Goal: Task Accomplishment & Management: Use online tool/utility

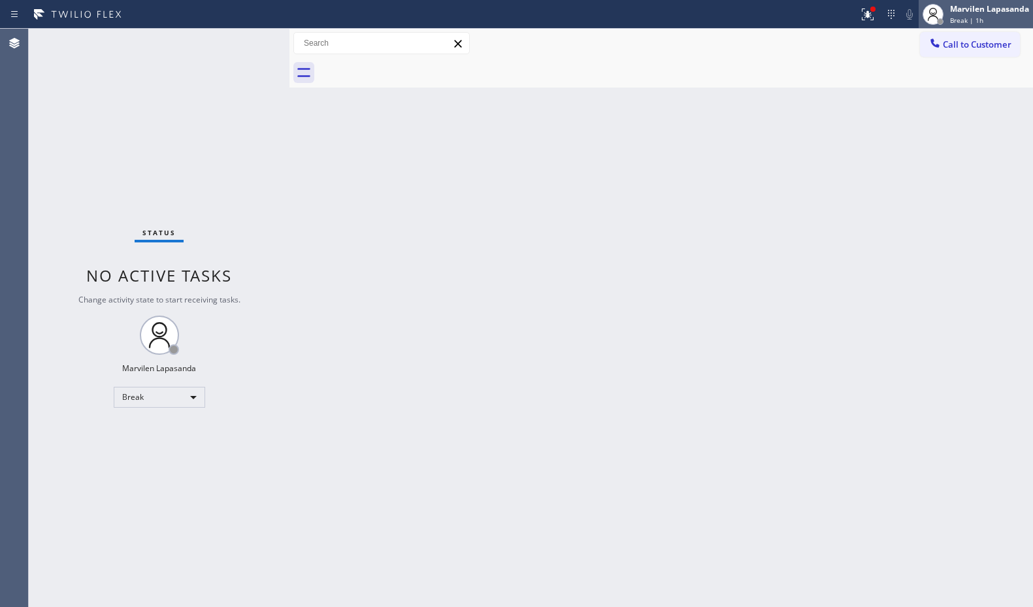
click at [986, 21] on div "Break | 1h" at bounding box center [989, 20] width 79 height 9
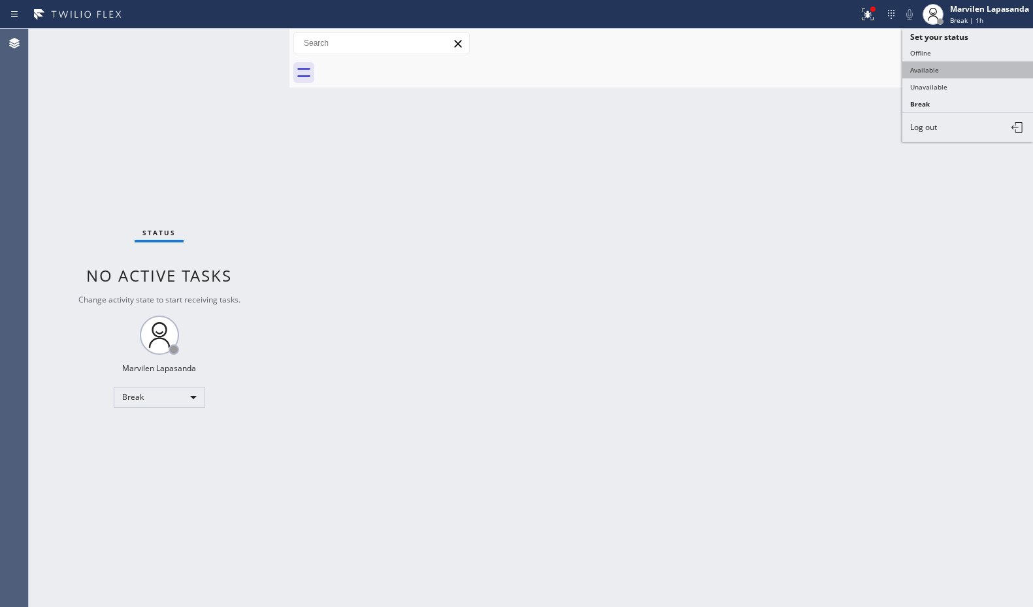
click at [942, 73] on button "Available" at bounding box center [967, 69] width 131 height 17
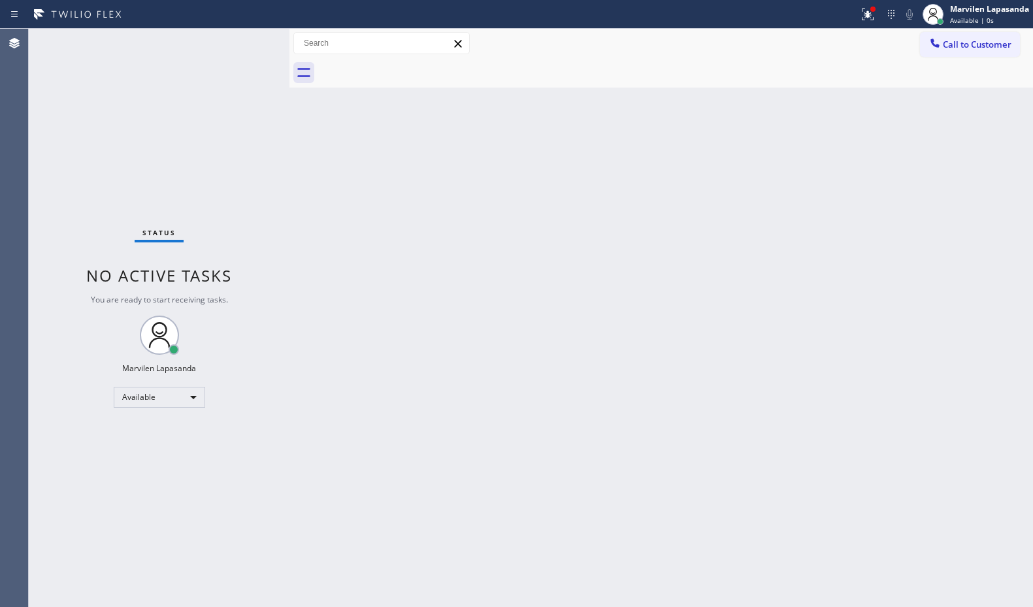
click at [845, 79] on div at bounding box center [675, 72] width 715 height 29
click at [865, 12] on icon at bounding box center [868, 15] width 16 height 16
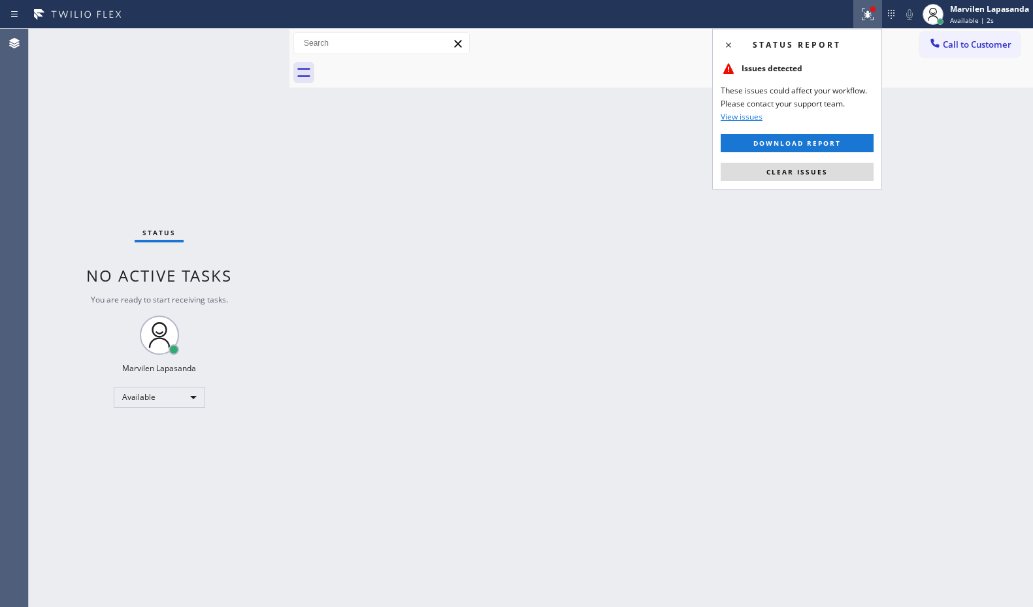
click at [803, 185] on div "Status report Issues detected These issues could affect your workflow. Please c…" at bounding box center [797, 109] width 170 height 161
click at [814, 184] on div "Status report Issues detected These issues could affect your workflow. Please c…" at bounding box center [797, 109] width 170 height 161
click at [816, 173] on span "Clear issues" at bounding box center [796, 171] width 61 height 9
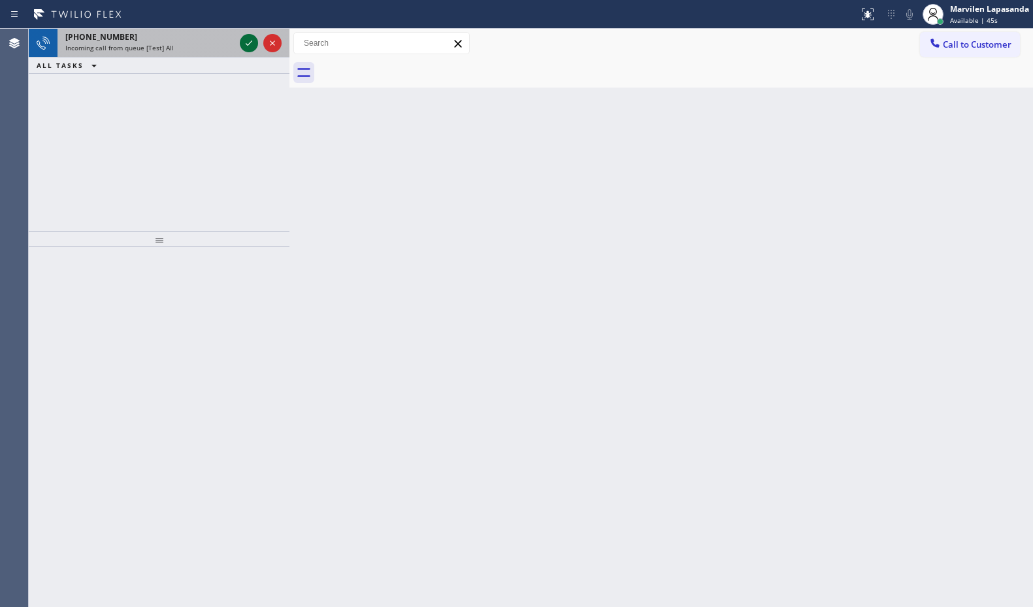
click at [250, 44] on icon at bounding box center [249, 43] width 16 height 16
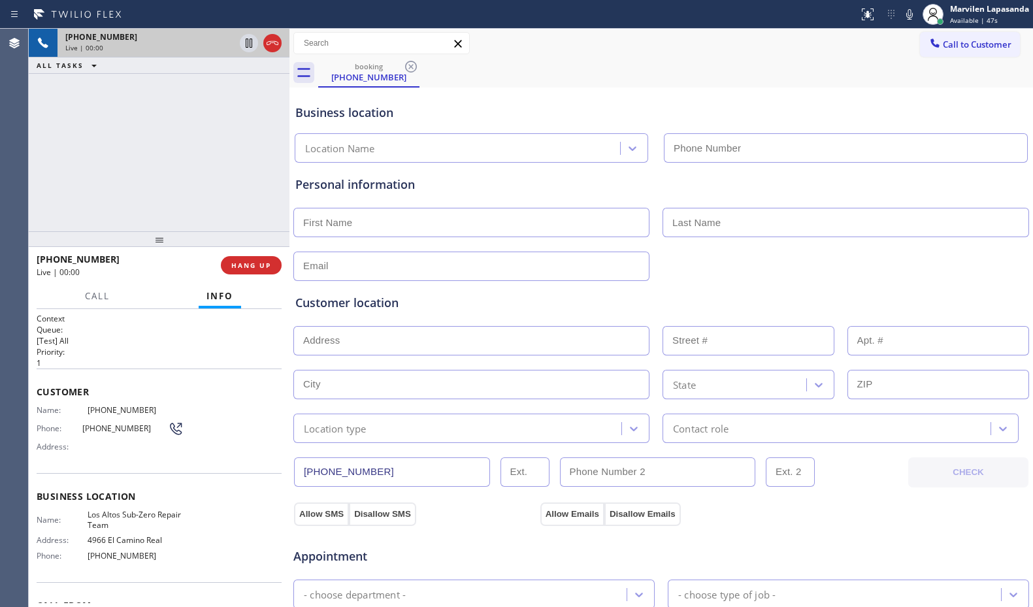
type input "[PHONE_NUMBER]"
click at [96, 489] on div "Business location Name: [GEOGRAPHIC_DATA] Sub-Zero Repair Team Address: [STREET…" at bounding box center [159, 527] width 245 height 109
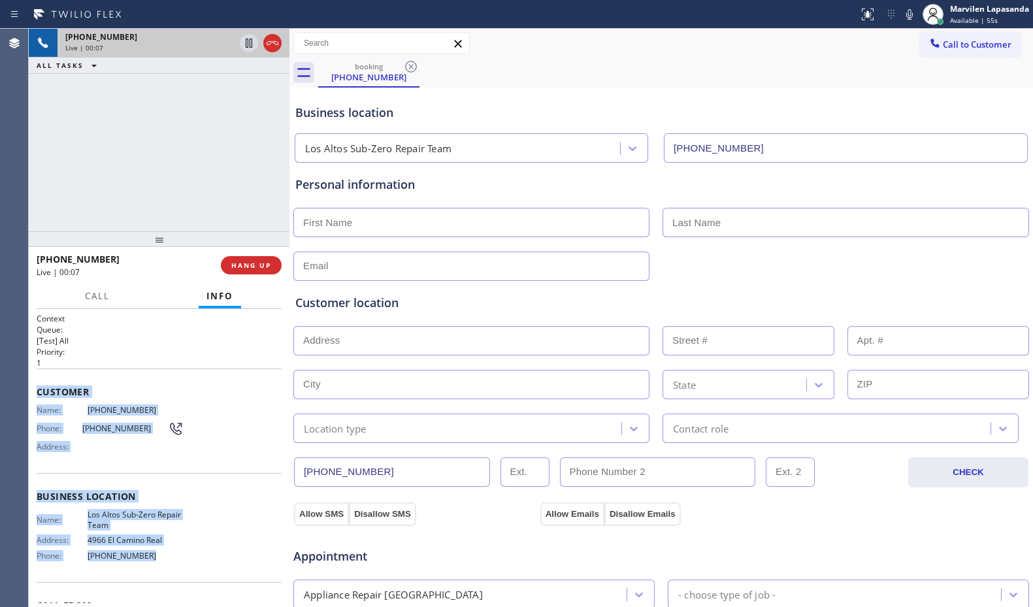
drag, startPoint x: 35, startPoint y: 391, endPoint x: 167, endPoint y: 581, distance: 230.8
click at [167, 581] on div "Context Queue: [Test] All Priority: 1 Customer Name: [PHONE_NUMBER] Phone: [PHO…" at bounding box center [159, 458] width 261 height 298
copy div "Customer Name: [PHONE_NUMBER] Phone: [PHONE_NUMBER] Address: Business location …"
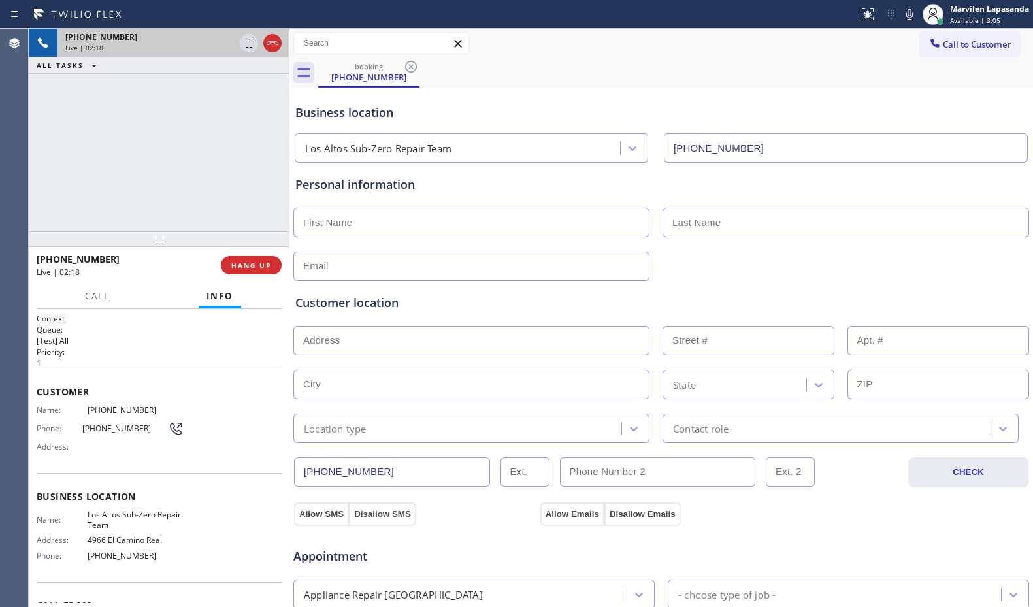
click at [854, 69] on div "booking [PHONE_NUMBER]" at bounding box center [675, 72] width 715 height 29
click at [838, 69] on div "booking [PHONE_NUMBER]" at bounding box center [675, 72] width 715 height 29
click at [851, 69] on div "booking [PHONE_NUMBER]" at bounding box center [675, 72] width 715 height 29
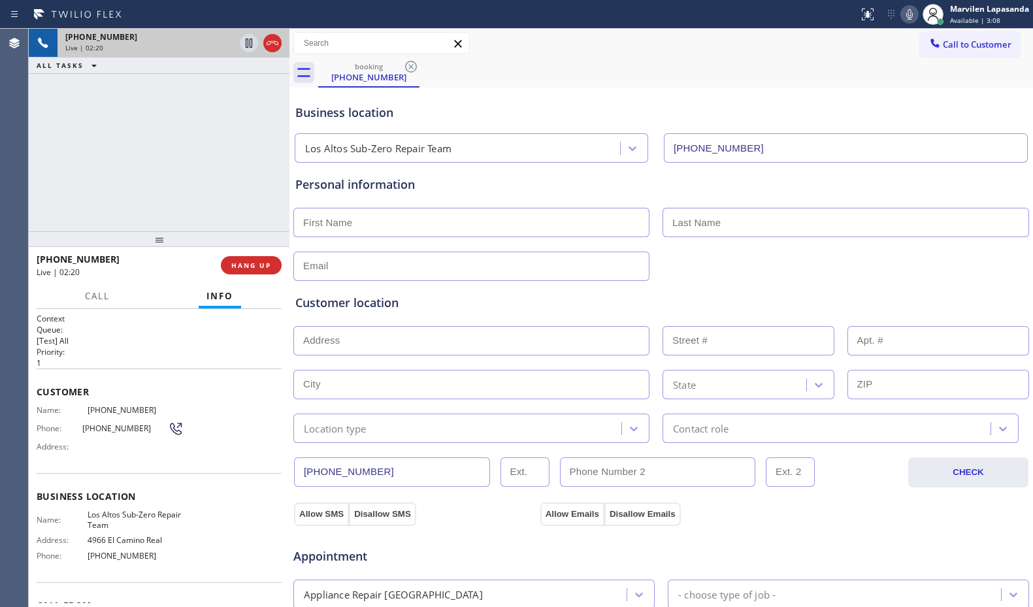
click at [912, 12] on icon at bounding box center [909, 15] width 16 height 16
click at [908, 15] on rect at bounding box center [909, 12] width 9 height 9
drag, startPoint x: 651, startPoint y: 55, endPoint x: 903, endPoint y: 29, distance: 253.4
click at [654, 55] on div "Call to Customer Outbound call Location Quick Tune Service Your caller id phone…" at bounding box center [660, 43] width 743 height 29
click at [909, 10] on icon at bounding box center [909, 15] width 16 height 16
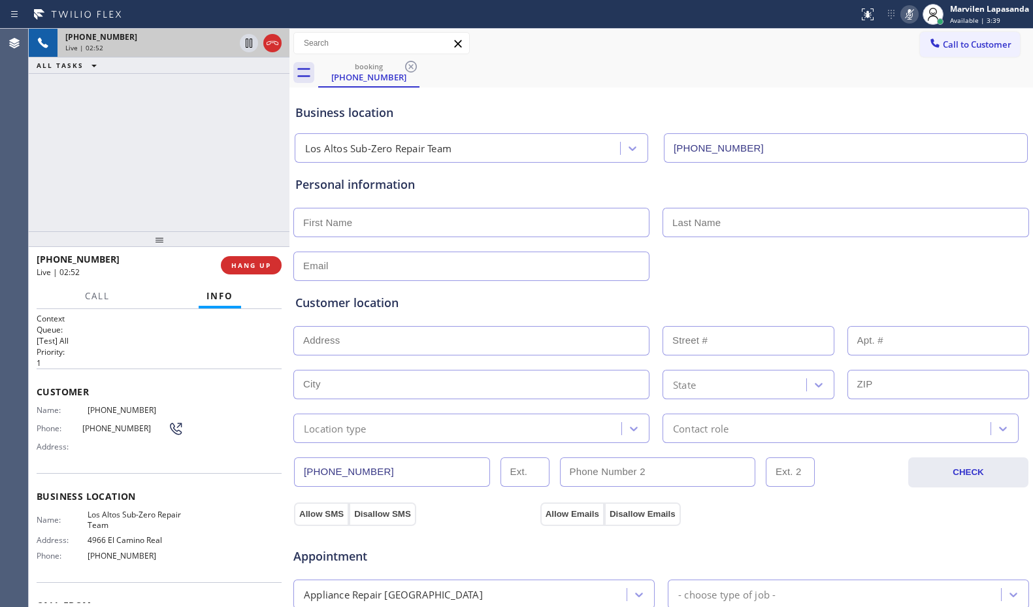
click at [909, 10] on icon at bounding box center [909, 14] width 7 height 10
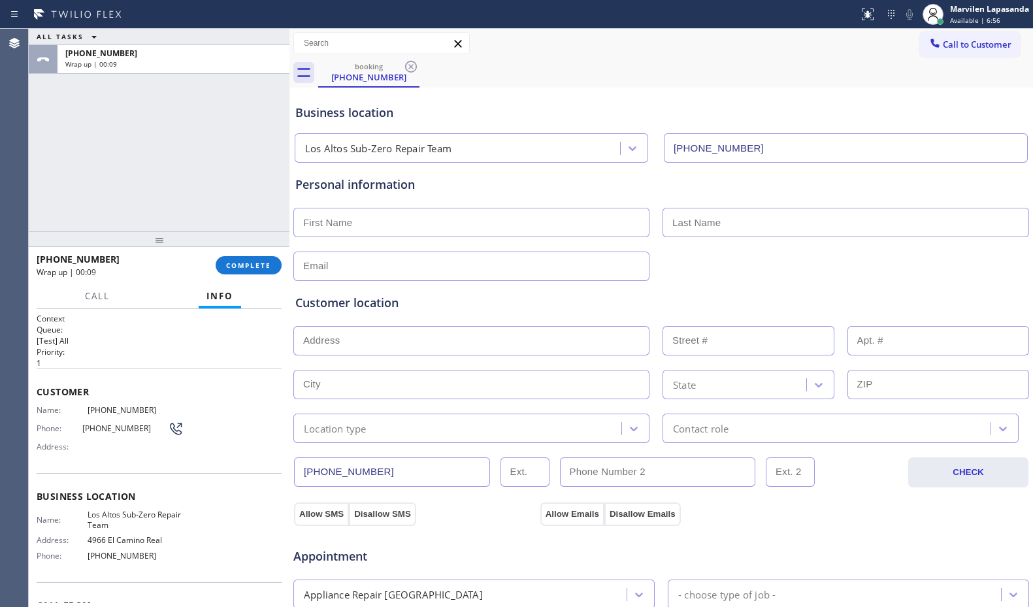
click at [642, 299] on div "Customer location" at bounding box center [661, 303] width 732 height 18
click at [356, 224] on input "text" at bounding box center [471, 222] width 356 height 29
paste input "[PERSON_NAME]"
type input "[PERSON_NAME]"
click at [722, 204] on div "Personal information [PERSON_NAME]" at bounding box center [661, 228] width 732 height 105
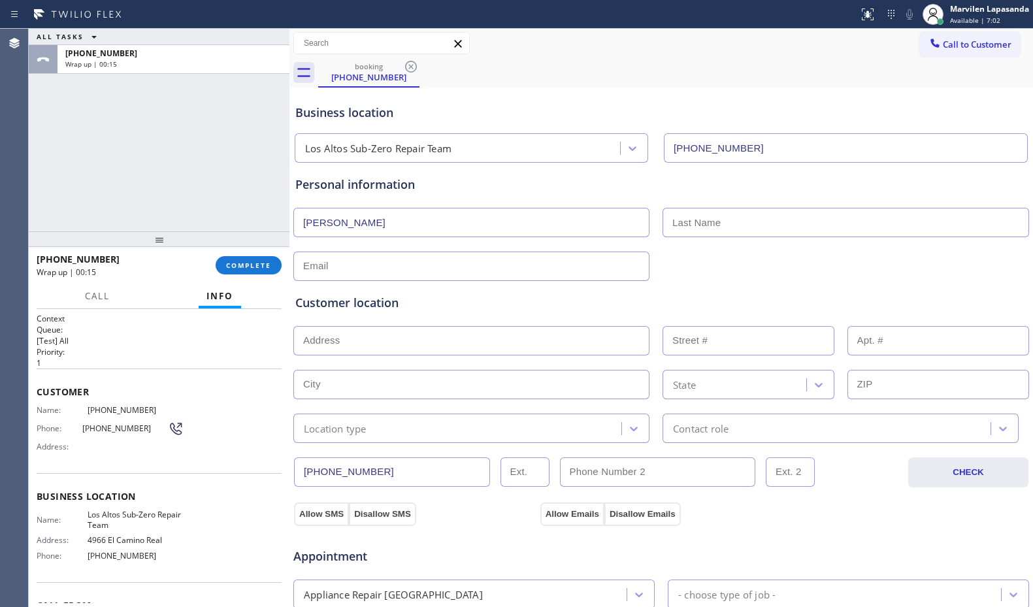
click at [721, 218] on input "text" at bounding box center [845, 222] width 366 height 29
click at [688, 221] on input "text" at bounding box center [845, 222] width 366 height 29
paste input "Green"
type input "Green"
click at [332, 262] on input "text" at bounding box center [471, 265] width 356 height 29
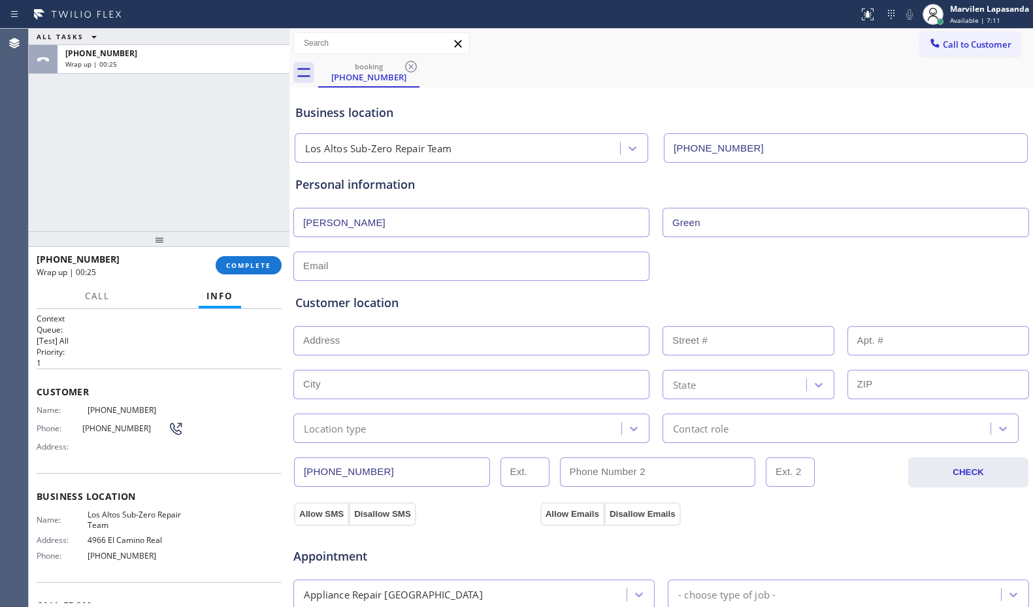
paste input "[EMAIL_ADDRESS][DOMAIN_NAME]"
type input "[EMAIL_ADDRESS][DOMAIN_NAME]"
click at [342, 302] on div "Customer location" at bounding box center [661, 303] width 732 height 18
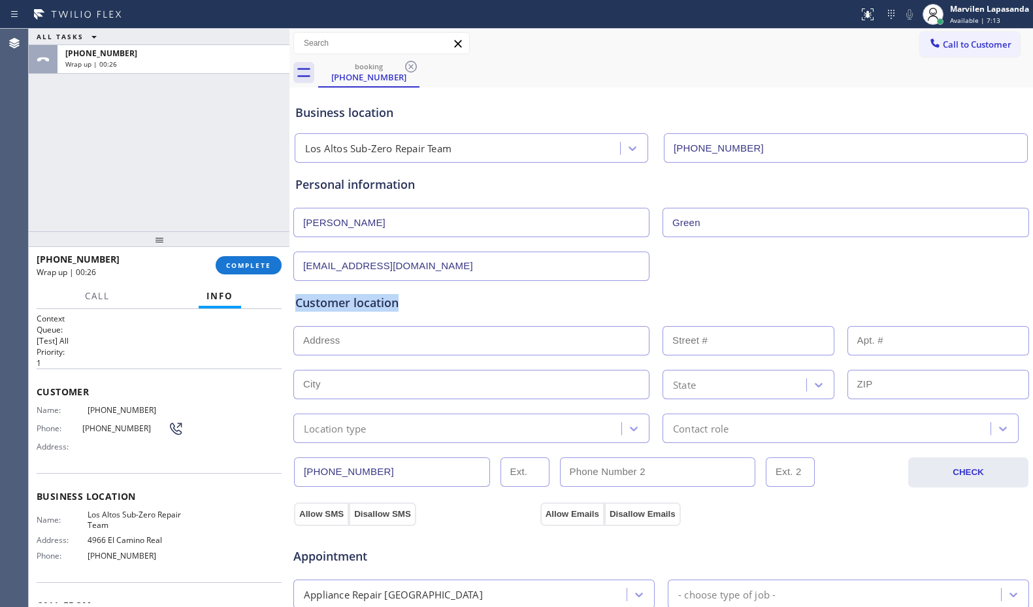
click at [342, 302] on div "Customer location" at bounding box center [661, 303] width 732 height 18
click at [359, 302] on div "Customer location" at bounding box center [661, 303] width 732 height 18
click at [443, 294] on div "Customer location" at bounding box center [661, 303] width 732 height 18
click at [933, 95] on div "Business location [GEOGRAPHIC_DATA] Sub-Zero Repair Team [PHONE_NUMBER]" at bounding box center [661, 127] width 737 height 72
click at [331, 346] on input "text" at bounding box center [471, 340] width 356 height 29
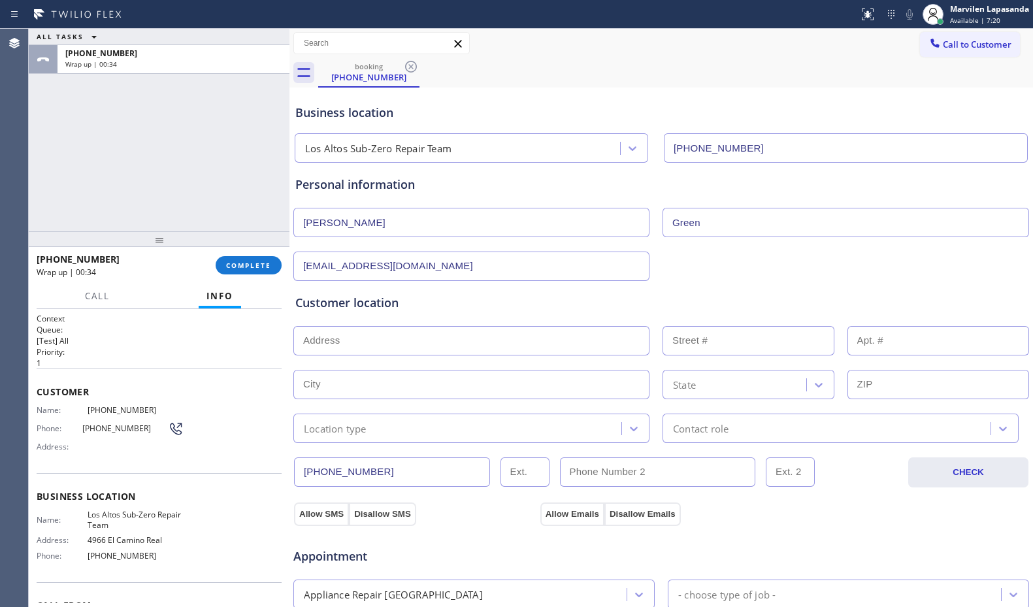
paste input "[STREET_ADDRESS]"
type input "1580 Meadow Ln"
type input "1580"
type input "Mountain View"
type input "94040"
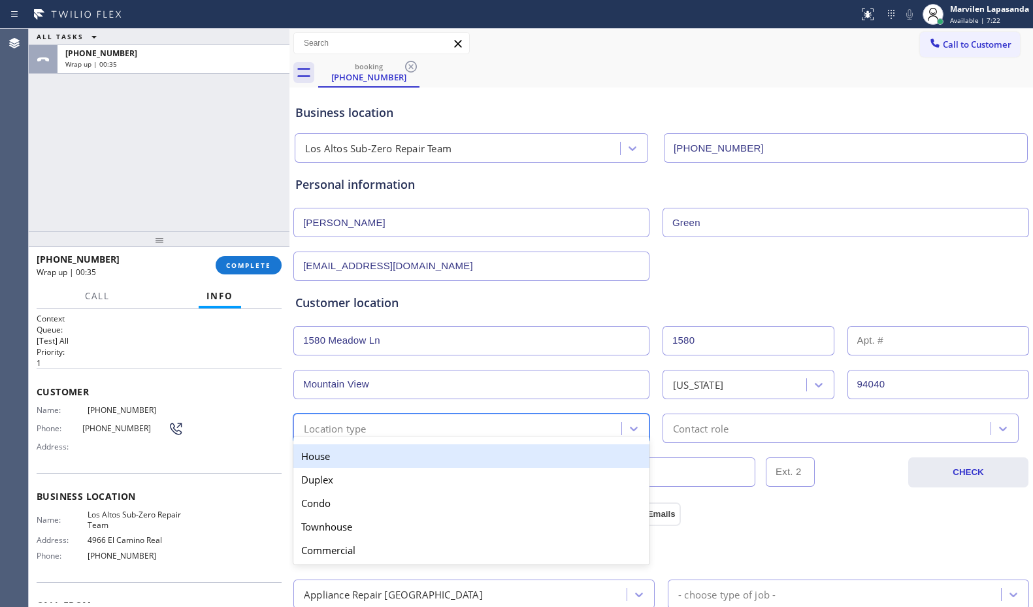
click at [318, 425] on div "Location type" at bounding box center [335, 428] width 63 height 15
click at [324, 449] on div "House" at bounding box center [471, 456] width 356 height 24
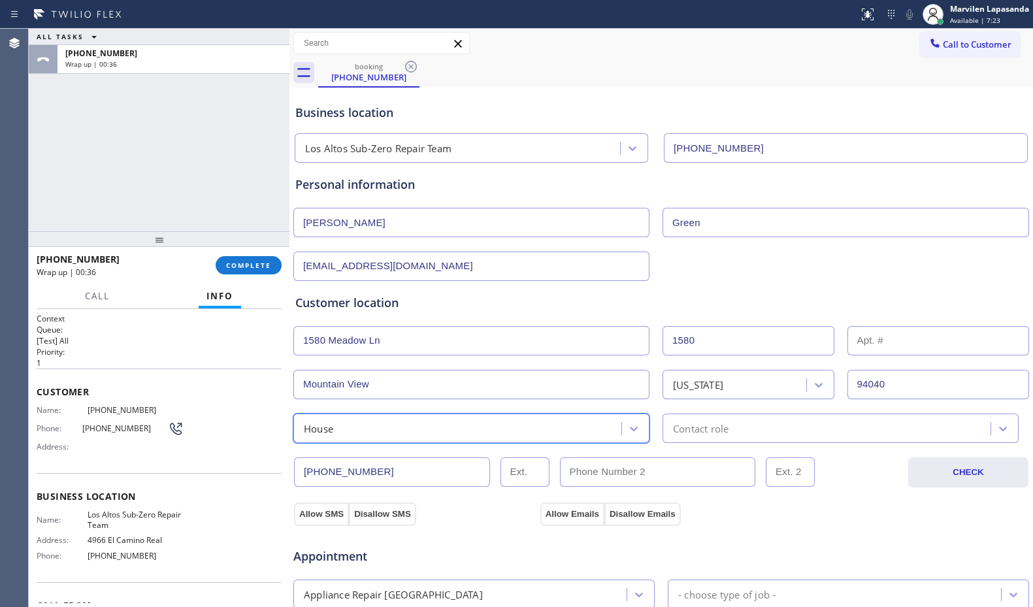
click at [698, 424] on div "Contact role" at bounding box center [701, 428] width 56 height 15
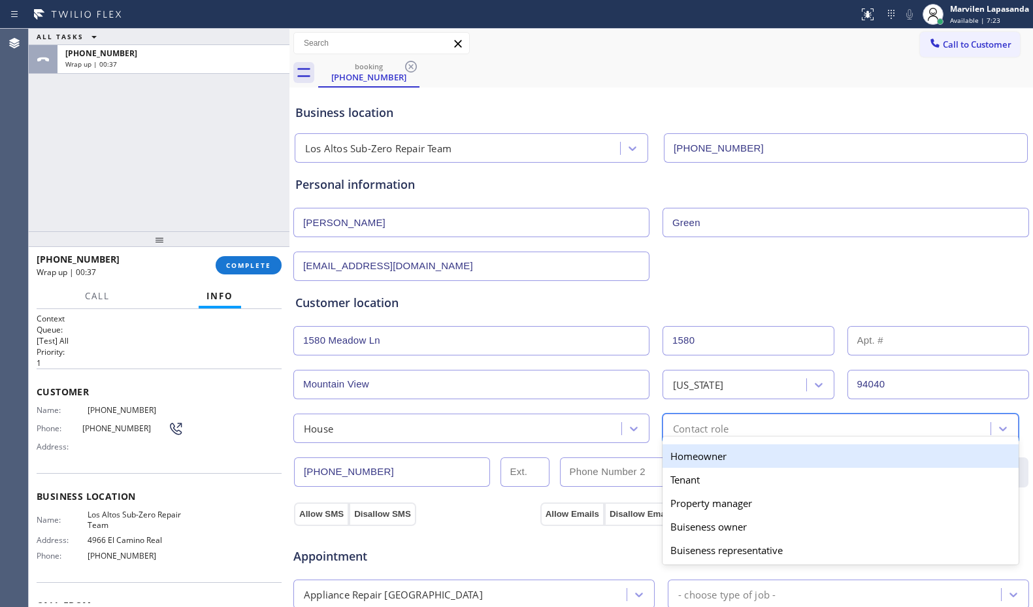
click at [696, 459] on div "Homeowner" at bounding box center [840, 456] width 356 height 24
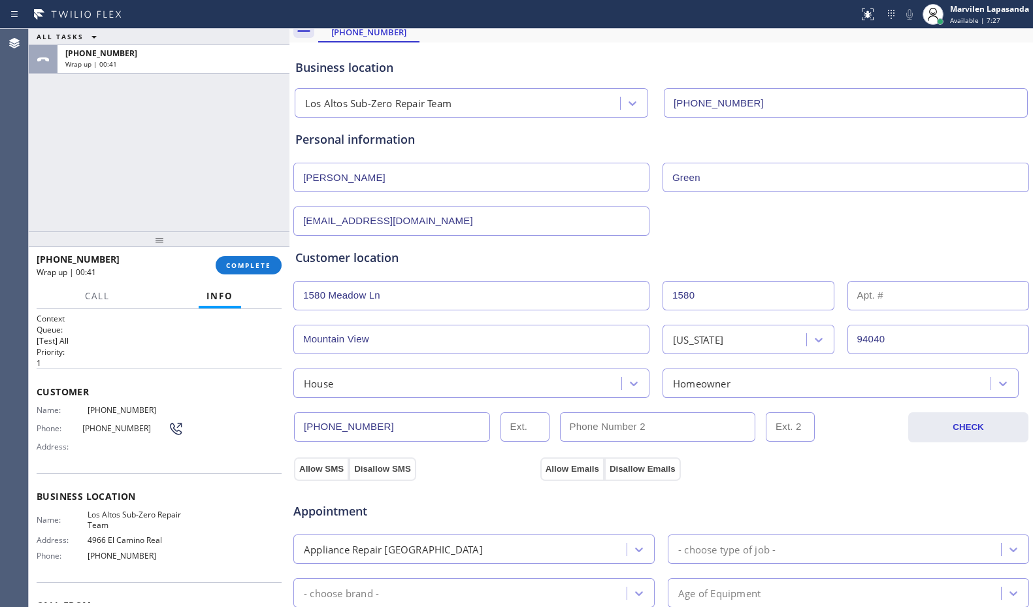
scroll to position [131, 0]
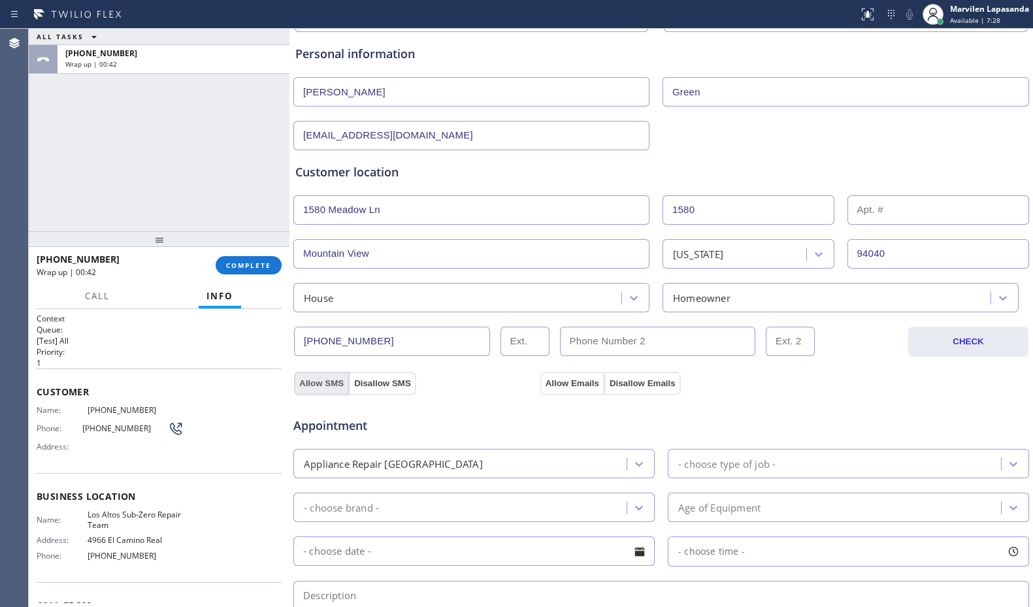
click at [319, 378] on button "Allow SMS" at bounding box center [321, 384] width 55 height 24
click at [562, 381] on button "Allow Emails" at bounding box center [572, 384] width 64 height 24
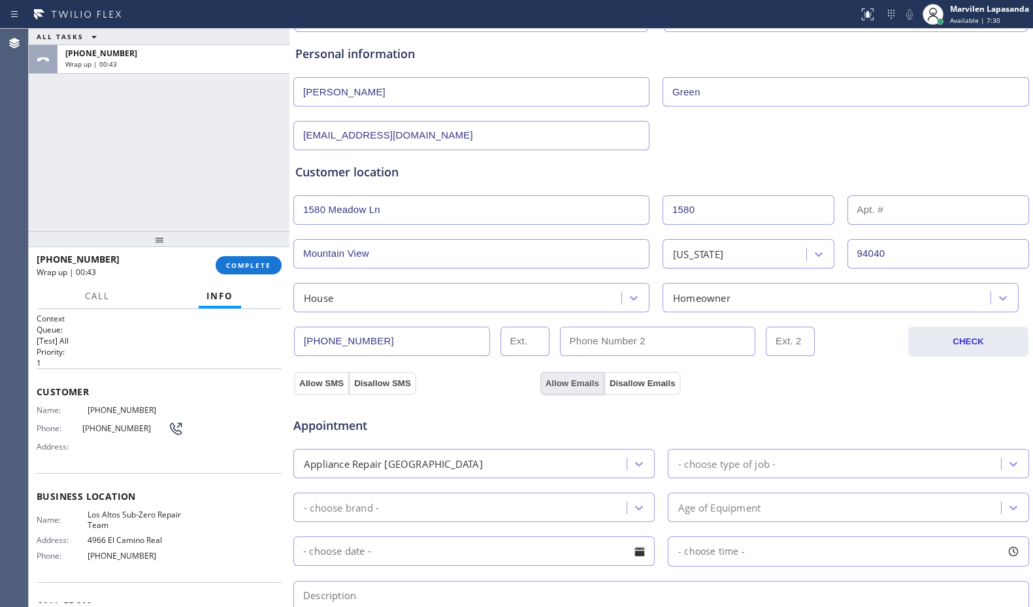
click at [562, 381] on button "Allow Emails" at bounding box center [572, 384] width 64 height 24
click at [564, 382] on button "Allow Emails" at bounding box center [572, 384] width 64 height 24
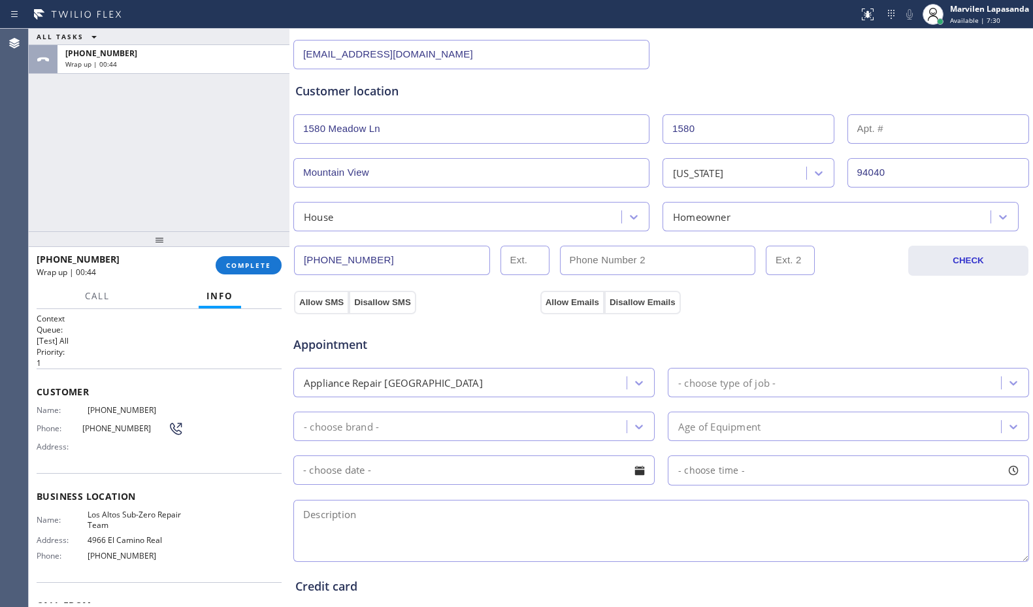
scroll to position [392, 0]
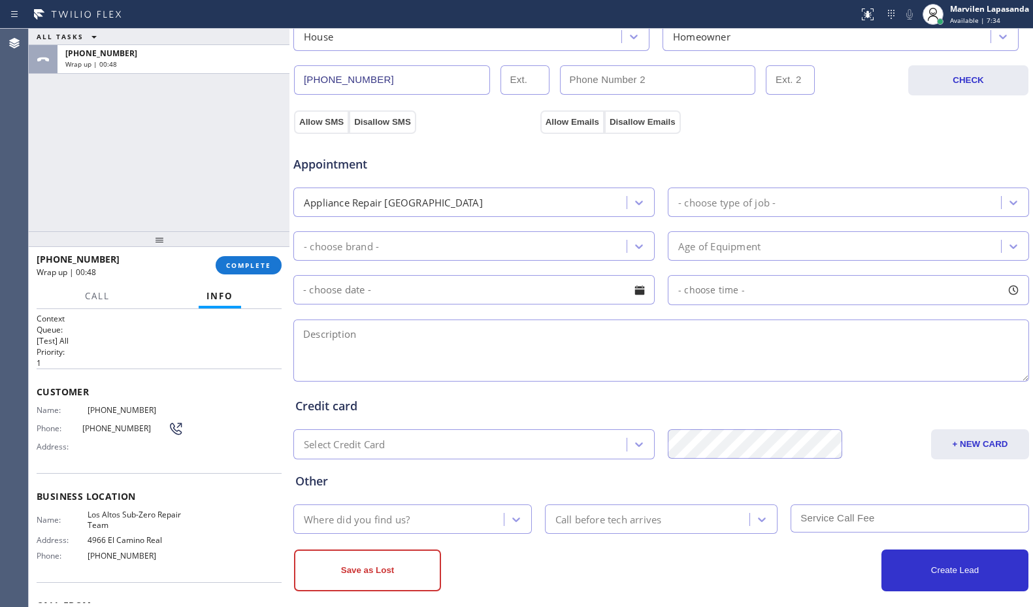
click at [400, 334] on textarea at bounding box center [660, 350] width 735 height 62
paste textarea "9-12/ PRIME/ Sub Zero/ Fridge/ It is not cooling/ 2015/ House-HO/ [STREET_ADDRE…"
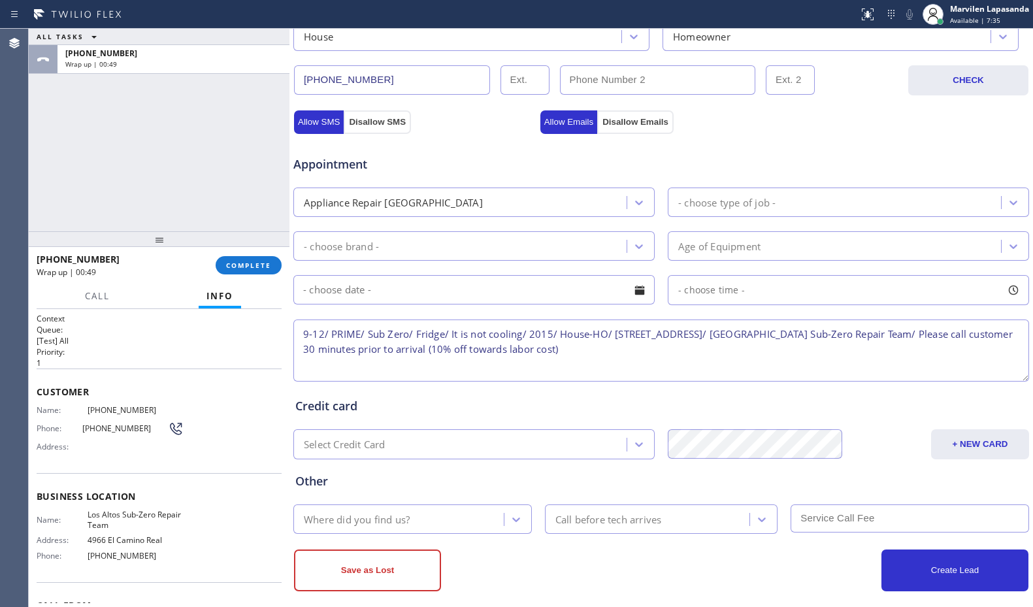
click at [306, 334] on textarea "9-12/ PRIME/ Sub Zero/ Fridge/ It is not cooling/ 2015/ House-HO/ [STREET_ADDRE…" at bounding box center [660, 350] width 735 height 62
click at [332, 334] on textarea "9-12/ PRIME/ Sub Zero/ Fridge/ It is not cooling/ 2015/ House-HO/ [STREET_ADDRE…" at bounding box center [660, 350] width 735 height 62
click at [372, 334] on textarea "9-12/ PRIME/ Sub Zero/ Fridge/ It is not cooling/ 2015/ House-HO/ [STREET_ADDRE…" at bounding box center [660, 350] width 735 height 62
click at [410, 332] on textarea "9-12/ PRIME/ Sub Zero/ Fridge/ It is not cooling/ 2015/ House-HO/ [STREET_ADDRE…" at bounding box center [660, 350] width 735 height 62
click at [441, 337] on textarea "9-12/ PRIME/ Sub Zero/ Fridge/ It is not cooling/ 2015/ House-HO/ [STREET_ADDRE…" at bounding box center [660, 350] width 735 height 62
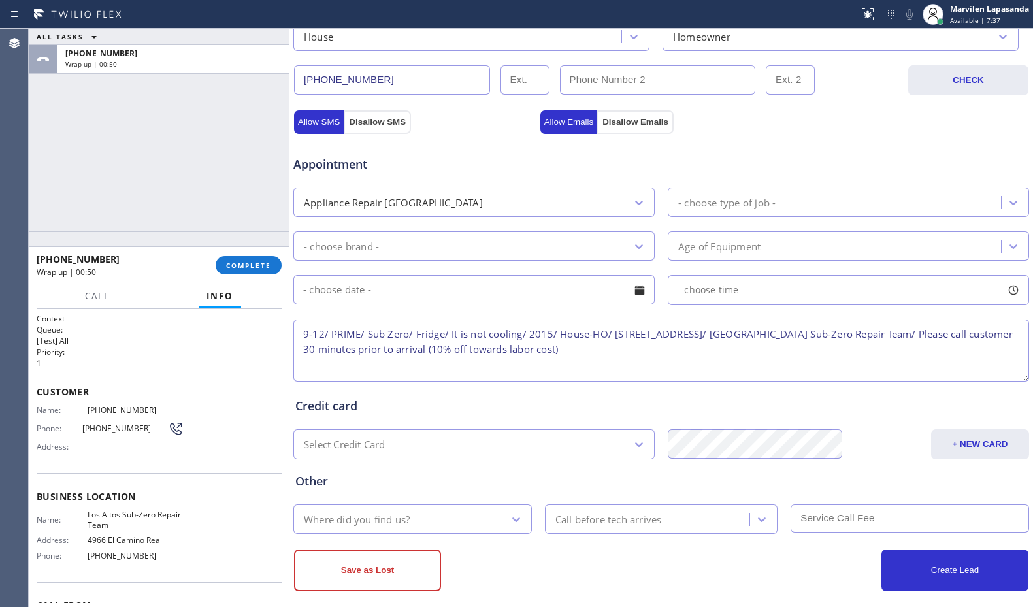
click at [485, 338] on textarea "9-12/ PRIME/ Sub Zero/ Fridge/ It is not cooling/ 2015/ House-HO/ [STREET_ADDRE…" at bounding box center [660, 350] width 735 height 62
click at [496, 338] on textarea "9-12/ PRIME/ Sub Zero/ Fridge/ It is not cooling/ 2015/ House-HO/ [STREET_ADDRE…" at bounding box center [660, 350] width 735 height 62
click at [303, 332] on textarea "9-12/ PRIME/ Sub Zero/ Fridge/ It is not cooling/ 2015/ House-HO/ [STREET_ADDRE…" at bounding box center [660, 350] width 735 height 62
click at [334, 332] on textarea "9-12/ PRIME/ Sub Zero/ Fridge/ It is not cooling/ 2015/ House-HO/ [STREET_ADDRE…" at bounding box center [660, 350] width 735 height 62
drag, startPoint x: 372, startPoint y: 332, endPoint x: 383, endPoint y: 333, distance: 10.5
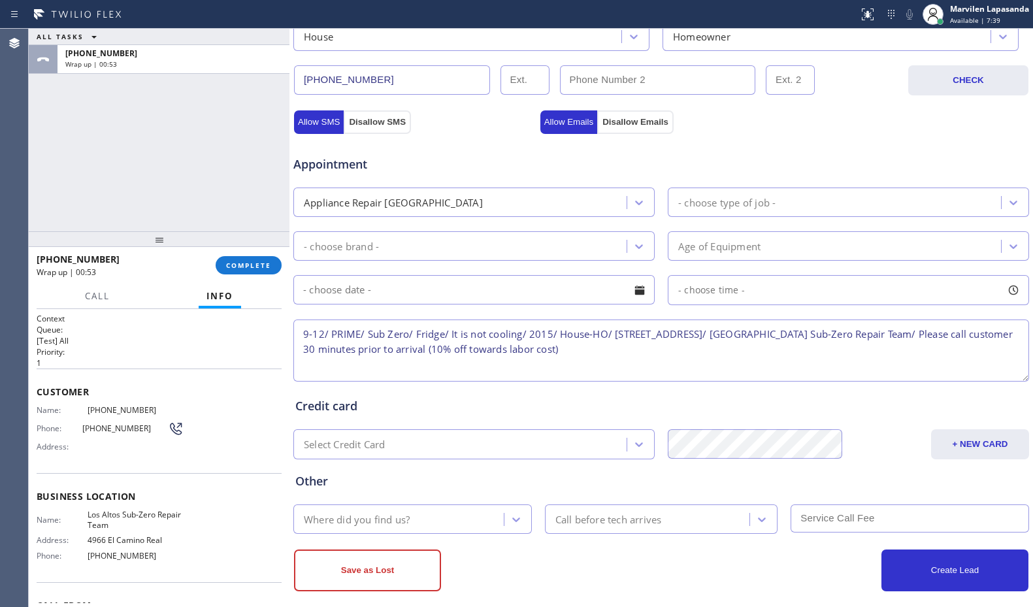
click at [374, 332] on textarea "9-12/ PRIME/ Sub Zero/ Fridge/ It is not cooling/ 2015/ House-HO/ [STREET_ADDRE…" at bounding box center [660, 350] width 735 height 62
drag, startPoint x: 410, startPoint y: 333, endPoint x: 432, endPoint y: 334, distance: 21.6
click at [412, 333] on textarea "9-12/ PRIME/ Sub Zero/ Fridge/ It is not cooling/ 2015/ House-HO/ [STREET_ADDRE…" at bounding box center [660, 350] width 735 height 62
drag, startPoint x: 465, startPoint y: 334, endPoint x: 520, endPoint y: 341, distance: 55.3
click at [469, 336] on textarea "9-12/ PRIME/ Sub Zero/ Fridge/ It is not cooling/ 2015/ House-HO/ [STREET_ADDRE…" at bounding box center [660, 350] width 735 height 62
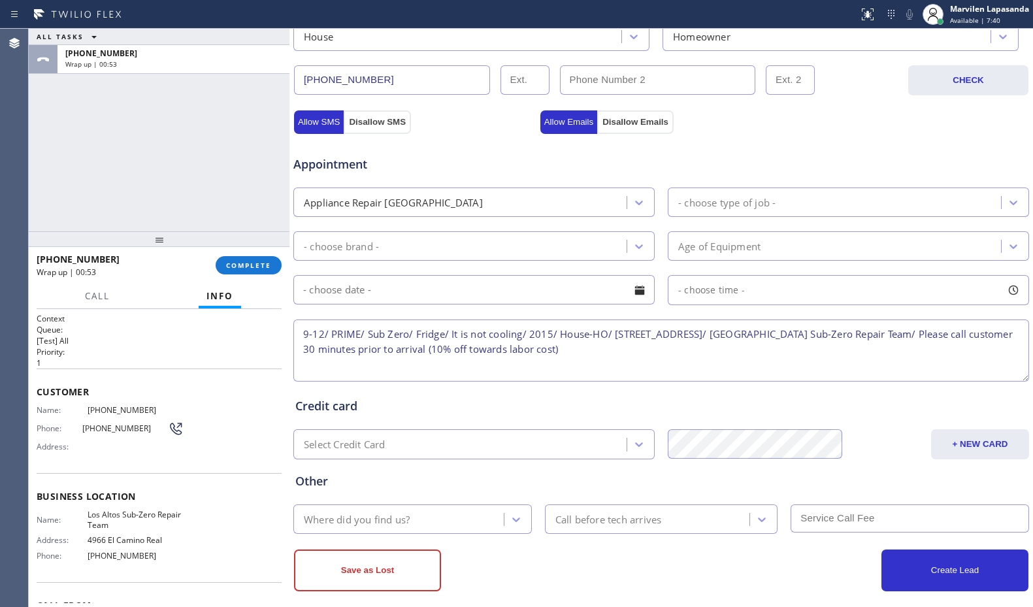
click at [524, 341] on textarea "9-12/ PRIME/ Sub Zero/ Fridge/ It is not cooling/ 2015/ House-HO/ [STREET_ADDRE…" at bounding box center [660, 350] width 735 height 62
click at [538, 341] on textarea "9-12/ PRIME/ Sub Zero/ Fridge/ It is not cooling/ 2015/ House-HO/ [STREET_ADDRE…" at bounding box center [660, 350] width 735 height 62
click at [549, 329] on textarea "9-12/ PRIME/ Sub Zero/ Fridge/ It is not cooling/ 2015/ House-HO/ [STREET_ADDRE…" at bounding box center [660, 350] width 735 height 62
click at [584, 334] on textarea "9-12/ PRIME/ Sub Zero/ Fridge/ It is not cooling/ 2015/ House-HO/ [STREET_ADDRE…" at bounding box center [660, 350] width 735 height 62
click at [639, 334] on textarea "9-12/ PRIME/ Sub Zero/ Fridge/ It is not cooling/ 2015/ House-HO/ [STREET_ADDRE…" at bounding box center [660, 350] width 735 height 62
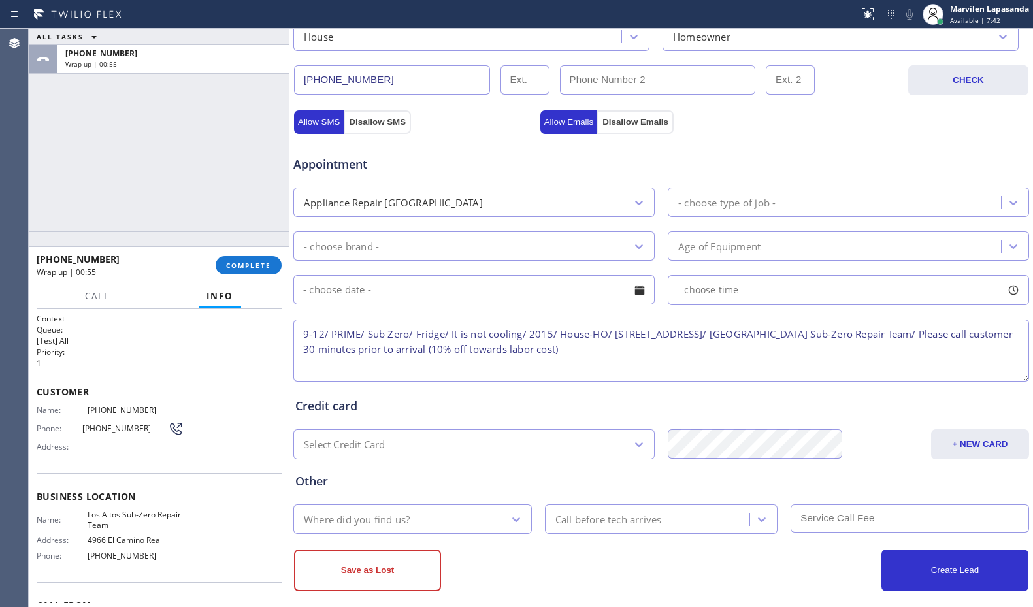
click at [708, 335] on textarea "9-12/ PRIME/ Sub Zero/ Fridge/ It is not cooling/ 2015/ House-HO/ [STREET_ADDRE…" at bounding box center [660, 350] width 735 height 62
click at [696, 347] on textarea "9-12/ PRIME/ Sub Zero/ Fridge/ It is not cooling/ 2015/ House-HO/ [STREET_ADDRE…" at bounding box center [660, 350] width 735 height 62
type textarea "9-12/ PRIME/ Sub Zero/ Fridge/ It is not cooling/ 2015/ House-HO/ [STREET_ADDRE…"
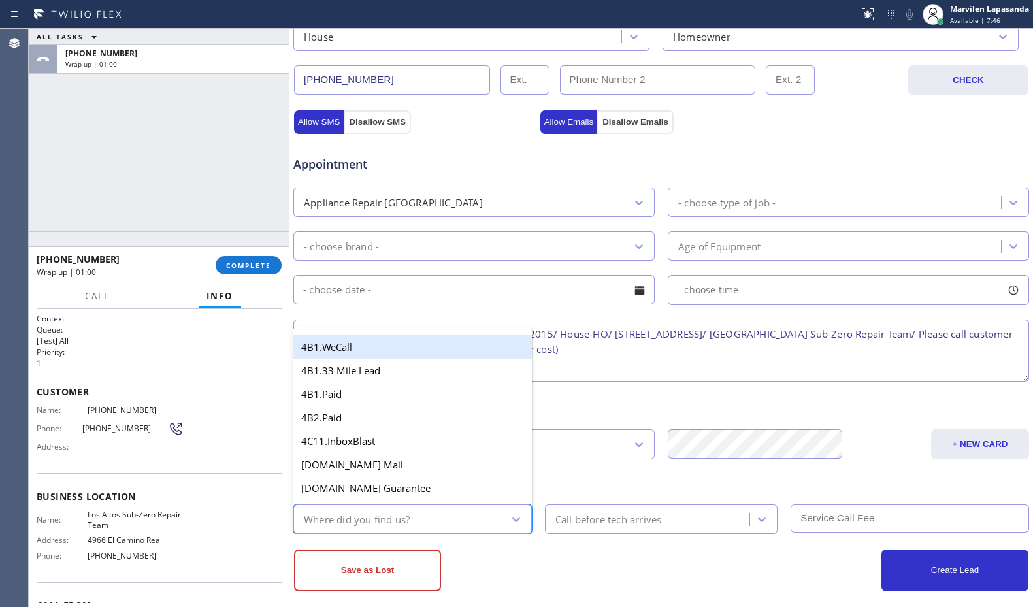
click at [400, 519] on div "Where did you find us?" at bounding box center [357, 518] width 106 height 15
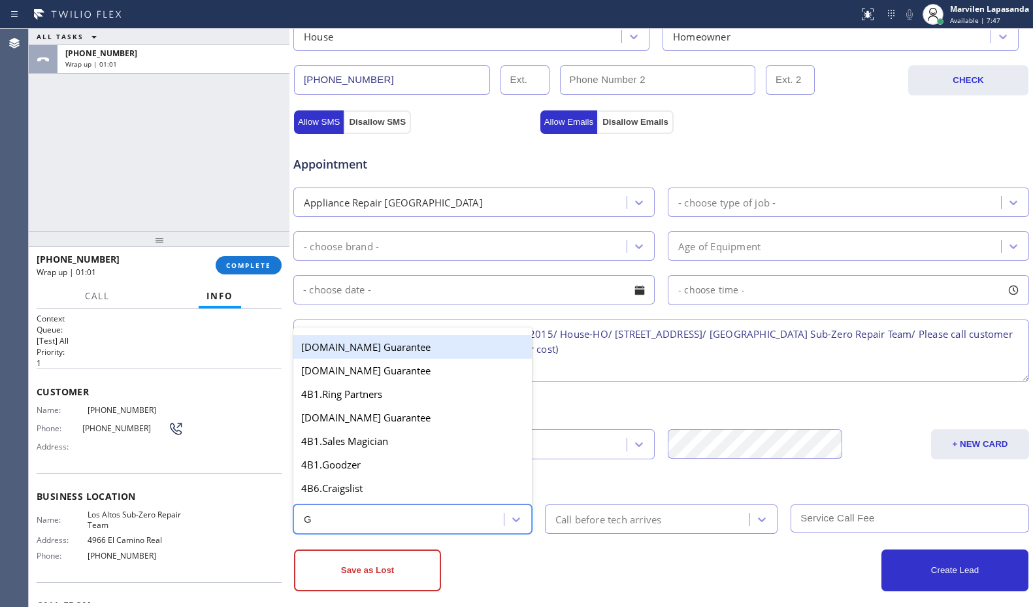
type input "GO"
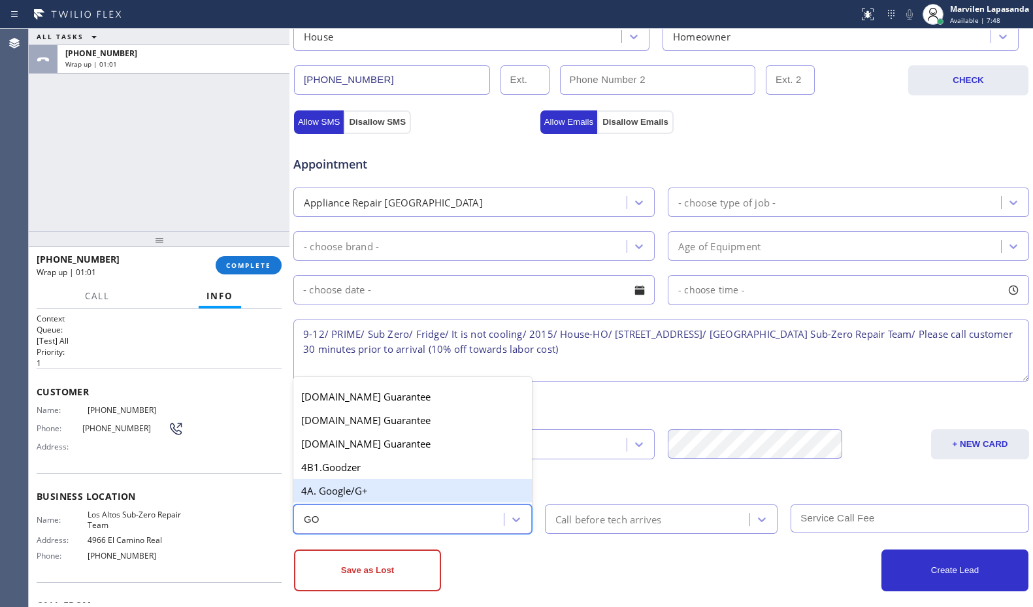
click at [385, 490] on div "4A. Google/G+" at bounding box center [412, 491] width 238 height 24
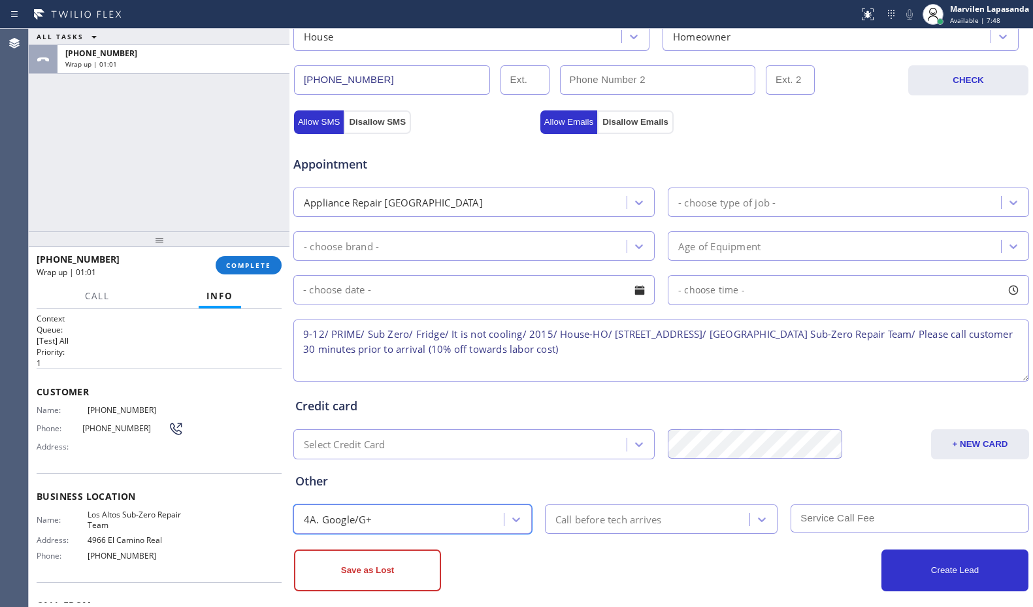
click at [591, 519] on div "Call before tech arrives" at bounding box center [608, 518] width 106 height 15
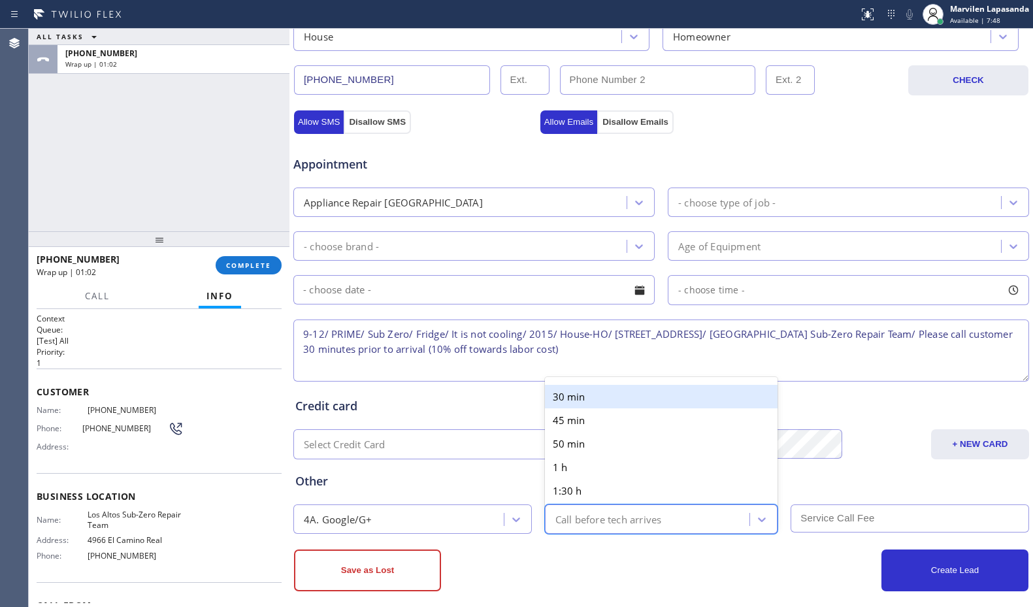
click at [566, 379] on div "30 min 45 min 50 min 1 h 1:30 h 2 h" at bounding box center [661, 453] width 233 height 152
click at [575, 395] on div "30 min" at bounding box center [661, 397] width 233 height 24
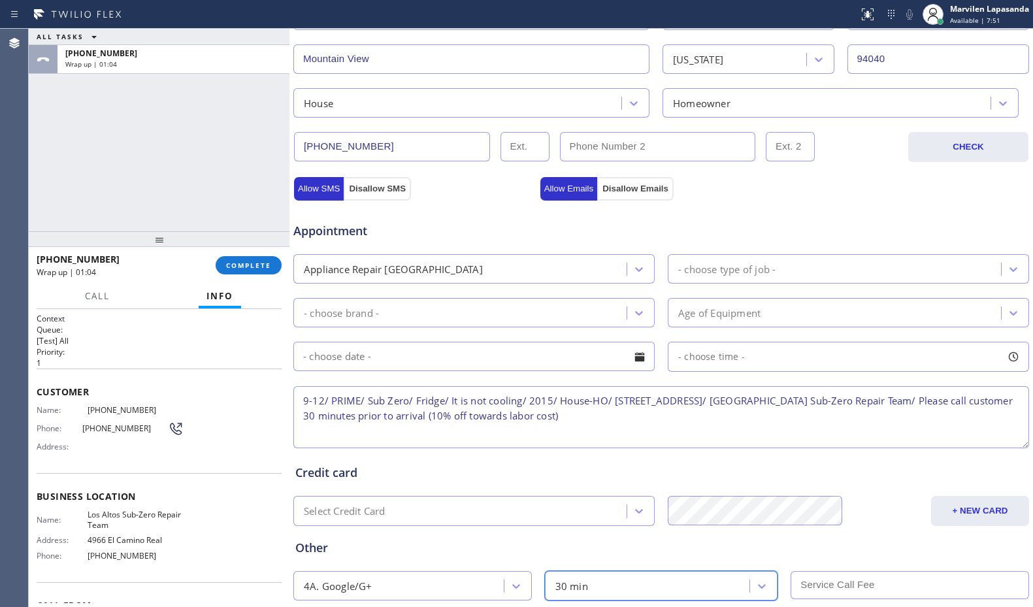
scroll to position [327, 0]
click at [940, 507] on button "+ NEW CARD" at bounding box center [980, 509] width 98 height 30
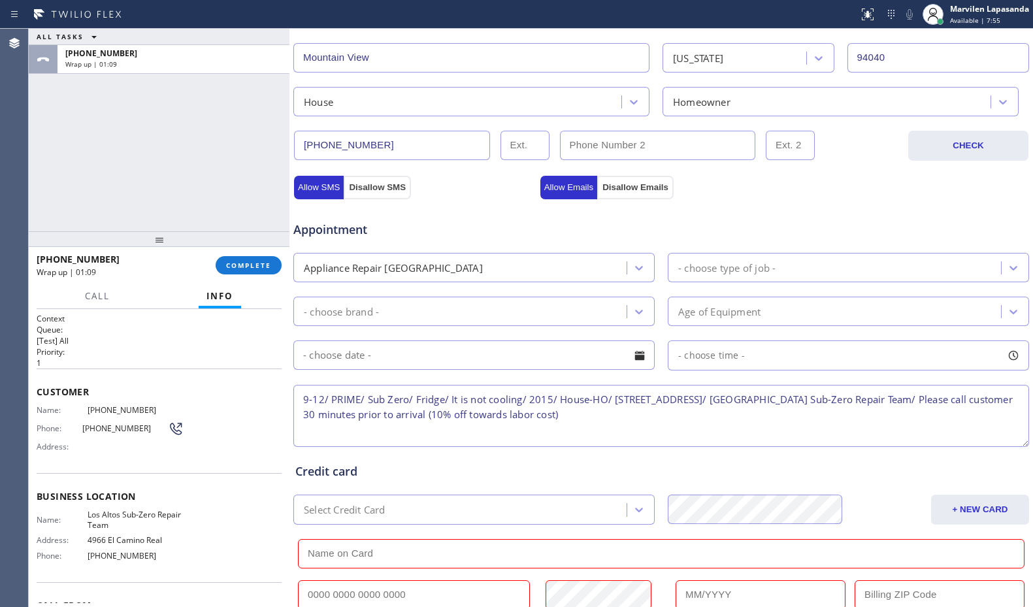
scroll to position [536, 0]
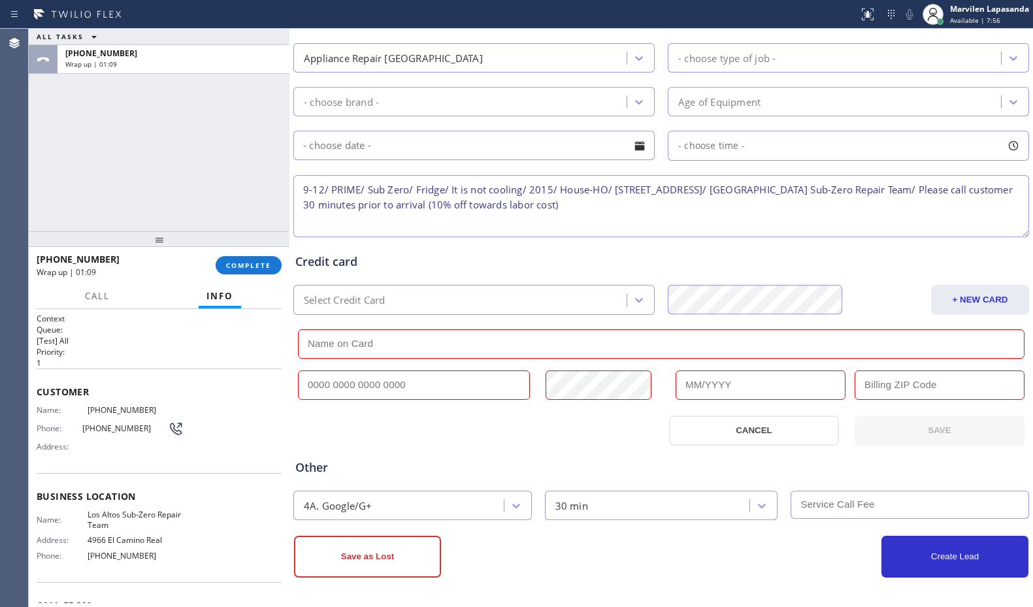
click at [362, 386] on input "text" at bounding box center [414, 384] width 232 height 29
paste input "[CREDIT_CARD_NUMBER]"
type input "[CREDIT_CARD_NUMBER]"
click at [394, 336] on input "text" at bounding box center [661, 343] width 726 height 29
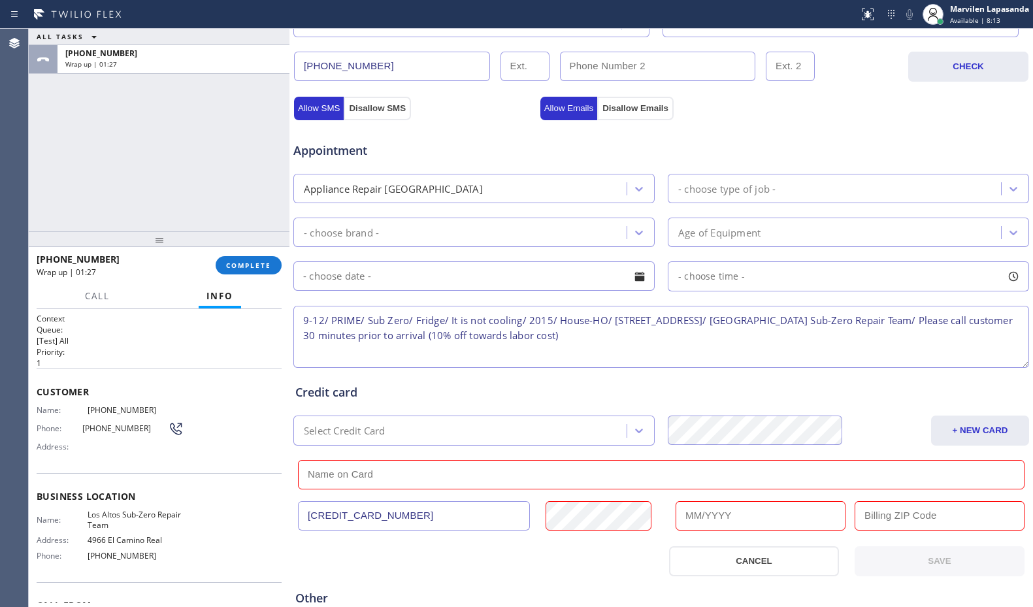
scroll to position [471, 0]
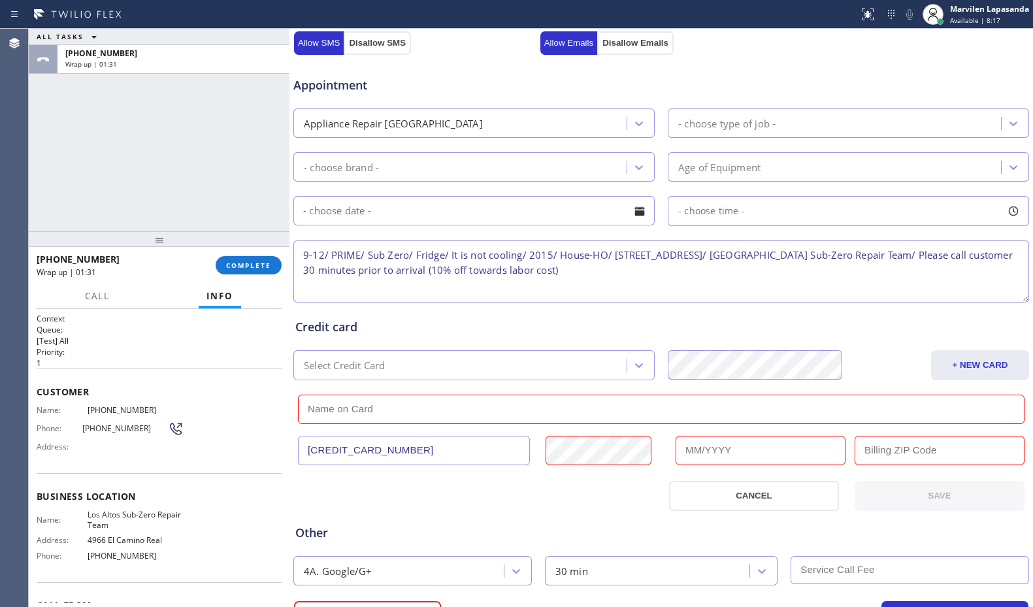
click at [369, 406] on input "text" at bounding box center [661, 409] width 726 height 29
paste input "[PERSON_NAME]"
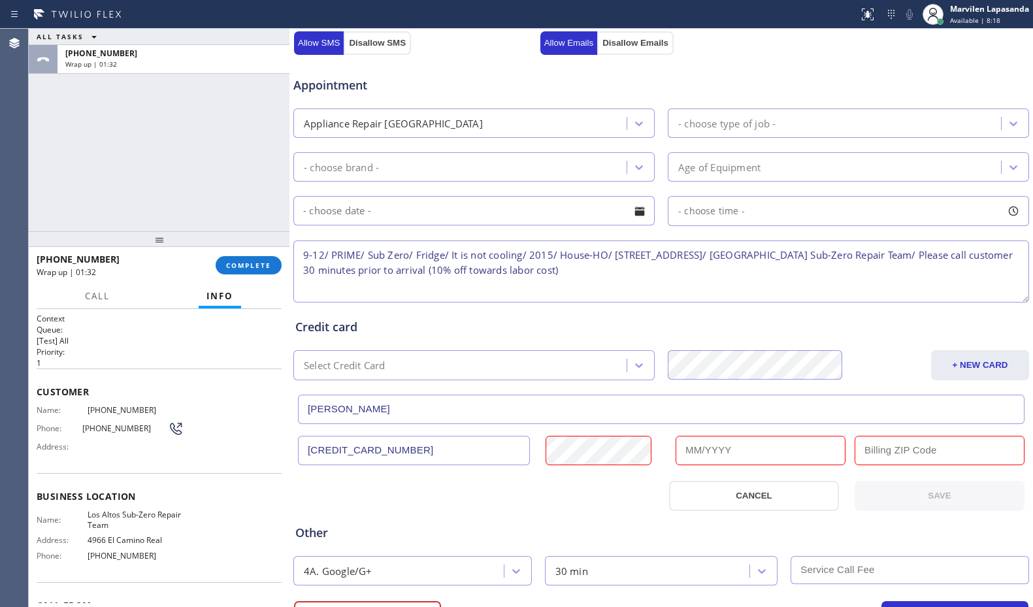
click at [327, 408] on input "[PERSON_NAME]" at bounding box center [661, 409] width 726 height 29
type input "[PERSON_NAME]"
click at [666, 319] on div "Credit card" at bounding box center [661, 327] width 732 height 18
type input "08/2027"
paste input "94040"
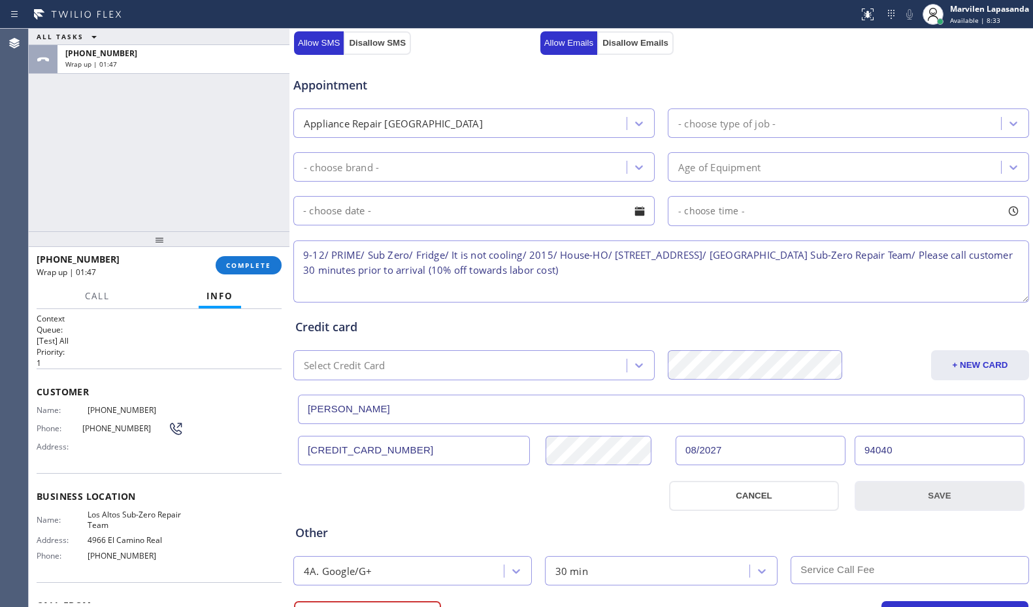
type input "94040"
click at [945, 494] on button "SAVE" at bounding box center [939, 496] width 170 height 30
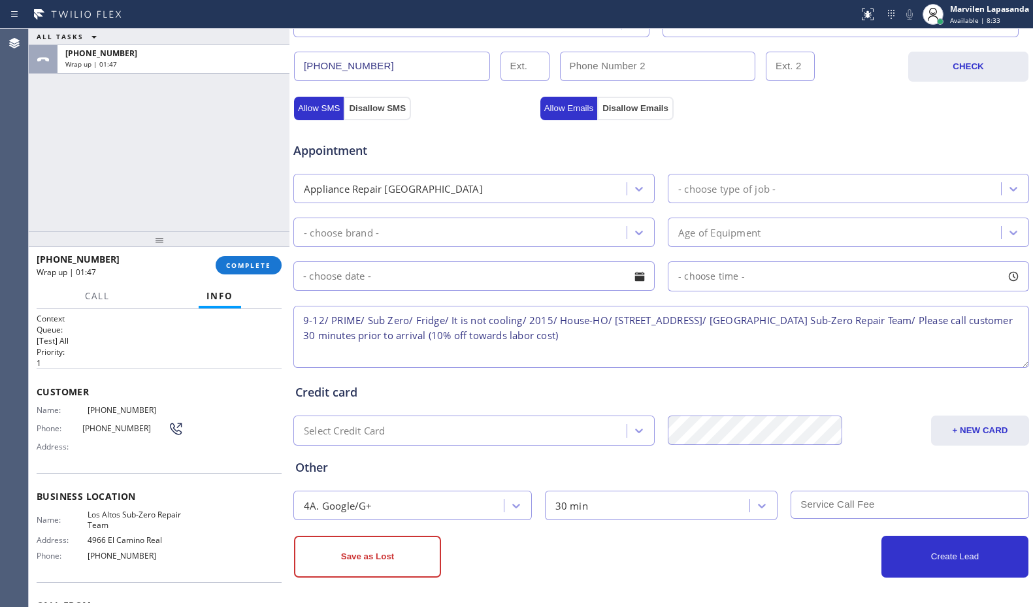
scroll to position [406, 0]
click at [751, 185] on div "- choose type of job -" at bounding box center [726, 188] width 97 height 15
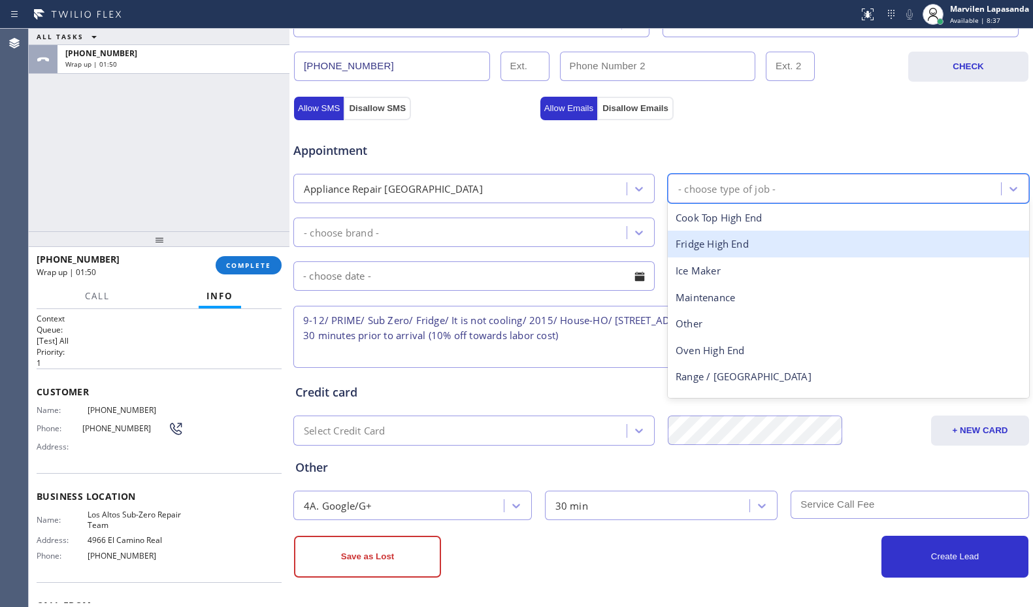
click at [729, 246] on div "Fridge High End" at bounding box center [848, 244] width 361 height 27
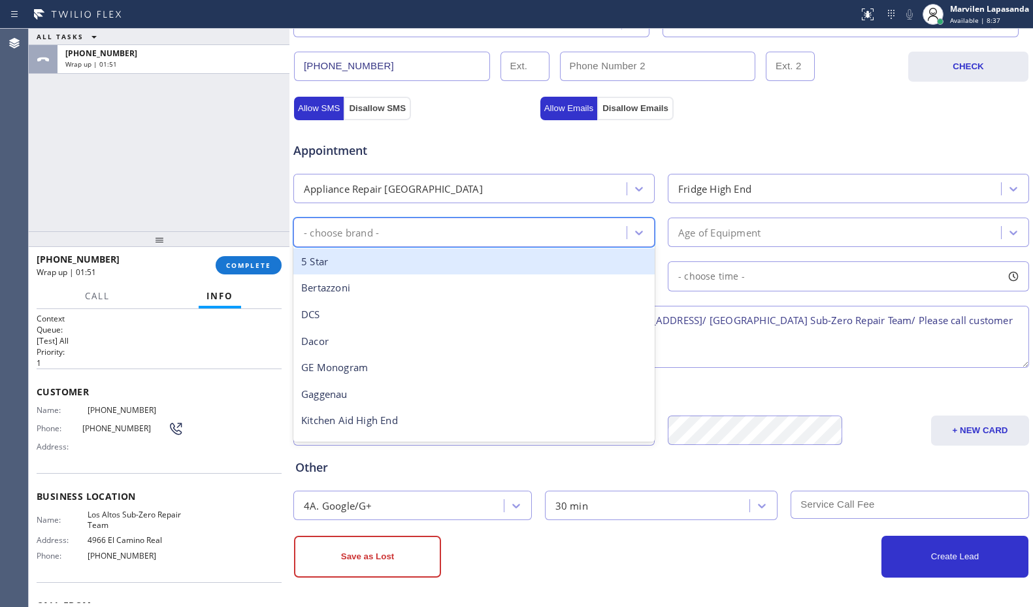
click at [438, 224] on div "- choose brand -" at bounding box center [461, 232] width 329 height 23
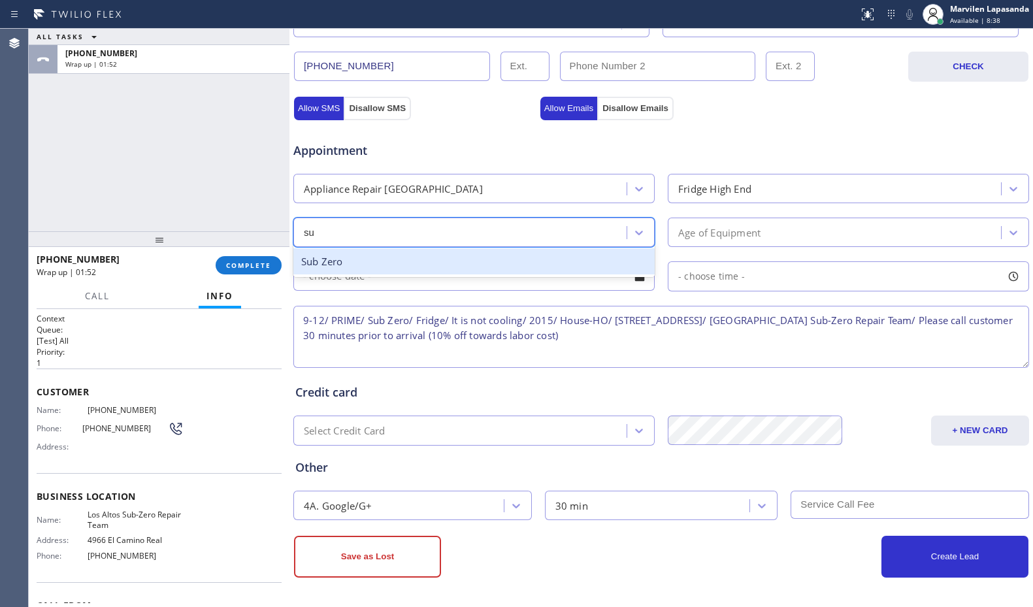
type input "sub"
drag, startPoint x: 399, startPoint y: 267, endPoint x: 417, endPoint y: 268, distance: 18.3
click at [400, 267] on div "Sub Zero" at bounding box center [473, 261] width 361 height 27
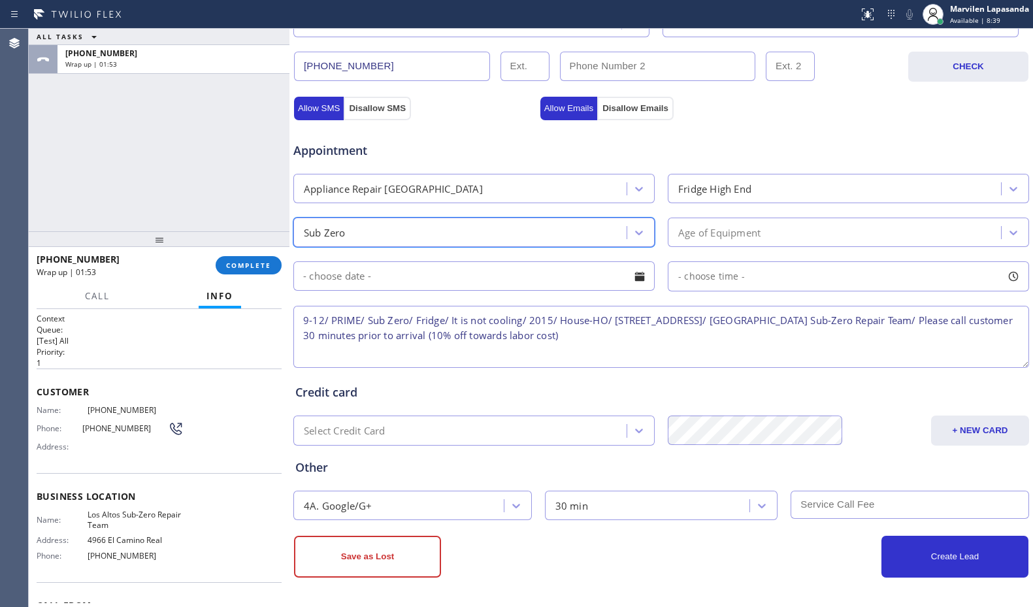
click at [718, 233] on div "Age of Equipment" at bounding box center [719, 232] width 82 height 15
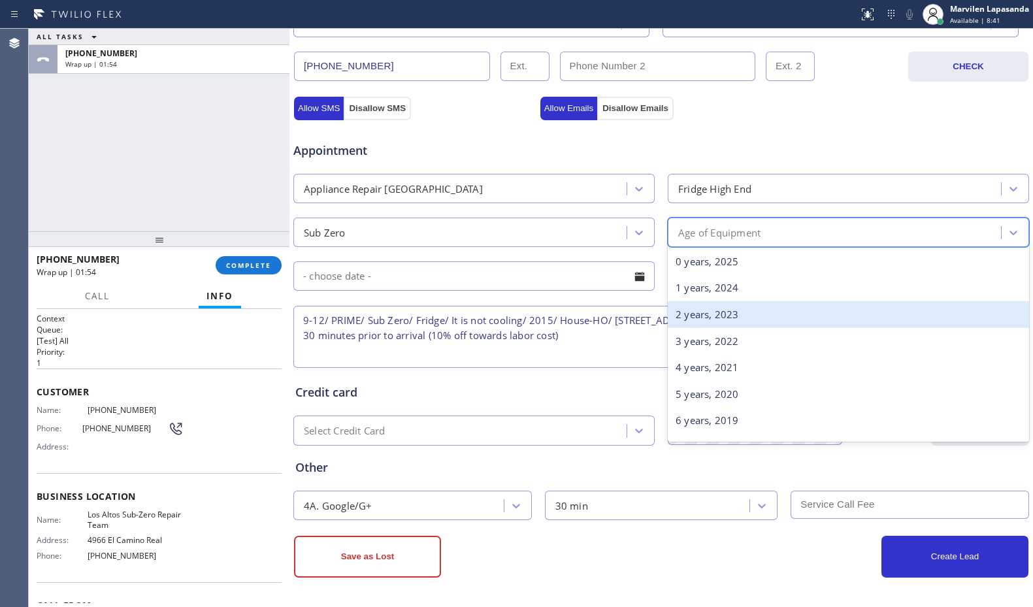
scroll to position [196, 0]
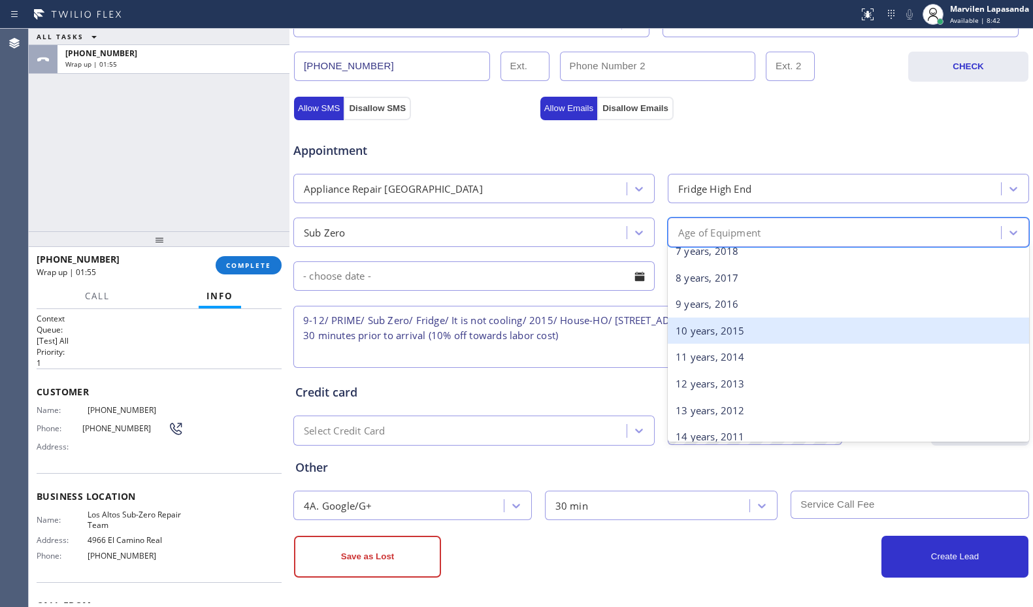
click at [714, 336] on div "10 years, 2015" at bounding box center [848, 330] width 361 height 27
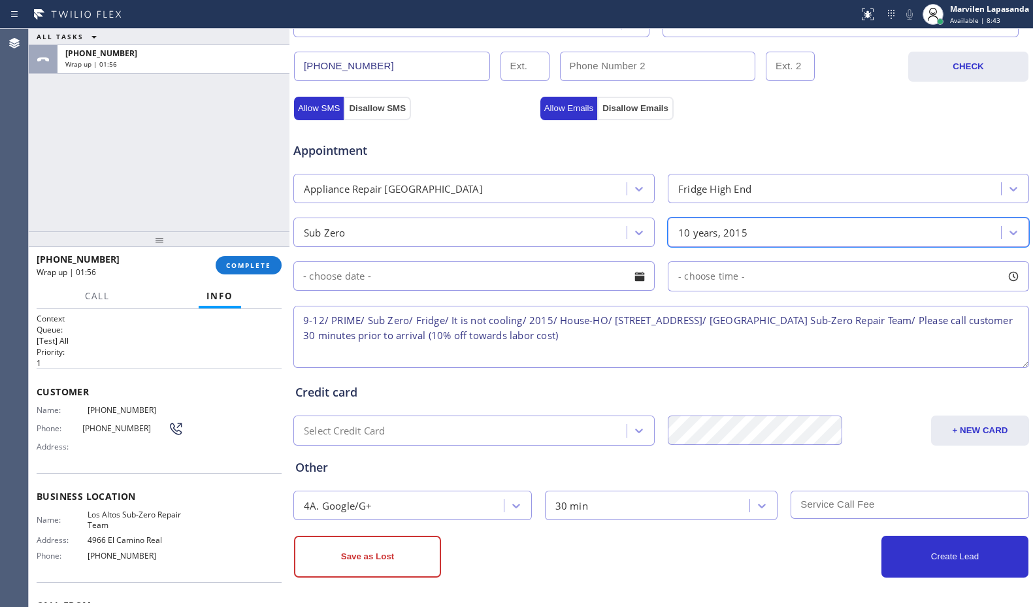
click at [631, 279] on div at bounding box center [639, 276] width 22 height 22
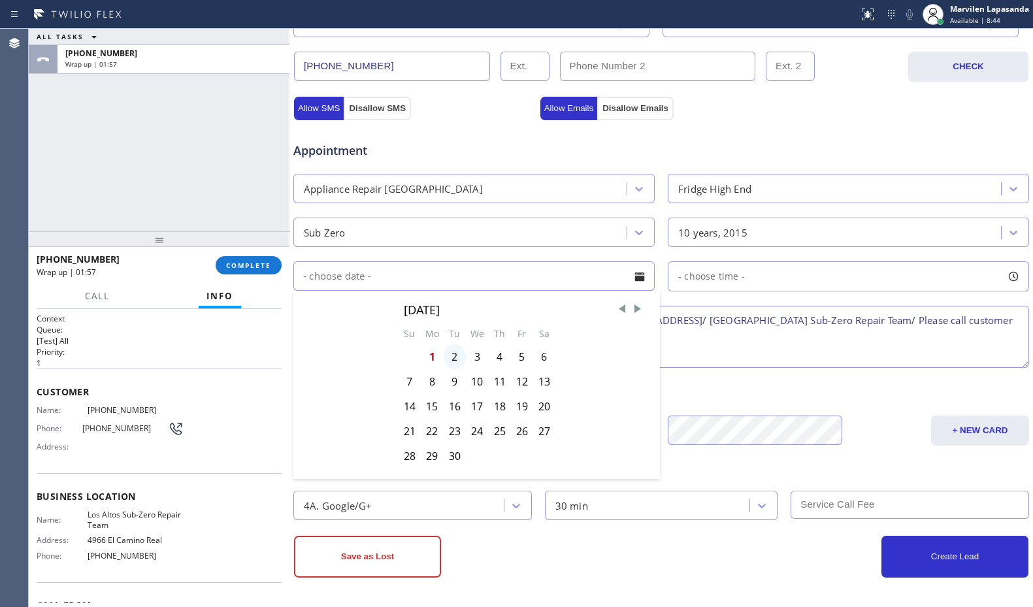
click at [451, 346] on div "2" at bounding box center [454, 356] width 22 height 25
type input "[DATE]"
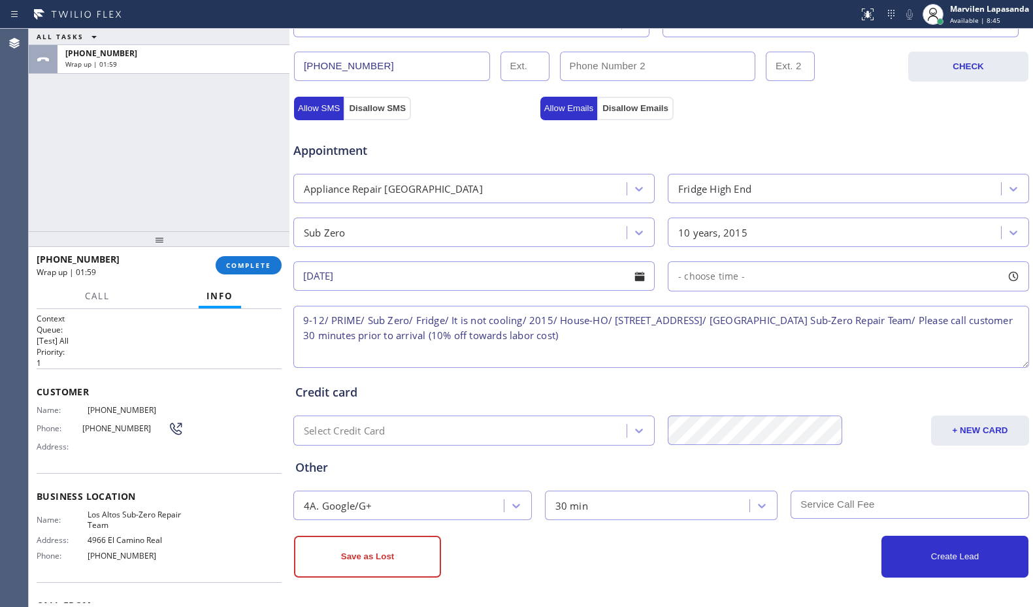
click at [1006, 273] on div at bounding box center [1013, 276] width 22 height 22
drag, startPoint x: 676, startPoint y: 362, endPoint x: 772, endPoint y: 359, distance: 96.1
click at [777, 359] on div at bounding box center [785, 355] width 16 height 27
drag, startPoint x: 679, startPoint y: 359, endPoint x: 702, endPoint y: 359, distance: 22.9
click at [702, 359] on div at bounding box center [707, 355] width 16 height 27
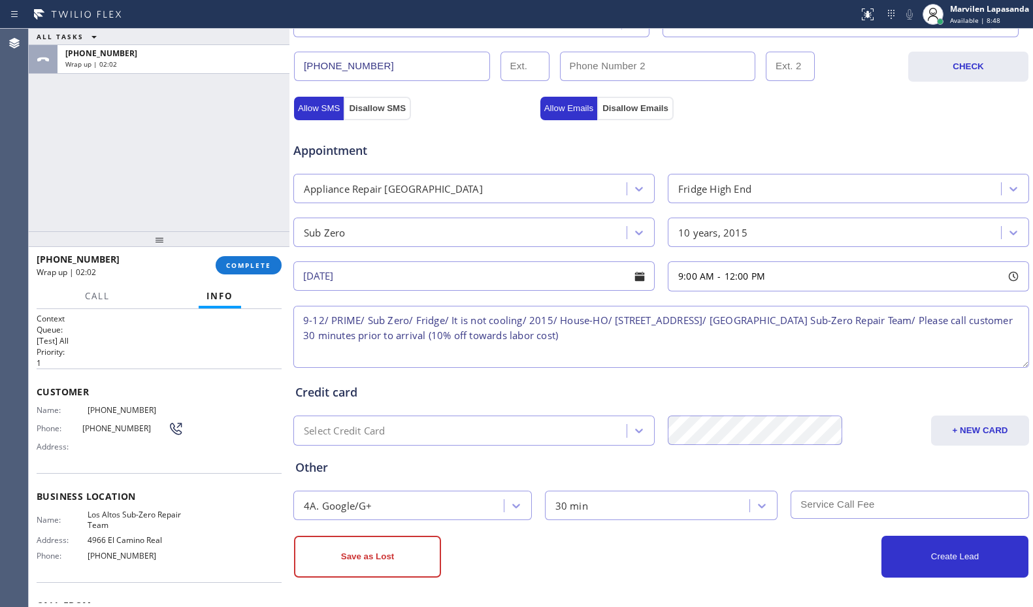
click at [485, 402] on div "Credit card Select Credit Card + NEW CARD [PERSON_NAME] [CREDIT_CARD_NUMBER] 08…" at bounding box center [661, 407] width 737 height 75
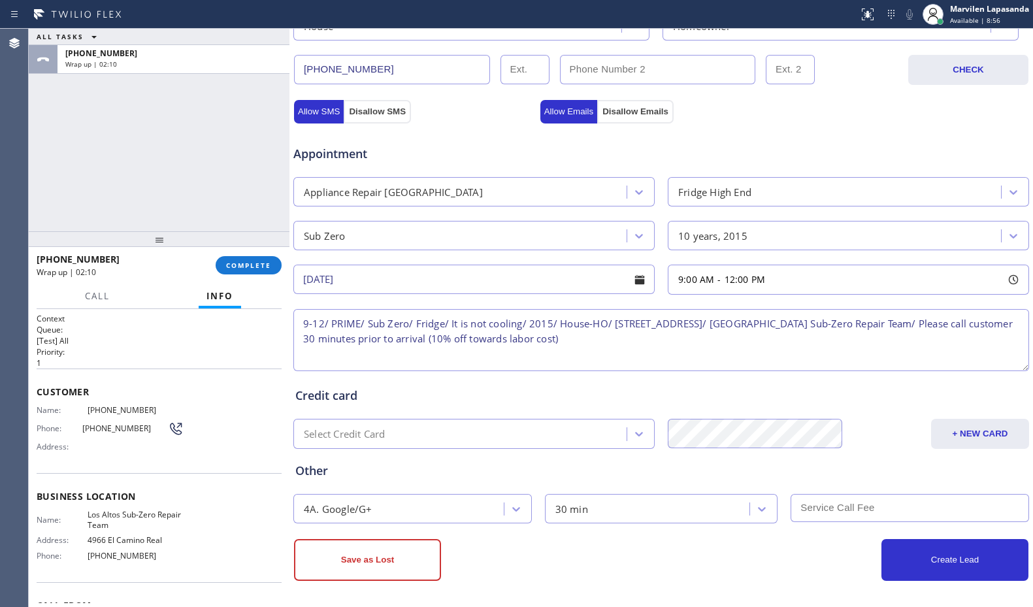
scroll to position [406, 0]
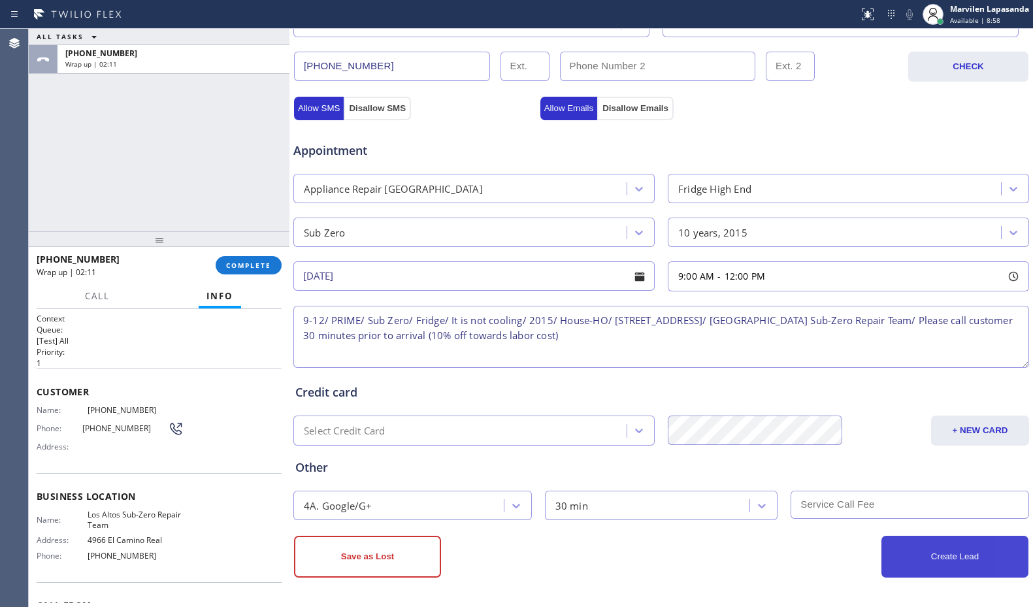
click at [898, 550] on button "Create Lead" at bounding box center [954, 557] width 147 height 42
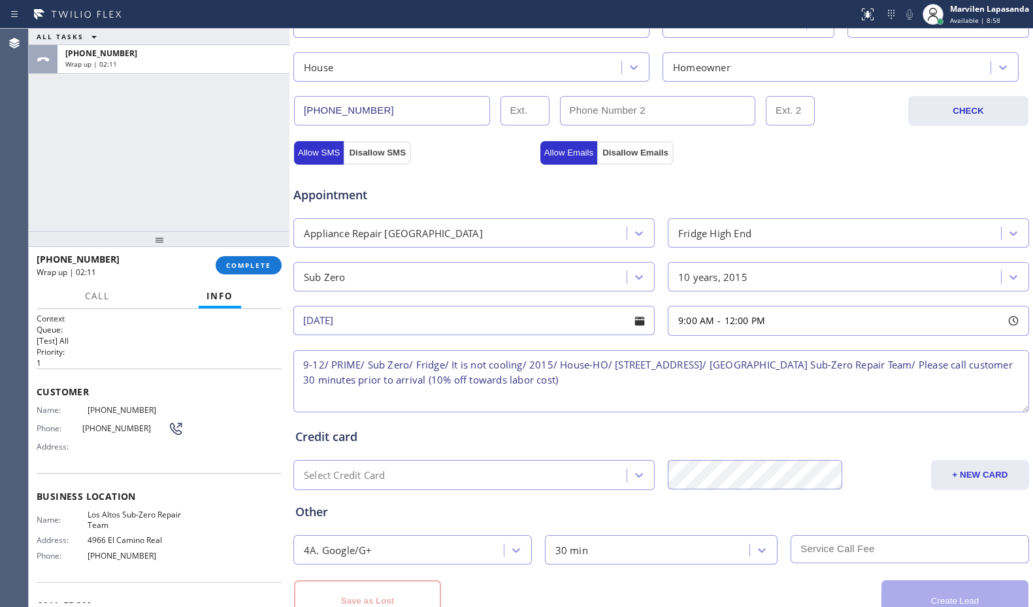
scroll to position [450, 0]
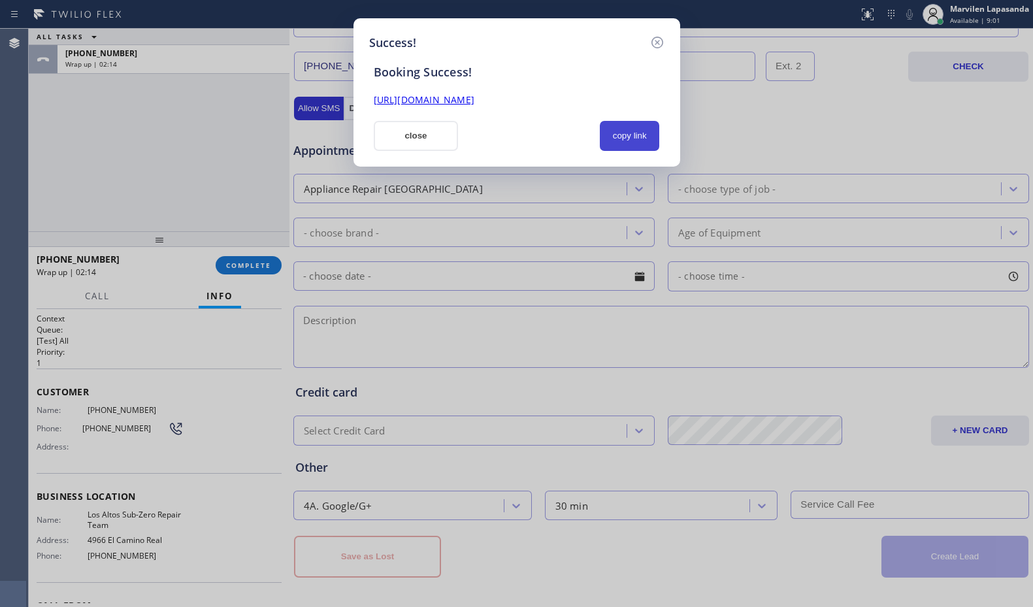
click at [637, 133] on button "copy link" at bounding box center [630, 136] width 60 height 30
click at [474, 99] on link "[URL][DOMAIN_NAME]" at bounding box center [424, 99] width 101 height 12
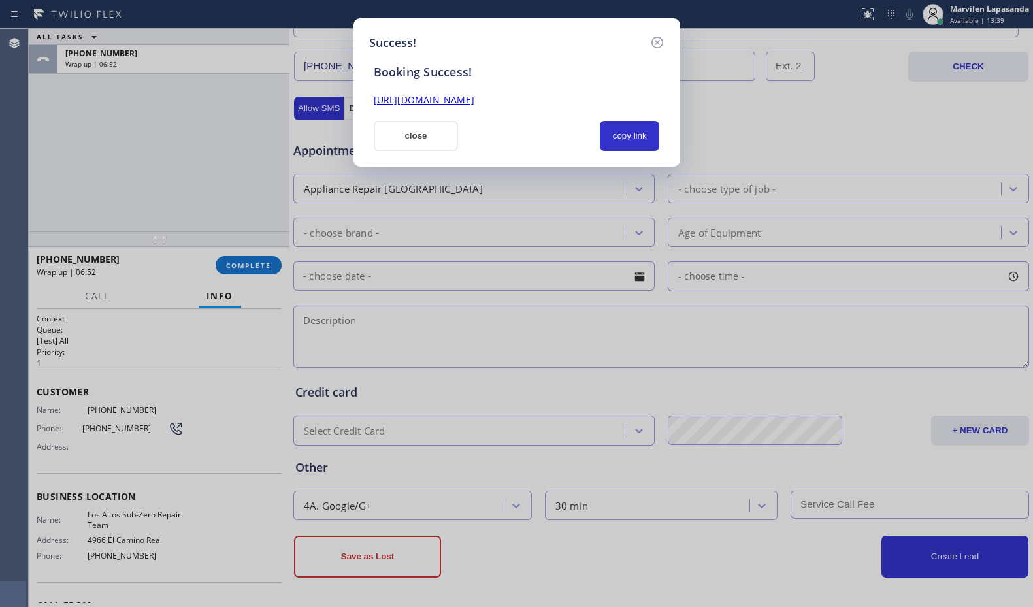
click at [402, 137] on button "close" at bounding box center [416, 136] width 85 height 30
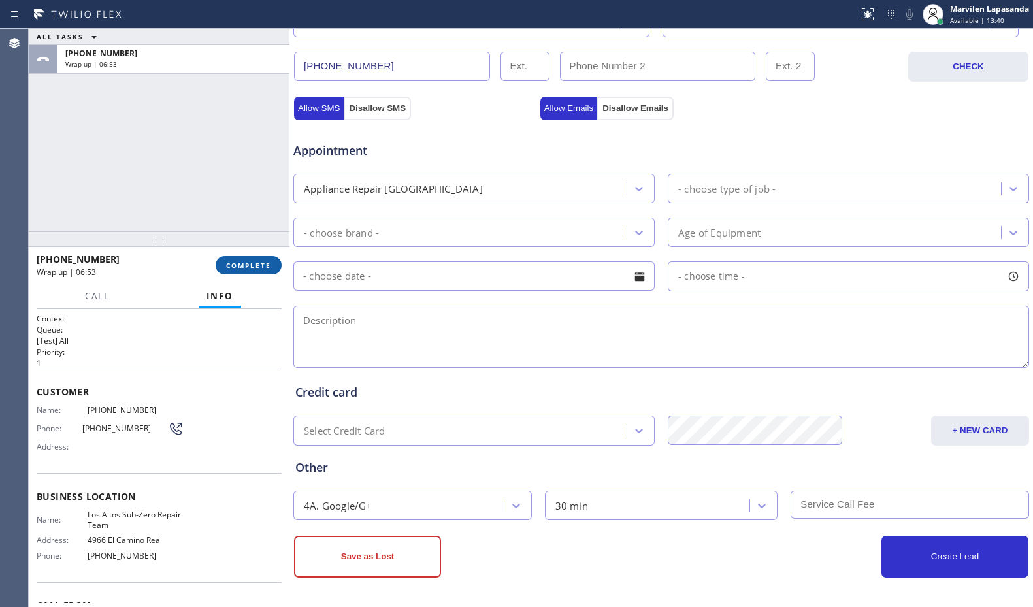
click at [254, 259] on button "COMPLETE" at bounding box center [249, 265] width 66 height 18
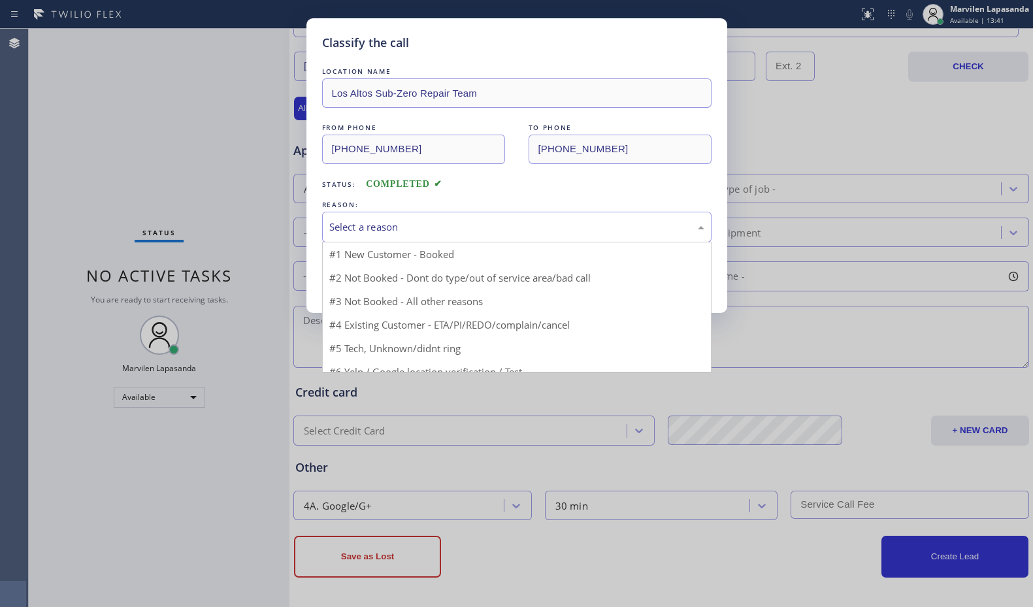
click at [362, 233] on div "Select a reason" at bounding box center [516, 226] width 375 height 15
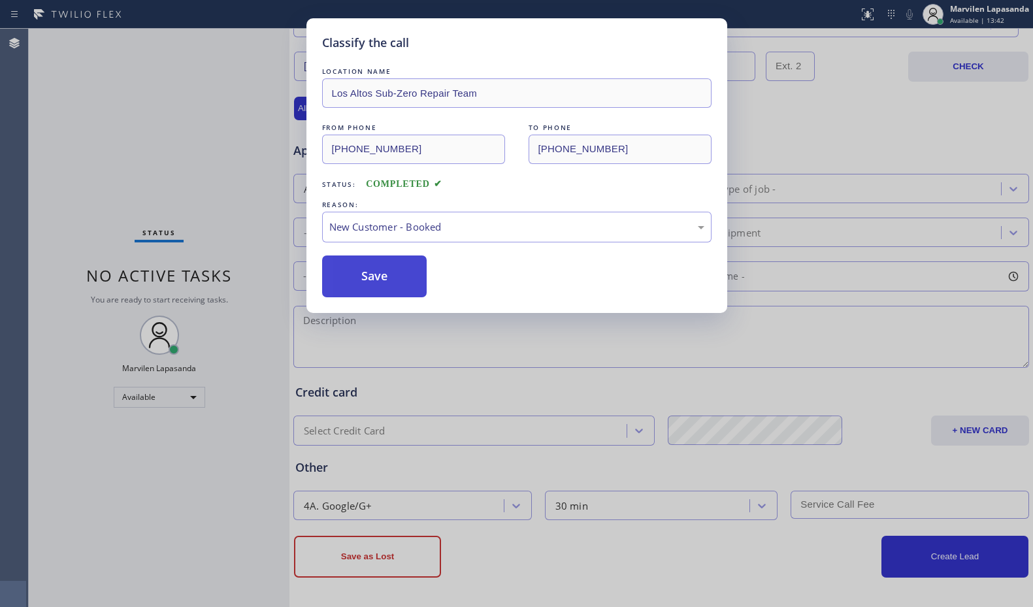
click at [357, 281] on button "Save" at bounding box center [374, 276] width 105 height 42
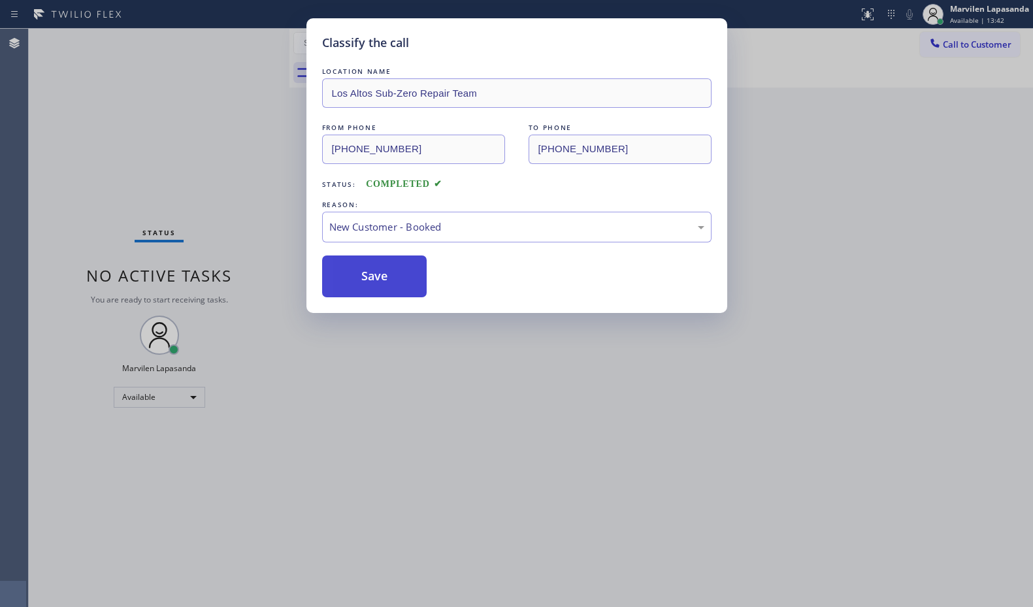
drag, startPoint x: 357, startPoint y: 281, endPoint x: 521, endPoint y: 208, distance: 179.5
click at [362, 280] on button "Save" at bounding box center [374, 276] width 105 height 42
click at [946, 138] on div "Classify the call LOCATION NAME [GEOGRAPHIC_DATA] Sub-Zero Repair Team FROM PHO…" at bounding box center [516, 303] width 1033 height 607
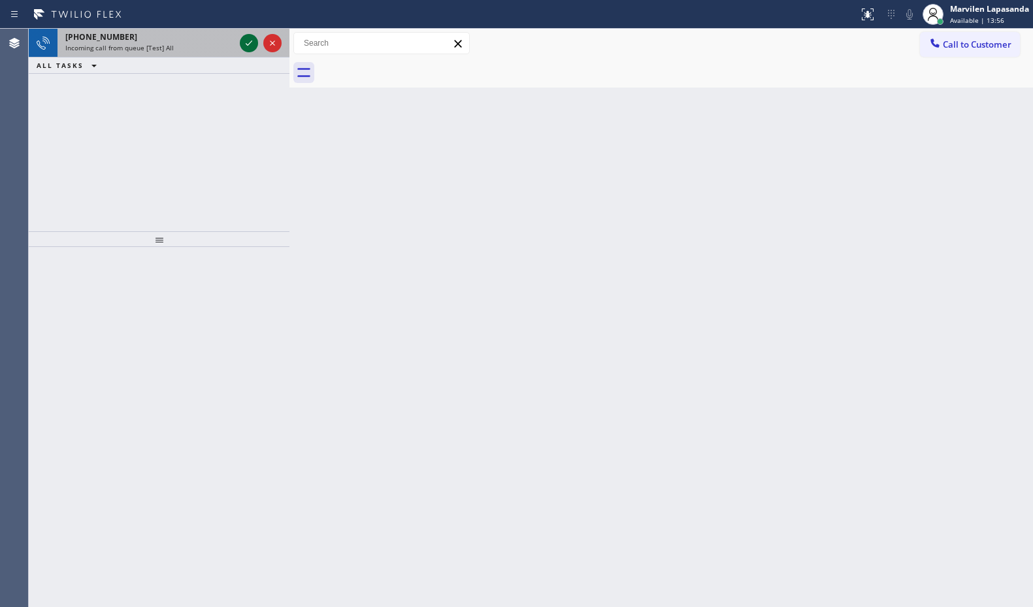
click at [247, 49] on icon at bounding box center [249, 43] width 16 height 16
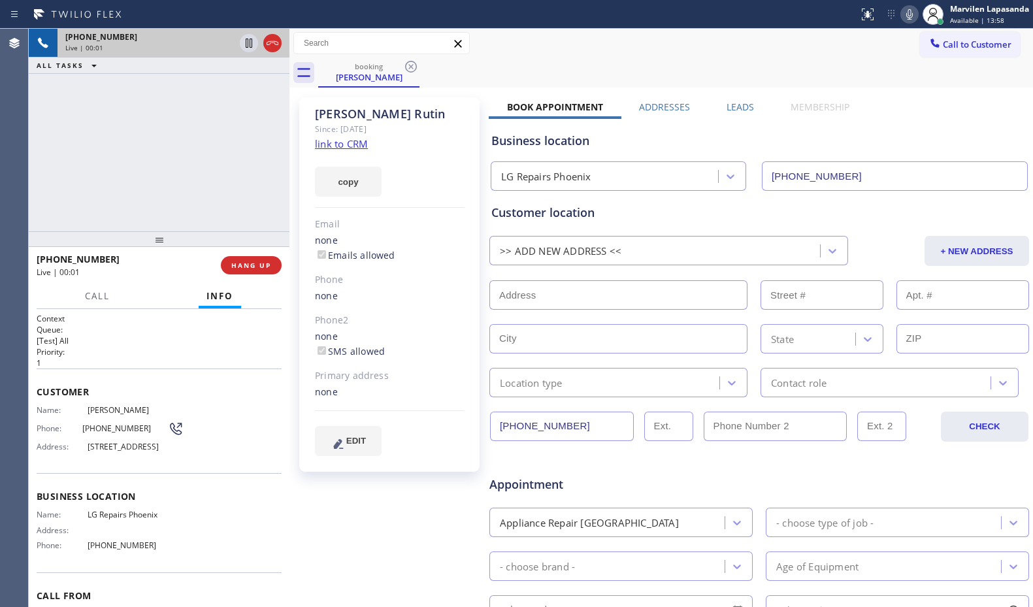
type input "[PHONE_NUMBER]"
click at [74, 445] on div "Address: [STREET_ADDRESS]" at bounding box center [110, 447] width 147 height 10
click at [48, 423] on span "Phone:" at bounding box center [60, 428] width 46 height 10
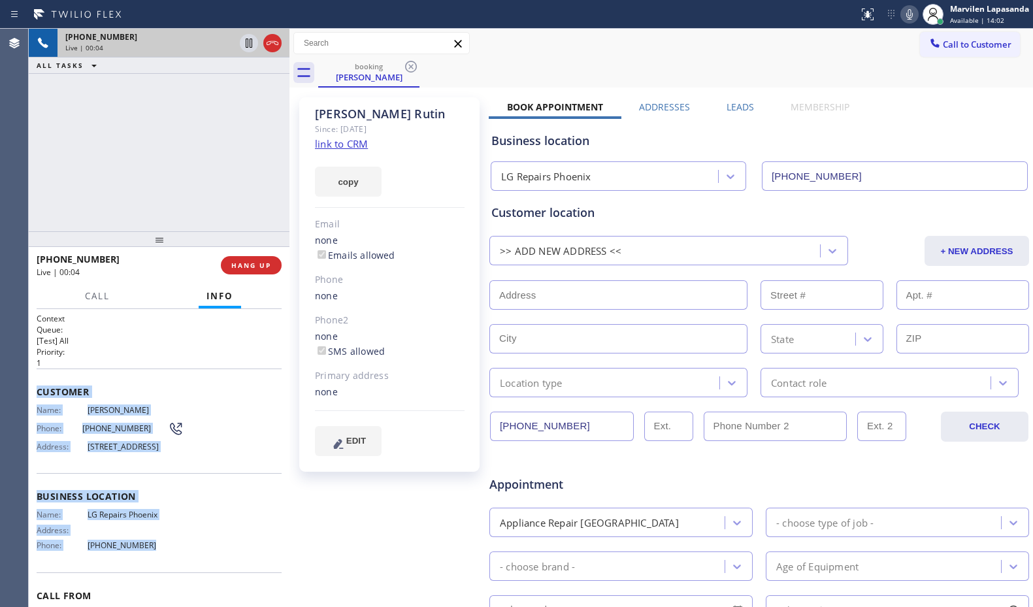
drag, startPoint x: 35, startPoint y: 387, endPoint x: 170, endPoint y: 575, distance: 231.1
click at [170, 575] on div "Context Queue: [Test] All Priority: 1 Customer Name: [PERSON_NAME] Phone: [PHON…" at bounding box center [159, 458] width 261 height 298
click at [169, 570] on div "Business location Name: LG Repairs Phoenix Address: Phone: [PHONE_NUMBER]" at bounding box center [159, 522] width 245 height 99
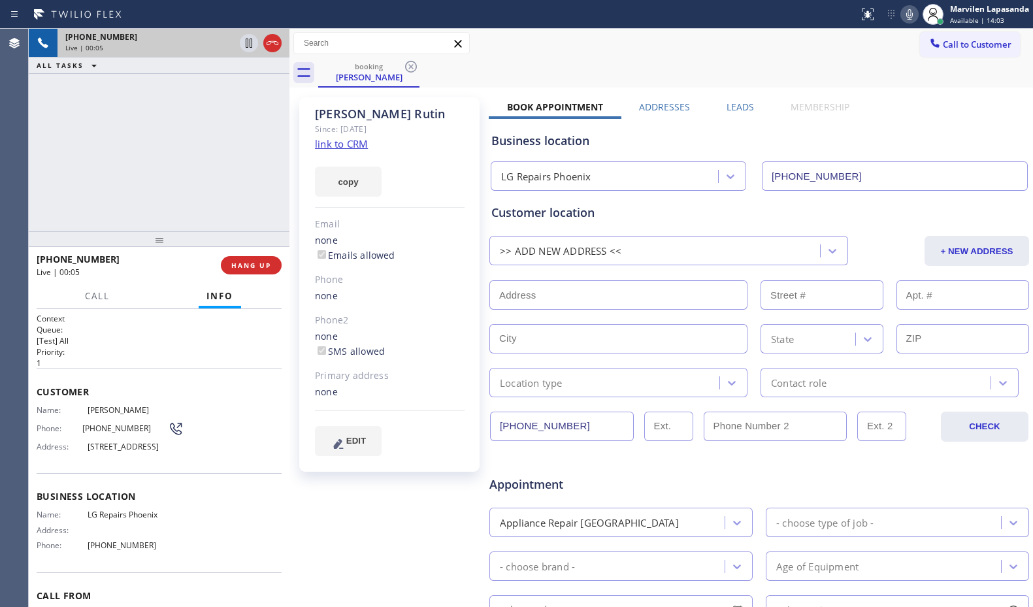
click at [127, 534] on div "Name: LG Repairs Phoenix Address: Phone: [PHONE_NUMBER]" at bounding box center [110, 532] width 147 height 46
click at [345, 140] on link "link to CRM" at bounding box center [341, 143] width 53 height 13
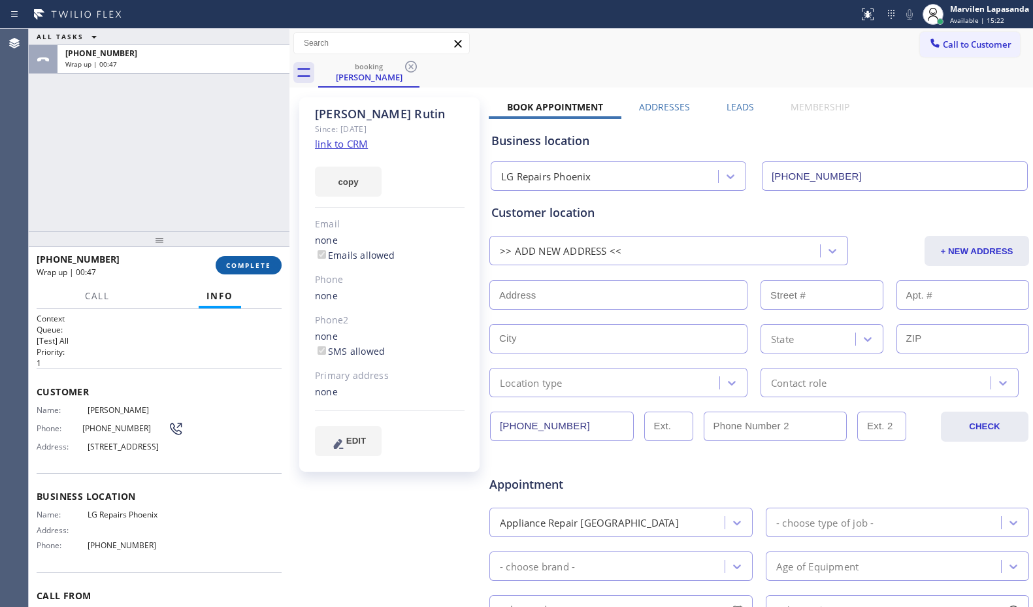
click at [251, 265] on span "COMPLETE" at bounding box center [248, 265] width 45 height 9
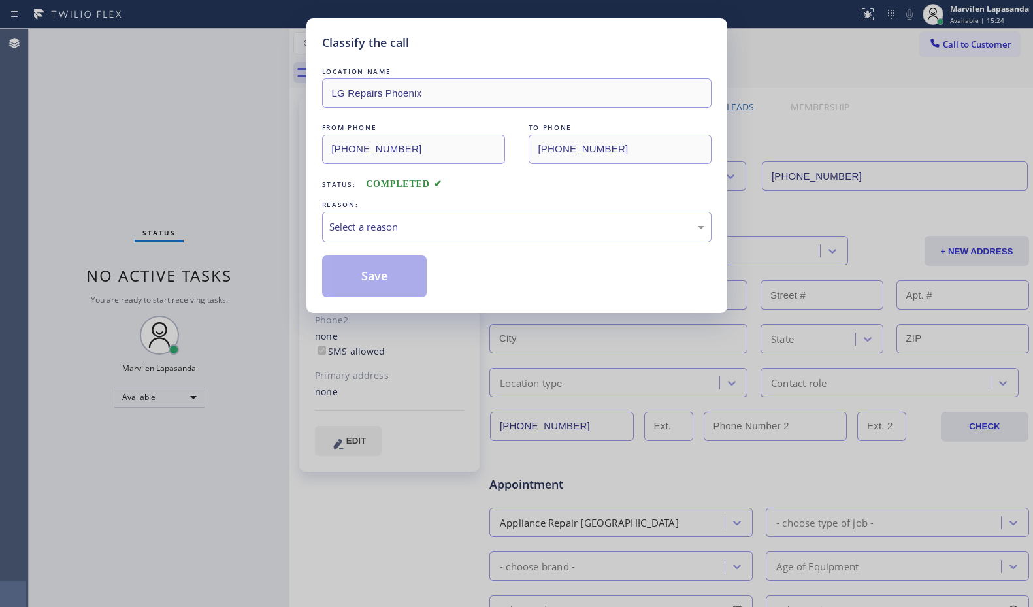
click at [372, 224] on div "Select a reason" at bounding box center [516, 226] width 375 height 15
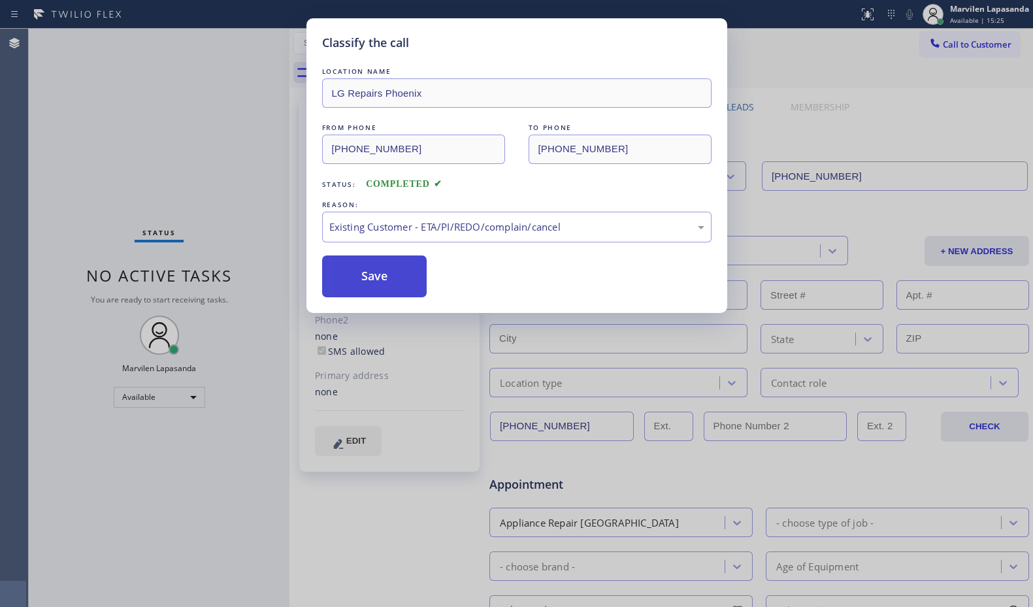
click at [372, 286] on button "Save" at bounding box center [374, 276] width 105 height 42
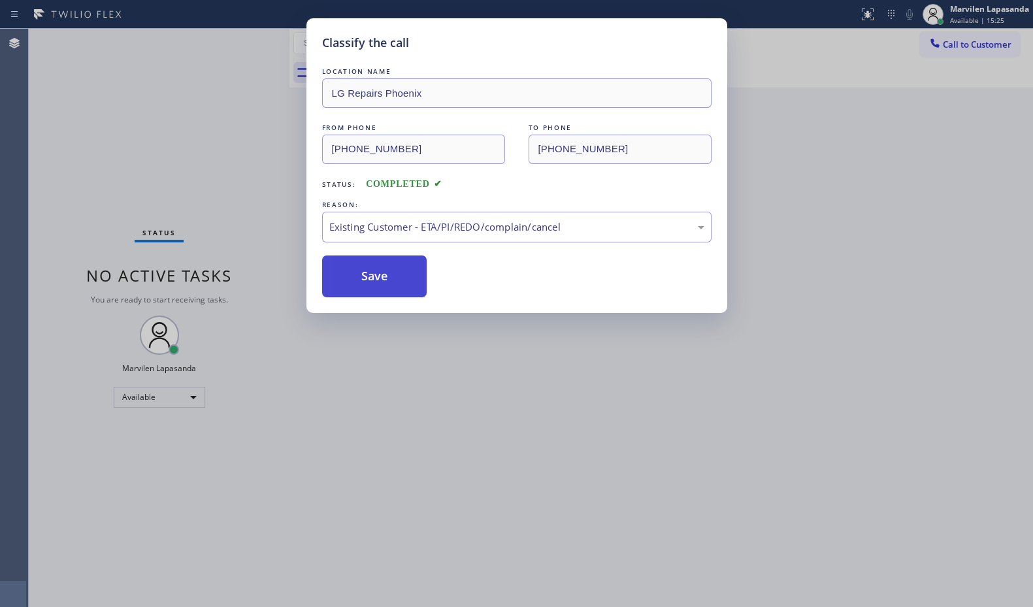
drag, startPoint x: 372, startPoint y: 286, endPoint x: 849, endPoint y: 119, distance: 505.3
click at [373, 285] on button "Save" at bounding box center [374, 276] width 105 height 42
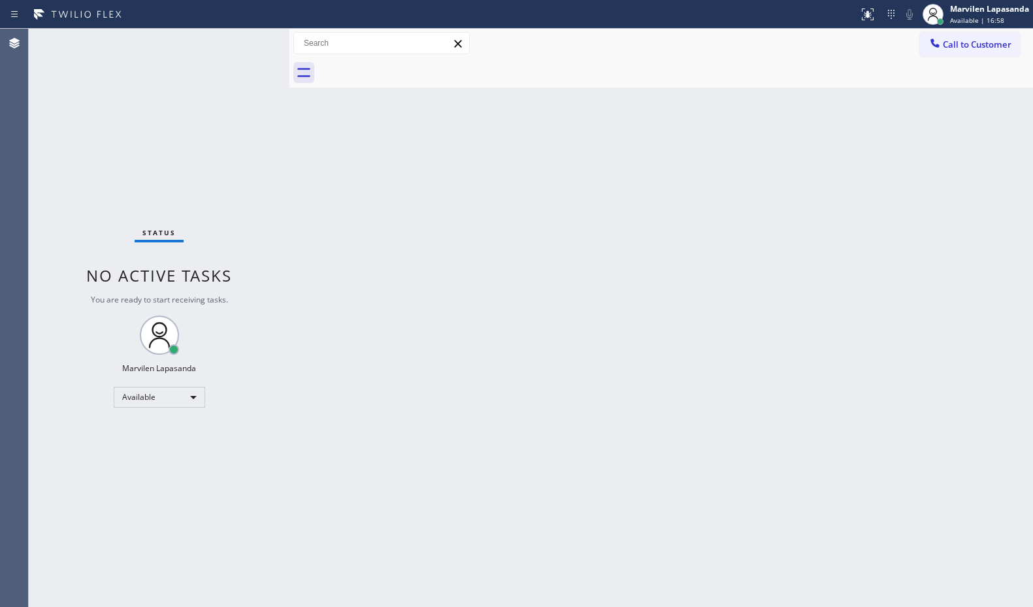
click at [536, 57] on div "Call to Customer Outbound call Location Quick Tune Service Your caller id phone…" at bounding box center [660, 43] width 743 height 29
click at [350, 197] on div "Back to Dashboard Change Sender ID Customers Technicians Select a contact Outbo…" at bounding box center [660, 318] width 743 height 578
click at [270, 57] on div "Status No active tasks You are ready to start receiving tasks. Marvilen Lapasan…" at bounding box center [159, 318] width 261 height 578
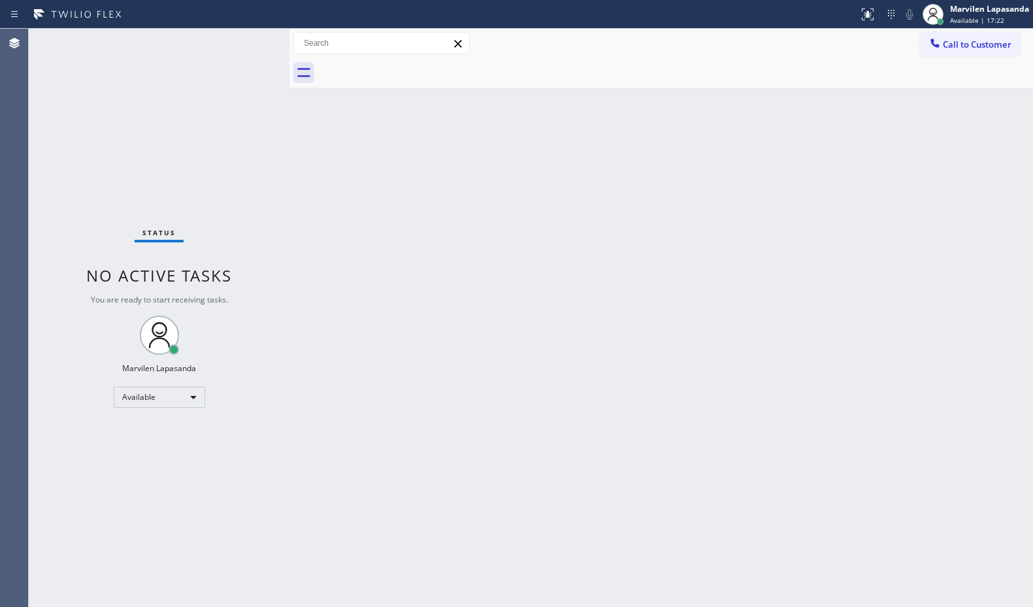
click at [282, 95] on div "Status No active tasks You are ready to start receiving tasks. Marvilen Lapasan…" at bounding box center [159, 318] width 261 height 578
click at [274, 98] on div "Status No active tasks You are ready to start receiving tasks. Marvilen Lapasan…" at bounding box center [159, 318] width 261 height 578
click at [701, 93] on div "Back to Dashboard Change Sender ID Customers Technicians Select a contact Outbo…" at bounding box center [660, 318] width 743 height 578
click at [758, 217] on div "Back to Dashboard Change Sender ID Customers Technicians Select a contact Outbo…" at bounding box center [660, 318] width 743 height 578
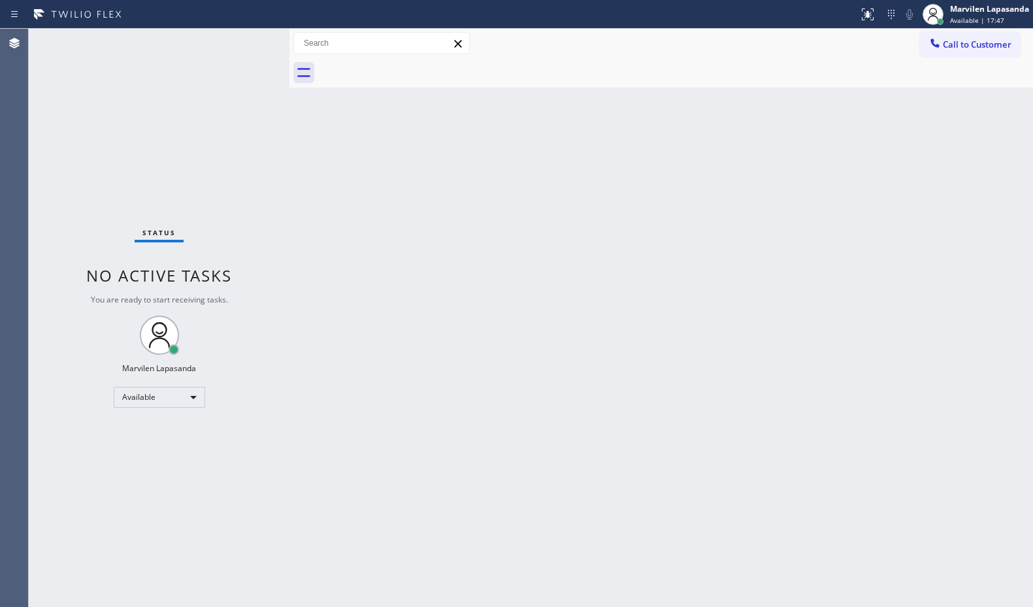
click at [758, 217] on div "Back to Dashboard Change Sender ID Customers Technicians Select a contact Outbo…" at bounding box center [660, 318] width 743 height 578
click at [472, 280] on div "Back to Dashboard Change Sender ID Customers Technicians Select a contact Outbo…" at bounding box center [660, 318] width 743 height 578
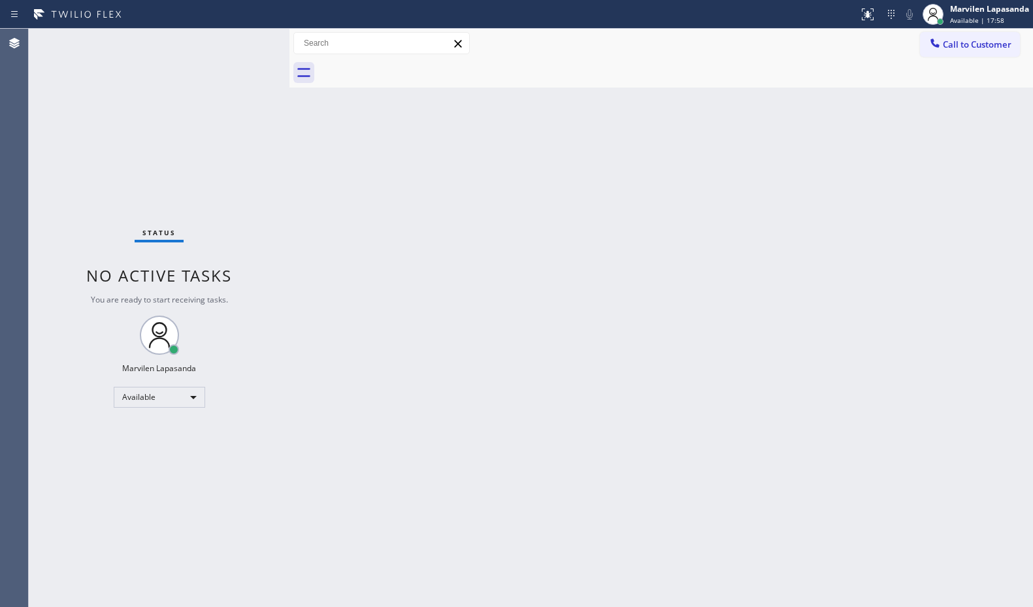
click at [706, 161] on div "Back to Dashboard Change Sender ID Customers Technicians Select a contact Outbo…" at bounding box center [660, 318] width 743 height 578
click at [925, 105] on div "Back to Dashboard Change Sender ID Customers Technicians Select a contact Outbo…" at bounding box center [660, 318] width 743 height 578
drag, startPoint x: 927, startPoint y: 105, endPoint x: 935, endPoint y: 112, distance: 10.6
click at [935, 112] on div "Back to Dashboard Change Sender ID Customers Technicians Select a contact Outbo…" at bounding box center [660, 318] width 743 height 578
click at [465, 189] on div "Back to Dashboard Change Sender ID Customers Technicians Select a contact Outbo…" at bounding box center [660, 318] width 743 height 578
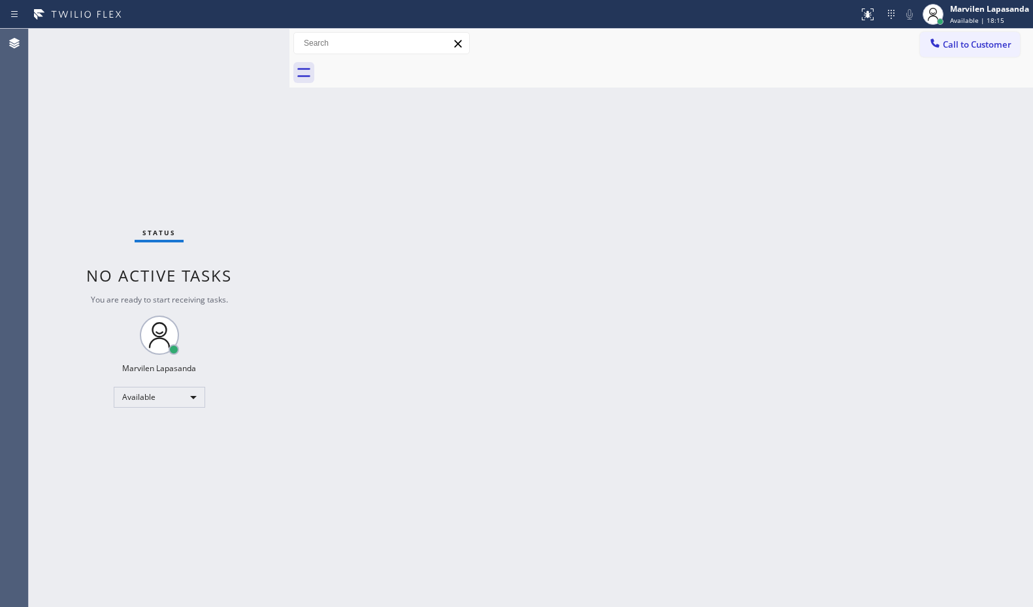
click at [491, 186] on div "Back to Dashboard Change Sender ID Customers Technicians Select a contact Outbo…" at bounding box center [660, 318] width 743 height 578
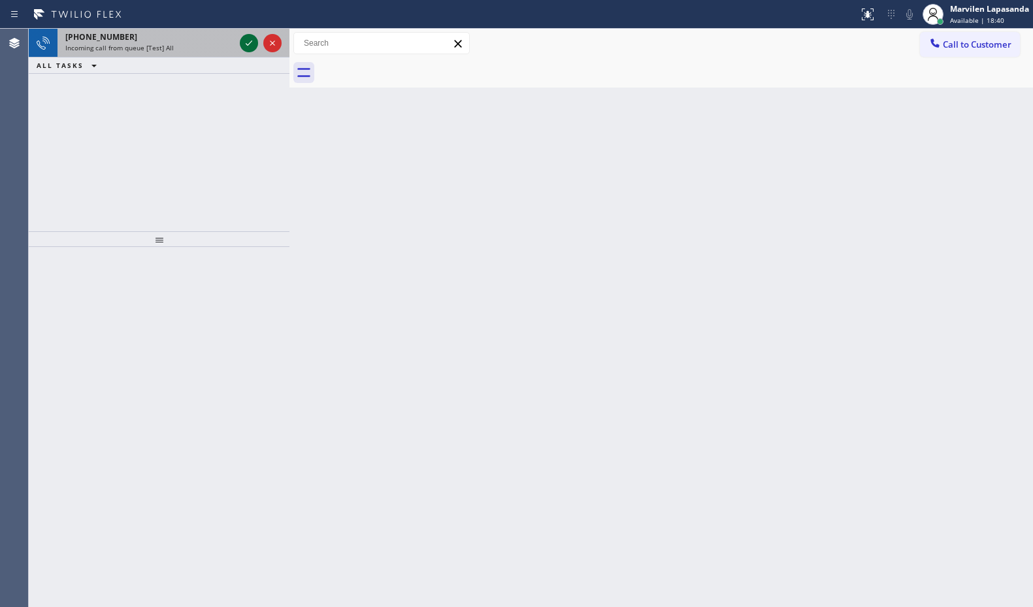
click at [244, 45] on icon at bounding box center [249, 43] width 16 height 16
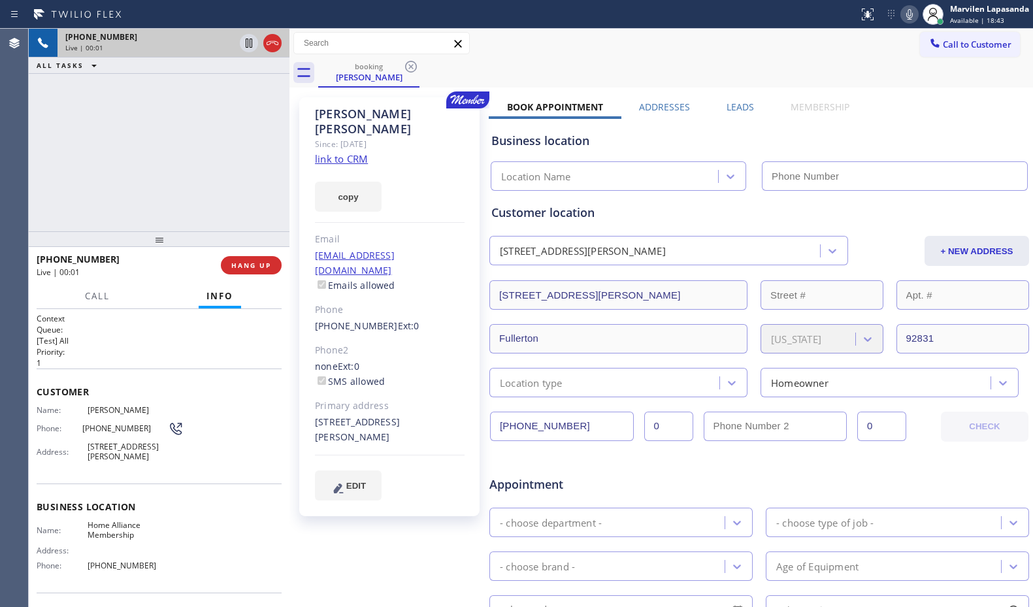
type input "[PHONE_NUMBER]"
click at [402, 171] on div "copy" at bounding box center [390, 189] width 150 height 45
click at [343, 152] on link "link to CRM" at bounding box center [341, 158] width 53 height 13
click at [218, 199] on div "[PHONE_NUMBER] Live | 01:13 ALL TASKS ALL TASKS ACTIVE TASKS TASKS IN WRAP UP" at bounding box center [159, 130] width 261 height 202
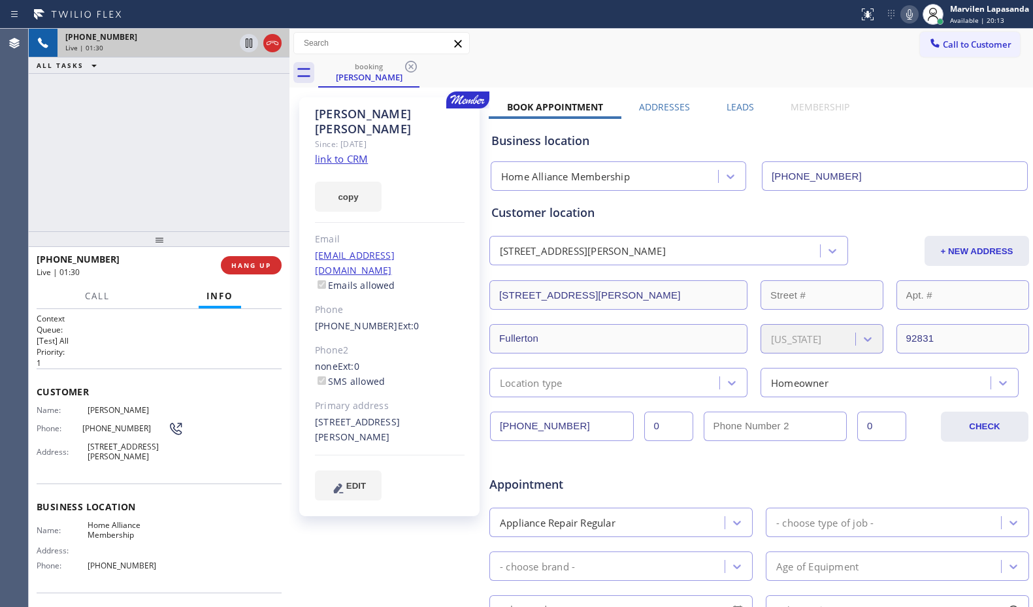
click at [193, 165] on div "[PHONE_NUMBER] Live | 01:30 ALL TASKS ALL TASKS ACTIVE TASKS TASKS IN WRAP UP" at bounding box center [159, 130] width 261 height 202
click at [243, 157] on div "[PHONE_NUMBER] Live | 01:30 ALL TASKS ALL TASKS ACTIVE TASKS TASKS IN WRAP UP" at bounding box center [159, 130] width 261 height 202
click at [856, 62] on div "booking [PERSON_NAME]" at bounding box center [675, 72] width 715 height 29
click at [905, 17] on icon at bounding box center [909, 15] width 16 height 16
drag, startPoint x: 200, startPoint y: 214, endPoint x: 231, endPoint y: 127, distance: 91.7
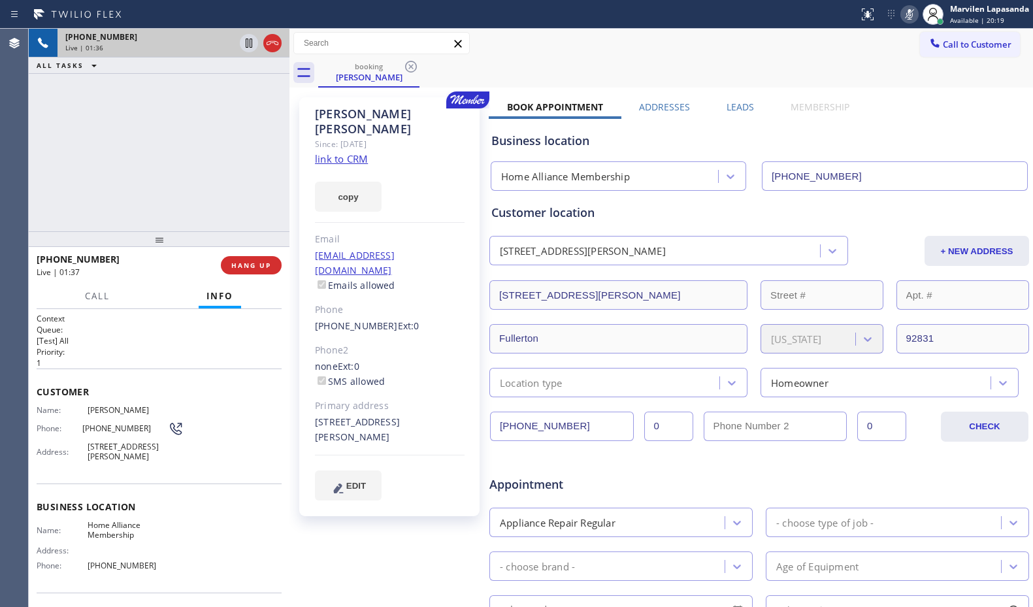
click at [214, 195] on div "[PHONE_NUMBER] Live | 01:36 ALL TASKS ALL TASKS ACTIVE TASKS TASKS IN WRAP UP" at bounding box center [159, 130] width 261 height 202
click at [244, 50] on icon at bounding box center [249, 43] width 16 height 16
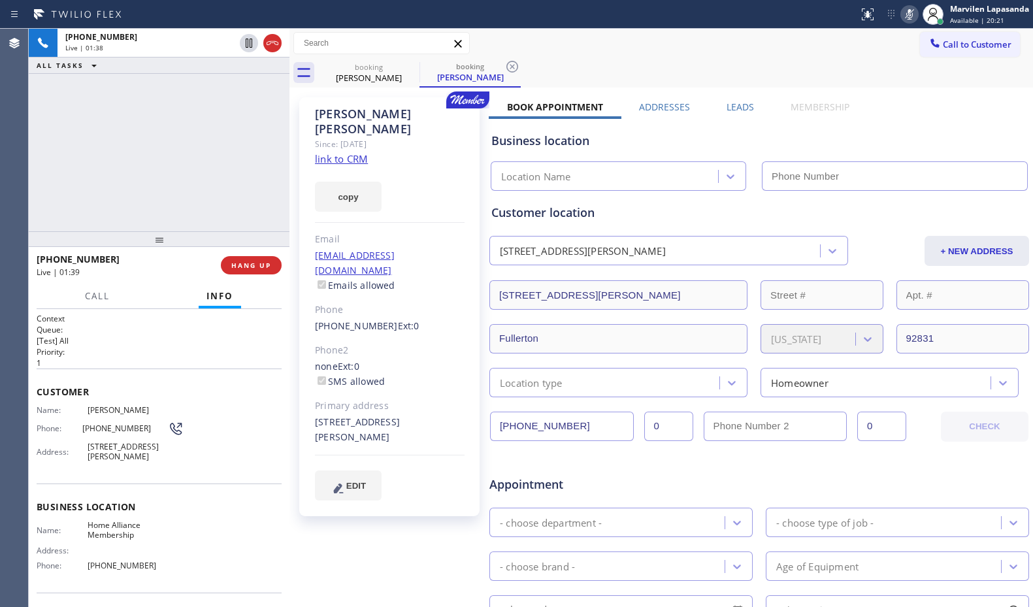
type input "[PHONE_NUMBER]"
drag, startPoint x: 844, startPoint y: 47, endPoint x: 874, endPoint y: 45, distance: 30.1
click at [844, 48] on div "Call to Customer Outbound call Location Quick Tune Service Your caller id phone…" at bounding box center [660, 43] width 743 height 23
click at [911, 23] on button at bounding box center [909, 14] width 18 height 18
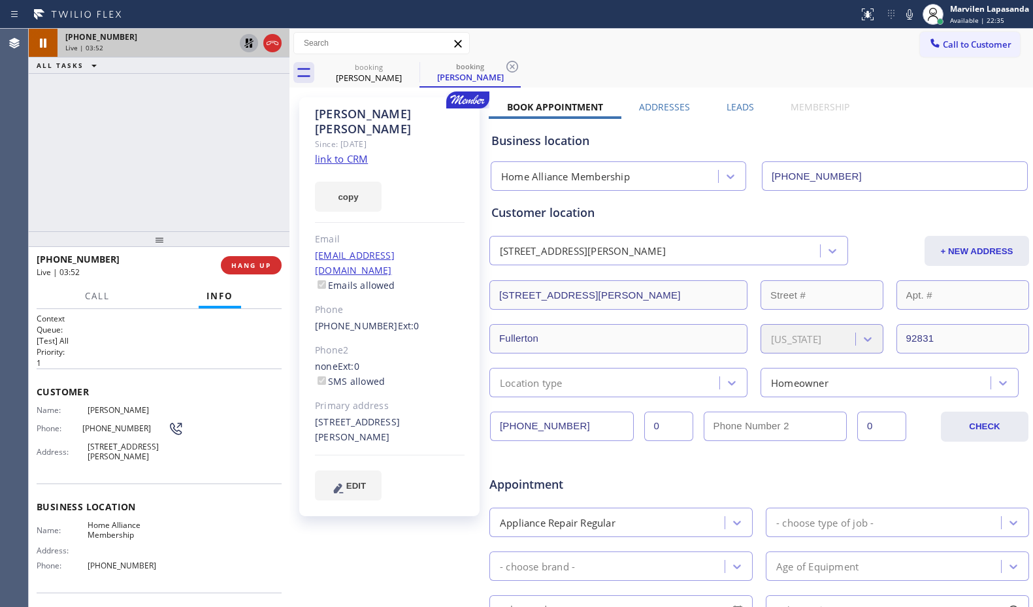
click at [249, 42] on icon at bounding box center [249, 43] width 16 height 16
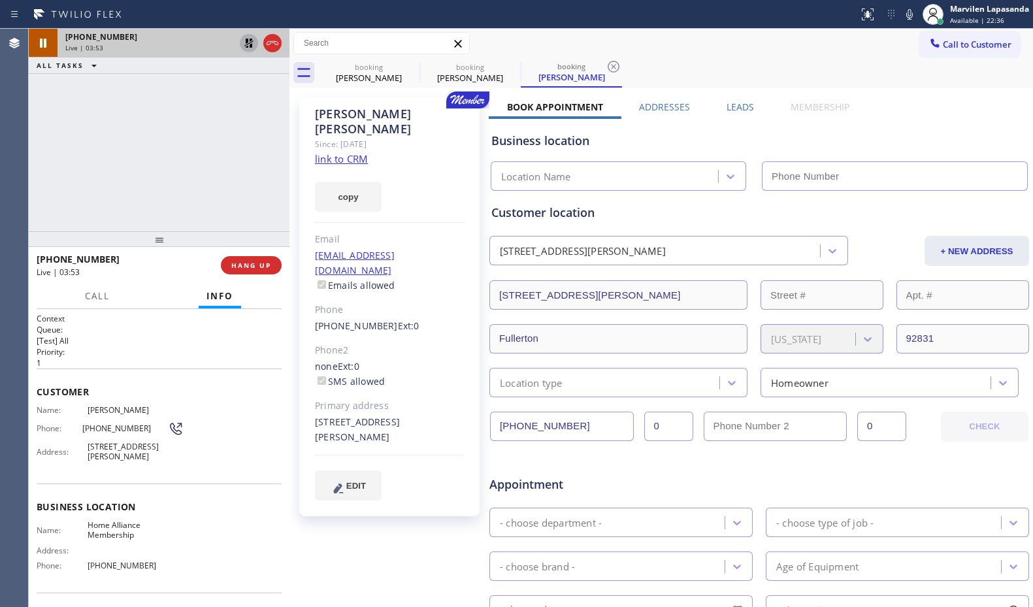
type input "[PHONE_NUMBER]"
click at [36, 197] on div "[PHONE_NUMBER] Live | 05:16 ALL TASKS ALL TASKS ACTIVE TASKS TASKS IN WRAP UP" at bounding box center [159, 130] width 261 height 202
click at [101, 434] on div "Phone: [PHONE_NUMBER]" at bounding box center [110, 429] width 147 height 16
drag, startPoint x: 80, startPoint y: 430, endPoint x: 145, endPoint y: 434, distance: 65.4
click at [145, 434] on div "Phone: [PHONE_NUMBER]" at bounding box center [110, 429] width 147 height 16
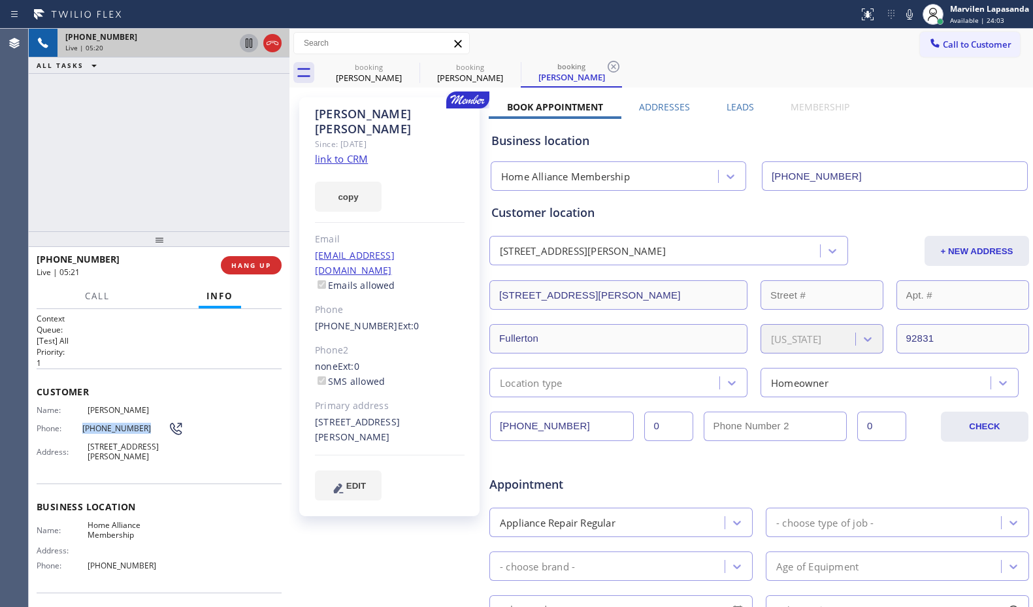
click at [145, 434] on div "Phone: [PHONE_NUMBER]" at bounding box center [110, 429] width 147 height 16
click at [116, 434] on div "Phone: [PHONE_NUMBER]" at bounding box center [110, 429] width 147 height 16
drag, startPoint x: 80, startPoint y: 427, endPoint x: 137, endPoint y: 433, distance: 57.1
click at [137, 433] on span "[PHONE_NUMBER]" at bounding box center [125, 428] width 86 height 10
click at [128, 432] on span "[PHONE_NUMBER]" at bounding box center [125, 428] width 86 height 10
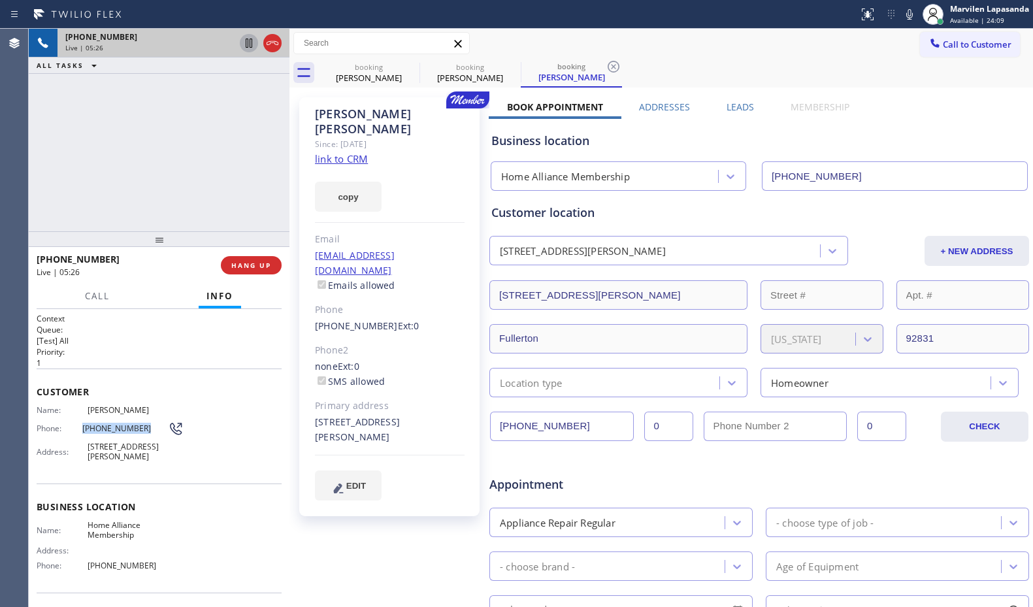
drag, startPoint x: 135, startPoint y: 430, endPoint x: 76, endPoint y: 427, distance: 58.8
click at [76, 427] on div "Phone: [PHONE_NUMBER]" at bounding box center [110, 429] width 147 height 16
click at [89, 431] on span "[PHONE_NUMBER]" at bounding box center [125, 428] width 86 height 10
click at [131, 428] on span "[PHONE_NUMBER]" at bounding box center [125, 428] width 86 height 10
drag, startPoint x: 133, startPoint y: 428, endPoint x: 82, endPoint y: 428, distance: 51.6
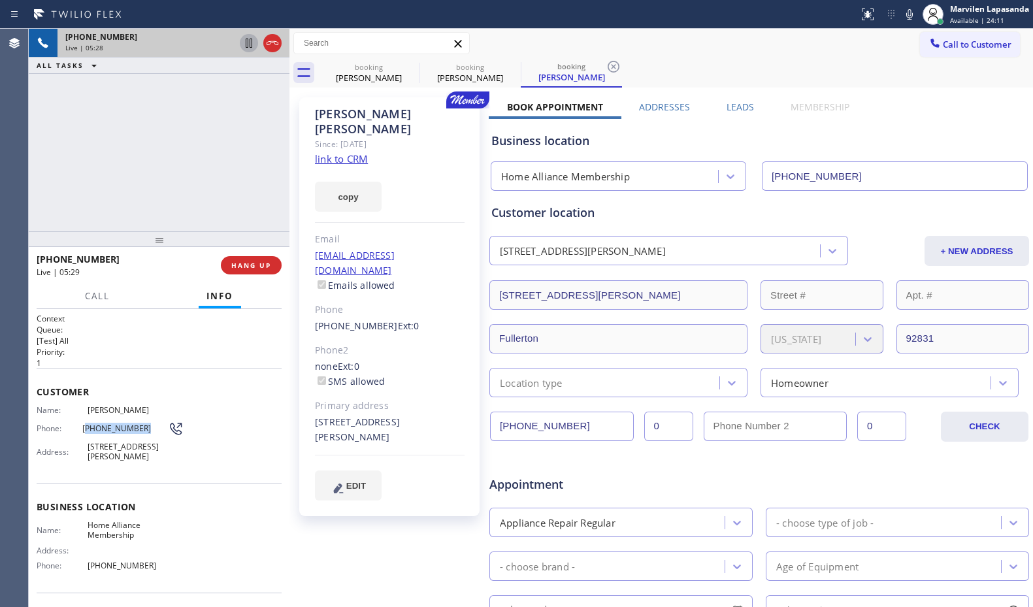
click at [82, 428] on span "[PHONE_NUMBER]" at bounding box center [125, 428] width 86 height 10
click at [117, 434] on div "Phone: [PHONE_NUMBER]" at bounding box center [110, 429] width 147 height 16
click at [48, 185] on div "[PHONE_NUMBER] Live | 05:32 ALL TASKS ALL TASKS ACTIVE TASKS TASKS IN WRAP UP" at bounding box center [159, 130] width 261 height 202
click at [142, 206] on div "[PHONE_NUMBER] Live | 05:33 ALL TASKS ALL TASKS ACTIVE TASKS TASKS IN WRAP UP" at bounding box center [159, 130] width 261 height 202
click at [241, 263] on span "HANG UP" at bounding box center [251, 265] width 40 height 9
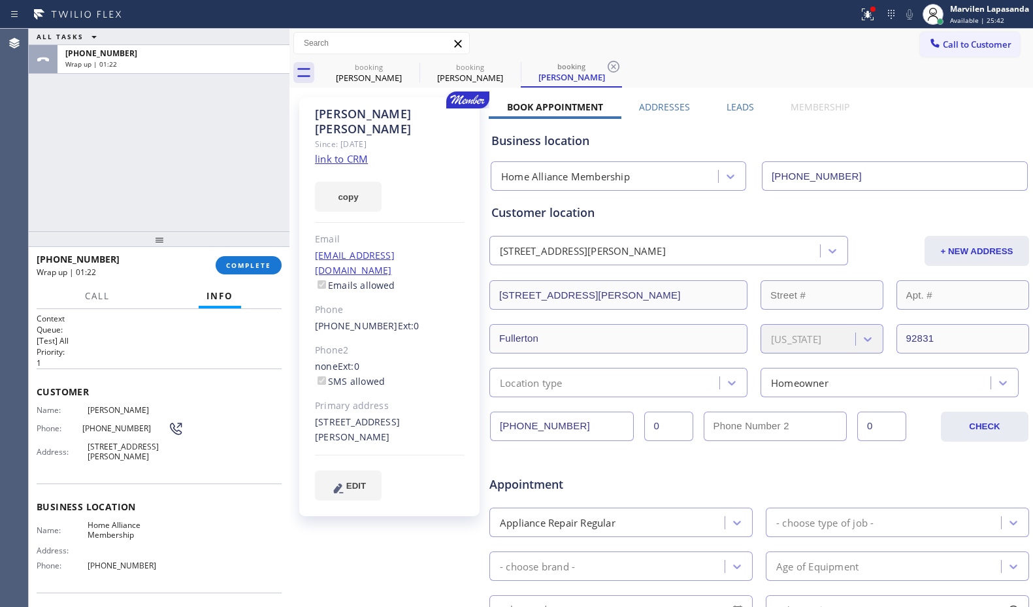
click at [51, 191] on div "ALL TASKS ALL TASKS ACTIVE TASKS TASKS IN WRAP UP [PHONE_NUMBER] Wrap up | 01:22" at bounding box center [159, 130] width 261 height 202
click at [240, 265] on span "COMPLETE" at bounding box center [248, 265] width 45 height 9
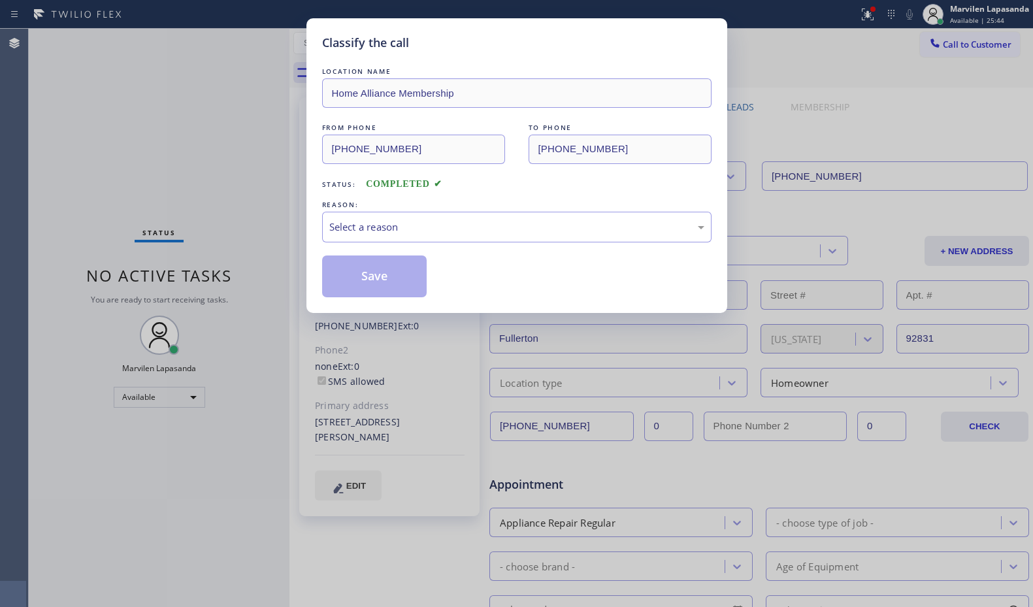
click at [353, 236] on div "Select a reason" at bounding box center [516, 227] width 389 height 31
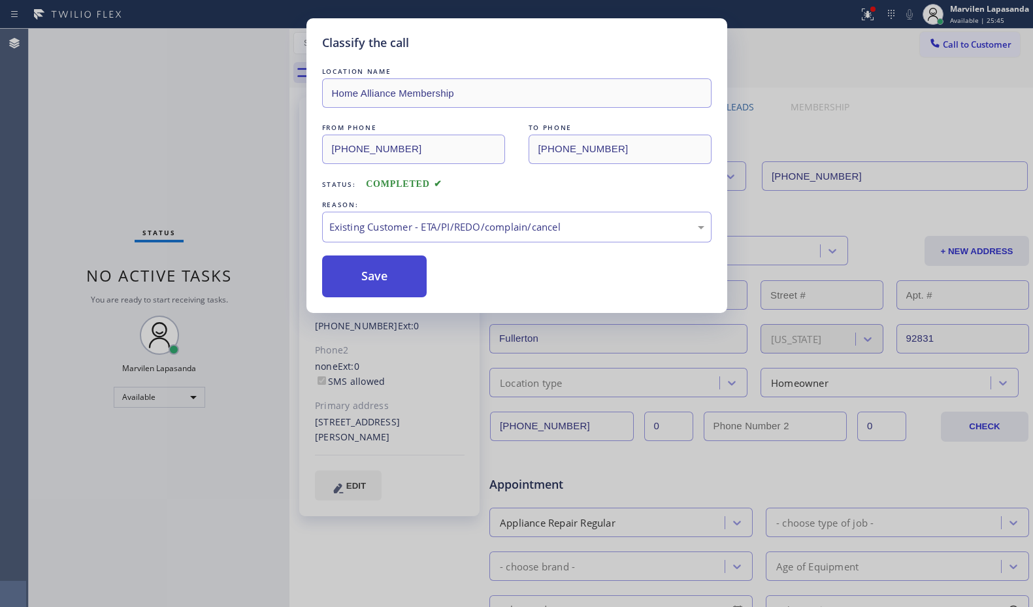
click at [356, 280] on button "Save" at bounding box center [374, 276] width 105 height 42
click at [356, 279] on button "Save" at bounding box center [374, 276] width 105 height 42
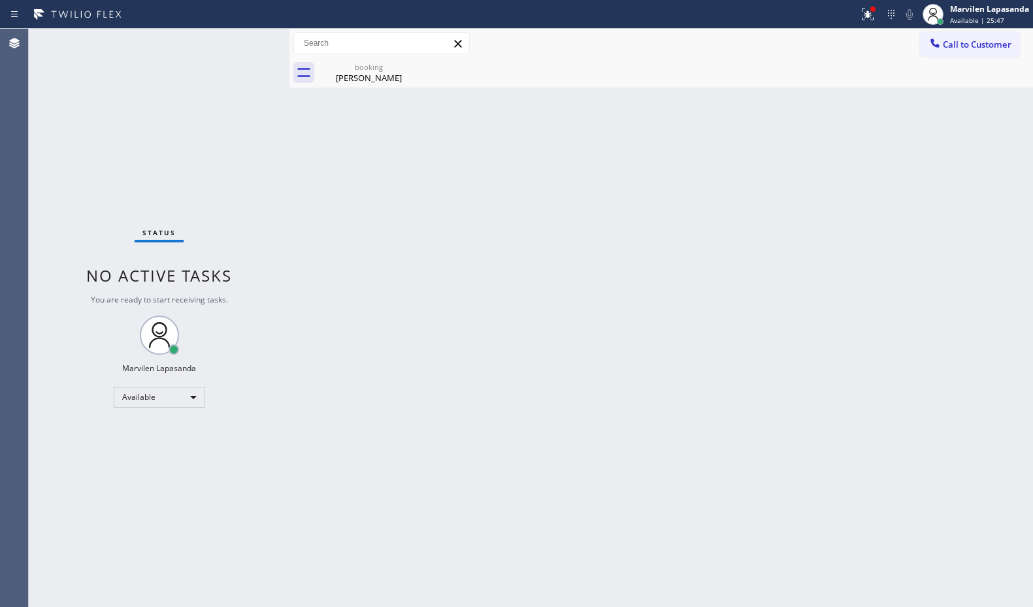
click at [223, 127] on div "Status No active tasks You are ready to start receiving tasks. Marvilen Lapasan…" at bounding box center [159, 318] width 261 height 578
click at [392, 76] on div "[PERSON_NAME]" at bounding box center [368, 78] width 99 height 12
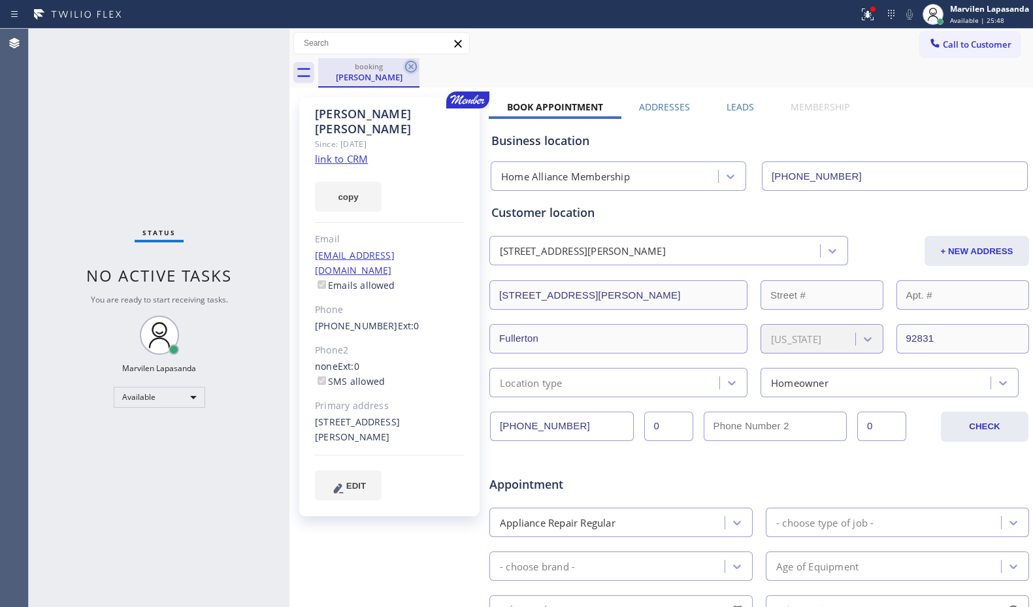
click at [408, 67] on icon at bounding box center [411, 67] width 16 height 16
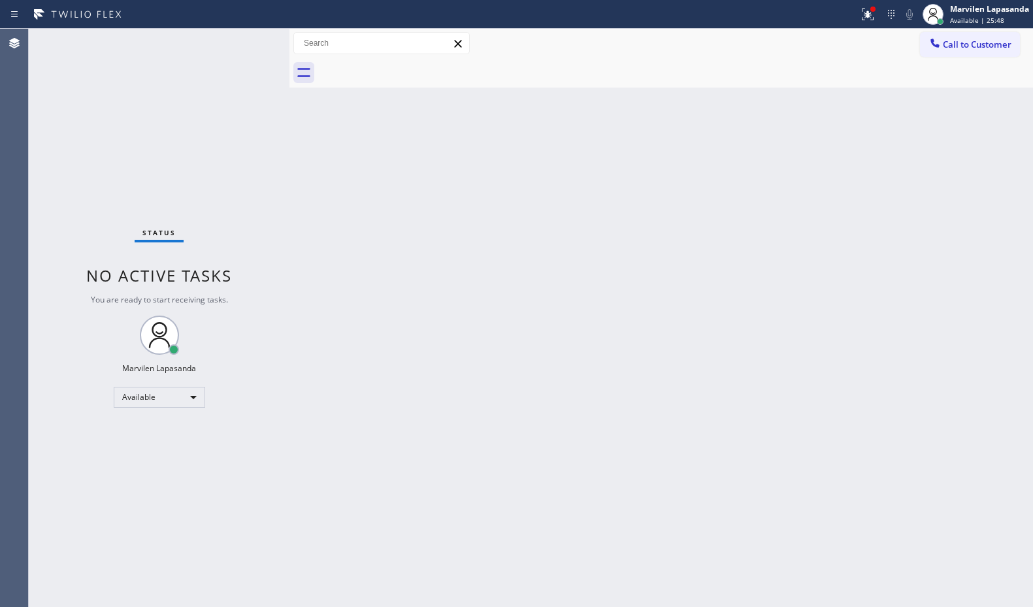
click at [388, 69] on div at bounding box center [675, 72] width 715 height 29
click at [411, 159] on div "Back to Dashboard Change Sender ID Customers Technicians Select a contact Outbo…" at bounding box center [660, 318] width 743 height 578
click at [875, 20] on icon at bounding box center [868, 15] width 16 height 16
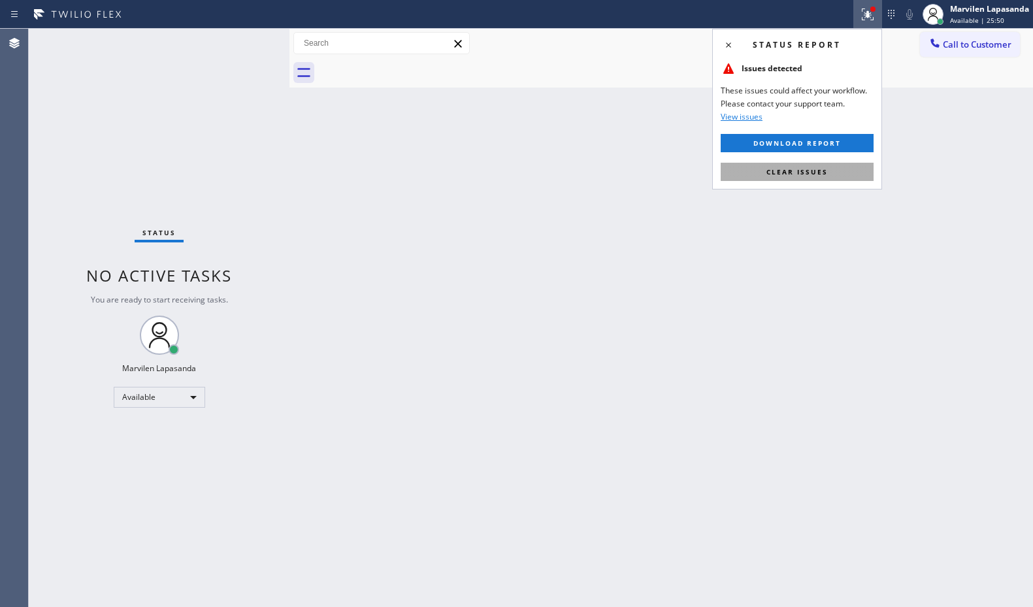
click at [788, 175] on span "Clear issues" at bounding box center [796, 171] width 61 height 9
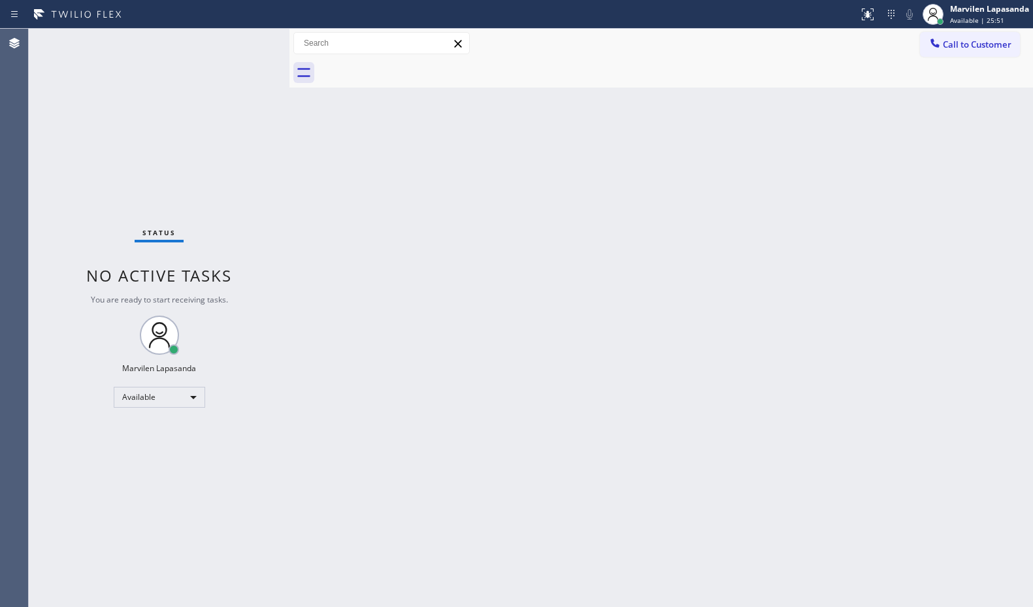
click at [788, 175] on div "Back to Dashboard Change Sender ID Customers Technicians Select a contact Outbo…" at bounding box center [660, 318] width 743 height 578
click at [438, 304] on div "Back to Dashboard Change Sender ID Customers Technicians Select a contact Outbo…" at bounding box center [660, 318] width 743 height 578
click at [245, 39] on div "Status No active tasks You are ready to start receiving tasks. Marvilen Lapasan…" at bounding box center [159, 318] width 261 height 578
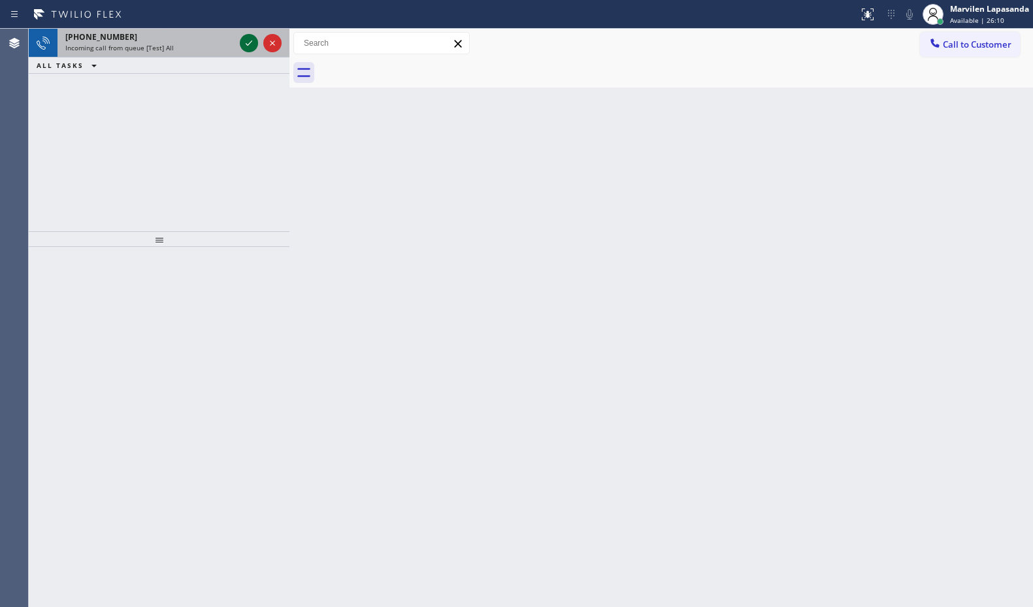
click at [245, 39] on icon at bounding box center [249, 43] width 16 height 16
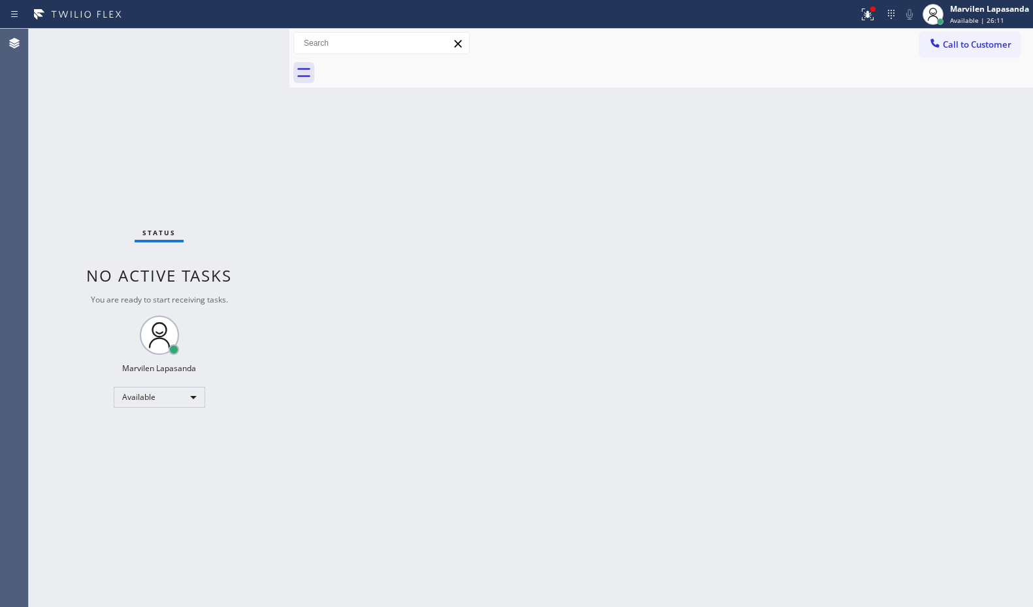
click at [245, 39] on div "Status No active tasks You are ready to start receiving tasks. Marvilen Lapasan…" at bounding box center [159, 318] width 261 height 578
click at [866, 17] on icon at bounding box center [868, 15] width 16 height 16
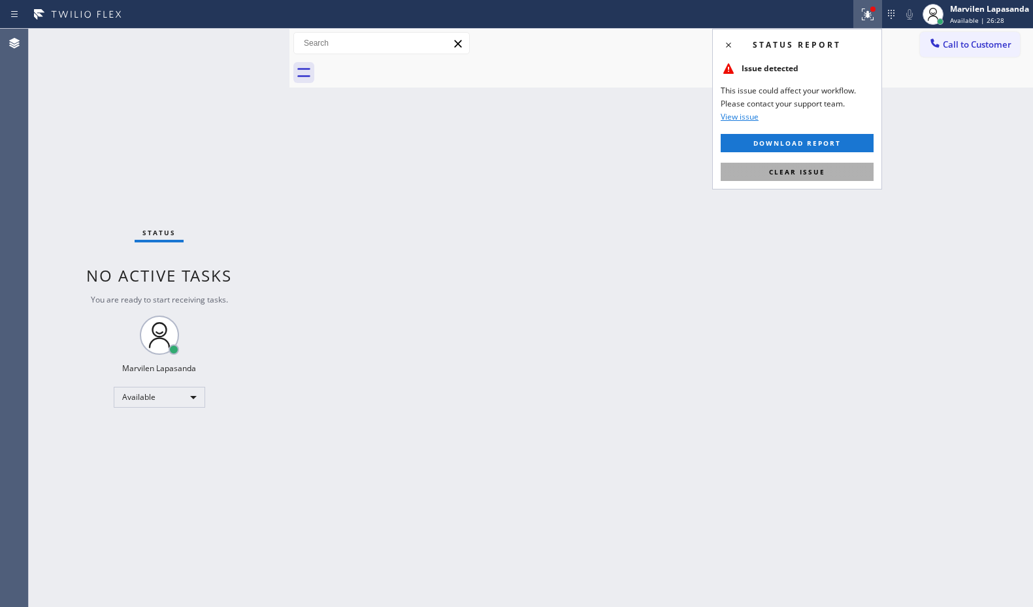
click at [794, 161] on div "Status report Issue detected This issue could affect your workflow. Please cont…" at bounding box center [797, 109] width 170 height 161
click at [794, 167] on span "Clear issue" at bounding box center [797, 171] width 56 height 9
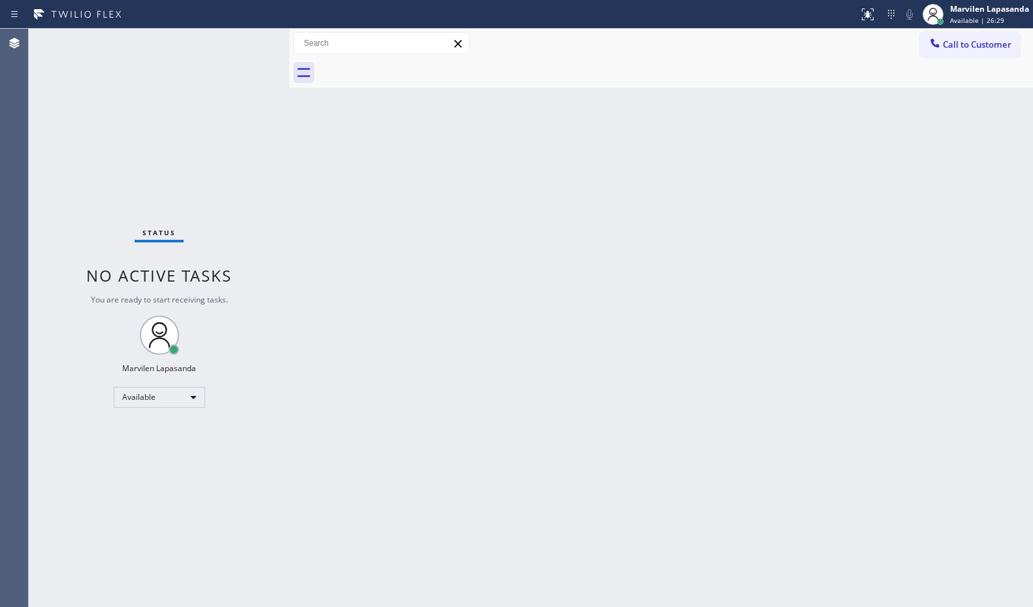
click at [794, 167] on div "Back to Dashboard Change Sender ID Customers Technicians Select a contact Outbo…" at bounding box center [660, 318] width 743 height 578
click at [257, 136] on div "Status No active tasks You are ready to start receiving tasks. Marvilen Lapasan…" at bounding box center [159, 318] width 261 height 578
click at [257, 133] on div "Status No active tasks You are ready to start receiving tasks. Marvilen Lapasan…" at bounding box center [159, 318] width 261 height 578
click at [246, 43] on div "Status No active tasks You are ready to start receiving tasks. Marvilen Lapasan…" at bounding box center [159, 318] width 261 height 578
click at [245, 42] on div "Status No active tasks You are ready to start receiving tasks. Marvilen Lapasan…" at bounding box center [159, 318] width 261 height 578
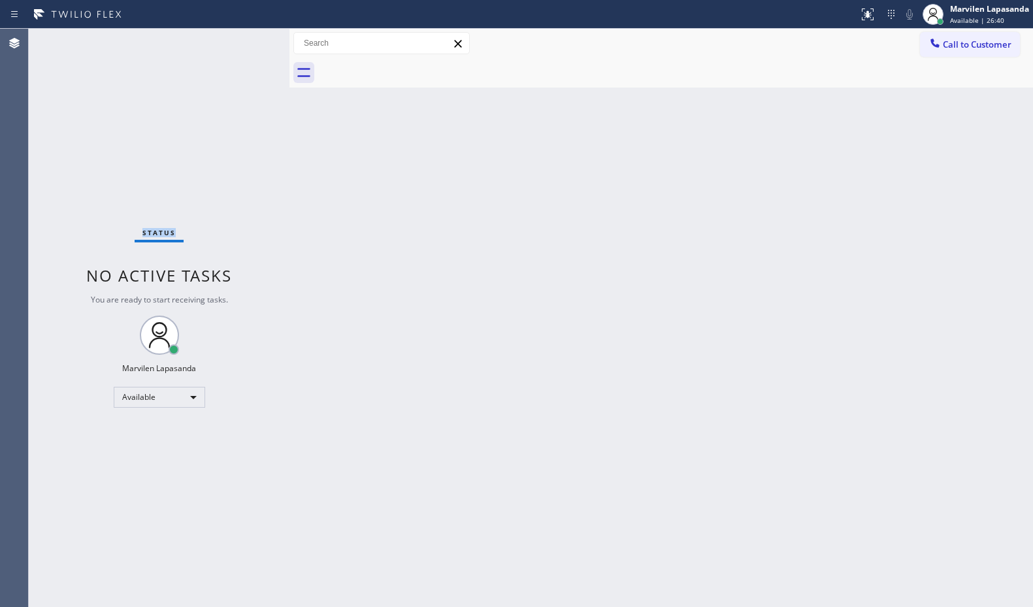
click at [245, 42] on div "Status No active tasks You are ready to start receiving tasks. Marvilen Lapasan…" at bounding box center [159, 318] width 261 height 578
click at [245, 40] on div "Status No active tasks You are ready to start receiving tasks. Marvilen Lapasan…" at bounding box center [159, 318] width 261 height 578
click at [246, 44] on div "Status No active tasks You are ready to start receiving tasks. Marvilen Lapasan…" at bounding box center [159, 318] width 261 height 578
click at [246, 39] on div "Status No active tasks You are ready to start receiving tasks. Marvilen Lapasan…" at bounding box center [159, 318] width 261 height 578
click at [246, 42] on div "Status No active tasks You are ready to start receiving tasks. Marvilen Lapasan…" at bounding box center [159, 318] width 261 height 578
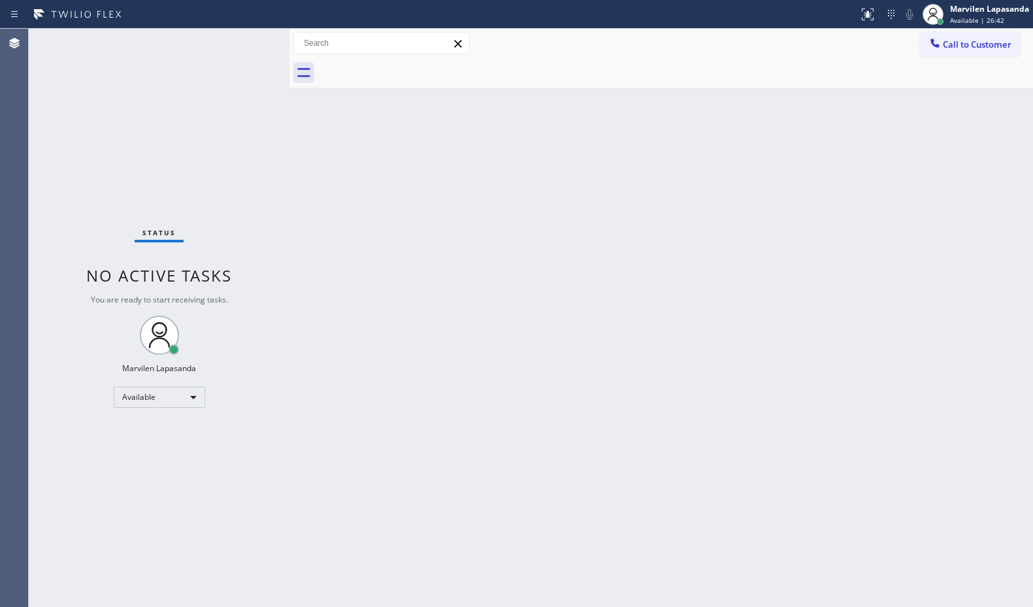
click at [245, 42] on div "Status No active tasks You are ready to start receiving tasks. Marvilen Lapasan…" at bounding box center [159, 318] width 261 height 578
click at [246, 42] on div "Status No active tasks You are ready to start receiving tasks. Marvilen Lapasan…" at bounding box center [159, 318] width 261 height 578
click at [244, 44] on div "Status No active tasks You are ready to start receiving tasks. Marvilen Lapasan…" at bounding box center [159, 318] width 261 height 578
click at [246, 57] on div "Status No active tasks You are ready to start receiving tasks. Marvilen Lapasan…" at bounding box center [159, 318] width 261 height 578
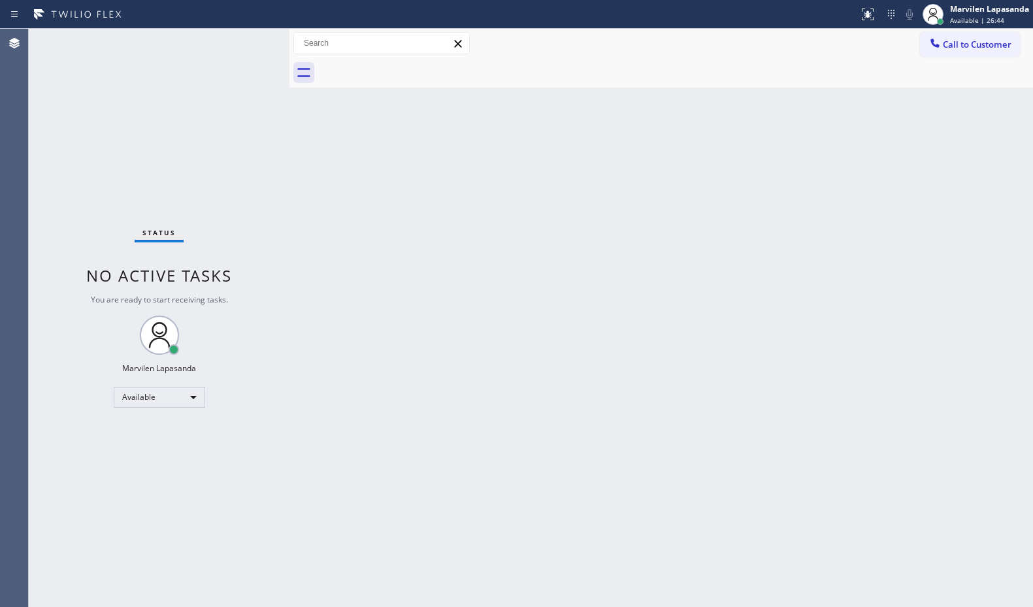
click at [247, 40] on div "Status No active tasks You are ready to start receiving tasks. Marvilen Lapasan…" at bounding box center [159, 318] width 261 height 578
click at [244, 40] on div "Status No active tasks You are ready to start receiving tasks. Marvilen Lapasan…" at bounding box center [159, 318] width 261 height 578
click at [975, 220] on div "Back to Dashboard Change Sender ID Customers Technicians Select a contact Outbo…" at bounding box center [660, 318] width 743 height 578
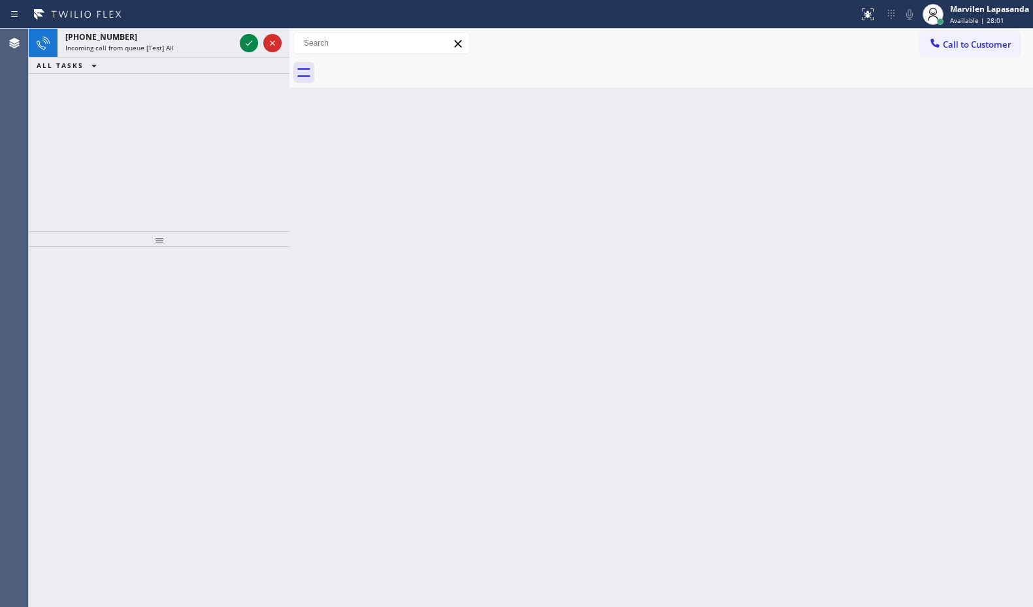
drag, startPoint x: 519, startPoint y: 30, endPoint x: 371, endPoint y: 28, distance: 147.6
click at [508, 32] on div "Call to Customer Outbound call Location Quick Tune Service Your caller id phone…" at bounding box center [660, 43] width 743 height 29
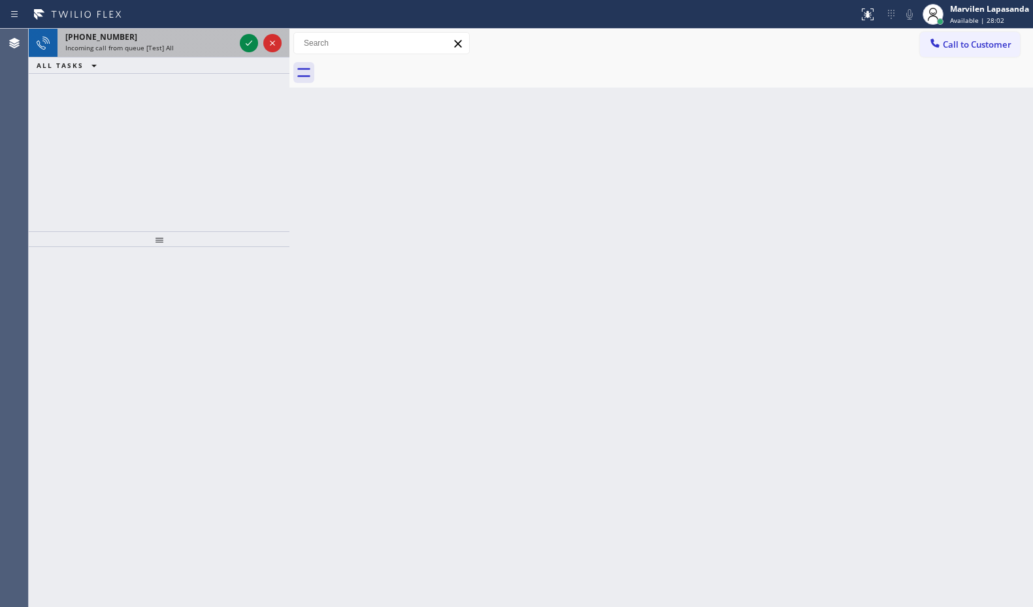
drag, startPoint x: 262, startPoint y: 41, endPoint x: 253, endPoint y: 44, distance: 9.7
click at [260, 43] on div at bounding box center [260, 43] width 47 height 29
click at [253, 44] on icon at bounding box center [249, 43] width 16 height 16
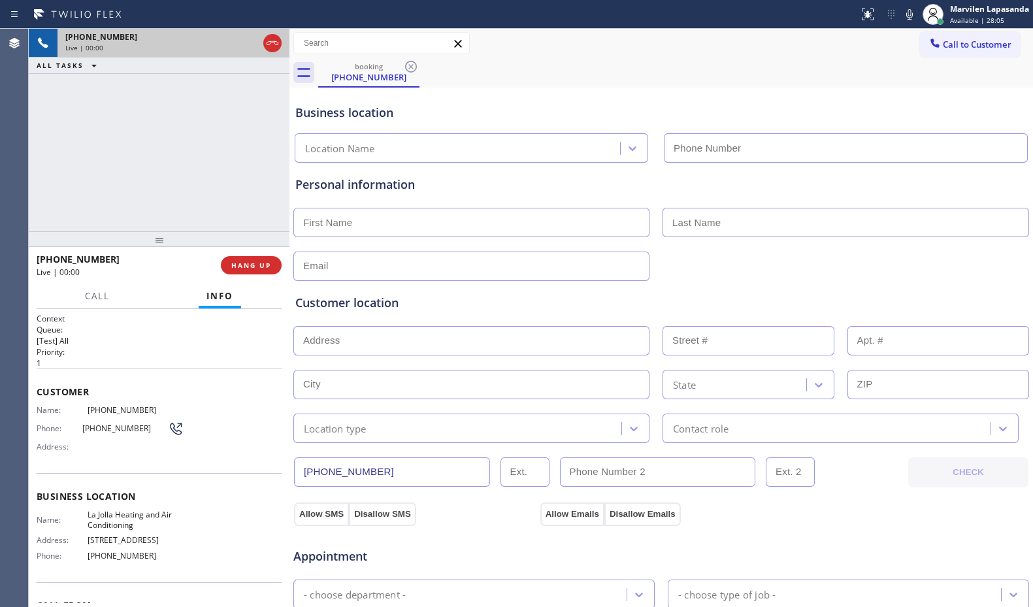
type input "[PHONE_NUMBER]"
click at [61, 431] on span "Phone:" at bounding box center [60, 428] width 46 height 10
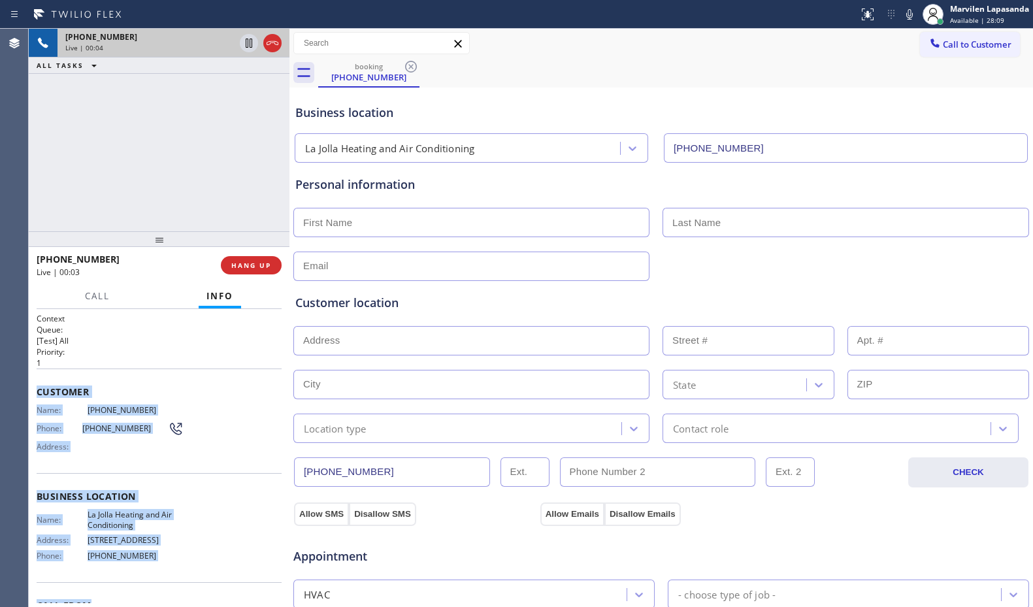
scroll to position [78, 0]
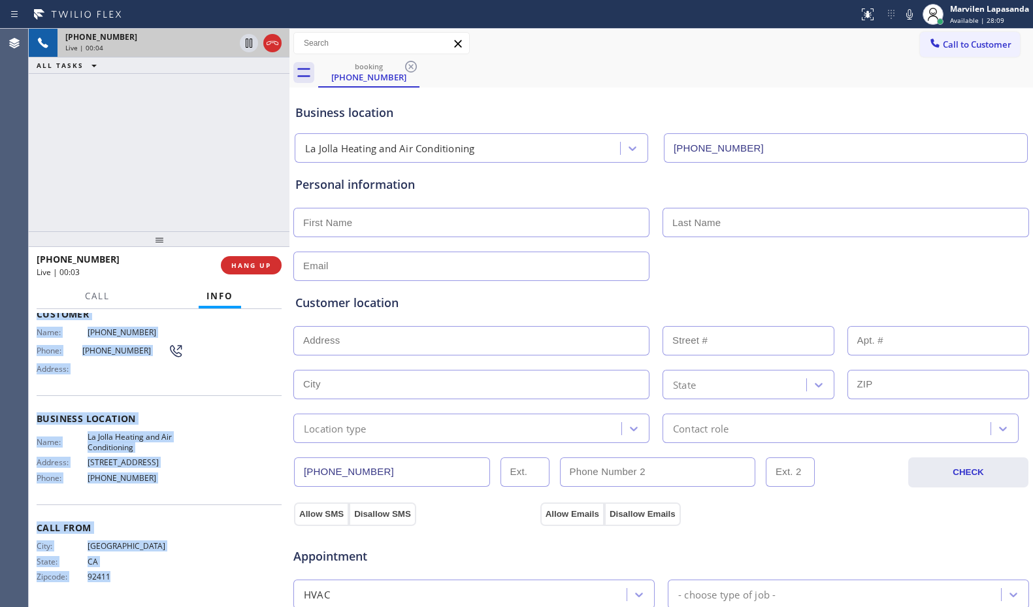
drag, startPoint x: 36, startPoint y: 386, endPoint x: 166, endPoint y: 606, distance: 255.6
click at [166, 606] on div "Context Queue: [Test] All Priority: 1 Customer Name: [PHONE_NUMBER] Phone: [PHO…" at bounding box center [159, 458] width 261 height 298
click at [144, 479] on span "[PHONE_NUMBER]" at bounding box center [136, 478] width 96 height 10
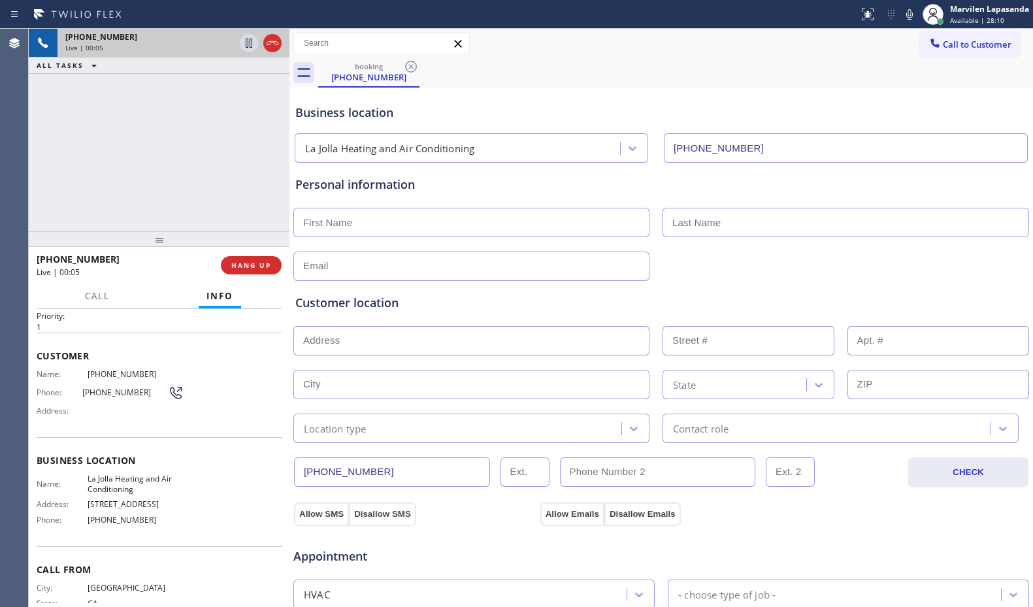
scroll to position [12, 0]
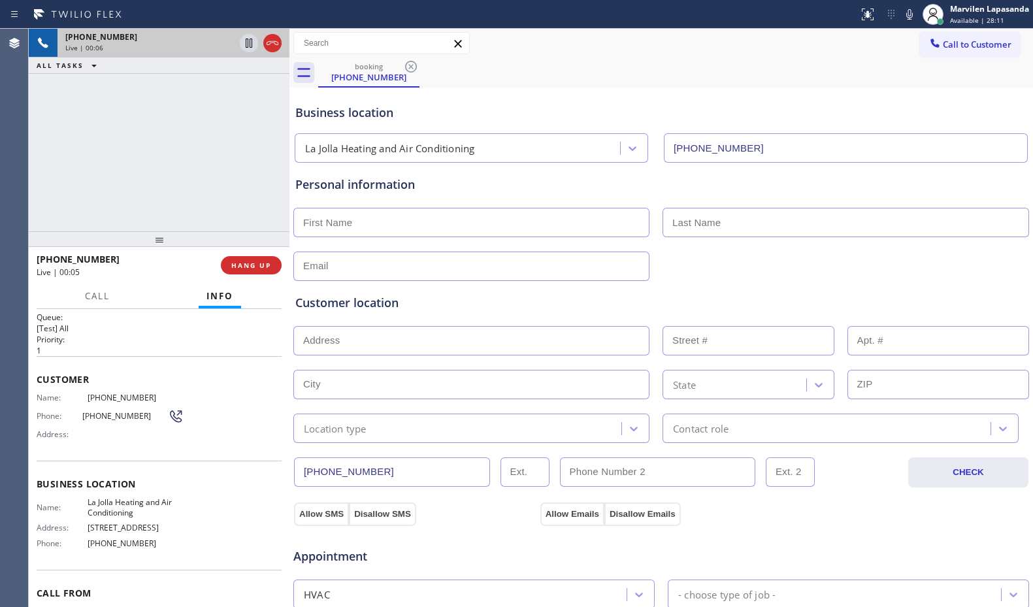
click at [61, 429] on span "Address:" at bounding box center [62, 434] width 51 height 10
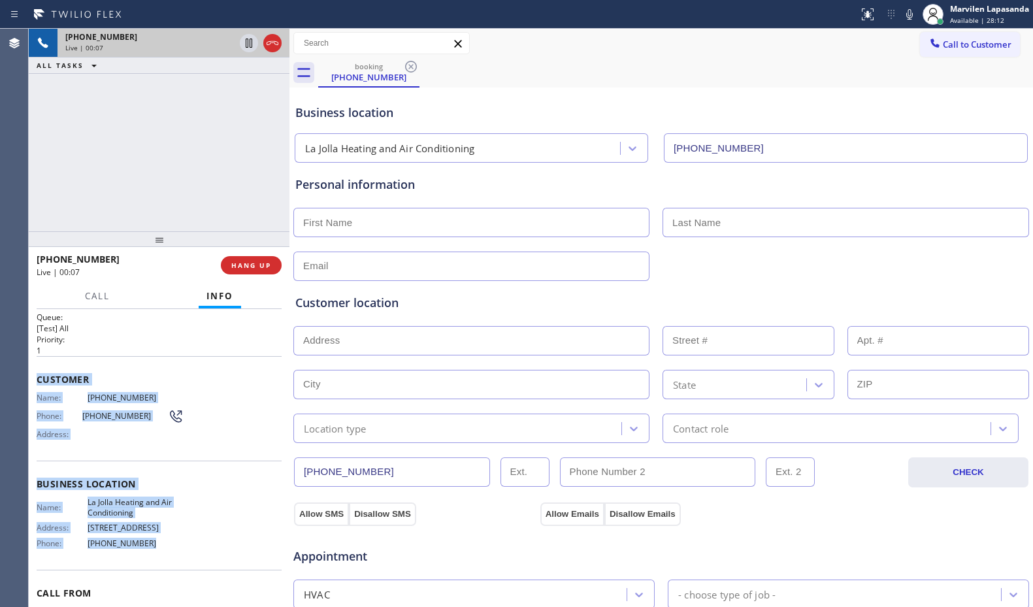
drag, startPoint x: 33, startPoint y: 364, endPoint x: 181, endPoint y: 536, distance: 226.0
click at [181, 536] on div "Context Queue: [Test] All Priority: 1 Customer Name: [PHONE_NUMBER] Phone: [PHO…" at bounding box center [159, 458] width 261 height 298
copy div "Customer Name: [PHONE_NUMBER] Phone: [PHONE_NUMBER] Address: Business location …"
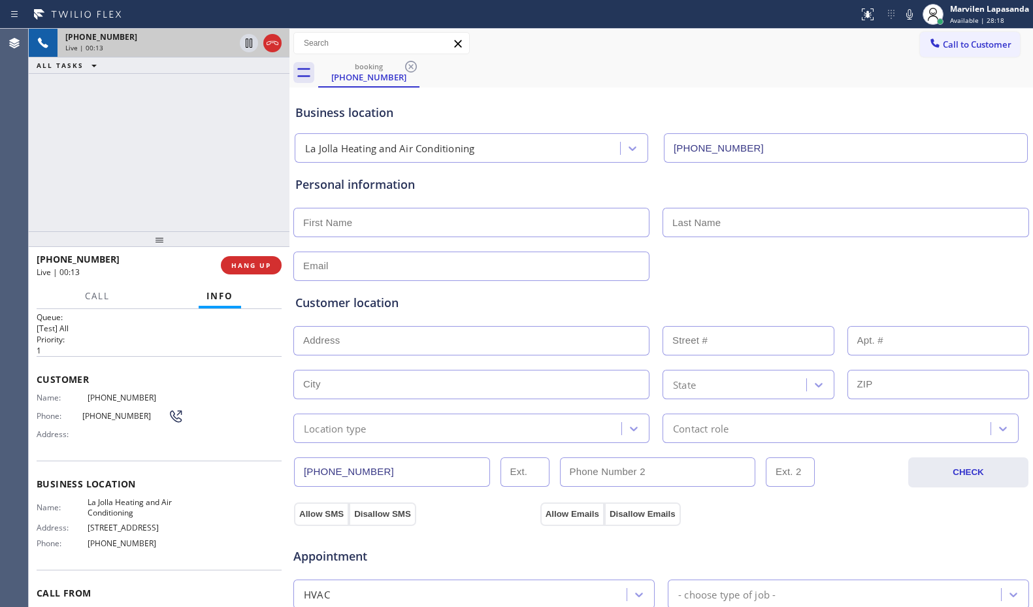
click at [245, 155] on div "[PHONE_NUMBER] Live | 00:13 ALL TASKS ALL TASKS ACTIVE TASKS TASKS IN WRAP UP" at bounding box center [159, 130] width 261 height 202
click at [245, 155] on div "[PHONE_NUMBER] Live | 00:14 ALL TASKS ALL TASKS ACTIVE TASKS TASKS IN WRAP UP" at bounding box center [159, 130] width 261 height 202
click at [236, 268] on span "HANG UP" at bounding box center [251, 265] width 40 height 9
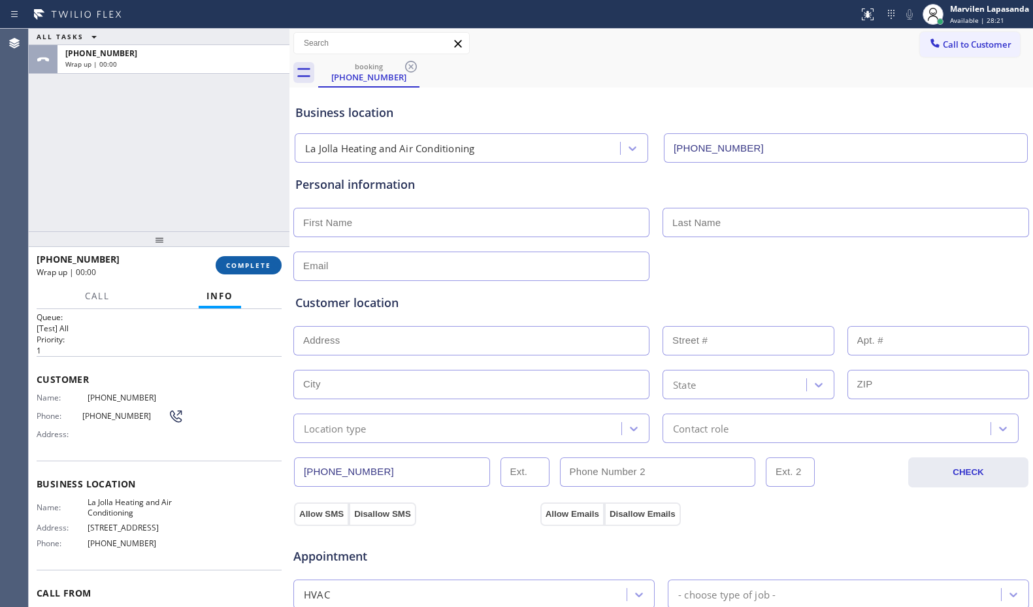
click at [236, 268] on span "COMPLETE" at bounding box center [248, 265] width 45 height 9
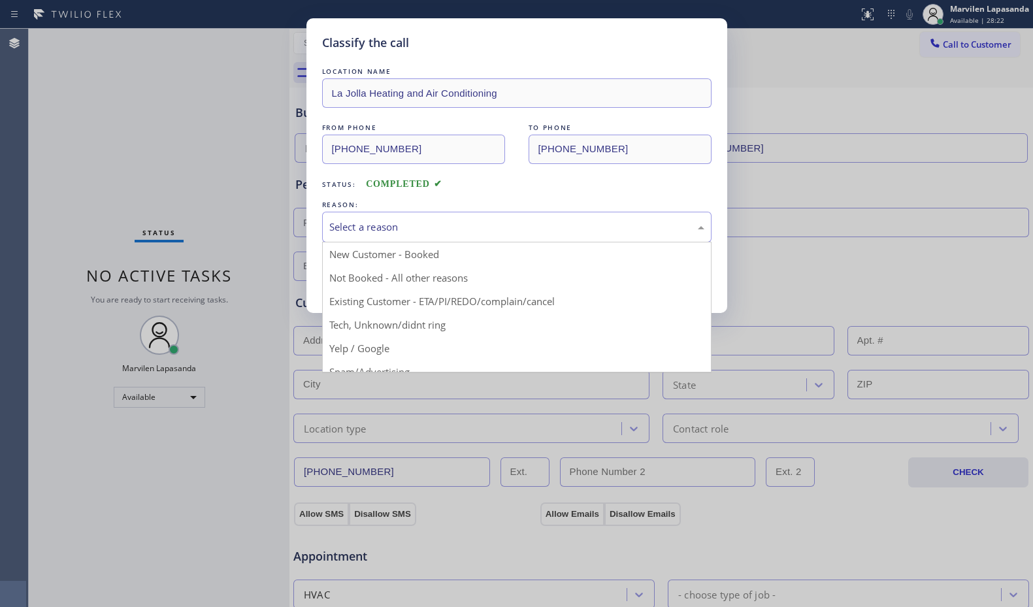
click at [374, 223] on div "Select a reason" at bounding box center [516, 226] width 375 height 15
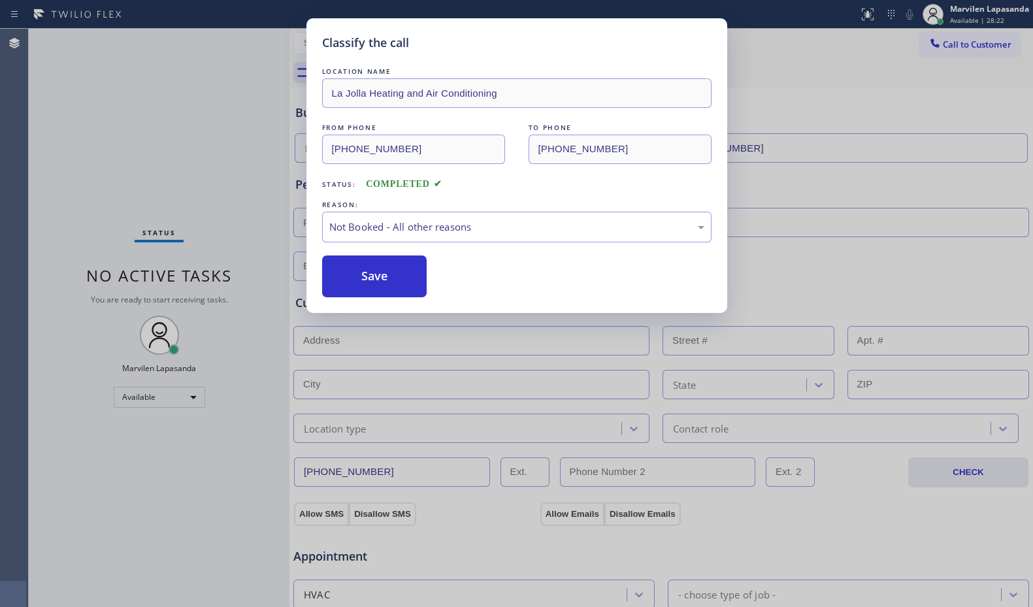
click at [359, 271] on button "Save" at bounding box center [374, 276] width 105 height 42
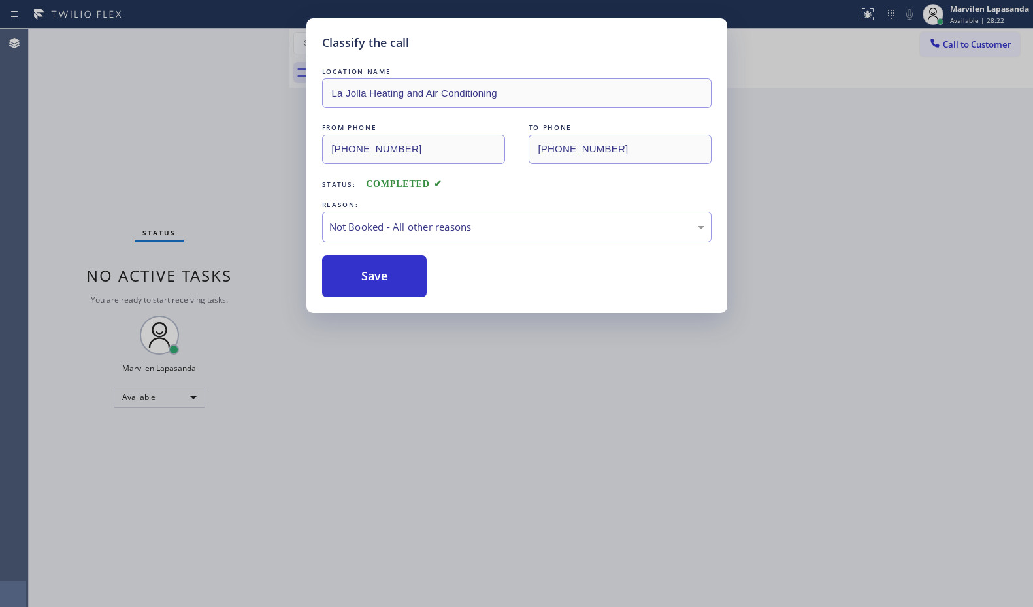
click at [359, 271] on button "Save" at bounding box center [374, 276] width 105 height 42
click at [828, 208] on div "Classify the call LOCATION NAME La Jolla Heating and Air Conditioning FROM PHON…" at bounding box center [516, 303] width 1033 height 607
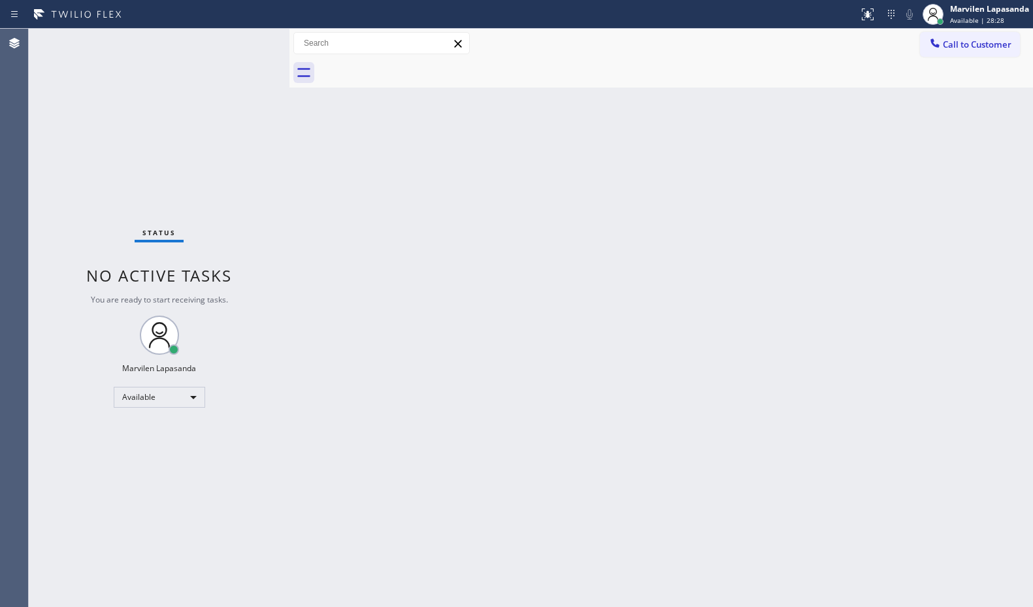
click at [265, 283] on div "Status No active tasks You are ready to start receiving tasks. Marvilen Lapasan…" at bounding box center [159, 318] width 261 height 578
click at [415, 135] on div "Back to Dashboard Change Sender ID Customers Technicians Select a contact Outbo…" at bounding box center [660, 318] width 743 height 578
click at [246, 43] on div "Status No active tasks You are ready to start receiving tasks. Marvilen Lapasan…" at bounding box center [159, 318] width 261 height 578
click at [246, 46] on div "Status No active tasks You are ready to start receiving tasks. Marvilen Lapasan…" at bounding box center [159, 318] width 261 height 578
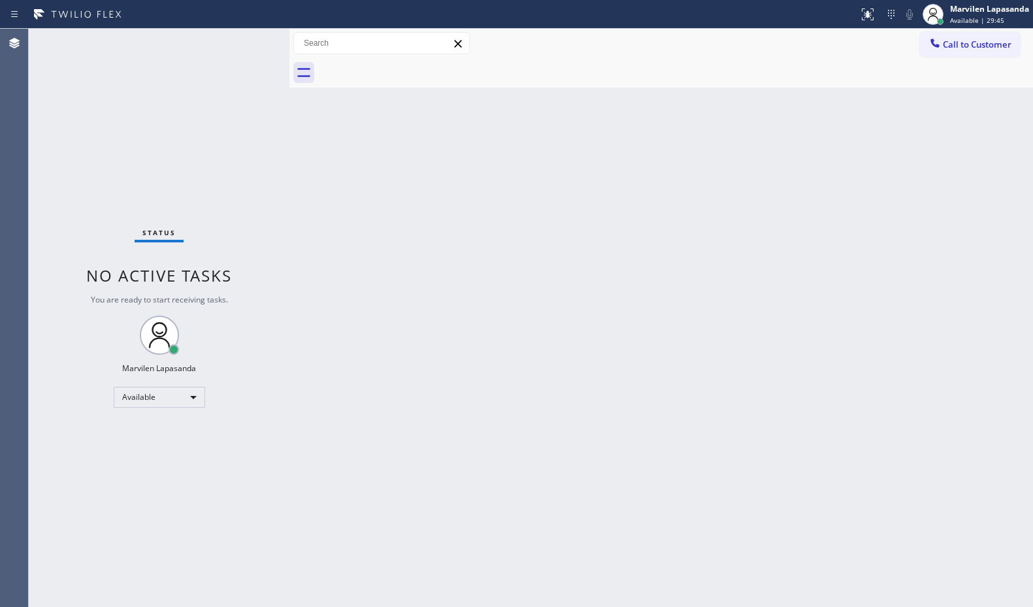
click at [246, 41] on div "Status No active tasks You are ready to start receiving tasks. Marvilen Lapasan…" at bounding box center [159, 318] width 261 height 578
click at [246, 74] on div "Status No active tasks You are ready to start receiving tasks. Marvilen Lapasan…" at bounding box center [159, 318] width 261 height 578
click at [246, 40] on div "Status No active tasks You are ready to start receiving tasks. Marvilen Lapasan…" at bounding box center [159, 318] width 261 height 578
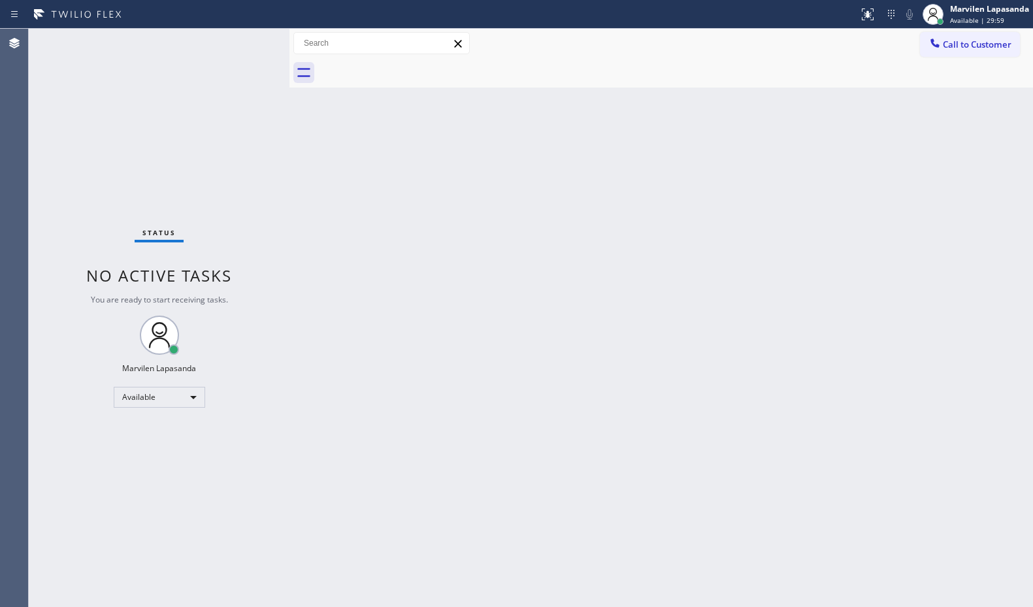
click at [246, 40] on div "Status No active tasks You are ready to start receiving tasks. Marvilen Lapasan…" at bounding box center [159, 318] width 261 height 578
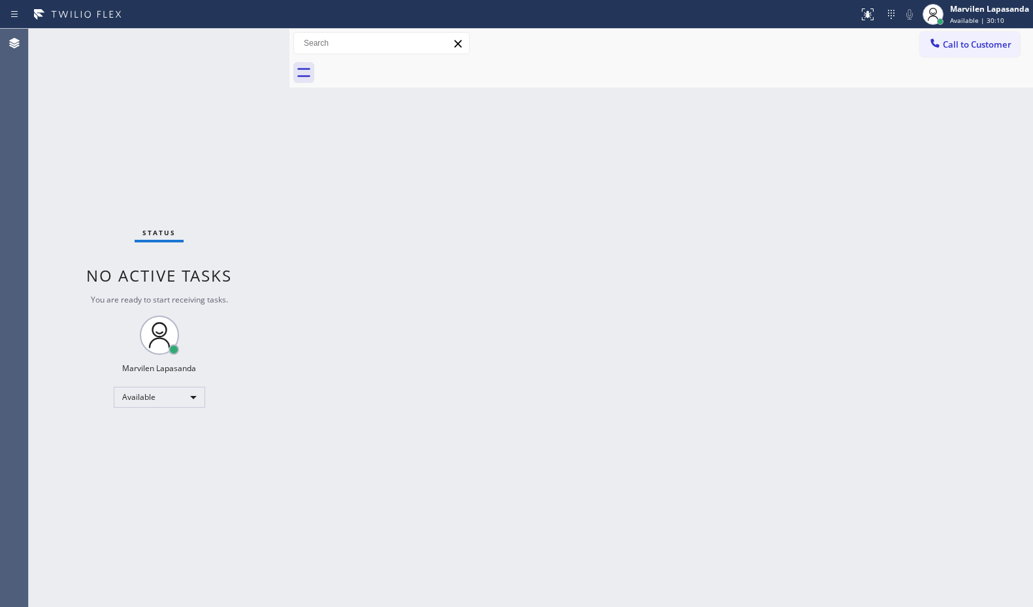
click at [246, 40] on div "Status No active tasks You are ready to start receiving tasks. Marvilen Lapasan…" at bounding box center [159, 318] width 261 height 578
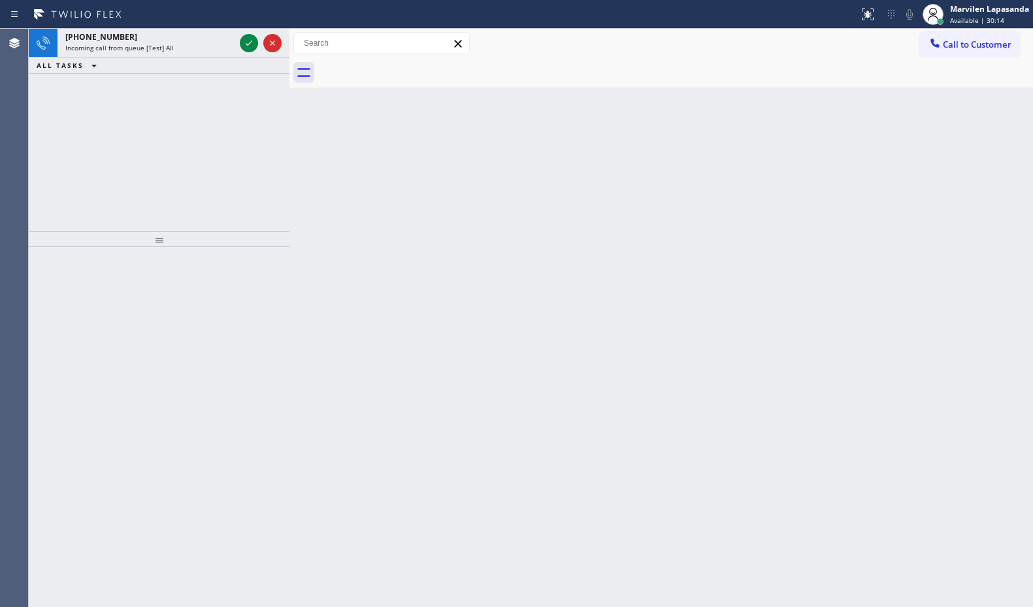
click at [246, 40] on icon at bounding box center [249, 43] width 16 height 16
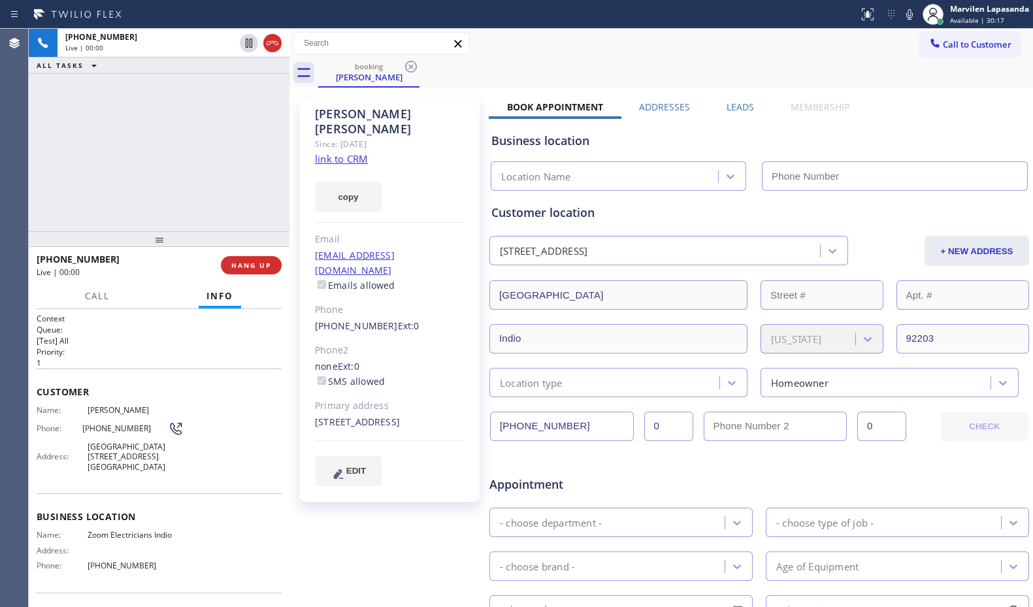
type input "[PHONE_NUMBER]"
click at [431, 182] on div "copy" at bounding box center [390, 189] width 150 height 45
click at [332, 152] on link "link to CRM" at bounding box center [341, 158] width 53 height 13
click at [947, 97] on div "[PERSON_NAME] Since: [DATE] link to CRM copy Email [EMAIL_ADDRESS][DOMAIN_NAME]…" at bounding box center [661, 514] width 737 height 846
click at [222, 171] on div "[PHONE_NUMBER] Live | 00:32 ALL TASKS ALL TASKS ACTIVE TASKS TASKS IN WRAP UP" at bounding box center [159, 130] width 261 height 202
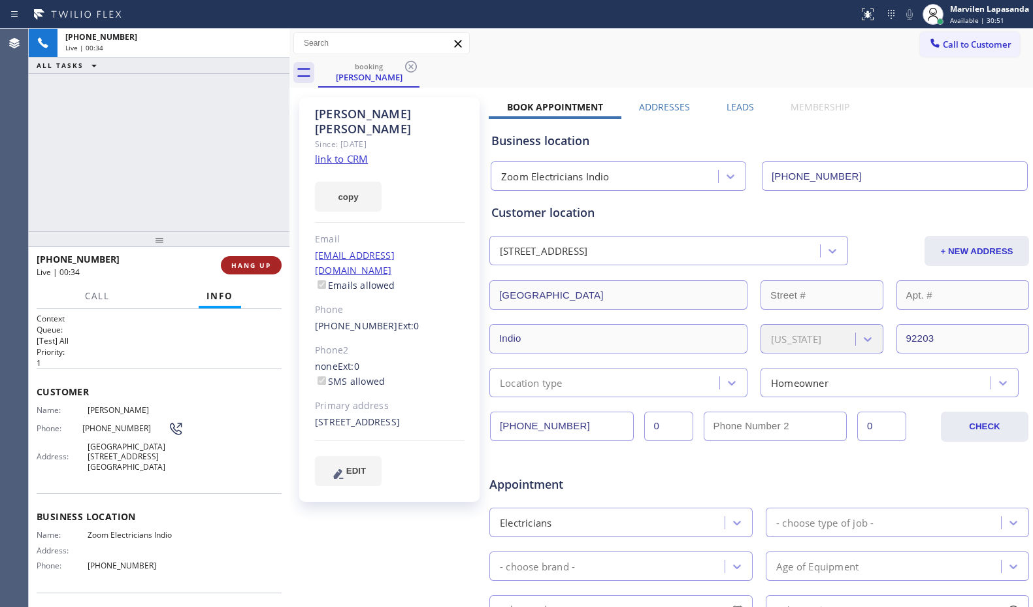
click at [257, 265] on span "HANG UP" at bounding box center [251, 265] width 40 height 9
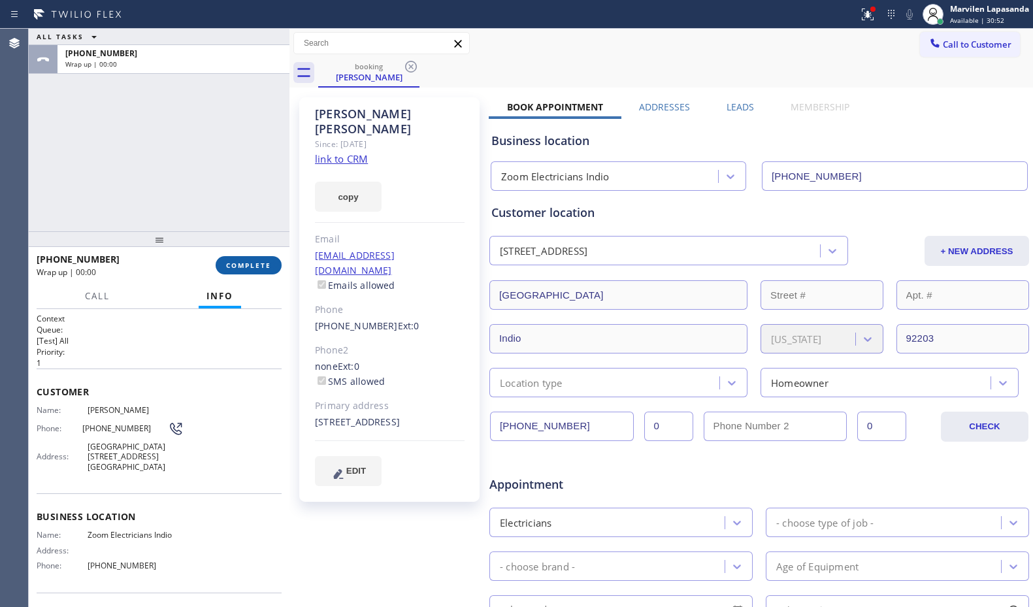
click at [257, 265] on span "COMPLETE" at bounding box center [248, 265] width 45 height 9
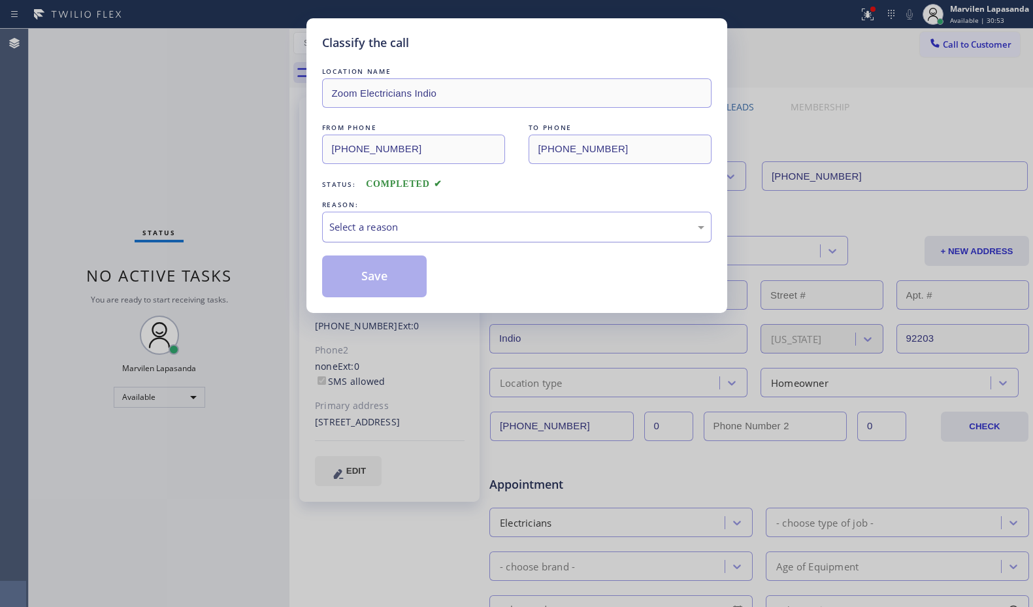
click at [372, 221] on div "Select a reason" at bounding box center [516, 226] width 375 height 15
click at [366, 280] on button "Save" at bounding box center [374, 276] width 105 height 42
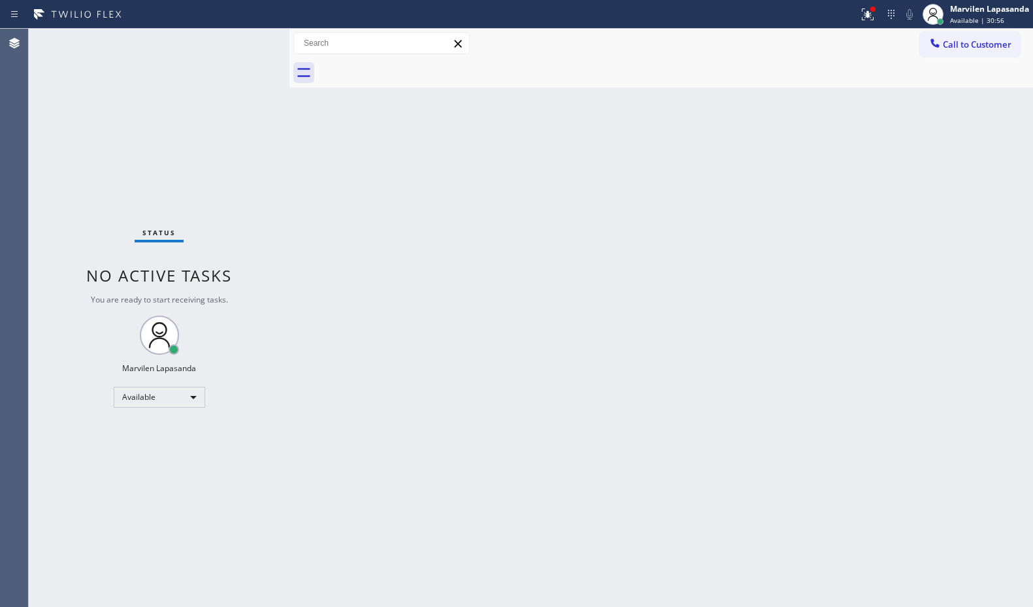
click at [253, 56] on div "Status No active tasks You are ready to start receiving tasks. Marvilen Lapasan…" at bounding box center [159, 318] width 261 height 578
click at [242, 44] on div "Status No active tasks You are ready to start receiving tasks. Marvilen Lapasan…" at bounding box center [159, 318] width 261 height 578
click at [246, 34] on div "Status No active tasks You are ready to start receiving tasks. Marvilen Lapasan…" at bounding box center [159, 318] width 261 height 578
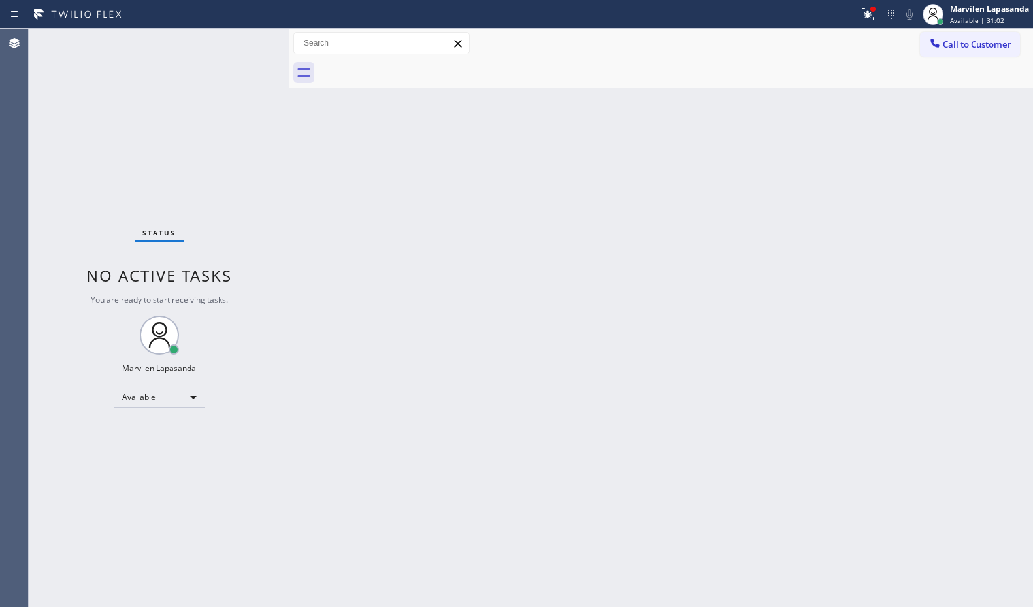
click at [248, 42] on div "Status No active tasks You are ready to start receiving tasks. Marvilen Lapasan…" at bounding box center [159, 318] width 261 height 578
click at [870, 14] on icon at bounding box center [868, 15] width 16 height 16
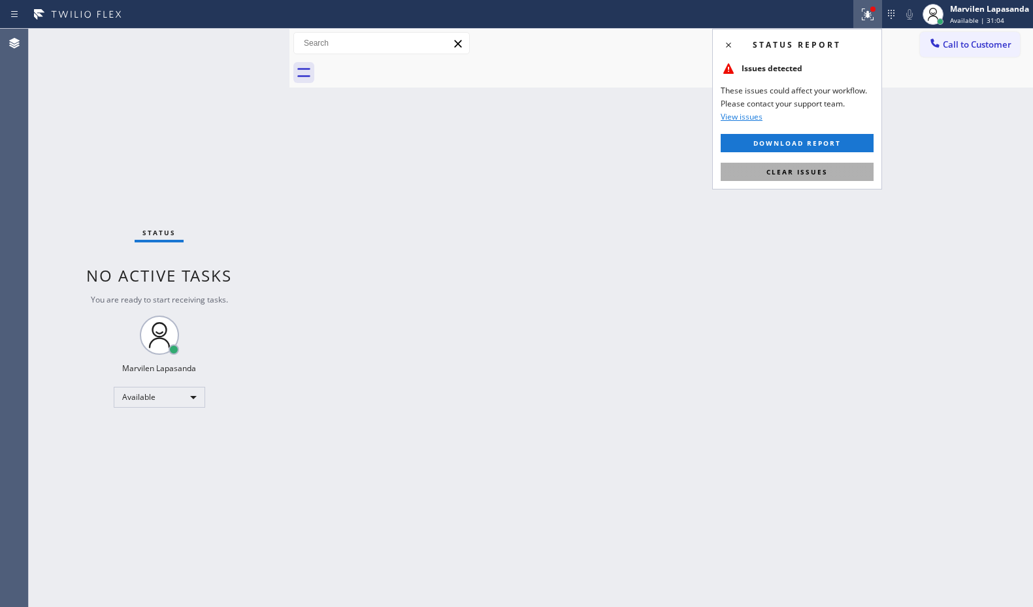
click at [801, 171] on span "Clear issues" at bounding box center [796, 171] width 61 height 9
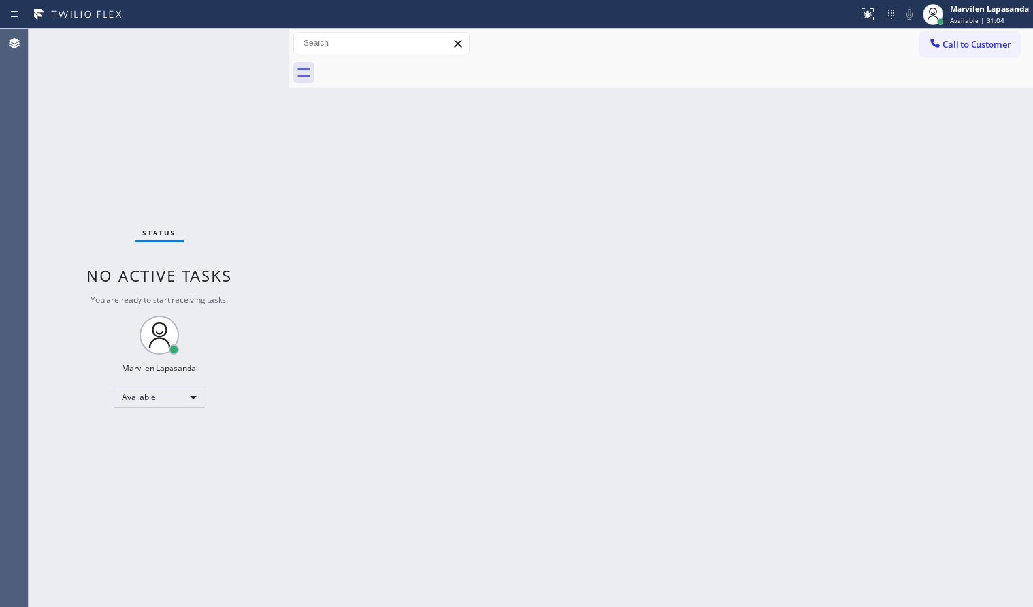
click at [801, 171] on div "Back to Dashboard Change Sender ID Customers Technicians Select a contact Outbo…" at bounding box center [660, 318] width 743 height 578
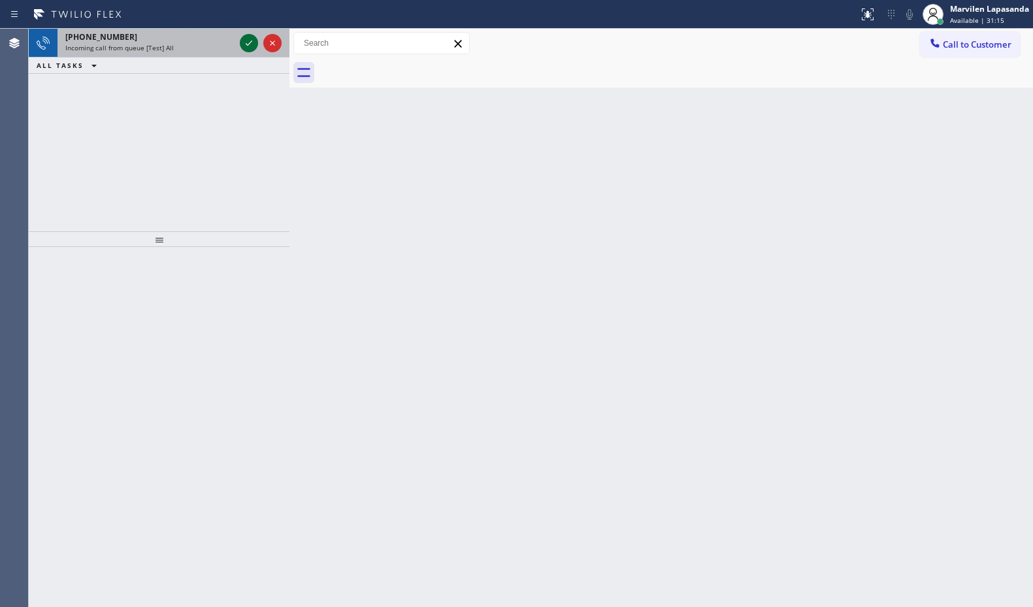
click at [250, 46] on icon at bounding box center [249, 43] width 16 height 16
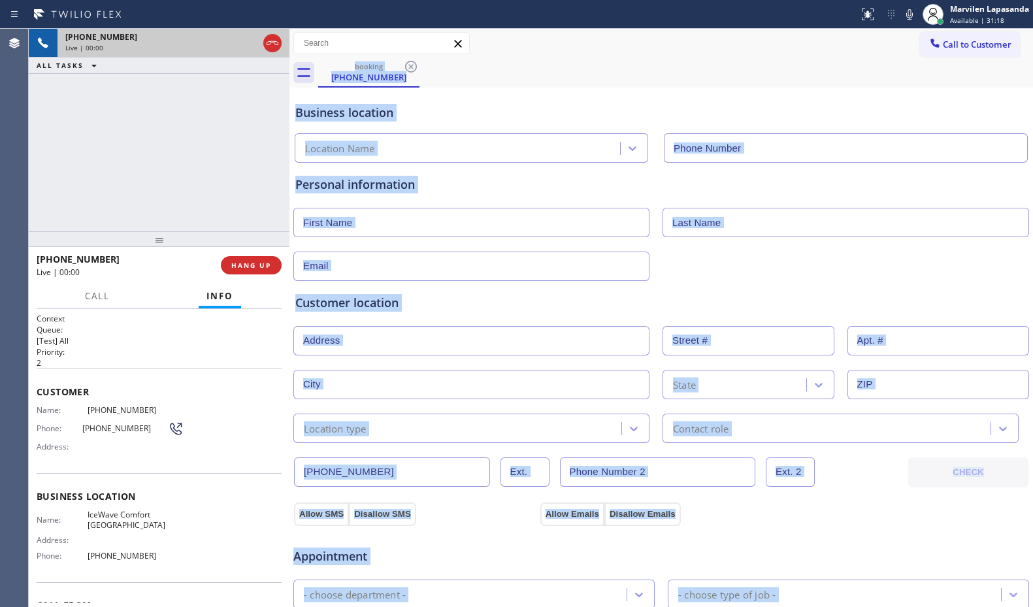
type input "[PHONE_NUMBER]"
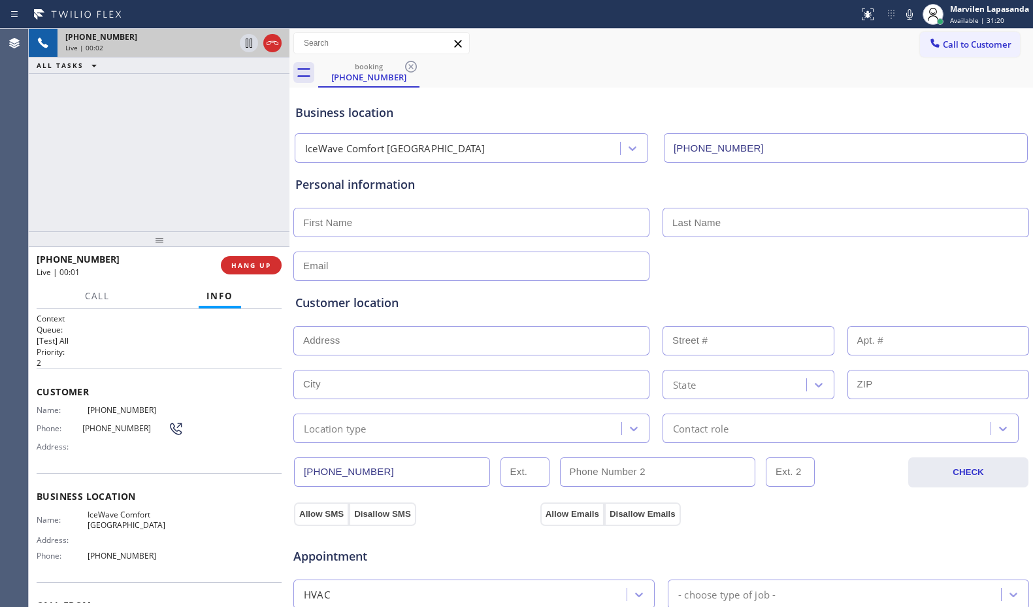
click at [64, 490] on span "Business location" at bounding box center [159, 496] width 245 height 12
click at [50, 440] on div "Name: [PHONE_NUMBER] Phone: [PHONE_NUMBER] Address:" at bounding box center [110, 431] width 147 height 52
click at [48, 436] on div "Name: [PHONE_NUMBER] Phone: [PHONE_NUMBER] Address:" at bounding box center [110, 431] width 147 height 52
click at [40, 419] on div "Name: [PHONE_NUMBER] Phone: [PHONE_NUMBER] Address:" at bounding box center [110, 431] width 147 height 52
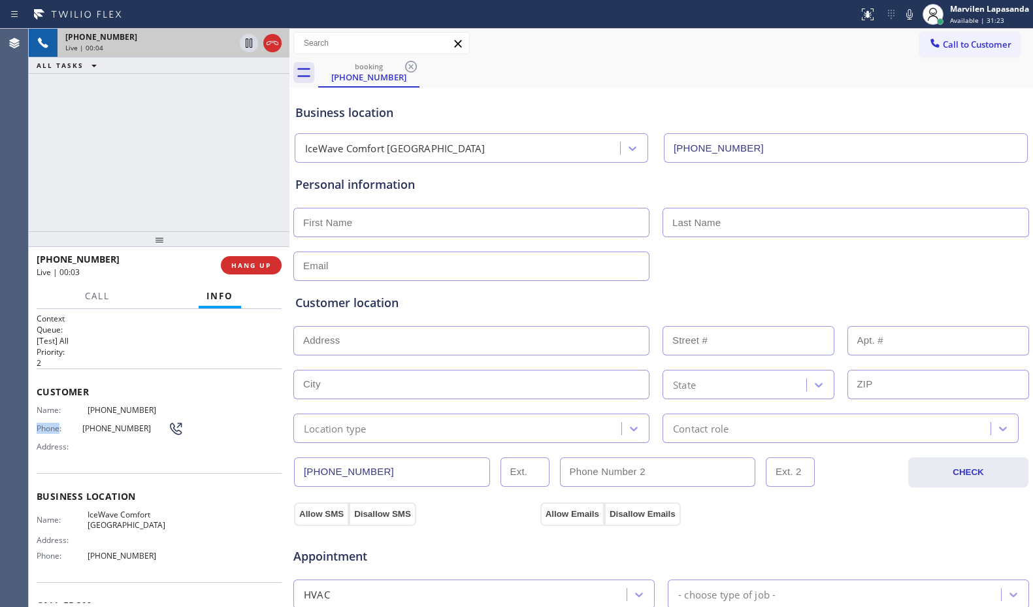
click at [40, 419] on div "Name: [PHONE_NUMBER] Phone: [PHONE_NUMBER] Address:" at bounding box center [110, 431] width 147 height 52
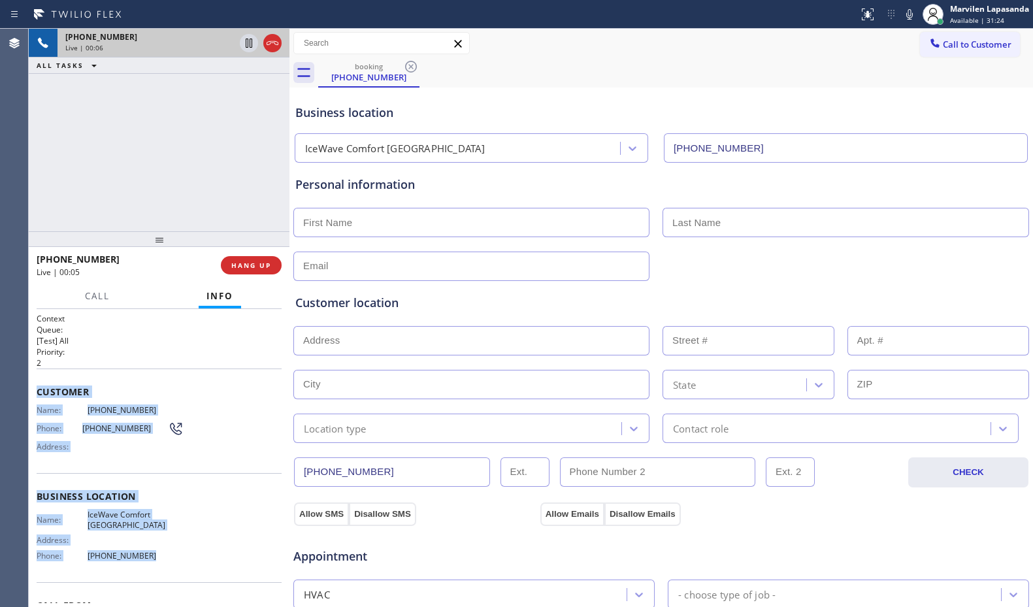
drag, startPoint x: 35, startPoint y: 389, endPoint x: 157, endPoint y: 555, distance: 206.0
click at [157, 555] on div "Context Queue: [Test] All Priority: 2 Customer Name: [PHONE_NUMBER] Phone: [PHO…" at bounding box center [159, 458] width 261 height 298
copy div "Customer Name: [PHONE_NUMBER] Phone: [PHONE_NUMBER] Address: Business location …"
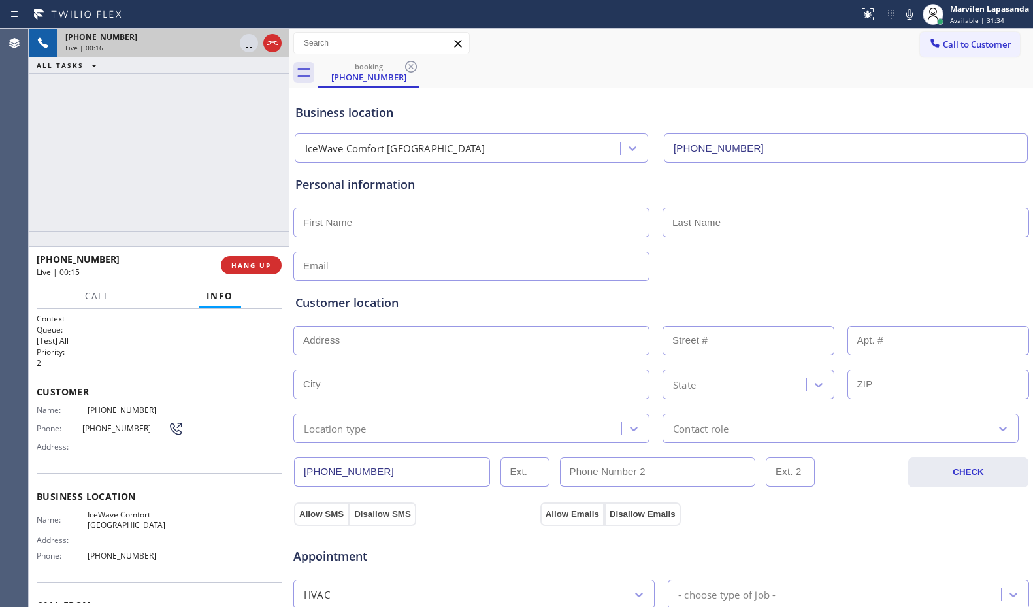
click at [785, 109] on div "Business location" at bounding box center [661, 113] width 732 height 18
click at [464, 113] on div "Business location" at bounding box center [661, 113] width 732 height 18
click at [242, 48] on icon at bounding box center [249, 43] width 16 height 16
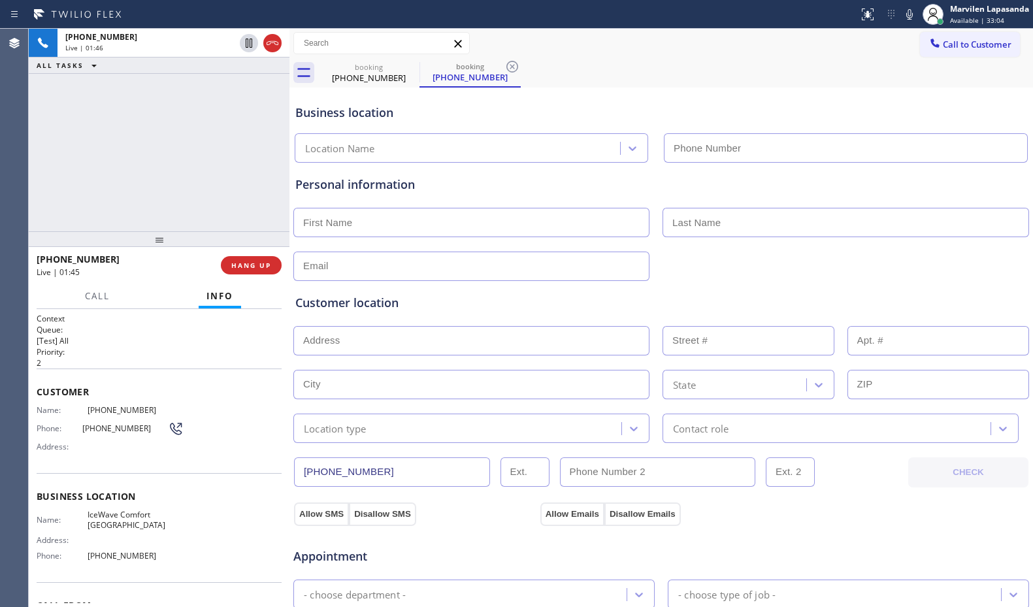
type input "[PHONE_NUMBER]"
click at [906, 14] on icon at bounding box center [909, 14] width 7 height 10
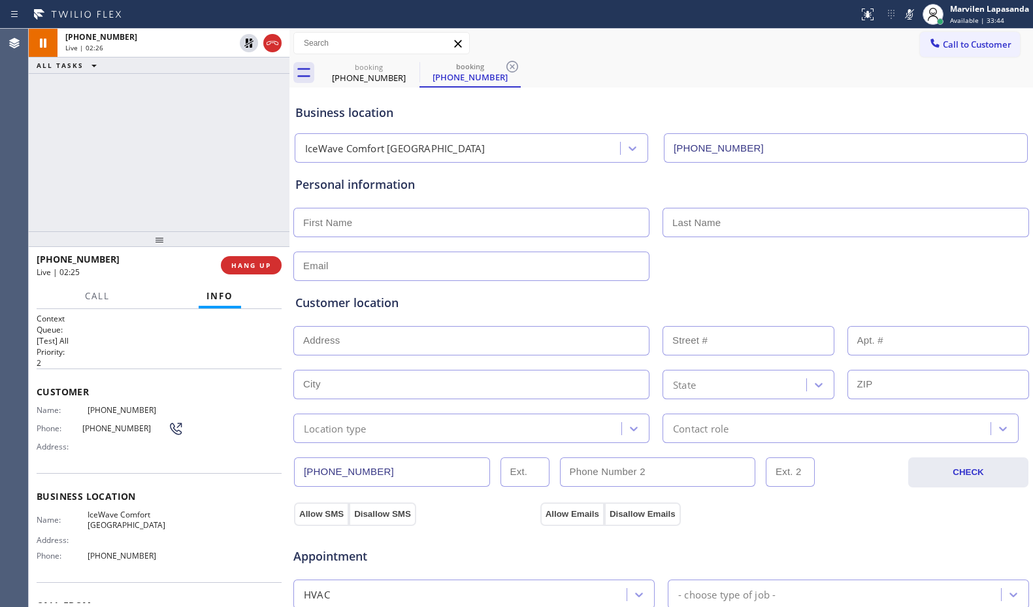
click at [612, 57] on div "Call to Customer Outbound call Location Quick Tune Service Your caller id phone…" at bounding box center [660, 43] width 743 height 29
click at [905, 14] on icon at bounding box center [909, 15] width 16 height 16
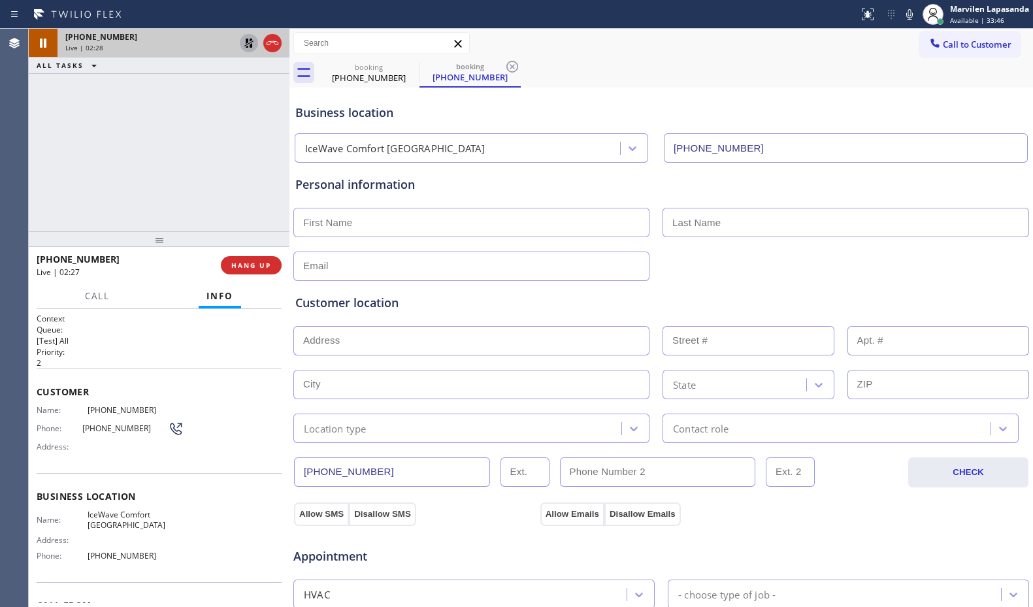
click at [246, 44] on icon at bounding box center [249, 43] width 16 height 16
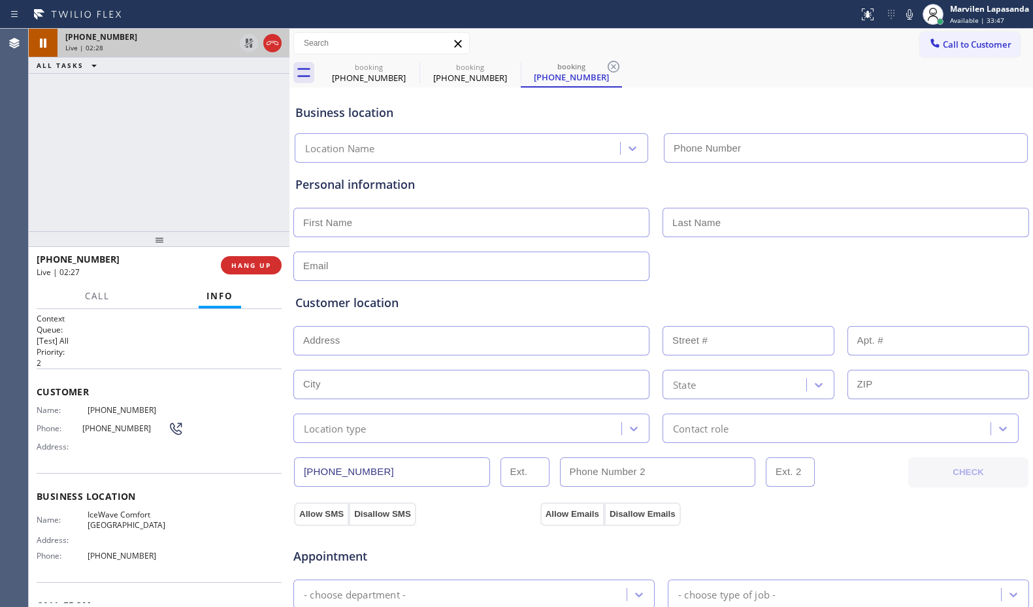
type input "[PHONE_NUMBER]"
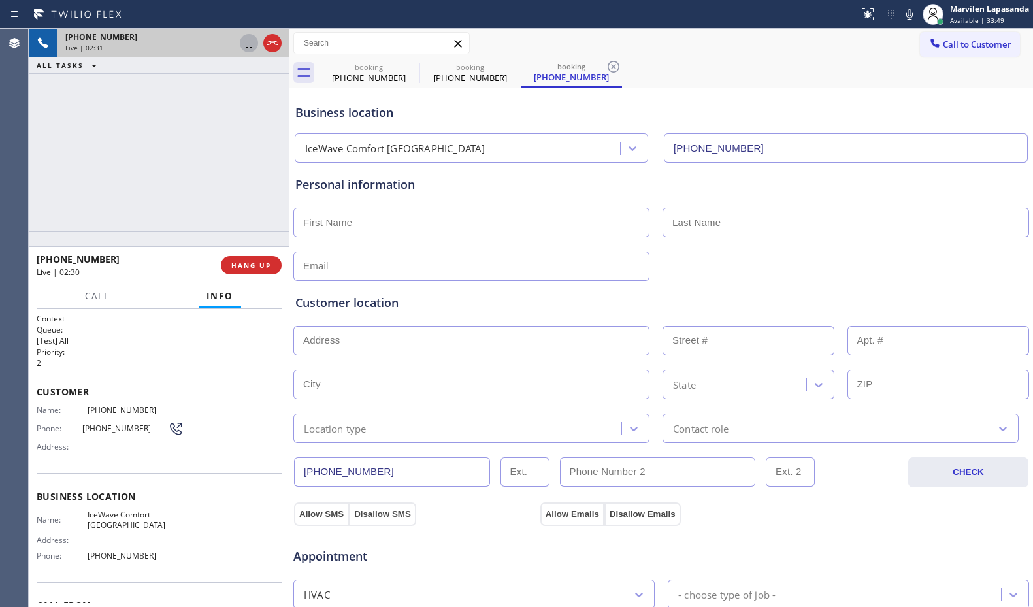
click at [258, 153] on div "[PHONE_NUMBER] Live | 02:31 ALL TASKS ALL TASKS ACTIVE TASKS TASKS IN WRAP UP" at bounding box center [159, 130] width 261 height 202
click at [270, 134] on div "[PHONE_NUMBER] Live | 02:31 ALL TASKS ALL TASKS ACTIVE TASKS TASKS IN WRAP UP" at bounding box center [159, 130] width 261 height 202
click at [271, 111] on div "[PHONE_NUMBER] Live | 02:32 ALL TASKS ALL TASKS ACTIVE TASKS TASKS IN WRAP UP" at bounding box center [159, 130] width 261 height 202
click at [269, 107] on div "[PHONE_NUMBER] Live | 02:32 ALL TASKS ALL TASKS ACTIVE TASKS TASKS IN WRAP UP" at bounding box center [159, 130] width 261 height 202
click at [264, 107] on div "[PHONE_NUMBER] Live | 02:33 ALL TASKS ALL TASKS ACTIVE TASKS TASKS IN WRAP UP" at bounding box center [159, 130] width 261 height 202
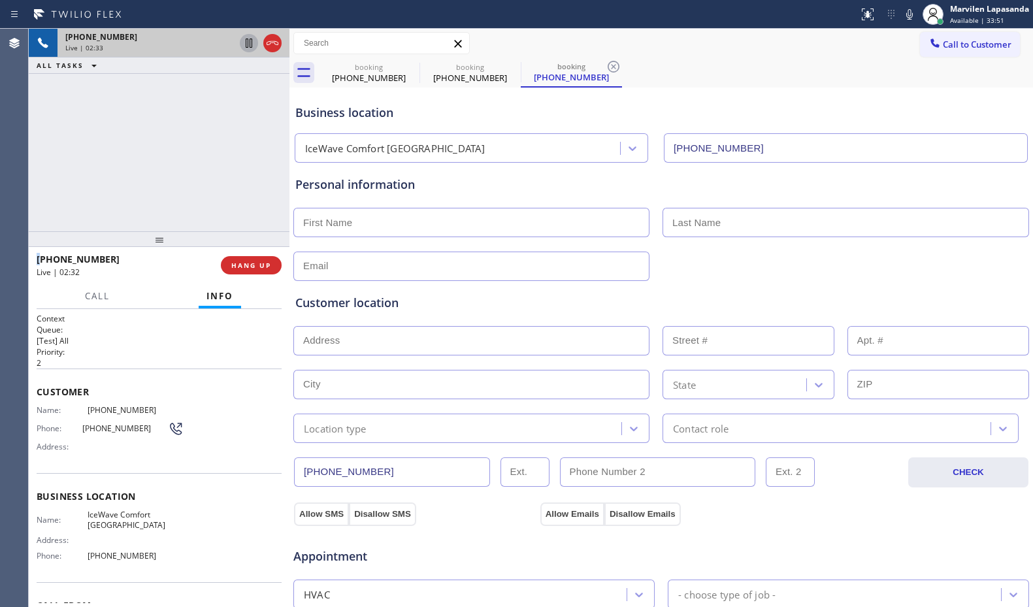
click at [264, 107] on div "[PHONE_NUMBER] Live | 02:33 ALL TASKS ALL TASKS ACTIVE TASKS TASKS IN WRAP UP" at bounding box center [159, 130] width 261 height 202
click at [255, 108] on div "[PHONE_NUMBER] Live | 02:35 ALL TASKS ALL TASKS ACTIVE TASKS TASKS IN WRAP UP" at bounding box center [159, 130] width 261 height 202
click at [244, 105] on div "[PHONE_NUMBER] Live | 02:36 ALL TASKS ALL TASKS ACTIVE TASKS TASKS IN WRAP UP" at bounding box center [159, 130] width 261 height 202
click at [237, 107] on div "[PHONE_NUMBER] Live | 02:36 ALL TASKS ALL TASKS ACTIVE TASKS TASKS IN WRAP UP" at bounding box center [159, 130] width 261 height 202
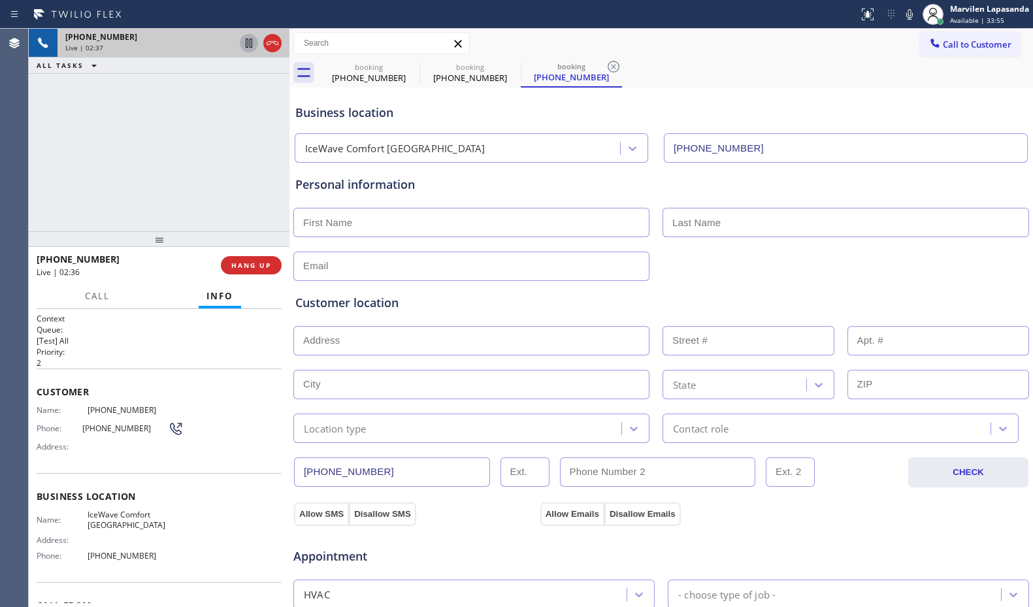
click at [237, 107] on div "[PHONE_NUMBER] Live | 02:37 ALL TASKS ALL TASKS ACTIVE TASKS TASKS IN WRAP UP" at bounding box center [159, 130] width 261 height 202
click at [344, 114] on div "Business location" at bounding box center [661, 113] width 732 height 18
click at [250, 106] on div "[PHONE_NUMBER] Live | 02:39 ALL TASKS ALL TASKS ACTIVE TASKS TASKS IN WRAP UP" at bounding box center [159, 130] width 261 height 202
click at [339, 116] on div "Business location" at bounding box center [661, 113] width 732 height 18
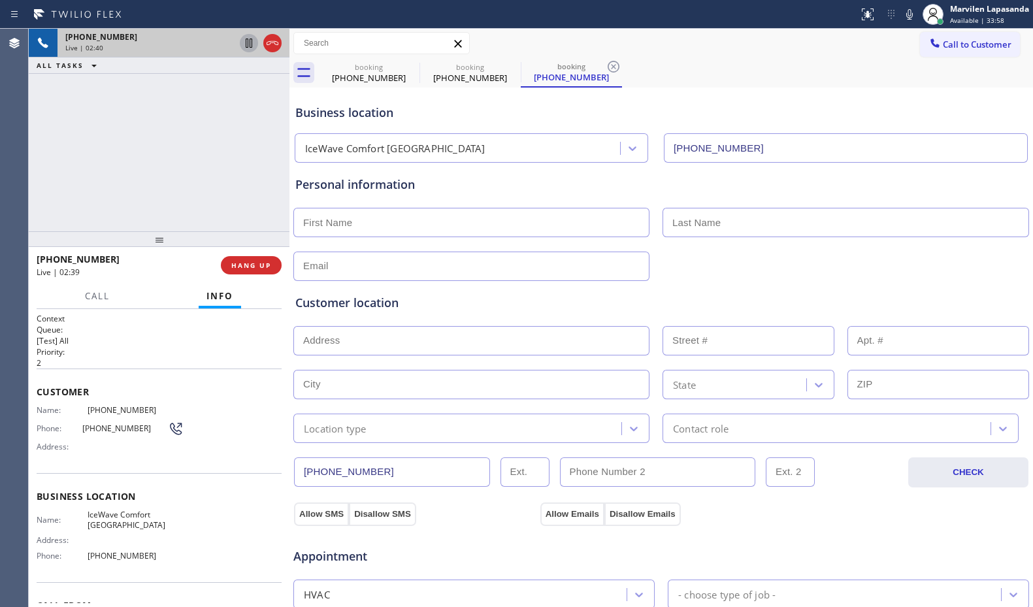
click at [73, 297] on div "Call Info" at bounding box center [159, 296] width 245 height 26
click at [95, 288] on button "Call" at bounding box center [97, 295] width 40 height 25
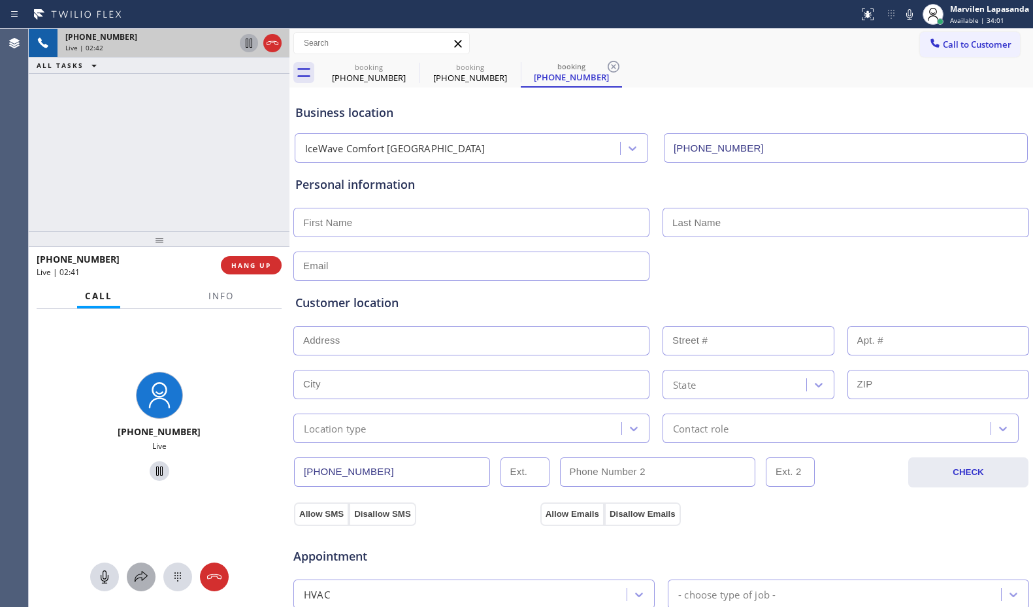
click at [144, 583] on icon at bounding box center [141, 577] width 16 height 16
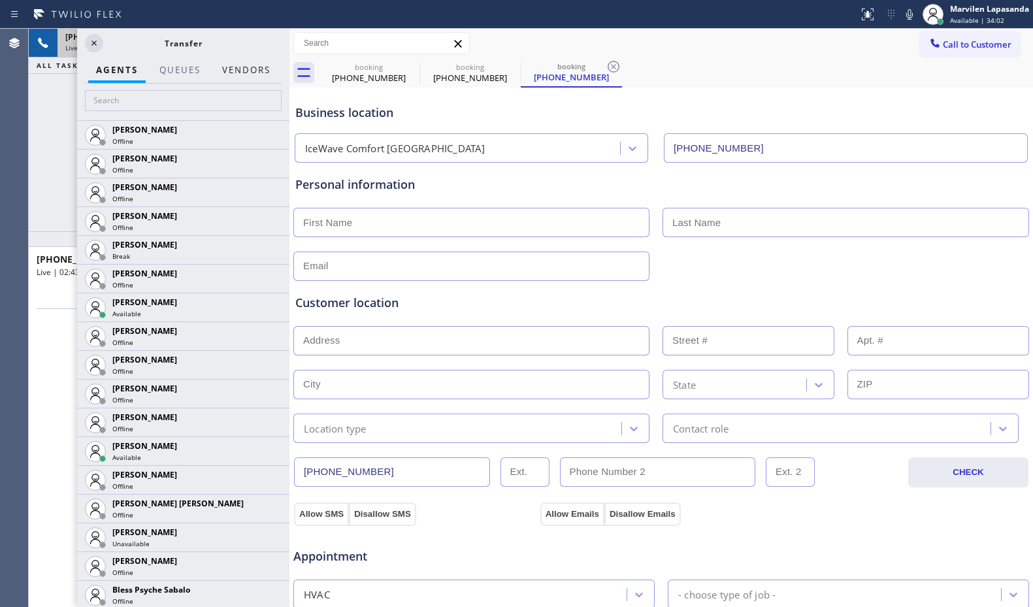
click at [256, 78] on button "Vendors" at bounding box center [246, 69] width 64 height 25
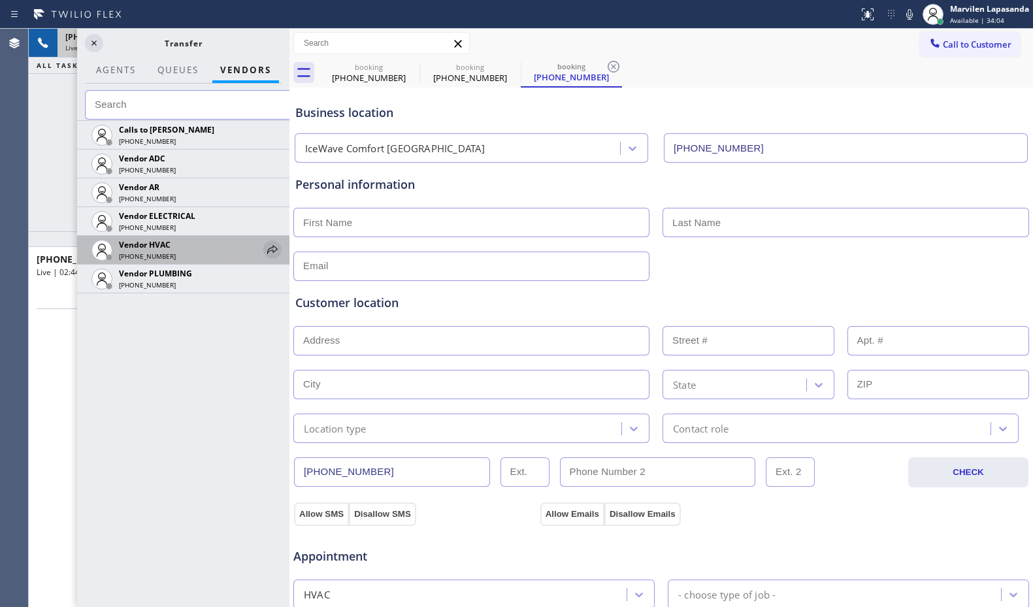
click at [272, 252] on icon at bounding box center [273, 250] width 16 height 16
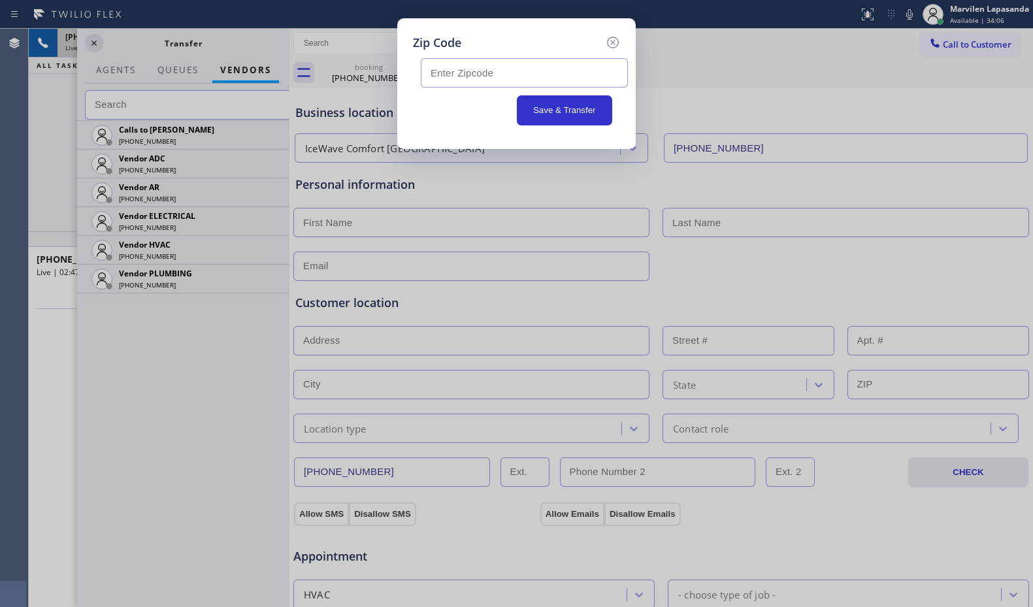
click at [522, 73] on input "text" at bounding box center [524, 72] width 207 height 29
type input "92114"
click at [563, 111] on button "Save & Transfer" at bounding box center [565, 110] width 96 height 30
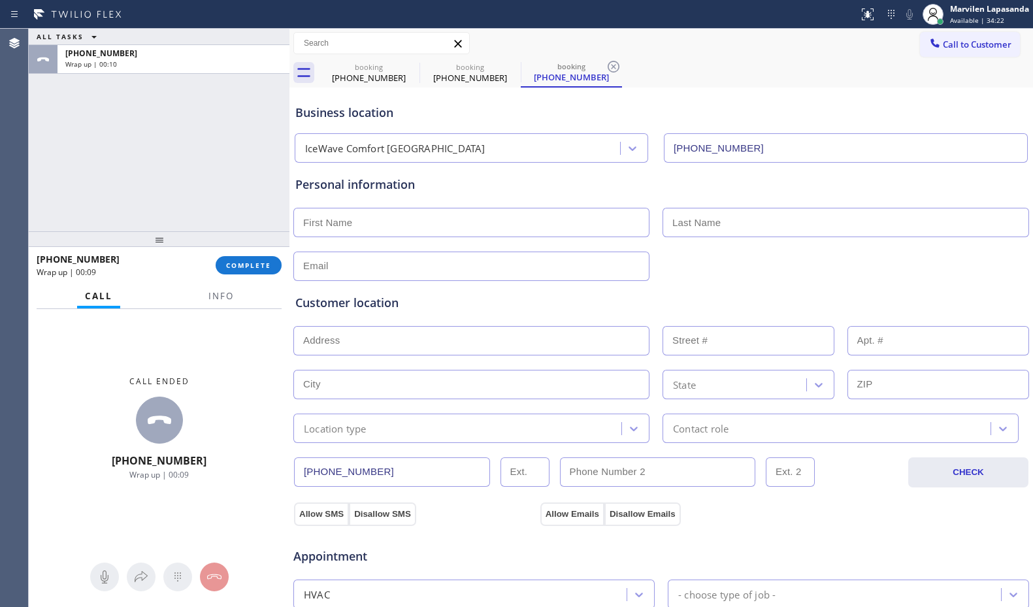
click at [332, 223] on input "text" at bounding box center [471, 222] width 356 height 29
paste input "[PERSON_NAME]"
type input "[PERSON_NAME]"
type input "..."
type input "[EMAIL_ADDRESS][DOMAIN_NAME]"
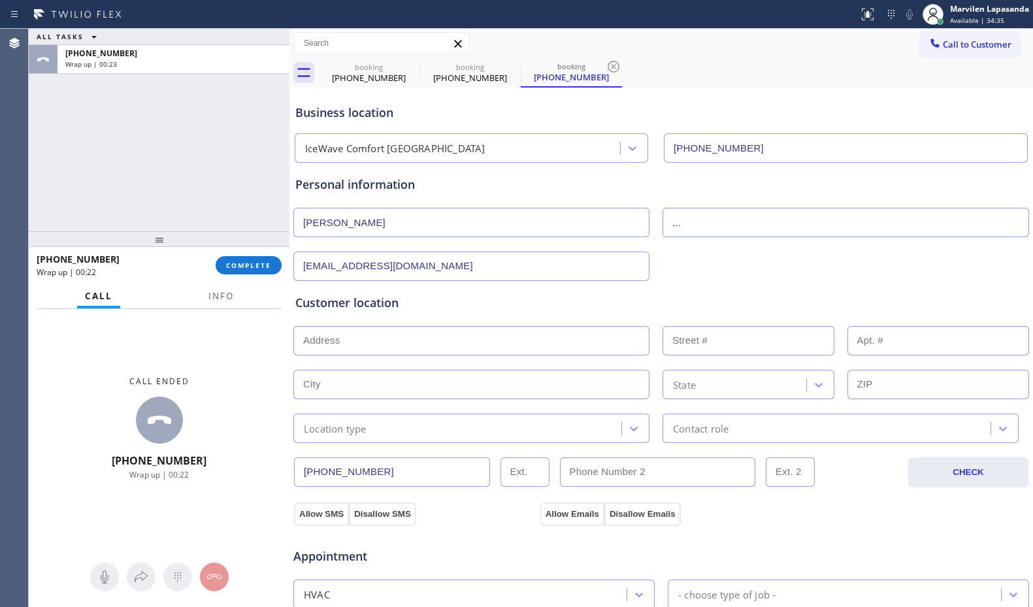
click at [353, 342] on input "text" at bounding box center [471, 340] width 356 height 29
paste input "[STREET_ADDRESS][PERSON_NAME]"
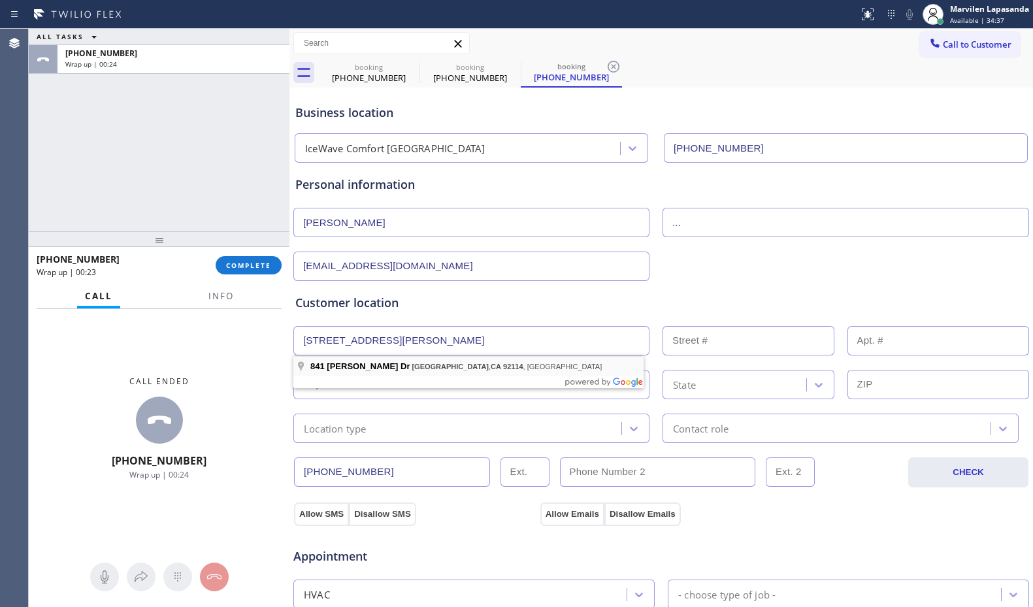
type input "841 [PERSON_NAME] Dr"
type input "841"
type input "[GEOGRAPHIC_DATA]"
type input "92114"
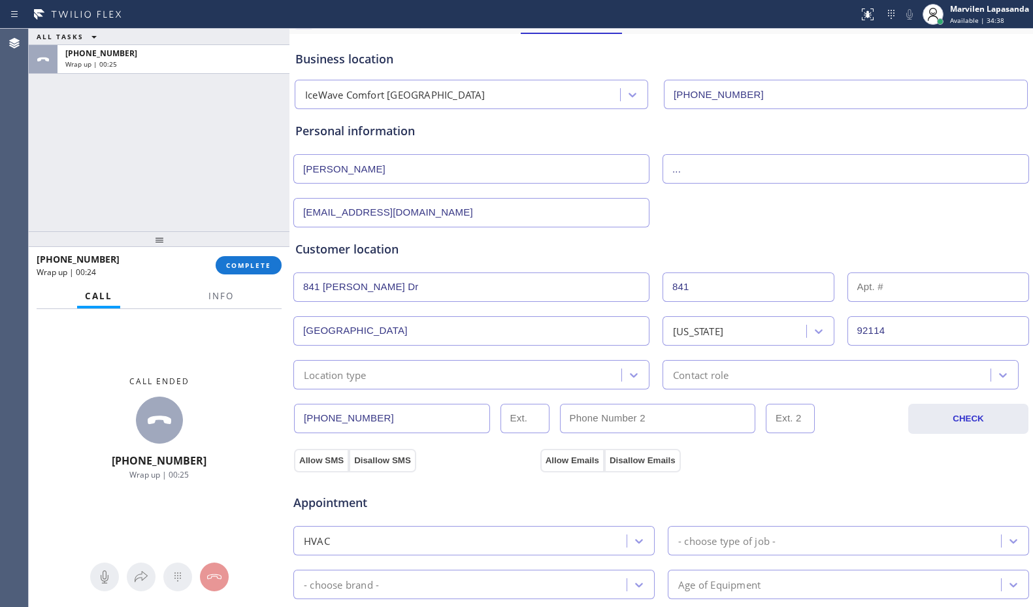
scroll to position [131, 0]
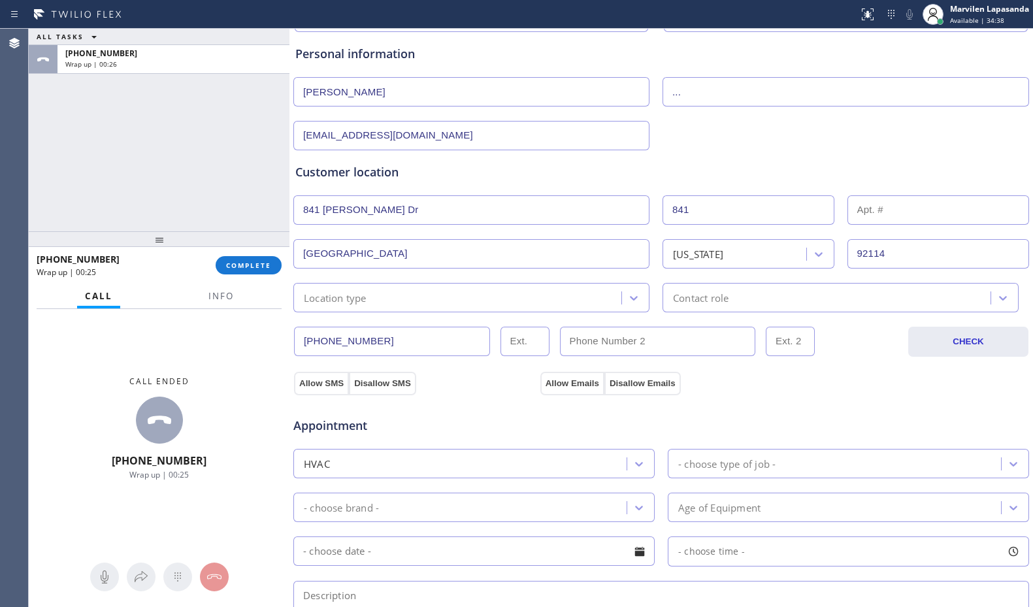
click at [346, 302] on div "Location type" at bounding box center [335, 297] width 63 height 15
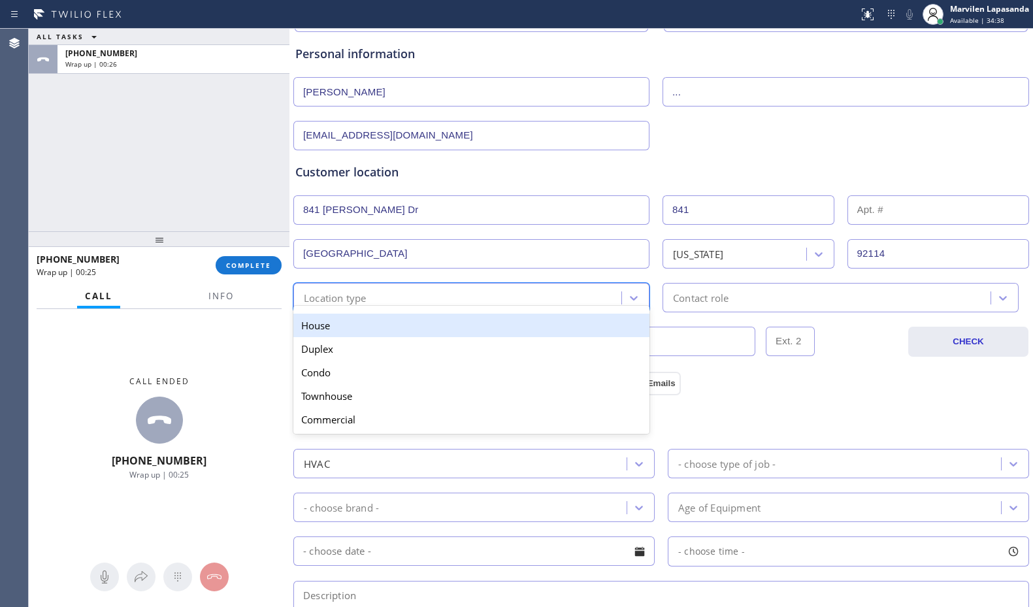
click at [335, 325] on div "House" at bounding box center [471, 326] width 356 height 24
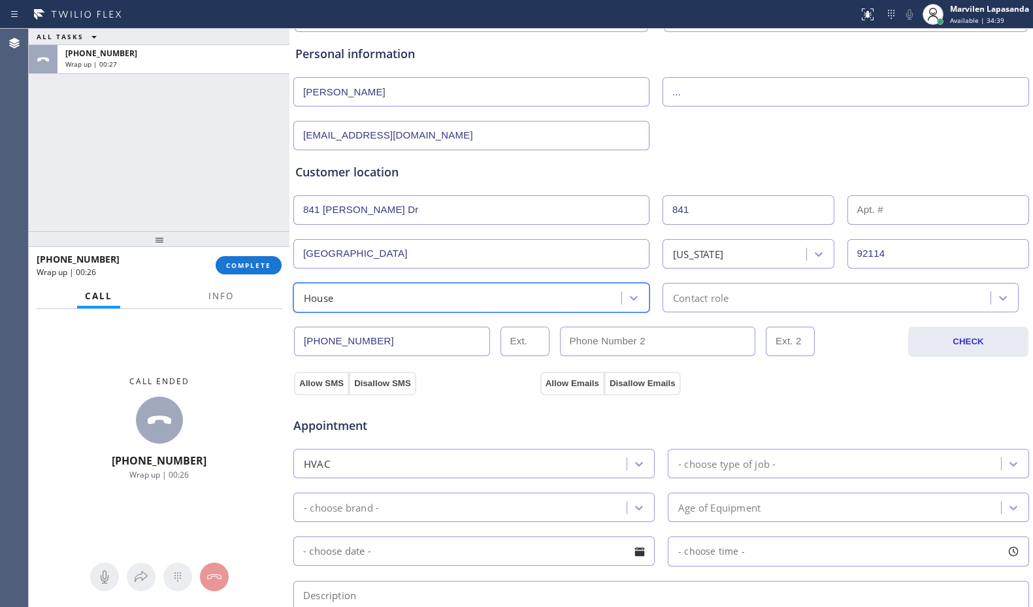
click at [730, 297] on div "Contact role" at bounding box center [828, 297] width 324 height 23
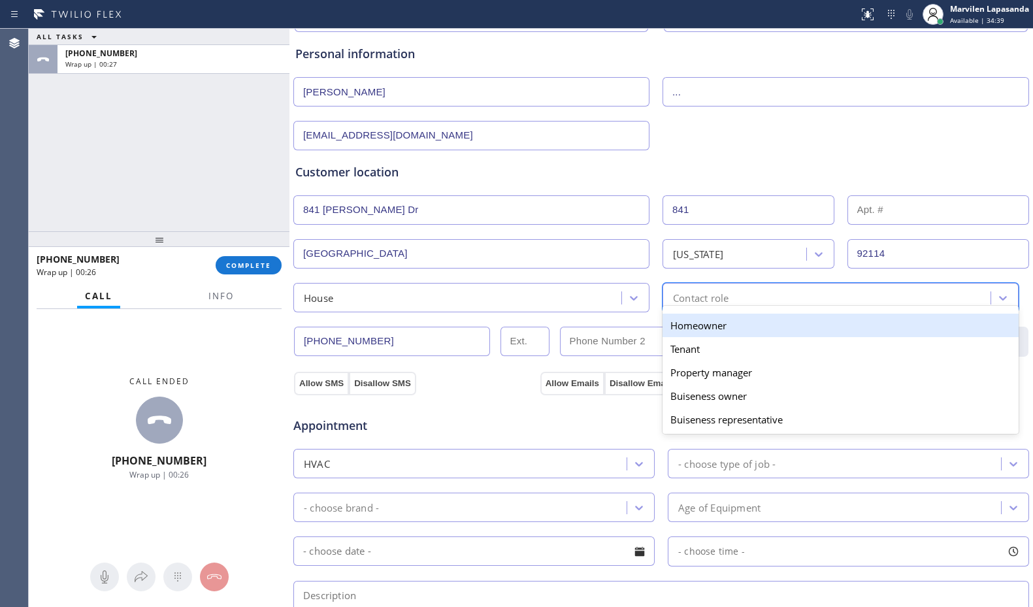
click at [684, 334] on div "Homeowner" at bounding box center [840, 326] width 356 height 24
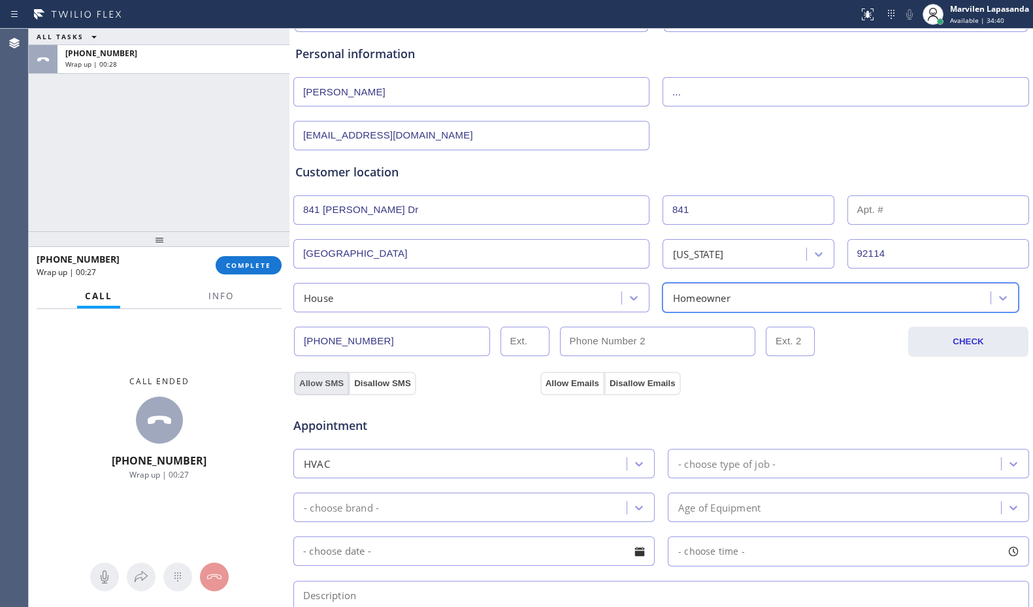
click at [328, 381] on button "Allow SMS" at bounding box center [321, 384] width 55 height 24
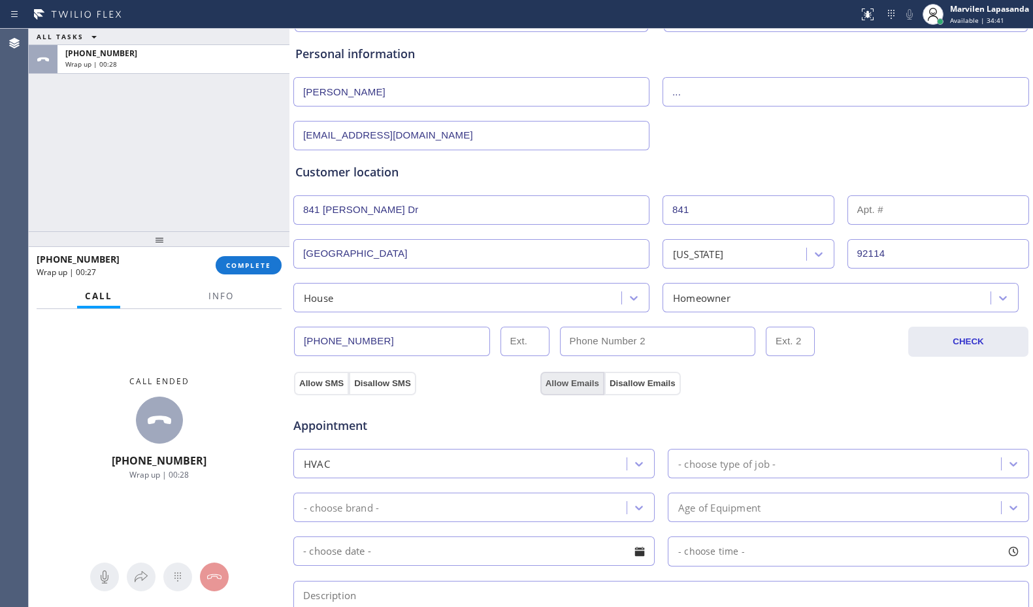
click at [585, 383] on button "Allow Emails" at bounding box center [572, 384] width 64 height 24
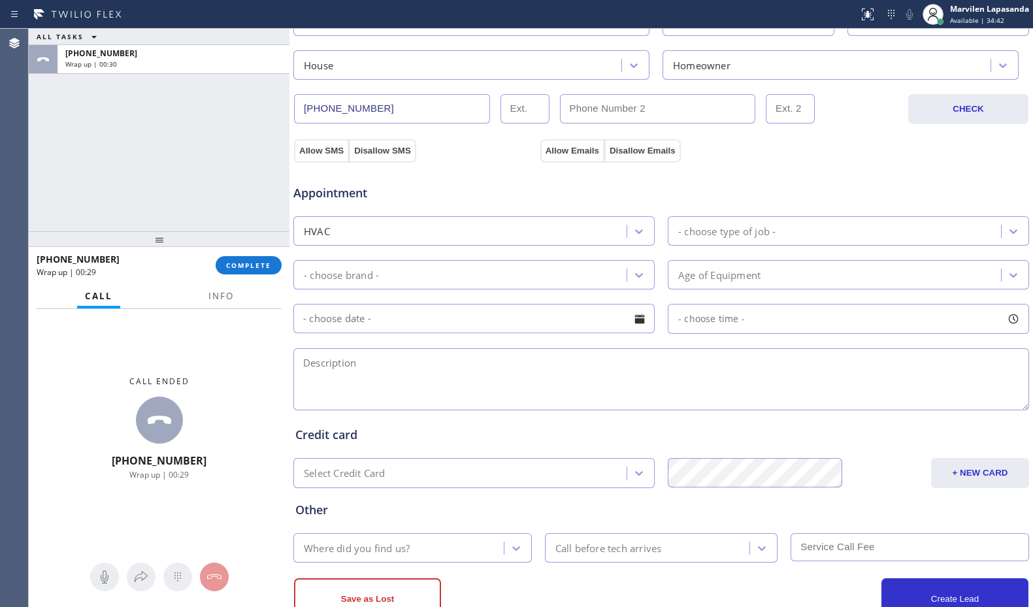
scroll to position [392, 0]
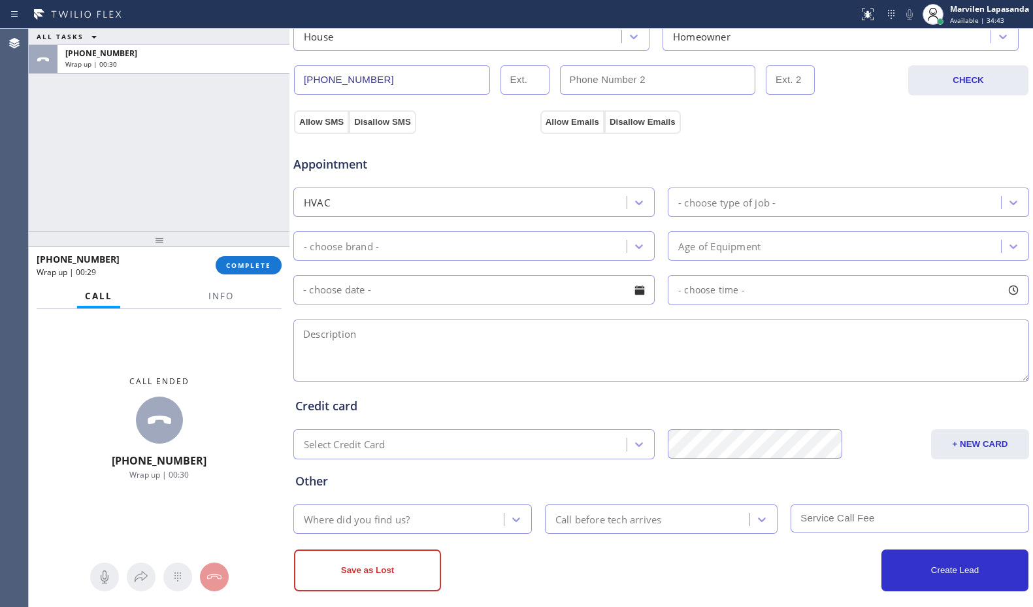
click at [690, 202] on div "- choose type of job -" at bounding box center [726, 202] width 97 height 15
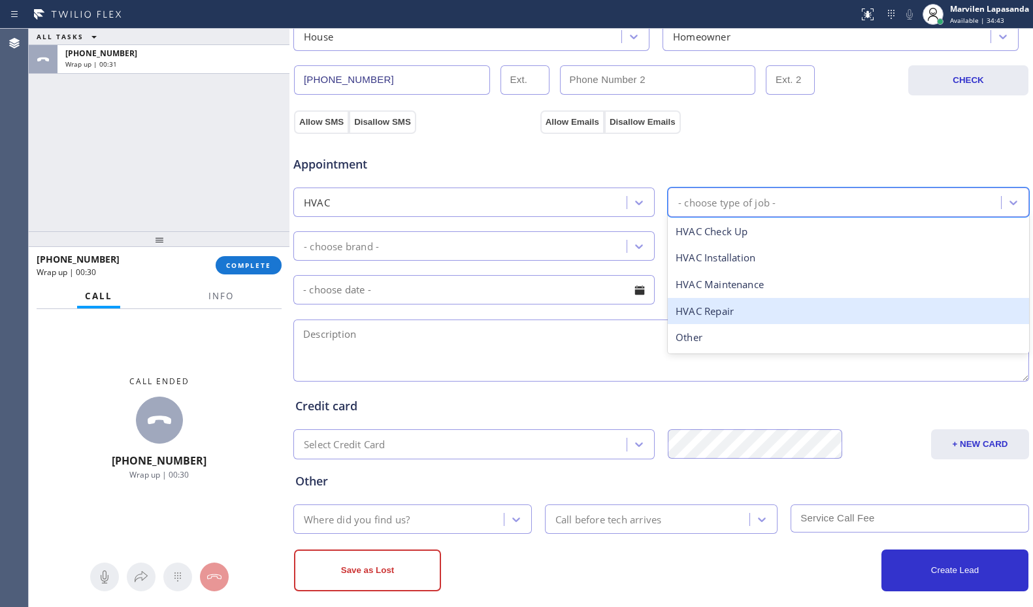
click at [696, 319] on div "HVAC Repair" at bounding box center [848, 311] width 361 height 27
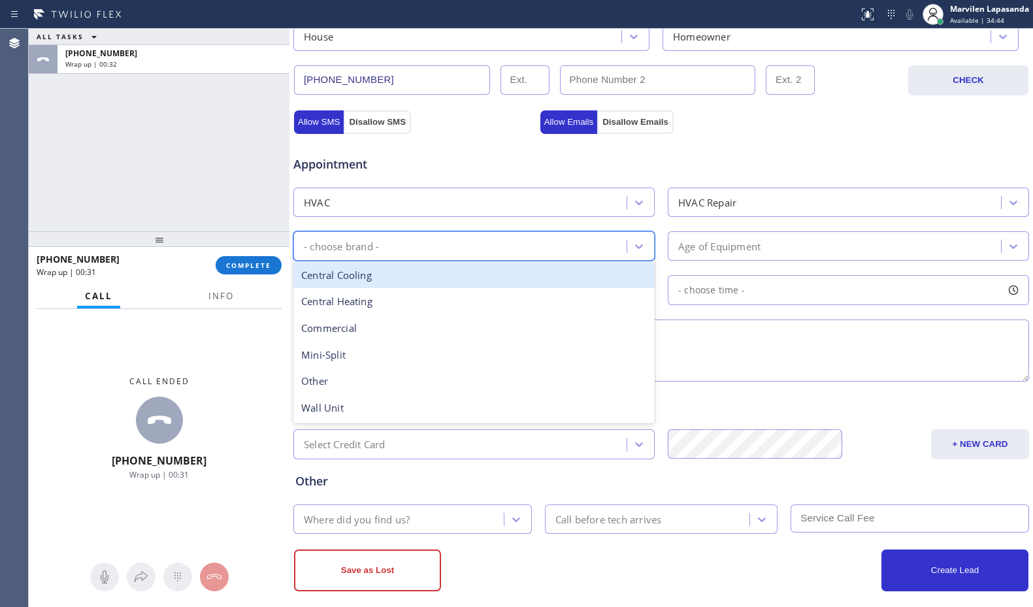
click at [417, 253] on div "- choose brand -" at bounding box center [461, 245] width 329 height 23
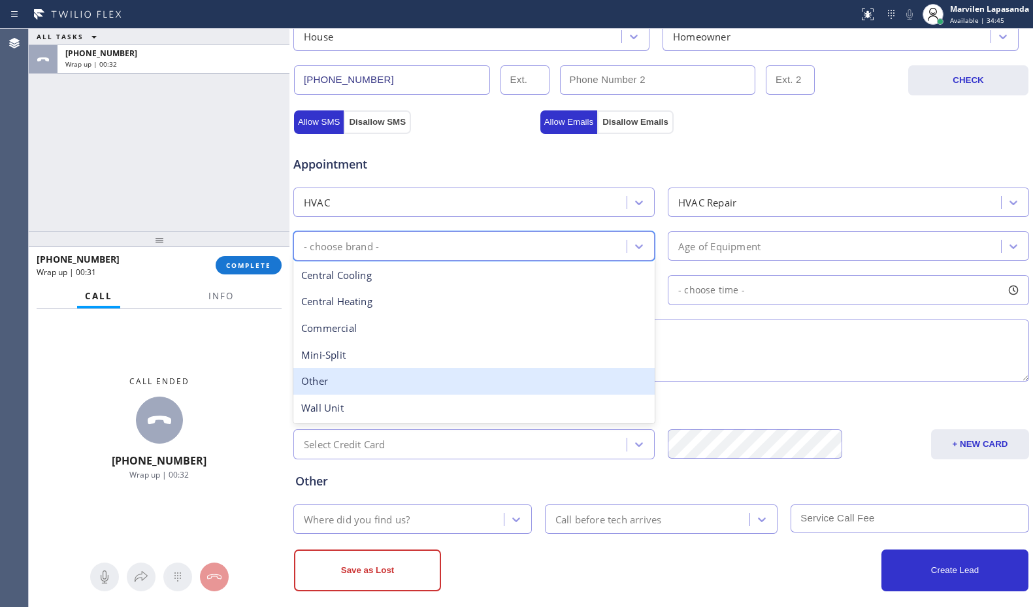
click at [361, 385] on div "Other" at bounding box center [473, 381] width 361 height 27
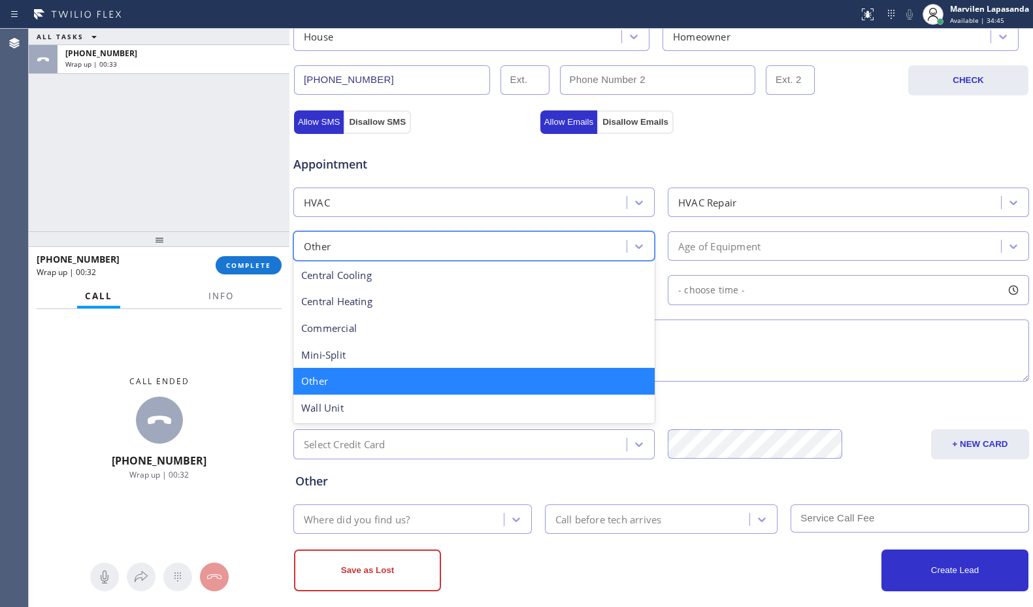
click at [358, 250] on div "Other" at bounding box center [461, 245] width 329 height 23
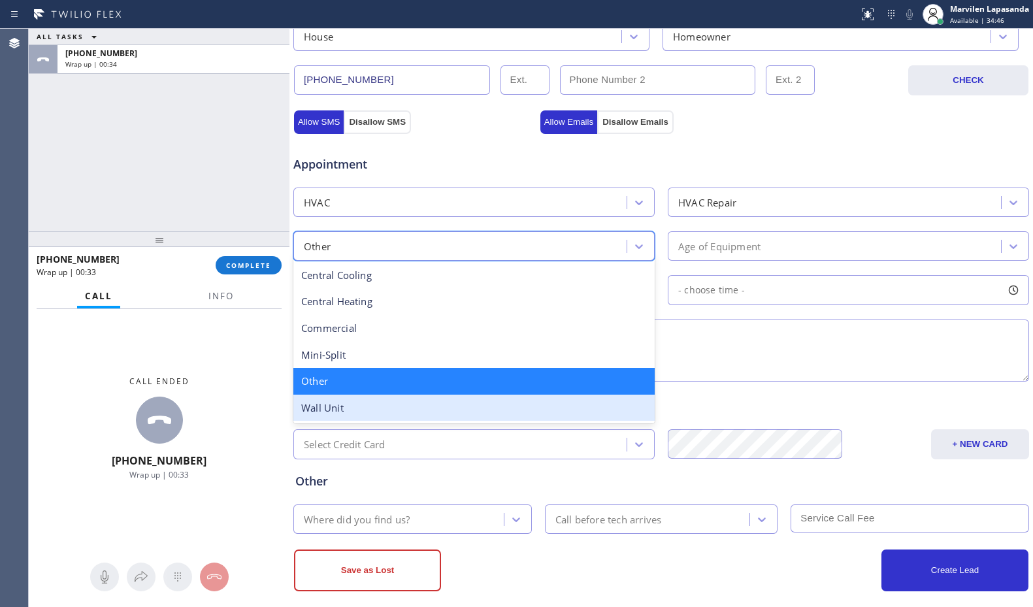
drag, startPoint x: 347, startPoint y: 400, endPoint x: 374, endPoint y: 395, distance: 26.8
click at [352, 400] on div "Wall Unit" at bounding box center [473, 408] width 361 height 27
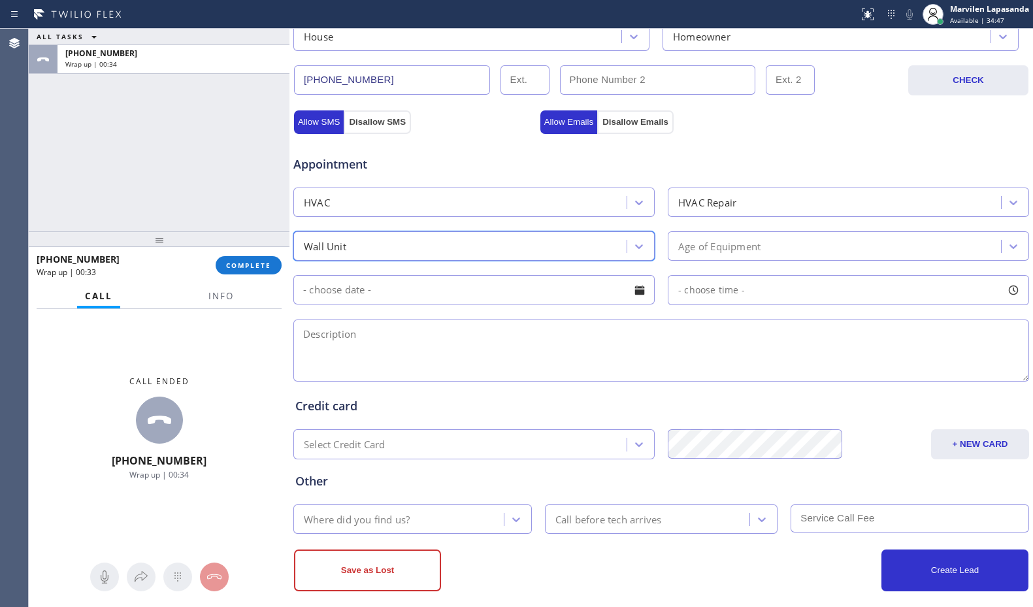
click at [712, 251] on div "Age of Equipment" at bounding box center [719, 245] width 82 height 15
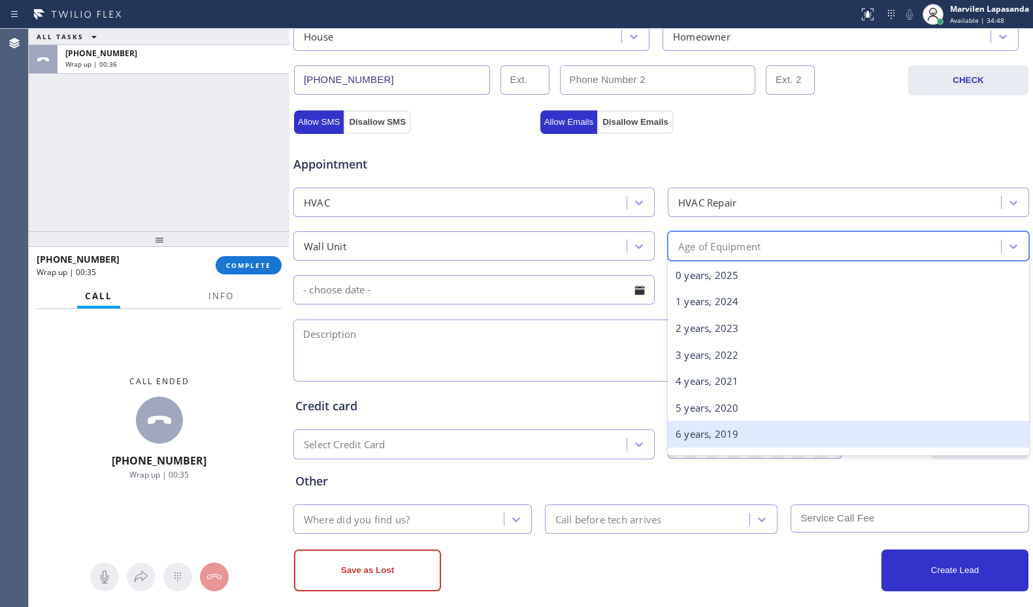
click at [700, 432] on div "6 years, 2019" at bounding box center [848, 434] width 361 height 27
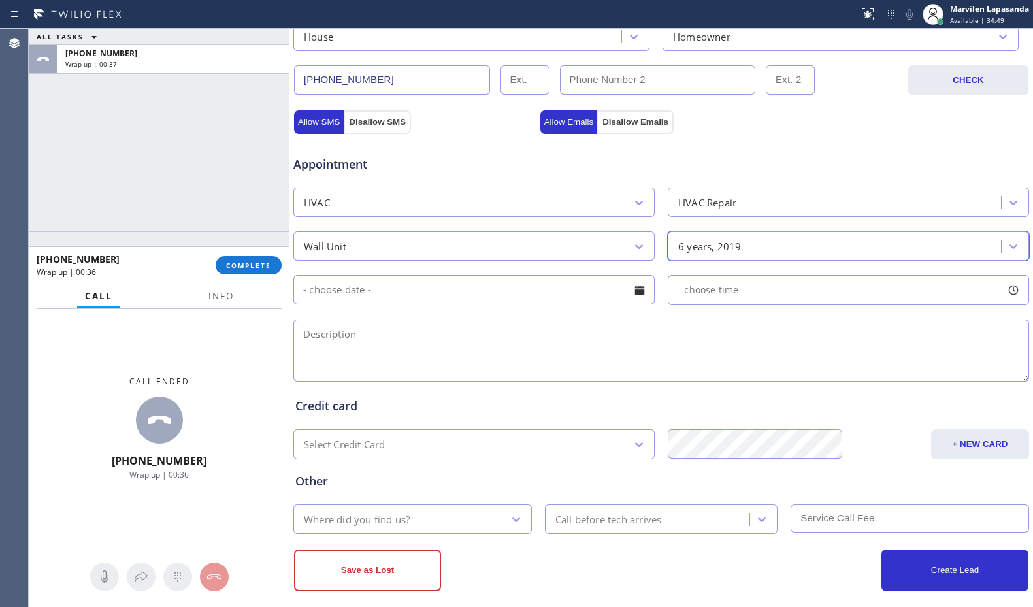
click at [603, 340] on textarea at bounding box center [660, 350] width 735 height 62
click at [389, 353] on textarea at bounding box center [660, 350] width 735 height 62
paste textarea "Wall AC/ Something popped and it's making noise/ 6-7 yrs/ House-HO/ [STREET_ADD…"
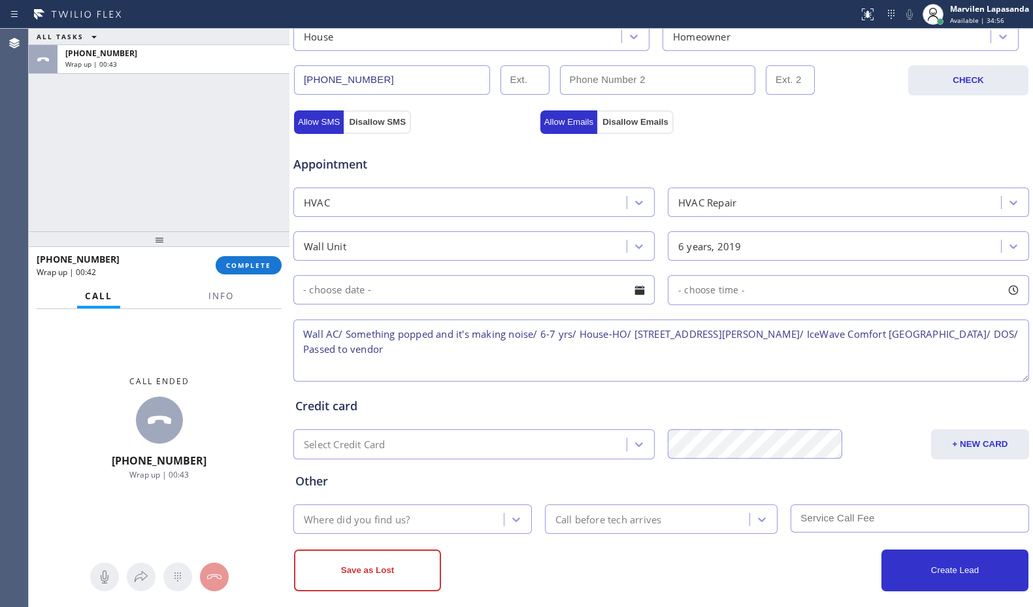
type textarea "Wall AC/ Something popped and it's making noise/ 6-7 yrs/ House-HO/ [STREET_ADD…"
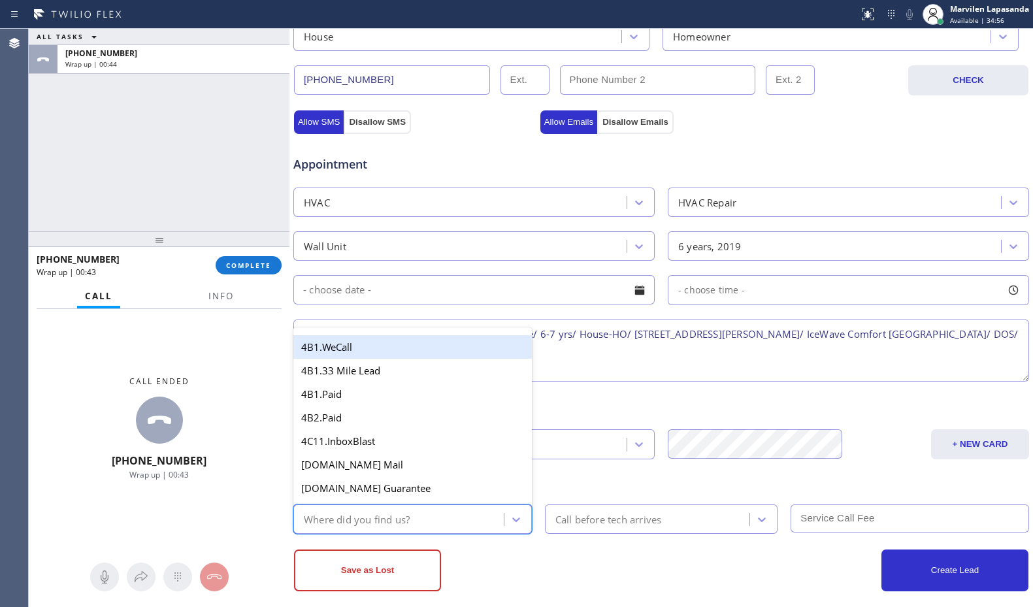
click at [371, 519] on div "Where did you find us?" at bounding box center [357, 518] width 106 height 15
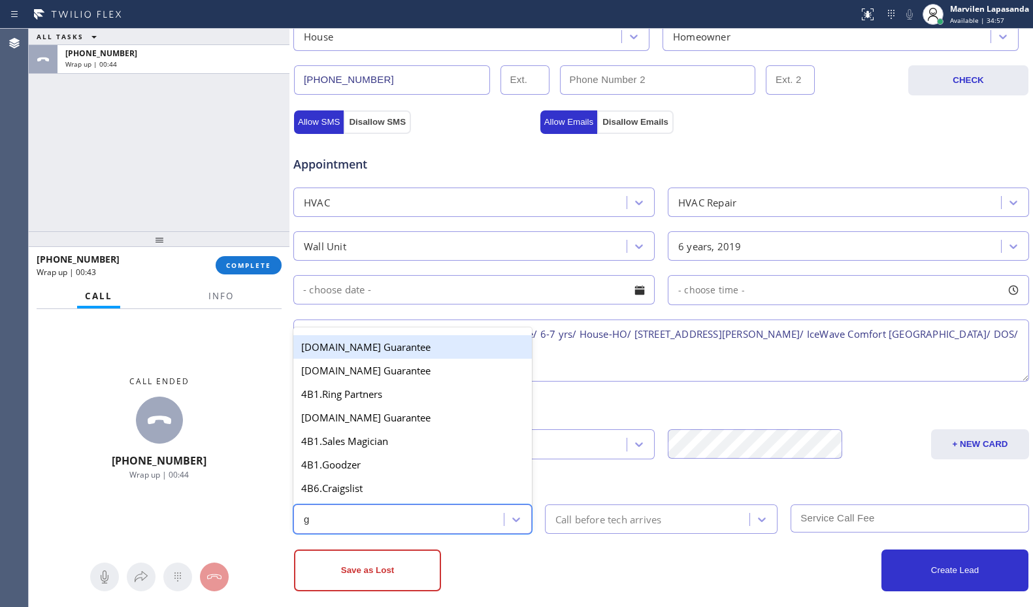
type input "go"
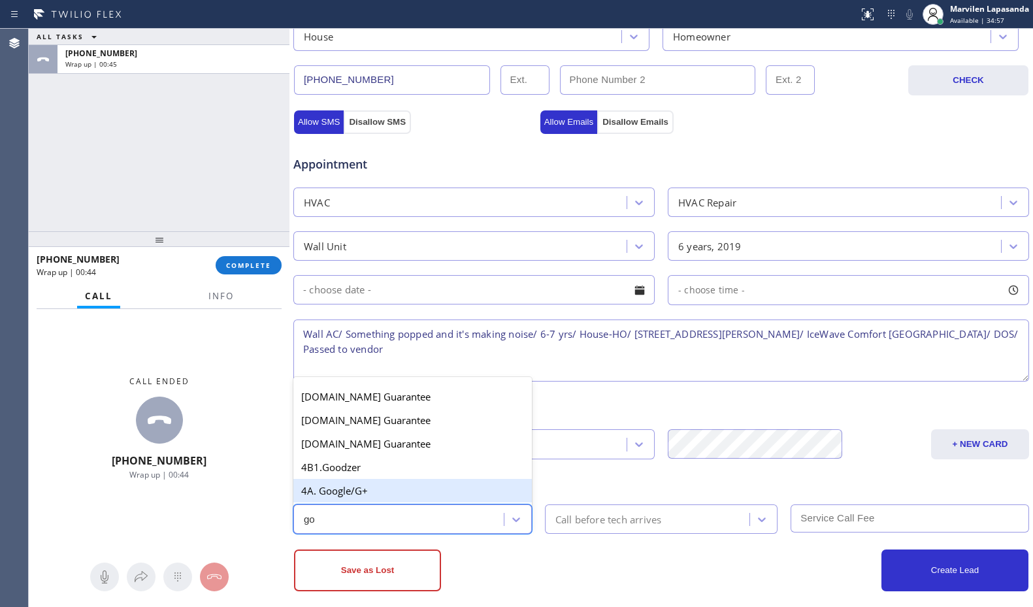
click at [366, 495] on div "4A. Google/G+" at bounding box center [412, 491] width 238 height 24
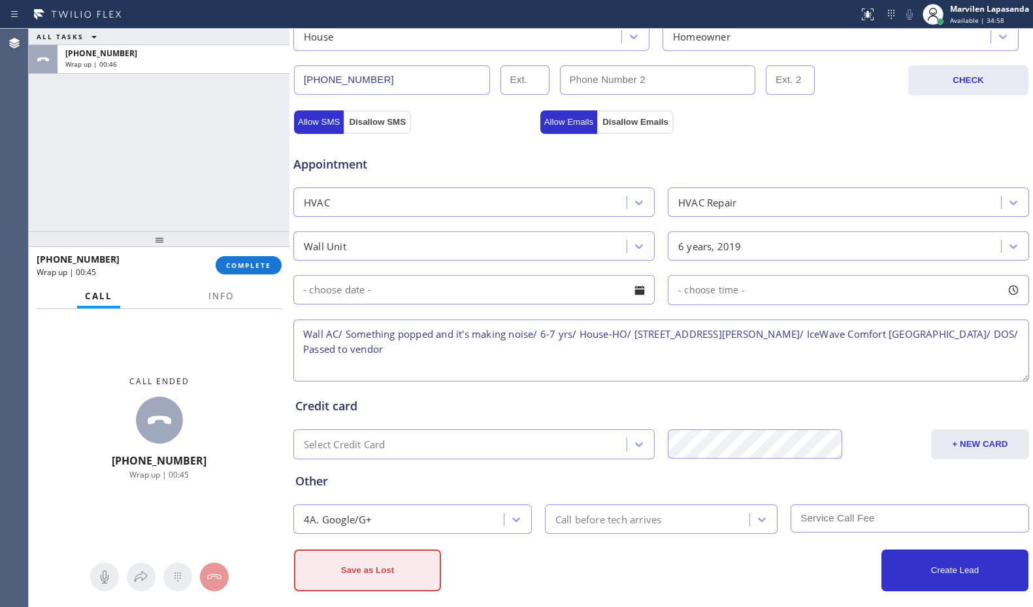
click at [366, 561] on button "Save as Lost" at bounding box center [367, 570] width 147 height 42
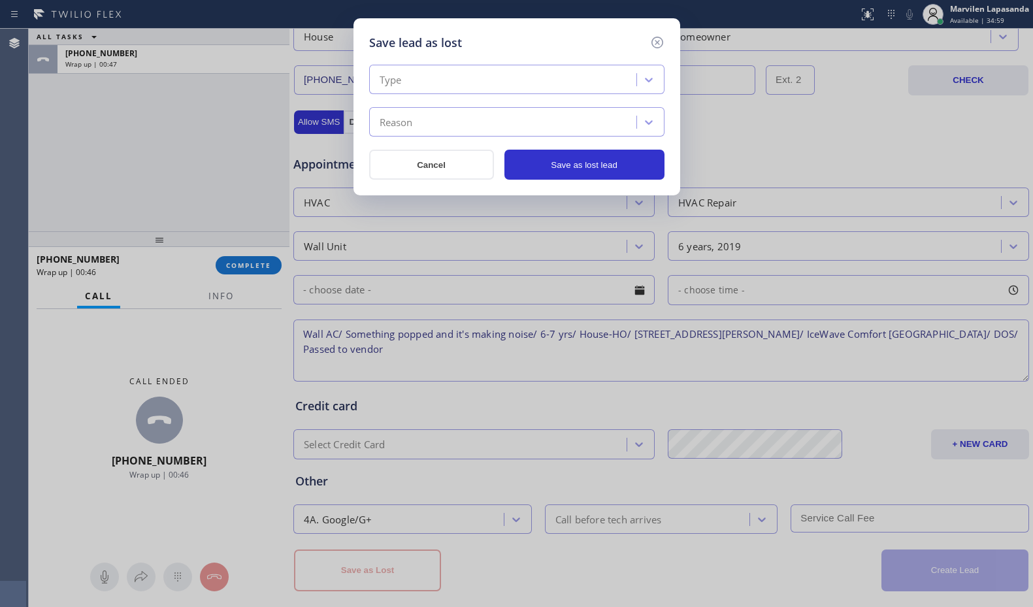
click at [405, 74] on div "Type" at bounding box center [504, 80] width 263 height 23
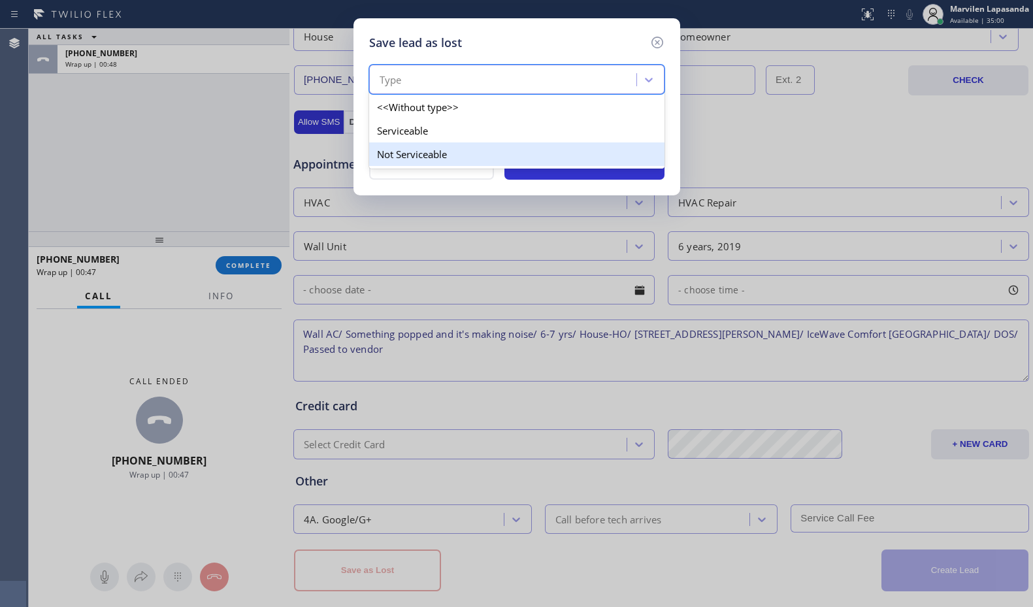
click at [406, 152] on div "Not Serviceable" at bounding box center [516, 154] width 295 height 24
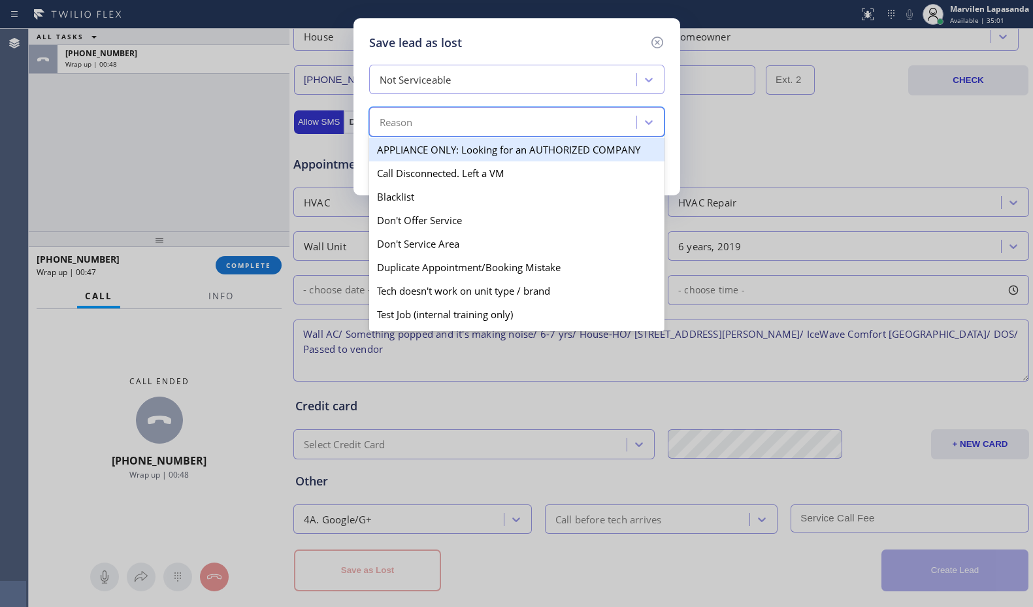
click at [408, 123] on div "Reason" at bounding box center [395, 122] width 33 height 15
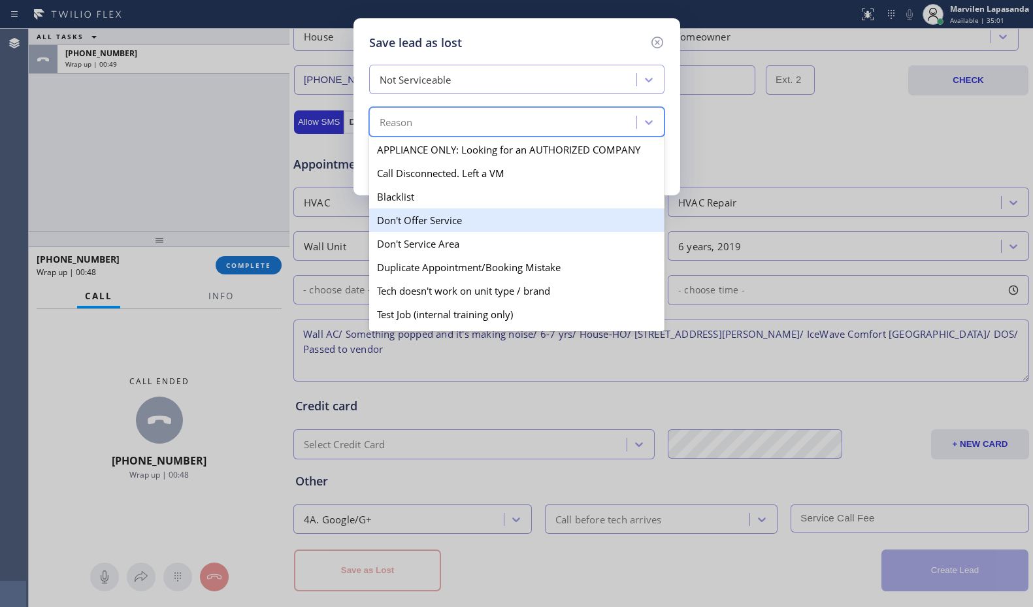
click at [417, 228] on div "Don't Offer Service" at bounding box center [516, 220] width 295 height 24
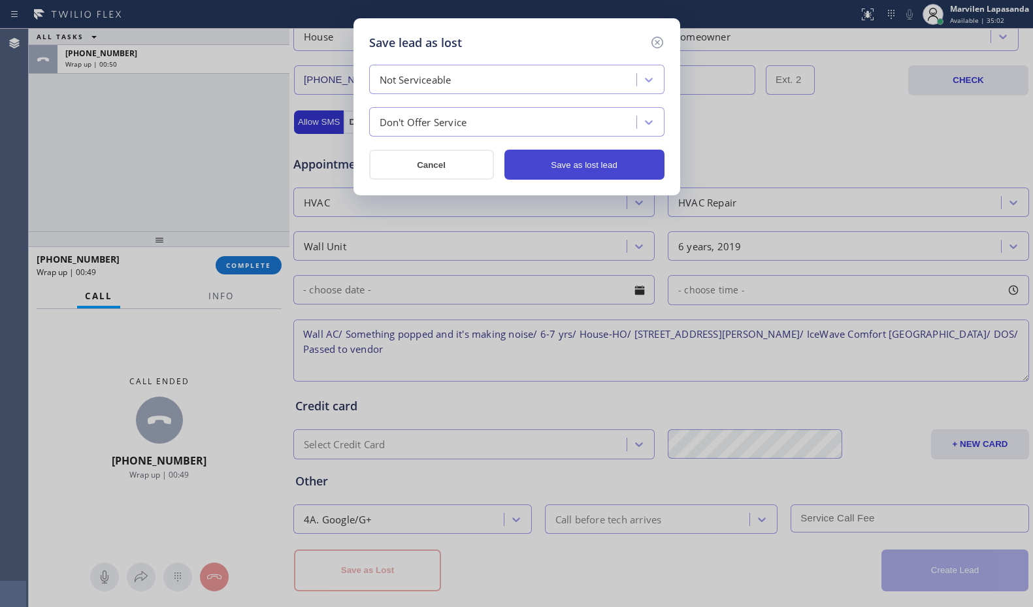
click at [596, 165] on button "Save as lost lead" at bounding box center [584, 165] width 160 height 30
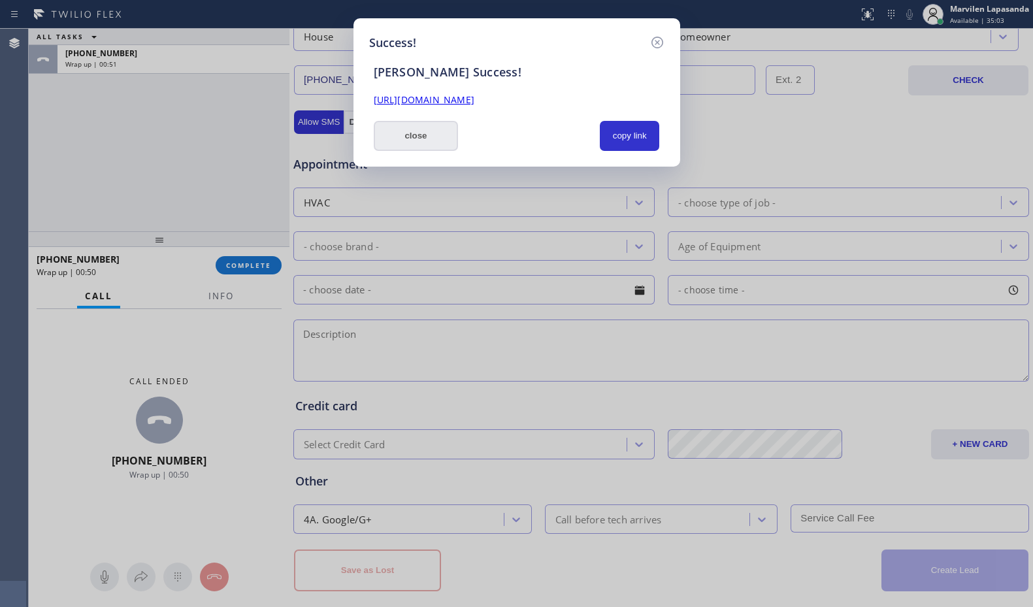
click at [419, 141] on button "close" at bounding box center [416, 136] width 85 height 30
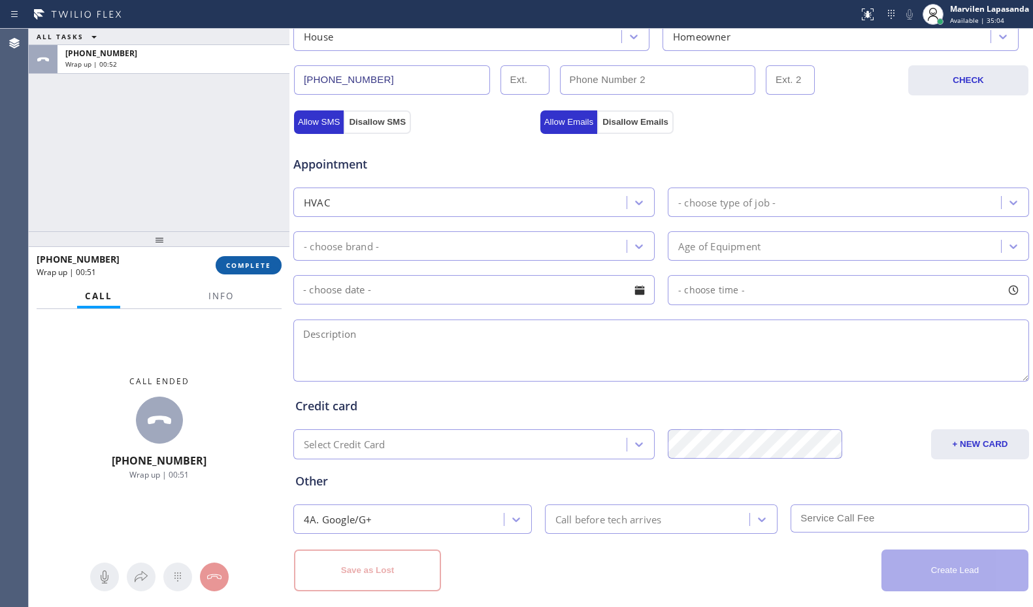
click at [239, 264] on span "COMPLETE" at bounding box center [248, 265] width 45 height 9
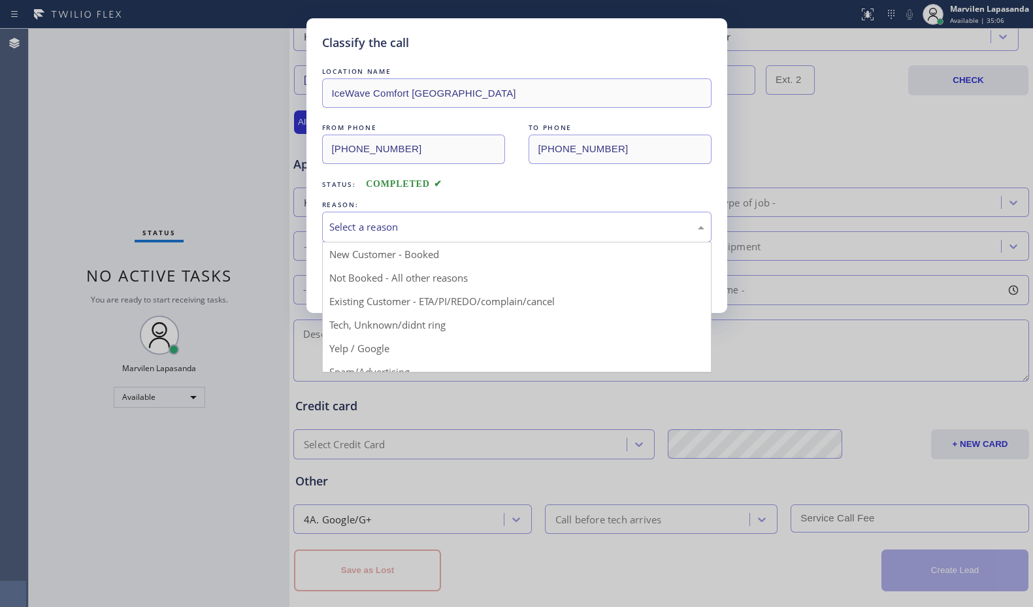
click at [357, 238] on div "Select a reason" at bounding box center [516, 227] width 389 height 31
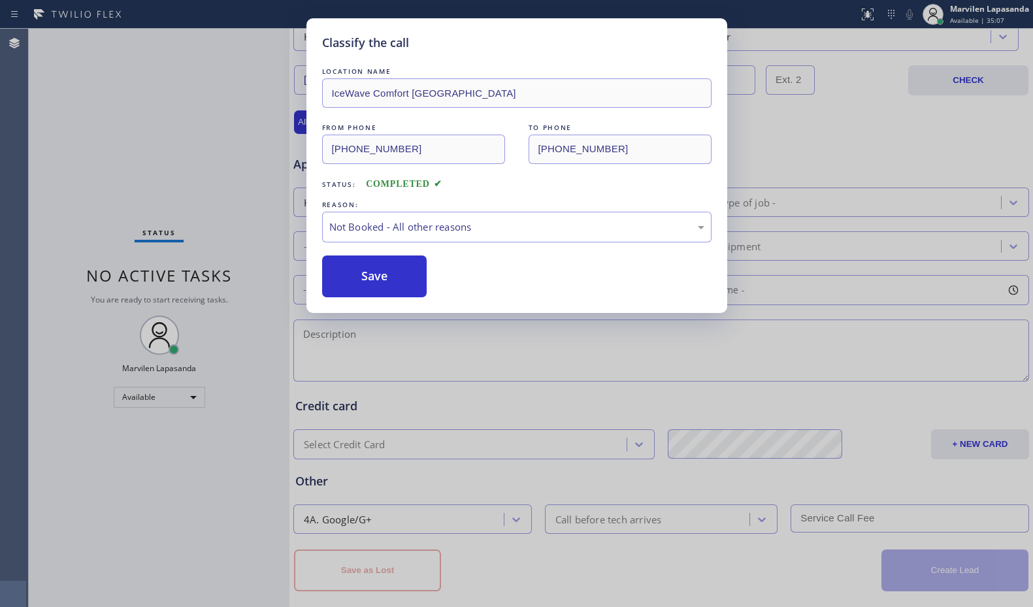
click at [355, 275] on button "Save" at bounding box center [374, 276] width 105 height 42
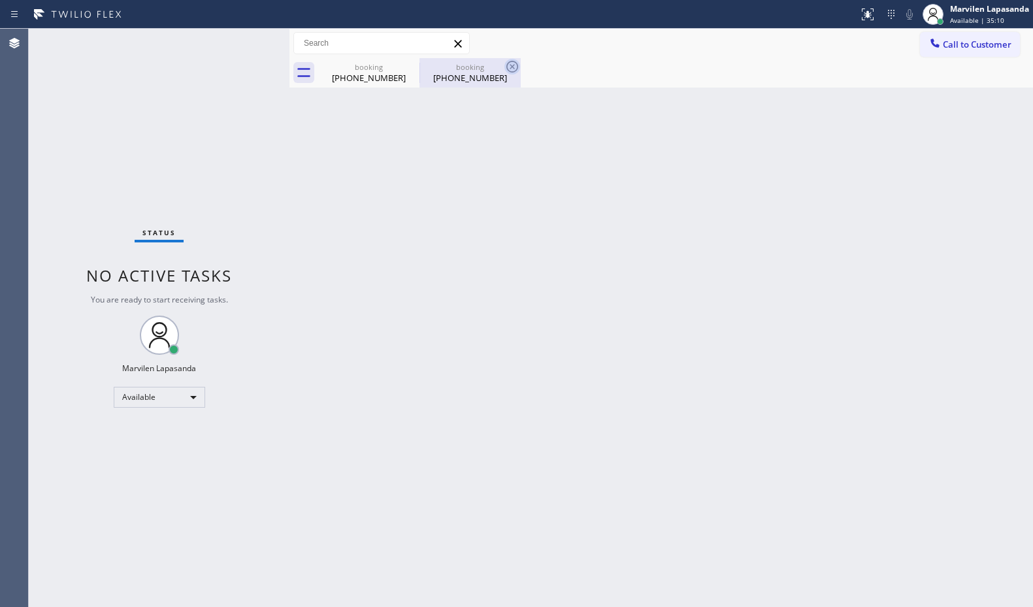
click at [0, 0] on icon at bounding box center [0, 0] width 0 height 0
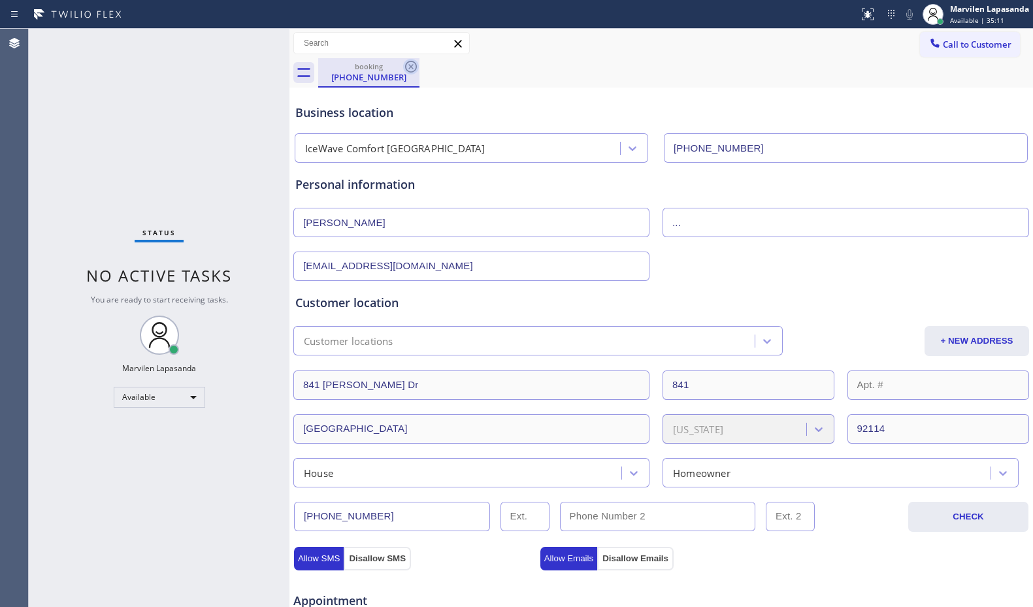
click at [409, 67] on icon at bounding box center [411, 67] width 16 height 16
click at [409, 67] on div "booking [PHONE_NUMBER]" at bounding box center [675, 72] width 715 height 29
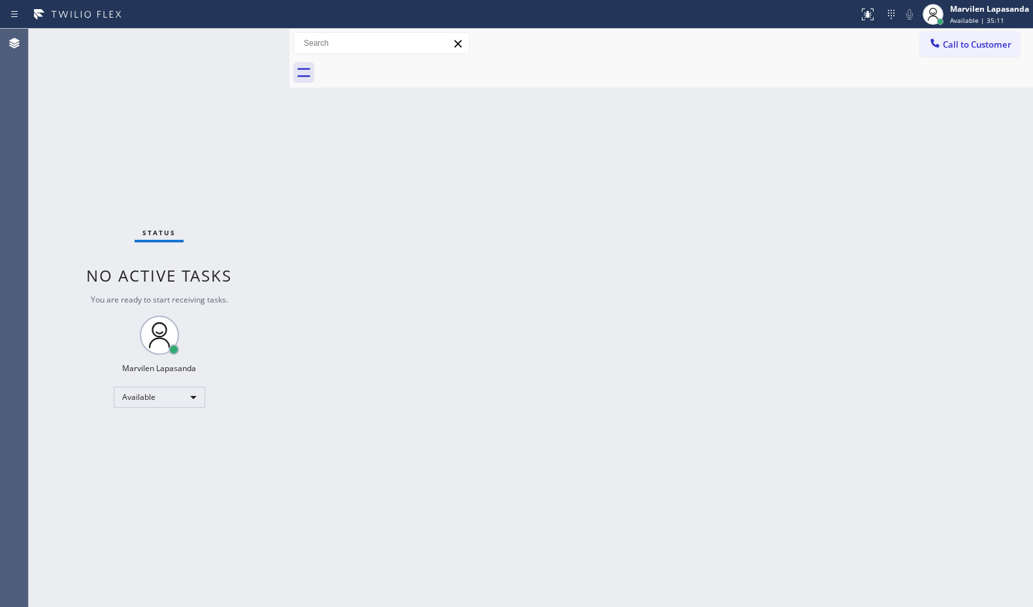
click at [409, 67] on div at bounding box center [675, 72] width 715 height 29
click at [242, 53] on div "Status No active tasks You are ready to start receiving tasks. Marvilen Lapasan…" at bounding box center [159, 318] width 261 height 578
click at [242, 39] on div "Status No active tasks You are ready to start receiving tasks. Marvilen Lapasan…" at bounding box center [159, 318] width 261 height 578
click at [244, 39] on div "Status No active tasks You are ready to start receiving tasks. Marvilen Lapasan…" at bounding box center [159, 318] width 261 height 578
click at [245, 41] on div "Status No active tasks You are ready to start receiving tasks. Marvilen Lapasan…" at bounding box center [159, 318] width 261 height 578
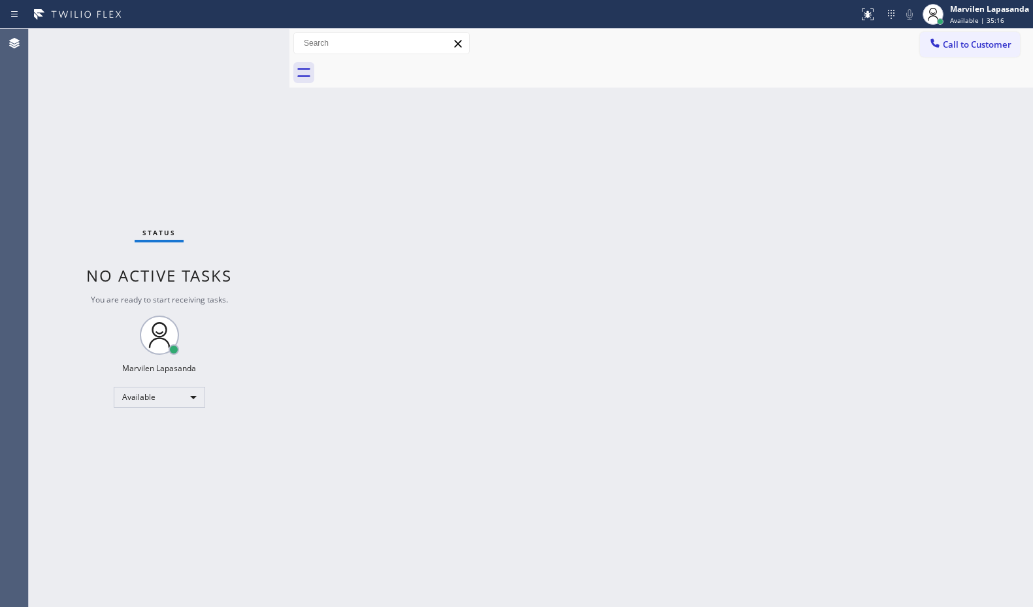
click at [245, 41] on div "Status No active tasks You are ready to start receiving tasks. Marvilen Lapasan…" at bounding box center [159, 318] width 261 height 578
click at [246, 50] on div "Status No active tasks You are ready to start receiving tasks. Marvilen Lapasan…" at bounding box center [159, 318] width 261 height 578
click at [248, 42] on div "Status No active tasks You are ready to start receiving tasks. Marvilen Lapasan…" at bounding box center [159, 318] width 261 height 578
click at [246, 42] on div "Status No active tasks You are ready to start receiving tasks. Marvilen Lapasan…" at bounding box center [159, 318] width 261 height 578
drag, startPoint x: 265, startPoint y: 161, endPoint x: 283, endPoint y: 164, distance: 17.9
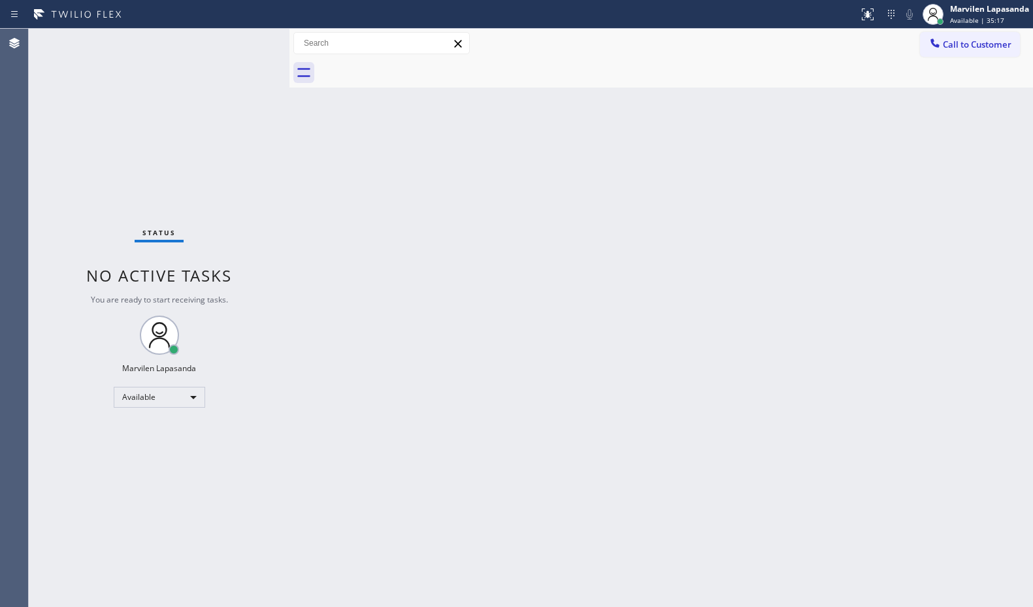
click at [267, 162] on div "Status No active tasks You are ready to start receiving tasks. Marvilen Lapasan…" at bounding box center [159, 318] width 261 height 578
click at [296, 165] on div "Back to Dashboard Change Sender ID Customers Technicians Select a contact Outbo…" at bounding box center [660, 318] width 743 height 578
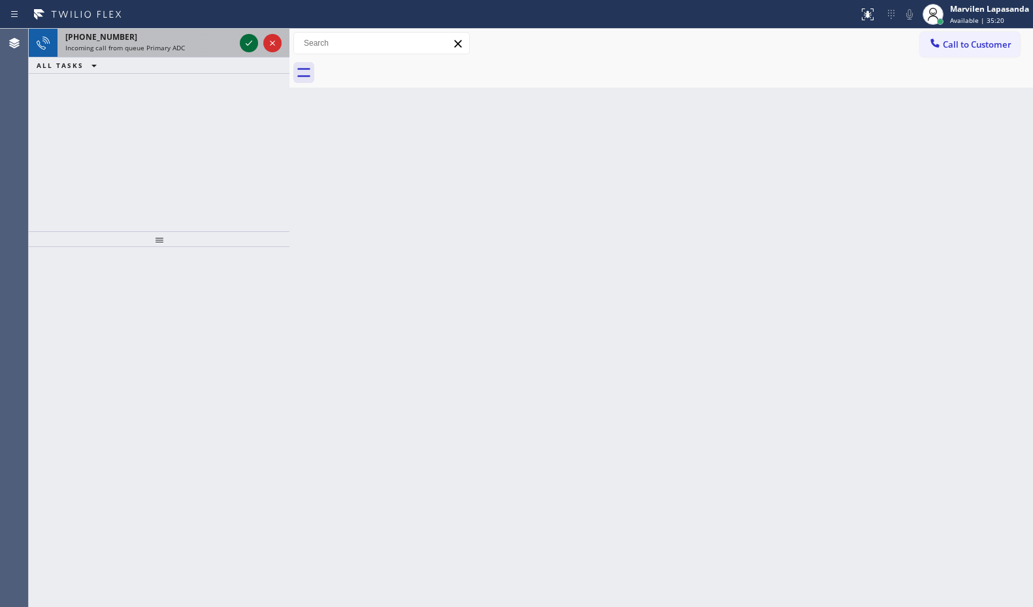
click at [249, 42] on icon at bounding box center [249, 43] width 16 height 16
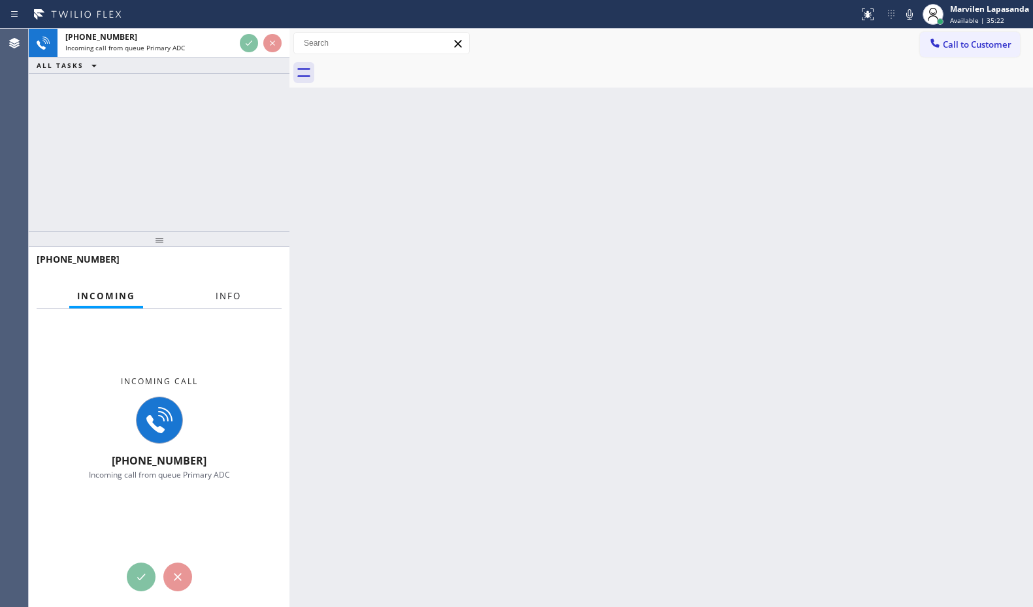
click at [229, 293] on span "Info" at bounding box center [228, 296] width 25 height 12
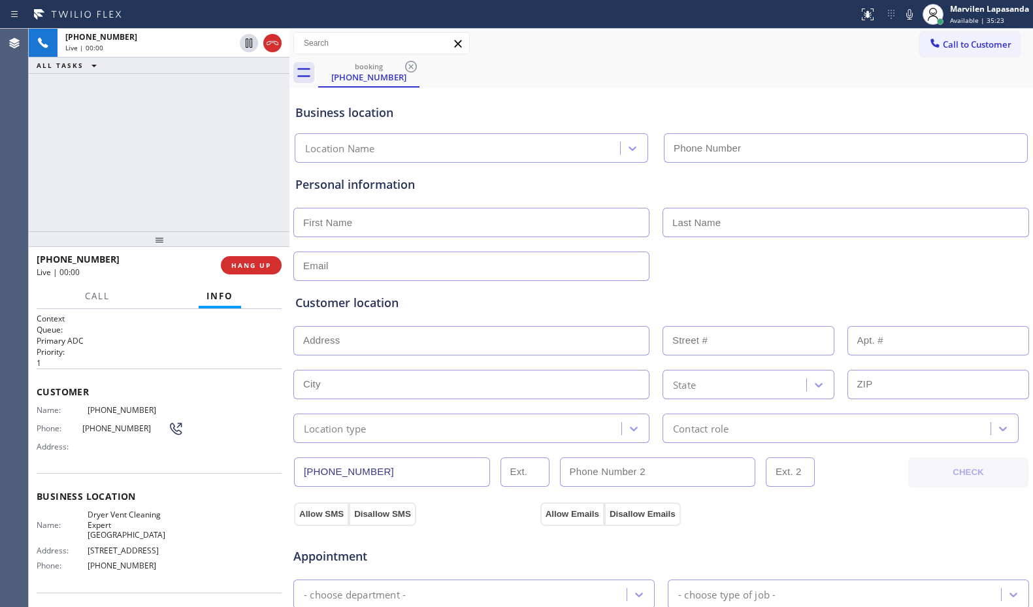
type input "[PHONE_NUMBER]"
click at [48, 468] on div "Customer Name: [PHONE_NUMBER] Phone: [PHONE_NUMBER] Address:" at bounding box center [159, 420] width 245 height 105
click at [46, 458] on div "Customer Name: [PHONE_NUMBER] Phone: [PHONE_NUMBER] Address:" at bounding box center [159, 420] width 245 height 105
click at [43, 449] on span "Address:" at bounding box center [62, 447] width 51 height 10
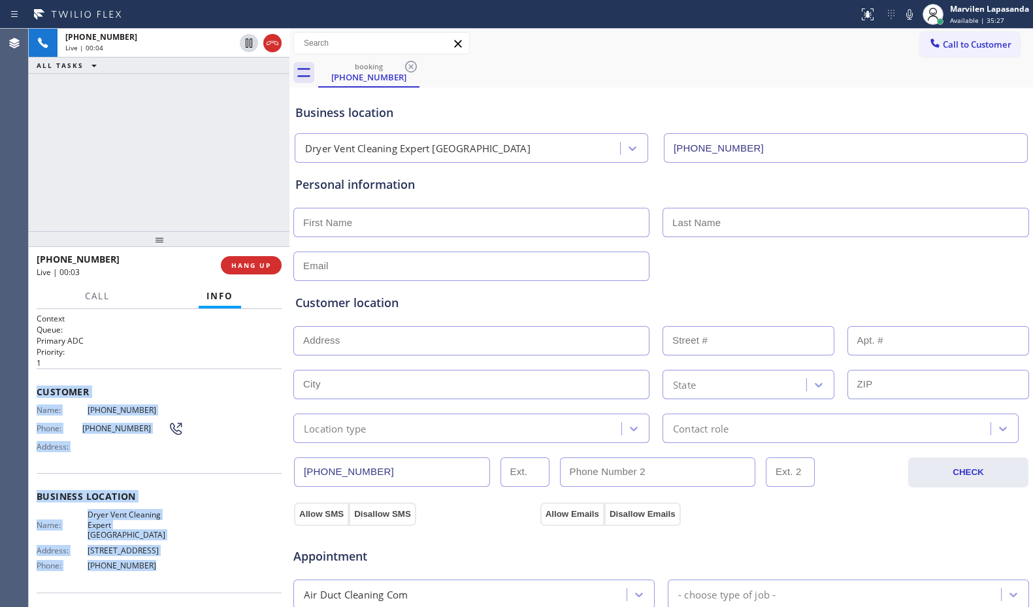
drag, startPoint x: 35, startPoint y: 387, endPoint x: 170, endPoint y: 572, distance: 229.4
click at [170, 572] on div "Context Queue: Primary ADC Priority: 1 Customer Name: [PHONE_NUMBER] Phone: [PH…" at bounding box center [159, 458] width 261 height 298
copy div "Customer Name: [PHONE_NUMBER] Phone: [PHONE_NUMBER] Address: Business location …"
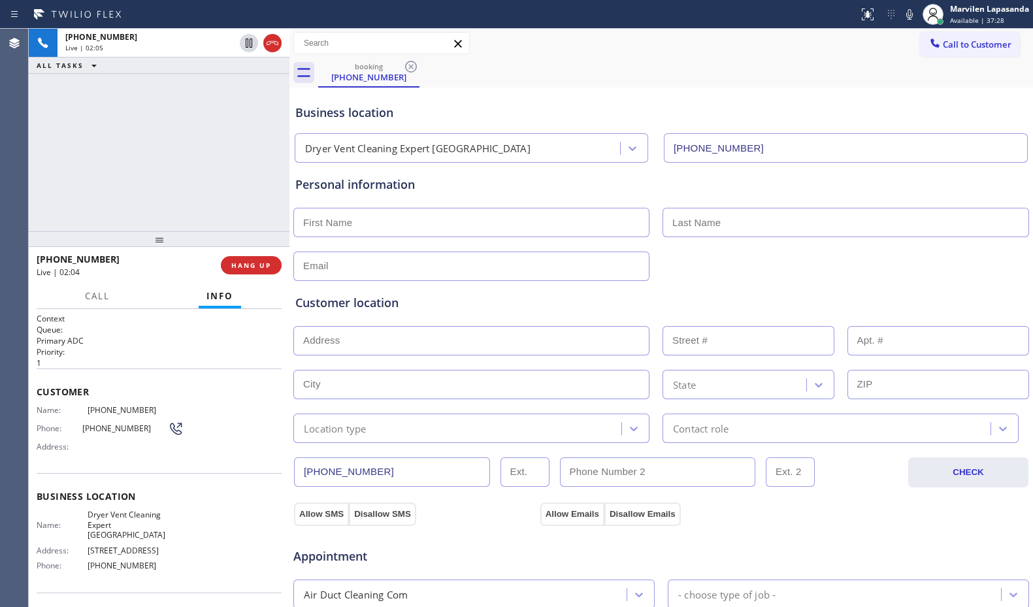
click at [209, 83] on div "[PHONE_NUMBER] Live | 02:05 ALL TASKS ALL TASKS ACTIVE TASKS TASKS IN WRAP UP" at bounding box center [159, 130] width 261 height 202
click at [905, 21] on icon at bounding box center [909, 15] width 16 height 16
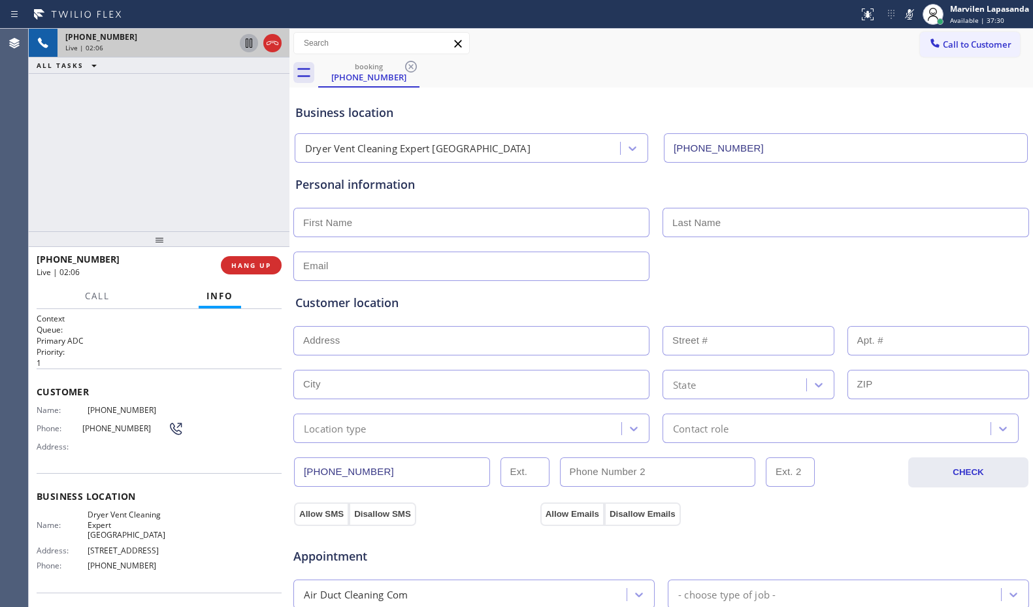
click at [244, 40] on icon at bounding box center [249, 43] width 16 height 16
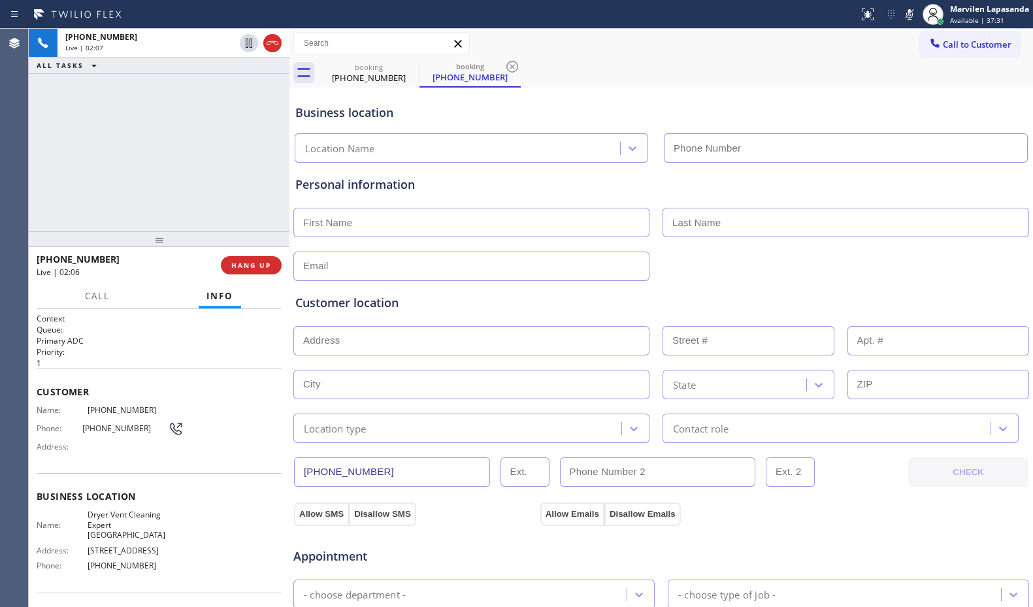
type input "[PHONE_NUMBER]"
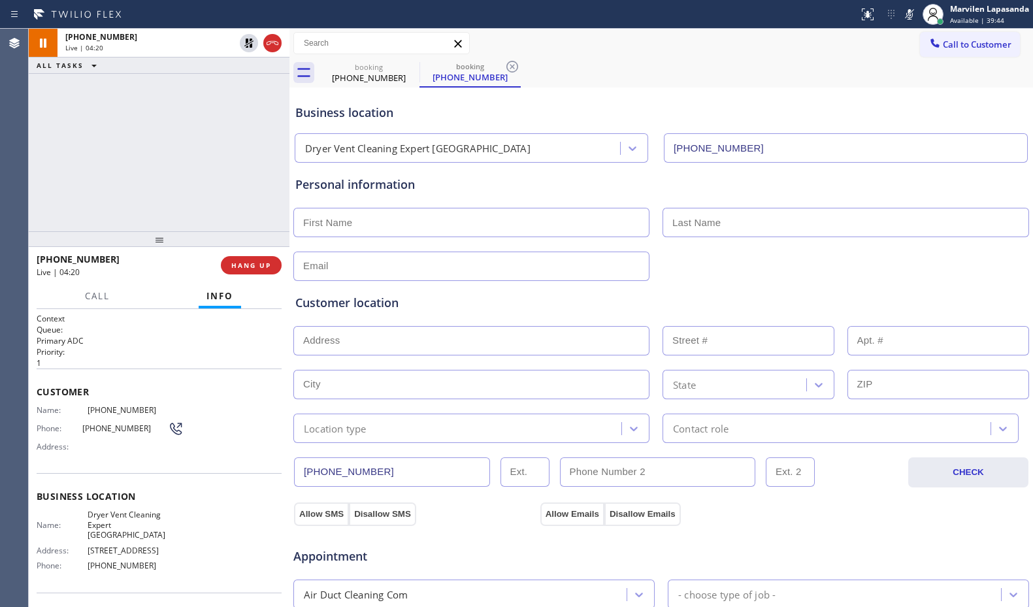
click at [250, 45] on icon at bounding box center [248, 43] width 9 height 9
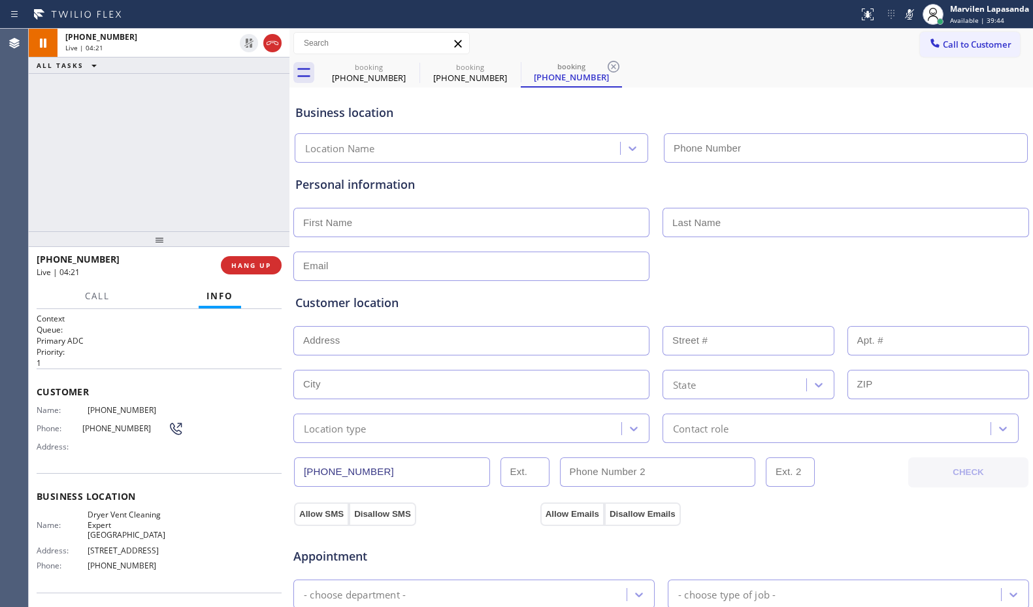
click at [909, 20] on icon at bounding box center [909, 15] width 16 height 16
type input "[PHONE_NUMBER]"
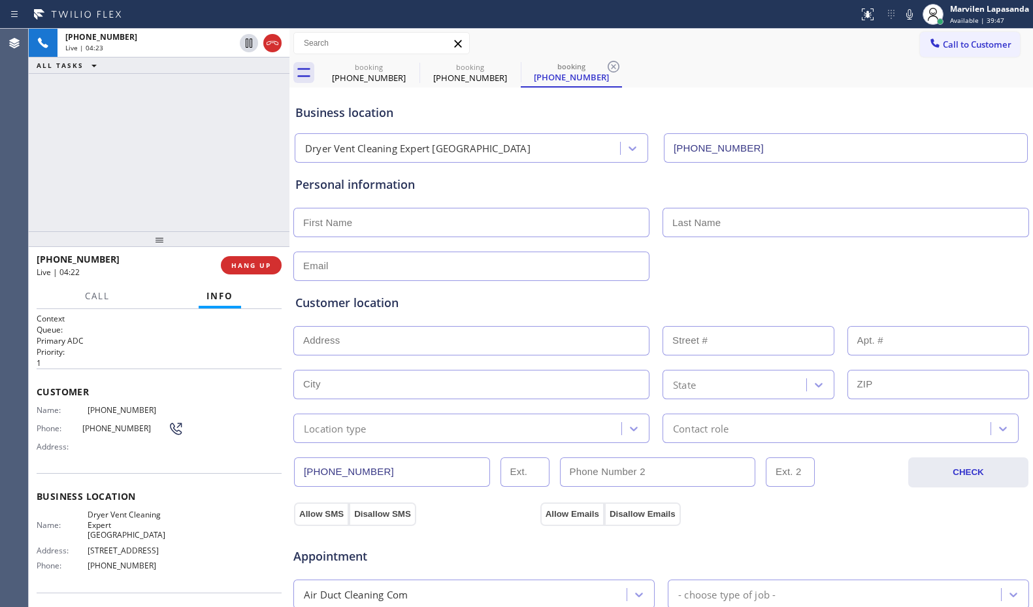
click at [217, 178] on div "[PHONE_NUMBER] Live | 04:23 ALL TASKS ALL TASKS ACTIVE TASKS TASKS IN WRAP UP" at bounding box center [159, 130] width 261 height 202
click at [239, 184] on div "[PHONE_NUMBER] Live | 04:24 ALL TASKS ALL TASKS ACTIVE TASKS TASKS IN WRAP UP" at bounding box center [159, 130] width 261 height 202
click at [267, 187] on div "[PHONE_NUMBER] Live | 04:26 ALL TASKS ALL TASKS ACTIVE TASKS TASKS IN WRAP UP" at bounding box center [159, 130] width 261 height 202
click at [267, 187] on div "[PHONE_NUMBER] Live | 04:27 ALL TASKS ALL TASKS ACTIVE TASKS TASKS IN WRAP UP" at bounding box center [159, 130] width 261 height 202
click at [267, 187] on div "[PHONE_NUMBER] Live | 04:28 ALL TASKS ALL TASKS ACTIVE TASKS TASKS IN WRAP UP" at bounding box center [159, 130] width 261 height 202
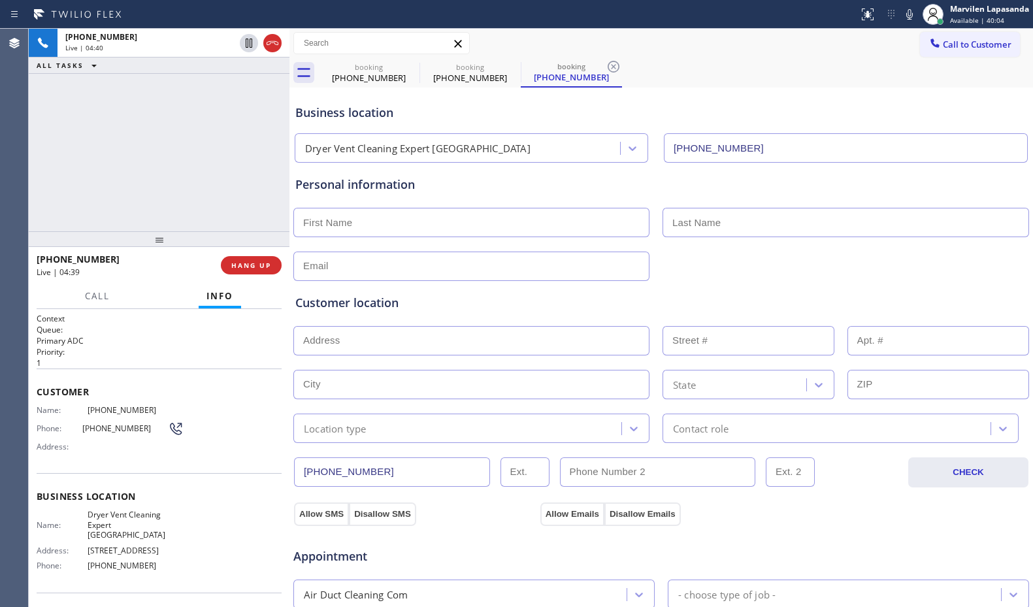
click at [619, 44] on div "Call to Customer Outbound call Location Quick Tune Service Your caller id phone…" at bounding box center [660, 43] width 743 height 23
click at [510, 24] on div at bounding box center [429, 14] width 848 height 21
click at [506, 20] on div at bounding box center [429, 14] width 848 height 21
click at [506, 36] on div "Call to Customer Outbound call Location Quick Tune Service Your caller id phone…" at bounding box center [660, 43] width 743 height 23
click at [509, 12] on div at bounding box center [429, 14] width 848 height 21
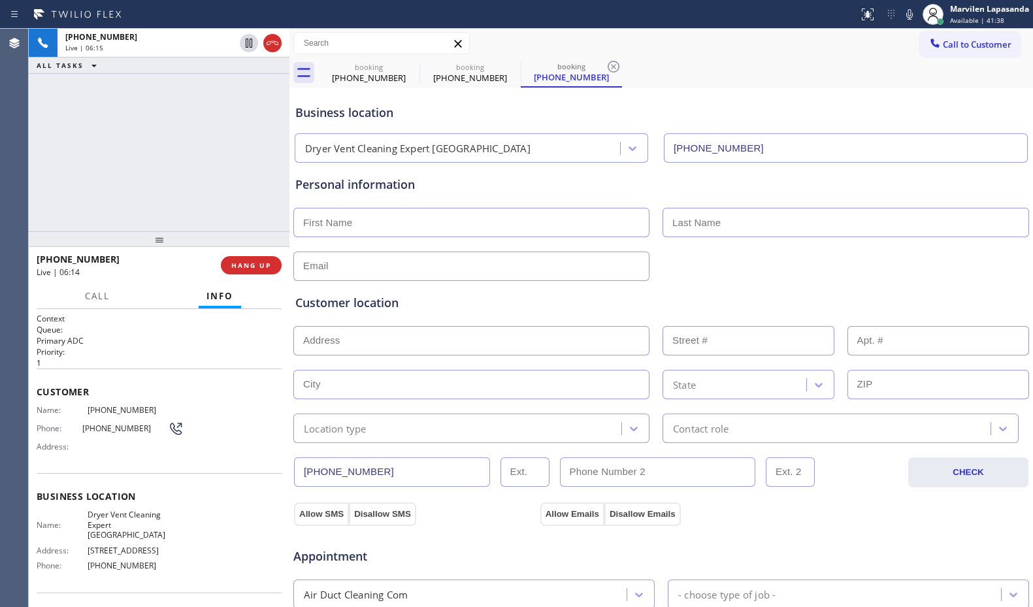
click at [507, 32] on div "Call to Customer Outbound call Location Quick Tune Service Your caller id phone…" at bounding box center [660, 43] width 743 height 23
click at [508, 12] on div at bounding box center [429, 14] width 848 height 21
click at [506, 27] on div "Status report No issues detected If you experience an issue, please download th…" at bounding box center [516, 14] width 1033 height 29
click at [507, 15] on div at bounding box center [429, 14] width 848 height 21
click at [513, 40] on div "Call to Customer Outbound call Location Quick Tune Service Your caller id phone…" at bounding box center [660, 43] width 743 height 23
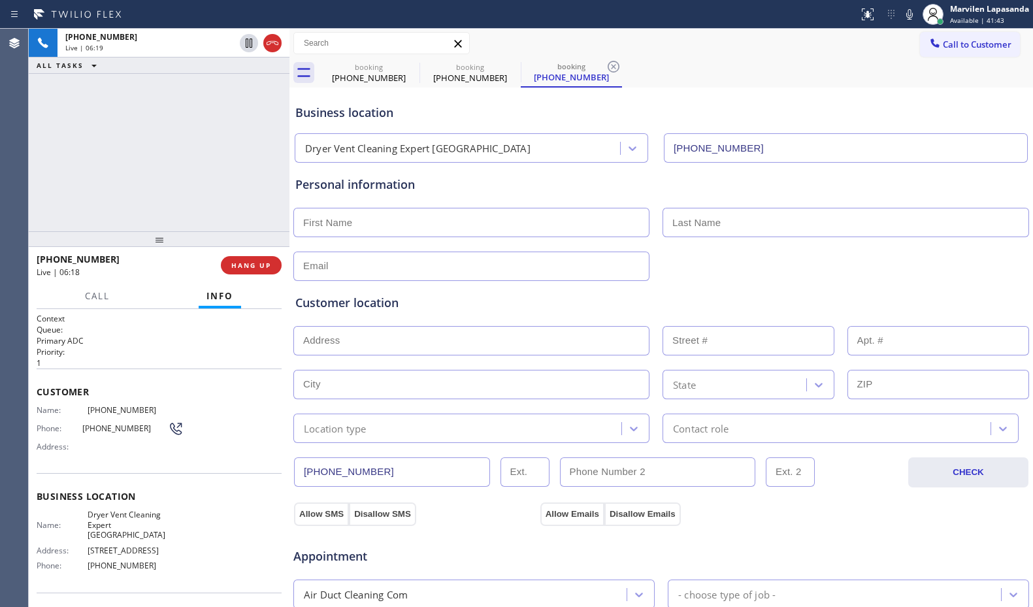
click at [513, 40] on div "Call to Customer Outbound call Location Quick Tune Service Your caller id phone…" at bounding box center [660, 43] width 743 height 23
click at [514, 14] on div at bounding box center [429, 14] width 848 height 21
click at [514, 35] on div "Call to Customer Outbound call Location Quick Tune Service Your caller id phone…" at bounding box center [660, 43] width 743 height 23
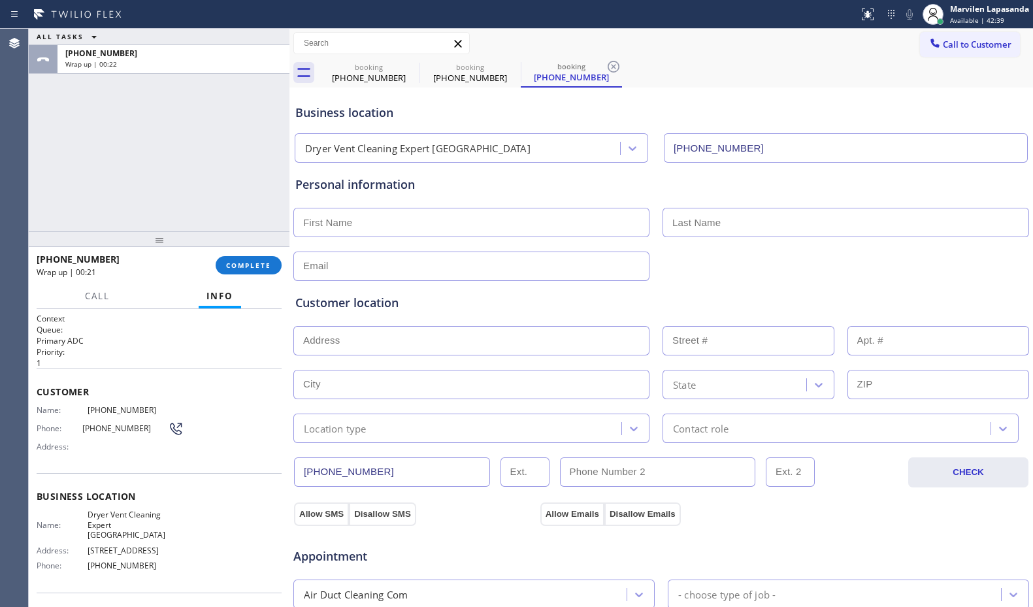
click at [638, 37] on div "Call to Customer Outbound call Location Quick Tune Service Your caller id phone…" at bounding box center [660, 43] width 743 height 23
click at [377, 221] on input "text" at bounding box center [471, 222] width 356 height 29
type input "[PERSON_NAME]"
type input "..."
type input "[EMAIL_ADDRESS][DOMAIN_NAME]"
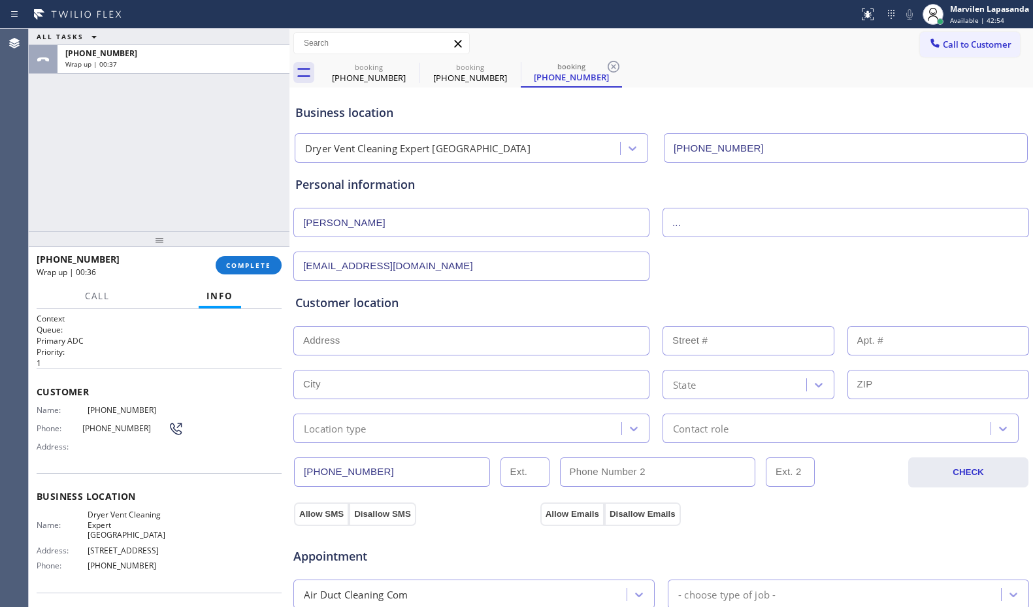
click at [343, 334] on input "text" at bounding box center [471, 340] width 356 height 29
paste input "[STREET_ADDRESS]"
type input "[STREET_ADDRESS]"
type input "81290"
type input "La Quinta"
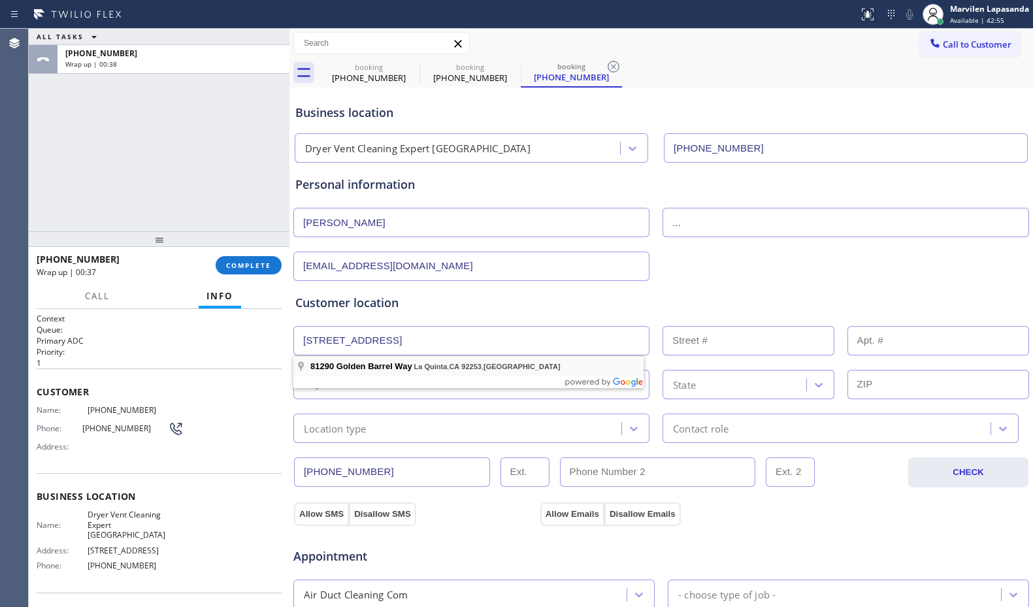
type input "92253"
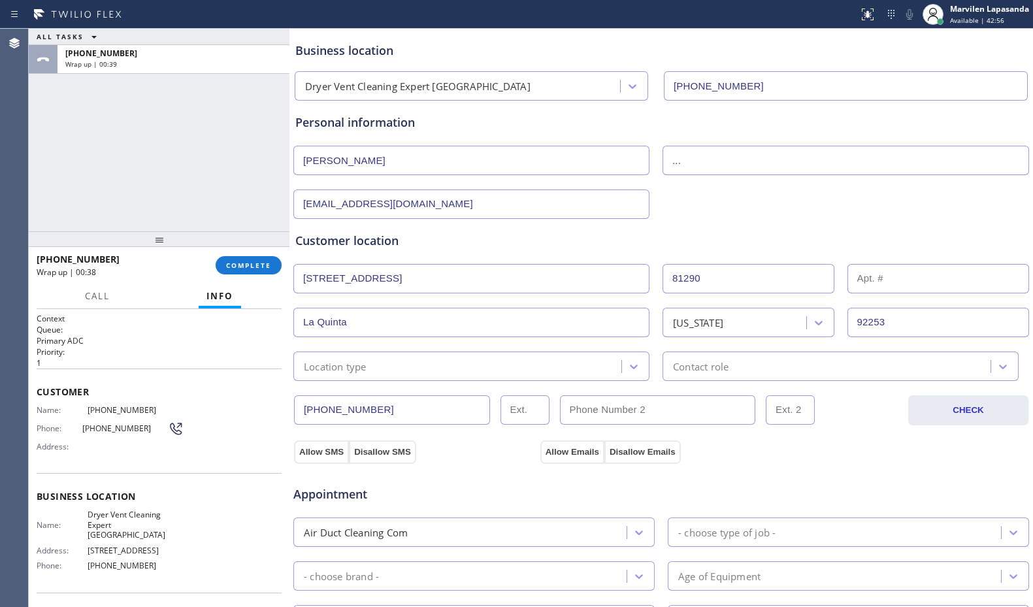
scroll to position [131, 0]
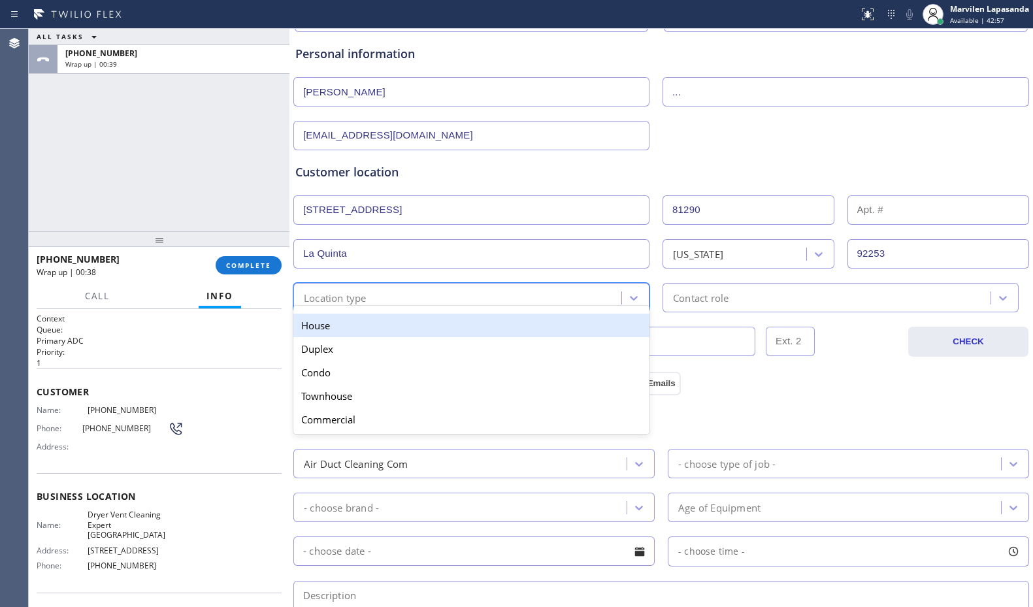
click at [330, 288] on div "Location type" at bounding box center [459, 297] width 324 height 23
click at [322, 325] on div "House" at bounding box center [471, 326] width 356 height 24
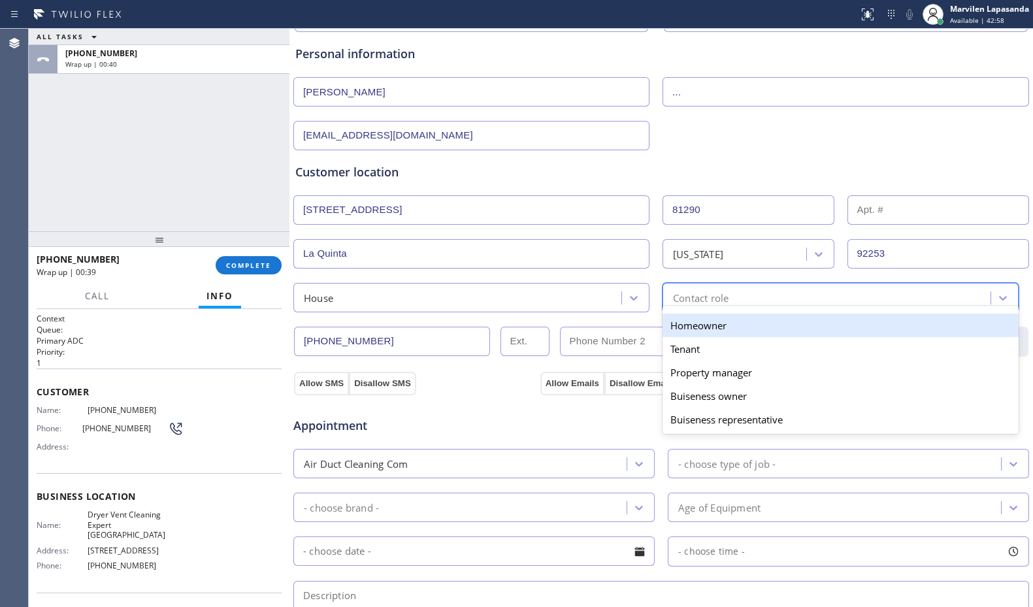
click at [743, 296] on div "Contact role" at bounding box center [828, 297] width 324 height 23
click at [686, 325] on div "Homeowner" at bounding box center [840, 326] width 356 height 24
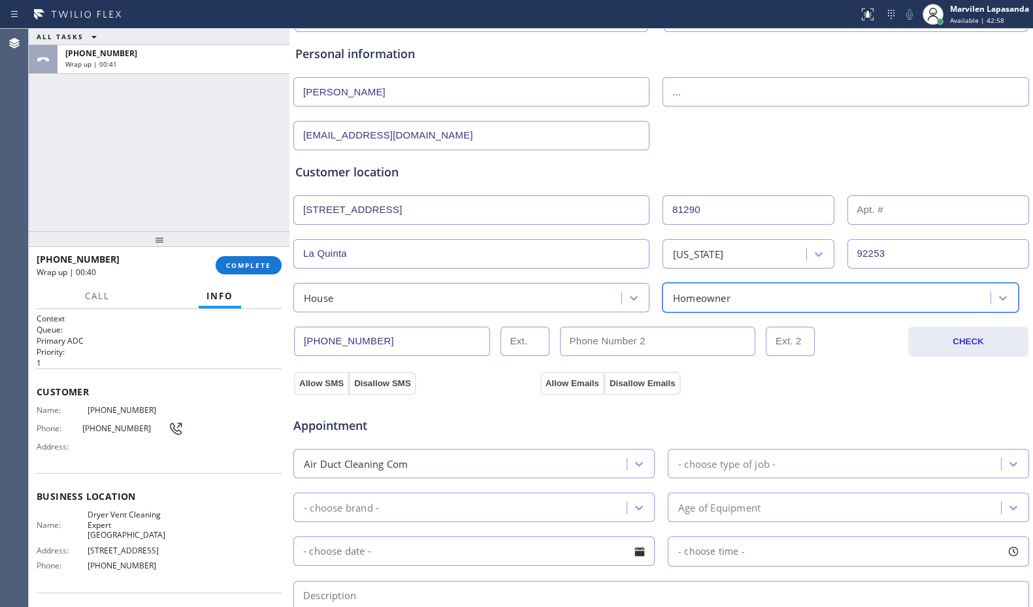
click at [325, 390] on div "Appointment Air Duct Cleaning Com - choose type of job - - choose brand - Age o…" at bounding box center [661, 517] width 737 height 256
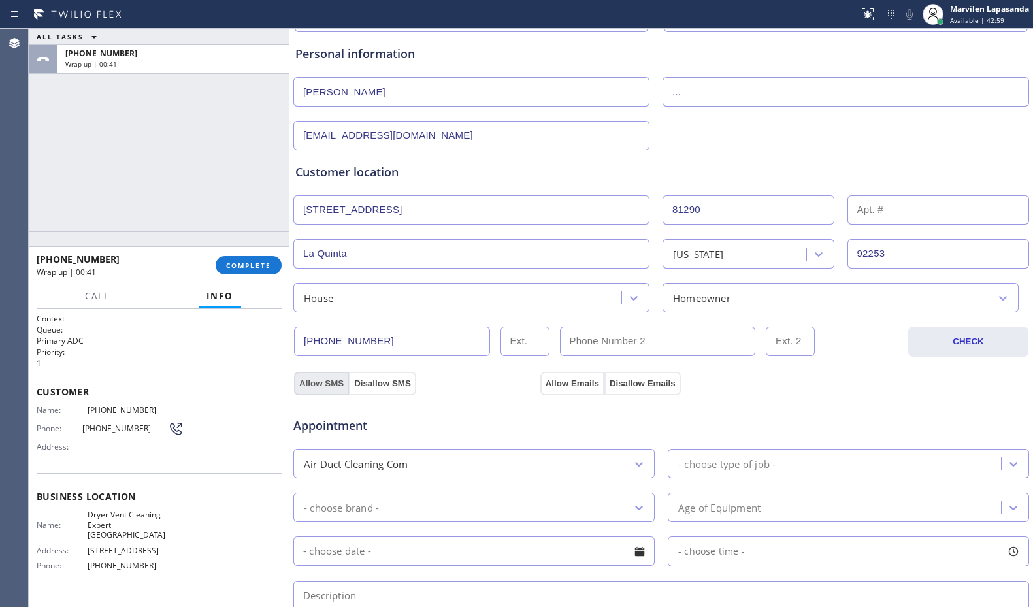
click at [325, 385] on button "Allow SMS" at bounding box center [321, 384] width 55 height 24
click at [562, 381] on button "Allow Emails" at bounding box center [572, 384] width 64 height 24
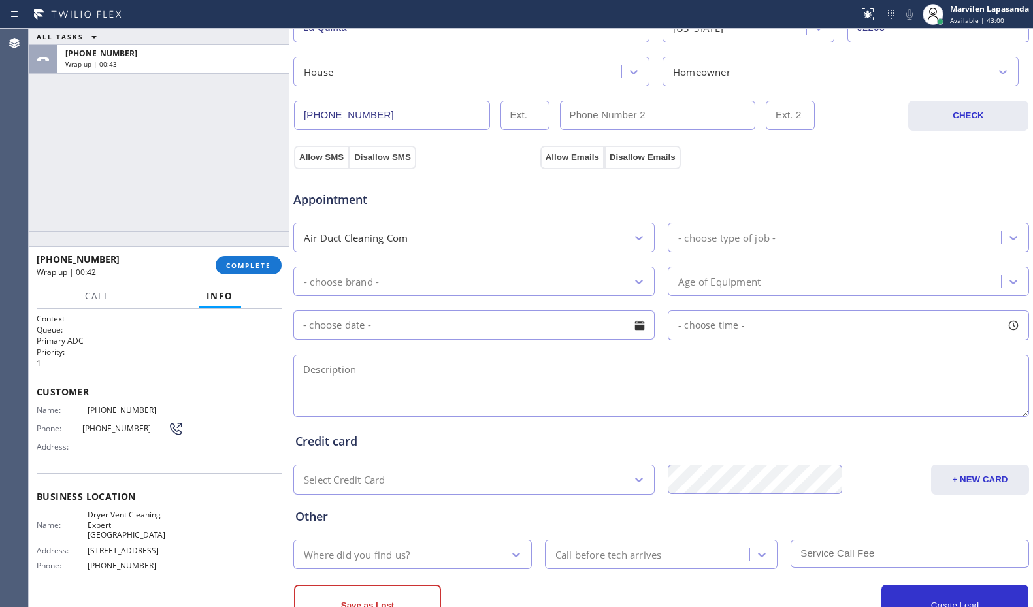
scroll to position [392, 0]
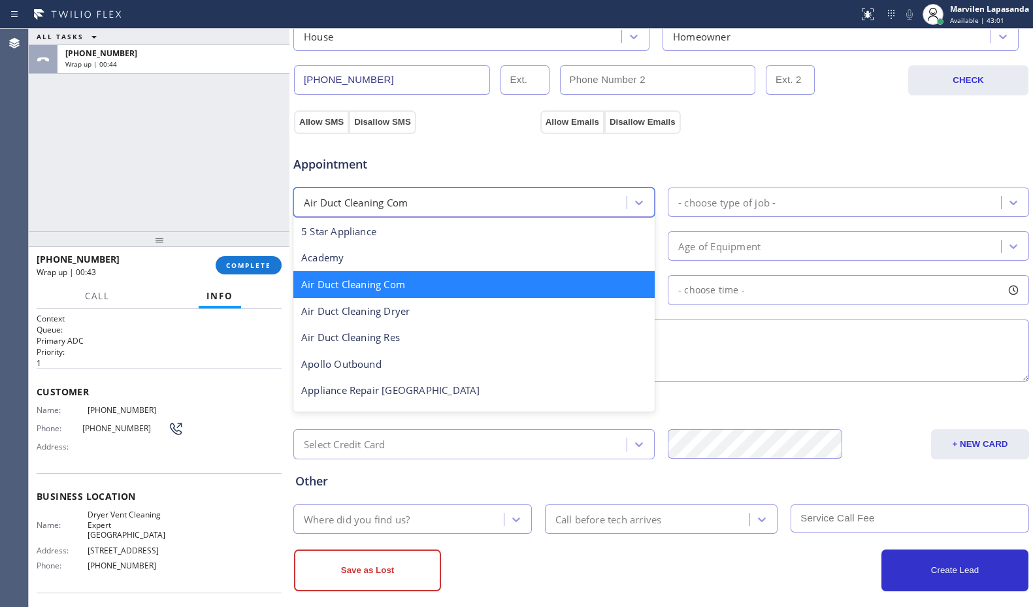
click at [535, 205] on div "Air Duct Cleaning Com" at bounding box center [461, 202] width 329 height 23
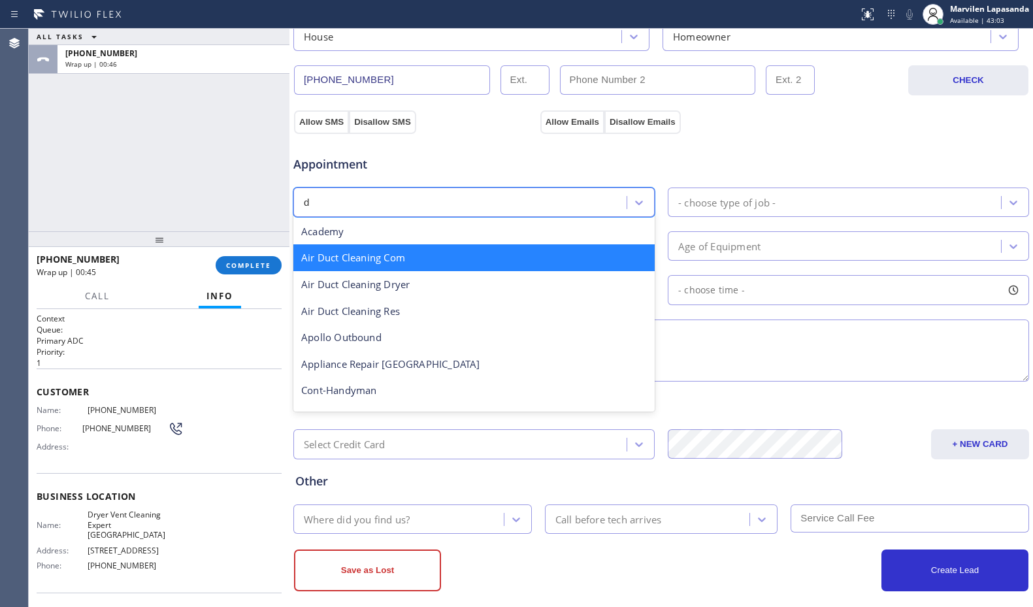
type input "dr"
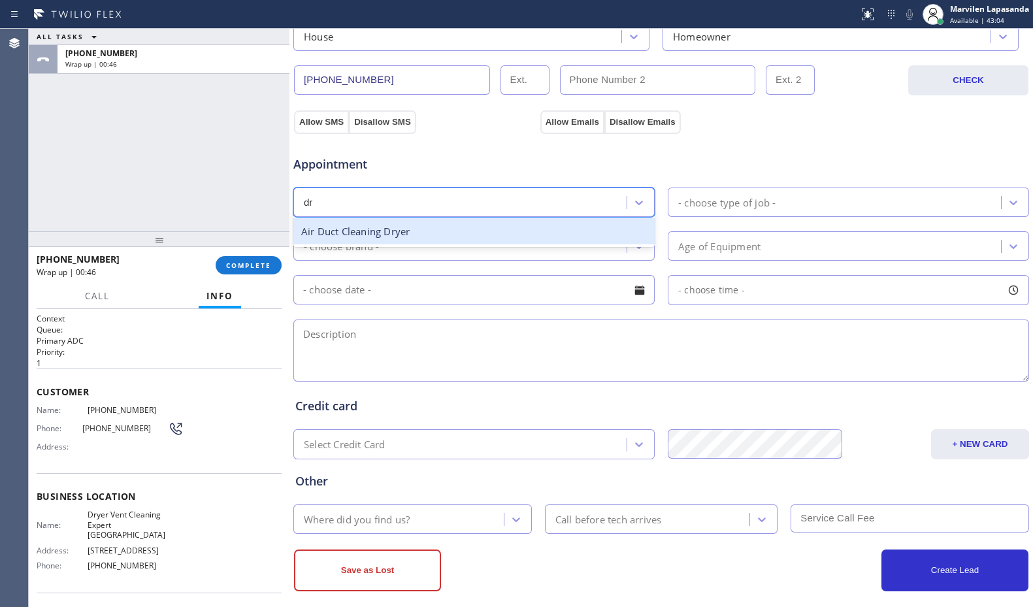
click at [402, 233] on div "Air Duct Cleaning Dryer" at bounding box center [473, 231] width 361 height 27
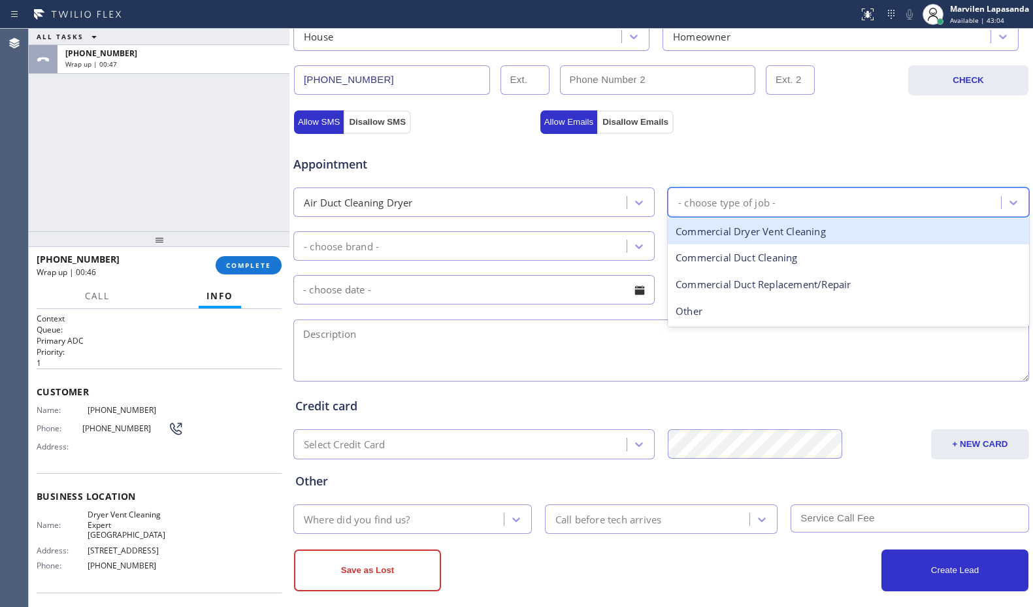
click at [749, 192] on div "- choose type of job -" at bounding box center [835, 202] width 329 height 23
click at [719, 230] on div "Dryer Vent Cleaning" at bounding box center [848, 231] width 361 height 27
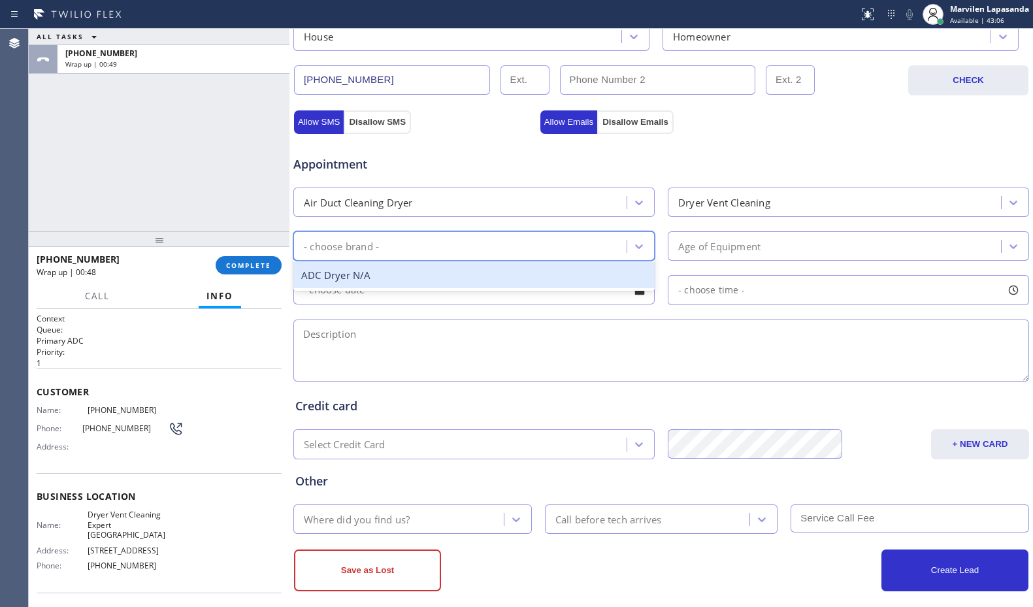
click at [509, 241] on div "- choose brand -" at bounding box center [461, 245] width 329 height 23
drag, startPoint x: 370, startPoint y: 278, endPoint x: 592, endPoint y: 257, distance: 223.6
click at [383, 278] on div "ADC Dryer N/A" at bounding box center [473, 275] width 361 height 27
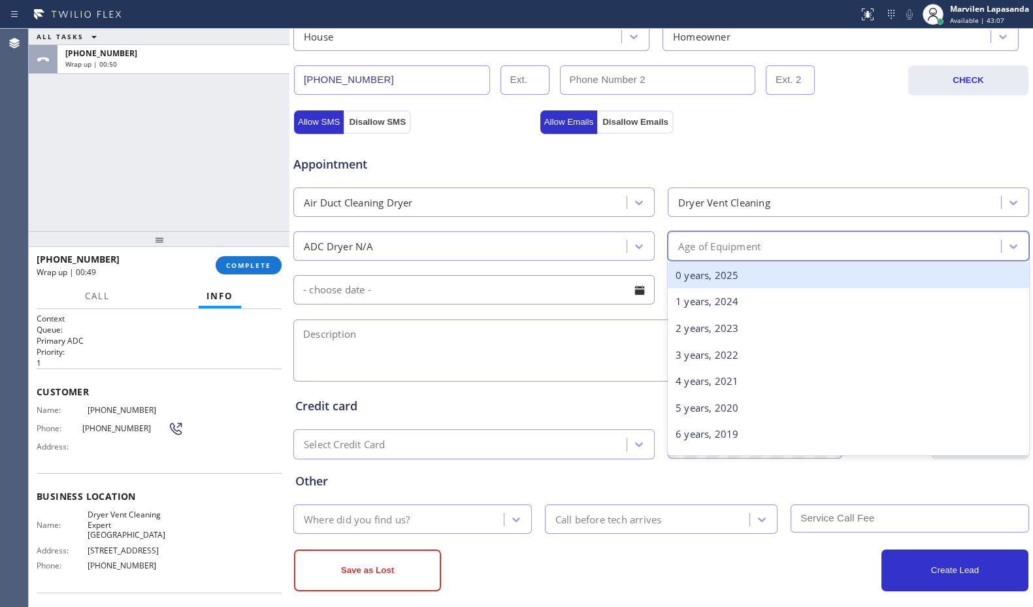
click at [713, 240] on div "Age of Equipment" at bounding box center [719, 245] width 82 height 15
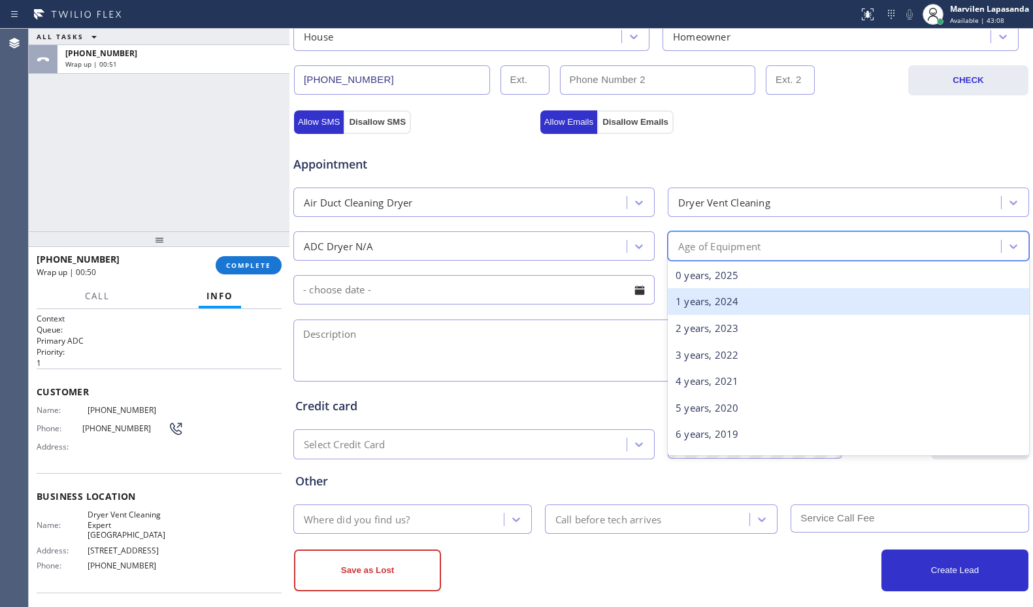
click at [697, 295] on div "1 years, 2024" at bounding box center [848, 301] width 361 height 27
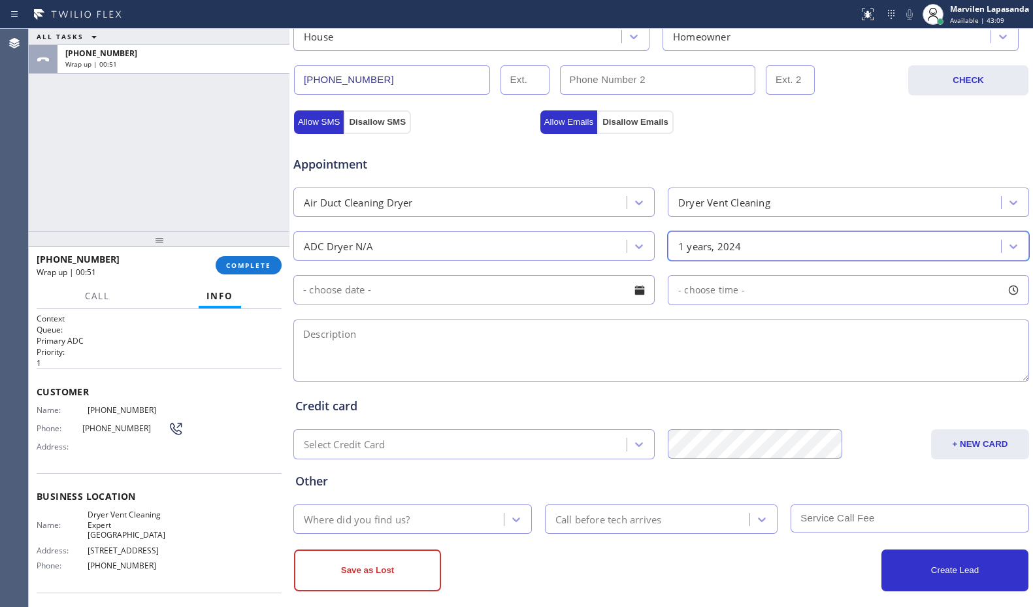
click at [560, 350] on textarea at bounding box center [660, 350] width 735 height 62
click at [349, 344] on textarea at bounding box center [660, 350] width 735 height 62
paste textarea "DVC/ House-HO/ [STREET_ADDRESS]/ Dryer Vent Cleaning Expert [GEOGRAPHIC_DATA]/ …"
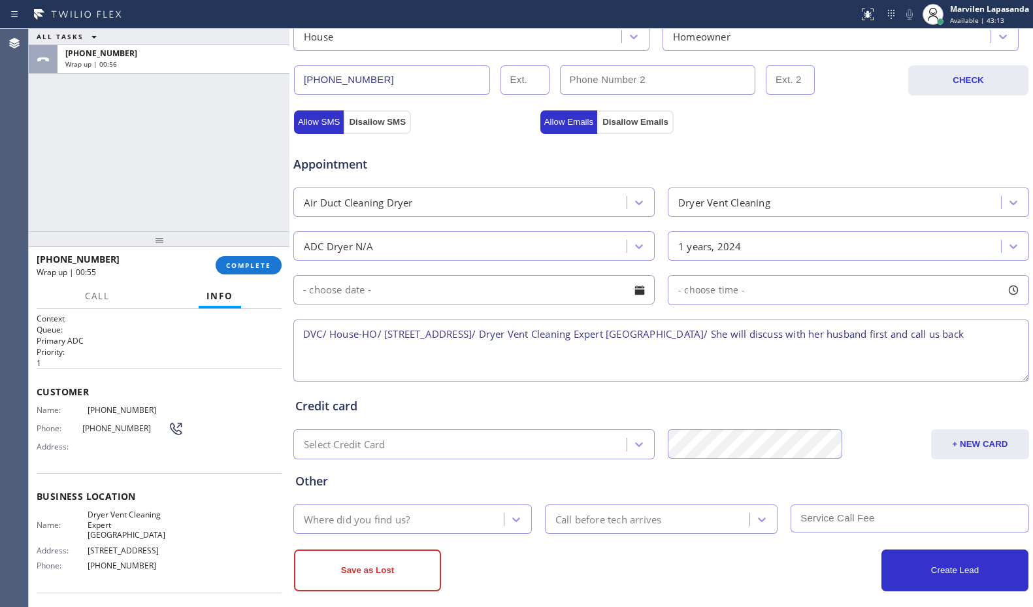
scroll to position [406, 0]
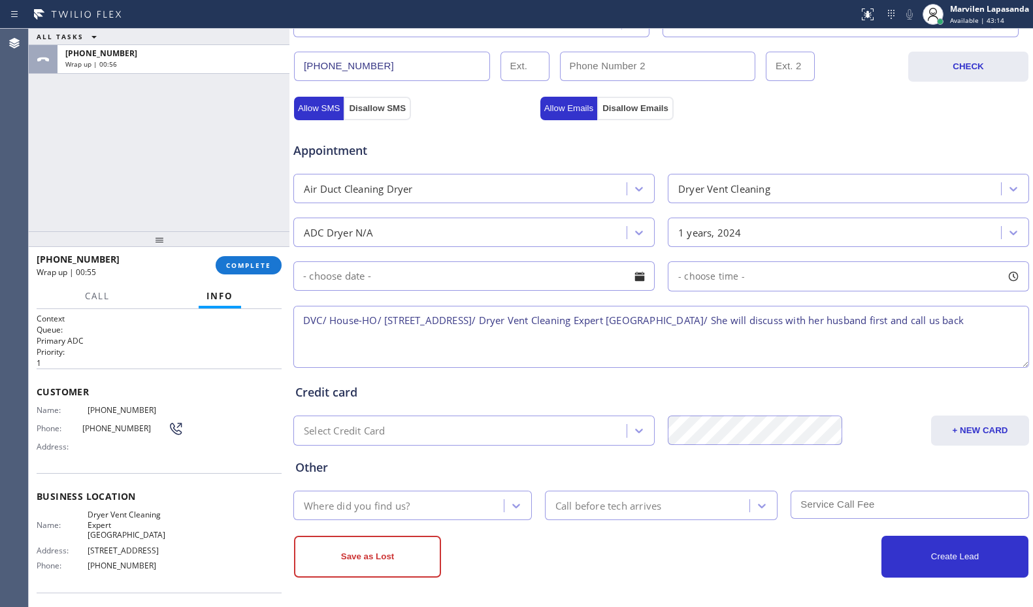
type textarea "DVC/ House-HO/ [STREET_ADDRESS]/ Dryer Vent Cleaning Expert [GEOGRAPHIC_DATA]/ …"
click at [351, 511] on div "Where did you find us?" at bounding box center [357, 505] width 106 height 15
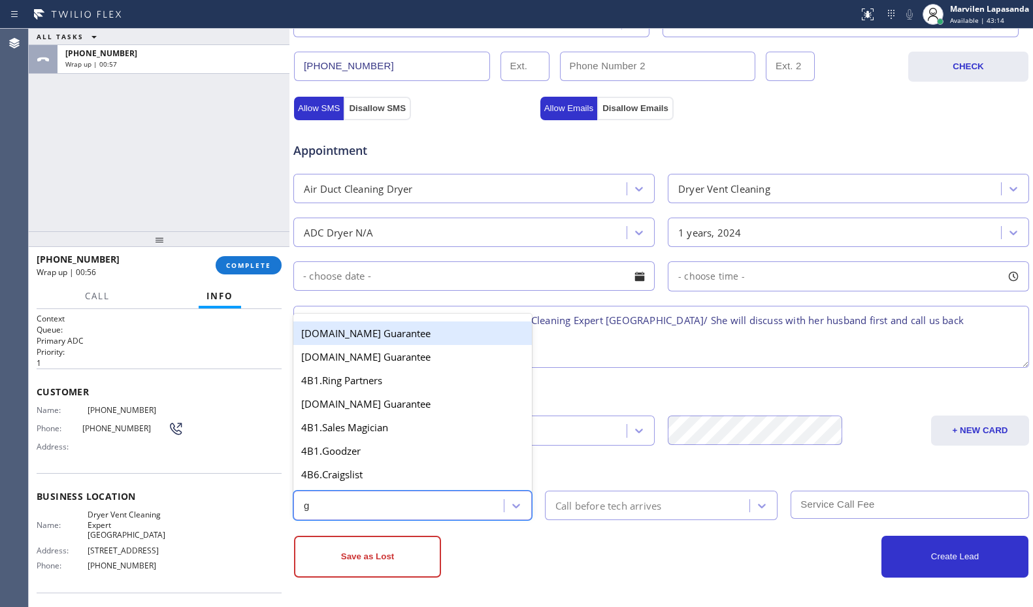
type input "go"
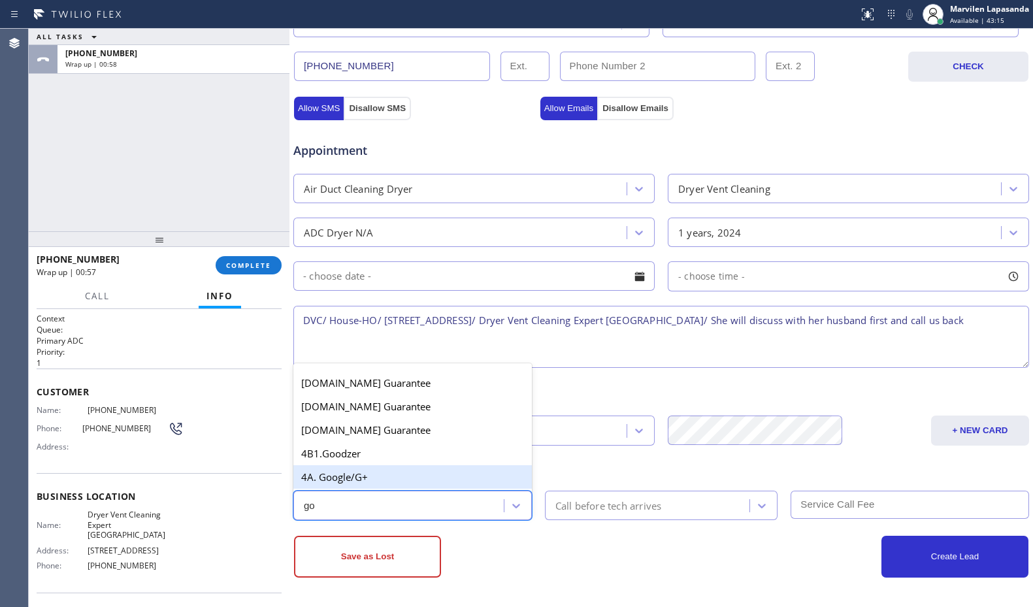
click at [363, 477] on div "4A. Google/G+" at bounding box center [412, 477] width 238 height 24
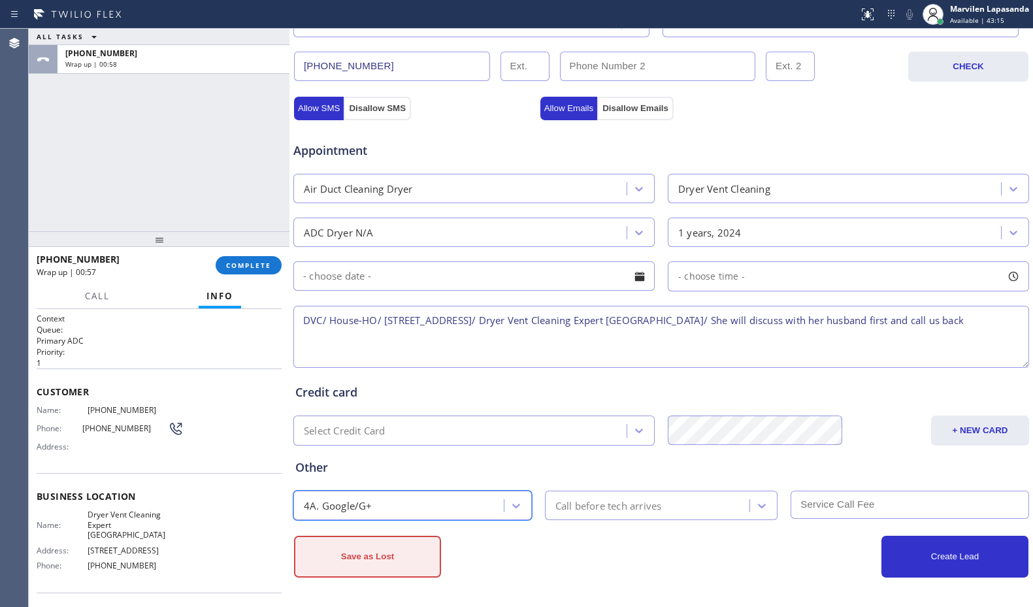
click at [365, 560] on button "Save as Lost" at bounding box center [367, 557] width 147 height 42
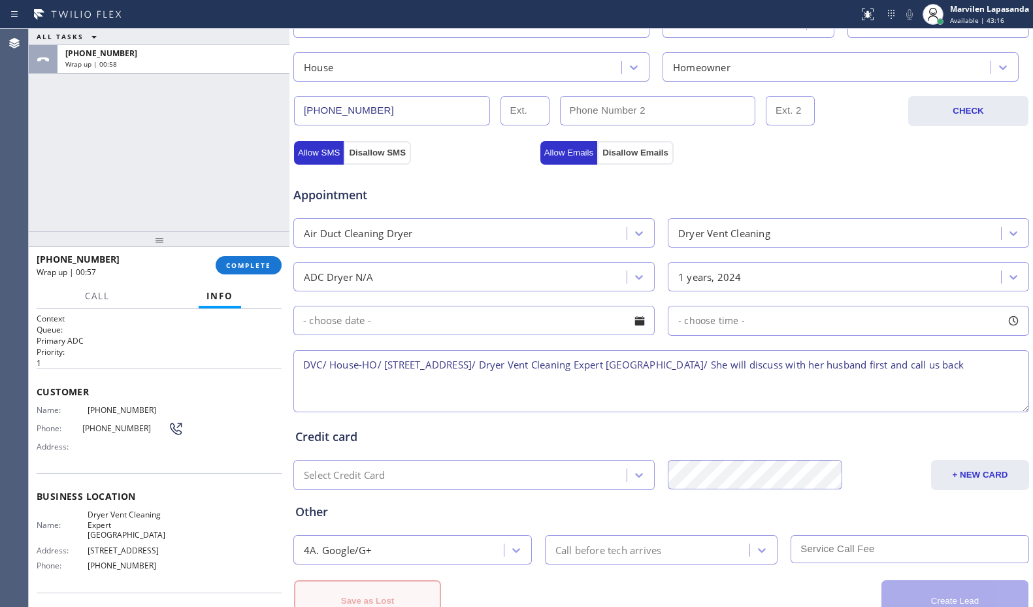
scroll to position [450, 0]
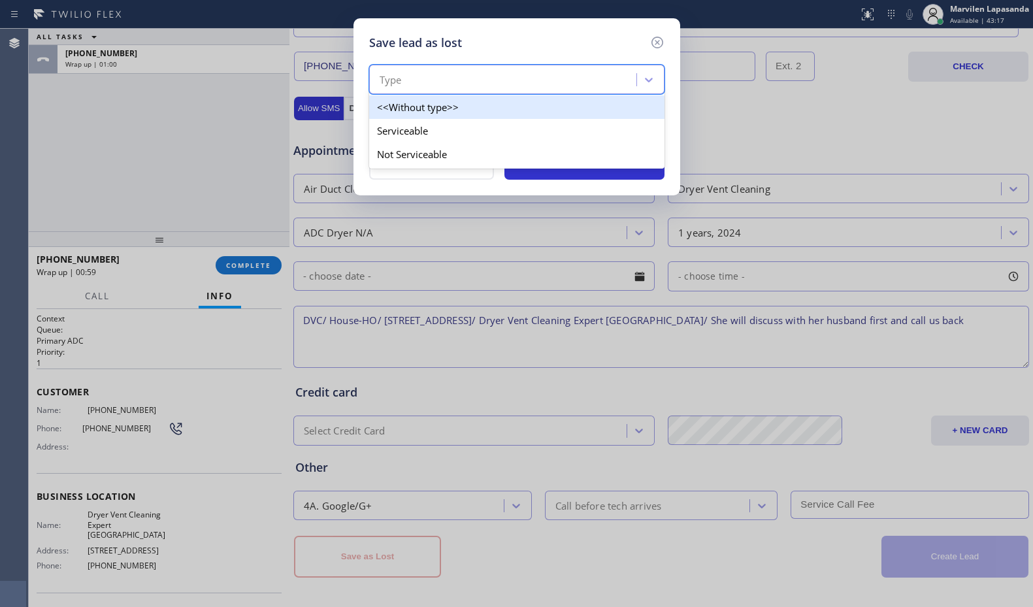
click at [405, 83] on div "Type" at bounding box center [504, 80] width 263 height 23
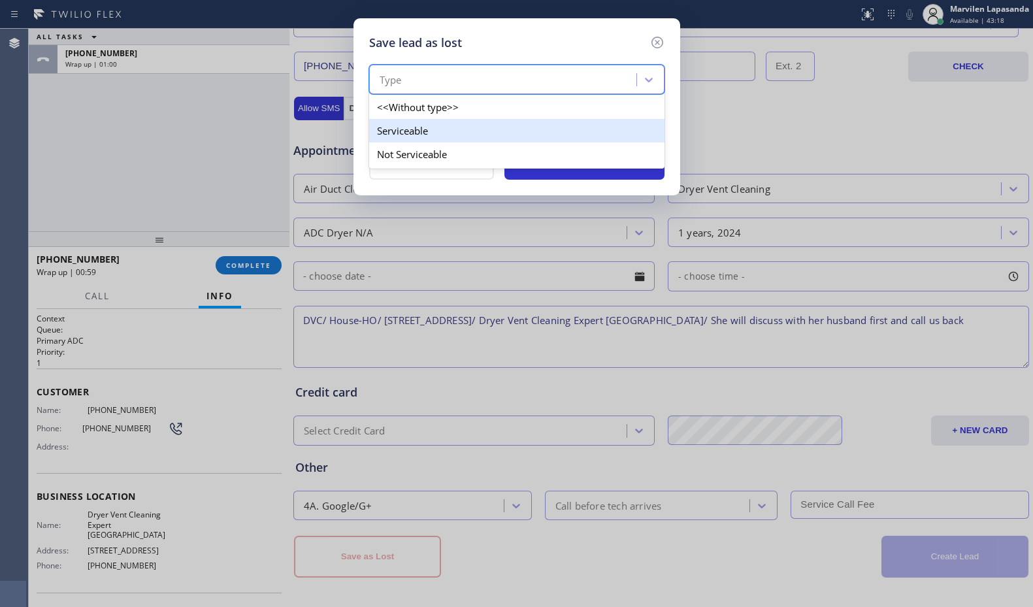
click at [397, 133] on div "Serviceable" at bounding box center [516, 131] width 295 height 24
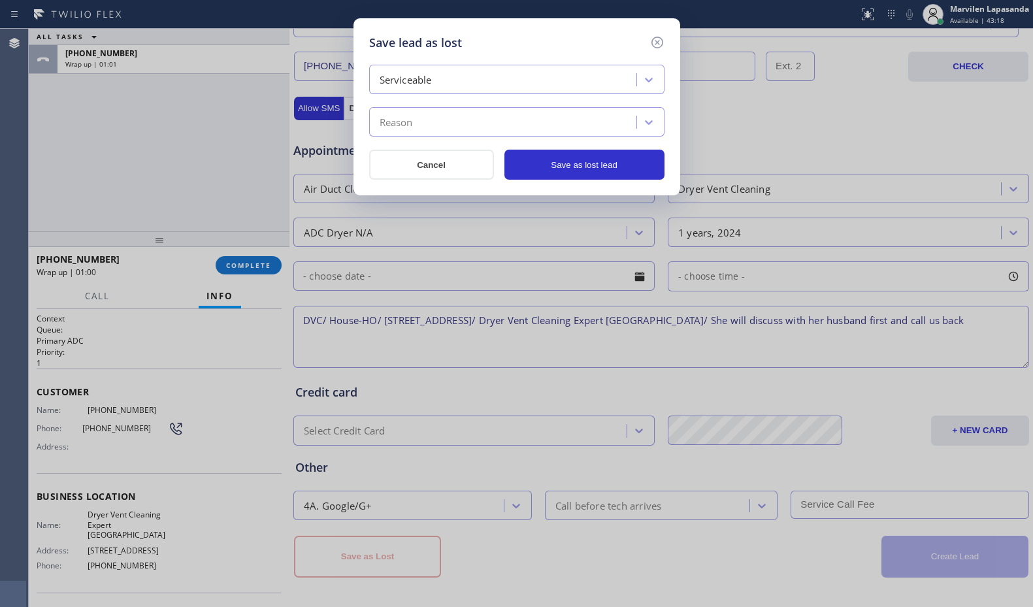
click at [397, 123] on div "Reason" at bounding box center [395, 122] width 33 height 15
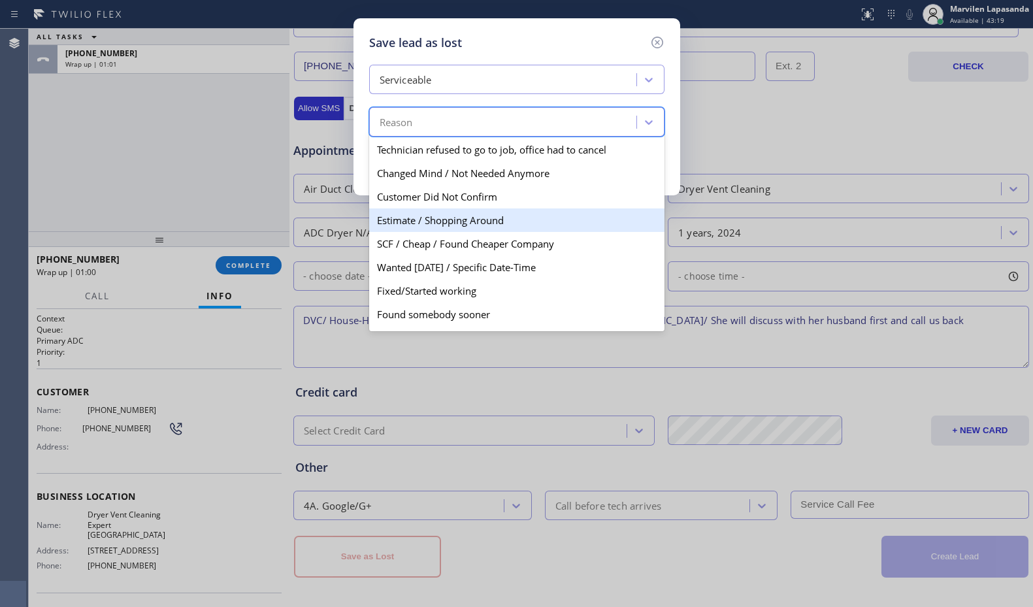
click at [406, 221] on div "Estimate / Shopping Around" at bounding box center [516, 220] width 295 height 24
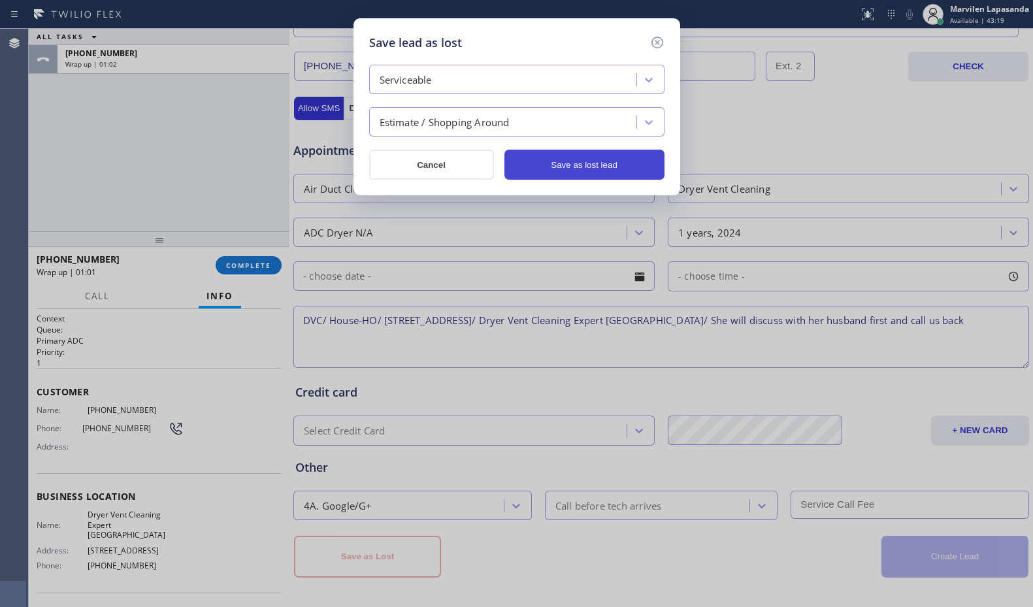
click at [565, 171] on button "Save as lost lead" at bounding box center [584, 165] width 160 height 30
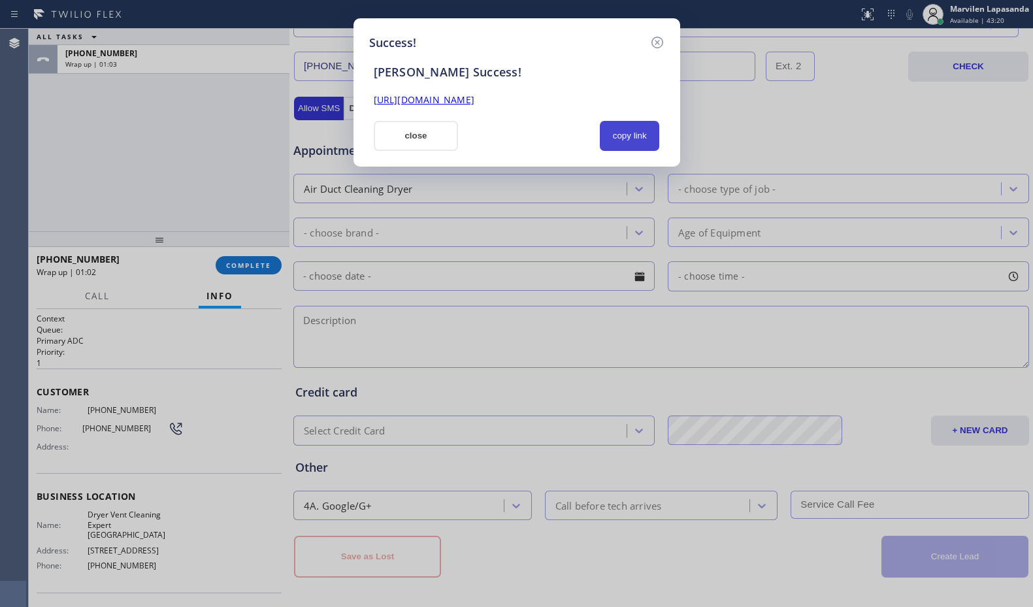
click at [616, 136] on button "copy link" at bounding box center [630, 136] width 60 height 30
click at [474, 97] on link "[URL][DOMAIN_NAME]" at bounding box center [424, 99] width 101 height 12
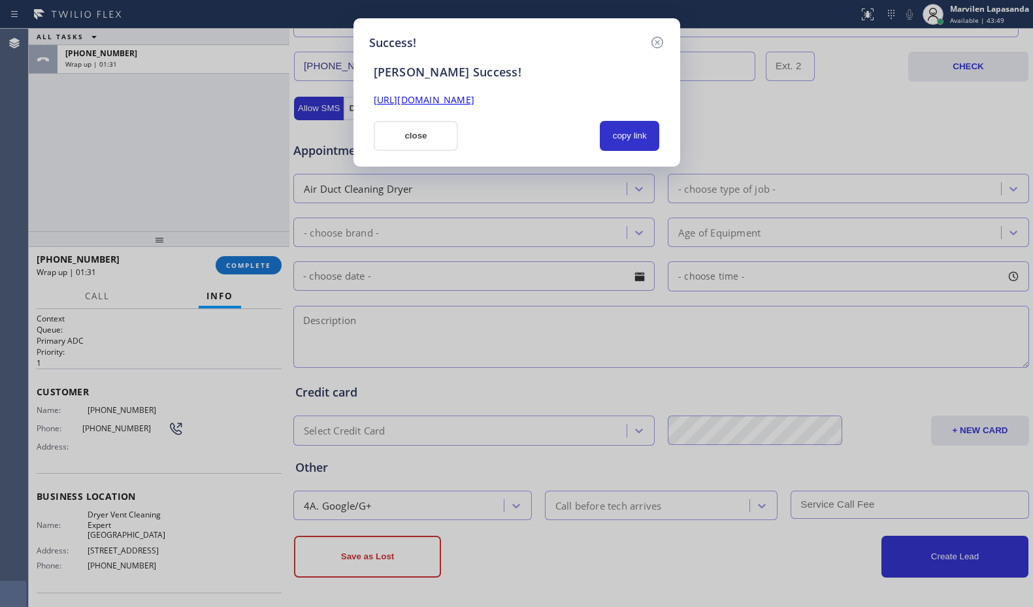
click at [459, 113] on div "[PERSON_NAME] Success! [URL][DOMAIN_NAME] close copy link" at bounding box center [516, 101] width 295 height 99
click at [406, 146] on button "close" at bounding box center [416, 136] width 85 height 30
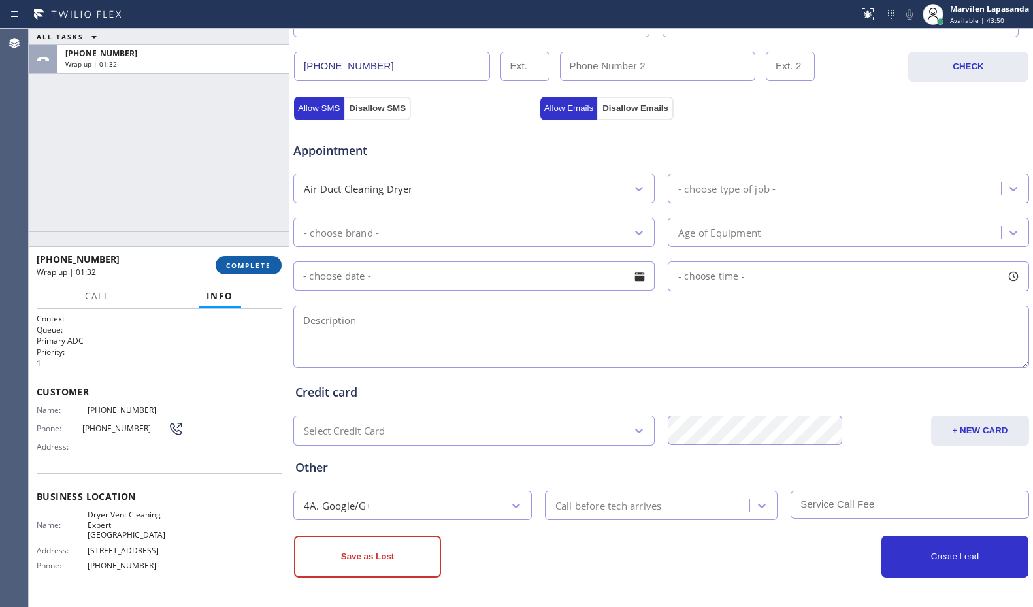
click at [254, 268] on span "COMPLETE" at bounding box center [248, 265] width 45 height 9
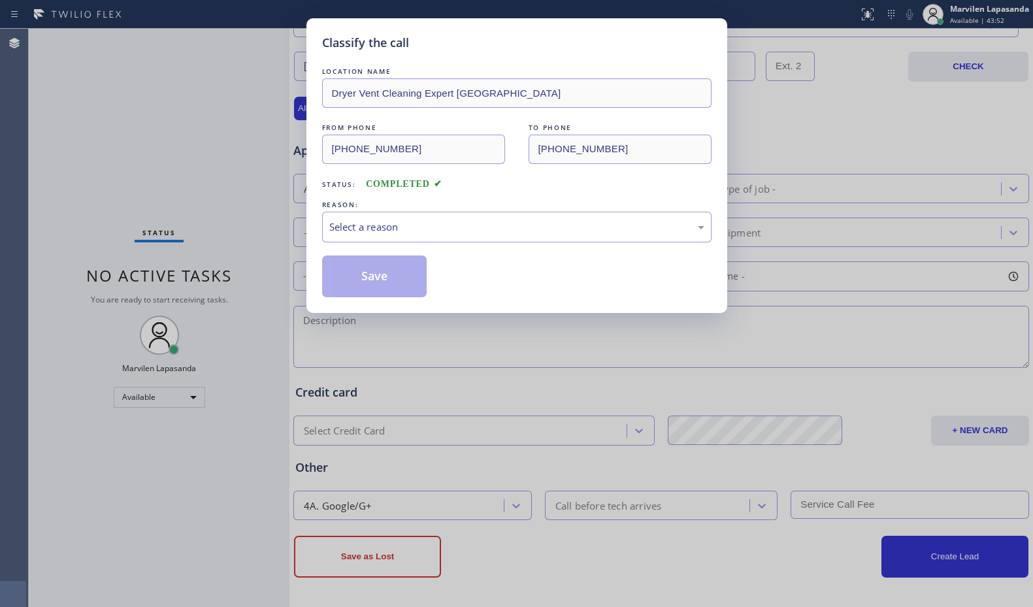
click at [361, 230] on div "Select a reason" at bounding box center [516, 226] width 375 height 15
click at [357, 272] on button "Save" at bounding box center [374, 276] width 105 height 42
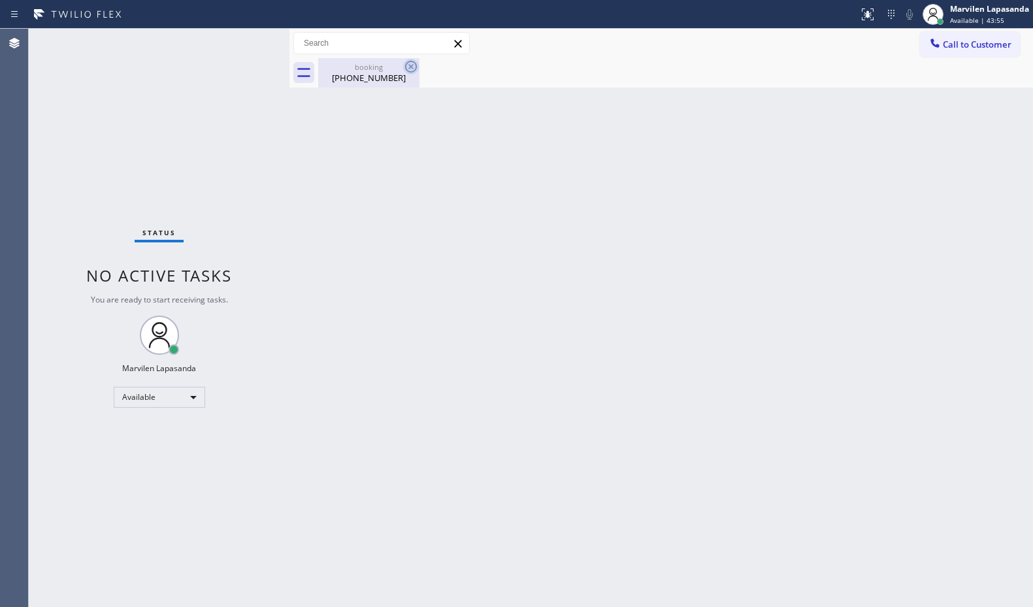
click at [410, 69] on icon at bounding box center [411, 67] width 16 height 16
click at [371, 81] on div "[PHONE_NUMBER]" at bounding box center [368, 78] width 99 height 12
click at [370, 81] on div at bounding box center [675, 72] width 715 height 29
click at [919, 133] on div "Back to Dashboard Change Sender ID Customers Technicians Select a contact Outbo…" at bounding box center [660, 318] width 743 height 578
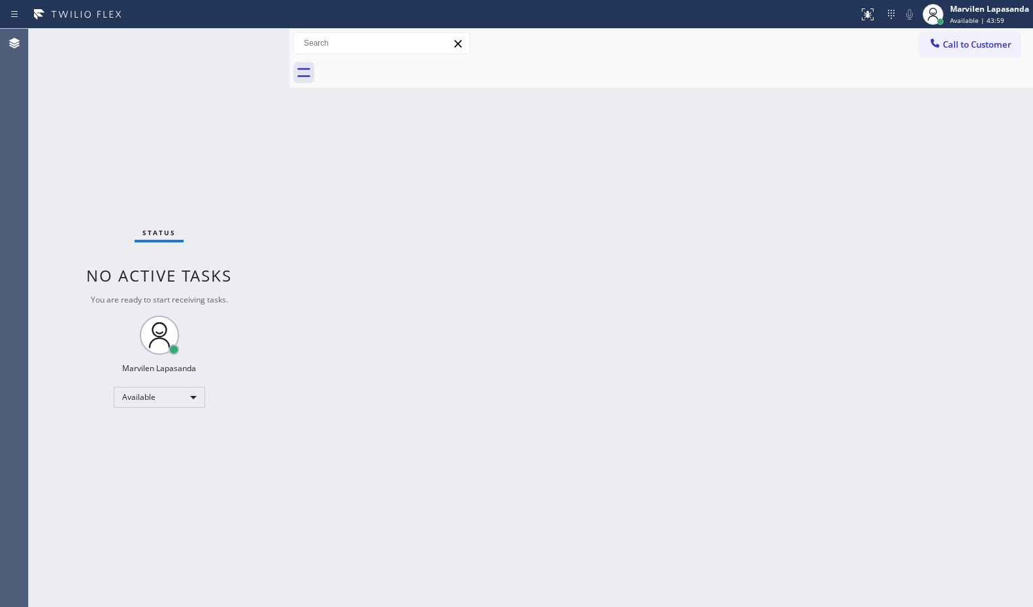
click at [511, 257] on div "Back to Dashboard Change Sender ID Customers Technicians Select a contact Outbo…" at bounding box center [660, 318] width 743 height 578
click at [521, 30] on div "Call to Customer Outbound call Location Quick Tune Service Your caller id phone…" at bounding box center [660, 43] width 743 height 29
click at [978, 89] on div "Back to Dashboard Change Sender ID Customers Technicians Select a contact Outbo…" at bounding box center [660, 318] width 743 height 578
click at [1010, 129] on div "Back to Dashboard Change Sender ID Customers Technicians Select a contact Outbo…" at bounding box center [660, 318] width 743 height 578
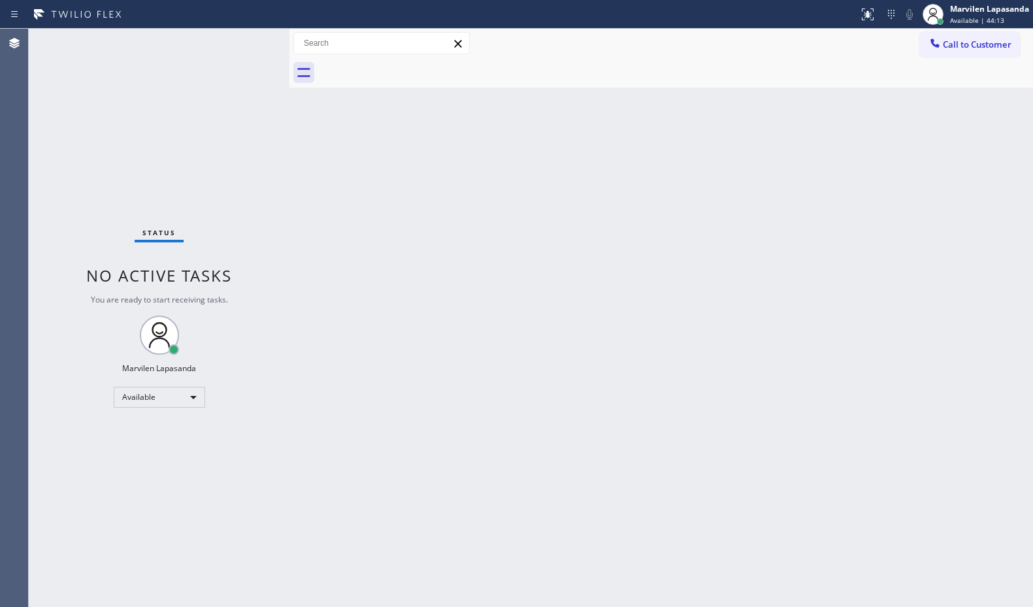
click at [743, 336] on div "Back to Dashboard Change Sender ID Customers Technicians Select a contact Outbo…" at bounding box center [660, 318] width 743 height 578
click at [584, 325] on div "Back to Dashboard Change Sender ID Customers Technicians Select a contact Outbo…" at bounding box center [660, 318] width 743 height 578
click at [658, 45] on div "Call to Customer Outbound call Location Quick Tune Service Your caller id phone…" at bounding box center [660, 43] width 743 height 23
click at [860, 86] on div at bounding box center [675, 72] width 715 height 29
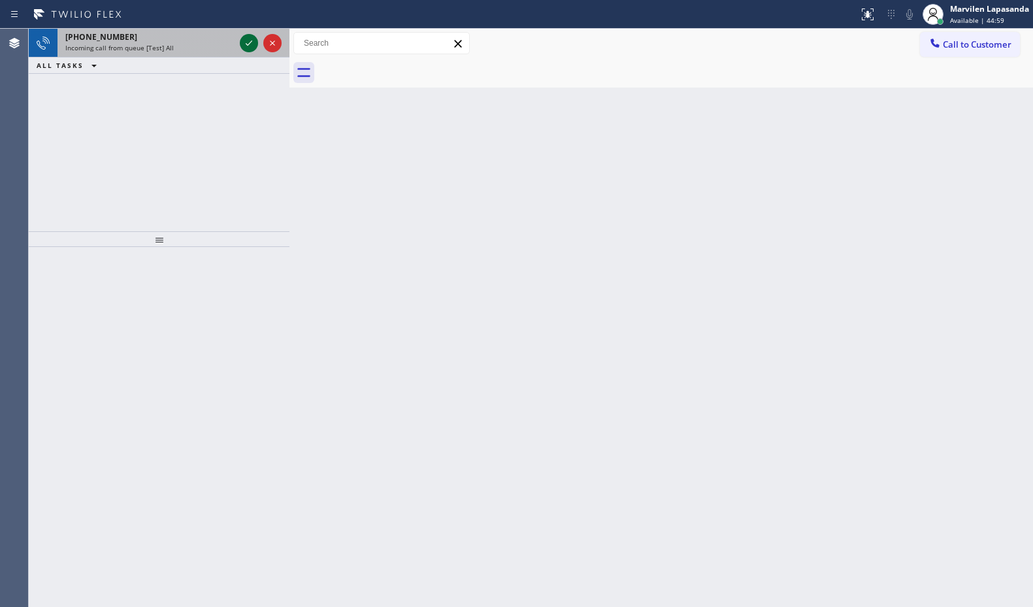
click at [246, 44] on icon at bounding box center [249, 43] width 16 height 16
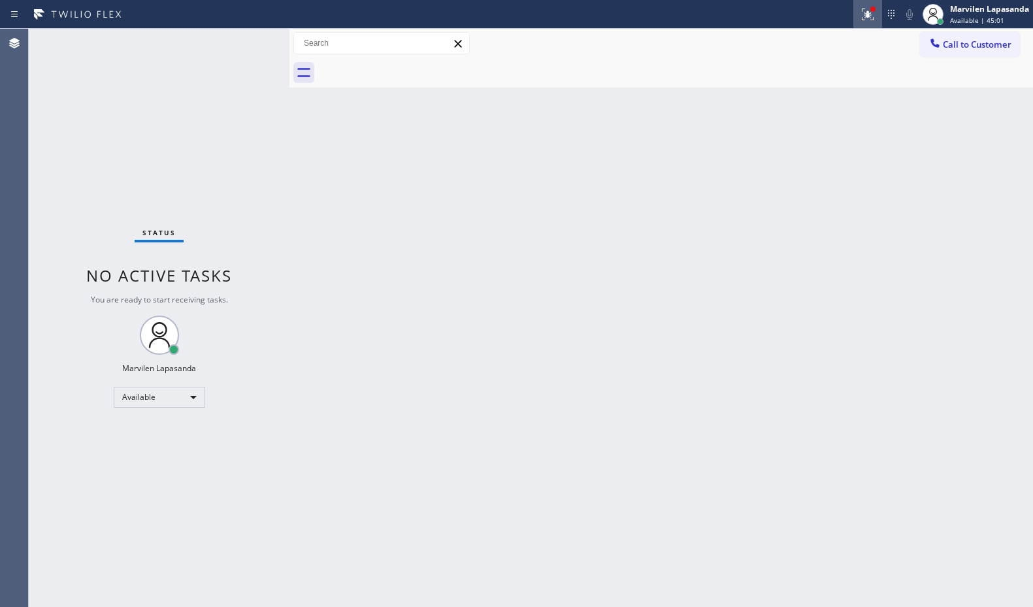
click at [872, 16] on icon at bounding box center [868, 15] width 16 height 16
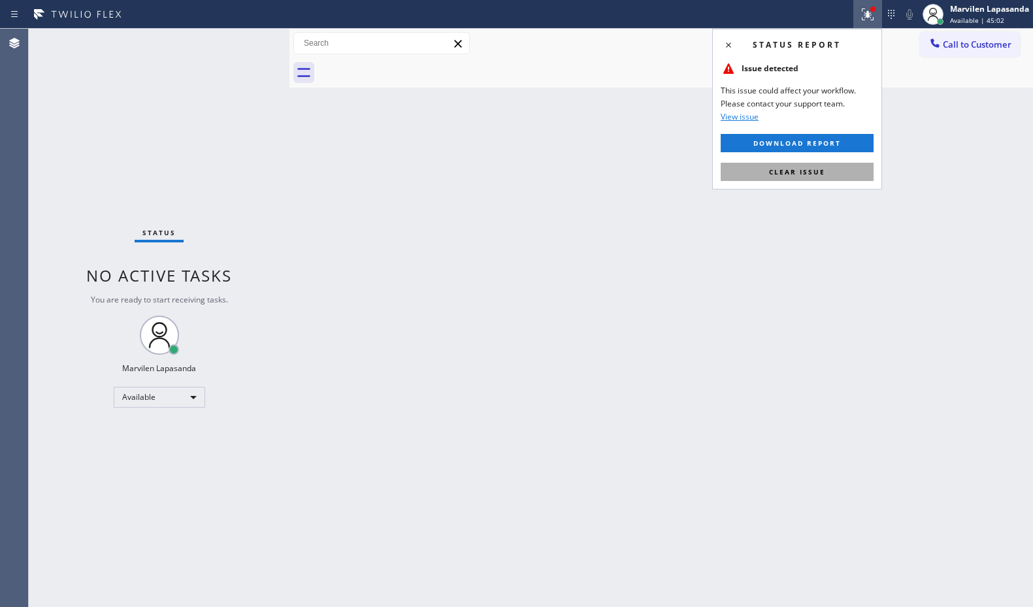
click at [812, 163] on button "Clear issue" at bounding box center [796, 172] width 153 height 18
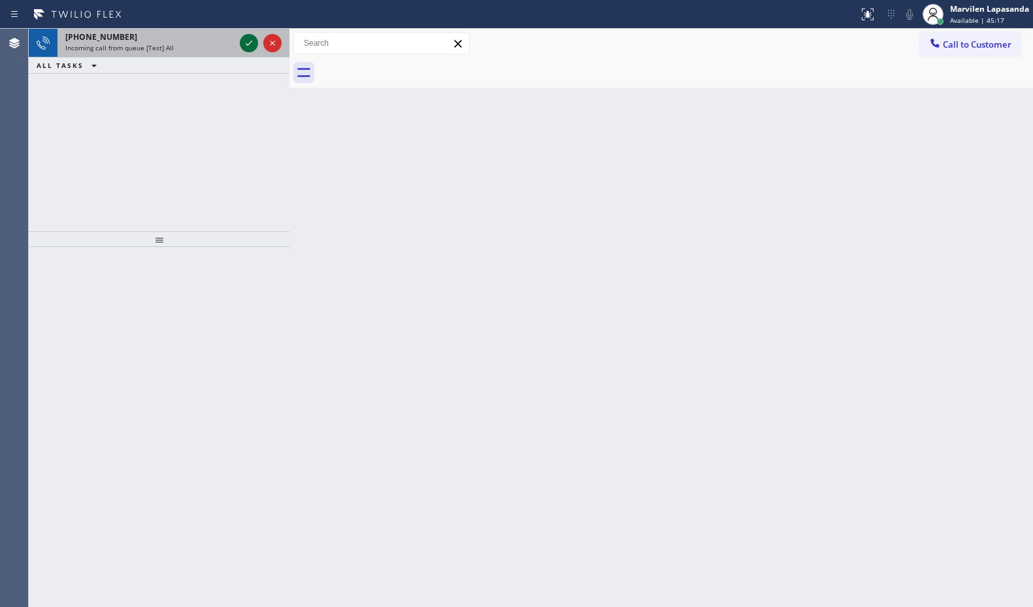
click at [245, 40] on icon at bounding box center [249, 43] width 16 height 16
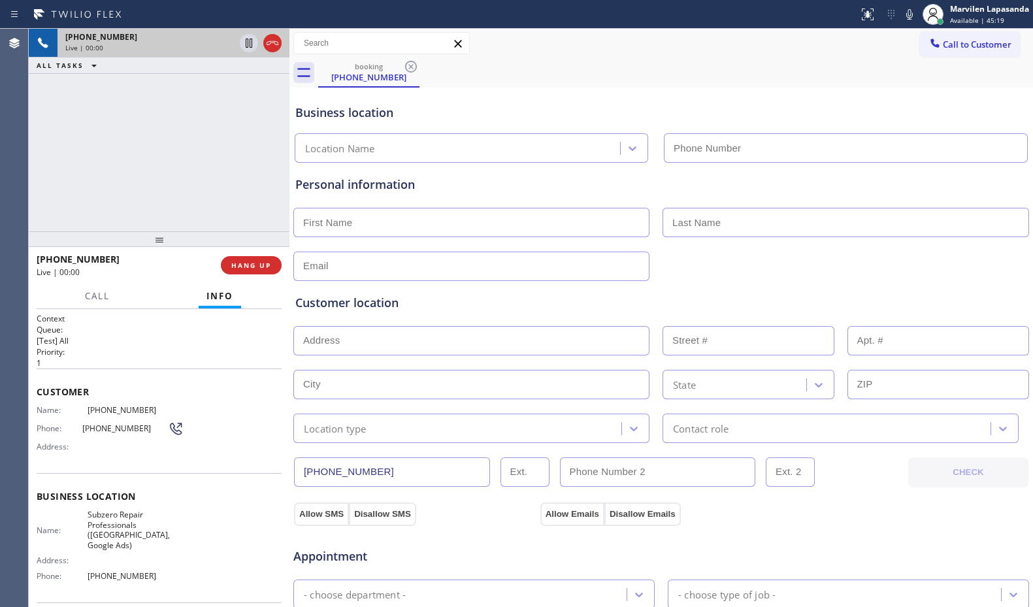
type input "[PHONE_NUMBER]"
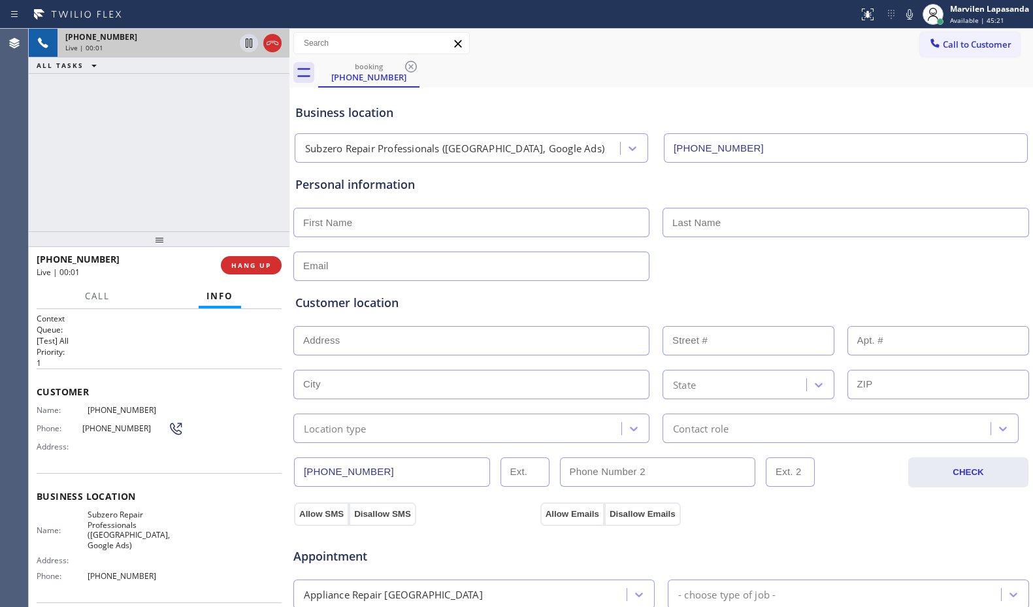
click at [42, 391] on span "Customer" at bounding box center [159, 391] width 245 height 12
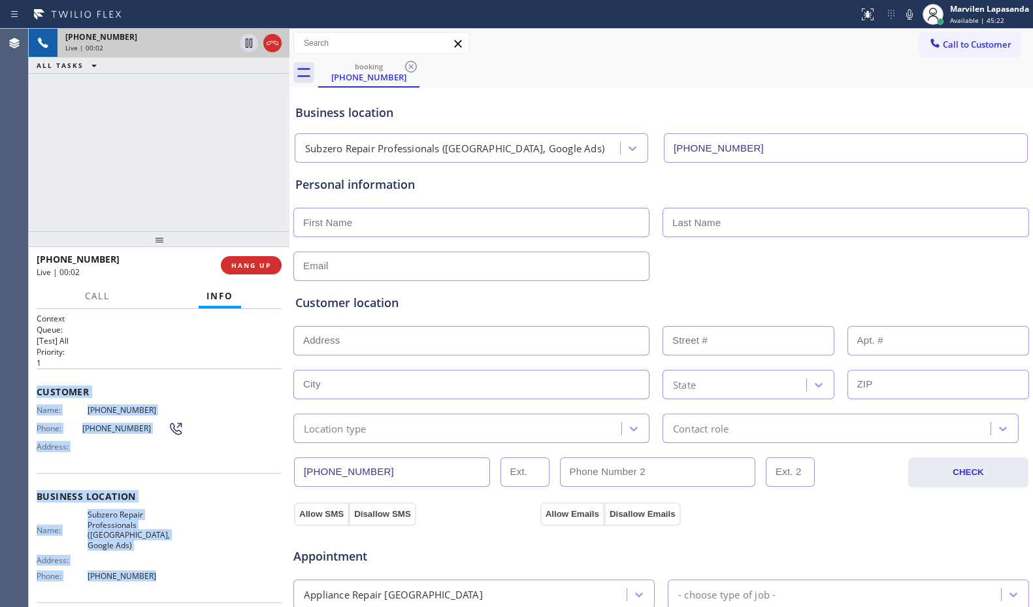
drag, startPoint x: 37, startPoint y: 387, endPoint x: 164, endPoint y: 583, distance: 233.2
click at [164, 583] on div "Context Queue: [Test] All Priority: 1 Customer Name: [PHONE_NUMBER] Phone: [PHO…" at bounding box center [159, 507] width 245 height 388
copy div "Customer Name: [PHONE_NUMBER] Phone: [PHONE_NUMBER] Address: Business location …"
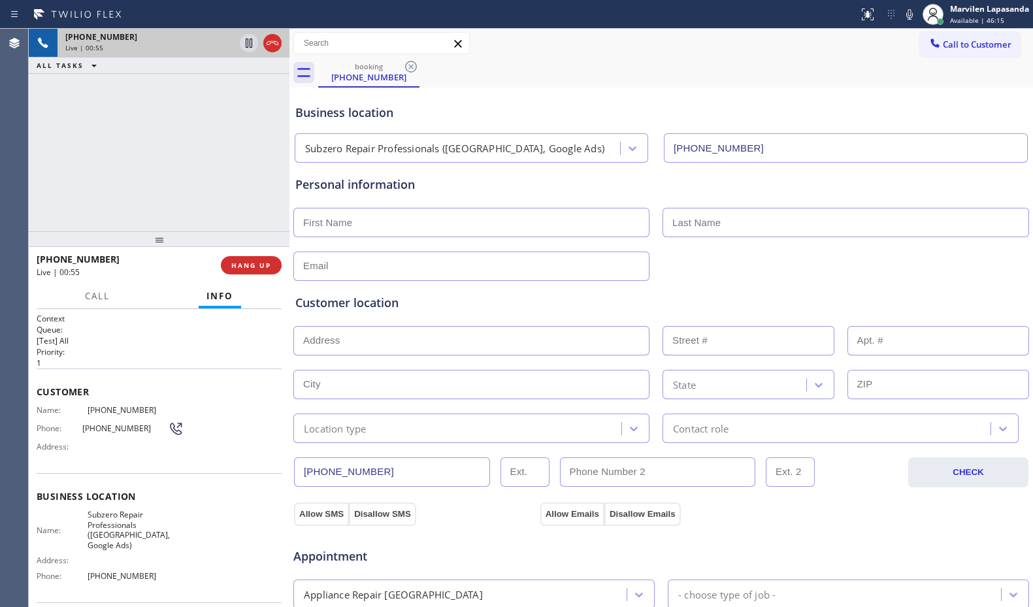
click at [472, 98] on div "Business location Subzero Repair Professionals ([GEOGRAPHIC_DATA], Google Ads) …" at bounding box center [661, 127] width 737 height 72
click at [818, 93] on div "Business location Subzero Repair Professionals ([GEOGRAPHIC_DATA], Google Ads) …" at bounding box center [661, 127] width 737 height 72
click at [912, 14] on icon at bounding box center [909, 14] width 7 height 10
click at [908, 14] on rect at bounding box center [909, 12] width 9 height 9
click at [885, 82] on div "booking [PHONE_NUMBER]" at bounding box center [675, 72] width 715 height 29
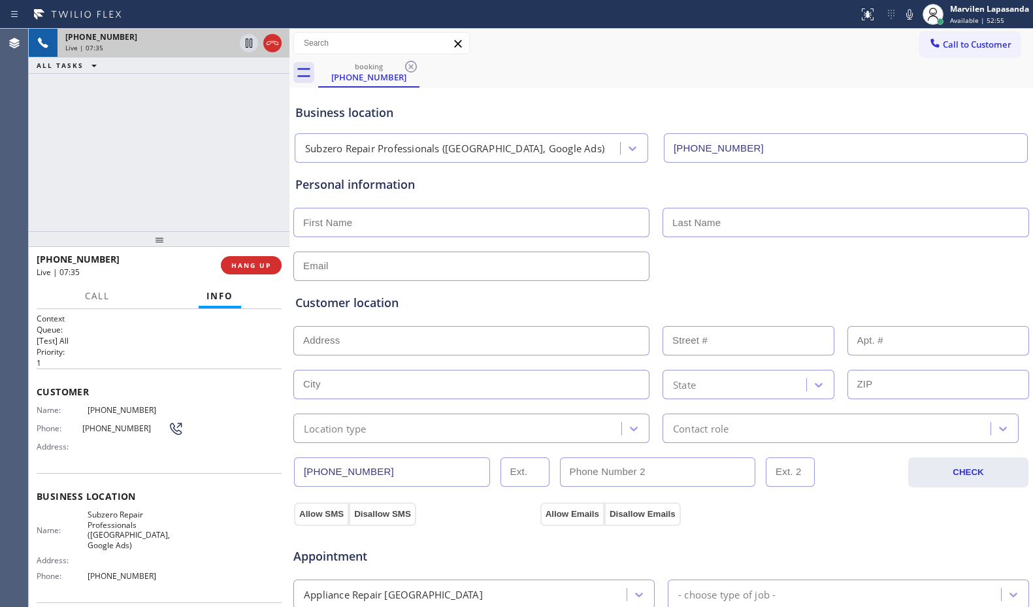
click at [663, 68] on div "booking [PHONE_NUMBER]" at bounding box center [675, 72] width 715 height 29
click at [908, 19] on icon at bounding box center [909, 14] width 7 height 10
drag, startPoint x: 673, startPoint y: 86, endPoint x: 779, endPoint y: 71, distance: 106.9
click at [673, 86] on div "Business location Subzero Repair Professionals ([GEOGRAPHIC_DATA], Google Ads) …" at bounding box center [661, 124] width 737 height 77
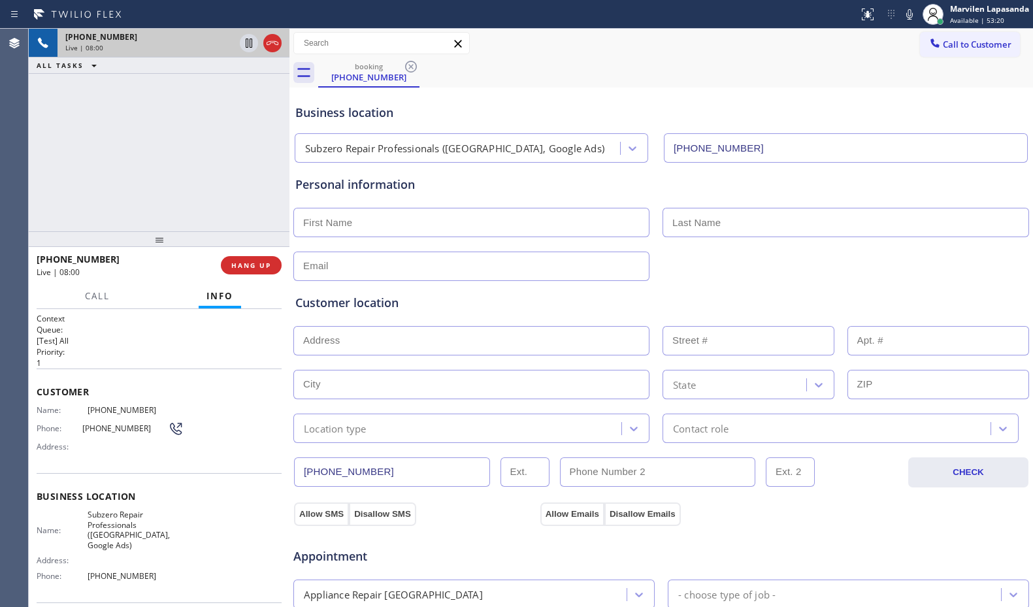
click at [909, 22] on icon at bounding box center [909, 15] width 16 height 16
click at [834, 99] on div "Business location Subzero Repair Professionals ([GEOGRAPHIC_DATA], Google Ads) …" at bounding box center [661, 127] width 737 height 72
click at [909, 18] on icon at bounding box center [909, 14] width 7 height 10
click at [872, 88] on div "Business location Subzero Repair Professionals ([GEOGRAPHIC_DATA], Google Ads) …" at bounding box center [661, 124] width 737 height 77
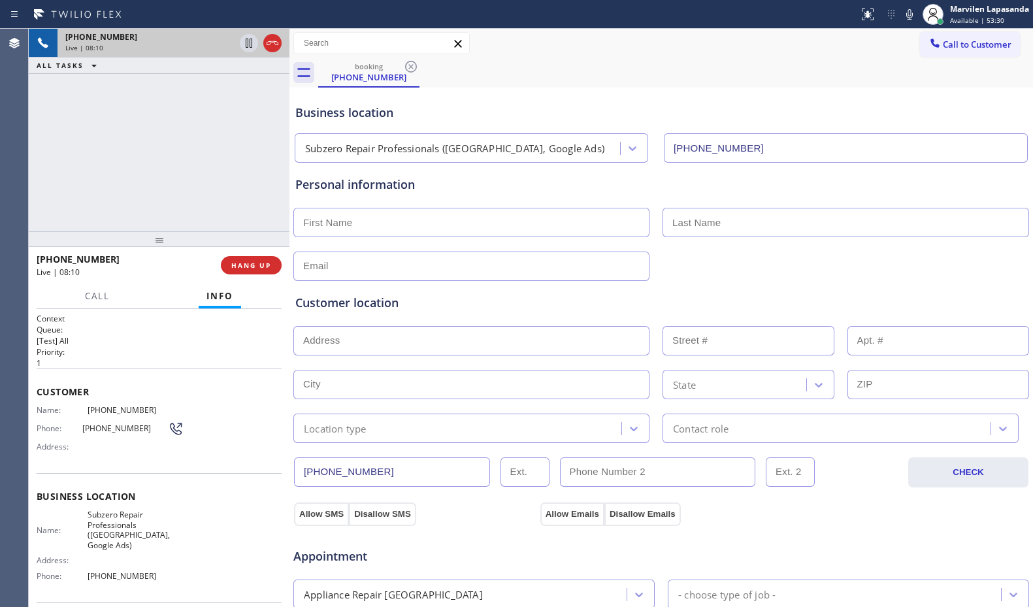
click at [598, 64] on div "booking [PHONE_NUMBER]" at bounding box center [675, 72] width 715 height 29
click at [200, 195] on div "[PHONE_NUMBER] Live | 09:30 ALL TASKS ALL TASKS ACTIVE TASKS TASKS IN WRAP UP" at bounding box center [159, 130] width 261 height 202
click at [234, 265] on span "HANG UP" at bounding box center [251, 265] width 40 height 9
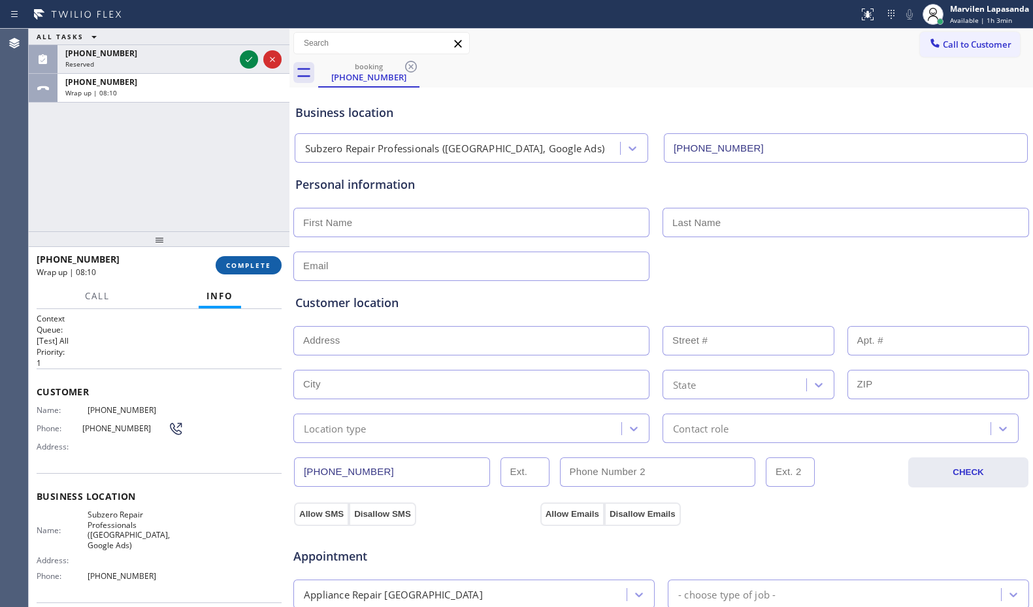
click at [248, 263] on span "COMPLETE" at bounding box center [248, 265] width 45 height 9
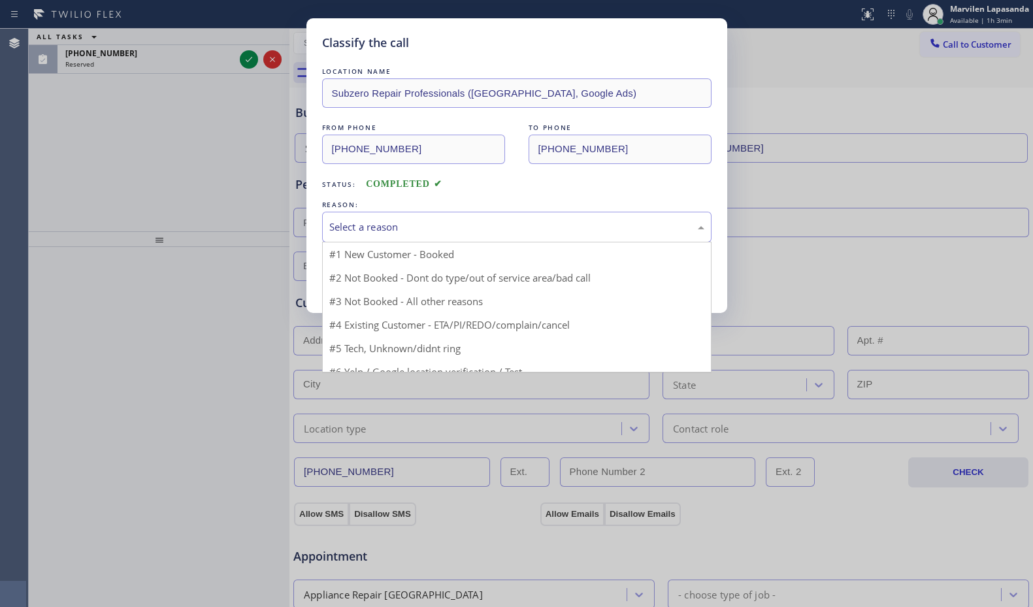
click at [365, 239] on div "Select a reason" at bounding box center [516, 227] width 389 height 31
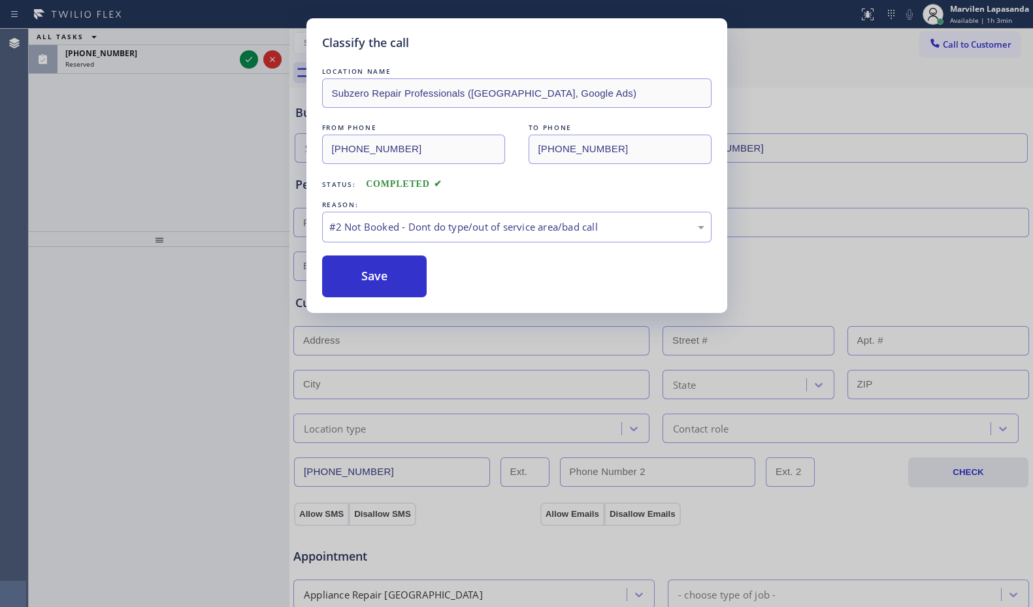
click at [361, 287] on button "Save" at bounding box center [374, 276] width 105 height 42
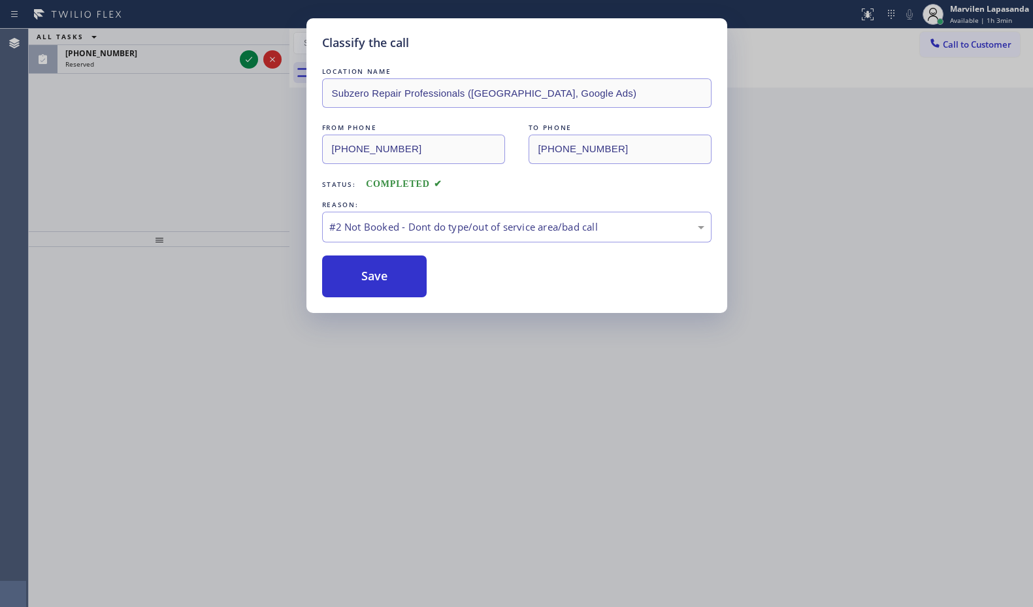
click at [361, 287] on button "Save" at bounding box center [374, 276] width 105 height 42
click at [361, 285] on button "Save" at bounding box center [374, 276] width 105 height 42
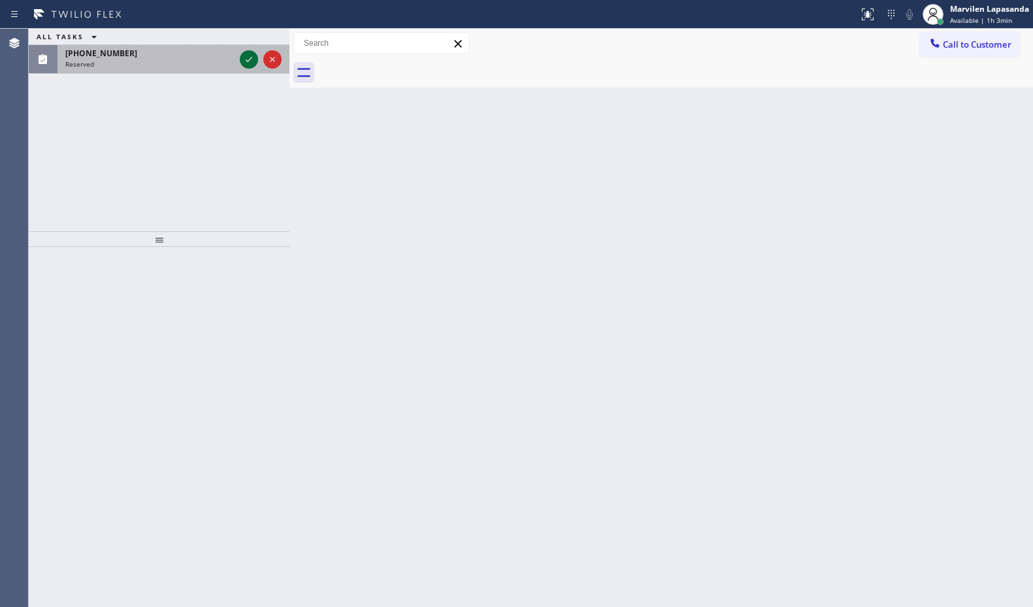
click at [242, 61] on icon at bounding box center [249, 60] width 16 height 16
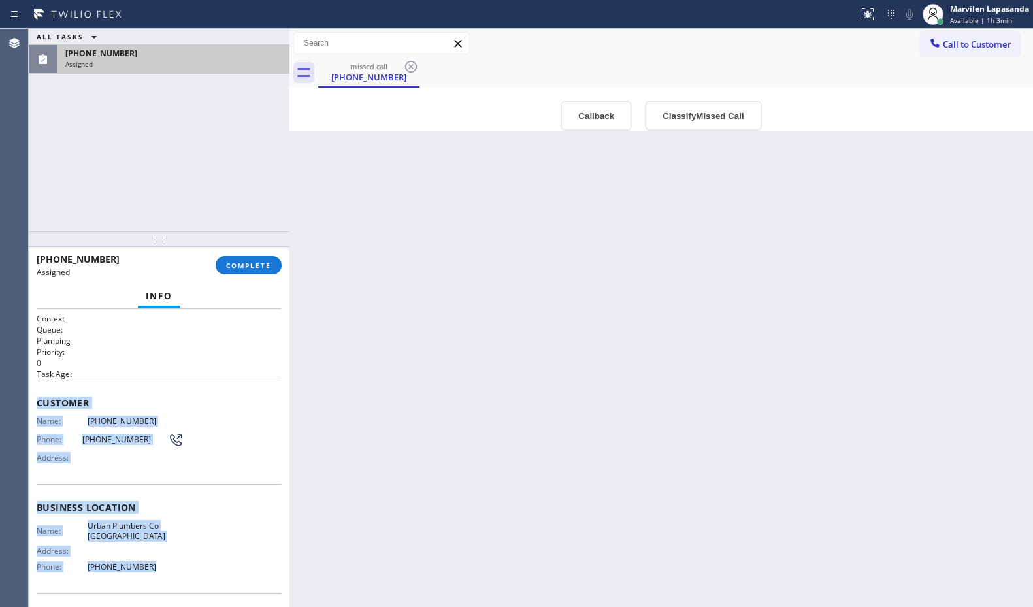
drag, startPoint x: 42, startPoint y: 406, endPoint x: 174, endPoint y: 575, distance: 214.6
click at [174, 575] on div "Context Queue: Plumbing Priority: 0 Task Age: Customer Name: [PHONE_NUMBER] Pho…" at bounding box center [159, 502] width 245 height 379
copy div "Customer Name: [PHONE_NUMBER] Phone: [PHONE_NUMBER] Address: Business location …"
click at [267, 259] on button "COMPLETE" at bounding box center [249, 265] width 66 height 18
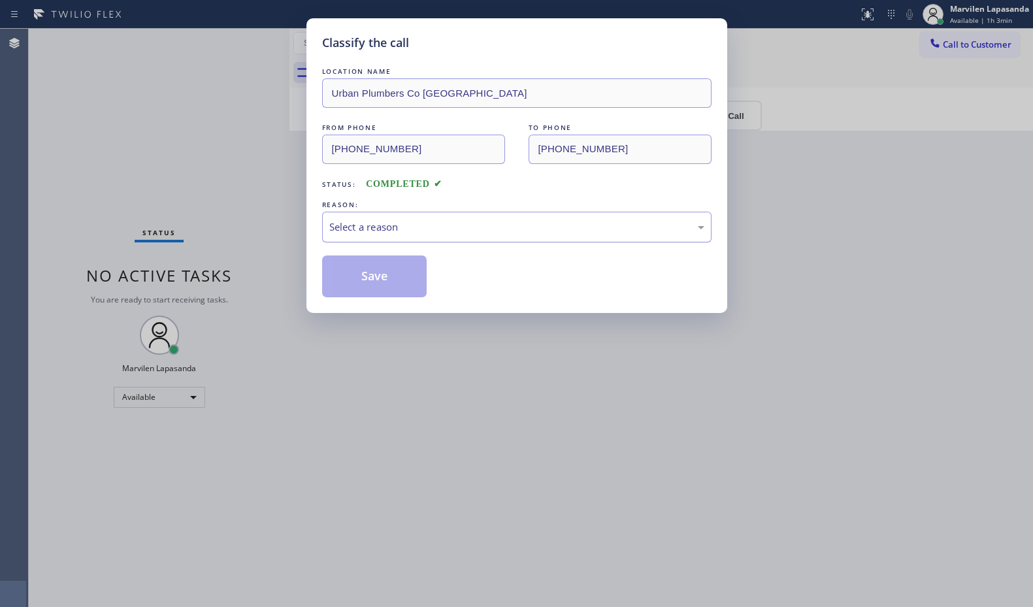
click at [368, 227] on div "Select a reason" at bounding box center [516, 226] width 375 height 15
click at [349, 282] on button "Save" at bounding box center [374, 276] width 105 height 42
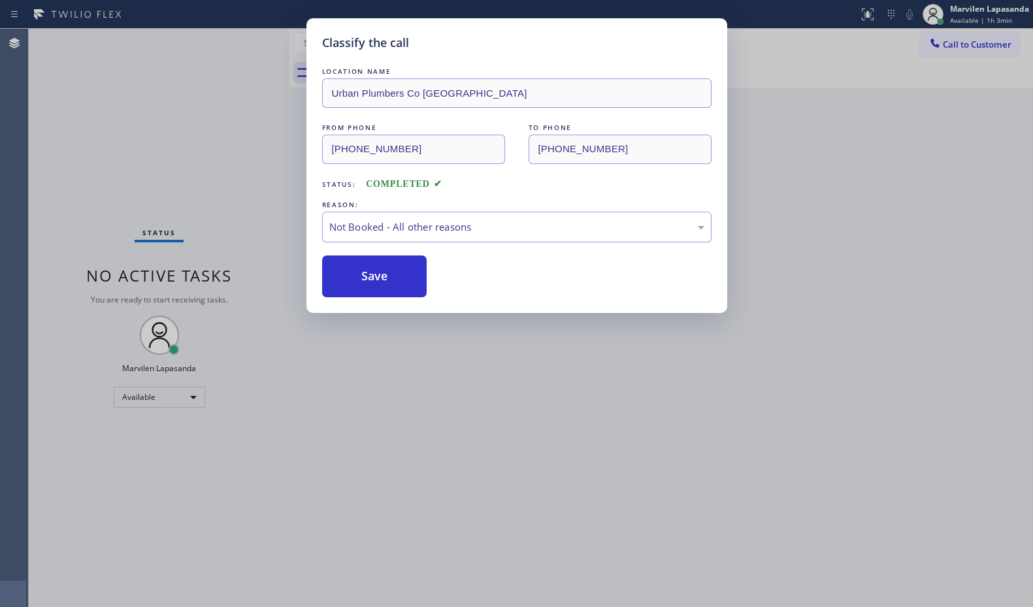
click at [349, 282] on button "Save" at bounding box center [374, 276] width 105 height 42
click at [196, 152] on div "Classify the call LOCATION NAME Urban Plumbers Co [GEOGRAPHIC_DATA] FROM PHONE …" at bounding box center [516, 303] width 1033 height 607
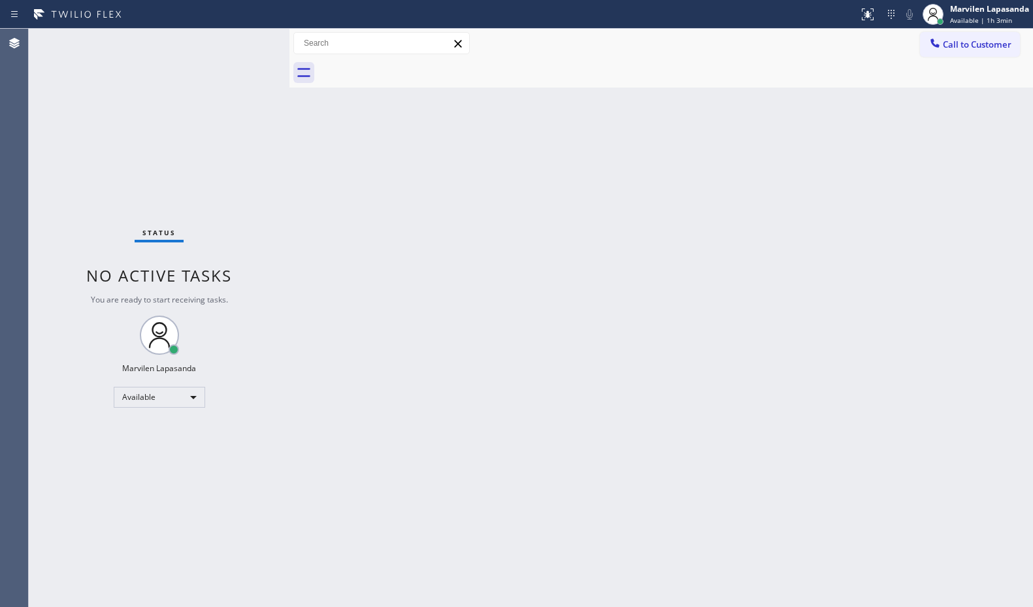
drag, startPoint x: 196, startPoint y: 152, endPoint x: 979, endPoint y: 226, distance: 786.7
click at [204, 152] on div "Status No active tasks You are ready to start receiving tasks. Marvilen Lapasan…" at bounding box center [159, 318] width 261 height 578
click at [579, 33] on div "Call to Customer Outbound call Location Quick Tune Service Your caller id phone…" at bounding box center [660, 43] width 743 height 23
click at [715, 152] on div "Back to Dashboard Change Sender ID Customers Technicians Select a contact Outbo…" at bounding box center [660, 318] width 743 height 578
drag, startPoint x: 717, startPoint y: 153, endPoint x: 794, endPoint y: 214, distance: 97.6
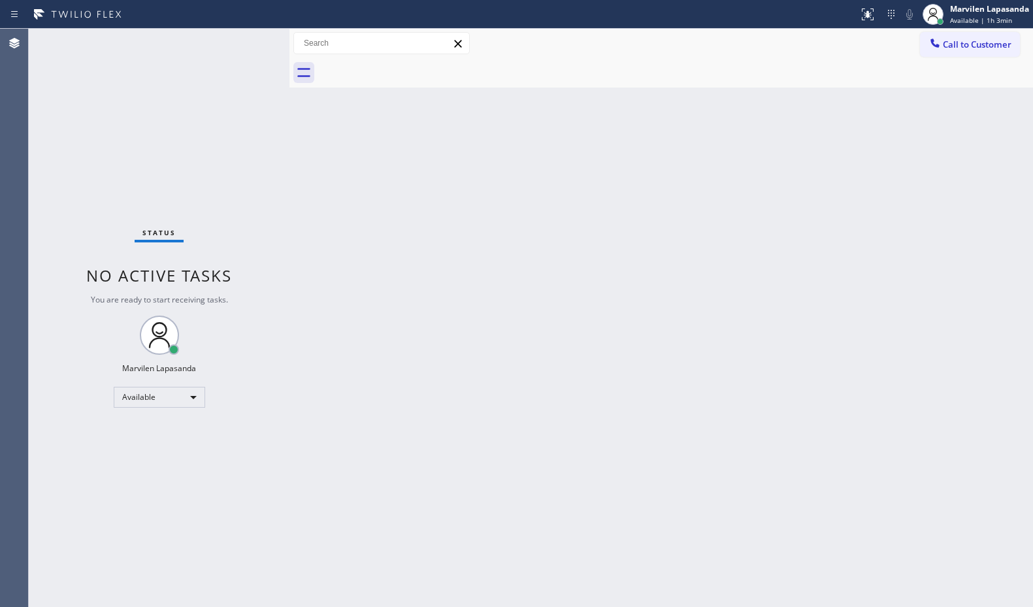
click at [718, 159] on div "Back to Dashboard Change Sender ID Customers Technicians Select a contact Outbo…" at bounding box center [660, 318] width 743 height 578
click at [1001, 273] on div "Back to Dashboard Change Sender ID Customers Technicians Select a contact Outbo…" at bounding box center [660, 318] width 743 height 578
click at [366, 344] on div "Back to Dashboard Change Sender ID Customers Technicians Select a contact Outbo…" at bounding box center [660, 318] width 743 height 578
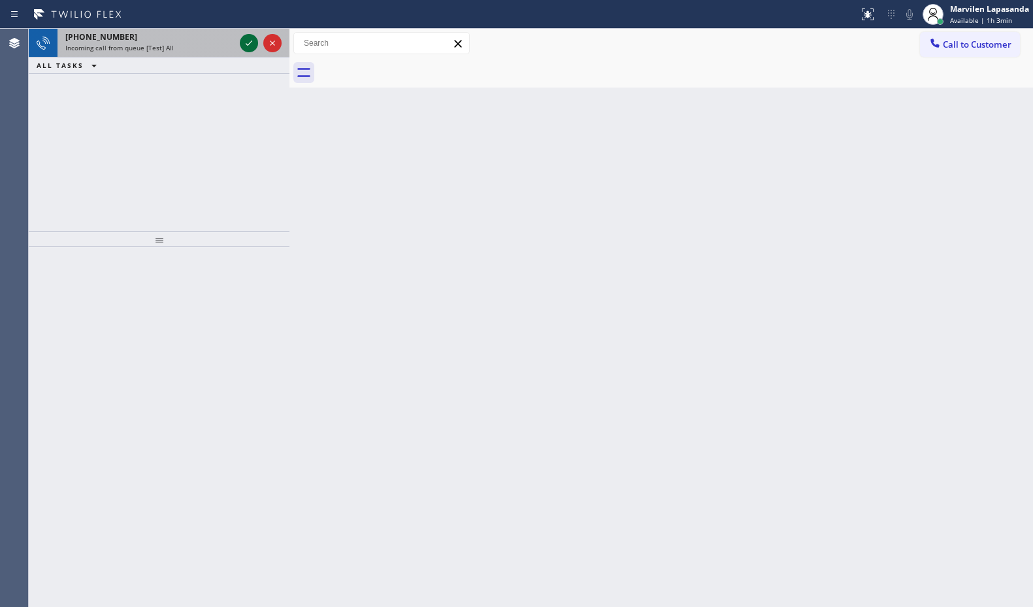
drag, startPoint x: 247, startPoint y: 35, endPoint x: 247, endPoint y: 45, distance: 9.8
click at [247, 45] on icon at bounding box center [249, 43] width 16 height 16
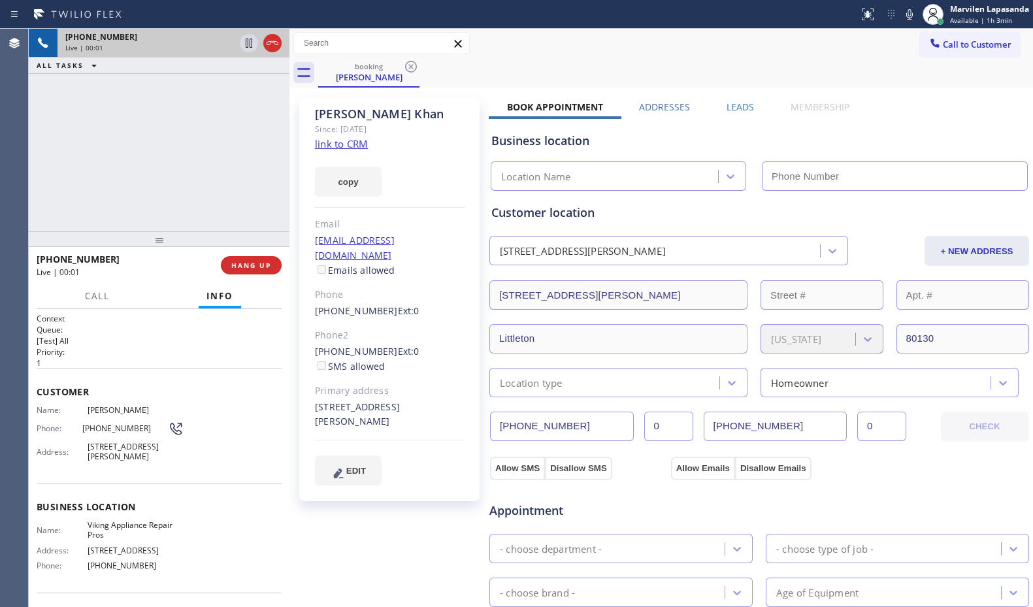
type input "[PHONE_NUMBER]"
click at [229, 197] on div "[PHONE_NUMBER] Live | 00:05 ALL TASKS ALL TASKS ACTIVE TASKS TASKS IN WRAP UP" at bounding box center [159, 130] width 261 height 202
click at [335, 148] on link "link to CRM" at bounding box center [341, 143] width 53 height 13
click at [254, 270] on button "HANG UP" at bounding box center [251, 265] width 61 height 18
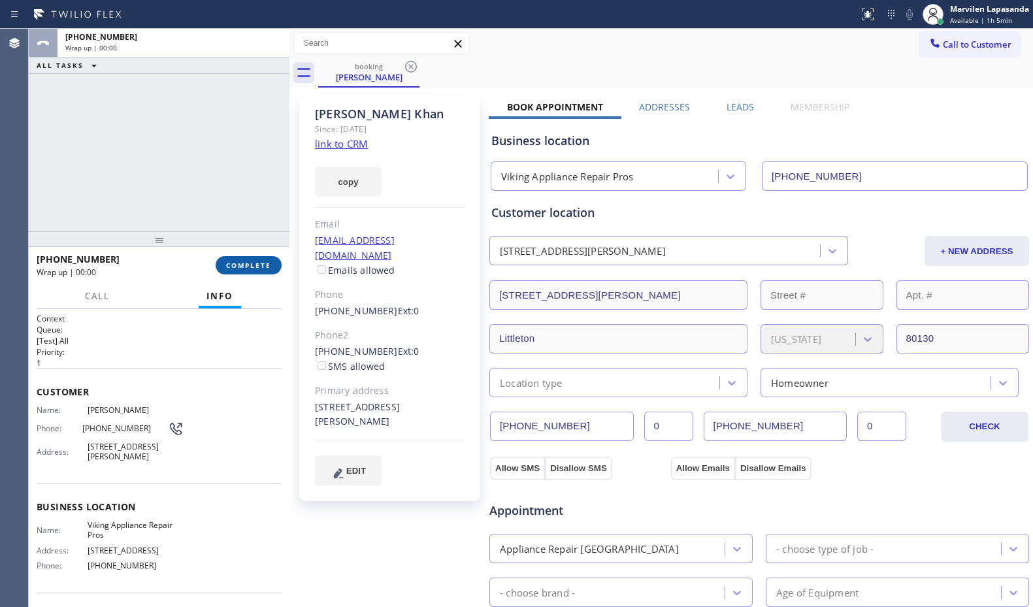
click at [254, 270] on button "COMPLETE" at bounding box center [249, 265] width 66 height 18
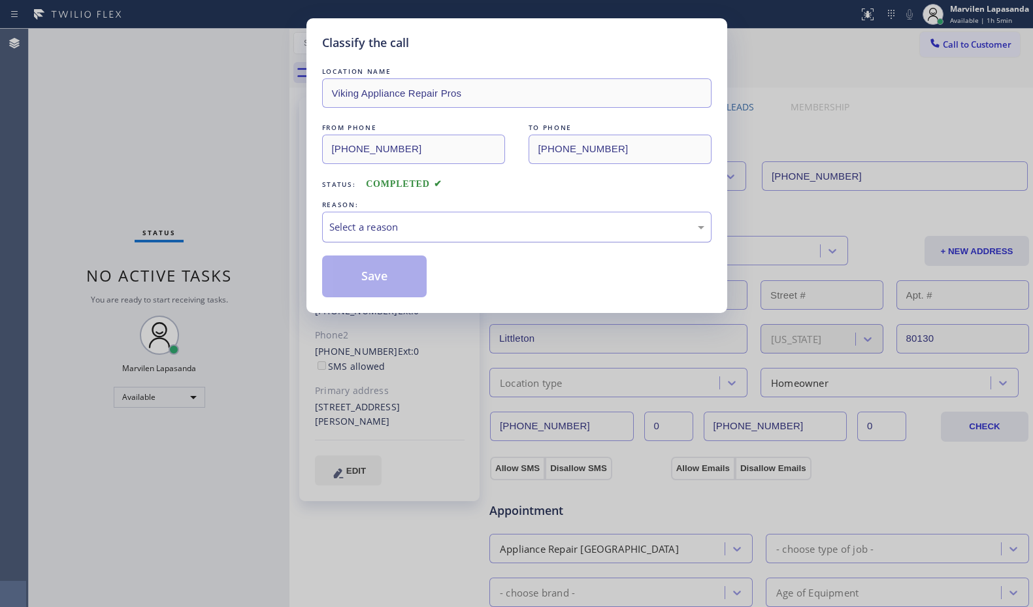
click at [376, 231] on div "Select a reason" at bounding box center [516, 226] width 375 height 15
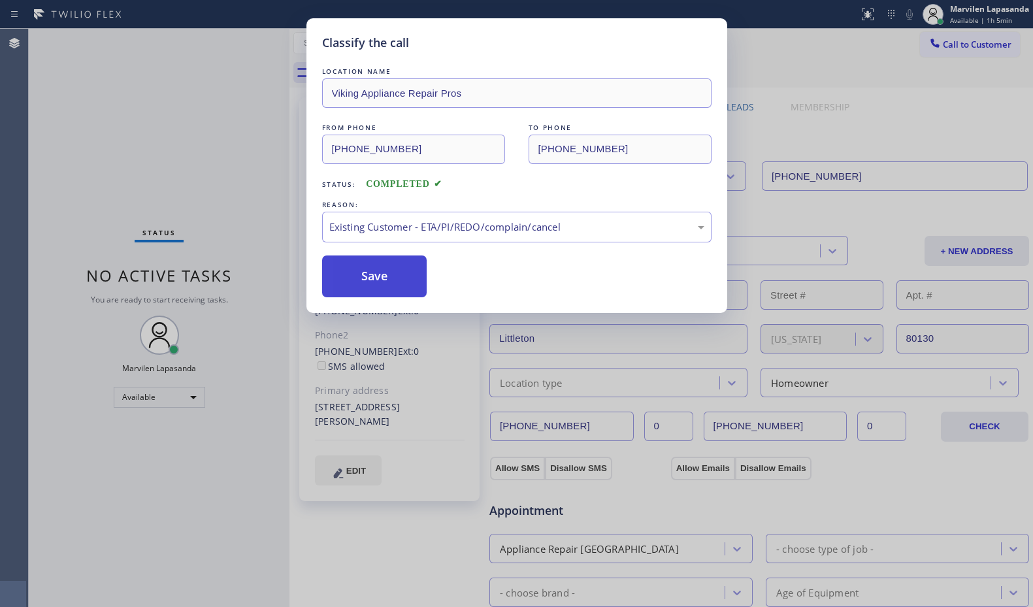
click at [368, 271] on button "Save" at bounding box center [374, 276] width 105 height 42
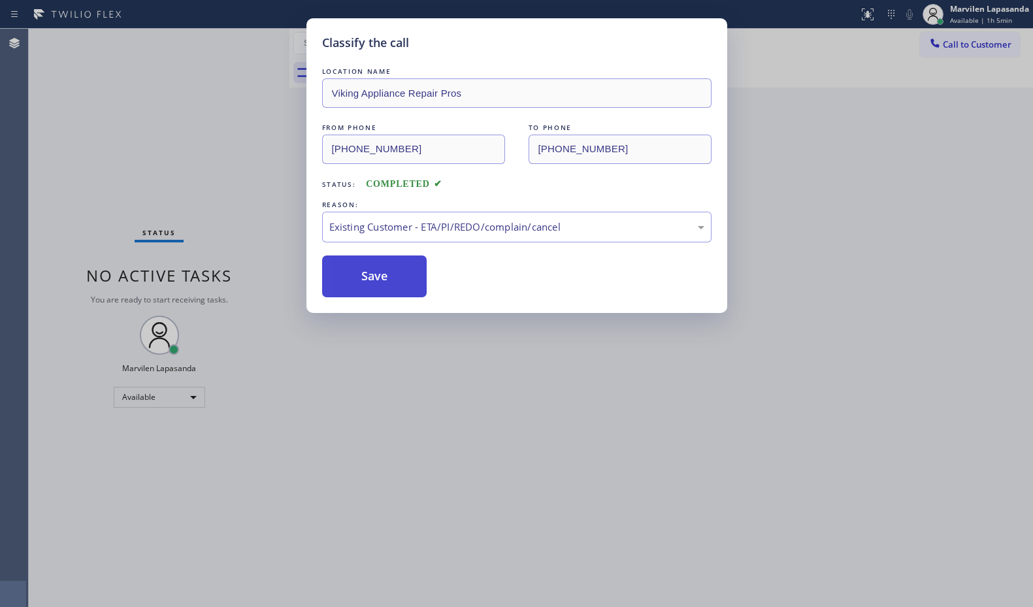
click at [368, 271] on button "Save" at bounding box center [374, 276] width 105 height 42
drag, startPoint x: 368, startPoint y: 271, endPoint x: 294, endPoint y: 16, distance: 265.2
click at [366, 267] on button "Save" at bounding box center [374, 276] width 105 height 42
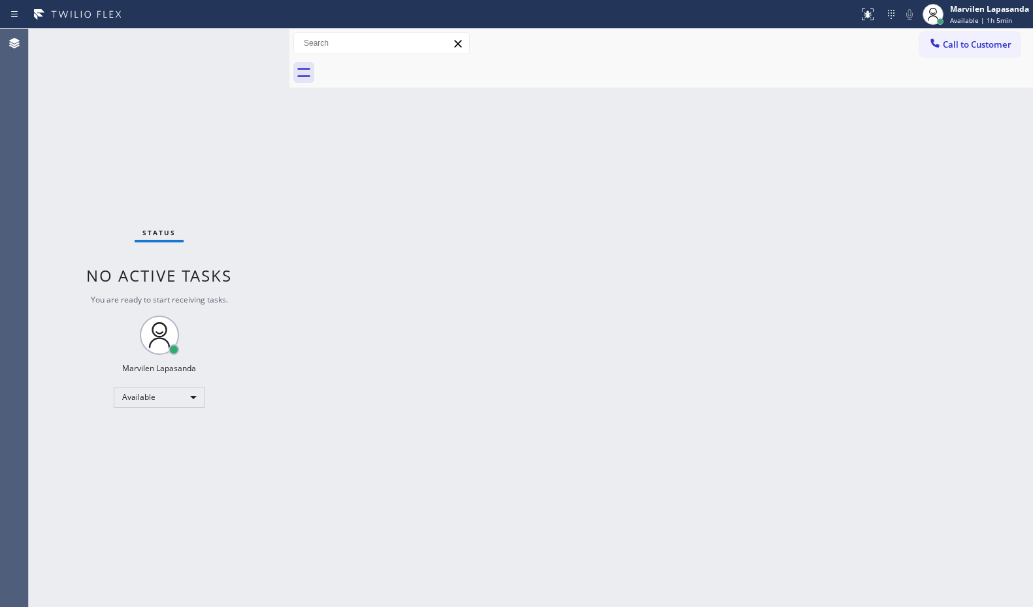
click at [366, 194] on div "Back to Dashboard Change Sender ID Customers Technicians Select a contact Outbo…" at bounding box center [660, 318] width 743 height 578
click at [511, 35] on div "Call to Customer Outbound call Location Quick Tune Service Your caller id phone…" at bounding box center [660, 43] width 743 height 23
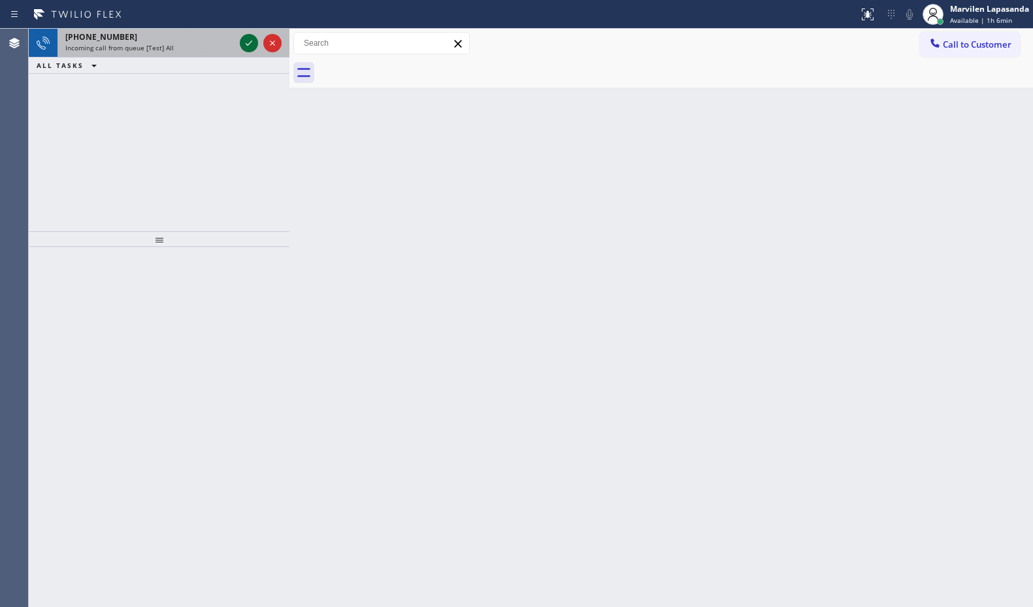
click at [247, 50] on icon at bounding box center [249, 43] width 16 height 16
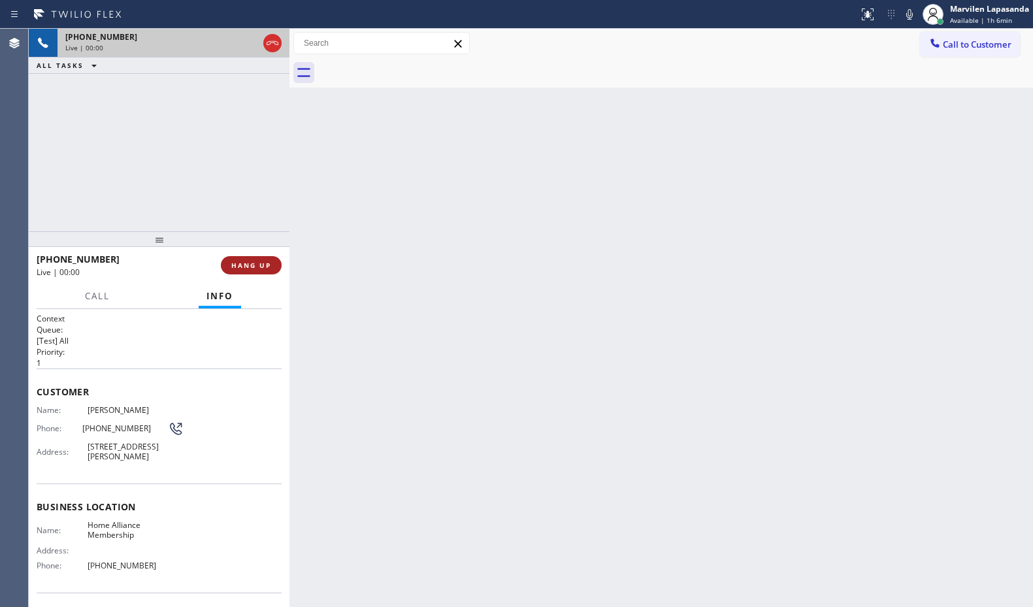
click at [263, 265] on span "HANG UP" at bounding box center [251, 265] width 40 height 9
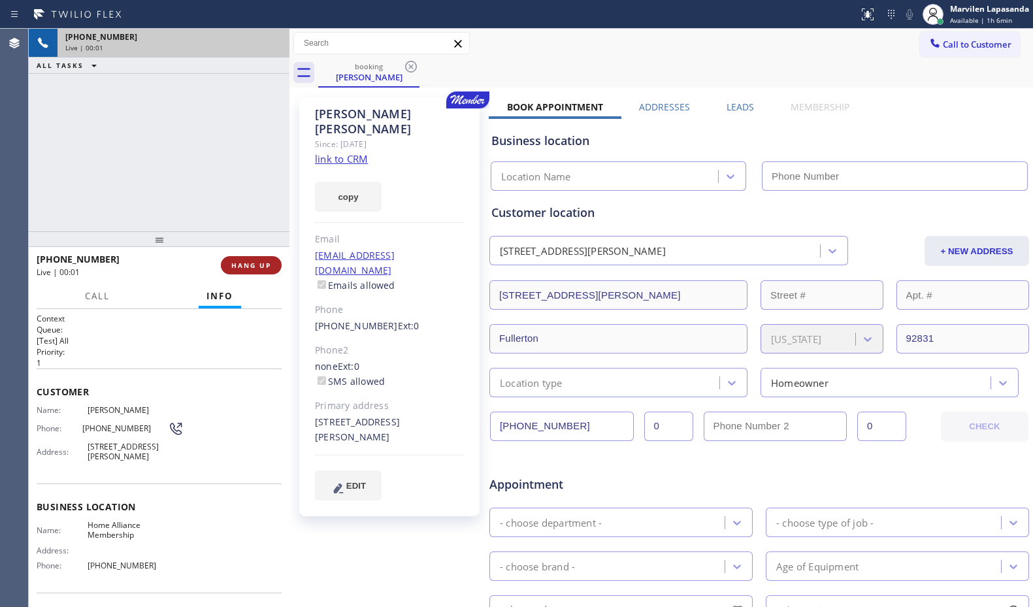
type input "[PHONE_NUMBER]"
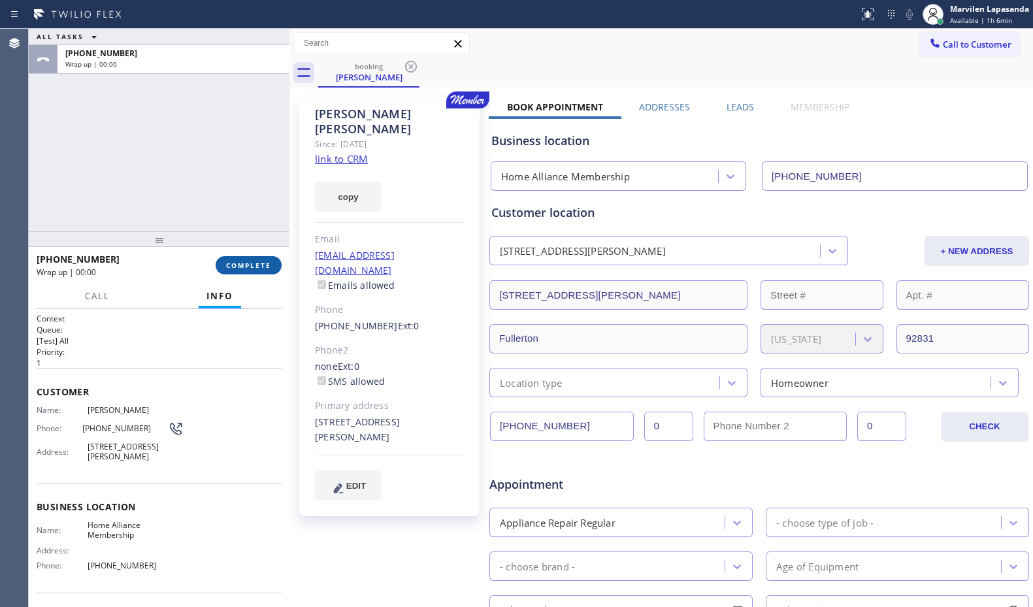
click at [272, 265] on button "COMPLETE" at bounding box center [249, 265] width 66 height 18
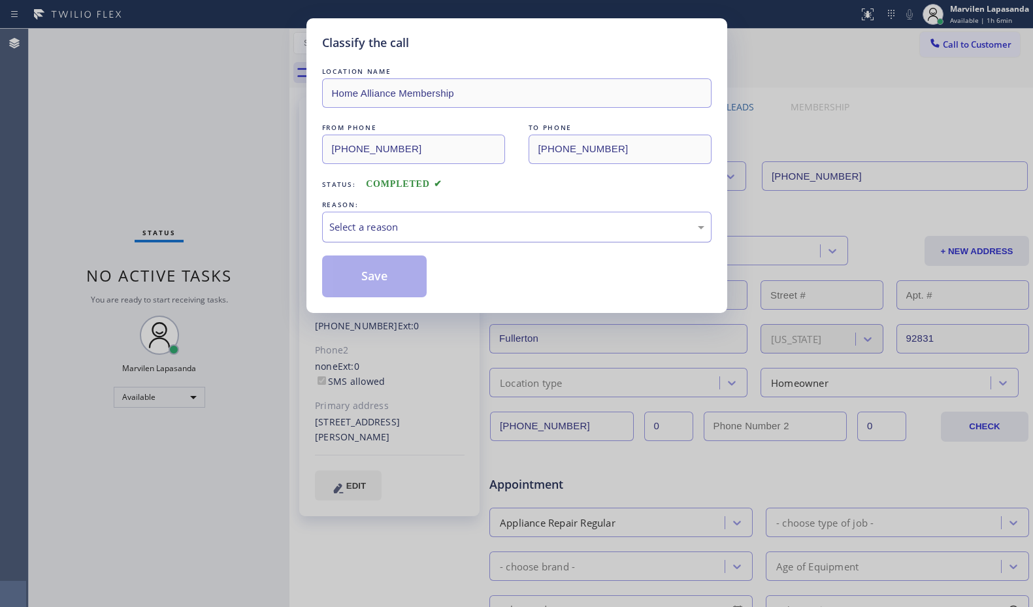
click at [378, 227] on div "Select a reason" at bounding box center [516, 226] width 375 height 15
click at [359, 278] on button "Save" at bounding box center [374, 276] width 105 height 42
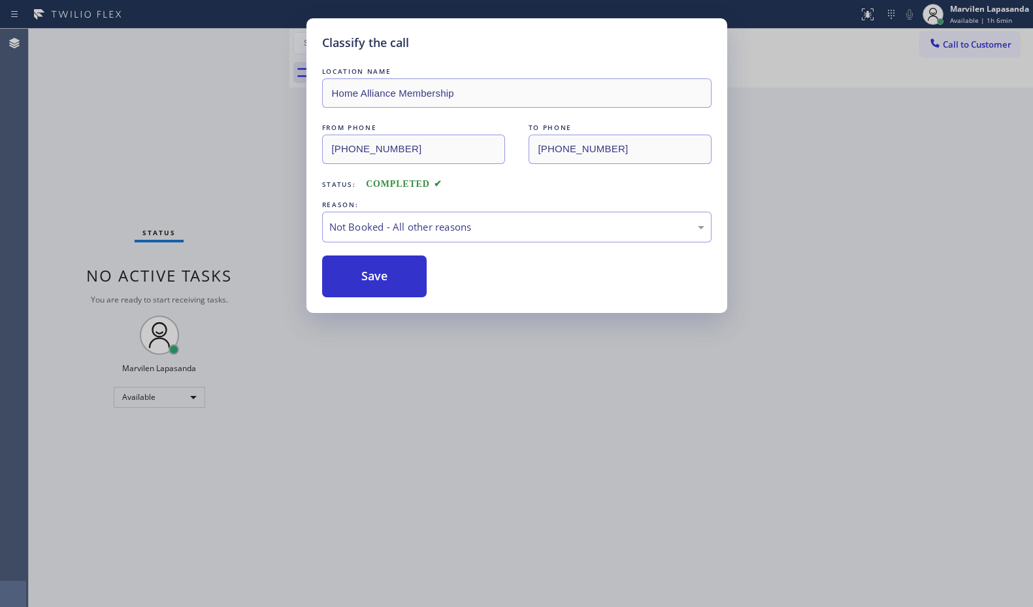
click at [251, 147] on div "Classify the call LOCATION NAME Home Alliance Membership FROM PHONE [PHONE_NUMB…" at bounding box center [516, 303] width 1033 height 607
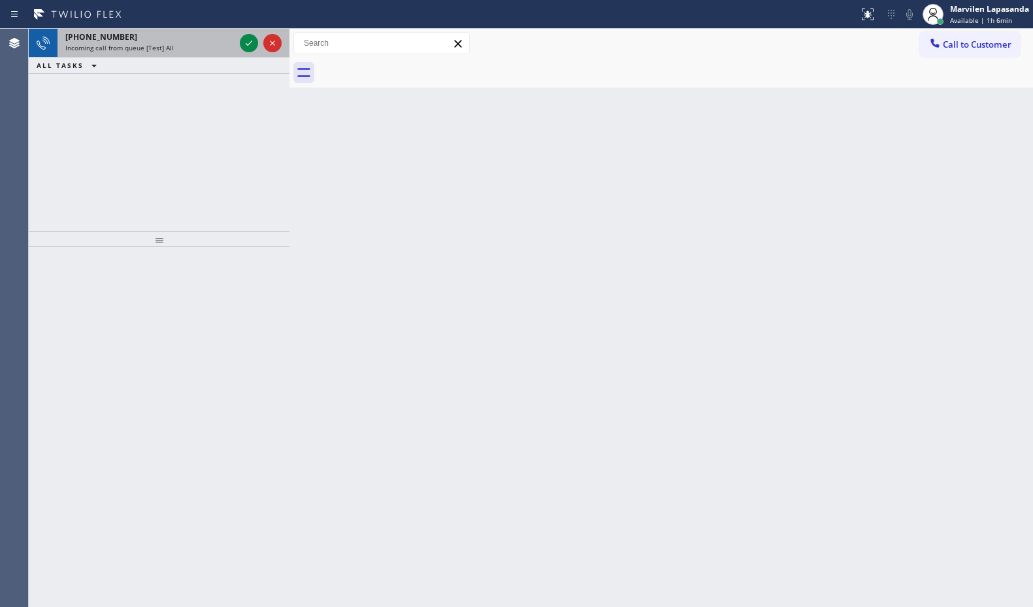
click at [161, 46] on span "Incoming call from queue [Test] All" at bounding box center [119, 47] width 108 height 9
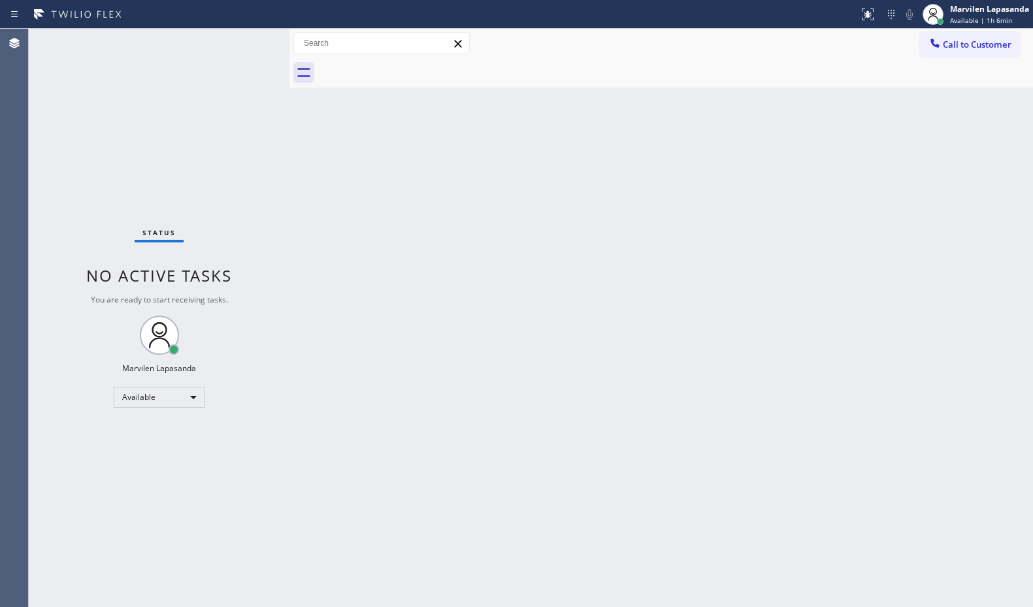
click at [421, 219] on div "Back to Dashboard Change Sender ID Customers Technicians Select a contact Outbo…" at bounding box center [660, 318] width 743 height 578
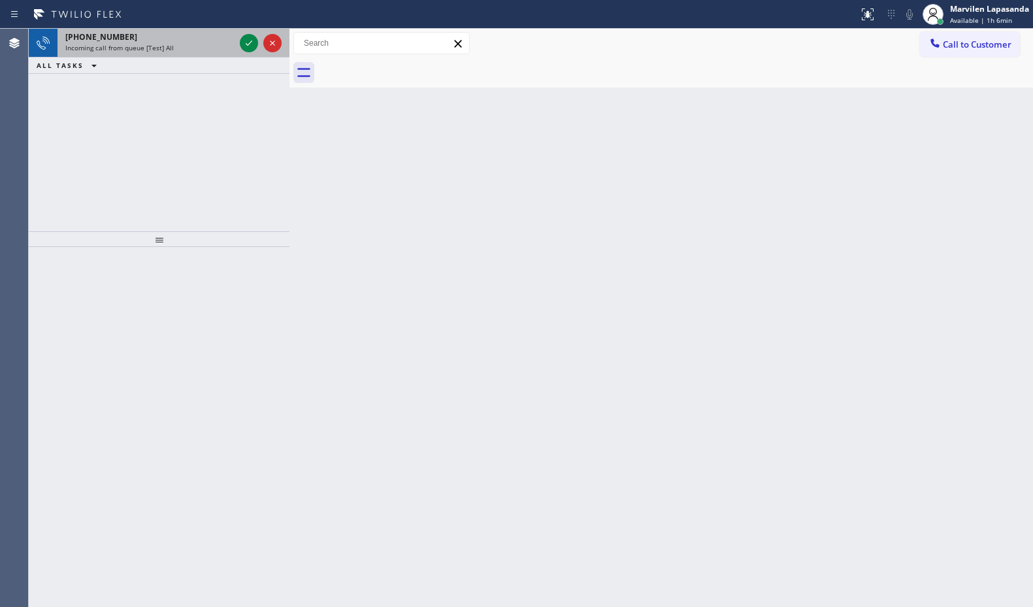
click at [204, 44] on div "Incoming call from queue [Test] All" at bounding box center [149, 47] width 169 height 9
click at [244, 44] on icon at bounding box center [249, 43] width 16 height 16
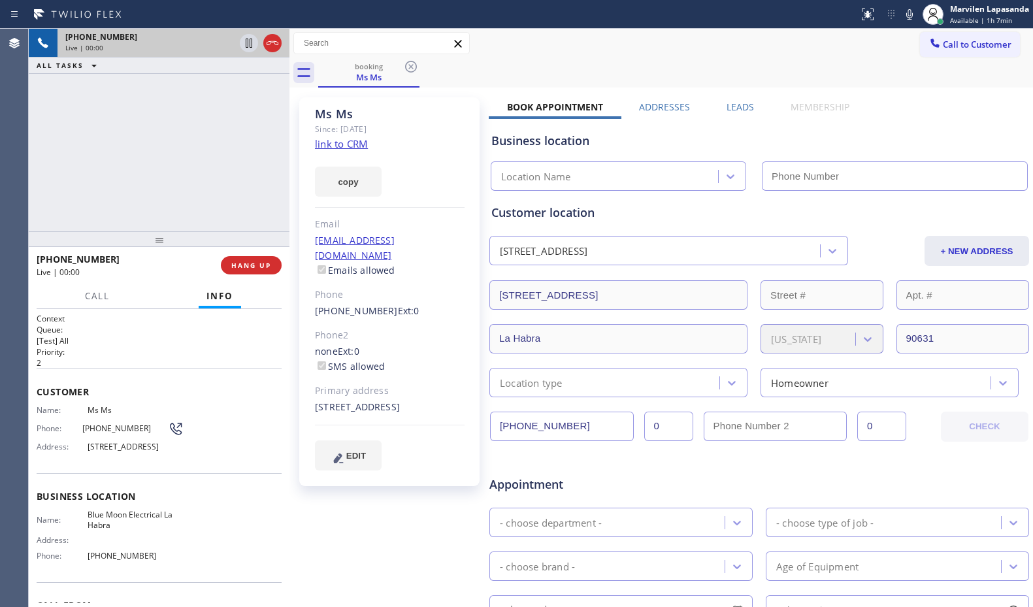
type input "[PHONE_NUMBER]"
click at [233, 154] on div "[PHONE_NUMBER] Live | 00:05 ALL TASKS ALL TASKS ACTIVE TASKS TASKS IN WRAP UP" at bounding box center [159, 130] width 261 height 202
click at [212, 153] on div "[PHONE_NUMBER] Live | 00:06 ALL TASKS ALL TASKS ACTIVE TASKS TASKS IN WRAP UP" at bounding box center [159, 130] width 261 height 202
click at [332, 143] on link "link to CRM" at bounding box center [341, 143] width 53 height 13
click at [244, 395] on span "Customer" at bounding box center [159, 391] width 245 height 12
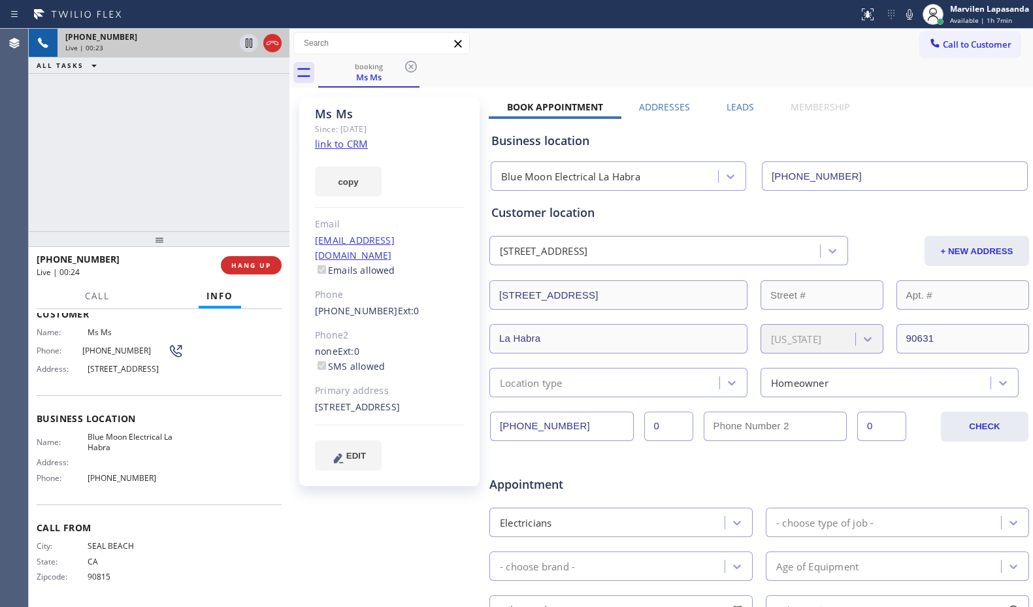
scroll to position [88, 0]
click at [253, 264] on span "HANG UP" at bounding box center [251, 265] width 40 height 9
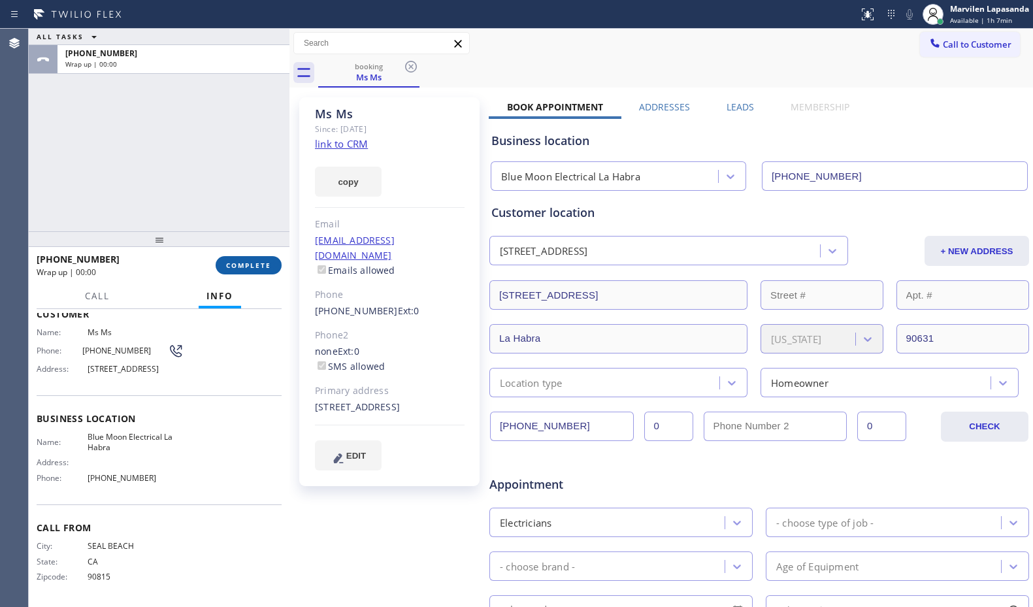
click at [253, 264] on span "COMPLETE" at bounding box center [248, 265] width 45 height 9
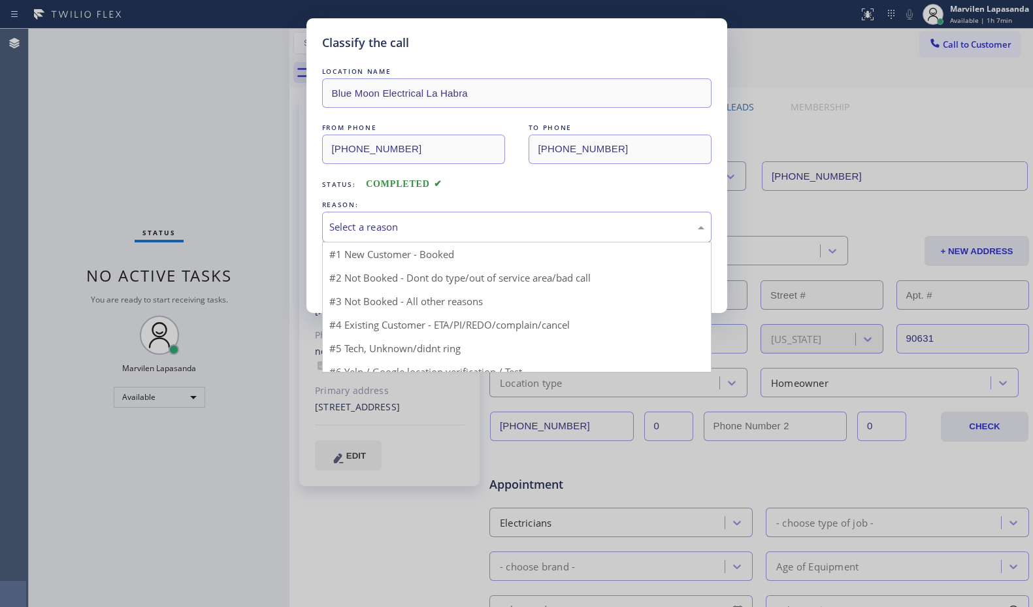
click at [366, 233] on div "Select a reason" at bounding box center [516, 226] width 375 height 15
click at [366, 227] on div "Select a reason" at bounding box center [516, 226] width 375 height 15
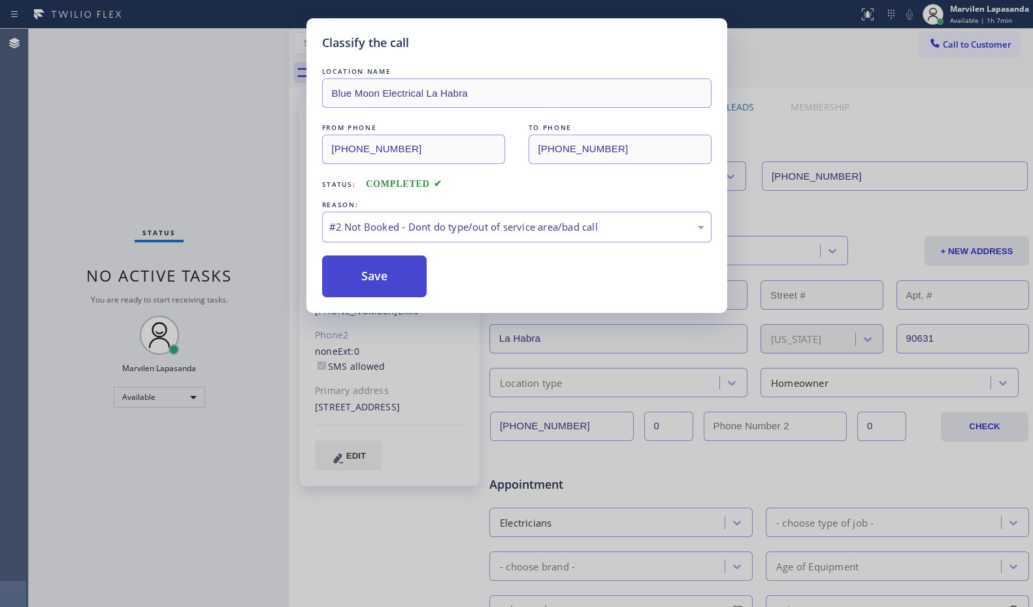
click at [366, 270] on button "Save" at bounding box center [374, 276] width 105 height 42
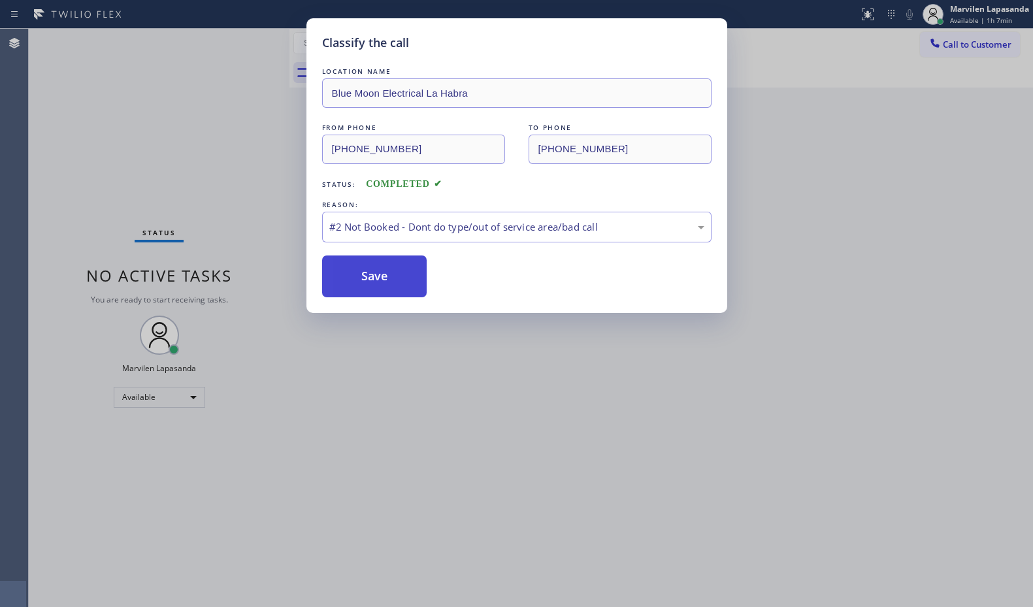
click at [381, 263] on button "Save" at bounding box center [374, 276] width 105 height 42
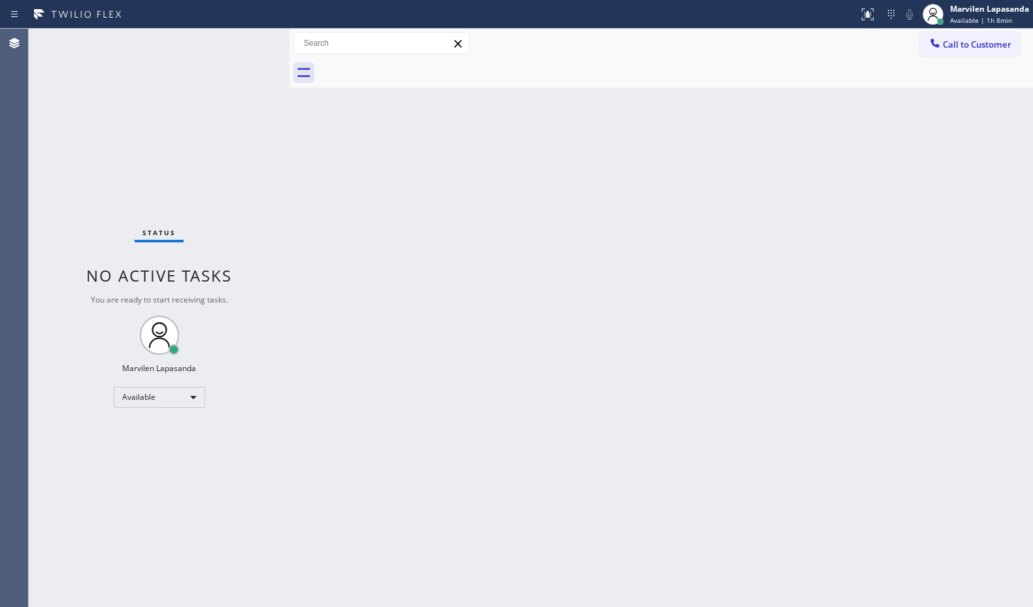
click at [577, 43] on div "Call to Customer Outbound call Location Quick Tune Service Your caller id phone…" at bounding box center [660, 43] width 743 height 23
drag, startPoint x: 594, startPoint y: 75, endPoint x: 696, endPoint y: 102, distance: 104.7
click at [596, 76] on div at bounding box center [675, 72] width 715 height 29
click at [696, 102] on div "Back to Dashboard Change Sender ID Customers Technicians Select a contact Outbo…" at bounding box center [660, 318] width 743 height 578
click at [1005, 219] on div "Back to Dashboard Change Sender ID Customers Technicians Select a contact Outbo…" at bounding box center [660, 318] width 743 height 578
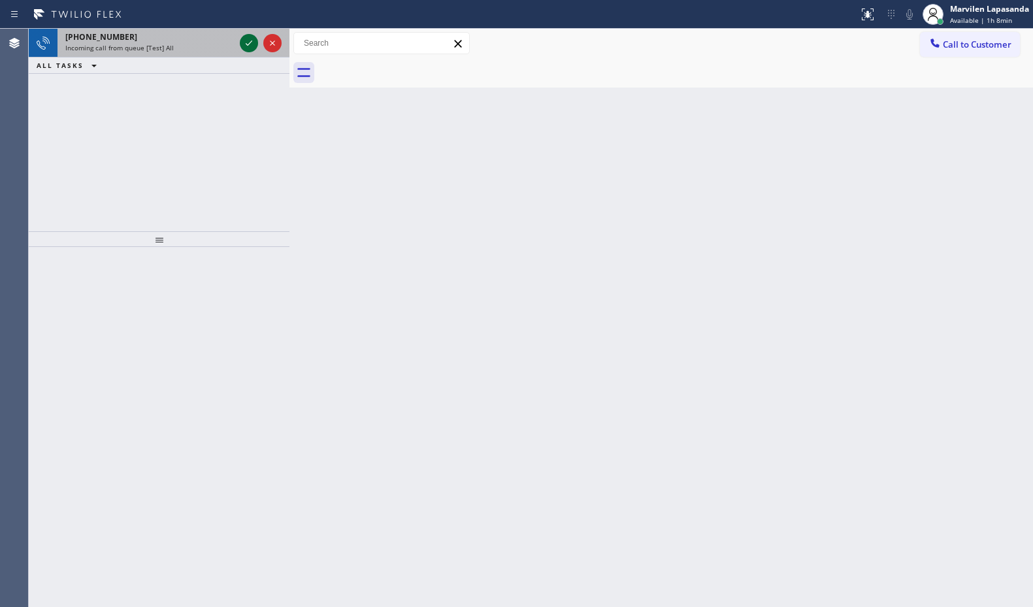
click at [245, 46] on icon at bounding box center [249, 43] width 16 height 16
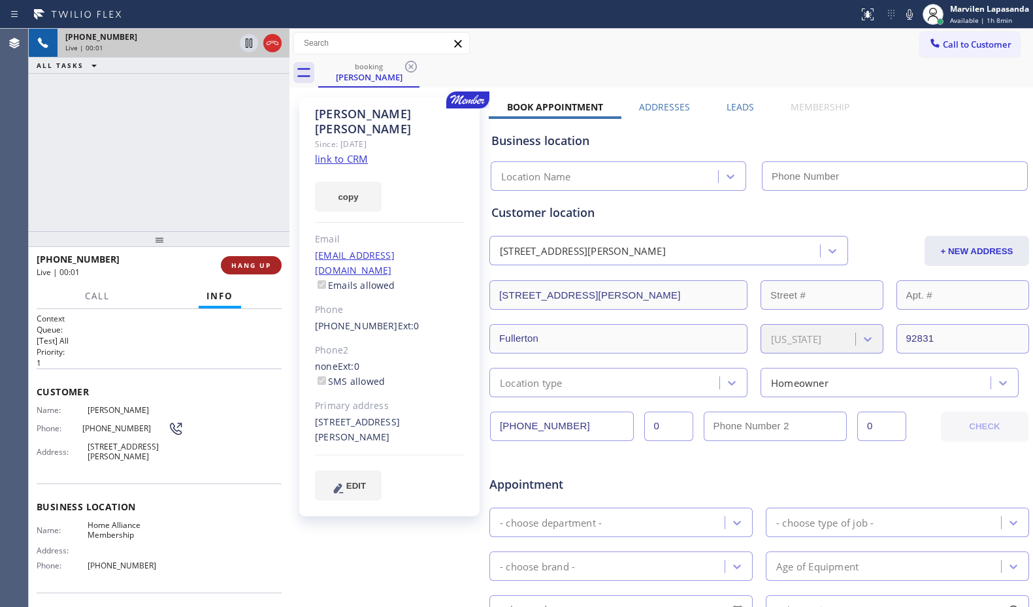
click at [250, 272] on button "HANG UP" at bounding box center [251, 265] width 61 height 18
type input "[PHONE_NUMBER]"
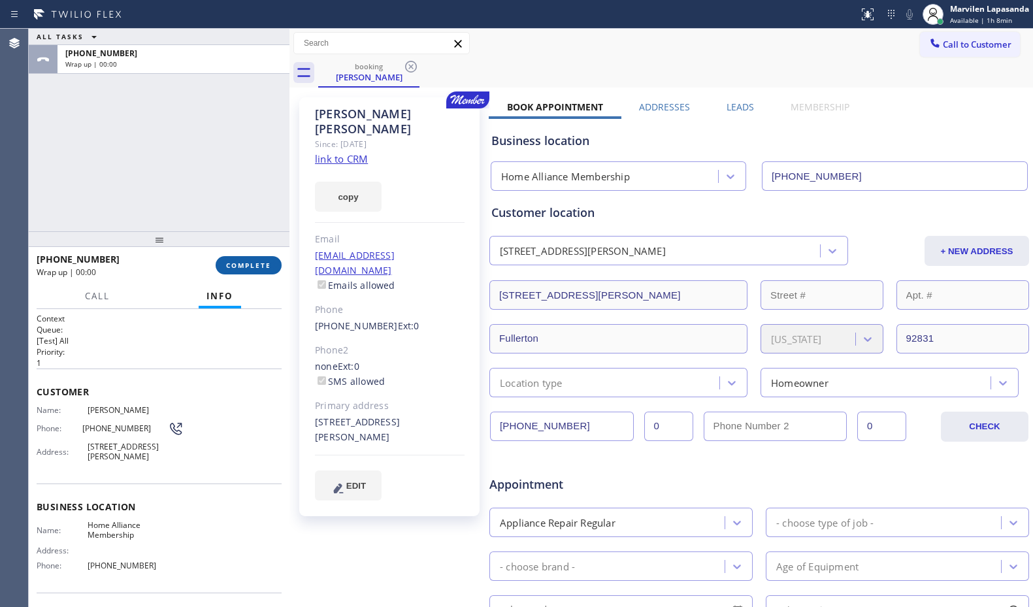
click at [250, 272] on button "COMPLETE" at bounding box center [249, 265] width 66 height 18
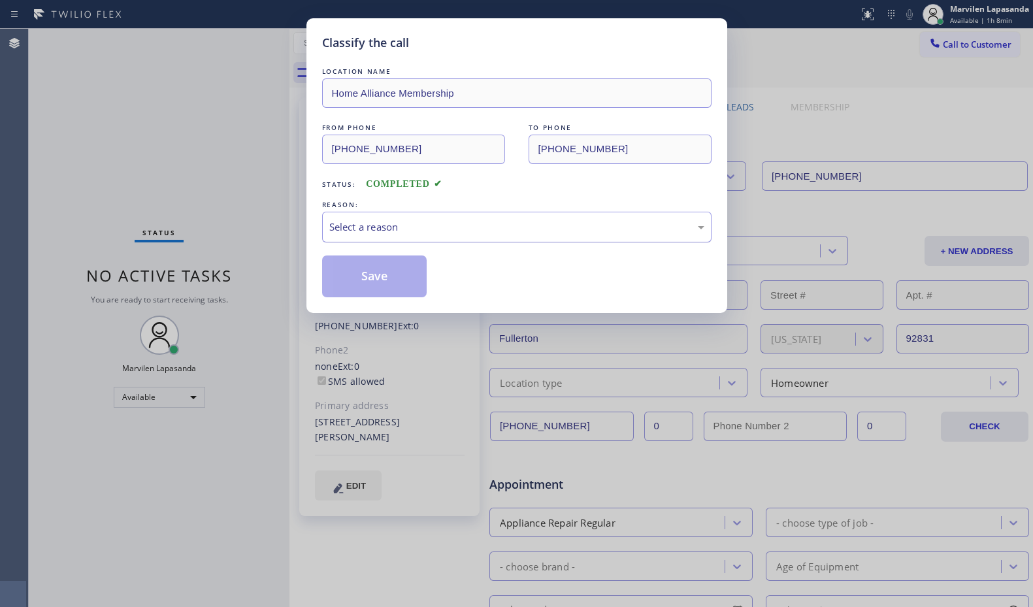
click at [349, 233] on div "Select a reason" at bounding box center [516, 226] width 375 height 15
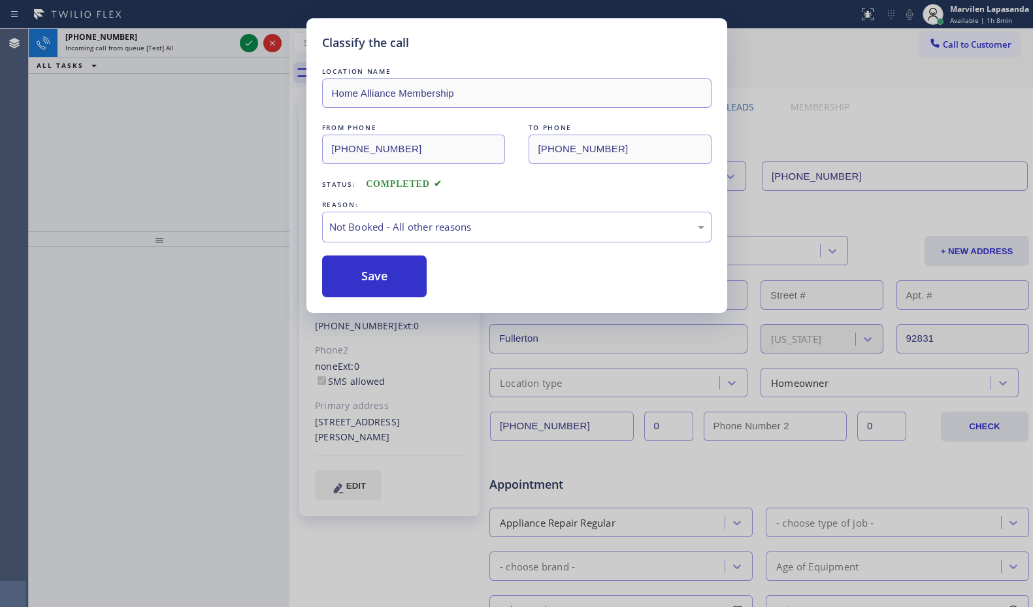
click at [347, 273] on button "Save" at bounding box center [374, 276] width 105 height 42
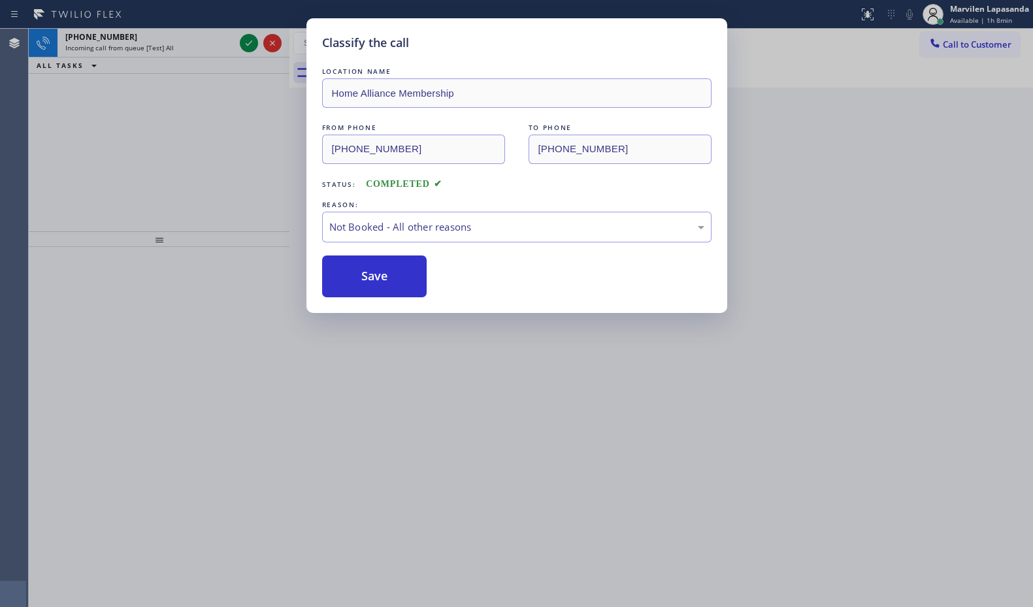
click at [250, 44] on div "Classify the call LOCATION NAME Premium Rooter Repair [GEOGRAPHIC_DATA] FROM PH…" at bounding box center [531, 318] width 1004 height 578
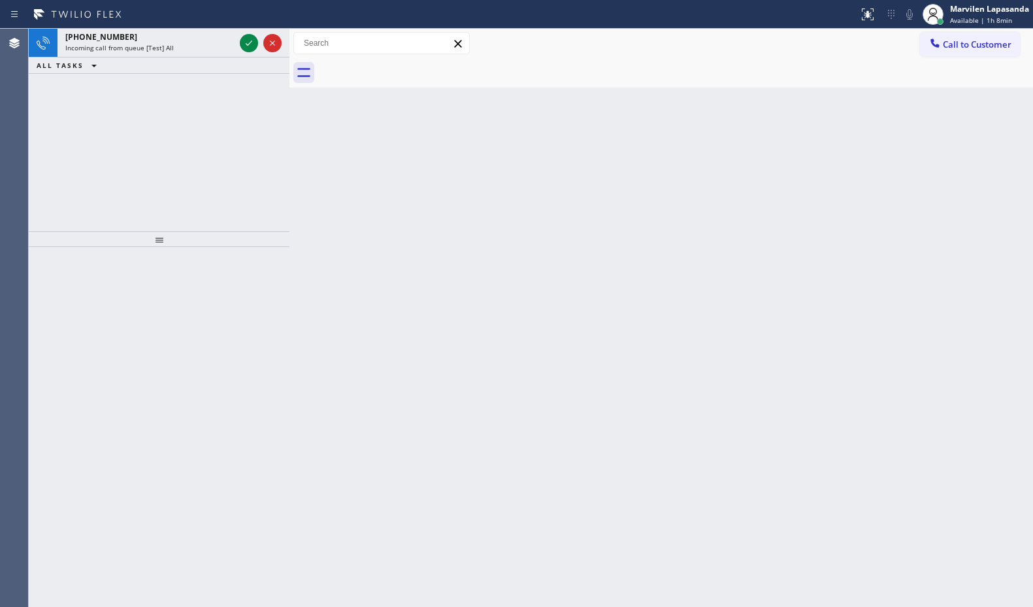
click at [250, 44] on icon at bounding box center [249, 42] width 7 height 5
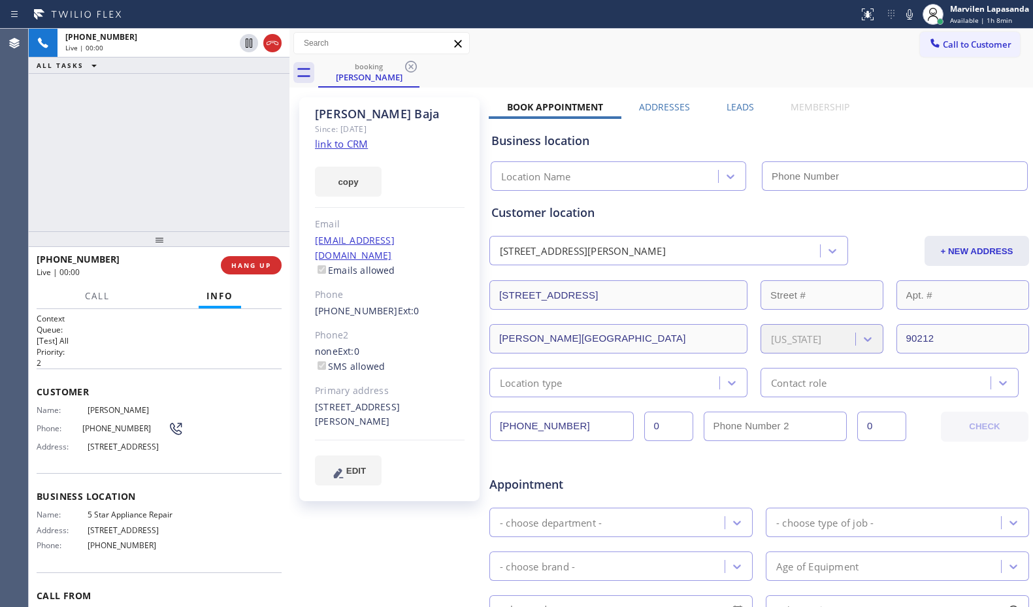
type input "[PHONE_NUMBER]"
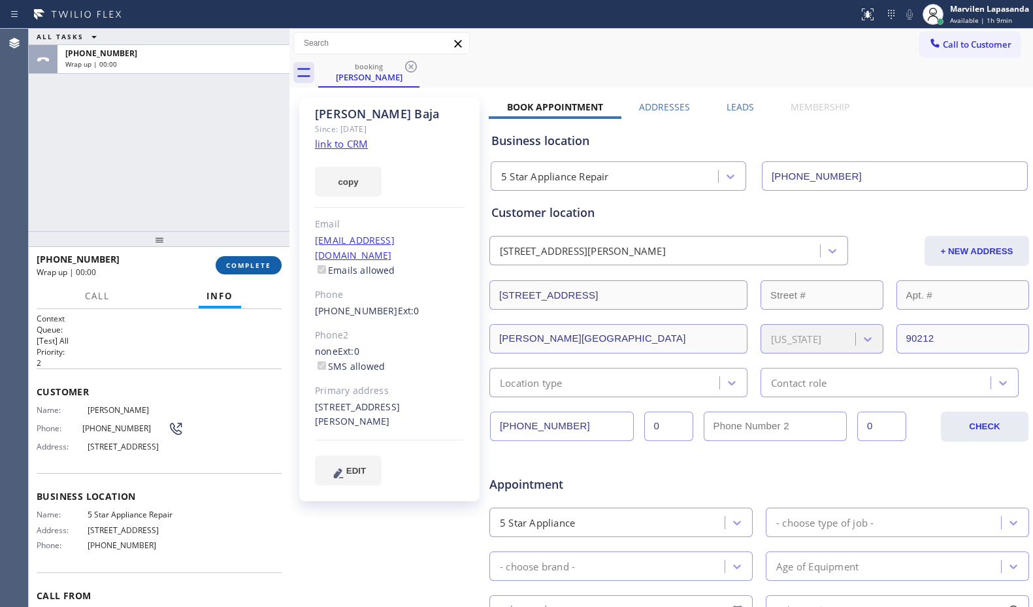
click at [237, 265] on span "COMPLETE" at bounding box center [248, 265] width 45 height 9
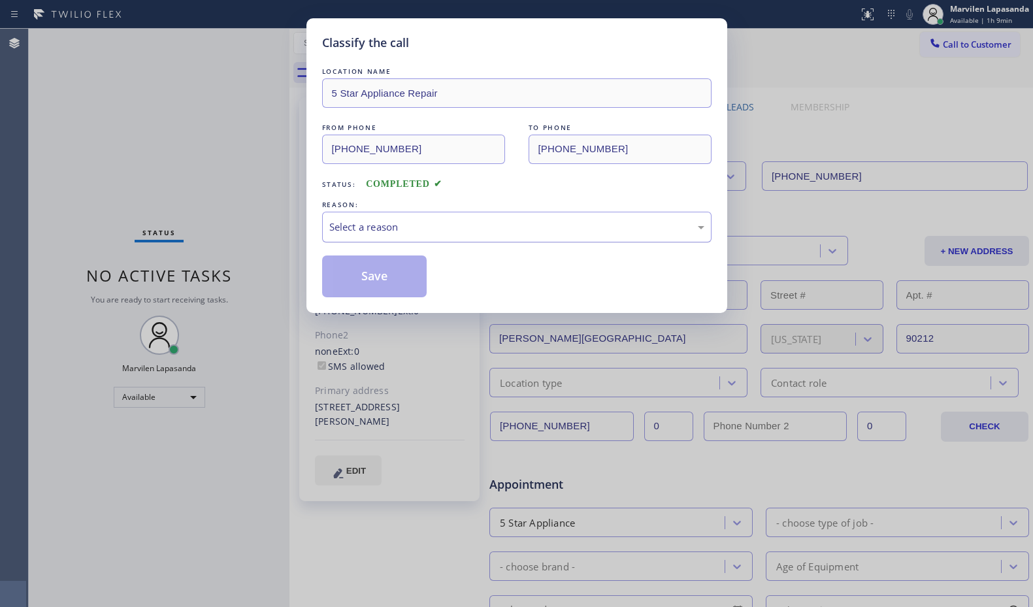
click at [361, 222] on div "Select a reason" at bounding box center [516, 226] width 375 height 15
click at [362, 267] on button "Save" at bounding box center [374, 276] width 105 height 42
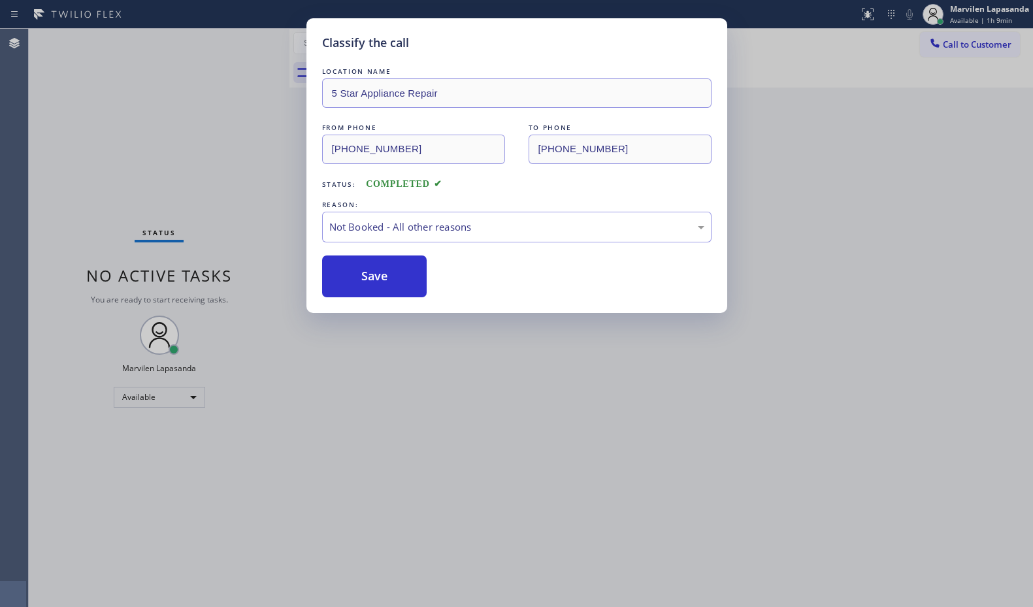
click at [362, 267] on button "Save" at bounding box center [374, 276] width 105 height 42
click at [362, 268] on button "Save" at bounding box center [374, 276] width 105 height 42
click at [242, 83] on div "Classify the call LOCATION NAME Premium Rooter Repair [GEOGRAPHIC_DATA] FROM PH…" at bounding box center [531, 318] width 1004 height 578
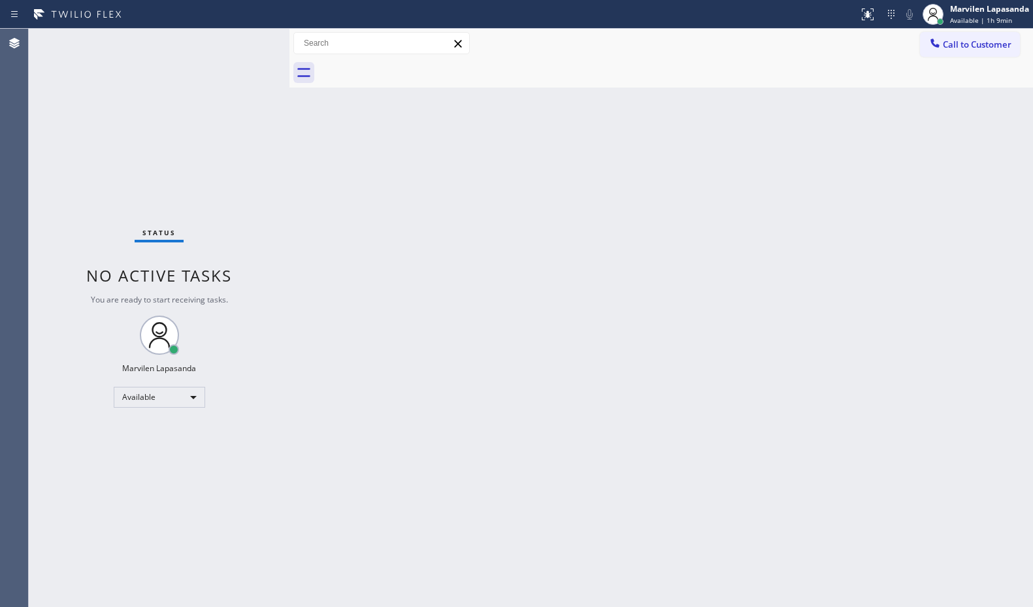
click at [244, 40] on div "Status No active tasks You are ready to start receiving tasks. Marvilen Lapasan…" at bounding box center [159, 318] width 261 height 578
click at [884, 257] on div "Back to Dashboard Change Sender ID Customers Technicians Select a contact Outbo…" at bounding box center [660, 318] width 743 height 578
click at [841, 402] on div "Back to Dashboard Change Sender ID Customers Technicians Select a contact Outbo…" at bounding box center [660, 318] width 743 height 578
click at [737, 272] on div "Back to Dashboard Change Sender ID Customers Technicians Select a contact Outbo…" at bounding box center [660, 318] width 743 height 578
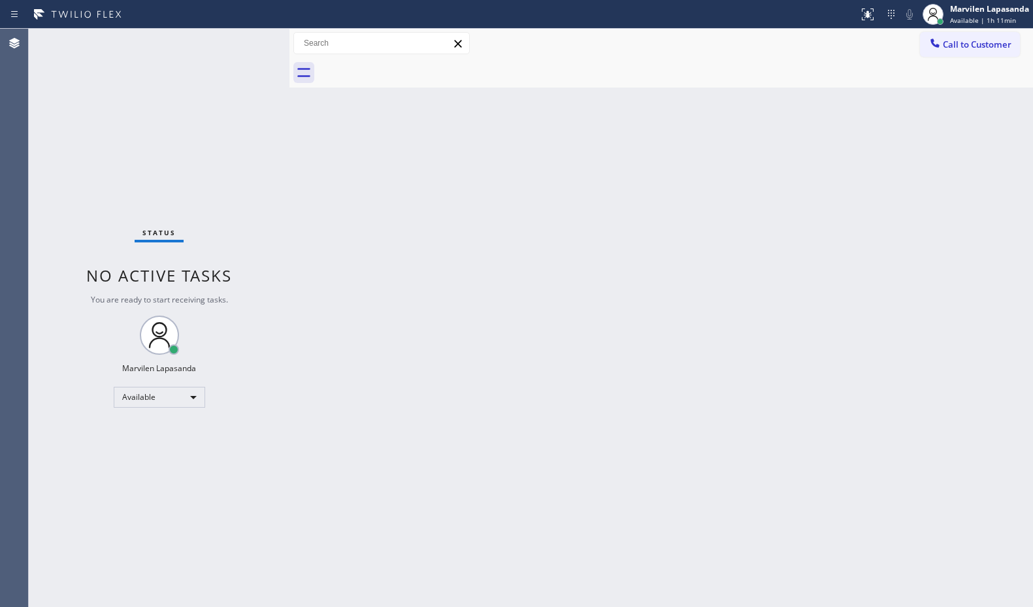
click at [742, 262] on div "Back to Dashboard Change Sender ID Customers Technicians Select a contact Outbo…" at bounding box center [660, 318] width 743 height 578
click at [743, 264] on div "Back to Dashboard Change Sender ID Customers Technicians Select a contact Outbo…" at bounding box center [660, 318] width 743 height 578
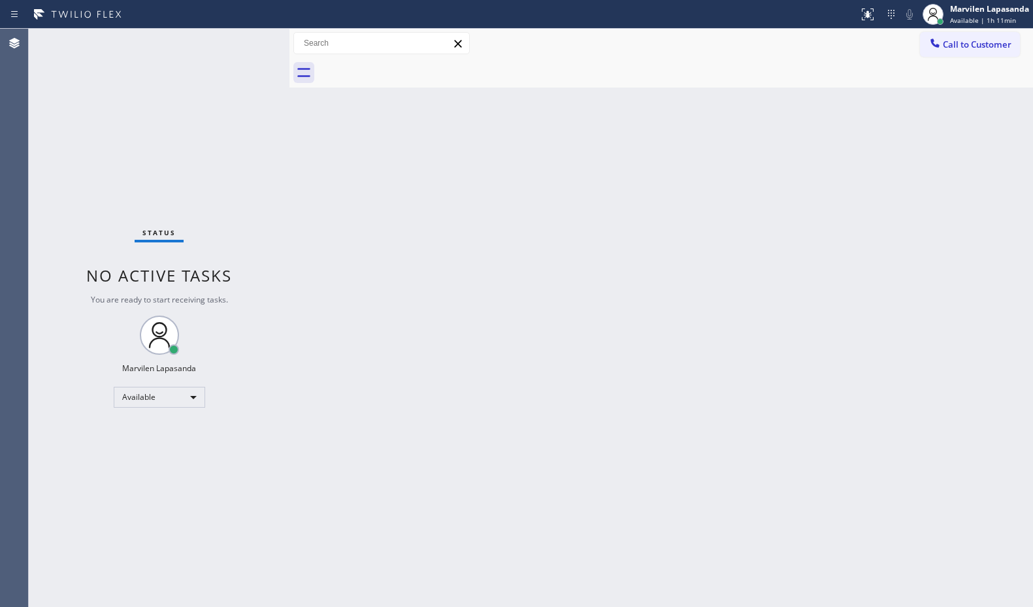
click at [743, 264] on div "Back to Dashboard Change Sender ID Customers Technicians Select a contact Outbo…" at bounding box center [660, 318] width 743 height 578
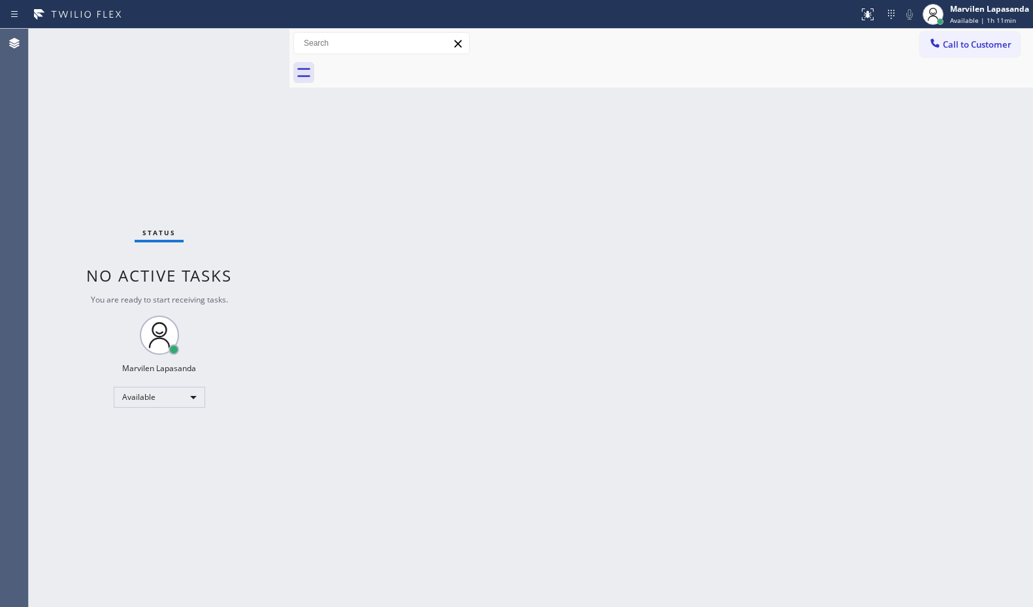
click at [743, 264] on div "Back to Dashboard Change Sender ID Customers Technicians Select a contact Outbo…" at bounding box center [660, 318] width 743 height 578
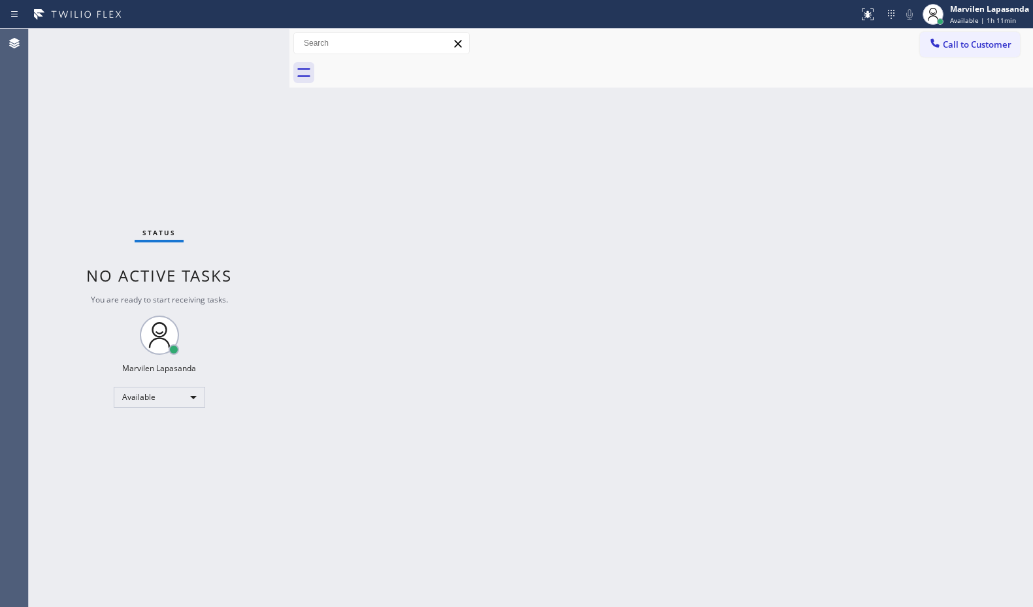
click at [743, 264] on div "Back to Dashboard Change Sender ID Customers Technicians Select a contact Outbo…" at bounding box center [660, 318] width 743 height 578
click at [539, 46] on div "Call to Customer Outbound call Location Quick Tune Service Your caller id phone…" at bounding box center [660, 43] width 743 height 23
click at [566, 59] on div at bounding box center [675, 72] width 715 height 29
click at [602, 87] on div at bounding box center [675, 72] width 715 height 29
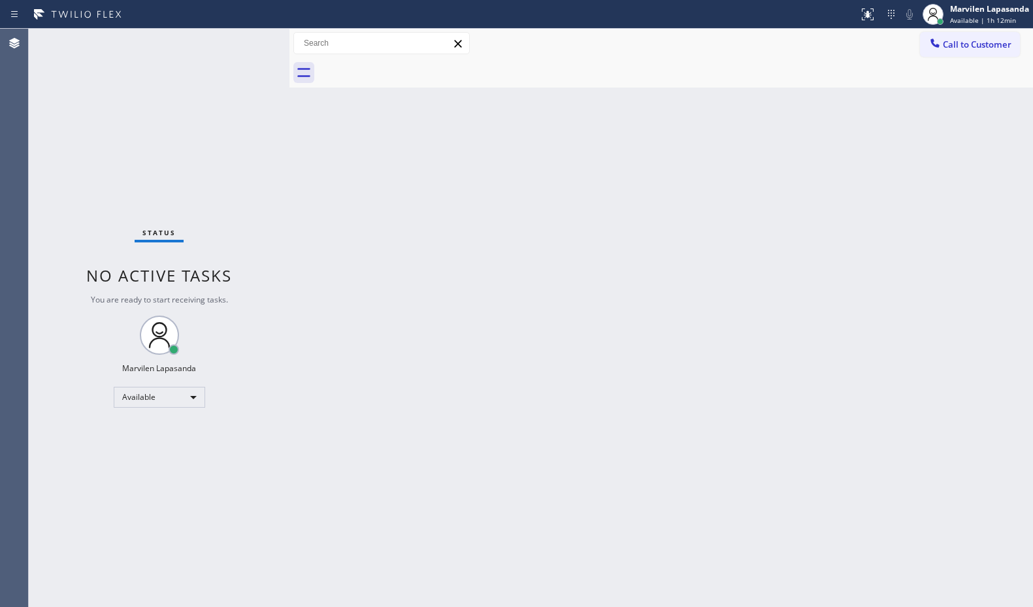
click at [602, 87] on div at bounding box center [675, 72] width 715 height 29
click at [668, 95] on div "Back to Dashboard Change Sender ID Customers Technicians Select a contact Outbo…" at bounding box center [660, 318] width 743 height 578
click at [907, 224] on div "Back to Dashboard Change Sender ID Customers Technicians Select a contact Outbo…" at bounding box center [660, 318] width 743 height 578
click at [974, 227] on div "Back to Dashboard Change Sender ID Customers Technicians Select a contact Outbo…" at bounding box center [660, 318] width 743 height 578
click at [938, 232] on div "Back to Dashboard Change Sender ID Customers Technicians Select a contact Outbo…" at bounding box center [660, 318] width 743 height 578
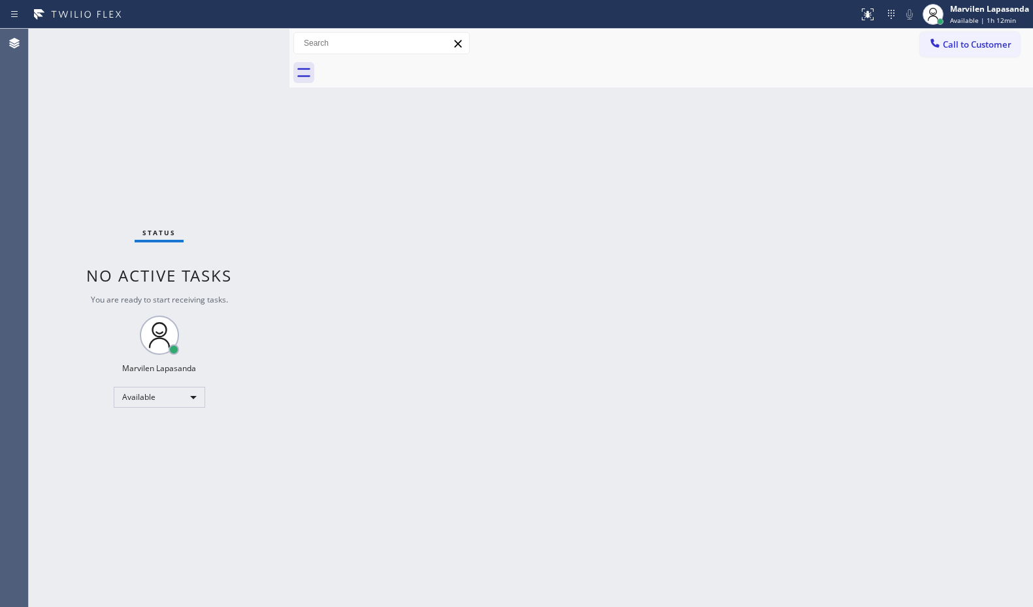
click at [935, 231] on div "Back to Dashboard Change Sender ID Customers Technicians Select a contact Outbo…" at bounding box center [660, 318] width 743 height 578
click at [848, 289] on div "Back to Dashboard Change Sender ID Customers Technicians Select a contact Outbo…" at bounding box center [660, 318] width 743 height 578
click at [240, 245] on div "Status No active tasks You are ready to start receiving tasks. Marvilen Lapasan…" at bounding box center [159, 318] width 261 height 578
click at [274, 202] on div "Status No active tasks You are ready to start receiving tasks. Marvilen Lapasan…" at bounding box center [159, 318] width 261 height 578
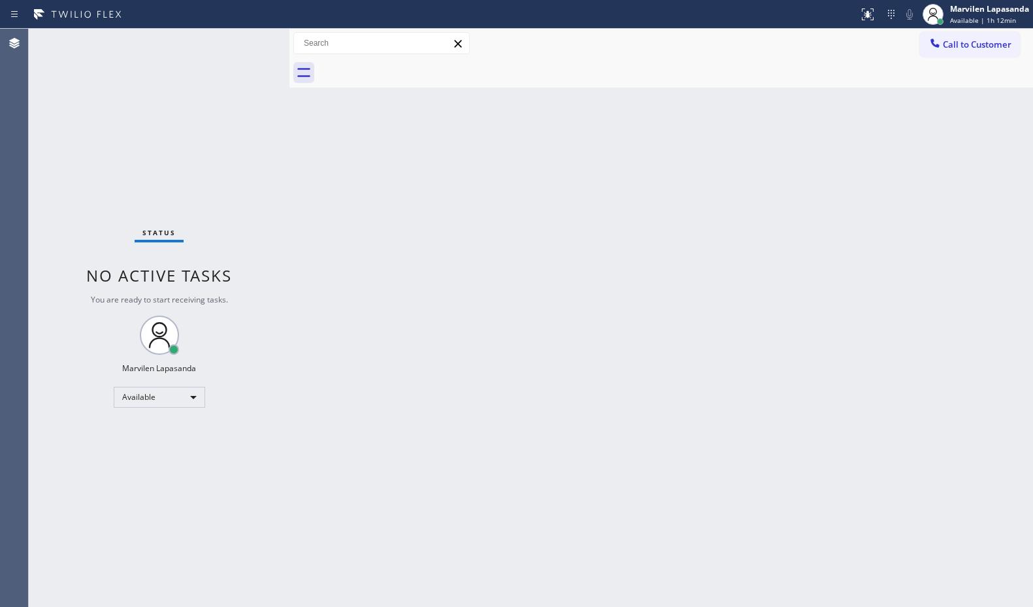
click at [425, 429] on div "Back to Dashboard Change Sender ID Customers Technicians Select a contact Outbo…" at bounding box center [660, 318] width 743 height 578
click at [236, 102] on div "Status No active tasks You are ready to start receiving tasks. Marvilen Lapasan…" at bounding box center [159, 318] width 261 height 578
click at [241, 40] on div "Status No active tasks You are ready to start receiving tasks. Marvilen Lapasan…" at bounding box center [159, 318] width 261 height 578
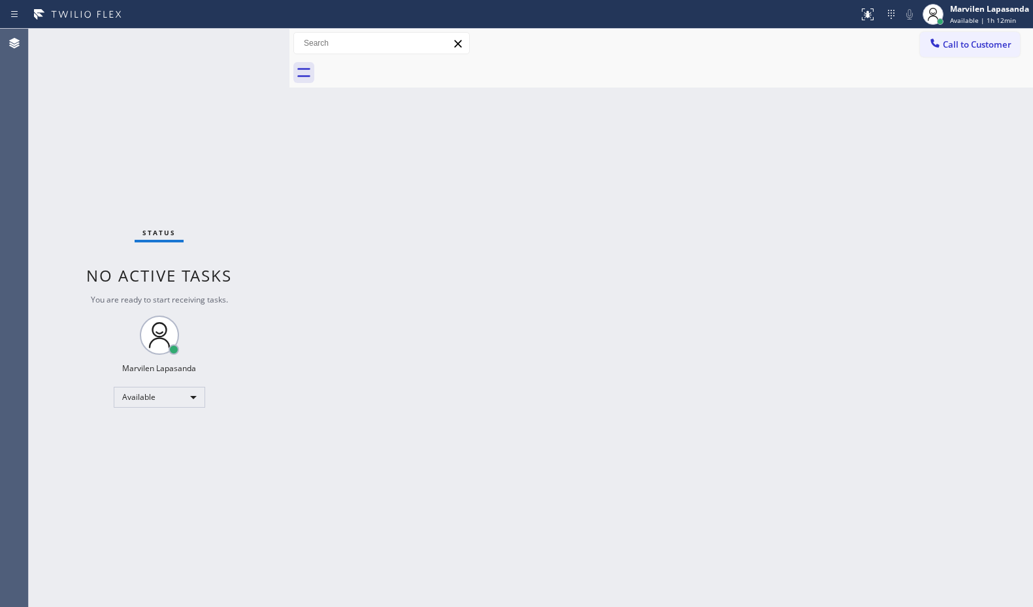
click at [248, 40] on div "Status No active tasks You are ready to start receiving tasks. Marvilen Lapasan…" at bounding box center [159, 318] width 261 height 578
click at [250, 65] on div "Status No active tasks You are ready to start receiving tasks. Marvilen Lapasan…" at bounding box center [159, 318] width 261 height 578
click at [1026, 350] on div "Back to Dashboard Change Sender ID Customers Technicians Select a contact Outbo…" at bounding box center [660, 318] width 743 height 578
click at [249, 46] on div "Status No active tasks You are ready to start receiving tasks. Marvilen Lapasan…" at bounding box center [159, 318] width 261 height 578
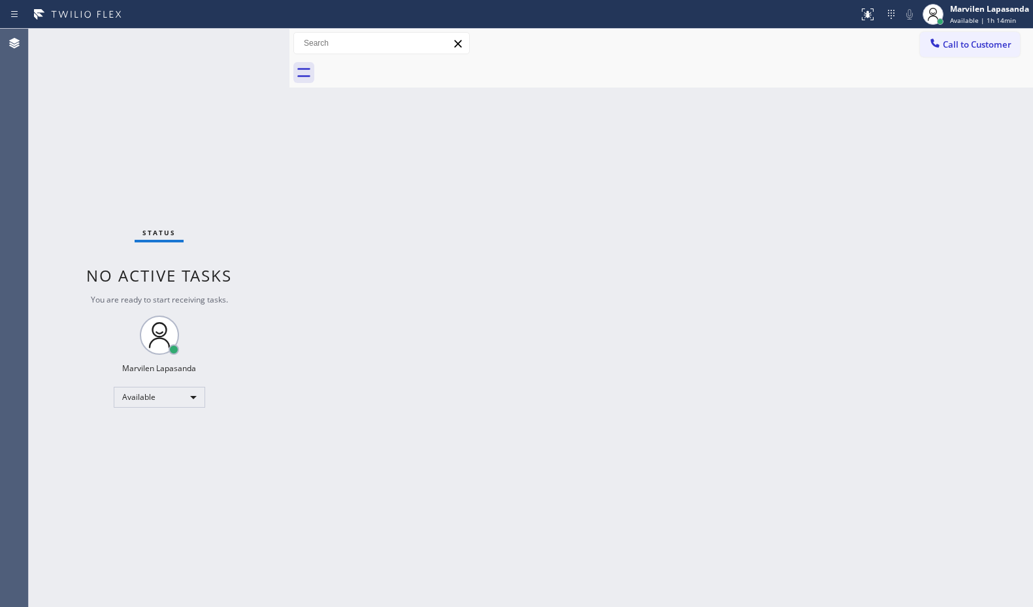
click at [246, 42] on div "Status No active tasks You are ready to start receiving tasks. Marvilen Lapasan…" at bounding box center [159, 318] width 261 height 578
drag, startPoint x: 246, startPoint y: 42, endPoint x: 1013, endPoint y: 117, distance: 770.5
click at [251, 42] on div "Status No active tasks You are ready to start receiving tasks. Marvilen Lapasan…" at bounding box center [159, 318] width 261 height 578
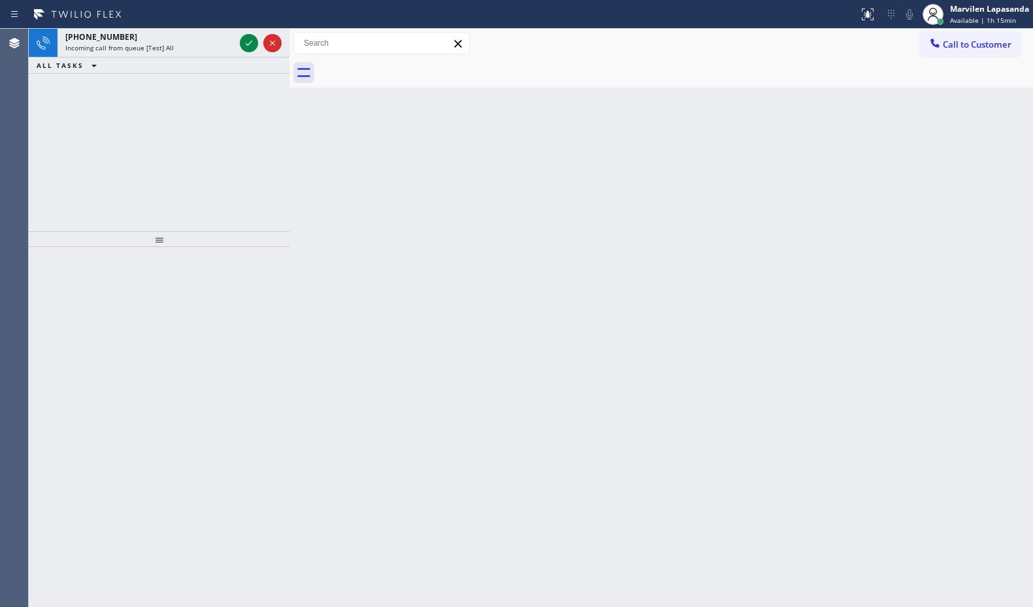
drag, startPoint x: 713, startPoint y: 216, endPoint x: 424, endPoint y: 99, distance: 312.1
click at [711, 216] on div "Back to Dashboard Change Sender ID Customers Technicians Select a contact Outbo…" at bounding box center [660, 318] width 743 height 578
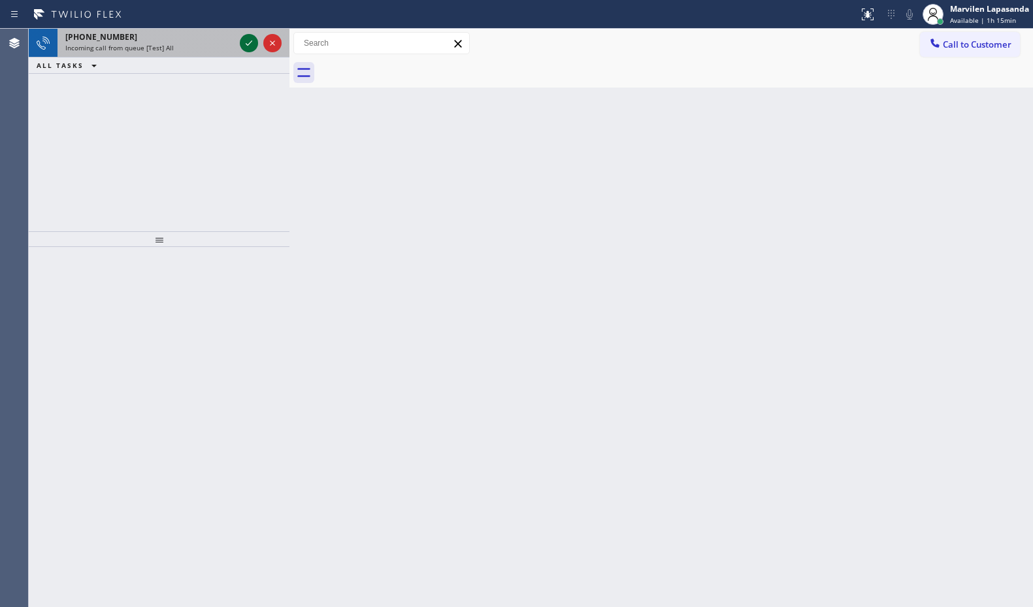
drag, startPoint x: 234, startPoint y: 47, endPoint x: 256, endPoint y: 40, distance: 22.7
click at [255, 40] on div "[PHONE_NUMBER] Incoming call from queue [Test] All" at bounding box center [159, 43] width 261 height 29
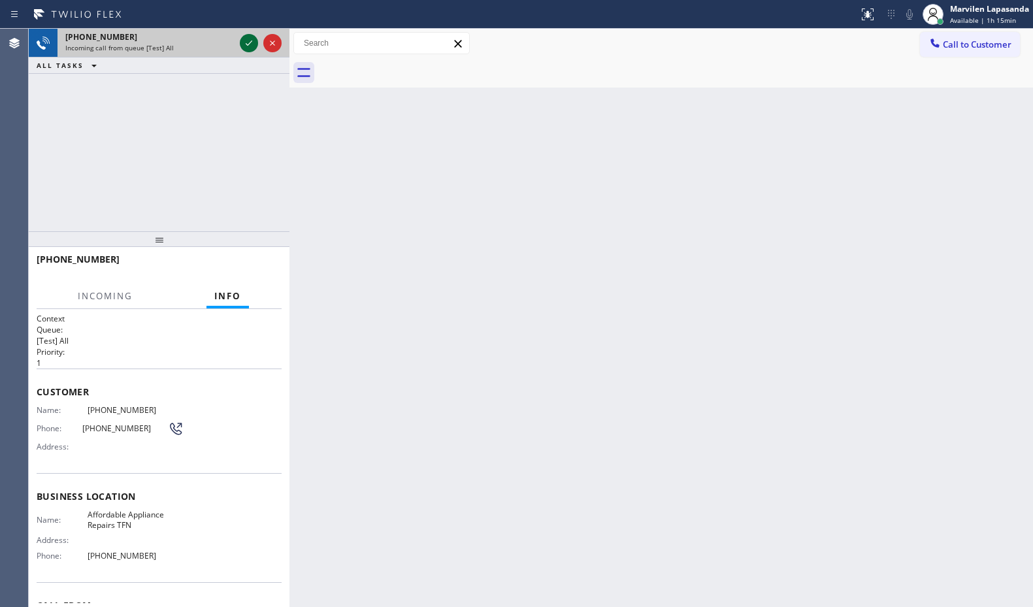
click at [256, 40] on icon at bounding box center [249, 43] width 16 height 16
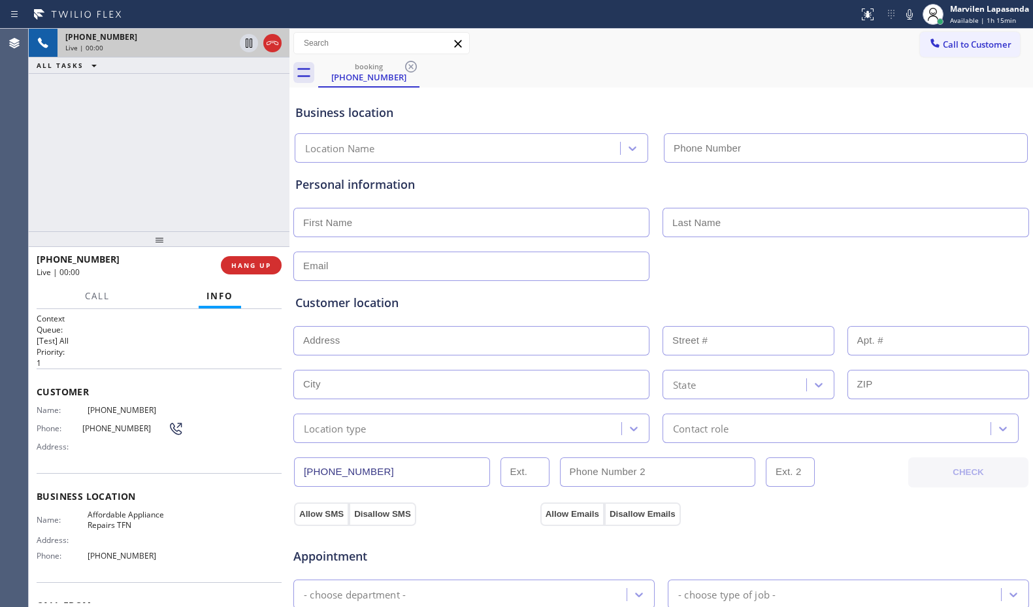
type input "[PHONE_NUMBER]"
click at [81, 489] on div "Business location Name: Affordable Appliance Repairs TFN Address: Phone: [PHONE…" at bounding box center [159, 527] width 245 height 109
click at [75, 488] on div "Business location Name: Affordable Appliance Repairs TFN Address: Phone: [PHONE…" at bounding box center [159, 527] width 245 height 109
drag, startPoint x: 41, startPoint y: 407, endPoint x: 37, endPoint y: 402, distance: 6.9
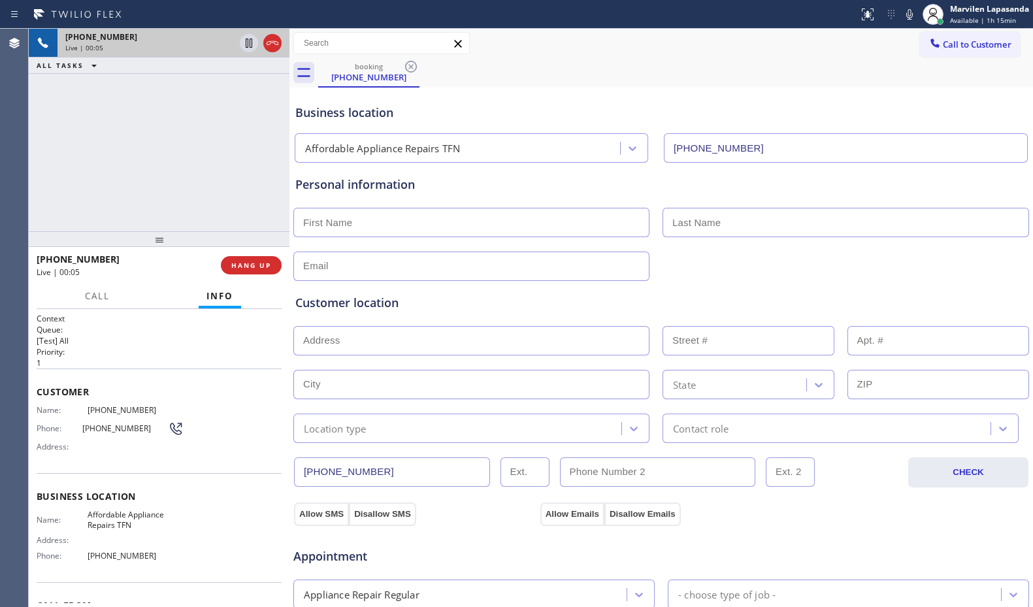
click at [40, 407] on span "Name:" at bounding box center [62, 410] width 51 height 10
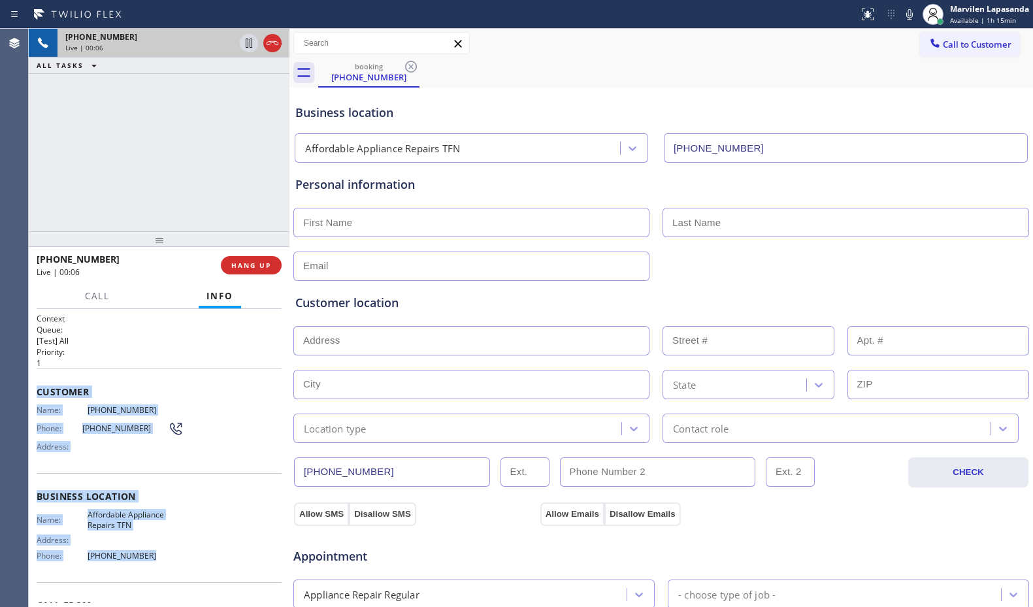
drag, startPoint x: 36, startPoint y: 387, endPoint x: 187, endPoint y: 579, distance: 245.1
click at [187, 579] on div "Context Queue: [Test] All Priority: 1 Customer Name: [PHONE_NUMBER] Phone: [PHO…" at bounding box center [159, 458] width 261 height 298
copy div "Customer Name: [PHONE_NUMBER] Phone: [PHONE_NUMBER] Address: Business location …"
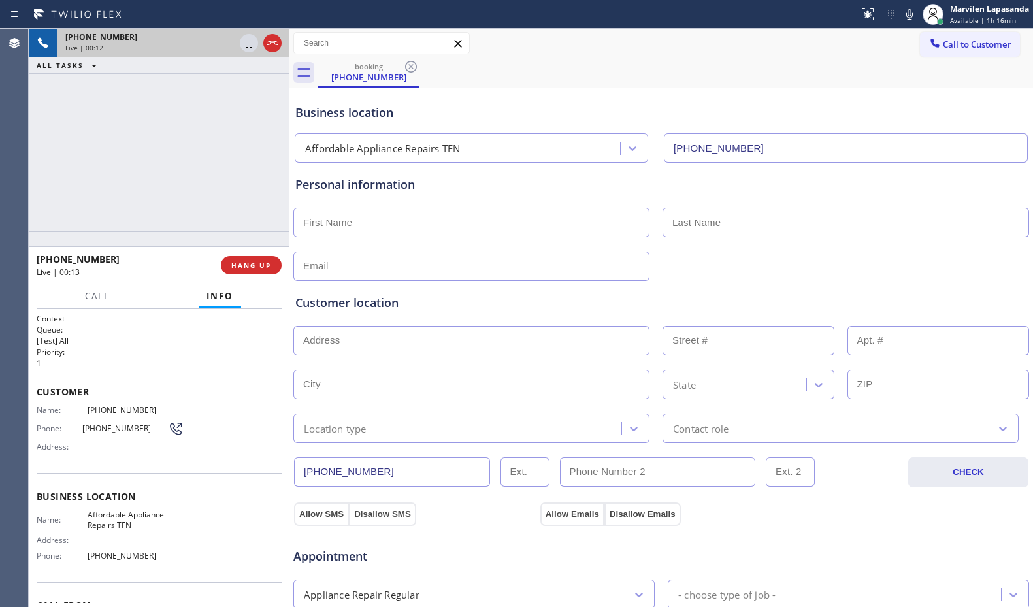
click at [140, 160] on div "[PHONE_NUMBER] Live | 00:12 ALL TASKS ALL TASKS ACTIVE TASKS TASKS IN WRAP UP" at bounding box center [159, 130] width 261 height 202
click at [143, 161] on div "[PHONE_NUMBER] Live | 00:13 ALL TASKS ALL TASKS ACTIVE TASKS TASKS IN WRAP UP" at bounding box center [159, 130] width 261 height 202
click at [143, 161] on div "[PHONE_NUMBER] Live | 00:14 ALL TASKS ALL TASKS ACTIVE TASKS TASKS IN WRAP UP" at bounding box center [159, 130] width 261 height 202
click at [143, 161] on div "[PHONE_NUMBER] Live | 00:17 ALL TASKS ALL TASKS ACTIVE TASKS TASKS IN WRAP UP" at bounding box center [159, 130] width 261 height 202
click at [143, 161] on div "[PHONE_NUMBER] Live | 00:18 ALL TASKS ALL TASKS ACTIVE TASKS TASKS IN WRAP UP" at bounding box center [159, 130] width 261 height 202
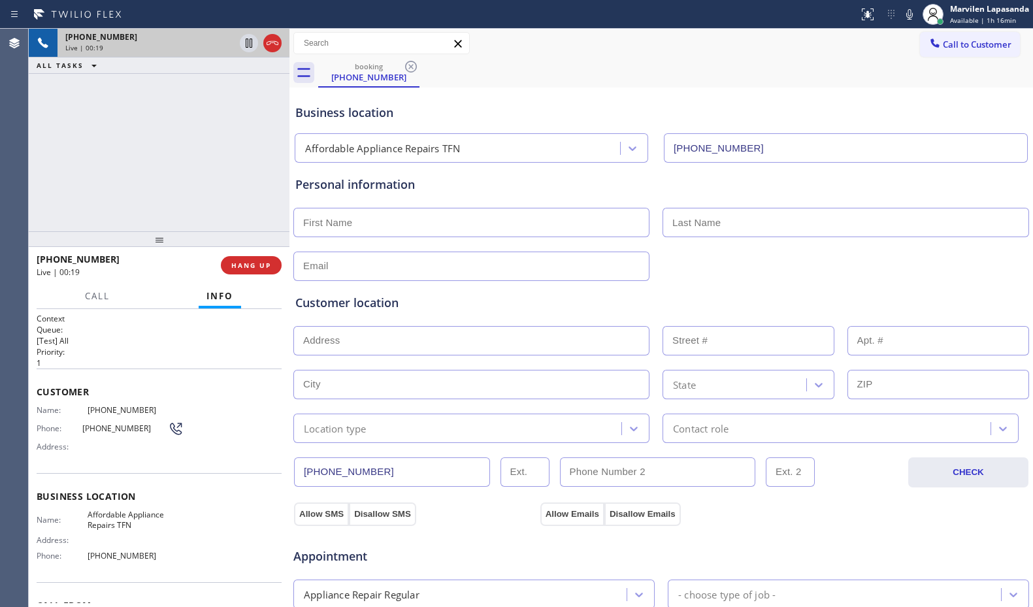
click at [143, 161] on div "[PHONE_NUMBER] Live | 00:19 ALL TASKS ALL TASKS ACTIVE TASKS TASKS IN WRAP UP" at bounding box center [159, 130] width 261 height 202
click at [249, 263] on span "HANG UP" at bounding box center [251, 265] width 40 height 9
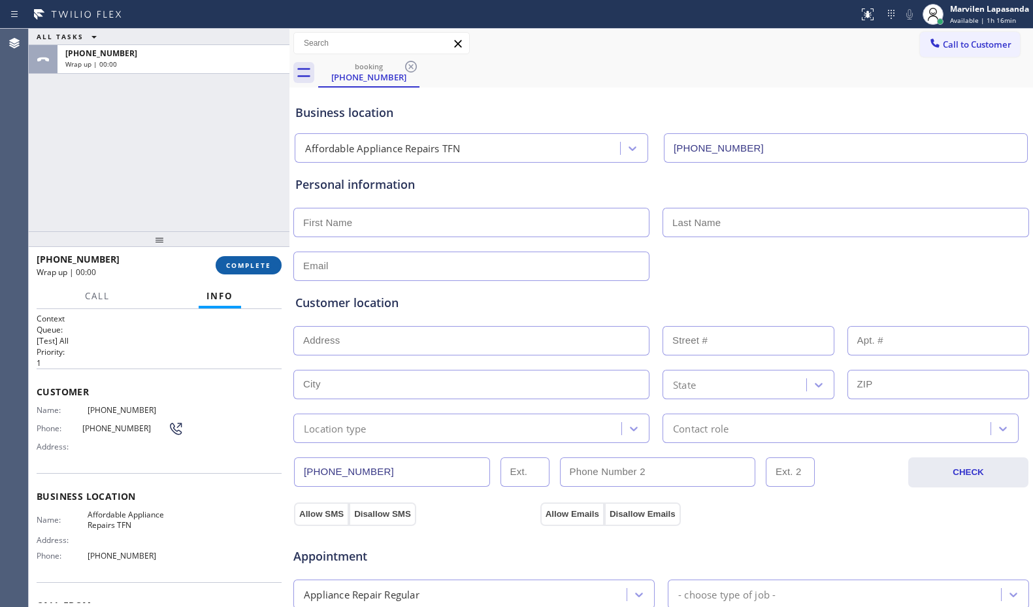
click at [249, 263] on span "COMPLETE" at bounding box center [248, 265] width 45 height 9
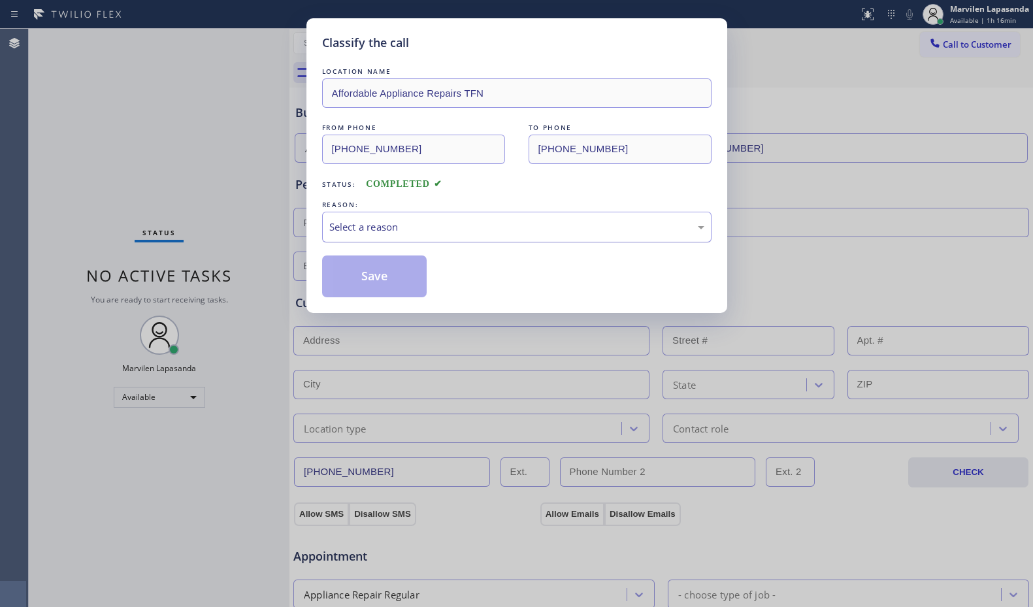
click at [359, 233] on div "Select a reason" at bounding box center [516, 226] width 375 height 15
click at [363, 282] on button "Save" at bounding box center [374, 276] width 105 height 42
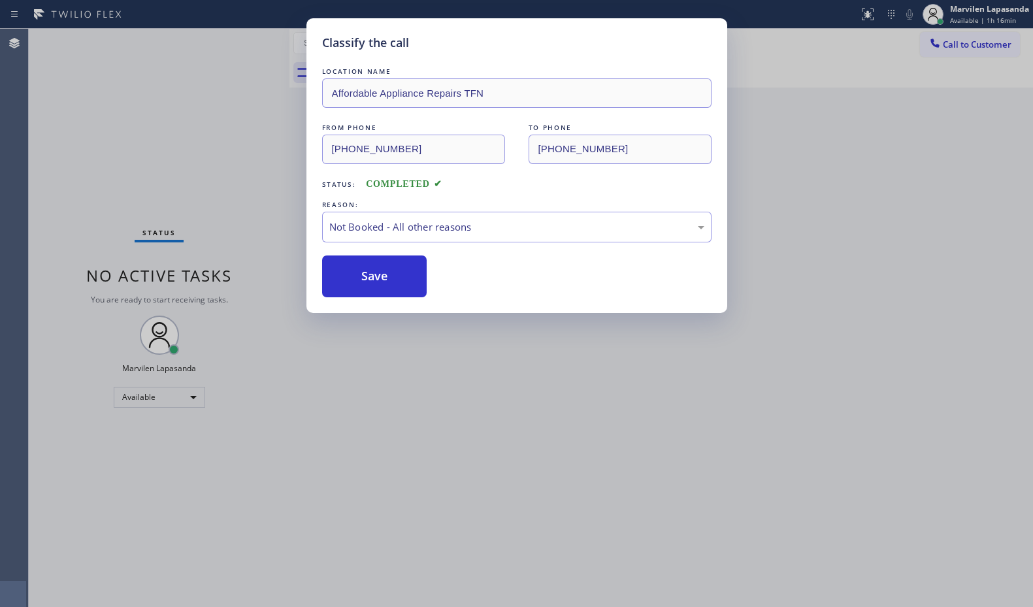
drag, startPoint x: 933, startPoint y: 260, endPoint x: 1031, endPoint y: 225, distance: 104.1
click at [947, 255] on div "Classify the call LOCATION NAME Premium Rooter Repair [GEOGRAPHIC_DATA] FROM PH…" at bounding box center [531, 318] width 1004 height 578
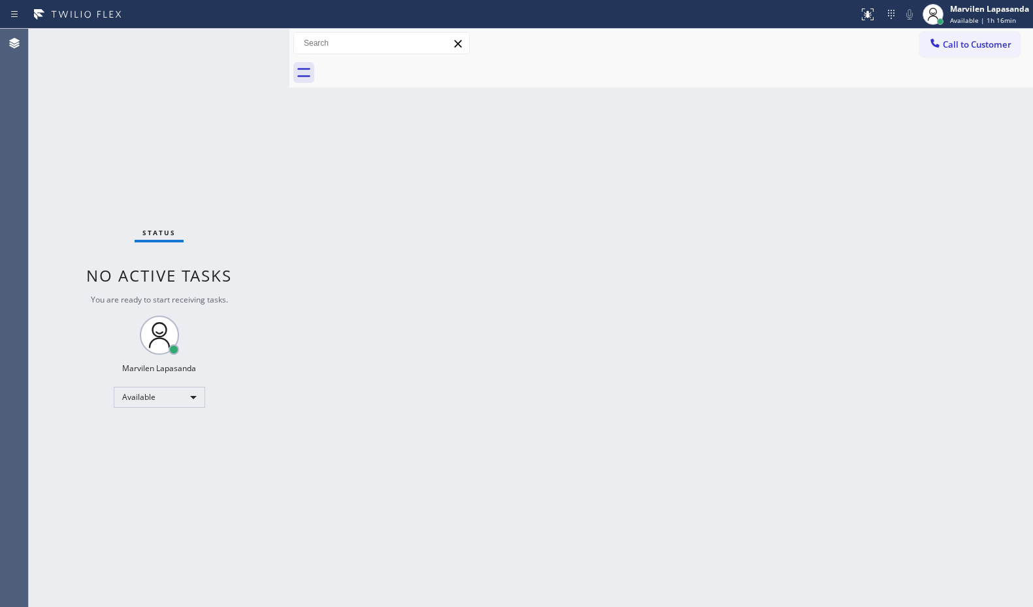
click at [253, 41] on div "Status No active tasks You are ready to start receiving tasks. Marvilen Lapasan…" at bounding box center [159, 318] width 261 height 578
click at [237, 40] on div "Status No active tasks You are ready to start receiving tasks. Marvilen Lapasan…" at bounding box center [159, 318] width 261 height 578
click at [240, 40] on div "Status No active tasks You are ready to start receiving tasks. Marvilen Lapasan…" at bounding box center [159, 318] width 261 height 578
click at [608, 148] on div "Back to Dashboard Change Sender ID Customers Technicians Select a contact Outbo…" at bounding box center [660, 318] width 743 height 578
click at [253, 176] on div "Status No active tasks You are ready to start receiving tasks. Marvilen Lapasan…" at bounding box center [159, 318] width 261 height 578
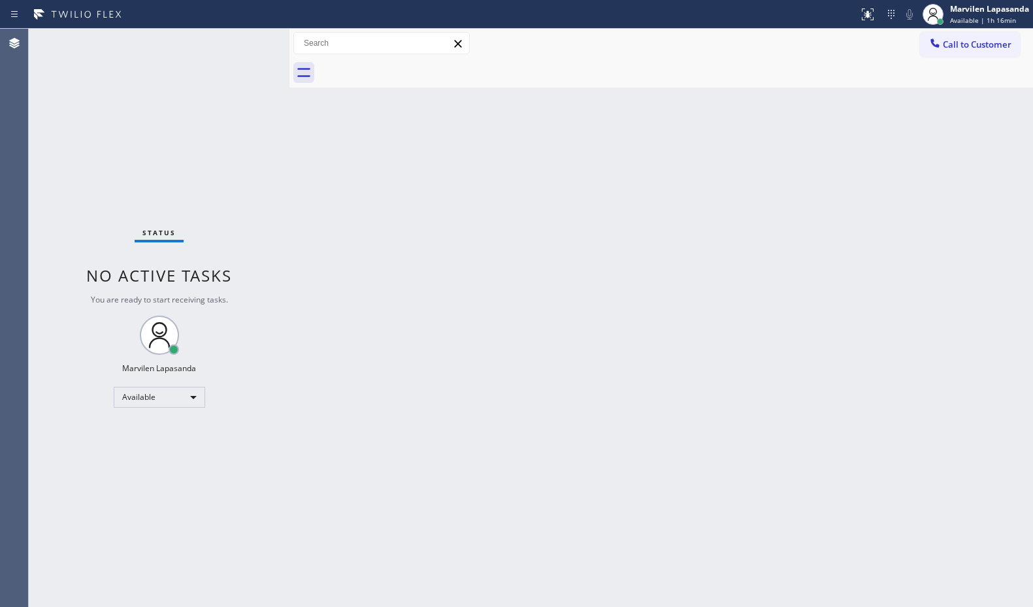
click at [249, 174] on div "Status No active tasks You are ready to start receiving tasks. Marvilen Lapasan…" at bounding box center [159, 318] width 261 height 578
click at [266, 172] on div "Status No active tasks You are ready to start receiving tasks. Marvilen Lapasan…" at bounding box center [159, 318] width 261 height 578
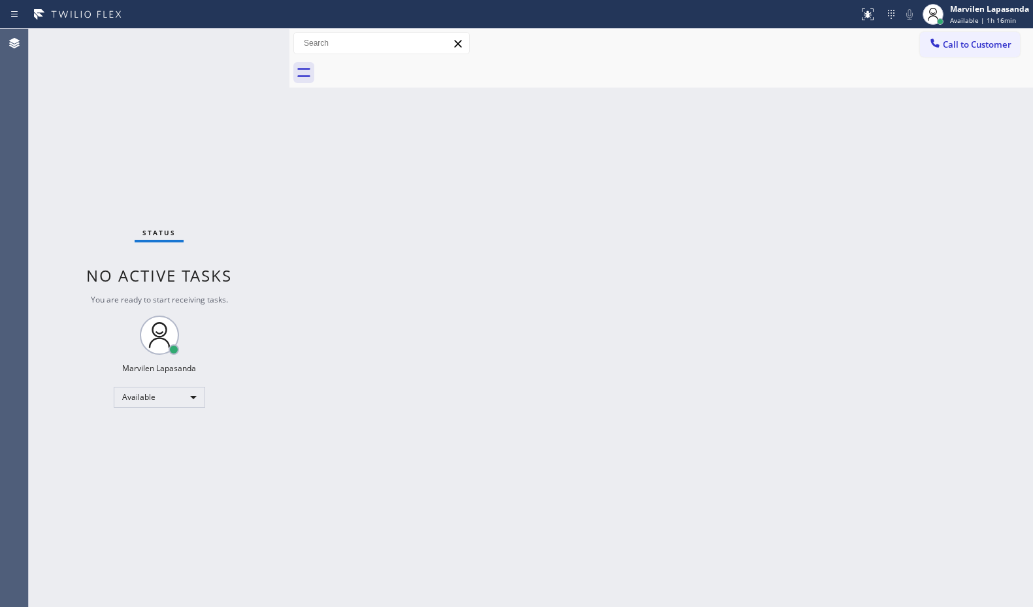
click at [320, 174] on div "Back to Dashboard Change Sender ID Customers Technicians Select a contact Outbo…" at bounding box center [660, 318] width 743 height 578
click at [398, 191] on div "Back to Dashboard Change Sender ID Customers Technicians Select a contact Outbo…" at bounding box center [660, 318] width 743 height 578
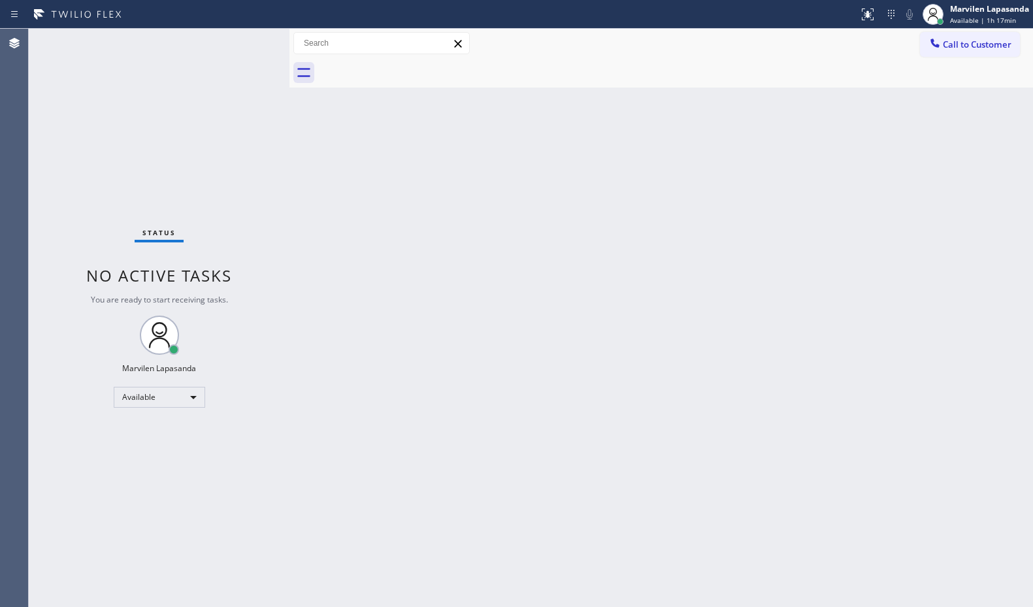
click at [373, 169] on div "Back to Dashboard Change Sender ID Customers Technicians Select a contact Outbo…" at bounding box center [660, 318] width 743 height 578
click at [989, 214] on div "Back to Dashboard Change Sender ID Customers Technicians Select a contact Outbo…" at bounding box center [660, 318] width 743 height 578
click at [265, 47] on div "Status No active tasks You are ready to start receiving tasks. Marvilen Lapasan…" at bounding box center [159, 318] width 261 height 578
click at [783, 118] on div "Back to Dashboard Change Sender ID Customers Technicians Select a contact Outbo…" at bounding box center [660, 318] width 743 height 578
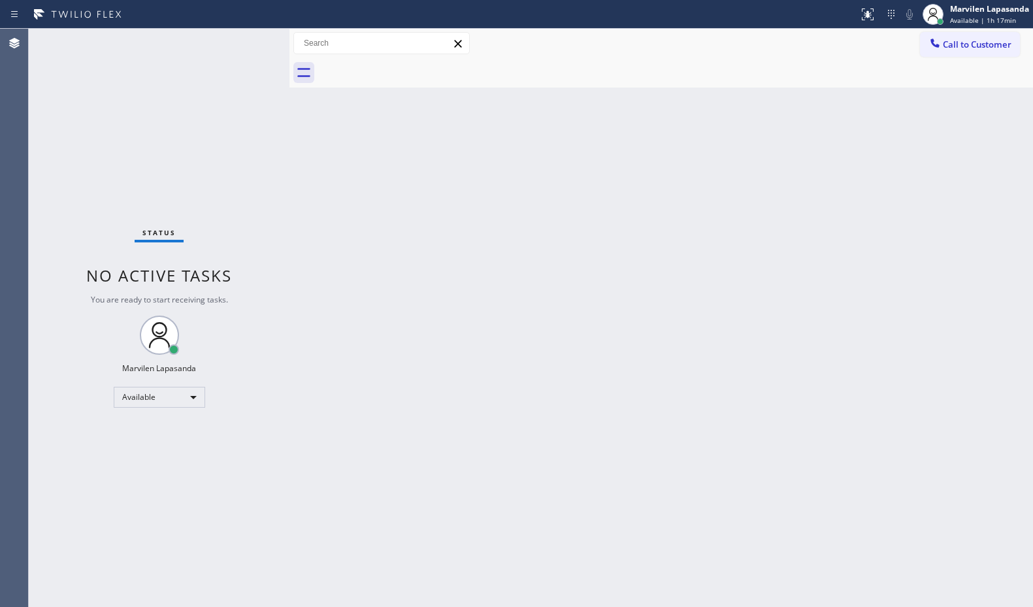
click at [799, 119] on div "Back to Dashboard Change Sender ID Customers Technicians Select a contact Outbo…" at bounding box center [660, 318] width 743 height 578
click at [555, 96] on div "Back to Dashboard Change Sender ID Customers Technicians Select a contact Outbo…" at bounding box center [660, 318] width 743 height 578
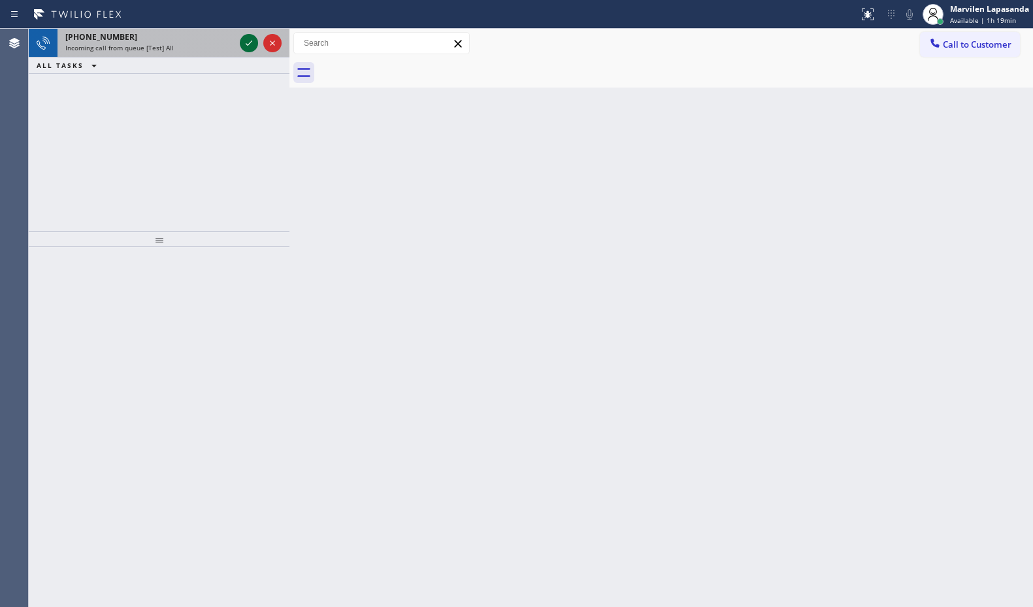
click at [245, 39] on icon at bounding box center [249, 43] width 16 height 16
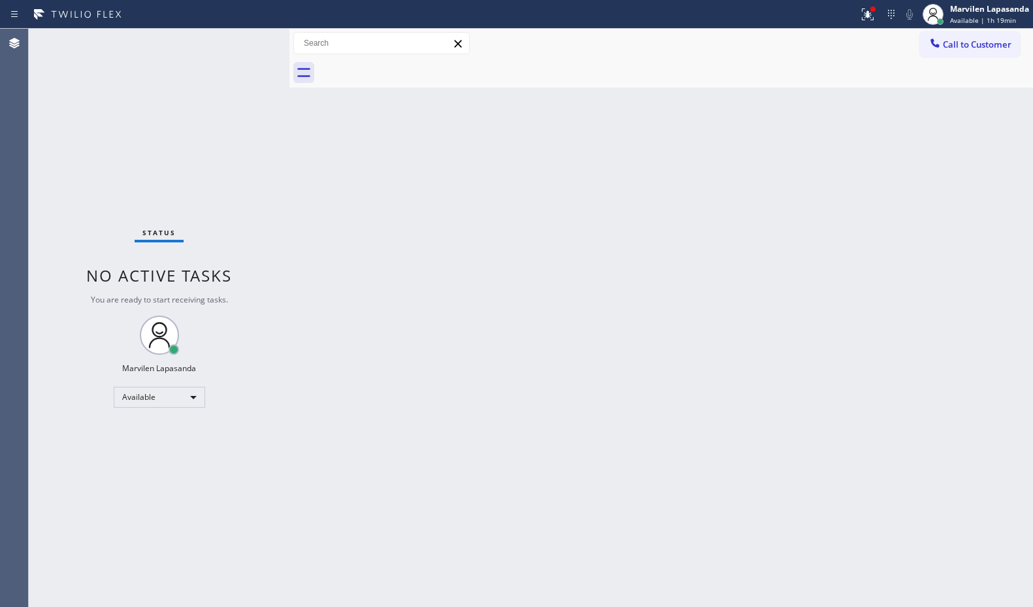
click at [247, 40] on div "Status No active tasks You are ready to start receiving tasks. Marvilen Lapasan…" at bounding box center [159, 318] width 261 height 578
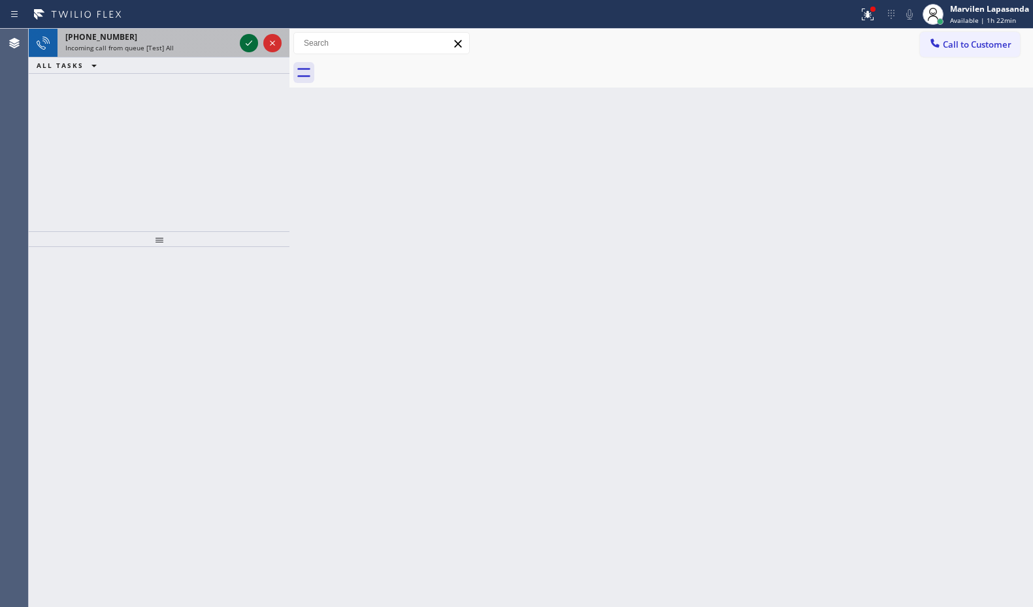
click at [247, 40] on icon at bounding box center [249, 43] width 16 height 16
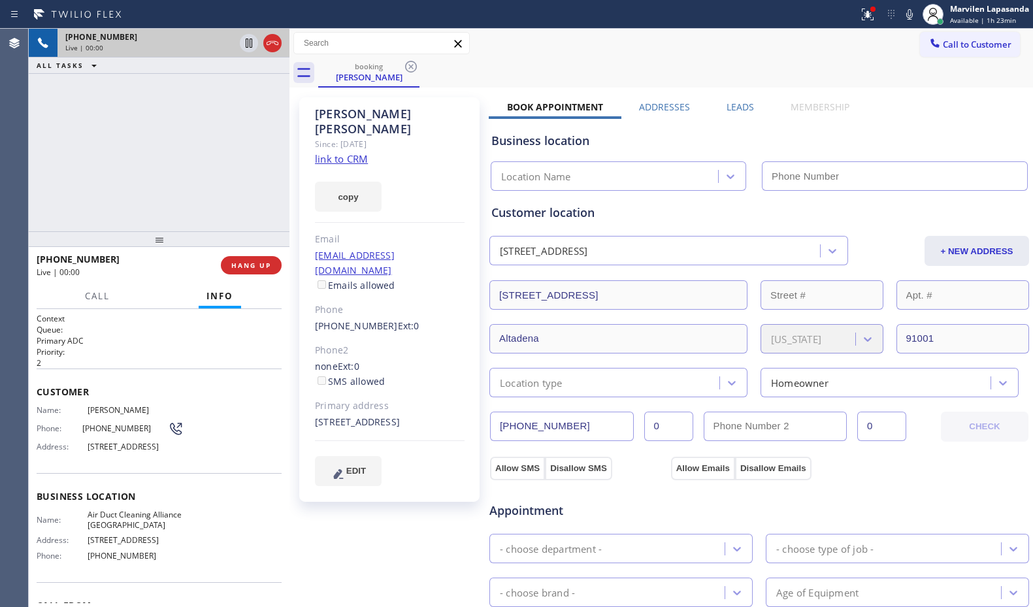
type input "[PHONE_NUMBER]"
click at [214, 432] on div "Name: [PERSON_NAME] Phone: [PHONE_NUMBER] Address: [STREET_ADDRESS]" at bounding box center [159, 431] width 245 height 52
click at [93, 451] on span "[STREET_ADDRESS]" at bounding box center [136, 447] width 96 height 10
click at [120, 434] on div "Phone: [PHONE_NUMBER]" at bounding box center [110, 429] width 147 height 16
click at [105, 442] on span "[STREET_ADDRESS]" at bounding box center [136, 447] width 96 height 10
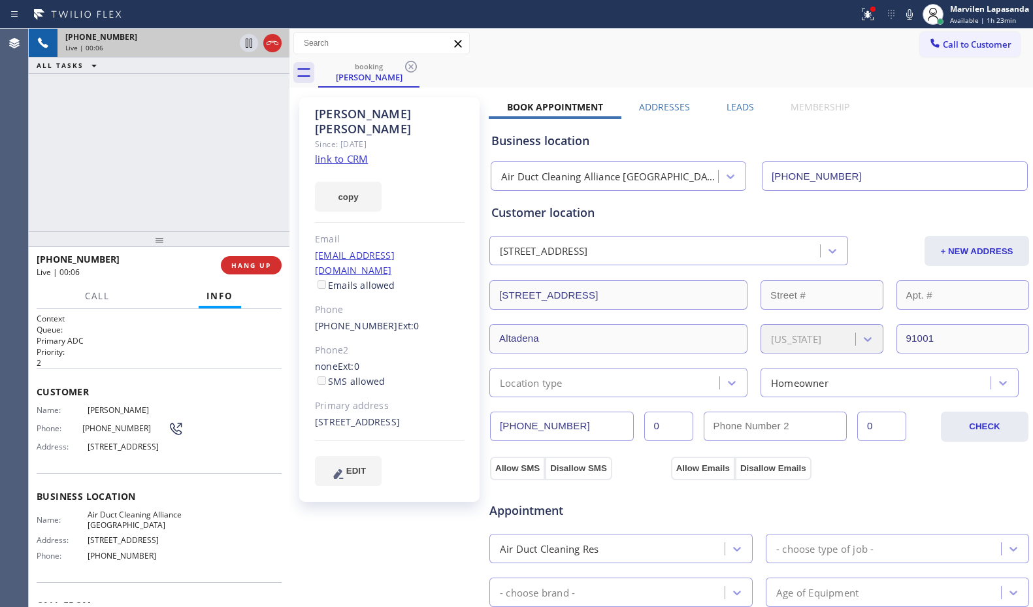
drag, startPoint x: 105, startPoint y: 441, endPoint x: 63, endPoint y: 430, distance: 43.1
click at [105, 442] on span "[STREET_ADDRESS]" at bounding box center [136, 447] width 96 height 10
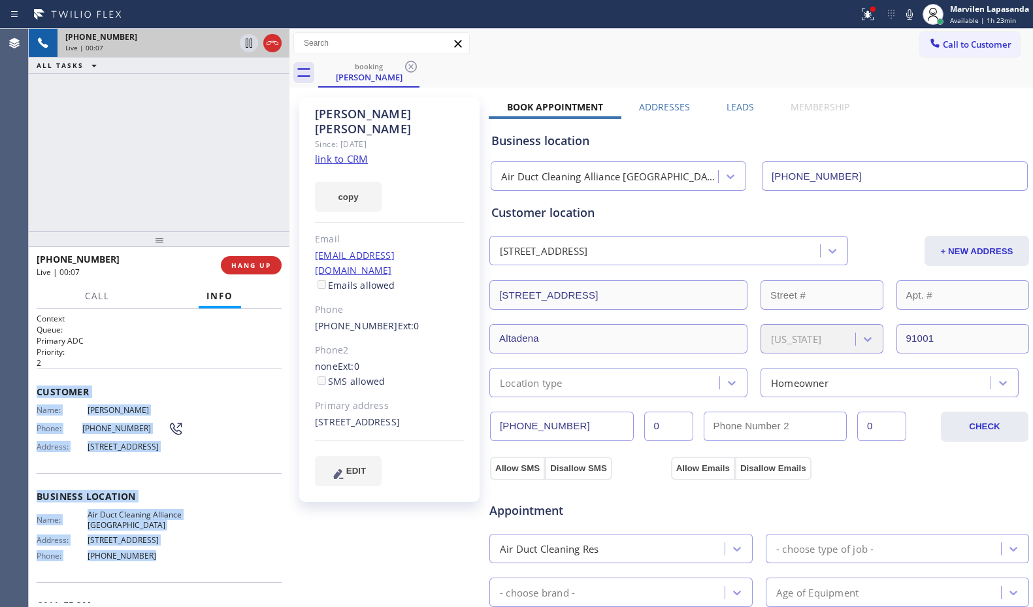
drag, startPoint x: 35, startPoint y: 389, endPoint x: 232, endPoint y: 581, distance: 274.8
click at [232, 581] on div "Context Queue: Primary ADC Priority: 2 Customer Name: [PERSON_NAME] Phone: [PHO…" at bounding box center [159, 458] width 261 height 298
click at [334, 152] on link "link to CRM" at bounding box center [341, 158] width 53 height 13
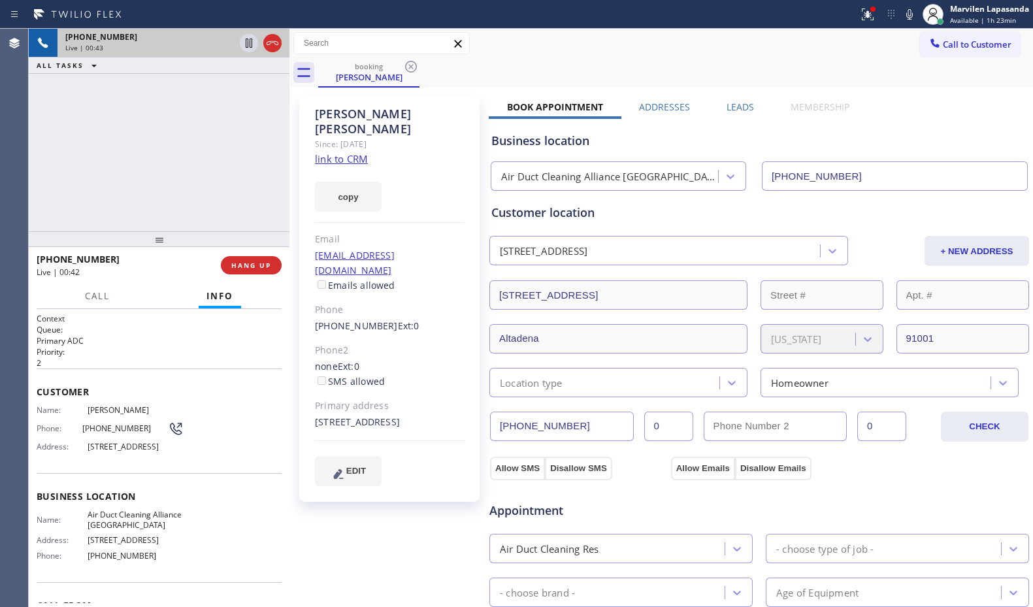
click at [798, 82] on div "booking [PERSON_NAME]" at bounding box center [675, 72] width 715 height 29
click at [909, 14] on icon at bounding box center [909, 15] width 16 height 16
drag, startPoint x: 223, startPoint y: 120, endPoint x: 250, endPoint y: 61, distance: 65.5
click at [227, 115] on div "[PHONE_NUMBER] Live | 00:44 ALL TASKS ALL TASKS ACTIVE TASKS TASKS IN WRAP UP" at bounding box center [159, 130] width 261 height 202
click at [251, 42] on icon at bounding box center [249, 43] width 7 height 9
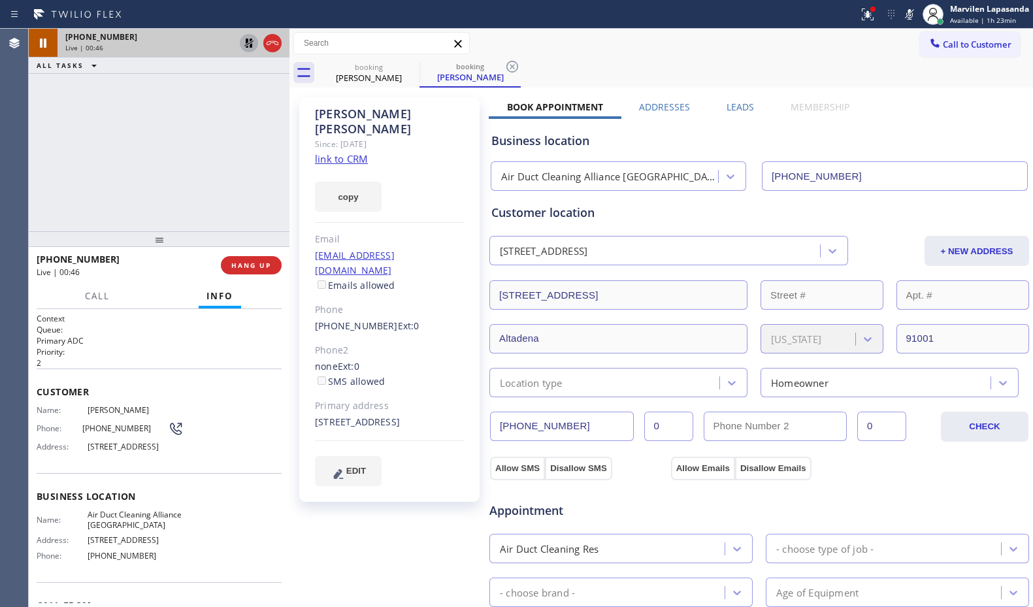
type input "[PHONE_NUMBER]"
click at [248, 44] on icon at bounding box center [248, 43] width 9 height 9
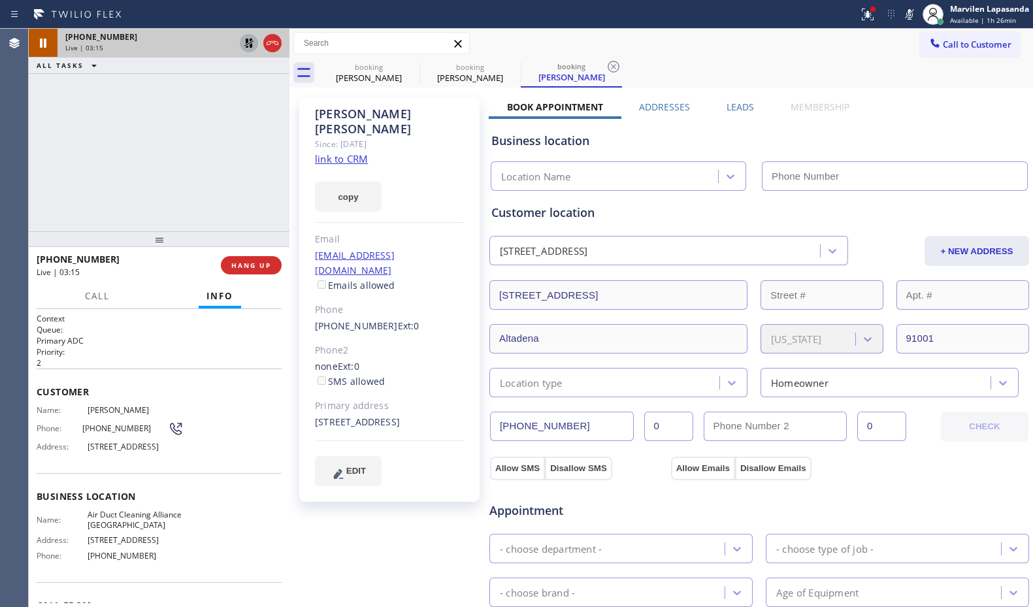
type input "[PHONE_NUMBER]"
click at [235, 142] on div "[PHONE_NUMBER] Live | 03:19 ALL TASKS ALL TASKS ACTIVE TASKS TASKS IN WRAP UP" at bounding box center [159, 130] width 261 height 202
click at [228, 127] on div "[PHONE_NUMBER] Live | 03:19 ALL TASKS ALL TASKS ACTIVE TASKS TASKS IN WRAP UP" at bounding box center [159, 130] width 261 height 202
click at [907, 24] on div "Status report Issues detected These issues could affect your workflow. Please c…" at bounding box center [943, 14] width 180 height 29
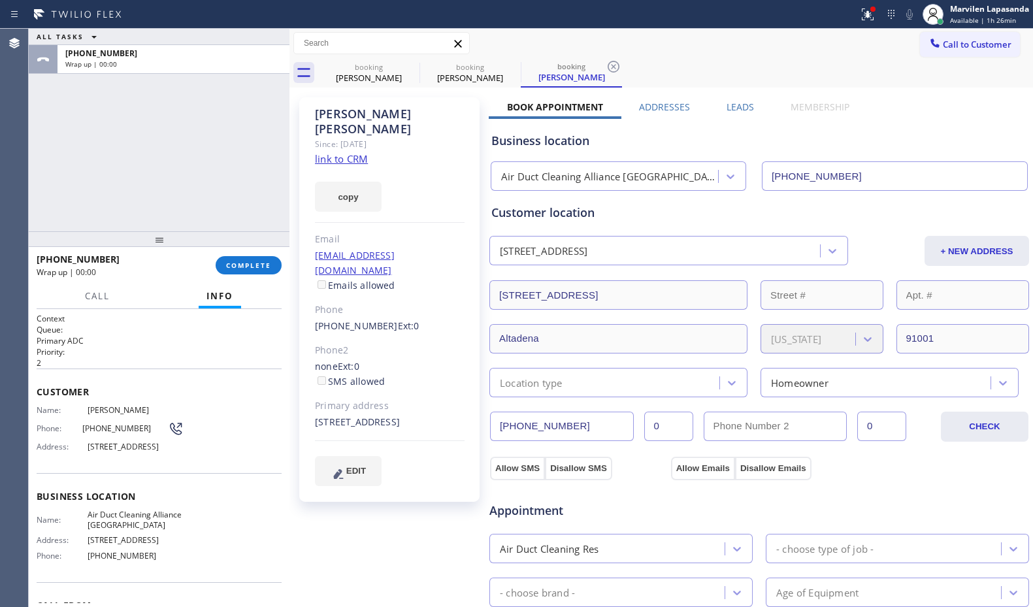
click at [890, 69] on div "booking [PERSON_NAME] booking [PERSON_NAME] booking [PERSON_NAME]" at bounding box center [675, 72] width 715 height 29
click at [253, 266] on span "COMPLETE" at bounding box center [248, 265] width 45 height 9
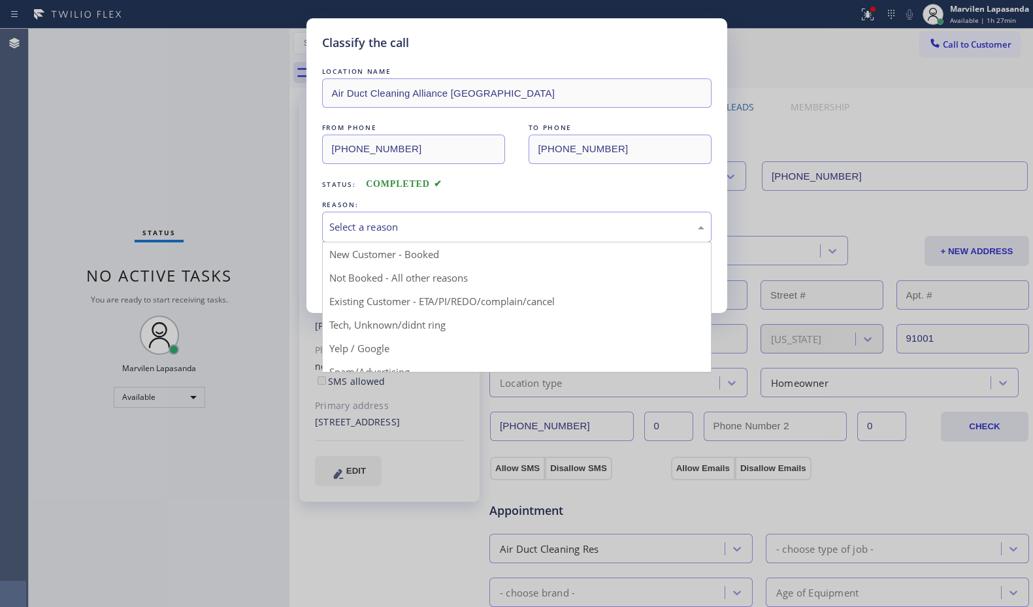
click at [355, 233] on div "Select a reason" at bounding box center [516, 226] width 375 height 15
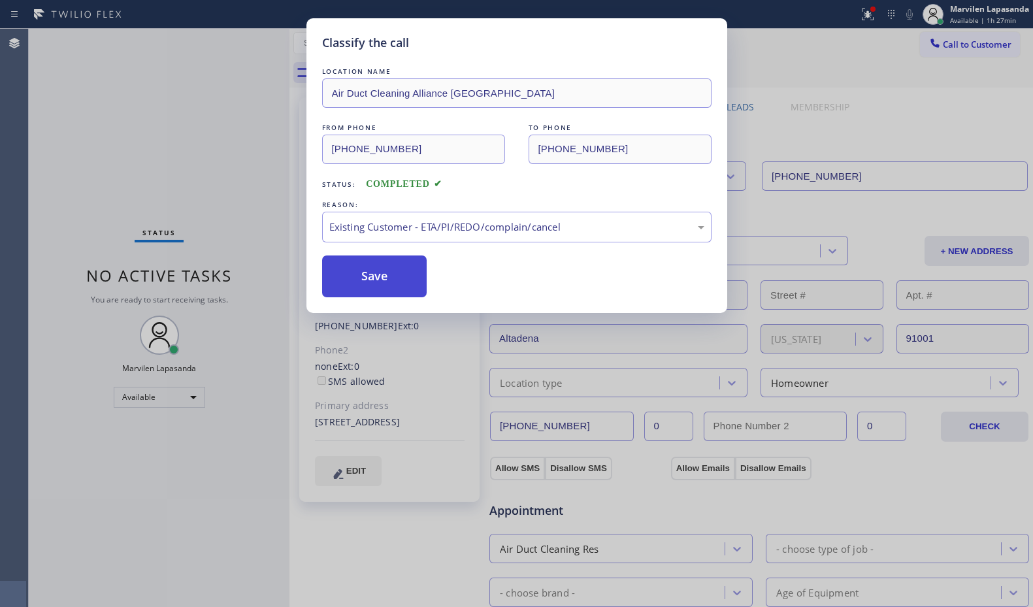
click at [349, 289] on button "Save" at bounding box center [374, 276] width 105 height 42
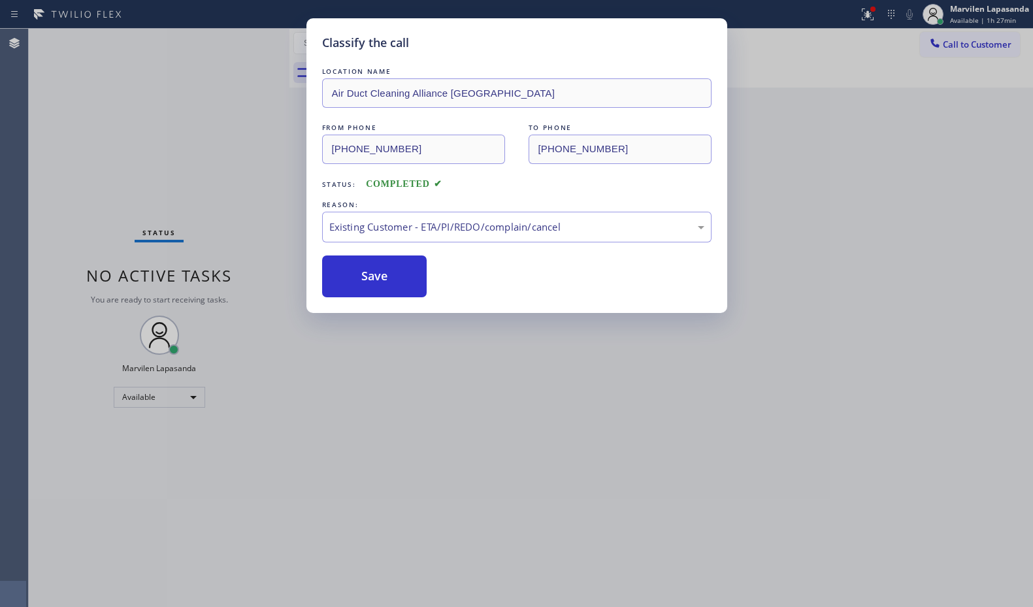
click at [268, 179] on div "Classify the call LOCATION NAME Air Duct Cleaning Alliance [GEOGRAPHIC_DATA] FR…" at bounding box center [516, 303] width 1033 height 607
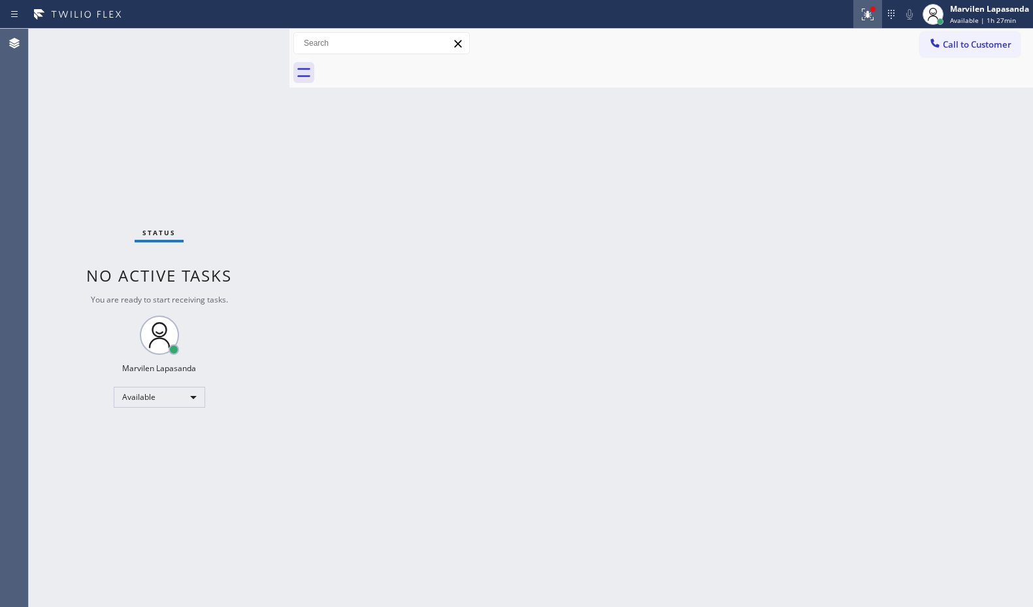
drag, startPoint x: 866, startPoint y: 10, endPoint x: 820, endPoint y: 103, distance: 103.7
click at [866, 11] on icon at bounding box center [868, 15] width 16 height 16
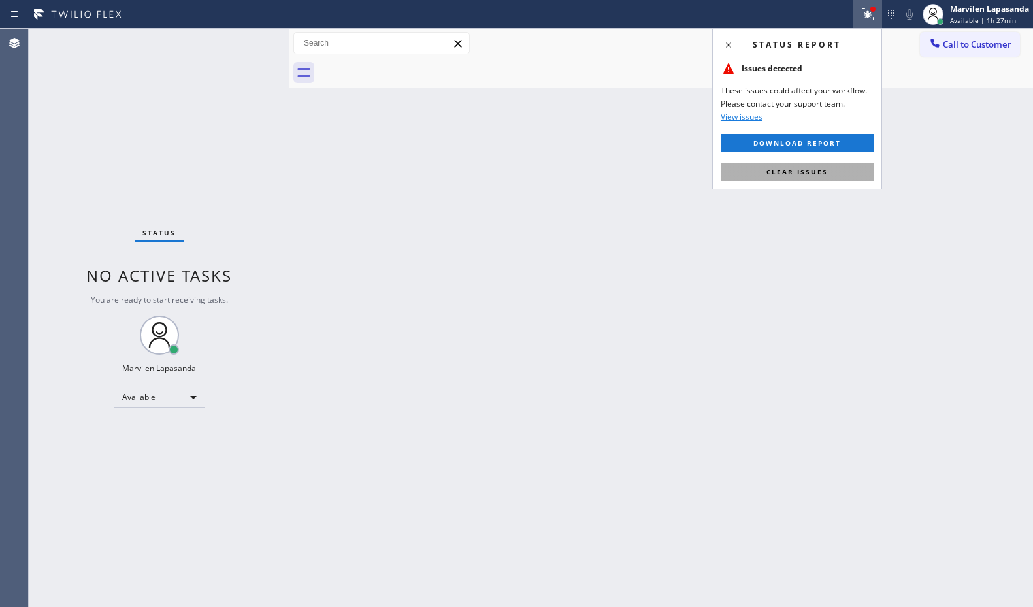
click at [803, 166] on button "Clear issues" at bounding box center [796, 172] width 153 height 18
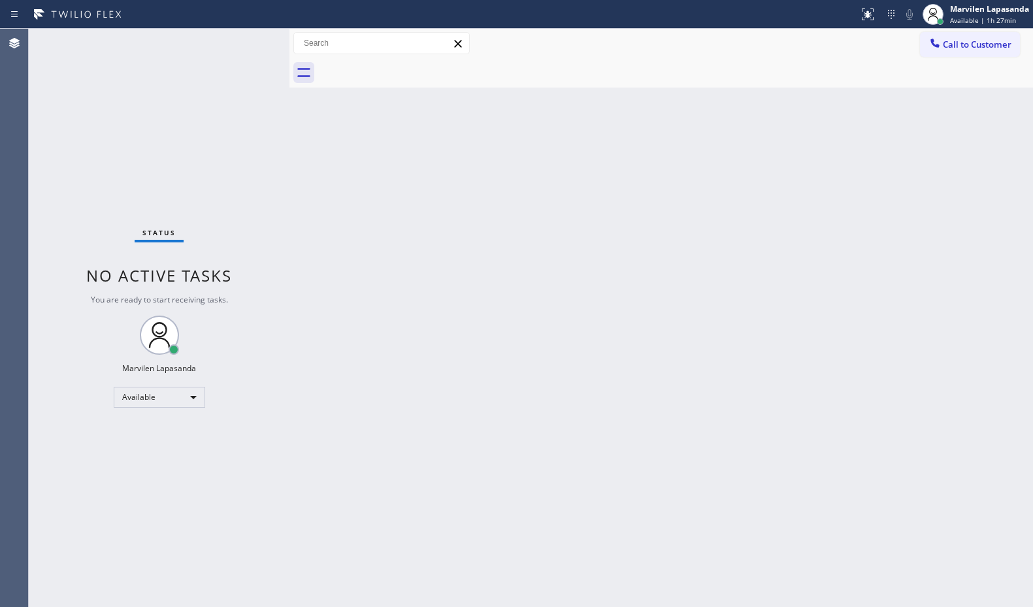
click at [803, 166] on div "Back to Dashboard Change Sender ID Customers Technicians Select a contact Outbo…" at bounding box center [660, 318] width 743 height 578
click at [912, 128] on div "Back to Dashboard Change Sender ID Customers Technicians Select a contact Outbo…" at bounding box center [660, 318] width 743 height 578
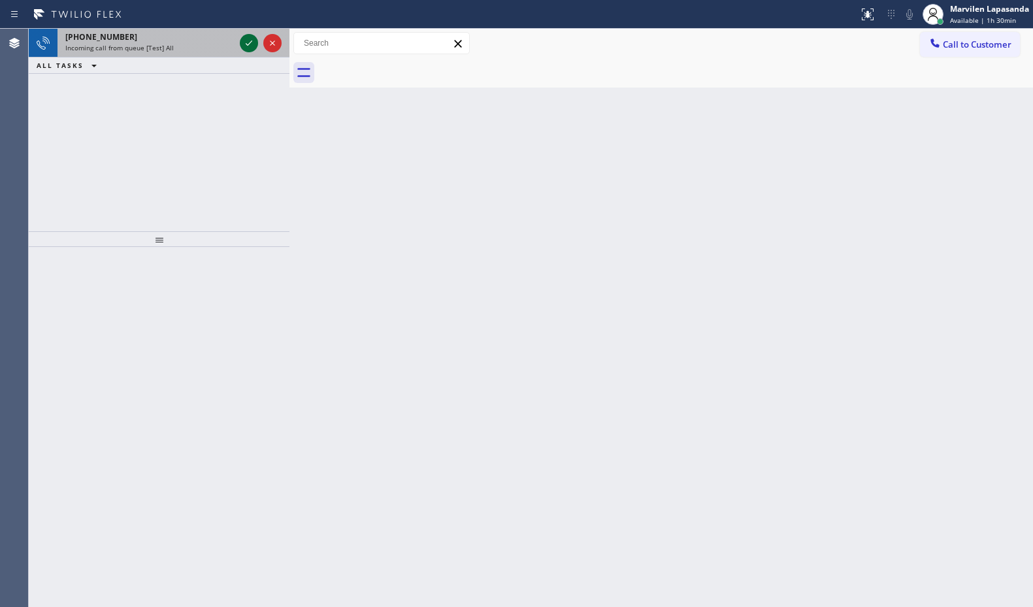
click at [253, 42] on icon at bounding box center [249, 43] width 16 height 16
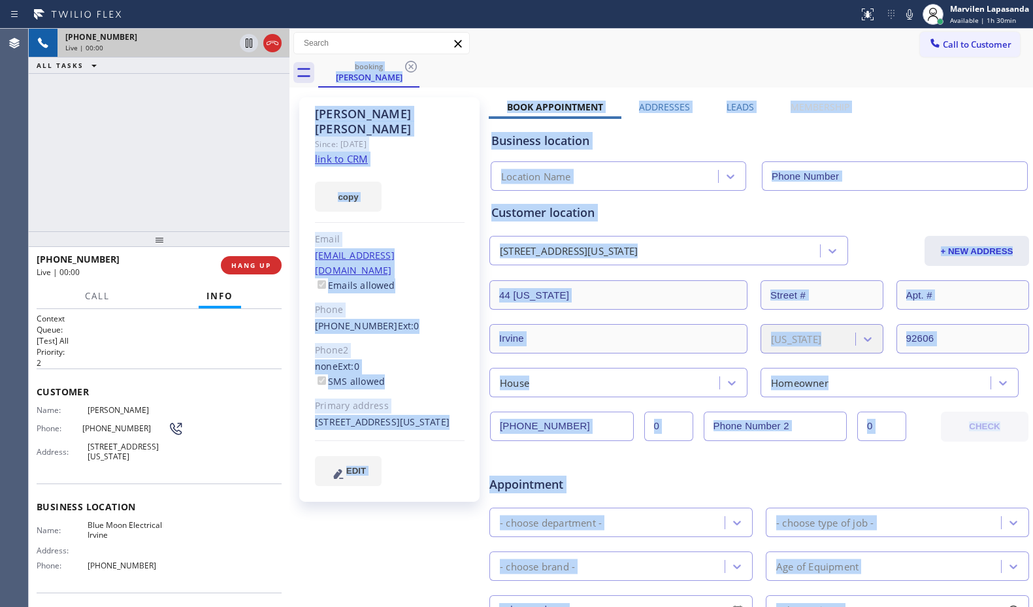
type input "[PHONE_NUMBER]"
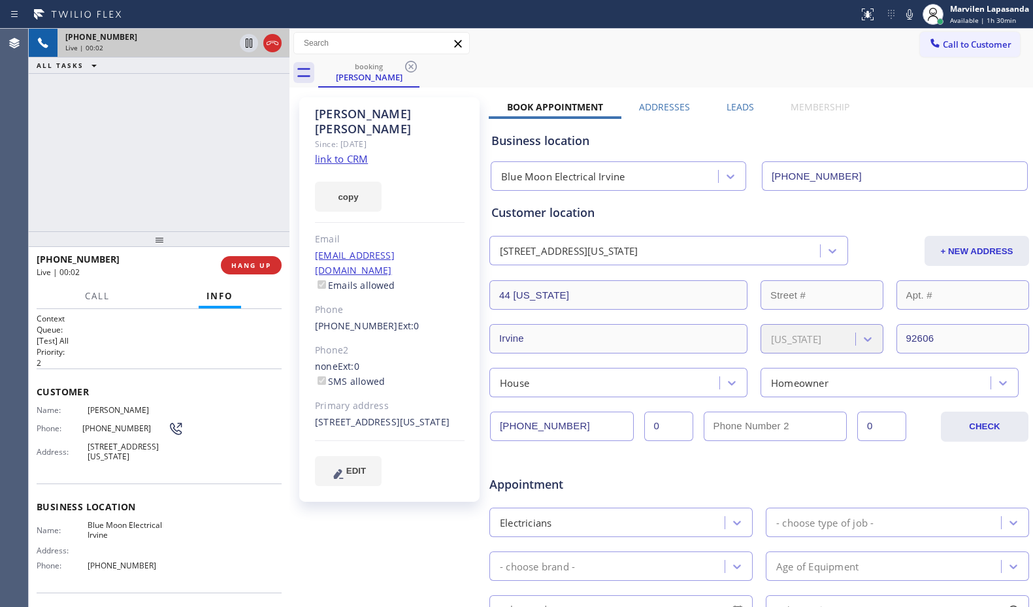
click at [144, 144] on div "[PHONE_NUMBER] Live | 00:02 ALL TASKS ALL TASKS ACTIVE TASKS TASKS IN WRAP UP" at bounding box center [159, 130] width 261 height 202
click at [347, 152] on link "link to CRM" at bounding box center [341, 158] width 53 height 13
click at [255, 269] on span "HANG UP" at bounding box center [251, 265] width 40 height 9
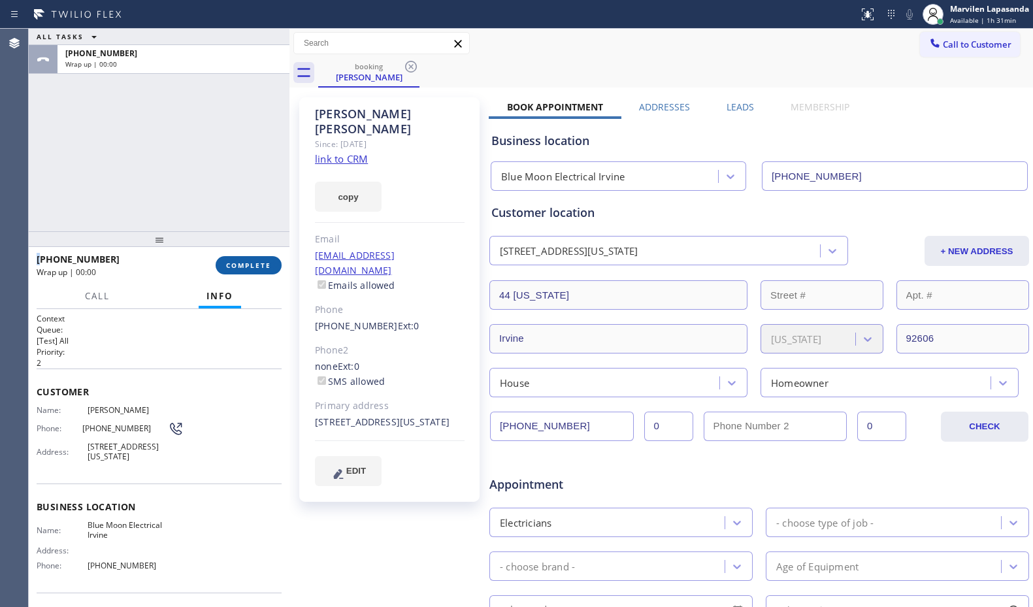
click at [261, 259] on button "COMPLETE" at bounding box center [249, 265] width 66 height 18
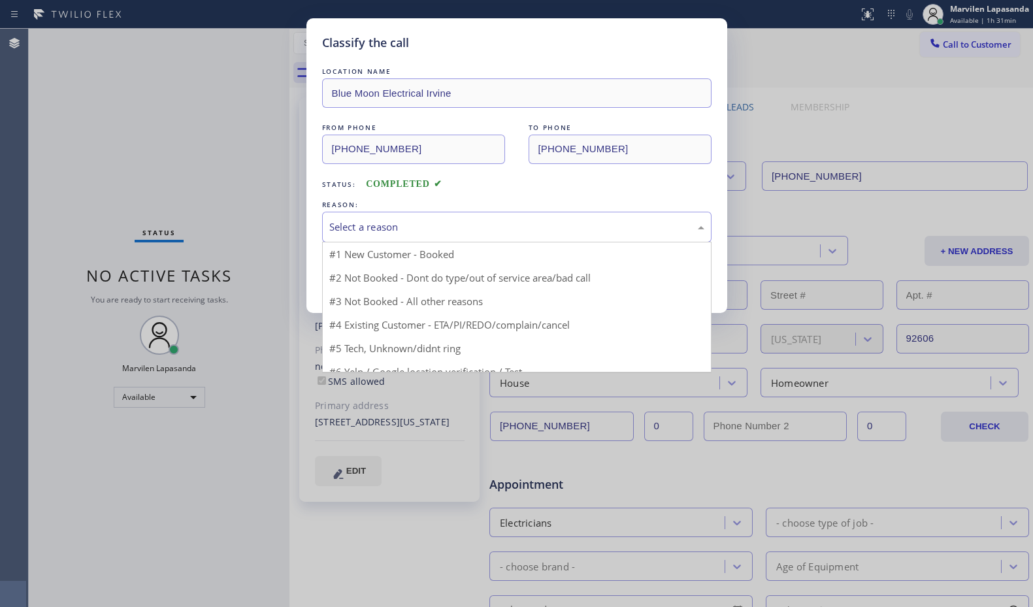
click at [358, 231] on div "Select a reason" at bounding box center [516, 226] width 375 height 15
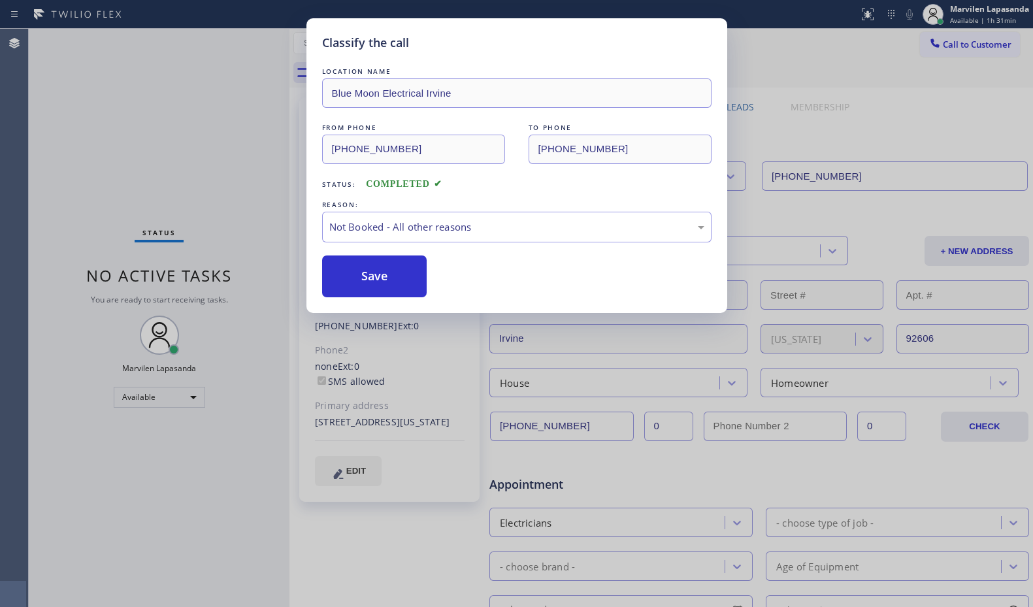
click at [360, 275] on button "Save" at bounding box center [374, 276] width 105 height 42
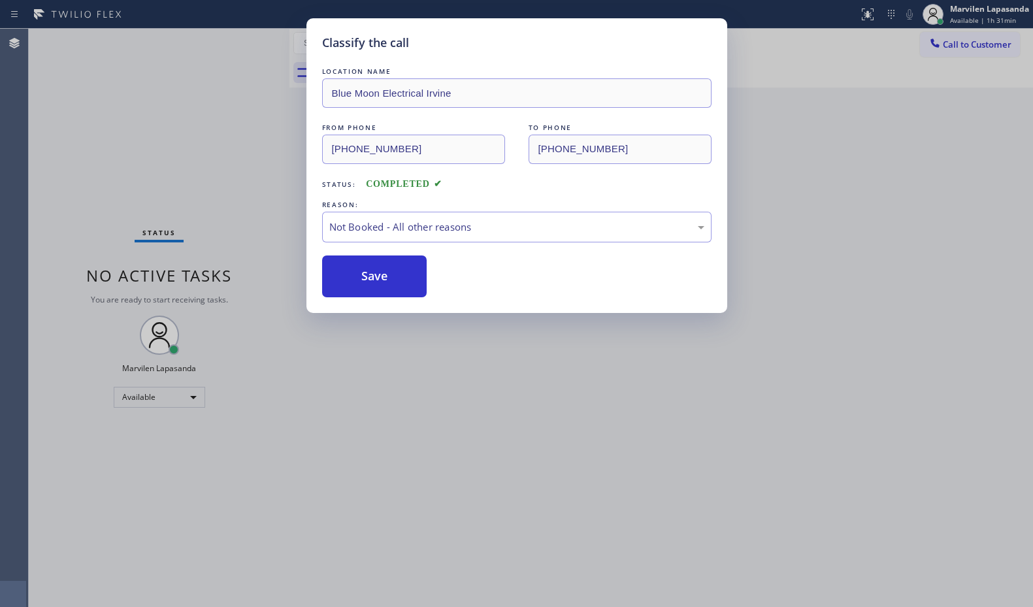
click at [360, 275] on button "Save" at bounding box center [374, 276] width 105 height 42
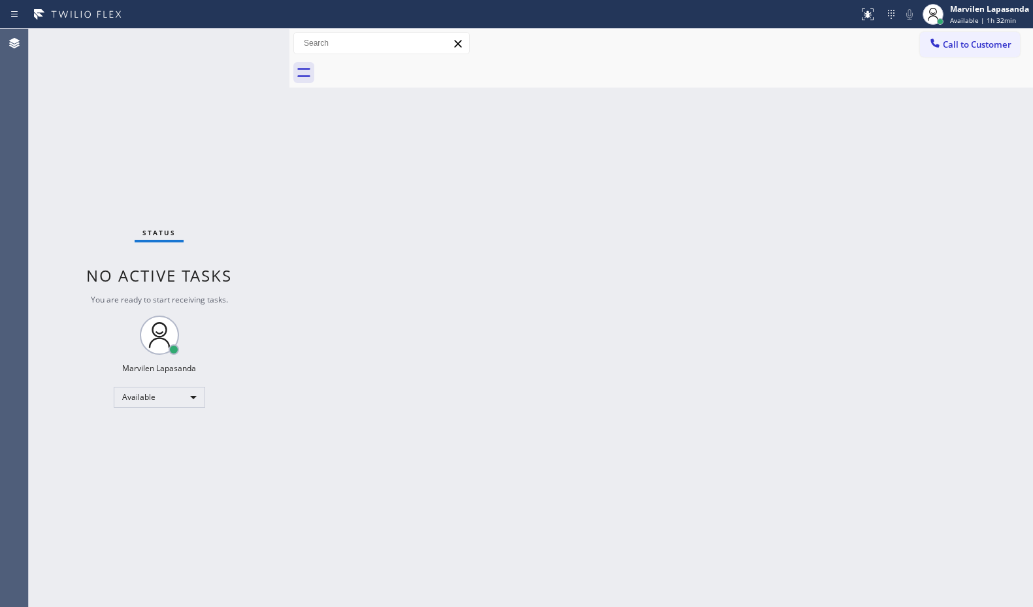
click at [735, 293] on div "Back to Dashboard Change Sender ID Customers Technicians Select a contact Outbo…" at bounding box center [660, 318] width 743 height 578
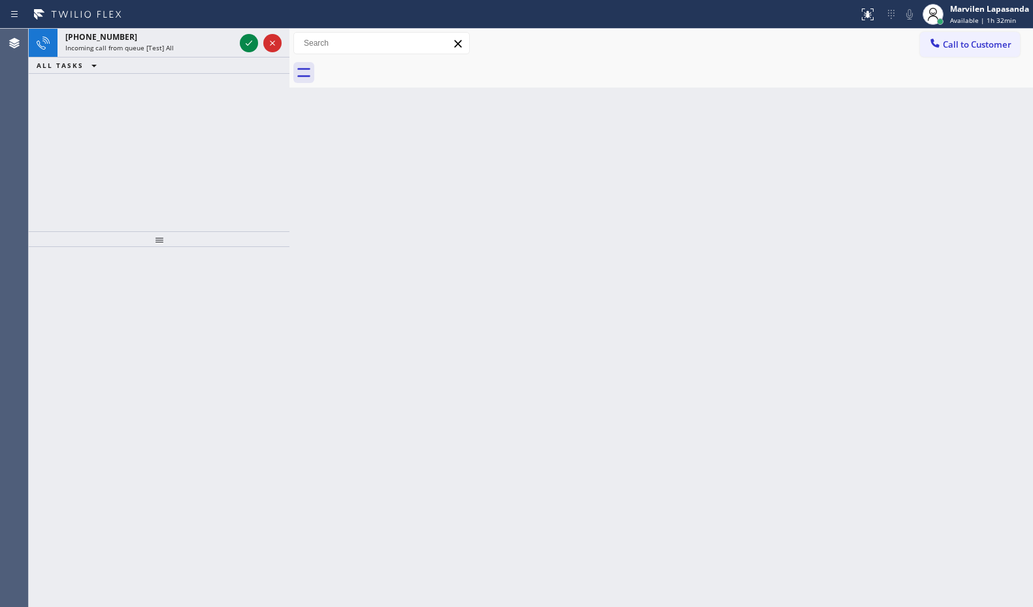
click at [588, 50] on div "Call to Customer Outbound call Location Quick Tune Service Your caller id phone…" at bounding box center [660, 43] width 743 height 23
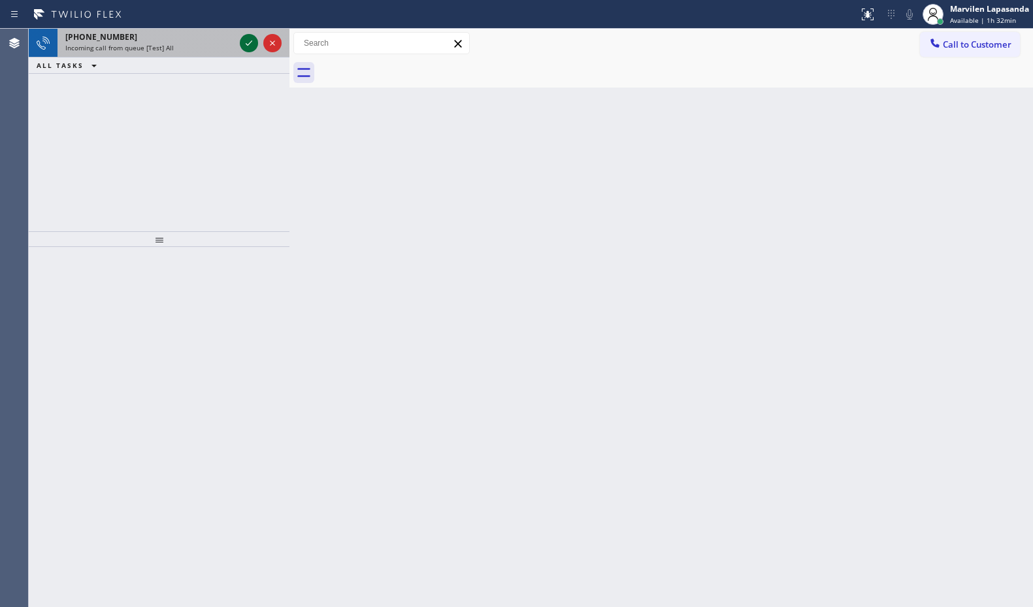
click at [251, 44] on icon at bounding box center [249, 43] width 16 height 16
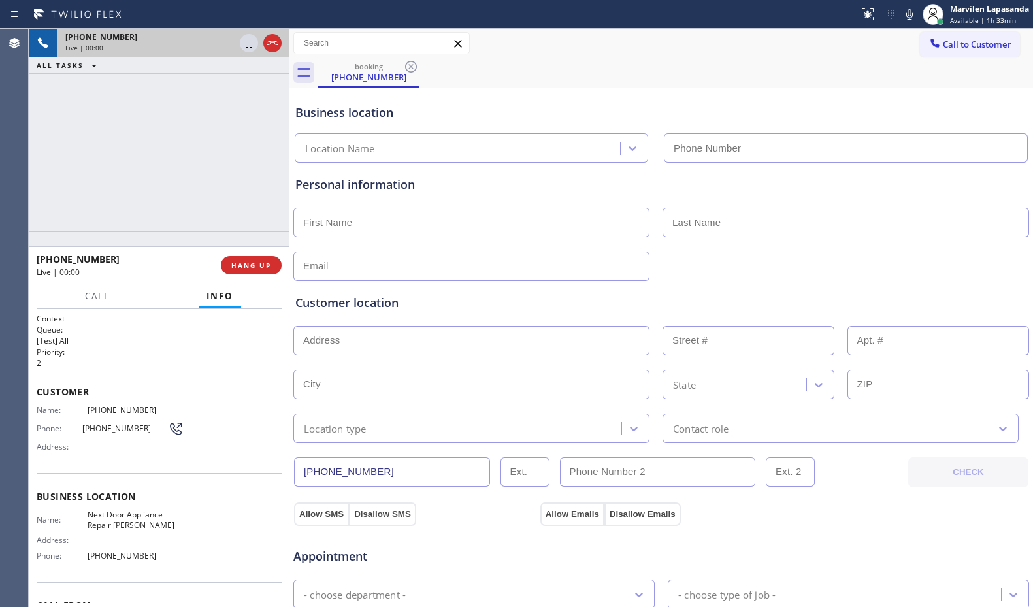
type input "[PHONE_NUMBER]"
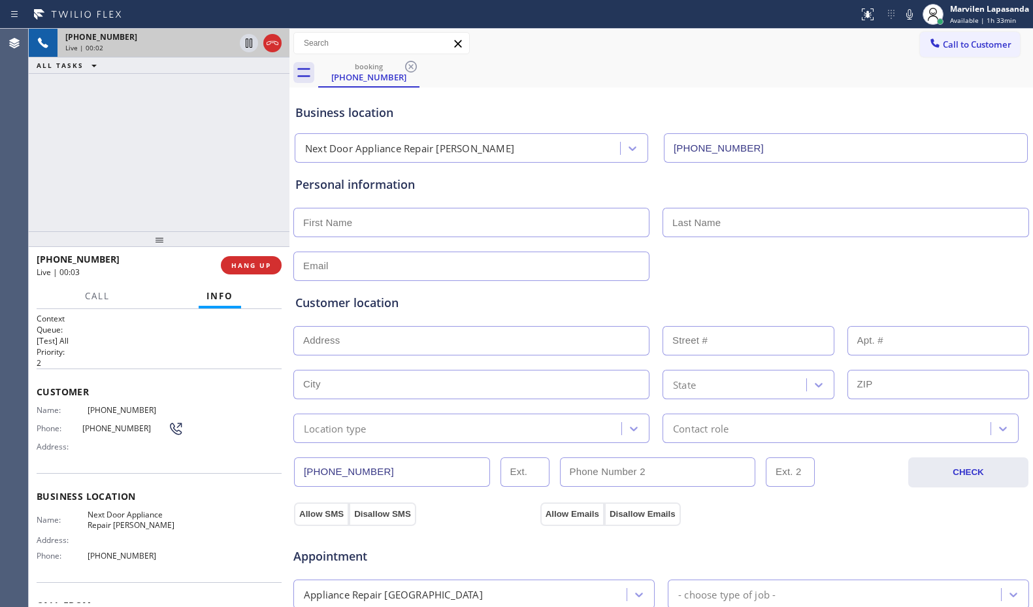
click at [65, 449] on span "Address:" at bounding box center [62, 447] width 51 height 10
click at [61, 435] on div "Phone: [PHONE_NUMBER]" at bounding box center [110, 429] width 147 height 16
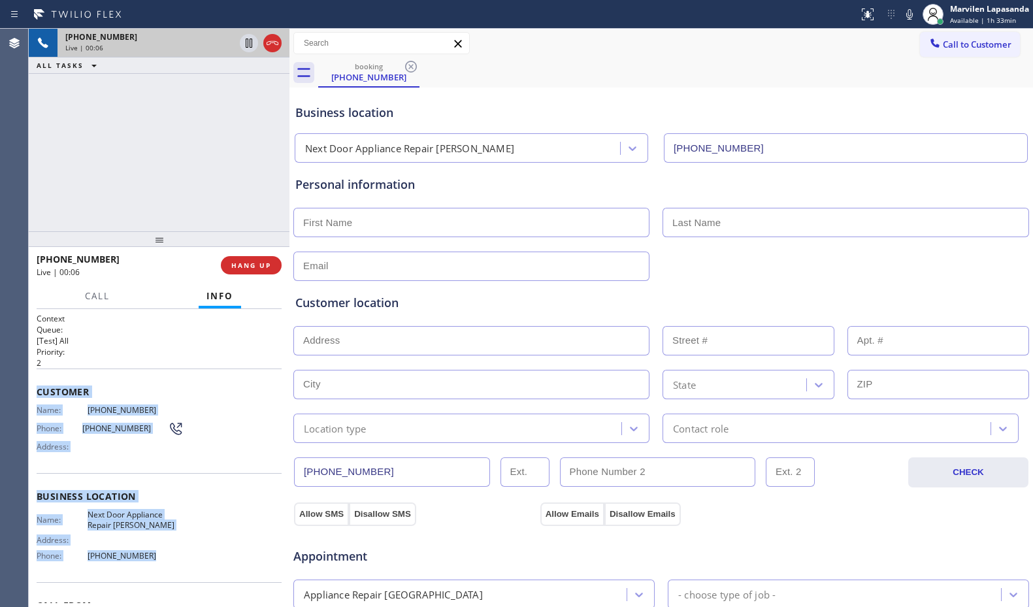
drag, startPoint x: 31, startPoint y: 387, endPoint x: 150, endPoint y: 556, distance: 207.1
click at [150, 556] on div "Context Queue: [Test] All Priority: 2 Customer Name: [PHONE_NUMBER] Phone: [PHO…" at bounding box center [159, 458] width 261 height 298
copy div "Customer Name: [PHONE_NUMBER] Phone: [PHONE_NUMBER] Address: Business location …"
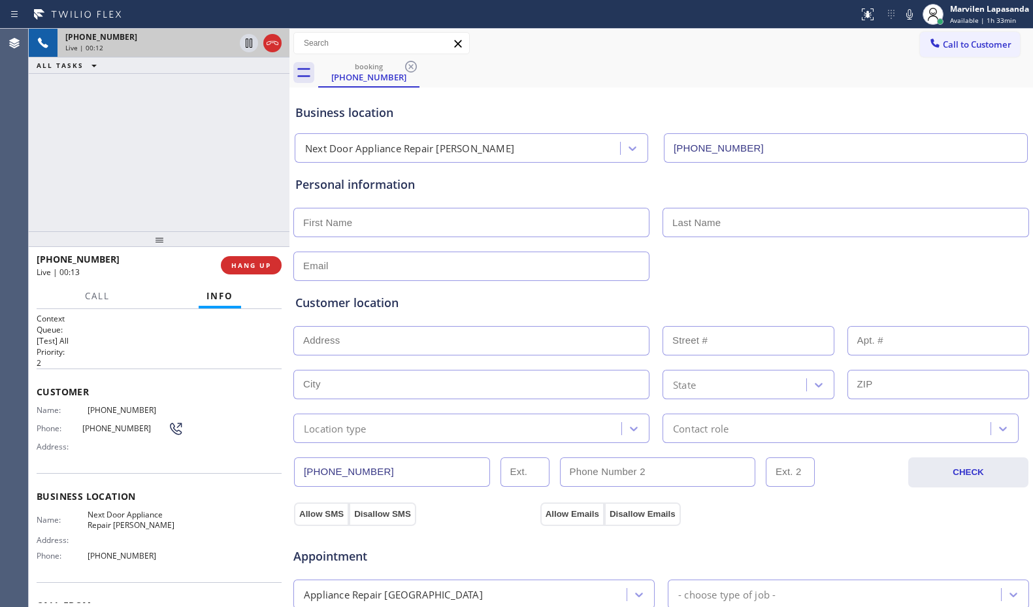
drag, startPoint x: 661, startPoint y: 90, endPoint x: 679, endPoint y: 89, distance: 18.3
click at [661, 90] on div "Business location Next Door Appliance Repair [GEOGRAPHIC_DATA] [PHONE_NUMBER]" at bounding box center [661, 124] width 737 height 77
click at [684, 88] on div "Business location Next Door Appliance Repair [GEOGRAPHIC_DATA] [PHONE_NUMBER]" at bounding box center [661, 124] width 737 height 77
click at [121, 225] on div "[PHONE_NUMBER] Live | 00:17 ALL TASKS ALL TASKS ACTIVE TASKS TASKS IN WRAP UP" at bounding box center [159, 130] width 261 height 202
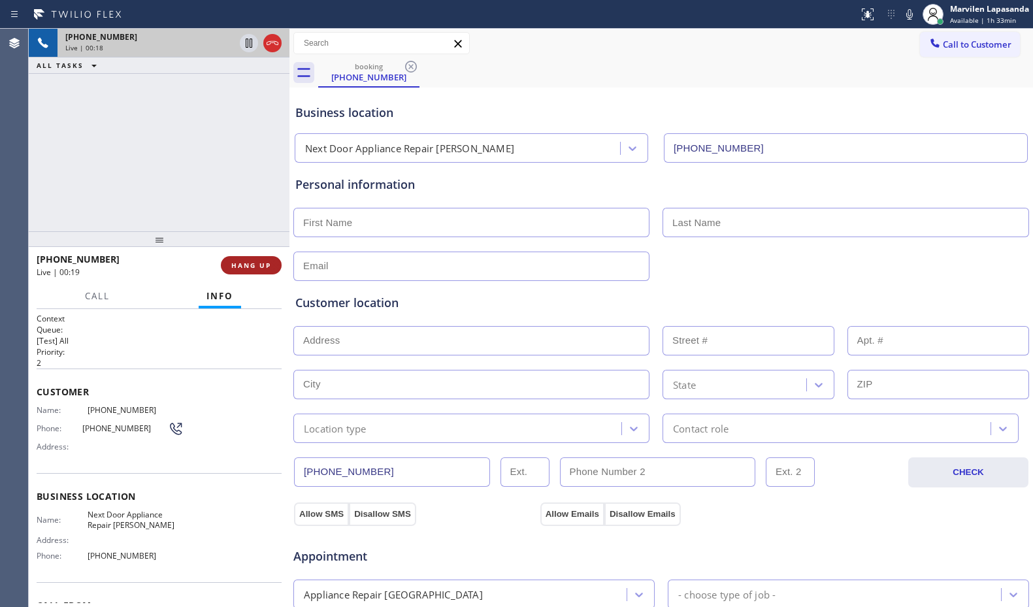
click at [242, 266] on span "HANG UP" at bounding box center [251, 265] width 40 height 9
click at [243, 266] on span "HANG UP" at bounding box center [251, 265] width 40 height 9
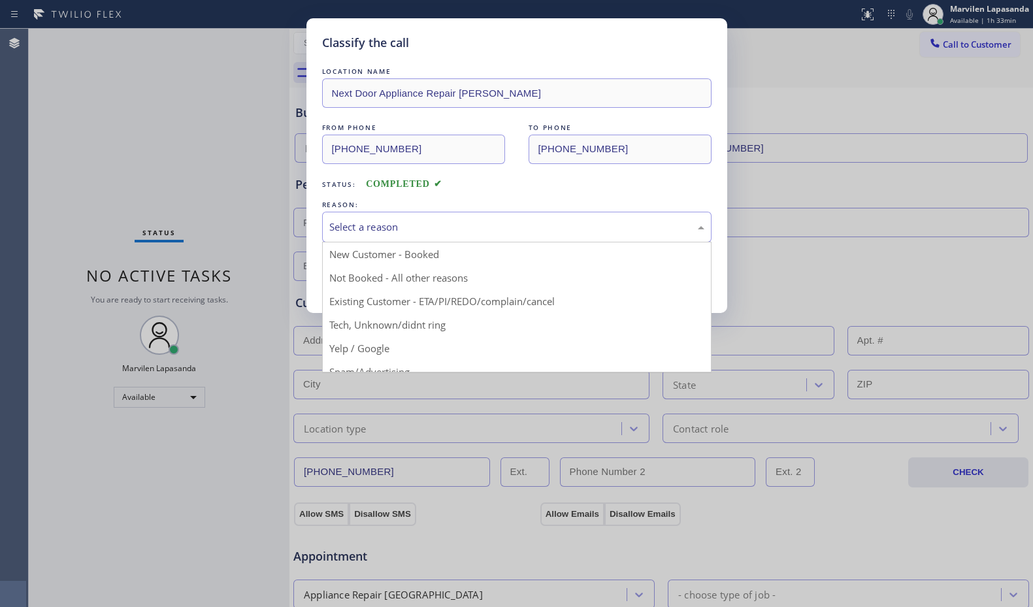
click at [367, 240] on div "Select a reason" at bounding box center [516, 227] width 389 height 31
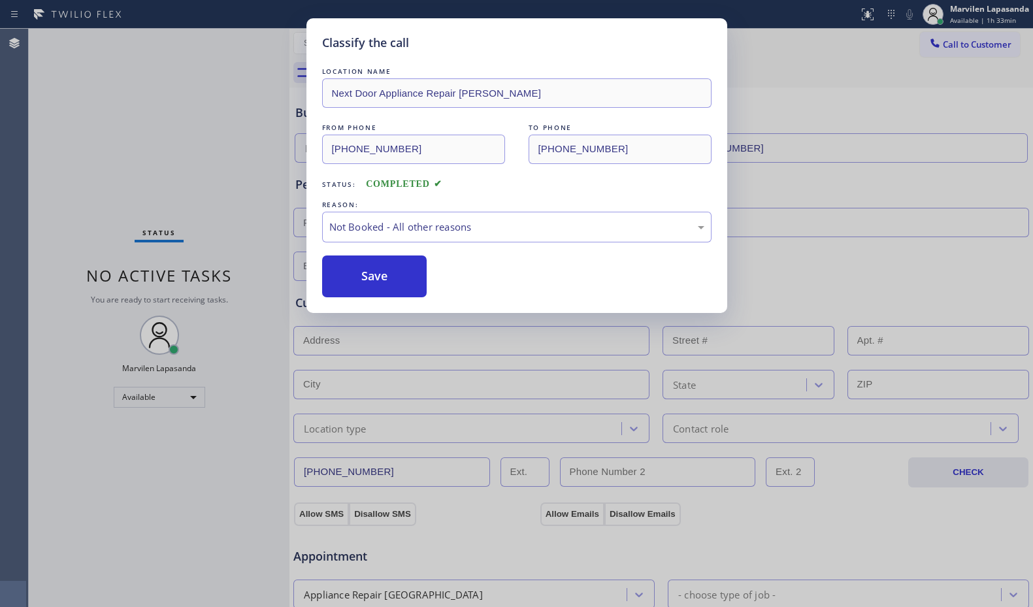
click at [365, 278] on button "Save" at bounding box center [374, 276] width 105 height 42
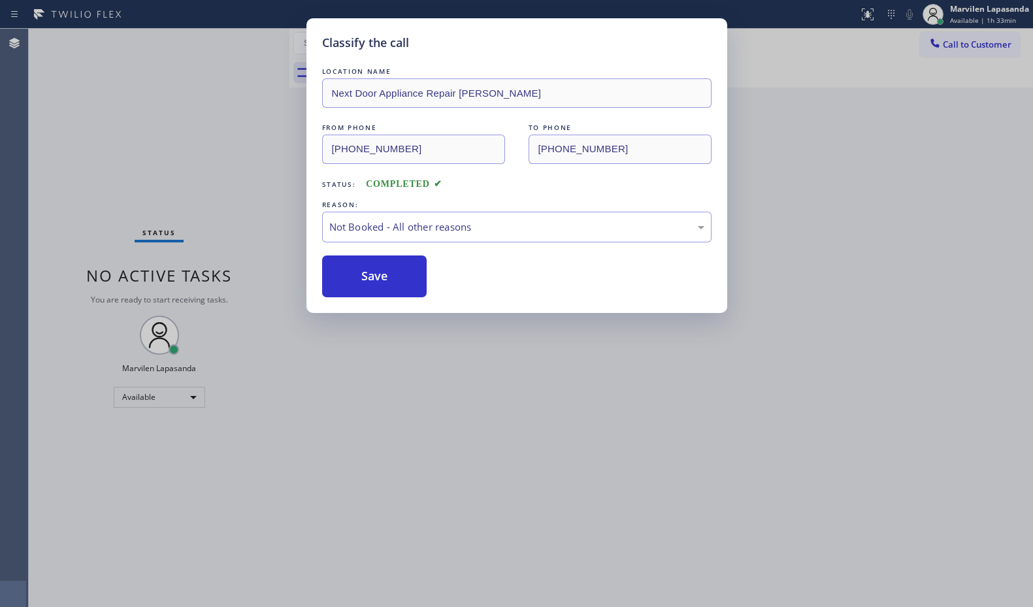
click at [365, 278] on button "Save" at bounding box center [374, 276] width 105 height 42
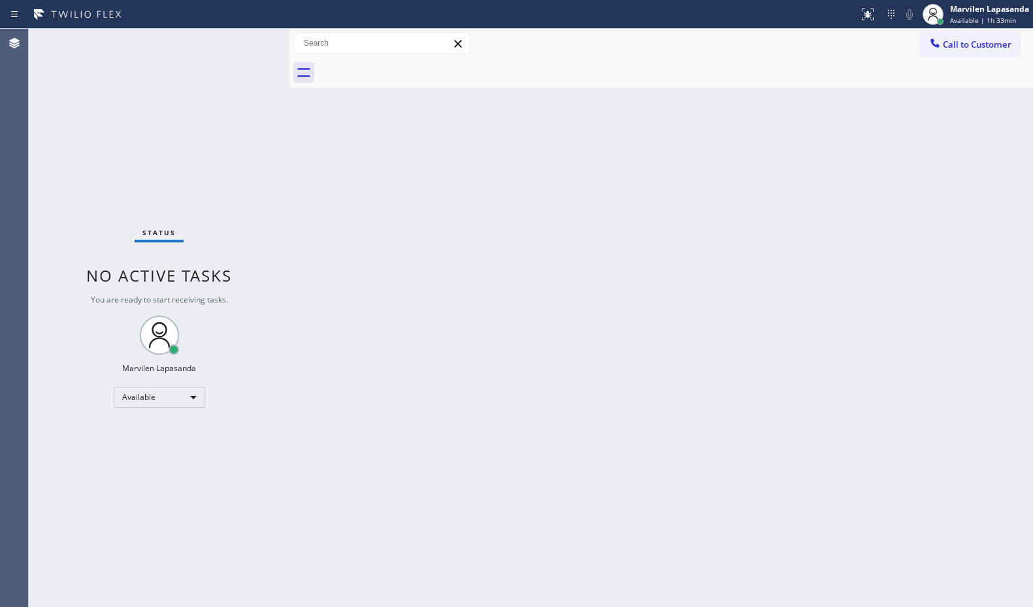
click at [852, 254] on div "Back to Dashboard Change Sender ID Customers Technicians Select a contact Outbo…" at bounding box center [660, 318] width 743 height 578
click at [245, 46] on div "Status No active tasks You are ready to start receiving tasks. Marvilen Lapasan…" at bounding box center [159, 318] width 261 height 578
click at [246, 50] on div "Status No active tasks You are ready to start receiving tasks. Marvilen Lapasan…" at bounding box center [159, 318] width 261 height 578
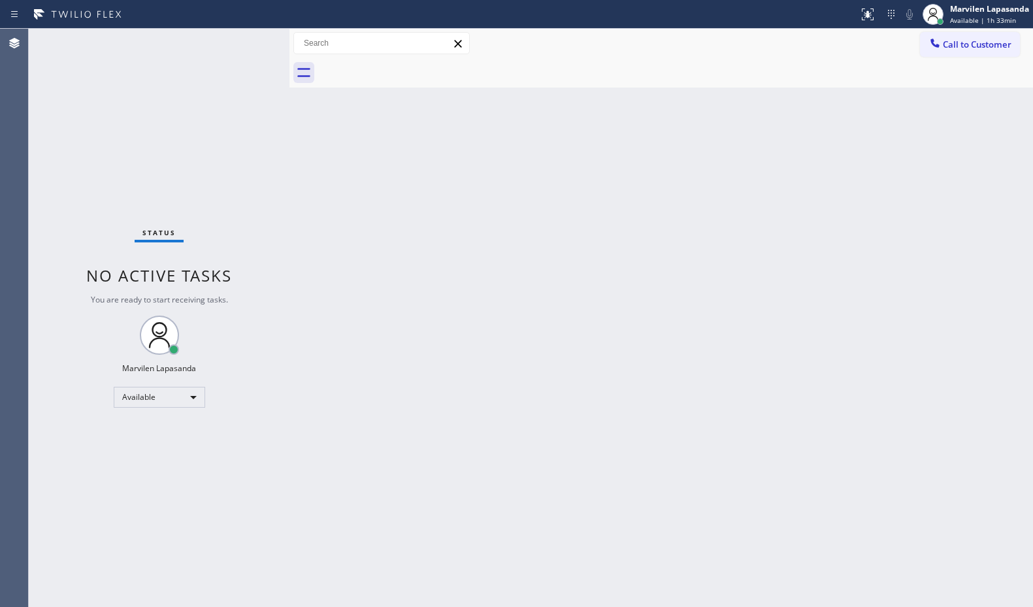
click at [776, 204] on div "Back to Dashboard Change Sender ID Customers Technicians Select a contact Outbo…" at bounding box center [660, 318] width 743 height 578
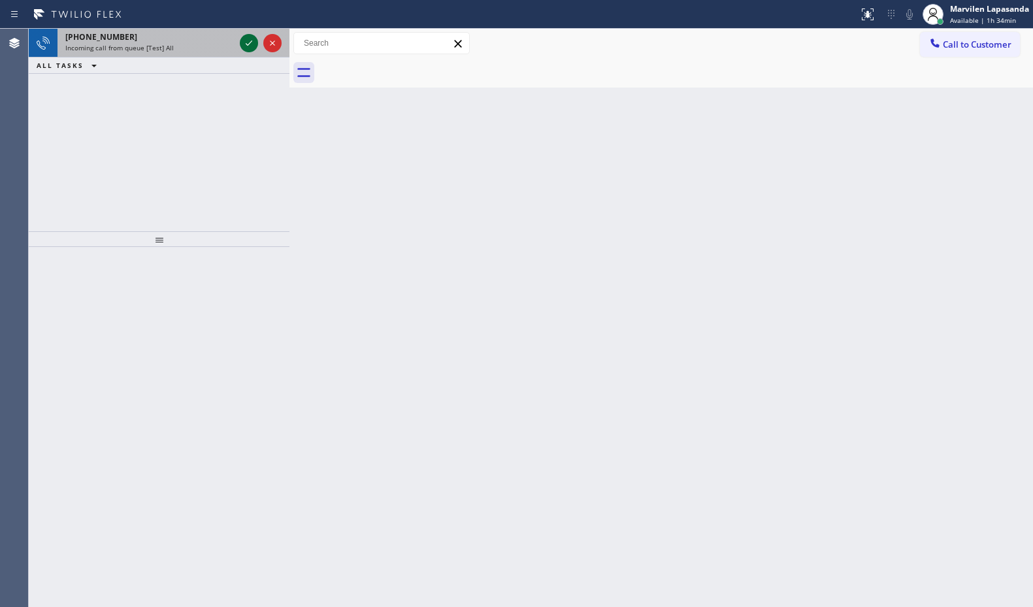
click at [244, 48] on icon at bounding box center [249, 43] width 16 height 16
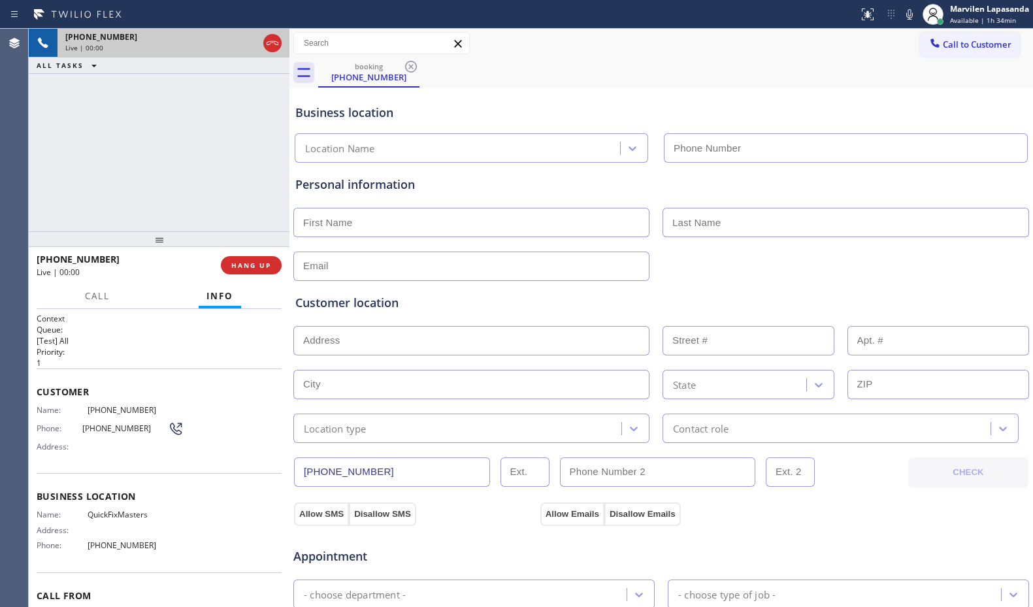
type input "[PHONE_NUMBER]"
click at [120, 474] on div "Business location Name: QuickFixMasters Address: Phone: [PHONE_NUMBER]" at bounding box center [159, 522] width 245 height 99
click at [114, 475] on div "Business location Name: QuickFixMasters Address: Phone: [PHONE_NUMBER]" at bounding box center [159, 522] width 245 height 99
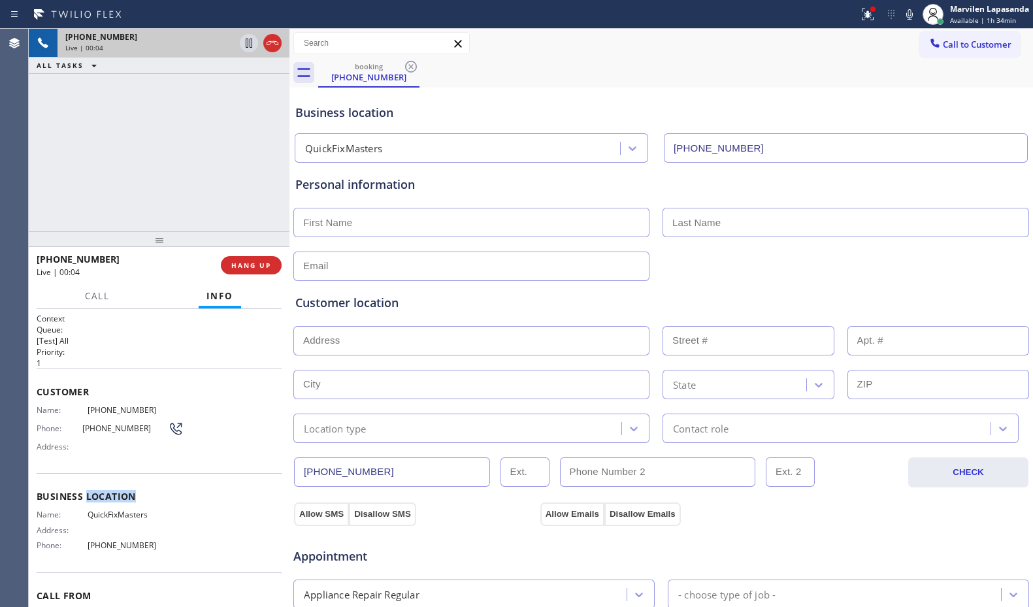
click at [114, 475] on div "Business location Name: QuickFixMasters Address: Phone: [PHONE_NUMBER]" at bounding box center [159, 522] width 245 height 99
click at [38, 401] on div "Customer Name: [PHONE_NUMBER] Phone: [PHONE_NUMBER] Address:" at bounding box center [159, 420] width 245 height 105
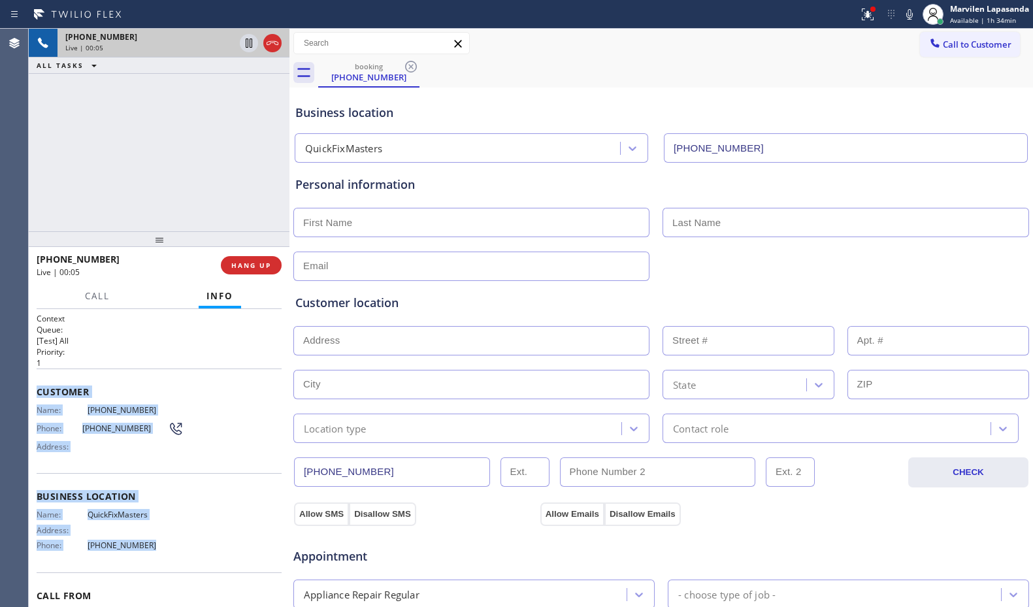
drag, startPoint x: 36, startPoint y: 387, endPoint x: 152, endPoint y: 561, distance: 209.0
click at [152, 561] on div "Context Queue: [Test] All Priority: 1 Customer Name: [PHONE_NUMBER] Phone: [PHO…" at bounding box center [159, 458] width 261 height 298
copy div "Customer Name: [PHONE_NUMBER] Phone: [PHONE_NUMBER] Address: Business location …"
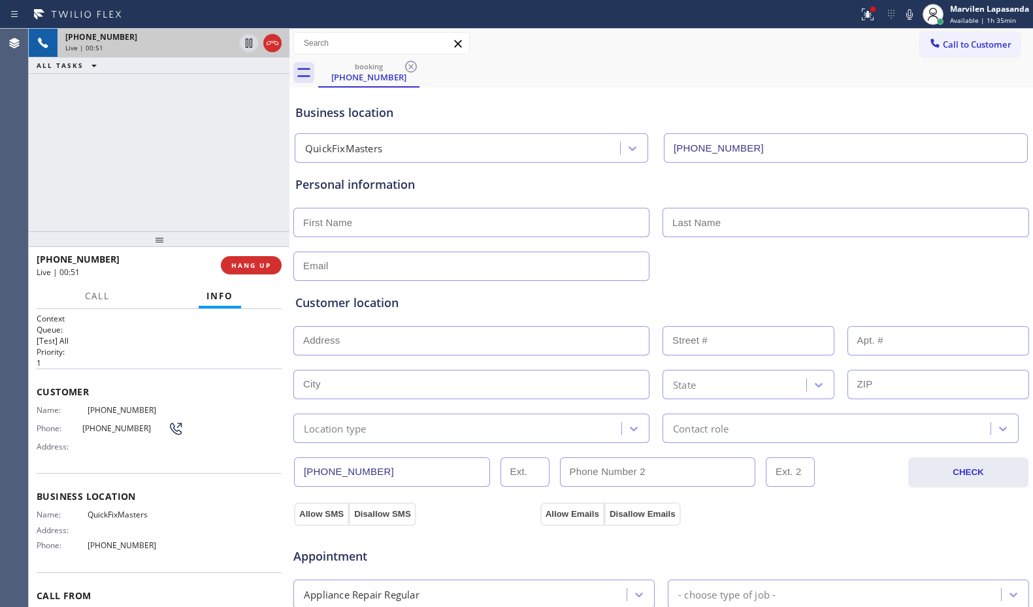
click at [196, 176] on div "[PHONE_NUMBER] Live | 00:51 ALL TASKS ALL TASKS ACTIVE TASKS TASKS IN WRAP UP" at bounding box center [159, 130] width 261 height 202
click at [195, 125] on div "[PHONE_NUMBER] Live | 00:52 ALL TASKS ALL TASKS ACTIVE TASKS TASKS IN WRAP UP" at bounding box center [159, 130] width 261 height 202
click at [197, 177] on div "[PHONE_NUMBER] Live | 00:55 ALL TASKS ALL TASKS ACTIVE TASKS TASKS IN WRAP UP" at bounding box center [159, 130] width 261 height 202
click at [205, 180] on div "[PHONE_NUMBER] Live | 00:55 ALL TASKS ALL TASKS ACTIVE TASKS TASKS IN WRAP UP" at bounding box center [159, 130] width 261 height 202
click at [195, 174] on div "[PHONE_NUMBER] Live | 00:57 ALL TASKS ALL TASKS ACTIVE TASKS TASKS IN WRAP UP" at bounding box center [159, 130] width 261 height 202
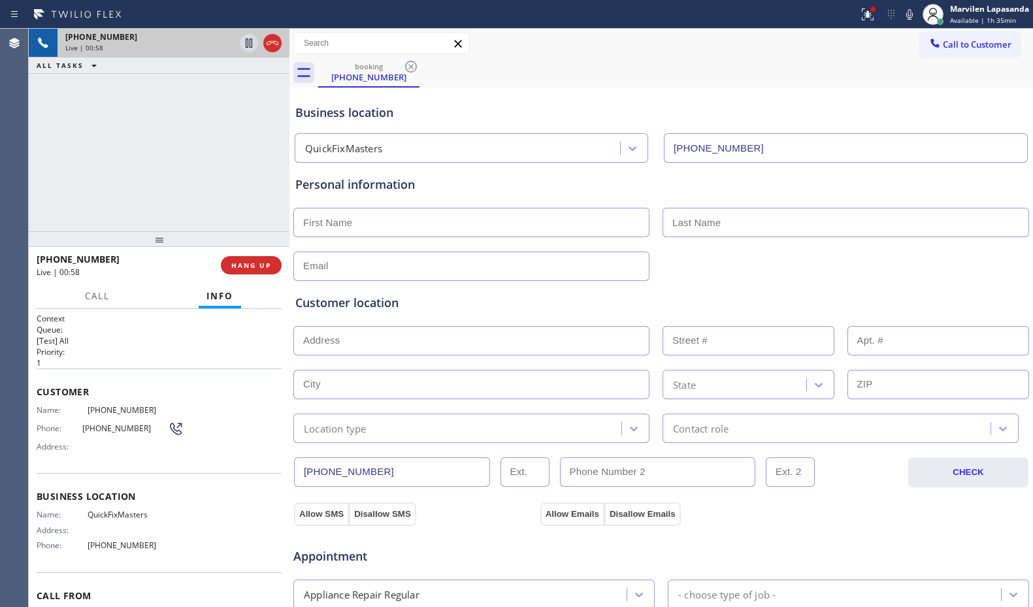
click at [196, 125] on div "[PHONE_NUMBER] Live | 00:58 ALL TASKS ALL TASKS ACTIVE TASKS TASKS IN WRAP UP" at bounding box center [159, 130] width 261 height 202
click at [197, 177] on div "[PHONE_NUMBER] Live | 00:59 ALL TASKS ALL TASKS ACTIVE TASKS TASKS IN WRAP UP" at bounding box center [159, 130] width 261 height 202
click at [193, 126] on div "[PHONE_NUMBER] Live | 01:00 ALL TASKS ALL TASKS ACTIVE TASKS TASKS IN WRAP UP" at bounding box center [159, 130] width 261 height 202
click at [195, 126] on div "[PHONE_NUMBER] Live | 01:00 ALL TASKS ALL TASKS ACTIVE TASKS TASKS IN WRAP UP" at bounding box center [159, 130] width 261 height 202
click at [195, 126] on div "[PHONE_NUMBER] Live | 01:01 ALL TASKS ALL TASKS ACTIVE TASKS TASKS IN WRAP UP" at bounding box center [159, 130] width 261 height 202
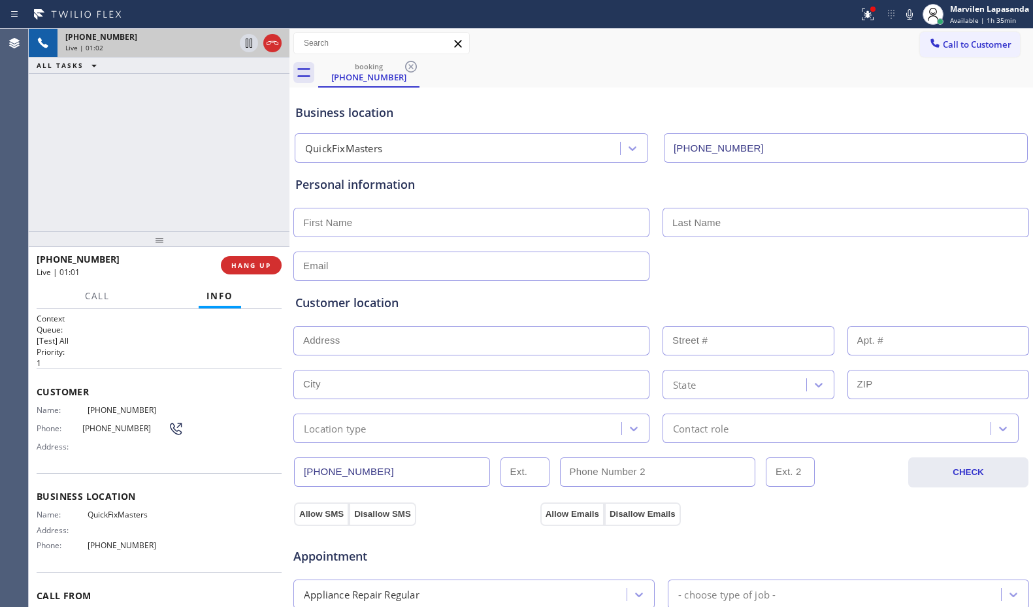
click at [196, 175] on div "[PHONE_NUMBER] Live | 01:02 ALL TASKS ALL TASKS ACTIVE TASKS TASKS IN WRAP UP" at bounding box center [159, 130] width 261 height 202
click at [195, 125] on div "[PHONE_NUMBER] Live | 01:02 ALL TASKS ALL TASKS ACTIVE TASKS TASKS IN WRAP UP" at bounding box center [159, 130] width 261 height 202
click at [197, 176] on div "[PHONE_NUMBER] Live | 01:03 ALL TASKS ALL TASKS ACTIVE TASKS TASKS IN WRAP UP" at bounding box center [159, 130] width 261 height 202
click at [197, 176] on div "[PHONE_NUMBER] Live | 01:04 ALL TASKS ALL TASKS ACTIVE TASKS TASKS IN WRAP UP" at bounding box center [159, 130] width 261 height 202
click at [197, 176] on div "[PHONE_NUMBER] Live | 01:05 ALL TASKS ALL TASKS ACTIVE TASKS TASKS IN WRAP UP" at bounding box center [159, 130] width 261 height 202
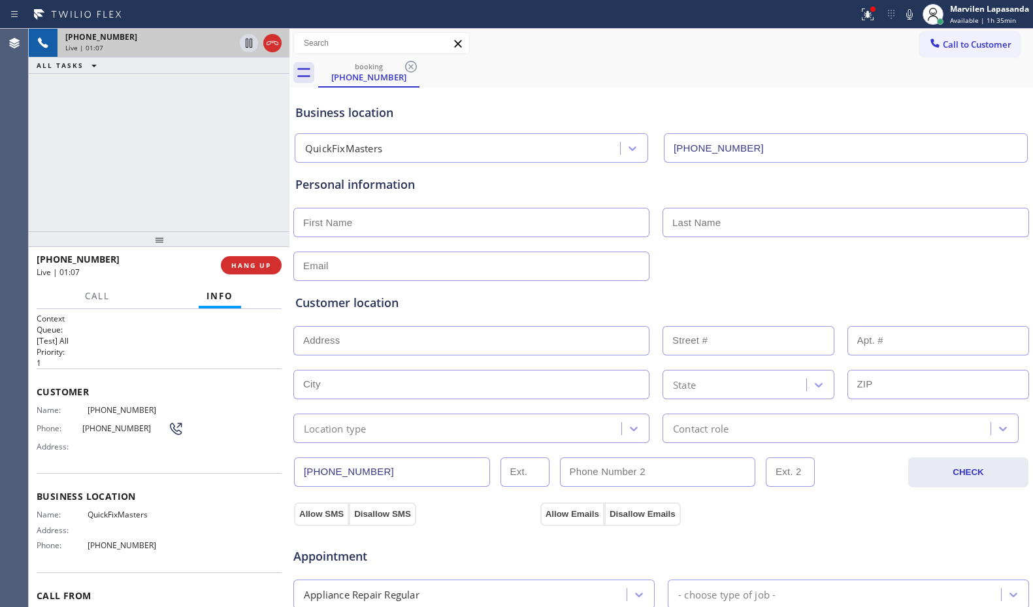
click at [194, 125] on div "[PHONE_NUMBER] Live | 01:07 ALL TASKS ALL TASKS ACTIVE TASKS TASKS IN WRAP UP" at bounding box center [159, 130] width 261 height 202
click at [194, 125] on div "[PHONE_NUMBER] Live | 01:09 ALL TASKS ALL TASKS ACTIVE TASKS TASKS IN WRAP UP" at bounding box center [159, 130] width 261 height 202
click at [195, 176] on div "[PHONE_NUMBER] Live | 01:10 ALL TASKS ALL TASKS ACTIVE TASKS TASKS IN WRAP UP" at bounding box center [159, 130] width 261 height 202
click at [196, 125] on div "[PHONE_NUMBER] Live | 01:11 ALL TASKS ALL TASKS ACTIVE TASKS TASKS IN WRAP UP" at bounding box center [159, 130] width 261 height 202
click at [196, 173] on div "[PHONE_NUMBER] Live | 01:12 ALL TASKS ALL TASKS ACTIVE TASKS TASKS IN WRAP UP" at bounding box center [159, 130] width 261 height 202
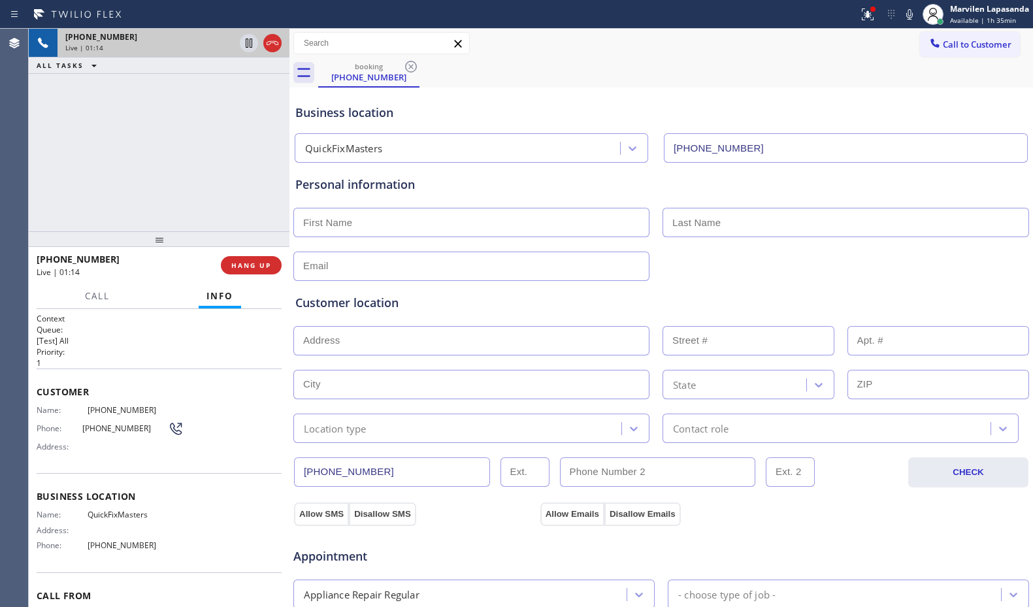
click at [195, 127] on div "[PHONE_NUMBER] Live | 01:14 ALL TASKS ALL TASKS ACTIVE TASKS TASKS IN WRAP UP" at bounding box center [159, 130] width 261 height 202
click at [886, 70] on div "booking [PHONE_NUMBER]" at bounding box center [675, 72] width 715 height 29
click at [869, 18] on icon at bounding box center [868, 15] width 16 height 16
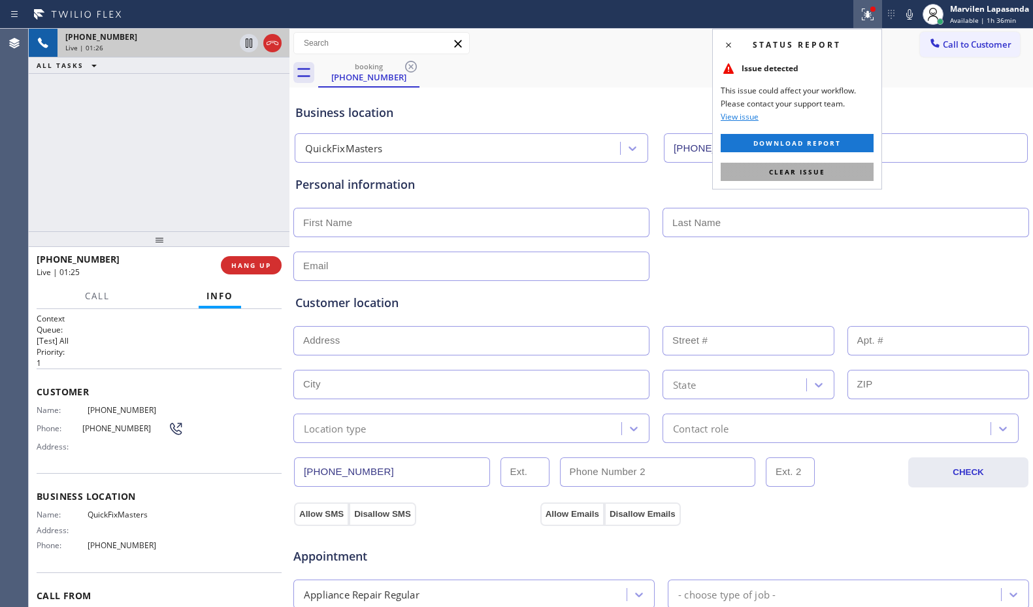
click at [812, 175] on span "Clear issue" at bounding box center [797, 171] width 56 height 9
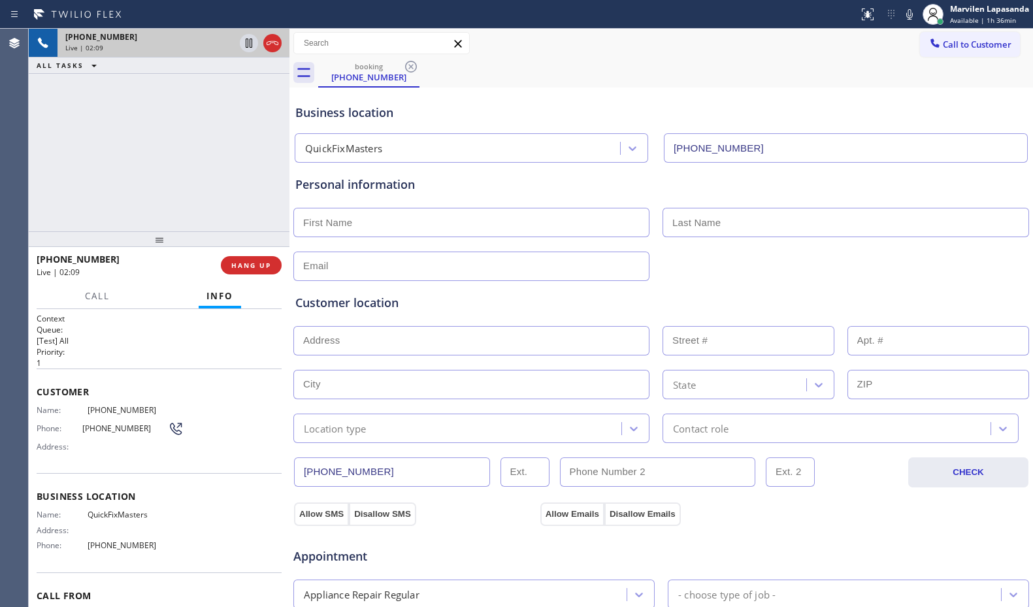
click at [890, 84] on div "booking [PHONE_NUMBER]" at bounding box center [675, 72] width 715 height 29
click at [481, 103] on div "Business location QuickFixMasters [PHONE_NUMBER]" at bounding box center [661, 127] width 737 height 72
click at [104, 155] on div "[PHONE_NUMBER] Live | 02:39 ALL TASKS ALL TASKS ACTIVE TASKS TASKS IN WRAP UP" at bounding box center [159, 130] width 261 height 202
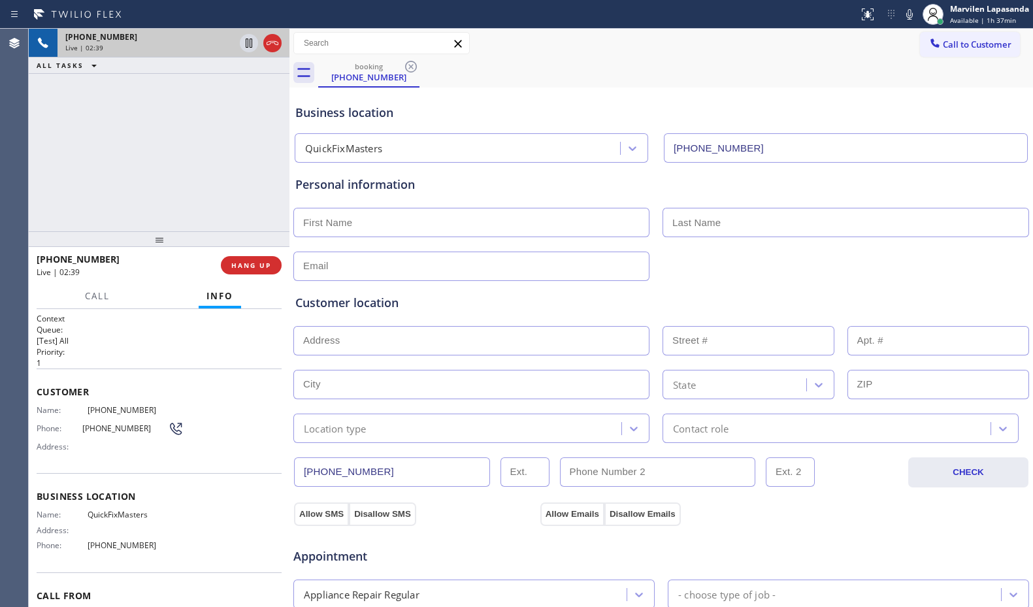
click at [105, 144] on div "[PHONE_NUMBER] Live | 02:39 ALL TASKS ALL TASKS ACTIVE TASKS TASKS IN WRAP UP" at bounding box center [159, 130] width 261 height 202
click at [102, 131] on div "[PHONE_NUMBER] Live | 02:40 ALL TASKS ALL TASKS ACTIVE TASKS TASKS IN WRAP UP" at bounding box center [159, 130] width 261 height 202
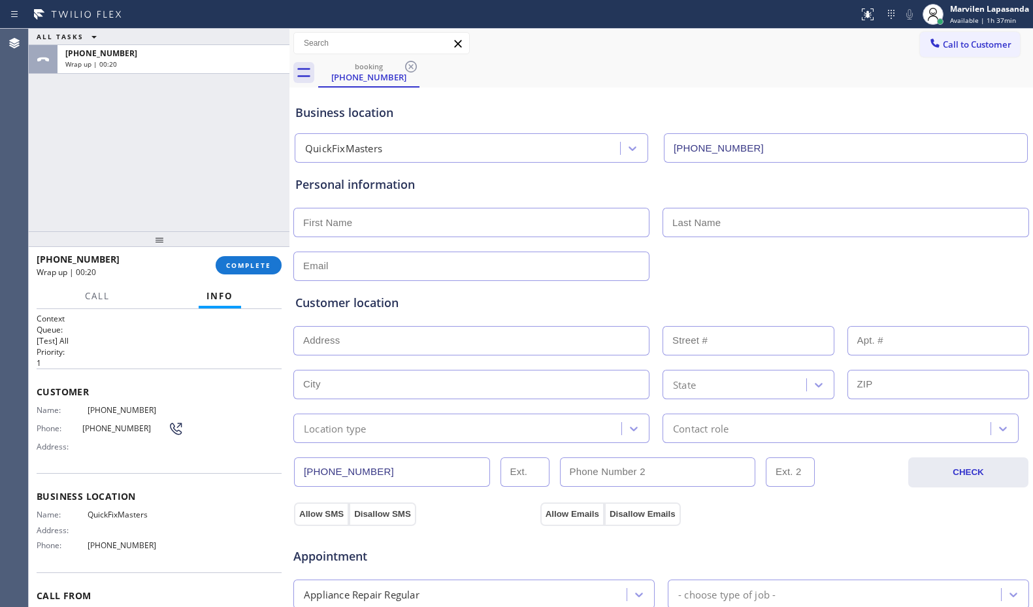
click at [337, 227] on input "text" at bounding box center [471, 222] width 356 height 29
type input "Mr"
type input "..."
type input "[EMAIL_ADDRESS][DOMAIN_NAME]"
click at [401, 344] on input "text" at bounding box center [471, 340] width 356 height 29
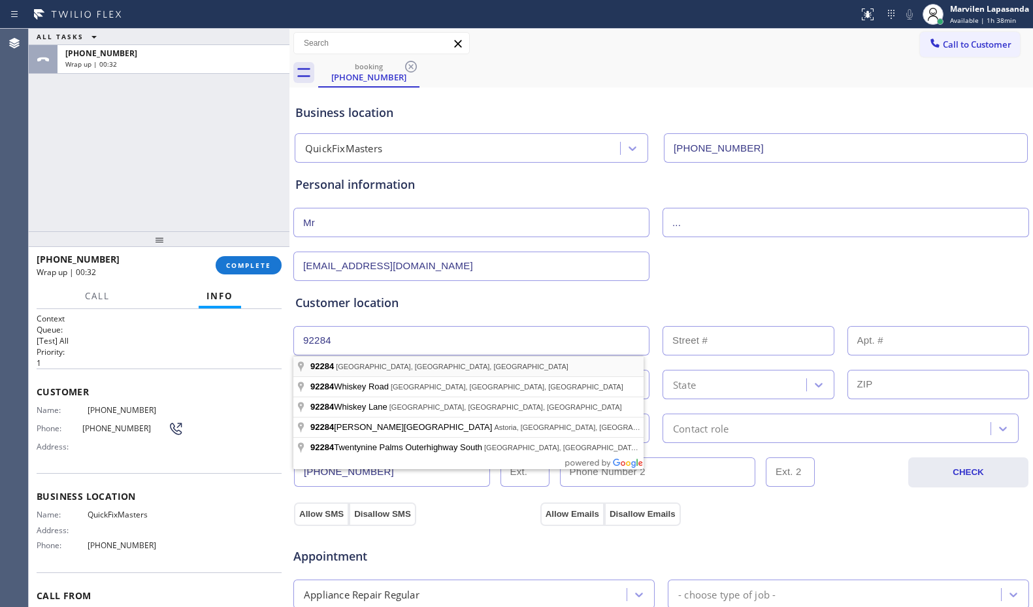
type input "[GEOGRAPHIC_DATA], [GEOGRAPHIC_DATA]"
type input "[GEOGRAPHIC_DATA]"
type input "92284"
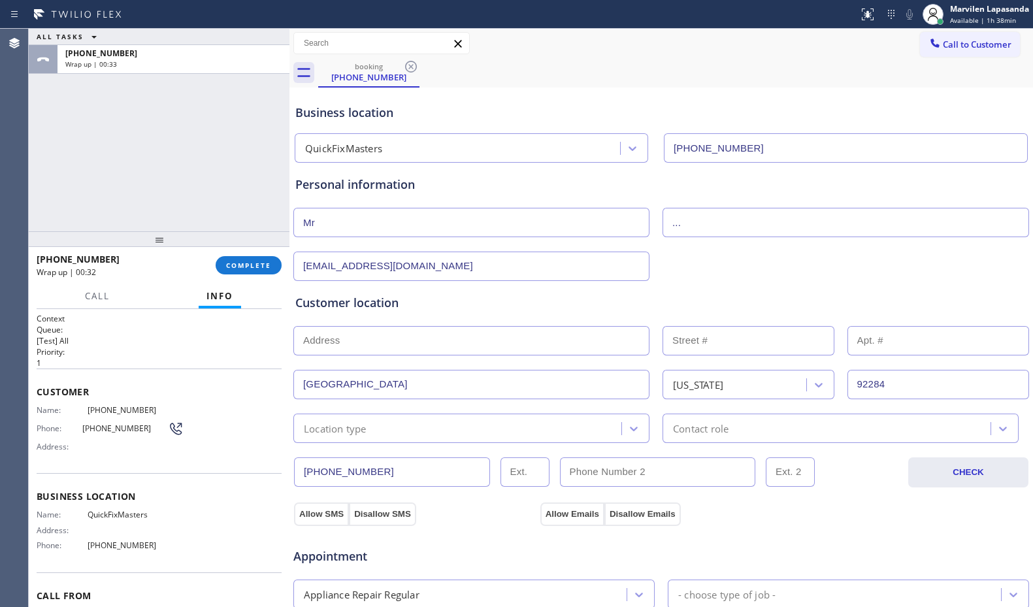
click at [383, 348] on input "text" at bounding box center [471, 340] width 356 height 29
type input ","
click at [737, 340] on input "text" at bounding box center [748, 340] width 172 height 29
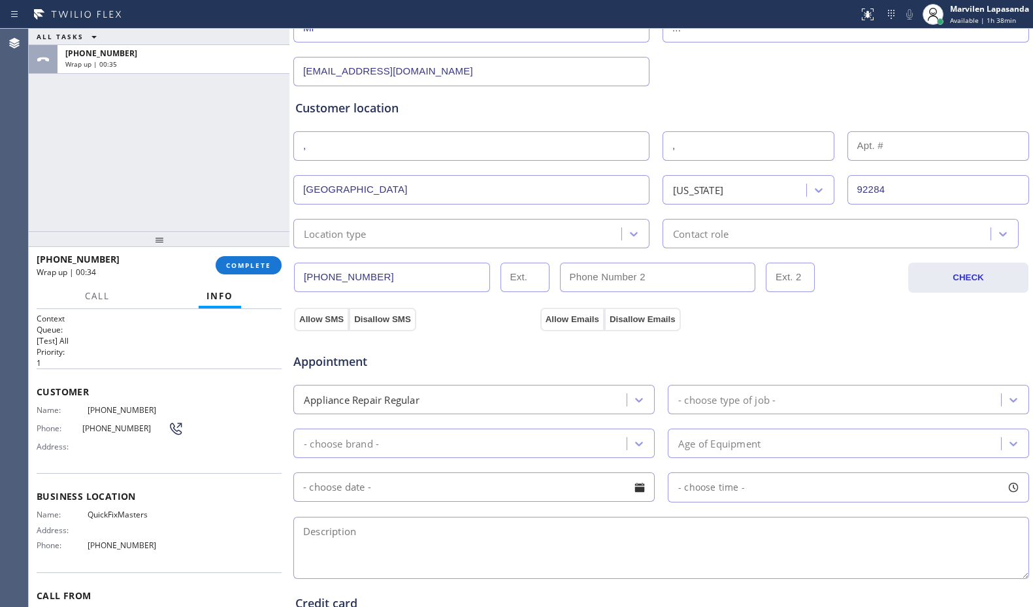
scroll to position [196, 0]
type input ","
click at [355, 233] on div "Location type" at bounding box center [335, 232] width 63 height 15
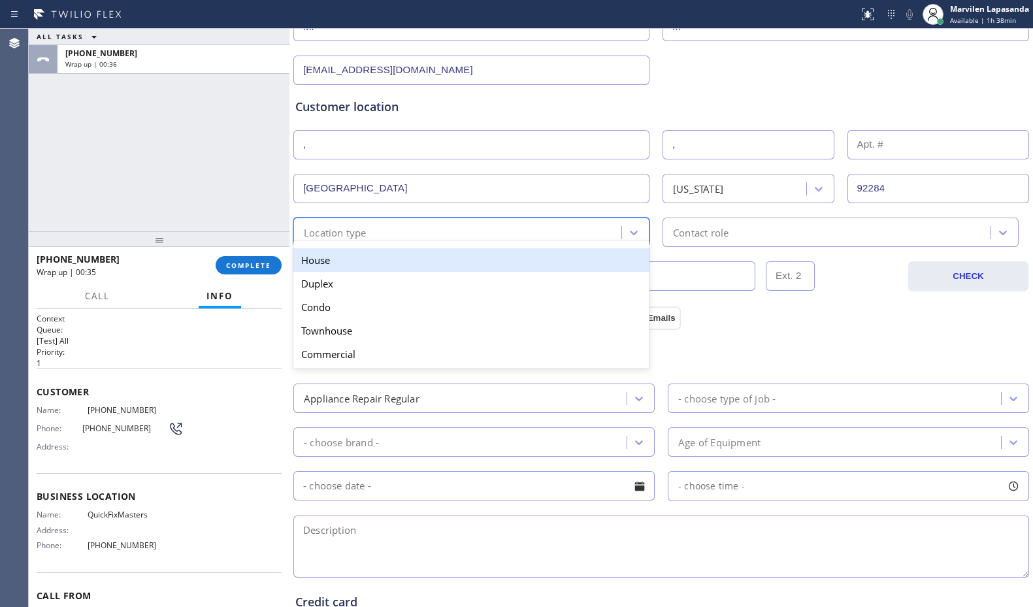
click at [344, 258] on div "House" at bounding box center [471, 260] width 356 height 24
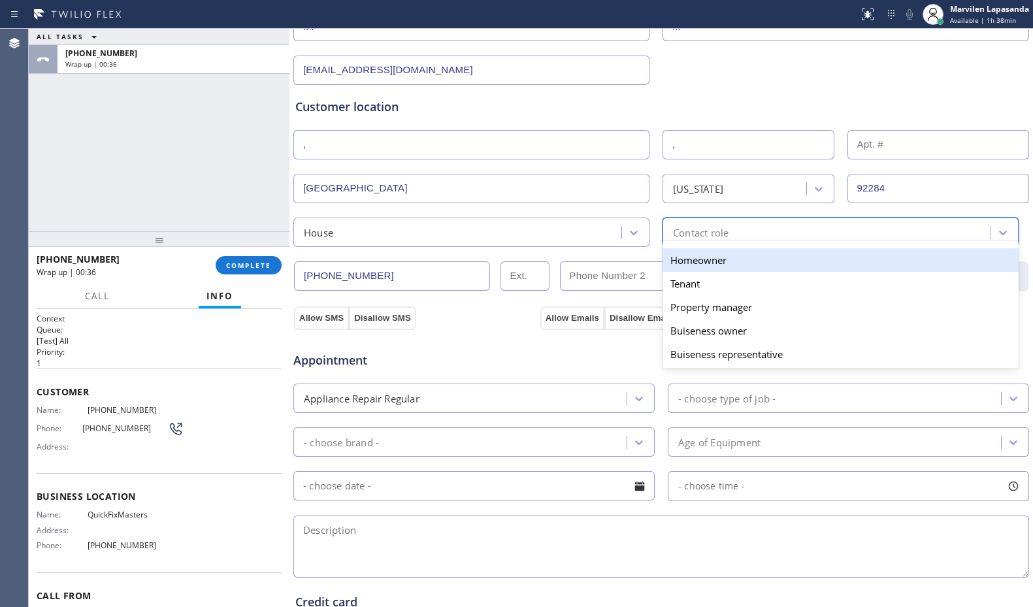
click at [673, 232] on div "Contact role" at bounding box center [701, 232] width 56 height 15
click at [662, 267] on div "Homeowner" at bounding box center [840, 260] width 356 height 24
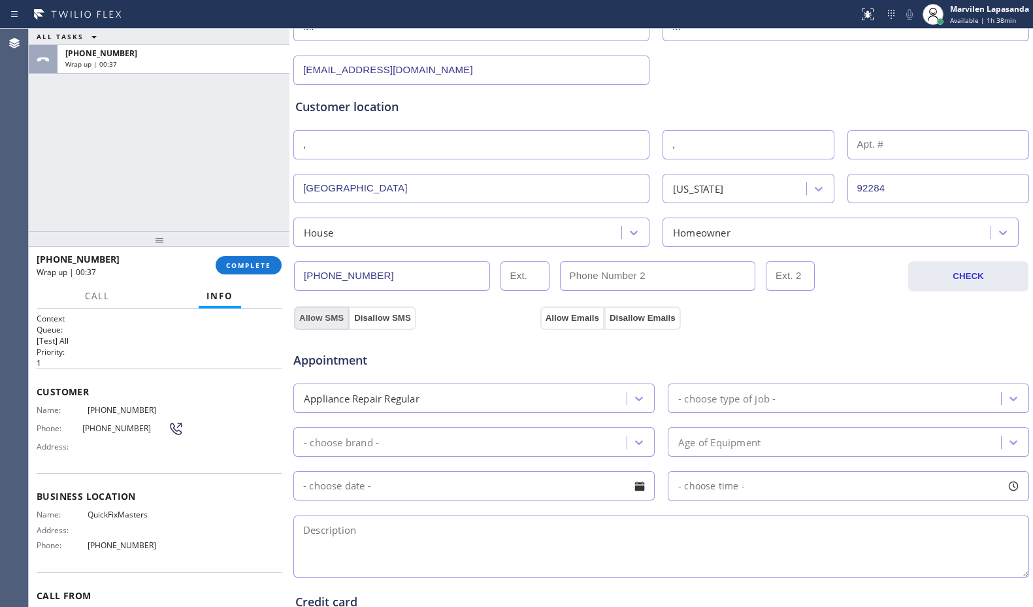
click at [323, 321] on button "Allow SMS" at bounding box center [321, 318] width 55 height 24
click at [573, 314] on button "Allow Emails" at bounding box center [572, 318] width 64 height 24
click at [703, 398] on div "- choose type of job -" at bounding box center [726, 398] width 97 height 15
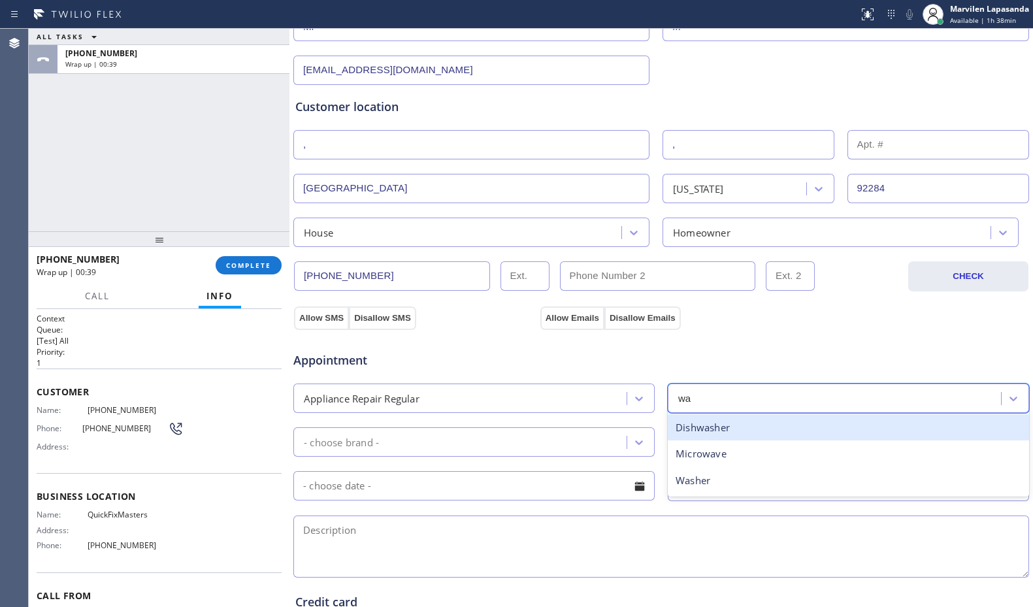
type input "was"
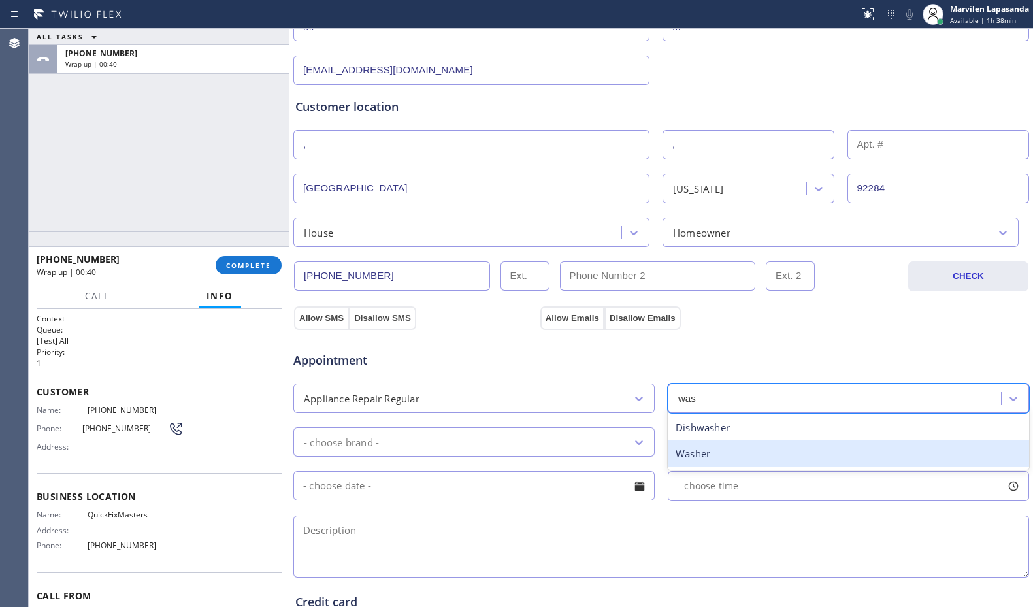
click at [694, 459] on div "Washer" at bounding box center [848, 453] width 361 height 27
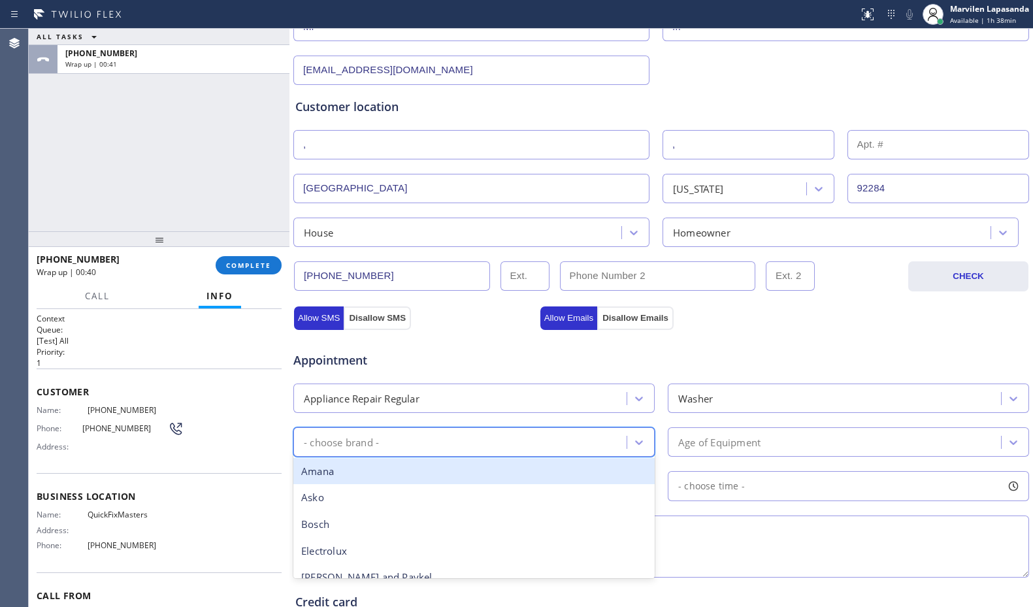
click at [471, 432] on div "- choose brand -" at bounding box center [461, 441] width 329 height 23
type input "mayt"
drag, startPoint x: 387, startPoint y: 470, endPoint x: 669, endPoint y: 432, distance: 284.7
click at [399, 470] on div "Maytag" at bounding box center [473, 471] width 361 height 27
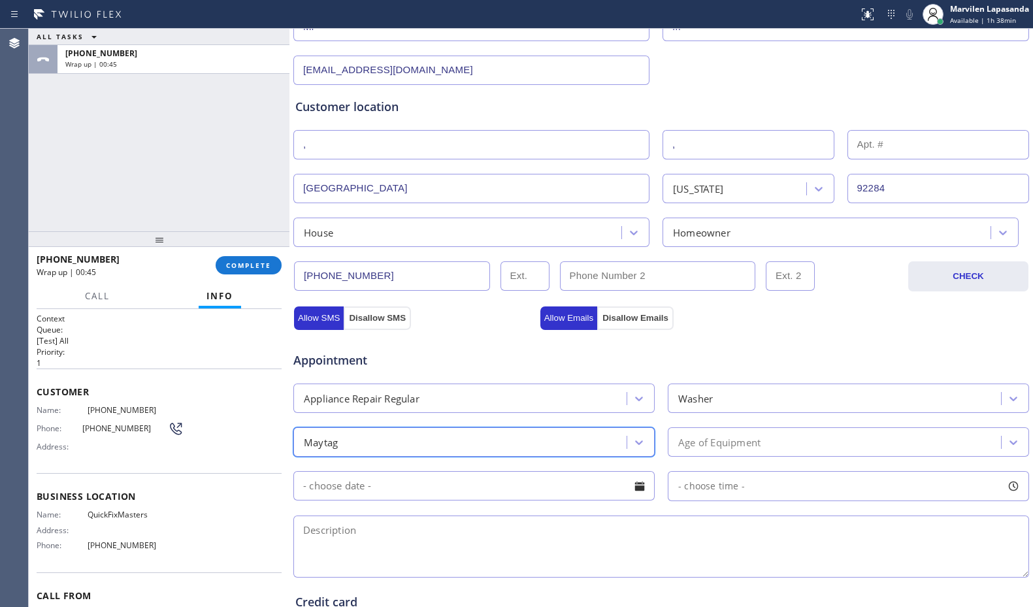
click at [709, 442] on div "Age of Equipment" at bounding box center [719, 441] width 82 height 15
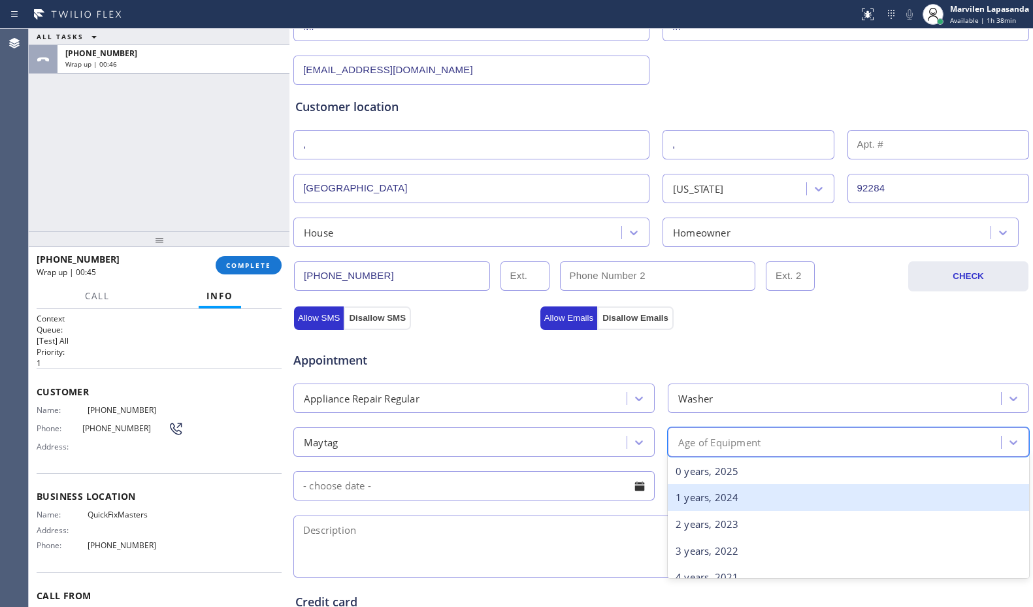
click at [702, 492] on div "1 years, 2024" at bounding box center [848, 497] width 361 height 27
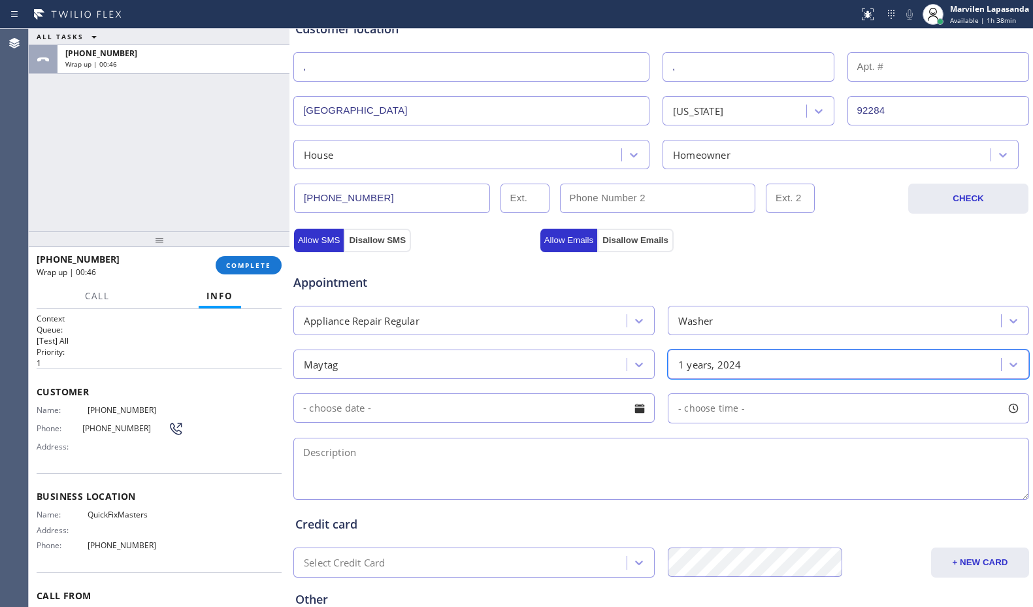
scroll to position [406, 0]
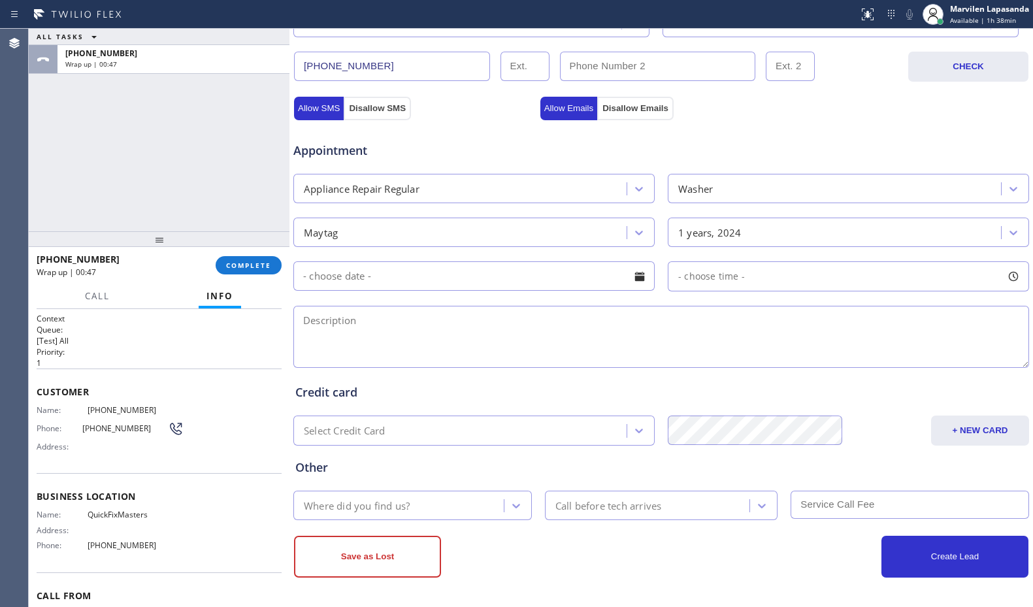
click at [537, 355] on textarea at bounding box center [660, 337] width 735 height 62
click at [385, 338] on textarea at bounding box center [660, 337] width 735 height 62
paste textarea "Maytag/ Washer/ The balance rod are bad/ 92284/ QuickFixMasters/ OOSA/ VTA Offe…"
type textarea "Maytag/ Washer/ The balance rod are bad/ 92284/ QuickFixMasters/ OOSA/ VTA Offe…"
click at [400, 500] on div "Where did you find us?" at bounding box center [357, 505] width 106 height 15
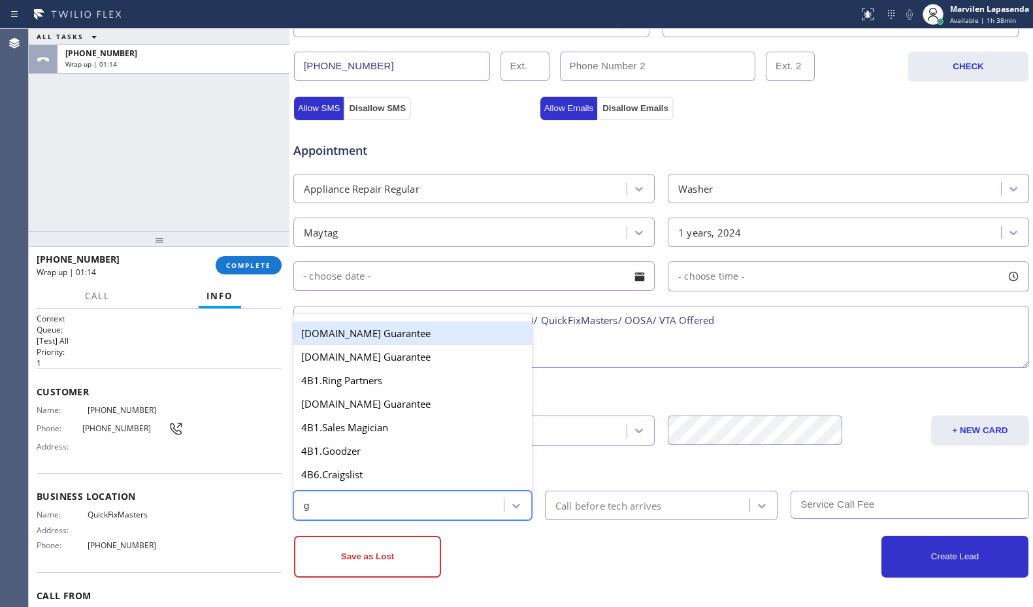
type input "go"
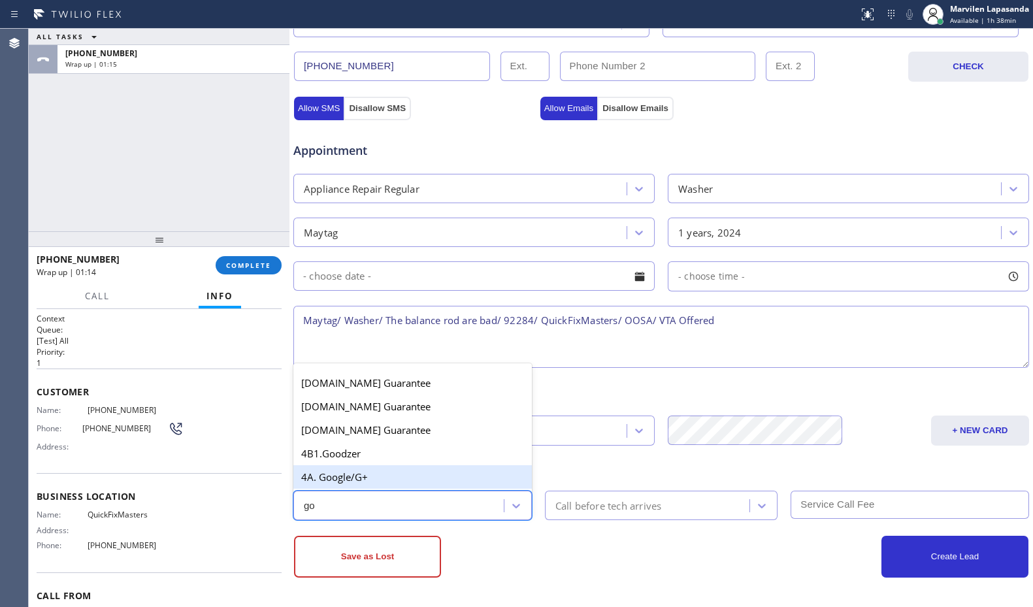
click at [387, 470] on div "4A. Google/G+" at bounding box center [412, 477] width 238 height 24
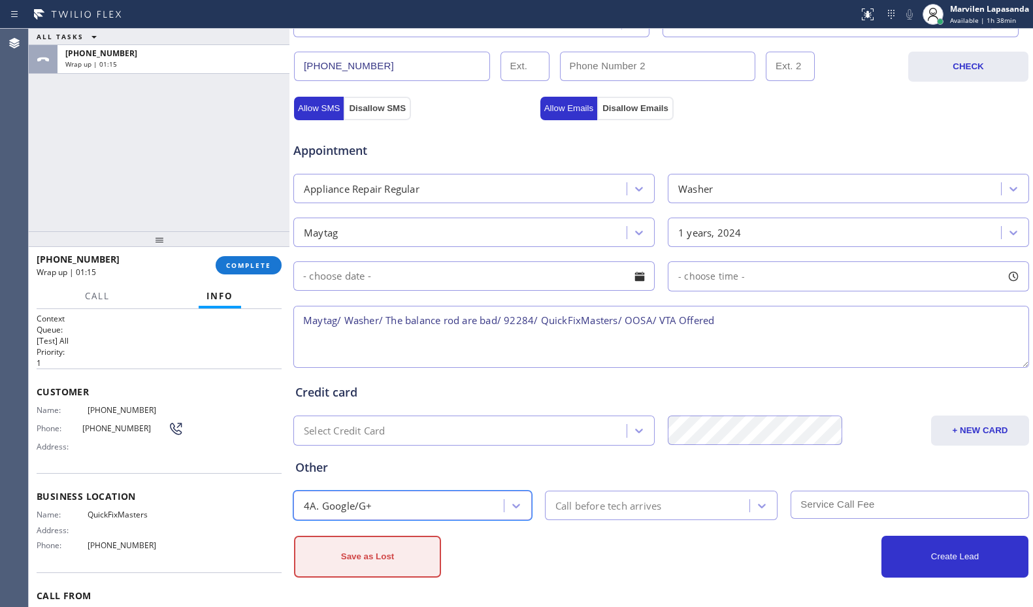
click at [366, 539] on button "Save as Lost" at bounding box center [367, 557] width 147 height 42
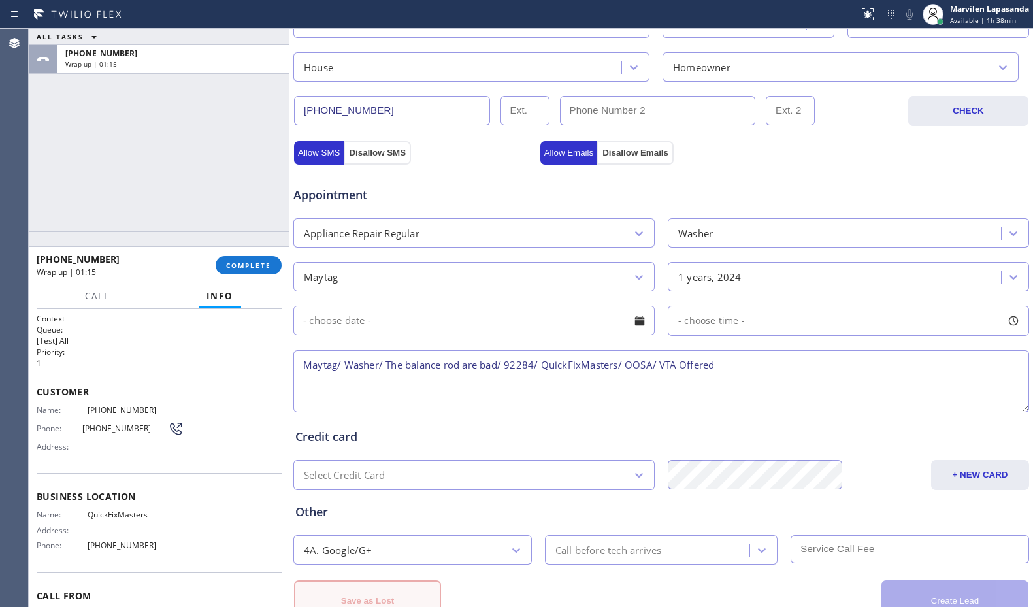
scroll to position [450, 0]
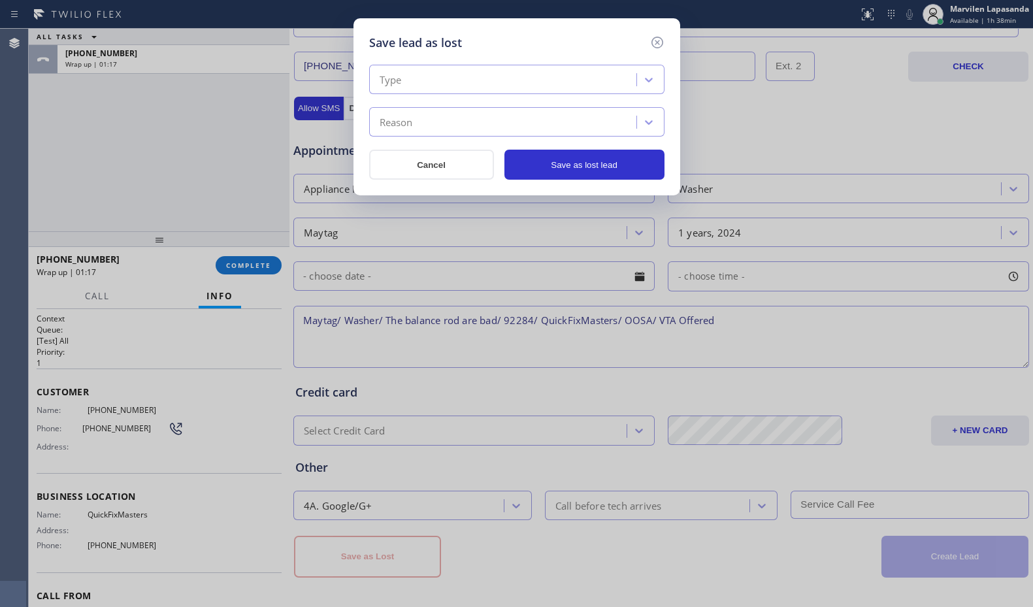
click at [413, 74] on div "Type" at bounding box center [504, 80] width 263 height 23
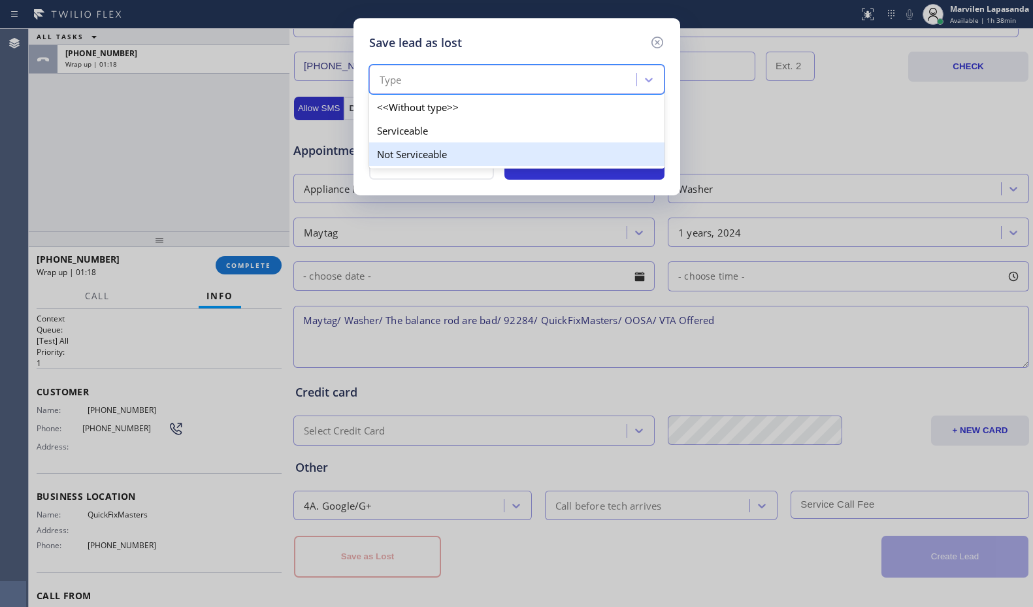
click at [406, 155] on div "Not Serviceable" at bounding box center [516, 154] width 295 height 24
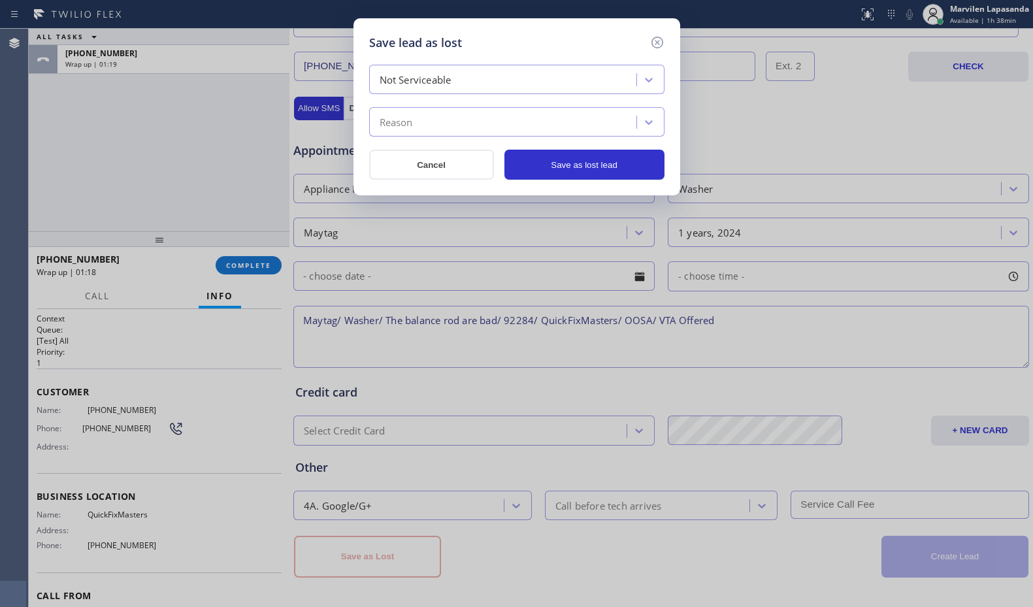
click at [402, 124] on div "Reason" at bounding box center [395, 122] width 33 height 15
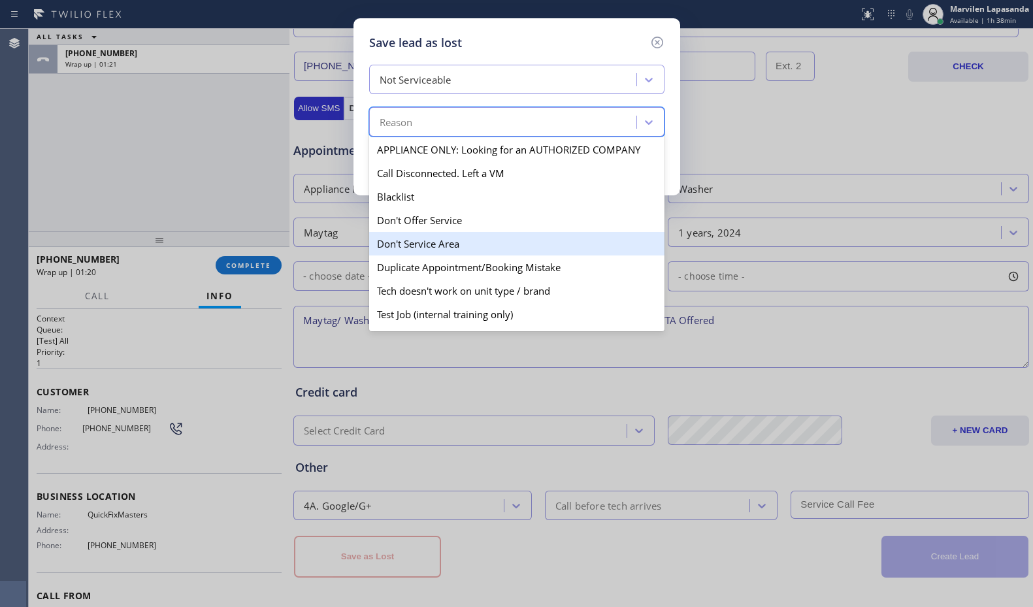
click at [414, 250] on div "Don't Service Area" at bounding box center [516, 244] width 295 height 24
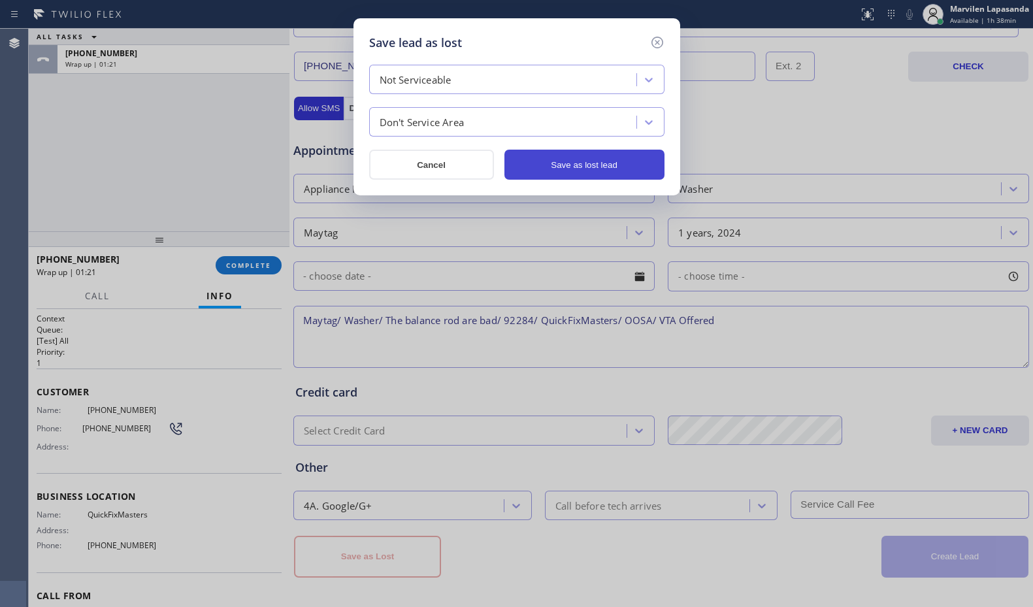
click at [558, 170] on button "Save as lost lead" at bounding box center [584, 165] width 160 height 30
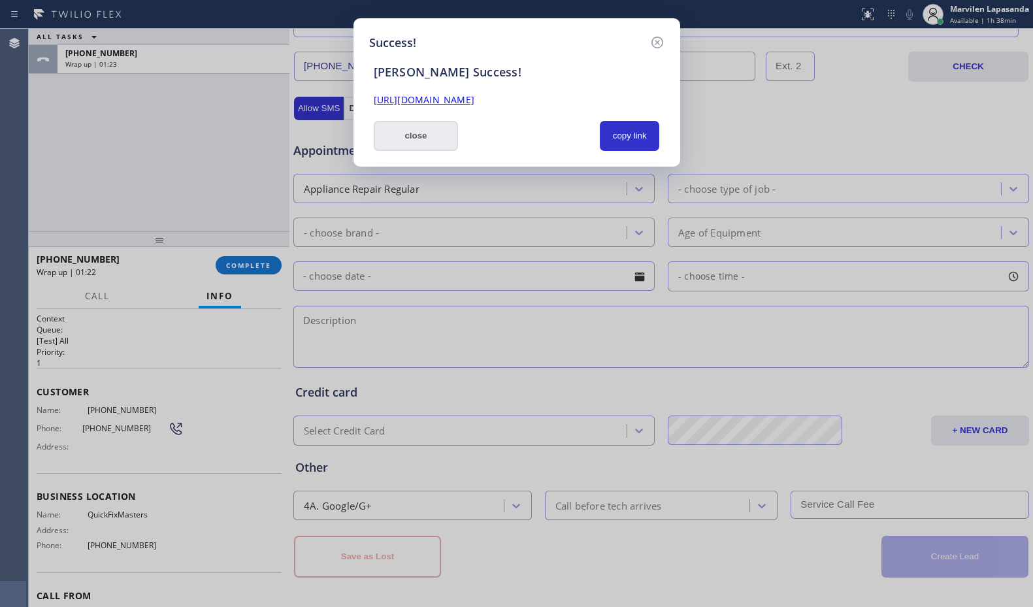
click at [415, 144] on button "close" at bounding box center [416, 136] width 85 height 30
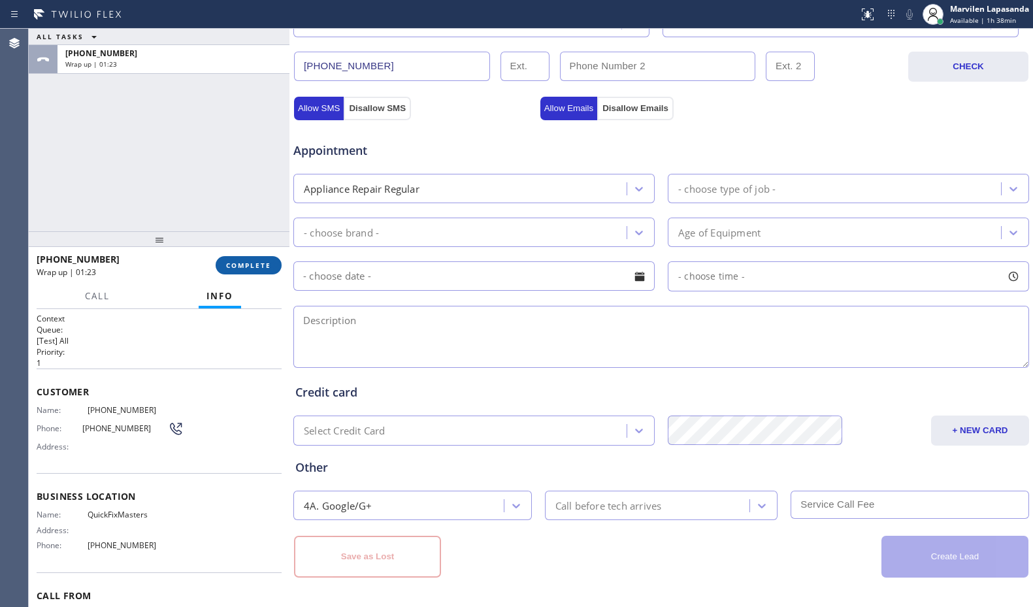
click at [235, 271] on button "COMPLETE" at bounding box center [249, 265] width 66 height 18
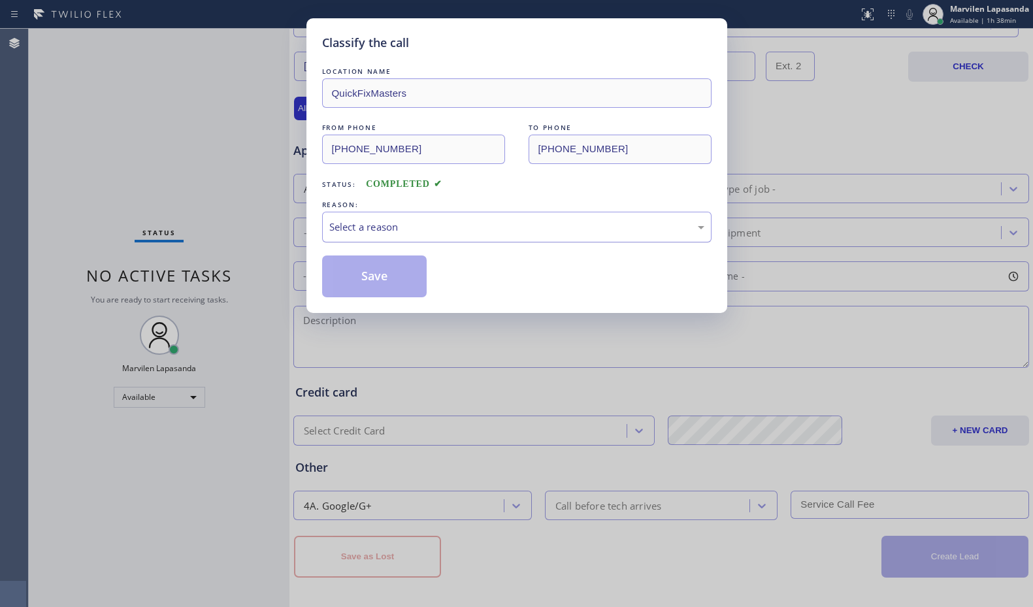
click at [390, 225] on div "Select a reason" at bounding box center [516, 226] width 375 height 15
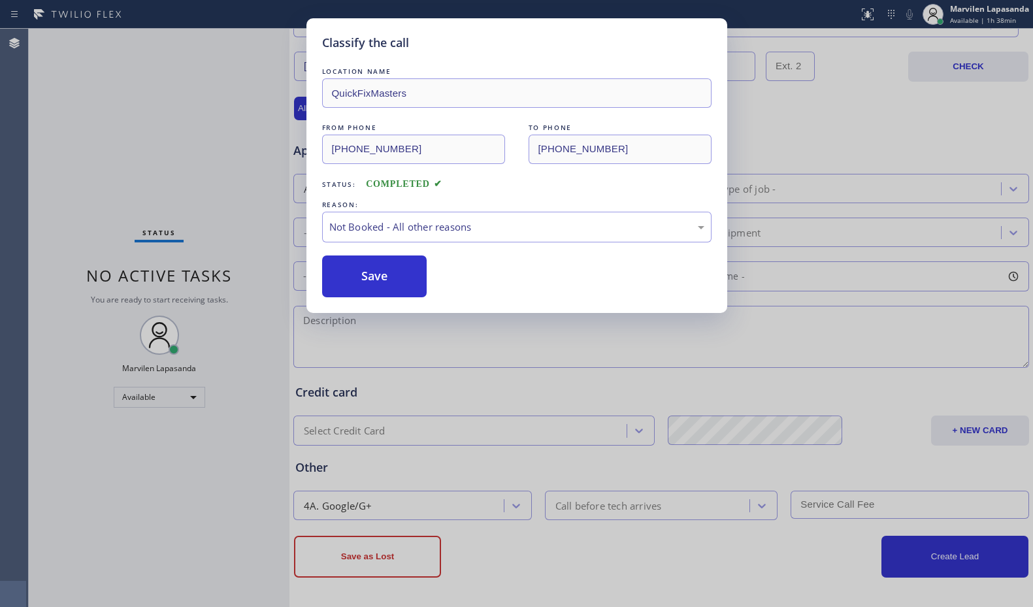
click at [380, 274] on button "Save" at bounding box center [374, 276] width 105 height 42
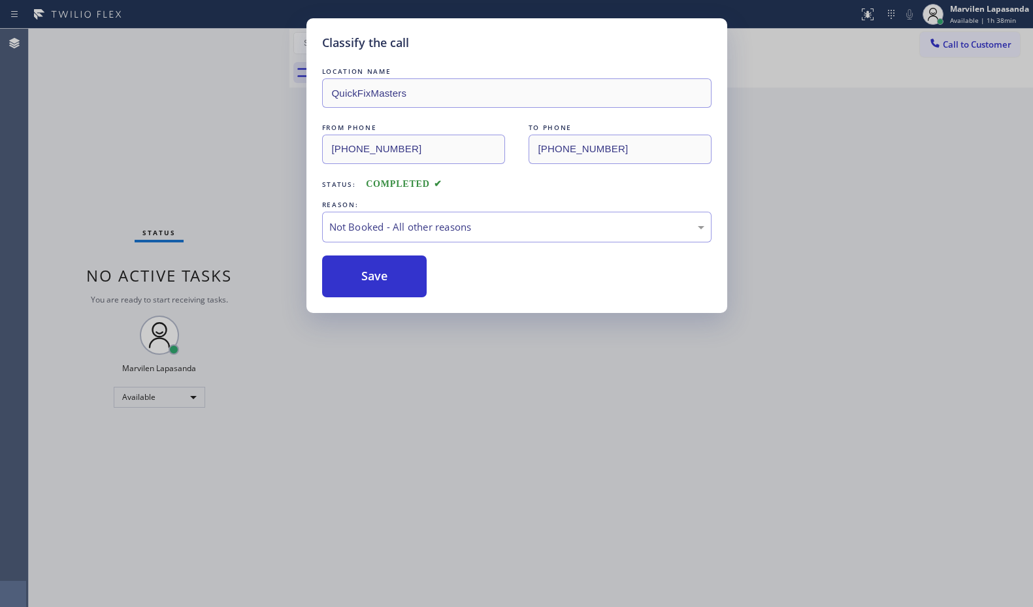
drag, startPoint x: 380, startPoint y: 274, endPoint x: 317, endPoint y: 7, distance: 275.0
click at [380, 274] on button "Save" at bounding box center [374, 276] width 105 height 42
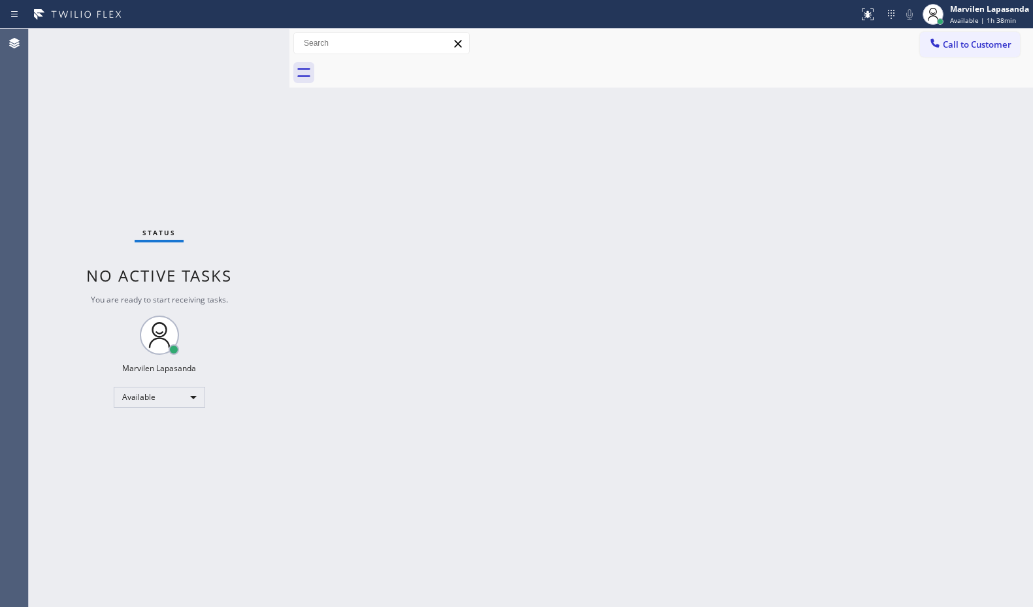
click at [486, 260] on div "Back to Dashboard Change Sender ID Customers Technicians Select a contact Outbo…" at bounding box center [660, 318] width 743 height 578
click at [652, 267] on div "Back to Dashboard Change Sender ID Customers Technicians Select a contact Outbo…" at bounding box center [660, 318] width 743 height 578
click at [498, 349] on div "Back to Dashboard Change Sender ID Customers Technicians Select a contact Outbo…" at bounding box center [660, 318] width 743 height 578
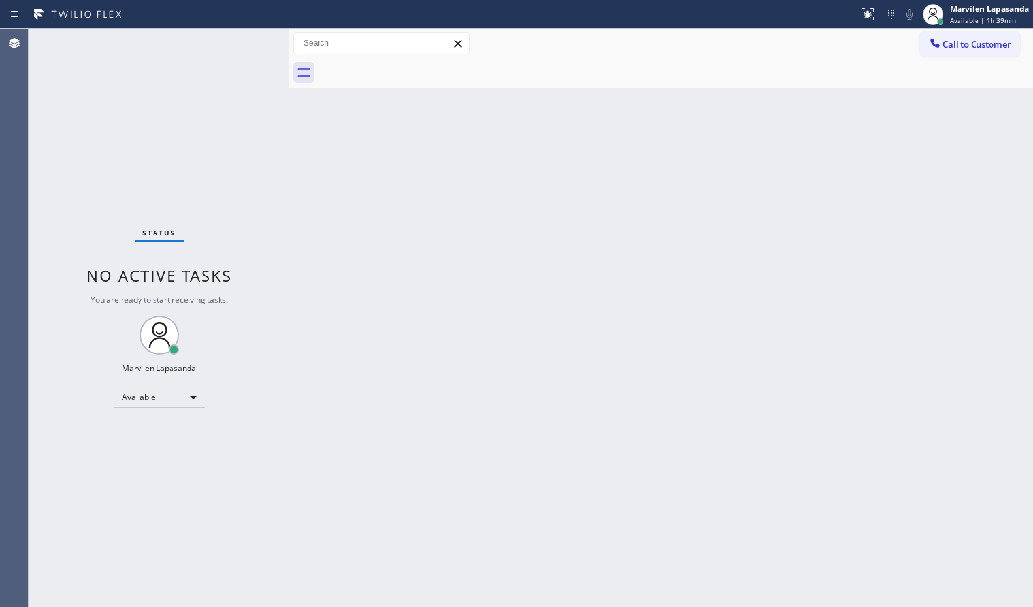
click at [498, 349] on div "Back to Dashboard Change Sender ID Customers Technicians Select a contact Outbo…" at bounding box center [660, 318] width 743 height 578
click at [240, 77] on div "Status No active tasks You are ready to start receiving tasks. Marvilen Lapasan…" at bounding box center [159, 318] width 261 height 578
click at [250, 79] on div "Status No active tasks You are ready to start receiving tasks. Marvilen Lapasan…" at bounding box center [159, 318] width 261 height 578
click at [1029, 272] on div "Back to Dashboard Change Sender ID Customers Technicians Select a contact Outbo…" at bounding box center [660, 318] width 743 height 578
click at [839, 50] on div "Call to Customer Outbound call Location Quick Tune Service Your caller id phone…" at bounding box center [660, 43] width 743 height 23
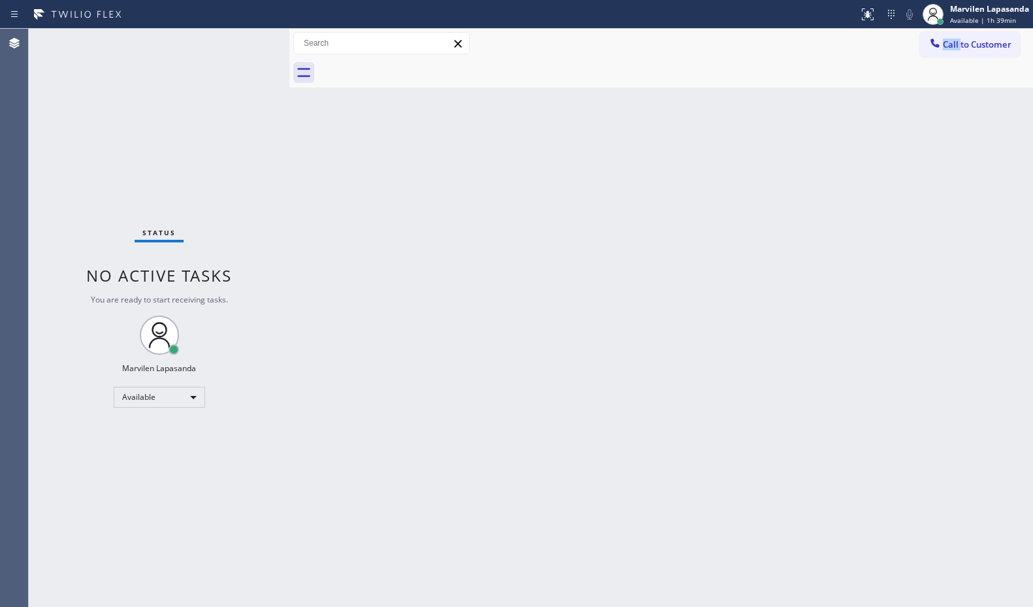
click at [839, 50] on div "Call to Customer Outbound call Location Quick Tune Service Your caller id phone…" at bounding box center [660, 43] width 743 height 23
click at [808, 129] on div "Back to Dashboard Change Sender ID Customers Technicians Select a contact Outbo…" at bounding box center [660, 318] width 743 height 578
drag, startPoint x: 808, startPoint y: 129, endPoint x: 793, endPoint y: 221, distance: 94.0
click at [803, 137] on div "Back to Dashboard Change Sender ID Customers Technicians Select a contact Outbo…" at bounding box center [660, 318] width 743 height 578
click at [801, 227] on div "Back to Dashboard Change Sender ID Customers Technicians Select a contact Outbo…" at bounding box center [660, 318] width 743 height 578
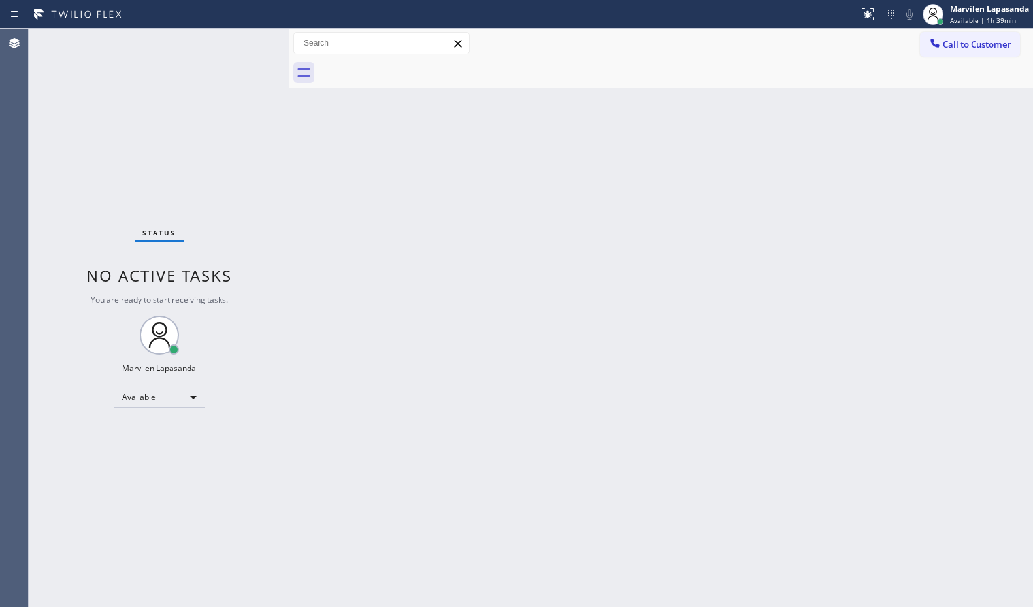
click at [801, 227] on div "Back to Dashboard Change Sender ID Customers Technicians Select a contact Outbo…" at bounding box center [660, 318] width 743 height 578
click at [246, 46] on div "Status No active tasks You are ready to start receiving tasks. Marvilen Lapasan…" at bounding box center [159, 318] width 261 height 578
click at [246, 42] on div "Status No active tasks You are ready to start receiving tasks. Marvilen Lapasan…" at bounding box center [159, 318] width 261 height 578
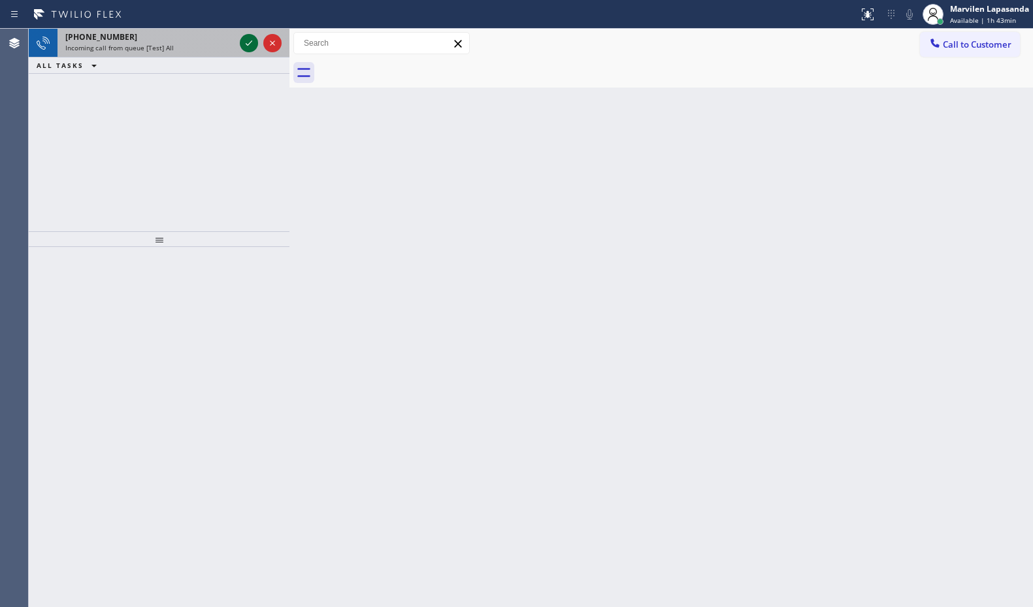
click at [246, 42] on icon at bounding box center [249, 43] width 16 height 16
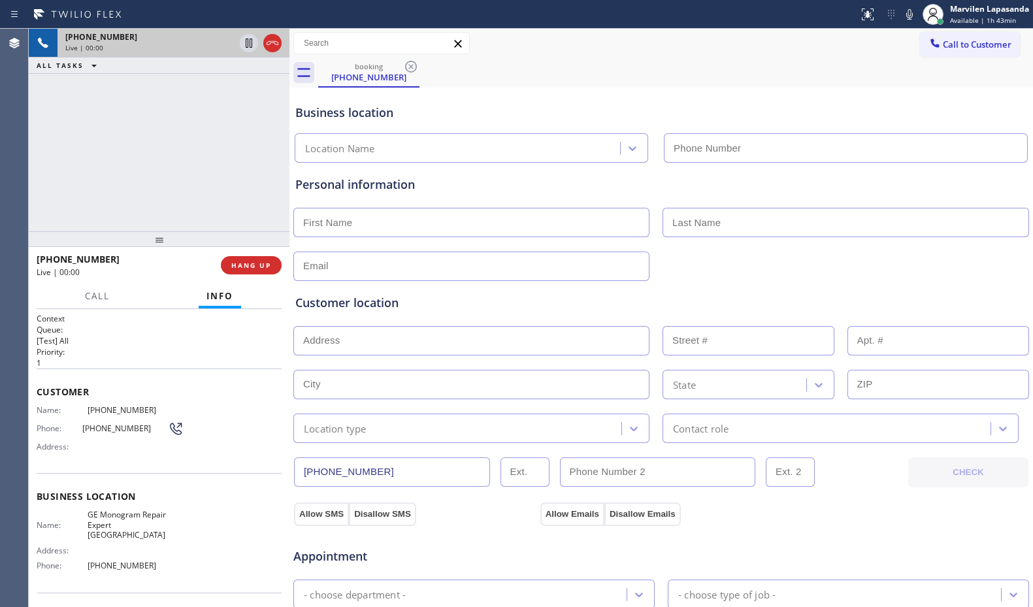
type input "[PHONE_NUMBER]"
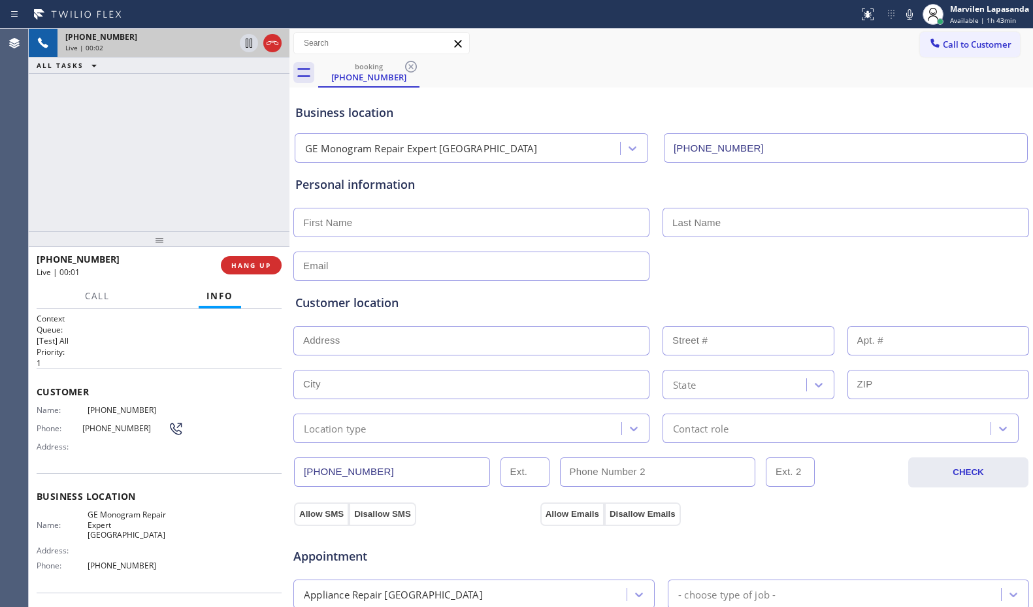
click at [54, 443] on span "Address:" at bounding box center [62, 447] width 51 height 10
click at [52, 416] on div "Name: [PHONE_NUMBER] Phone: [PHONE_NUMBER] Address:" at bounding box center [110, 431] width 147 height 52
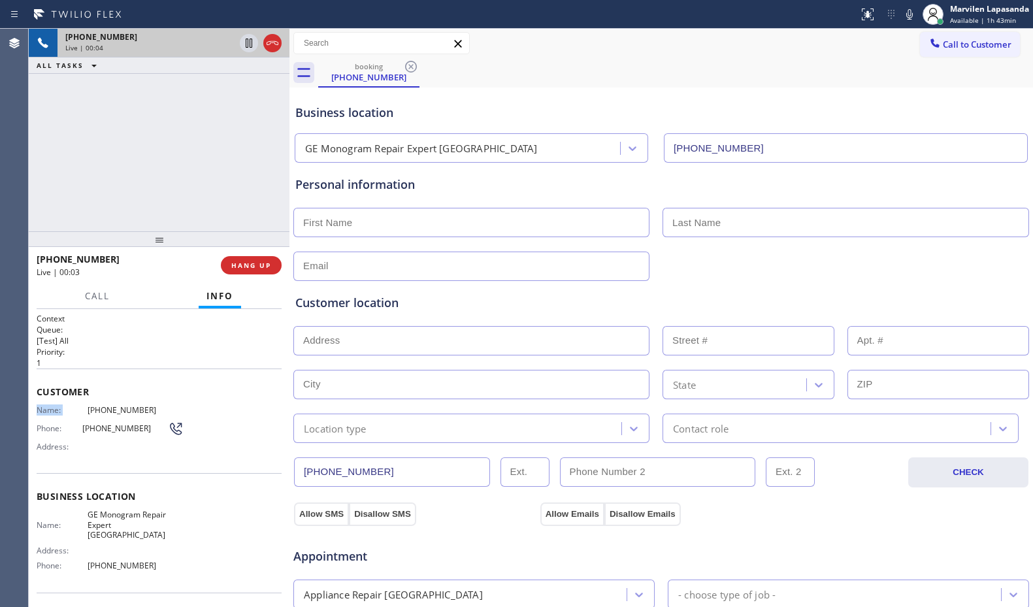
click at [52, 416] on div "Name: [PHONE_NUMBER] Phone: [PHONE_NUMBER] Address:" at bounding box center [110, 431] width 147 height 52
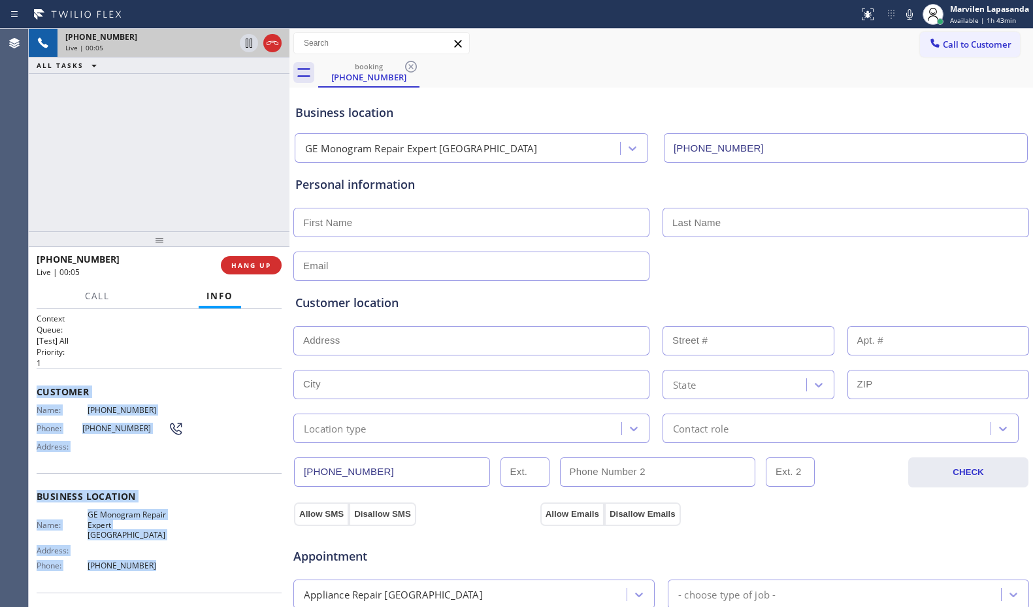
drag, startPoint x: 38, startPoint y: 389, endPoint x: 172, endPoint y: 580, distance: 233.6
click at [172, 580] on div "Context Queue: [Test] All Priority: 1 Customer Name: [PHONE_NUMBER] Phone: [PHO…" at bounding box center [159, 502] width 245 height 378
click at [165, 564] on div "Name: GE Monogram Repair Expert Pompano Beach Address: Phone: [PHONE_NUMBER]" at bounding box center [110, 542] width 147 height 66
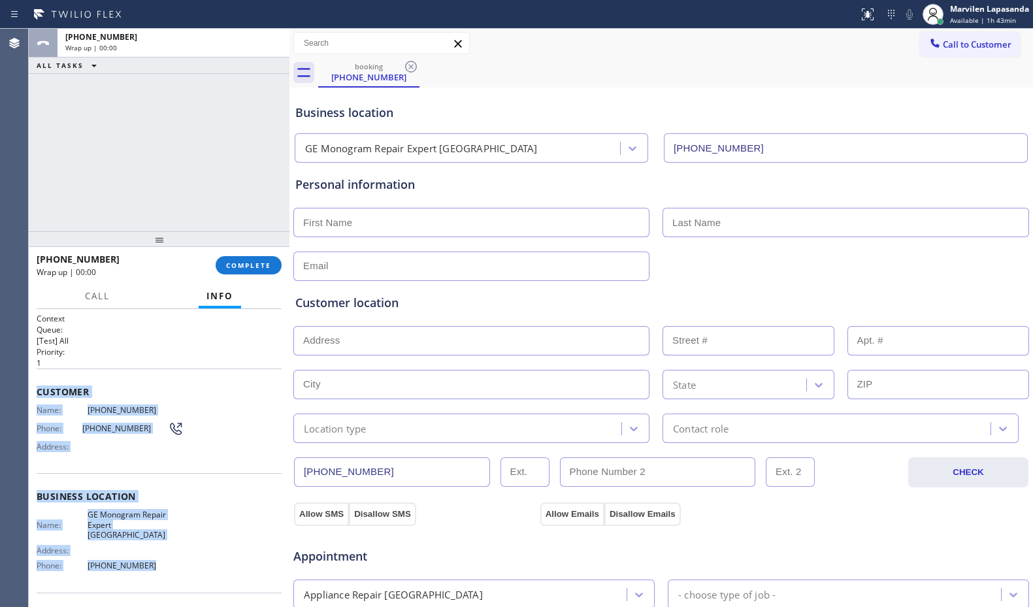
drag, startPoint x: 31, startPoint y: 385, endPoint x: 174, endPoint y: 562, distance: 228.0
click at [174, 562] on div "Context Queue: [Test] All Priority: 1 Customer Name: [PHONE_NUMBER] Phone: [PHO…" at bounding box center [159, 458] width 261 height 298
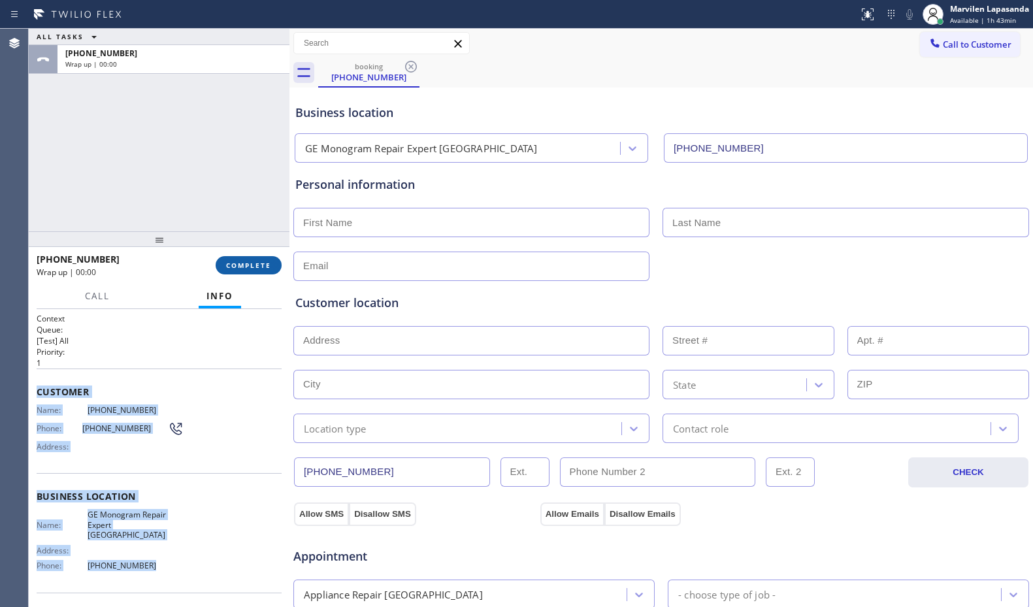
click at [258, 268] on span "COMPLETE" at bounding box center [248, 265] width 45 height 9
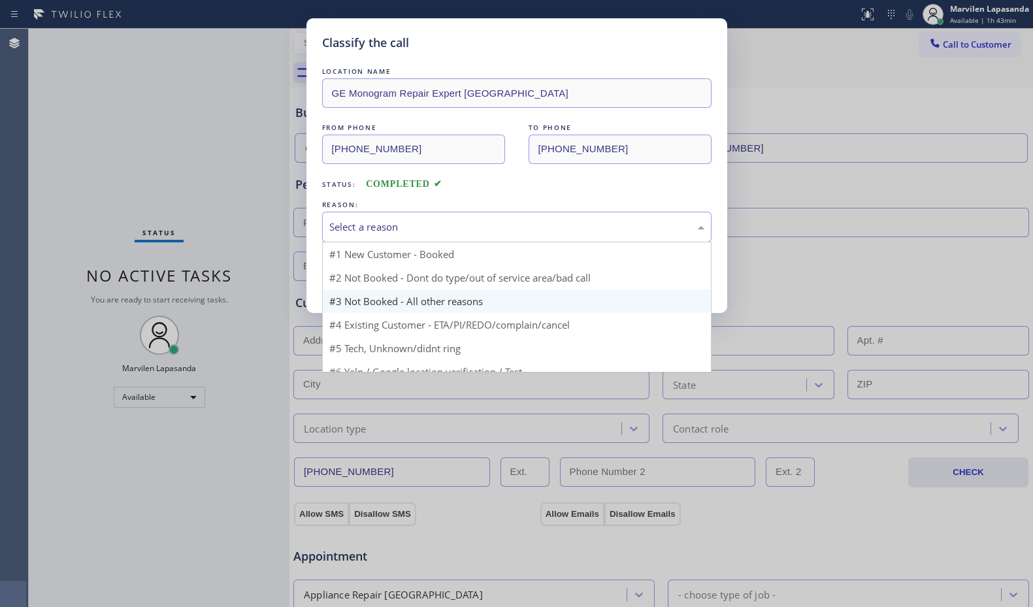
drag, startPoint x: 343, startPoint y: 229, endPoint x: 343, endPoint y: 280, distance: 50.9
click at [343, 231] on div "Select a reason" at bounding box center [516, 226] width 375 height 15
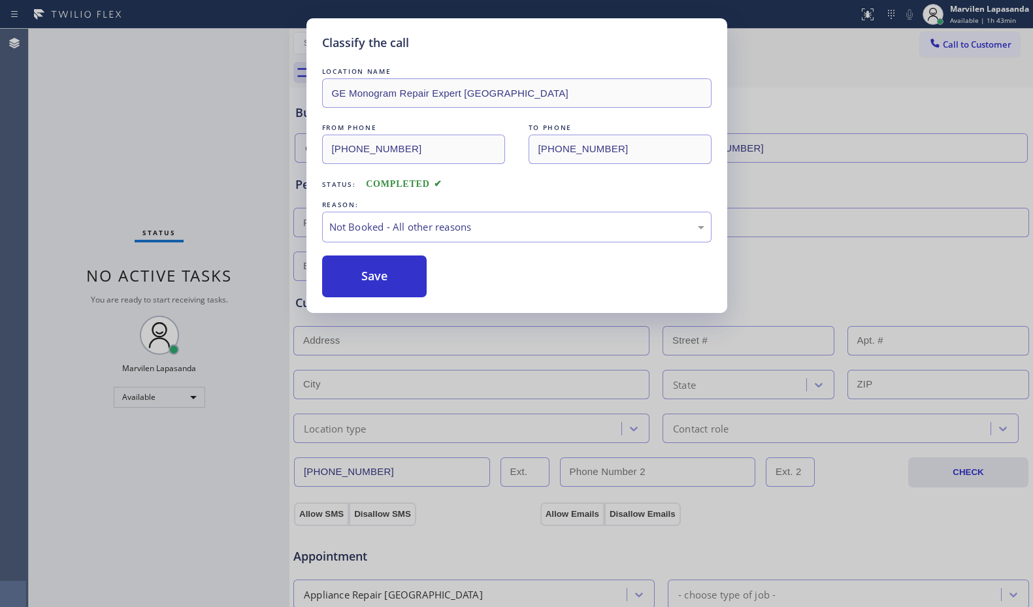
click at [343, 283] on button "Save" at bounding box center [374, 276] width 105 height 42
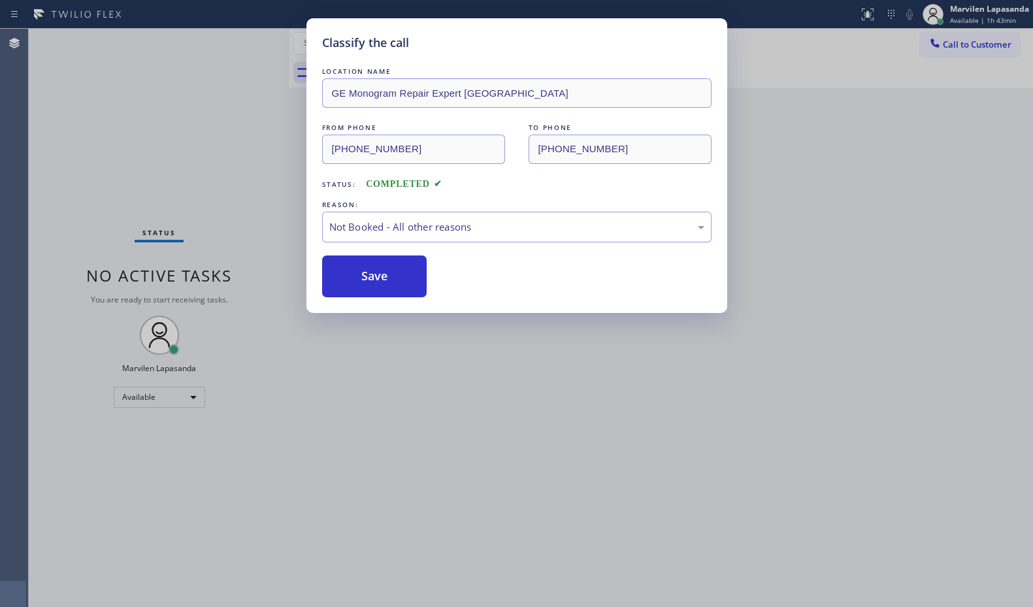
click at [343, 283] on button "Save" at bounding box center [374, 276] width 105 height 42
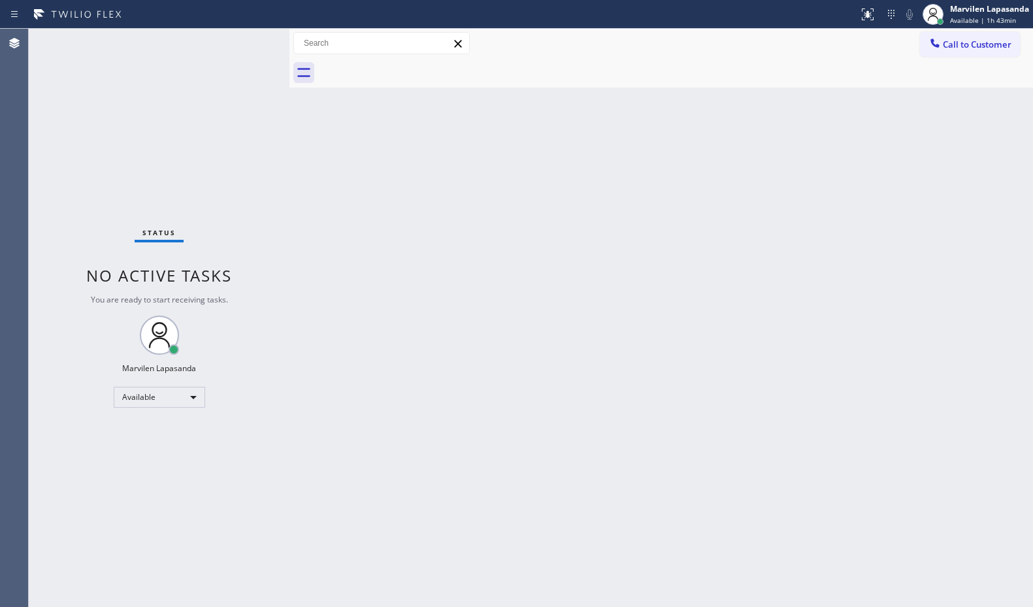
click at [248, 42] on div "Status No active tasks You are ready to start receiving tasks. Marvilen Lapasan…" at bounding box center [159, 318] width 261 height 578
click at [242, 37] on div "Status No active tasks You are ready to start receiving tasks. Marvilen Lapasan…" at bounding box center [159, 318] width 261 height 578
click at [246, 43] on div "Status No active tasks You are ready to start receiving tasks. Marvilen Lapasan…" at bounding box center [159, 318] width 261 height 578
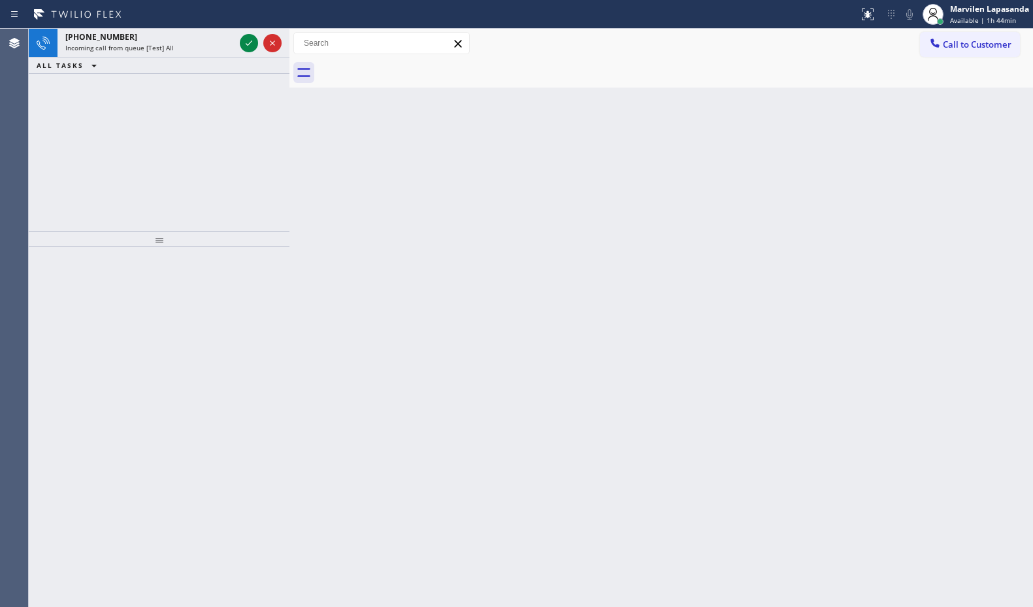
click at [248, 53] on div at bounding box center [260, 43] width 47 height 29
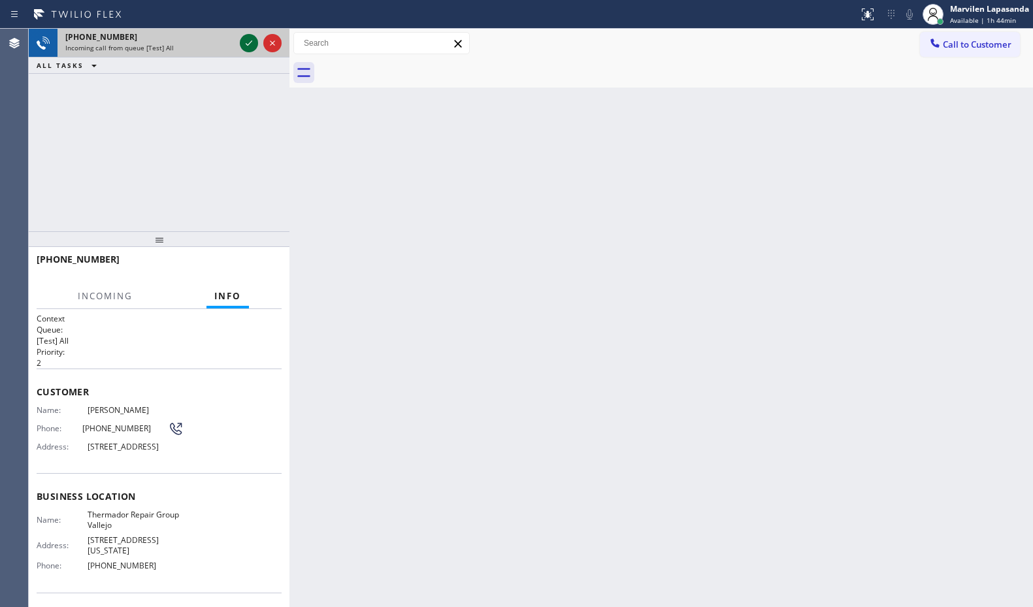
click at [248, 48] on icon at bounding box center [249, 43] width 16 height 16
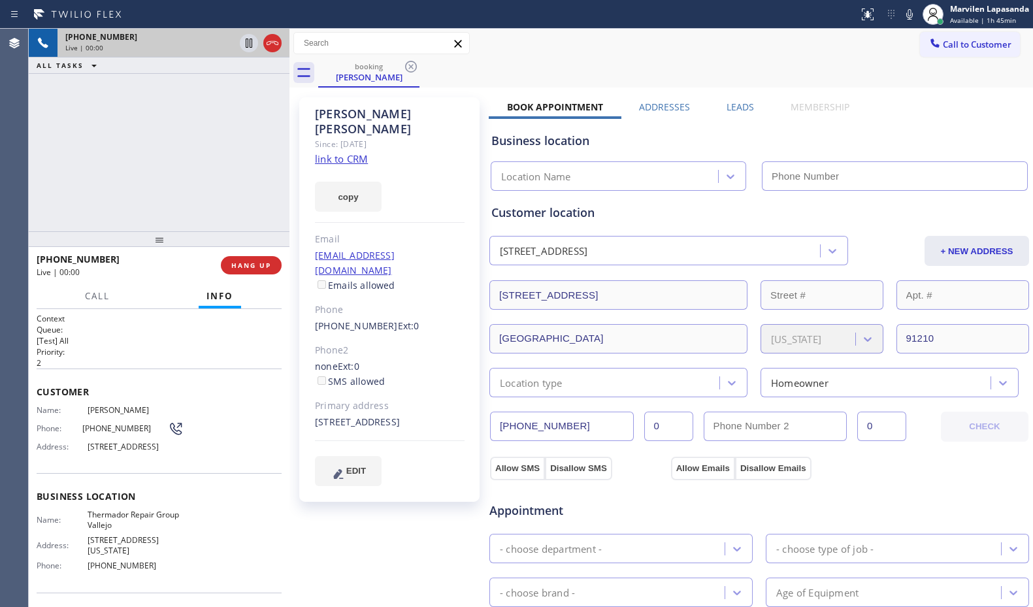
type input "[PHONE_NUMBER]"
click at [163, 222] on div "[PHONE_NUMBER] Live | 00:01 ALL TASKS ALL TASKS ACTIVE TASKS TASKS IN WRAP UP" at bounding box center [159, 130] width 261 height 202
click at [347, 152] on link "link to CRM" at bounding box center [341, 158] width 53 height 13
click at [242, 261] on span "HANG UP" at bounding box center [251, 265] width 40 height 9
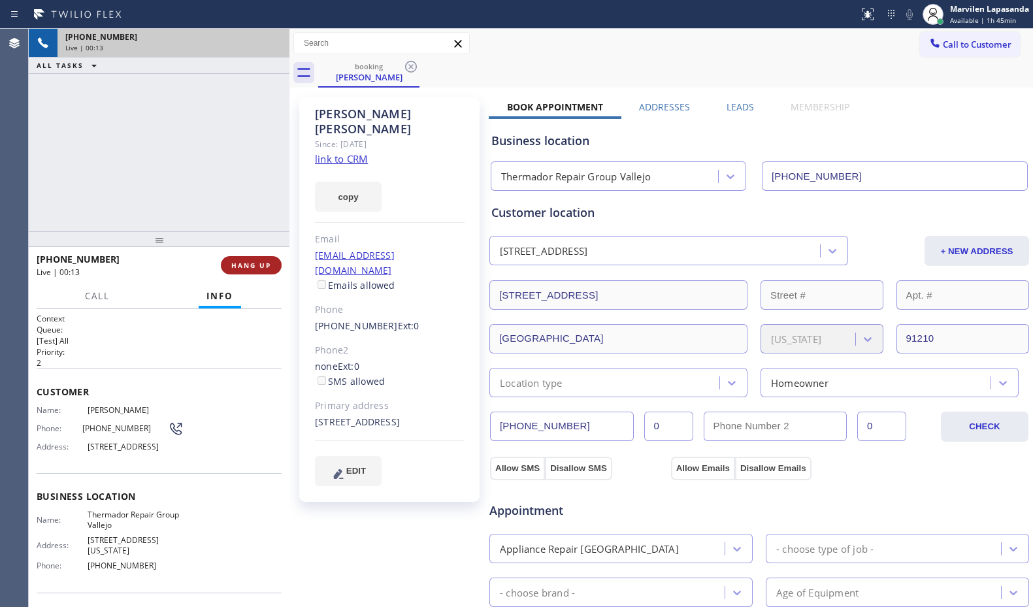
click at [242, 261] on span "HANG UP" at bounding box center [251, 265] width 40 height 9
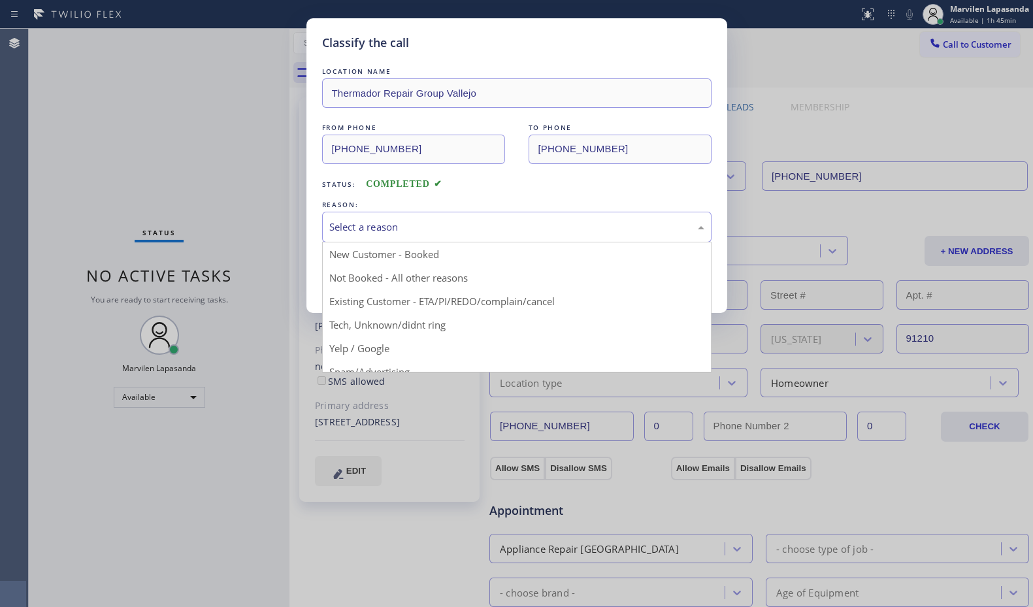
click at [345, 234] on div "Select a reason" at bounding box center [516, 226] width 375 height 15
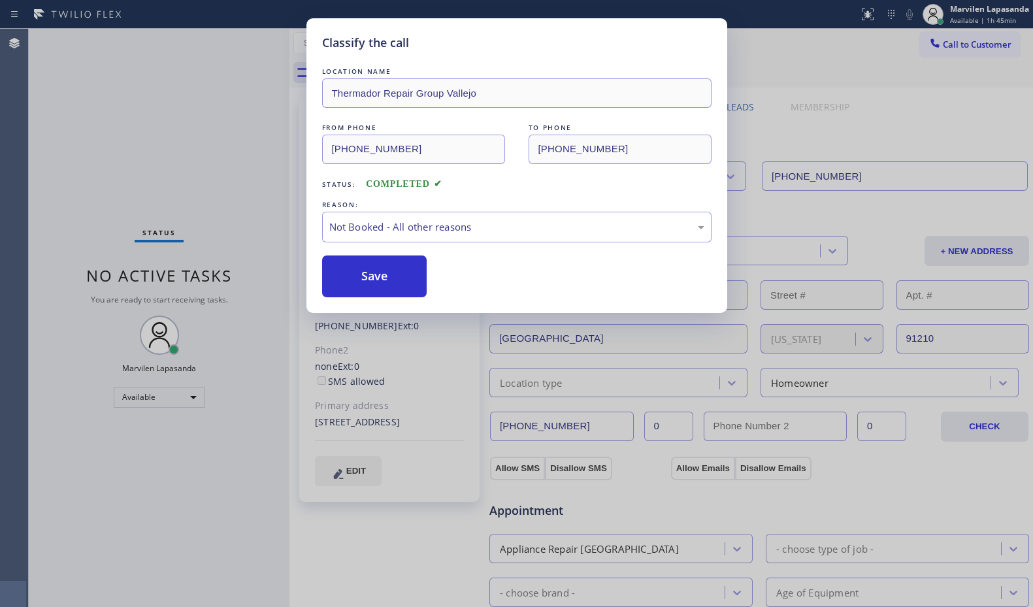
click at [347, 282] on button "Save" at bounding box center [374, 276] width 105 height 42
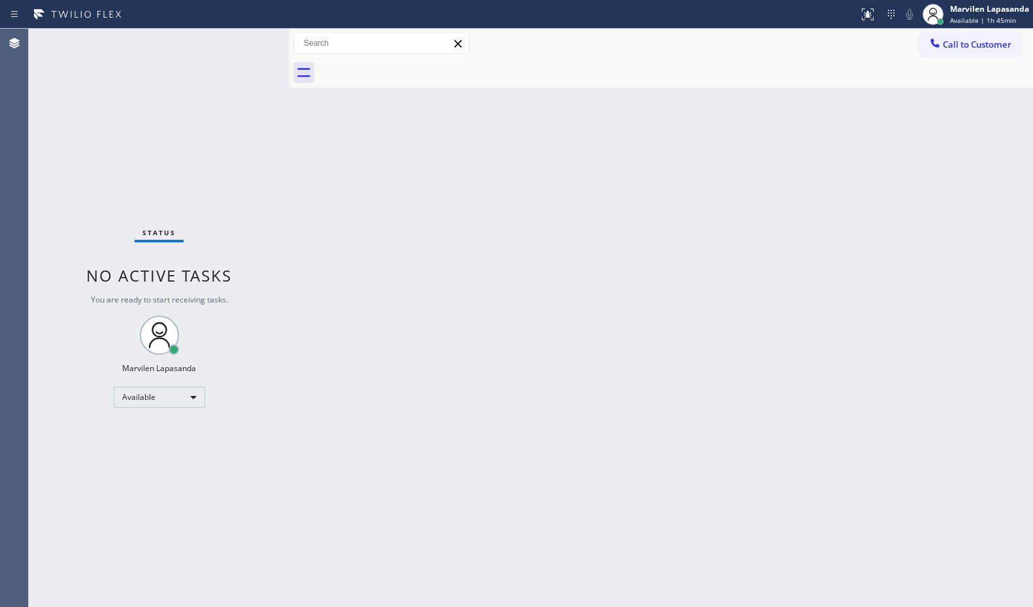
click at [234, 71] on div "Status No active tasks You are ready to start receiving tasks. Marvilen Lapasan…" at bounding box center [159, 318] width 261 height 578
click at [248, 44] on div "Status No active tasks You are ready to start receiving tasks. Marvilen Lapasan…" at bounding box center [159, 318] width 261 height 578
click at [245, 42] on div "Status No active tasks You are ready to start receiving tasks. Marvilen Lapasan…" at bounding box center [159, 318] width 261 height 578
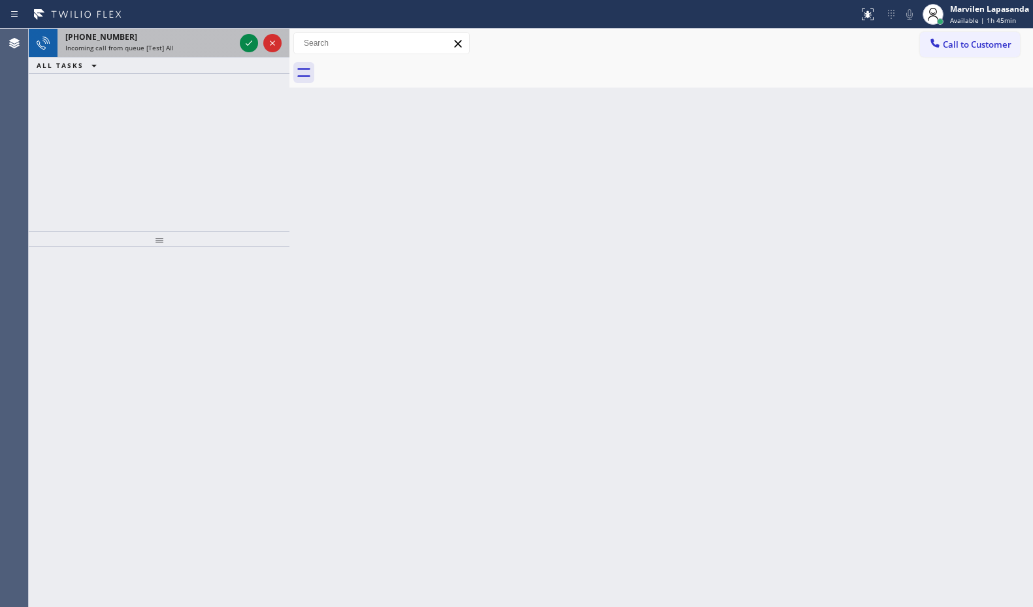
click at [129, 30] on div "[PHONE_NUMBER] Incoming call from queue [Test] All" at bounding box center [147, 43] width 180 height 29
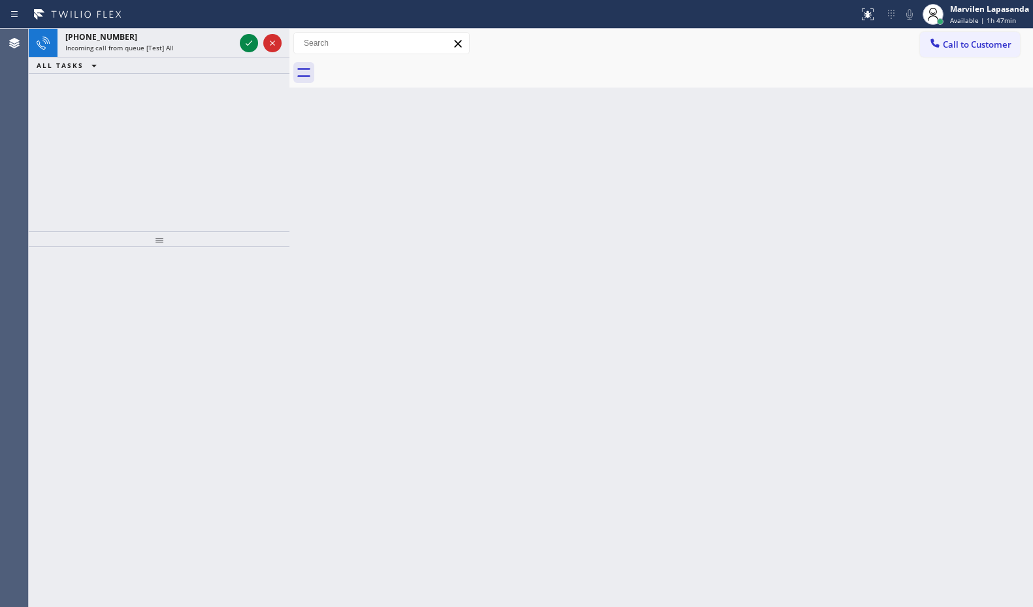
click at [344, 212] on div "Back to Dashboard Change Sender ID Customers Technicians Select a contact Outbo…" at bounding box center [660, 318] width 743 height 578
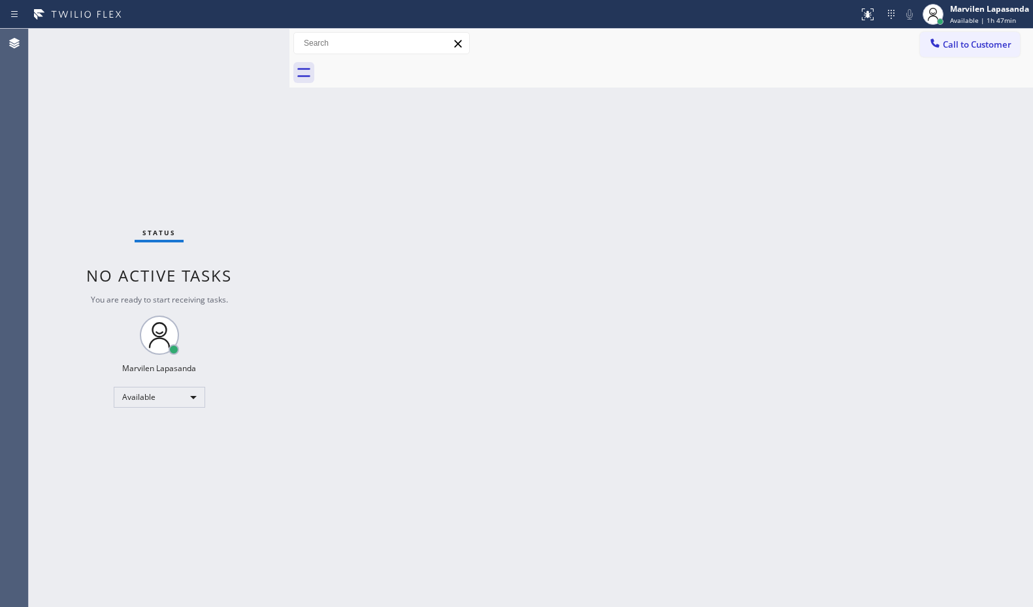
click at [249, 35] on div "Status No active tasks You are ready to start receiving tasks. Marvilen Lapasan…" at bounding box center [159, 318] width 261 height 578
click at [247, 39] on div "Status No active tasks You are ready to start receiving tasks. Marvilen Lapasan…" at bounding box center [159, 318] width 261 height 578
click at [247, 41] on div "Status No active tasks You are ready to start receiving tasks. Marvilen Lapasan…" at bounding box center [159, 318] width 261 height 578
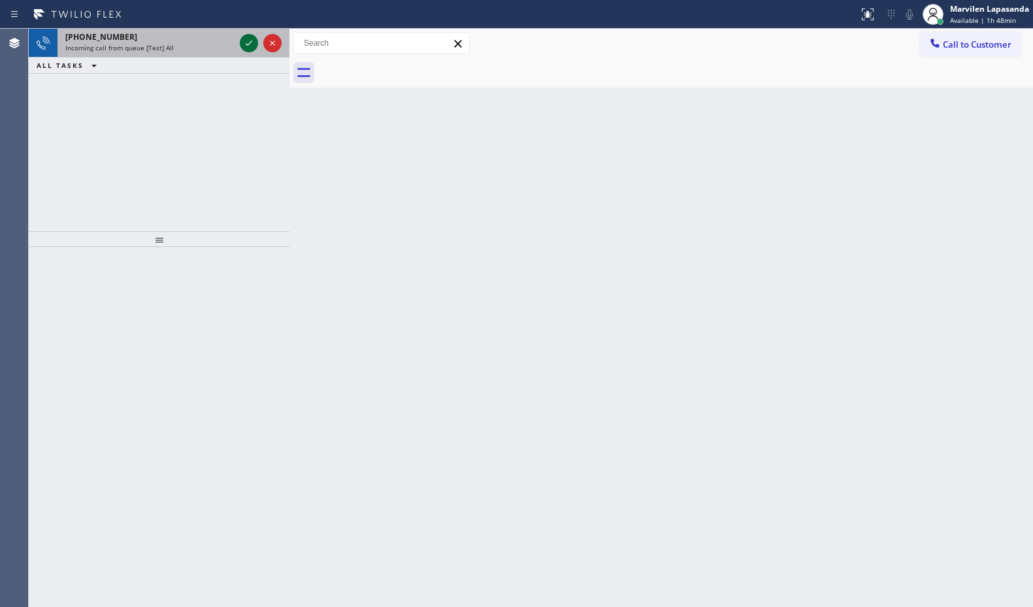
click at [247, 41] on icon at bounding box center [249, 43] width 16 height 16
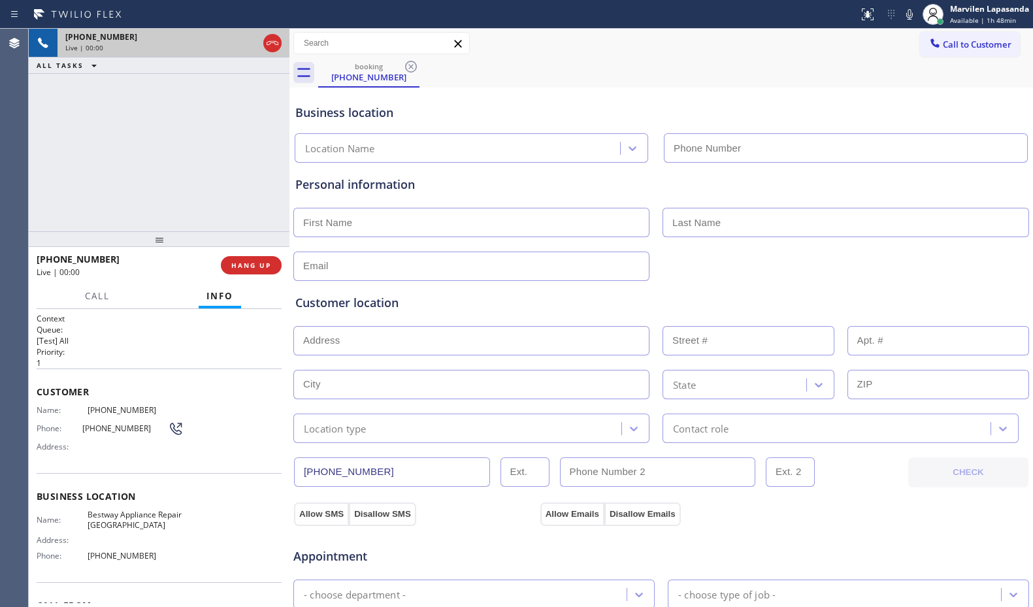
type input "[PHONE_NUMBER]"
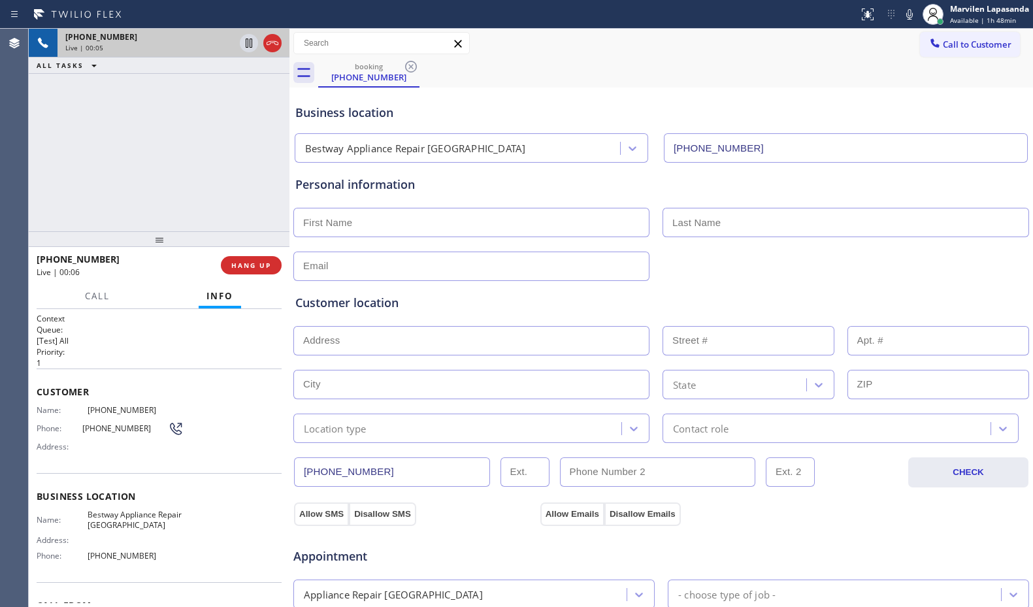
click at [75, 444] on span "Address:" at bounding box center [62, 447] width 51 height 10
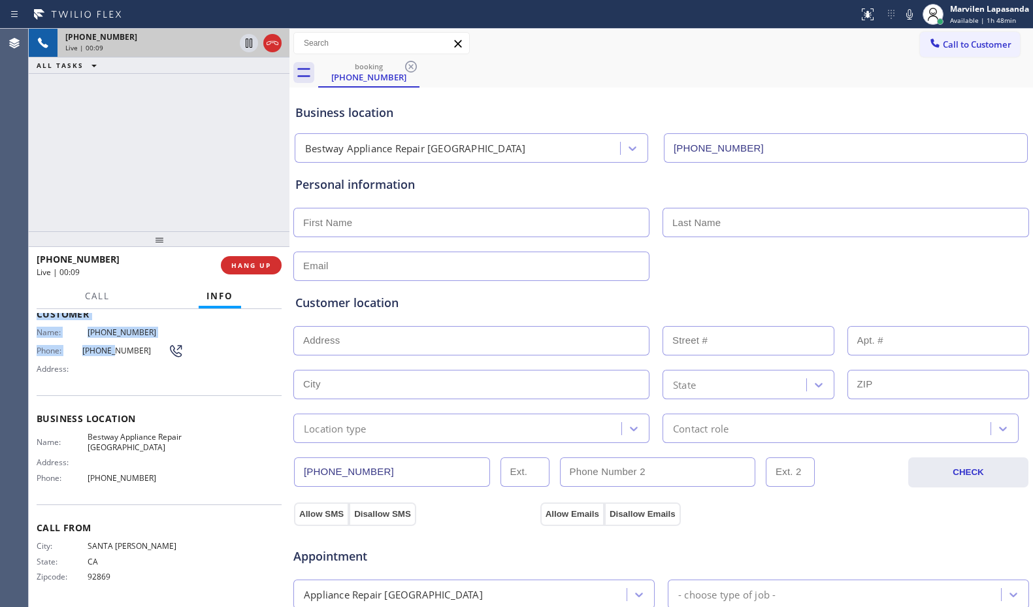
scroll to position [76, 0]
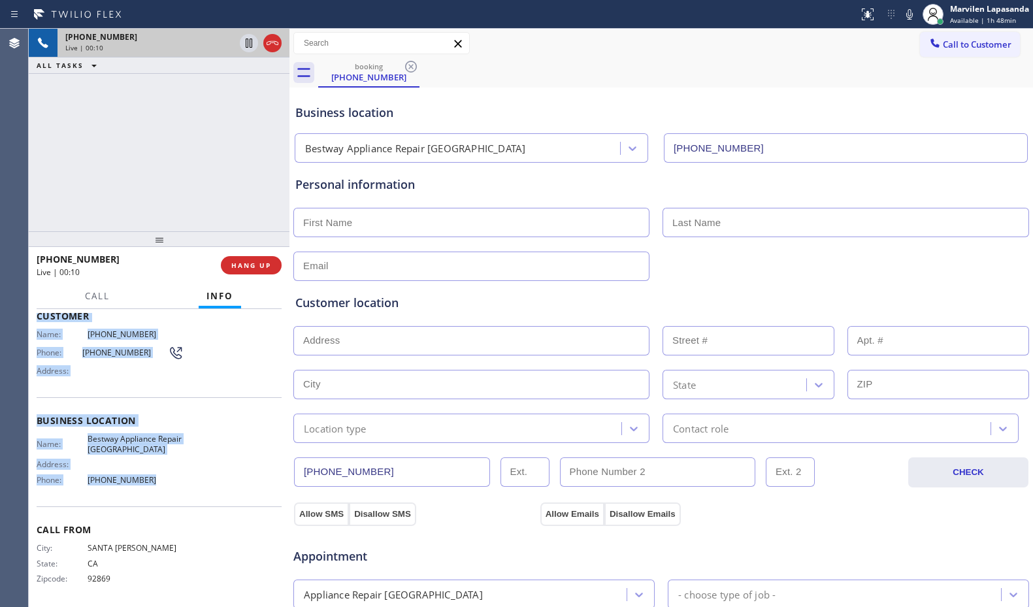
drag, startPoint x: 34, startPoint y: 315, endPoint x: 161, endPoint y: 482, distance: 209.8
click at [161, 482] on div "Context Queue: [Test] All Priority: 1 Customer Name: [PHONE_NUMBER] Phone: [PHO…" at bounding box center [159, 458] width 261 height 298
copy div "Customer Name: [PHONE_NUMBER] Phone: [PHONE_NUMBER] Address: Business location …"
click at [248, 268] on span "HANG UP" at bounding box center [251, 265] width 40 height 9
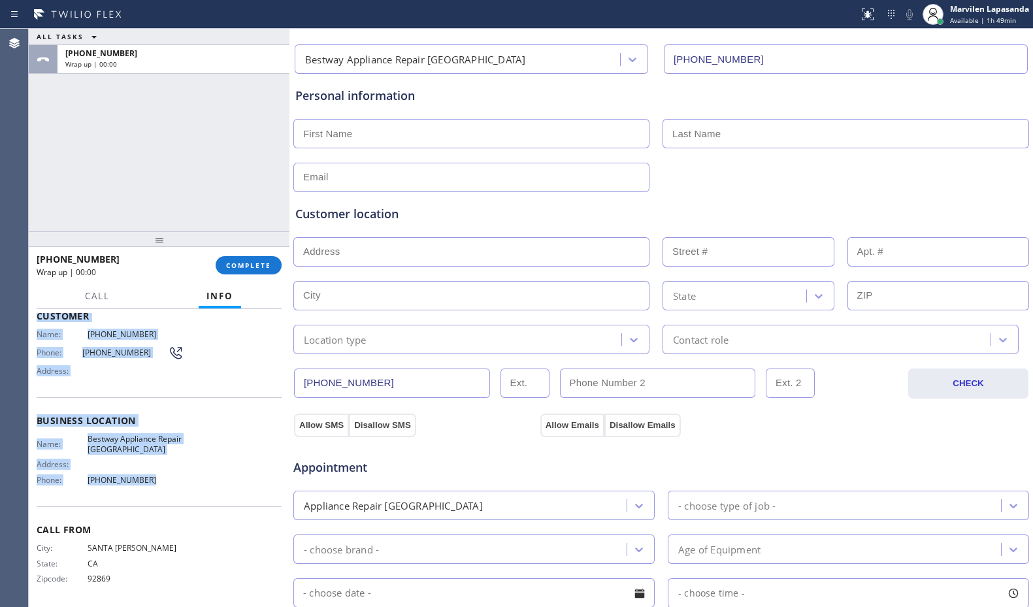
scroll to position [261, 0]
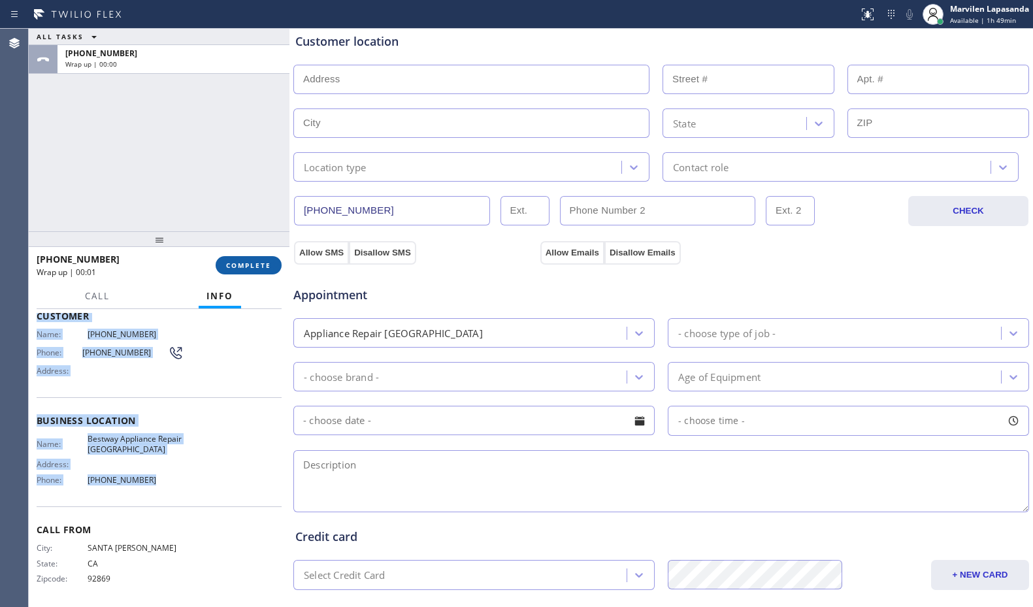
click at [253, 267] on span "COMPLETE" at bounding box center [248, 265] width 45 height 9
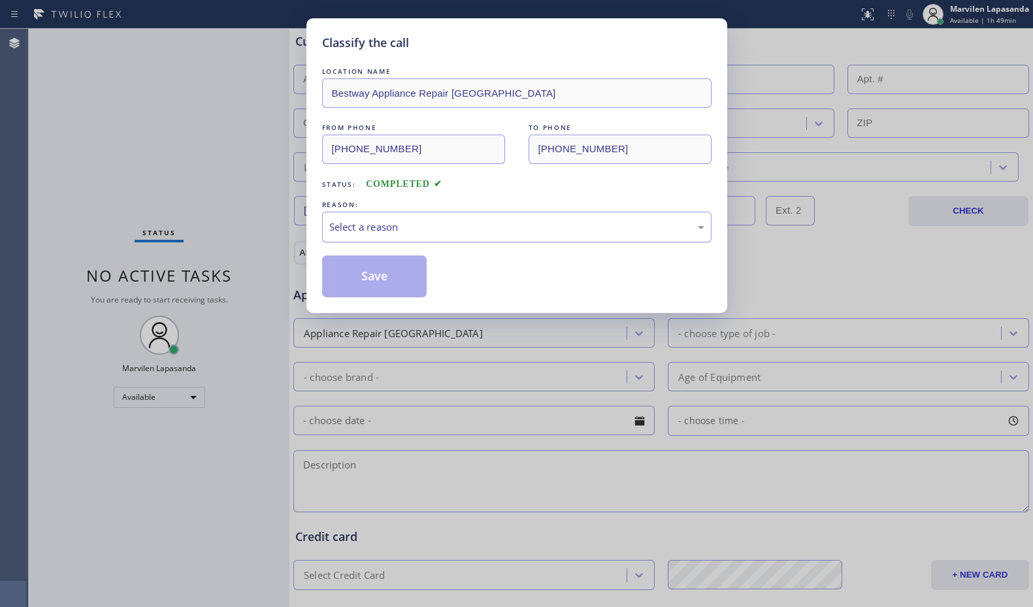
click at [353, 217] on div "Select a reason" at bounding box center [516, 227] width 389 height 31
click at [367, 285] on button "Save" at bounding box center [374, 276] width 105 height 42
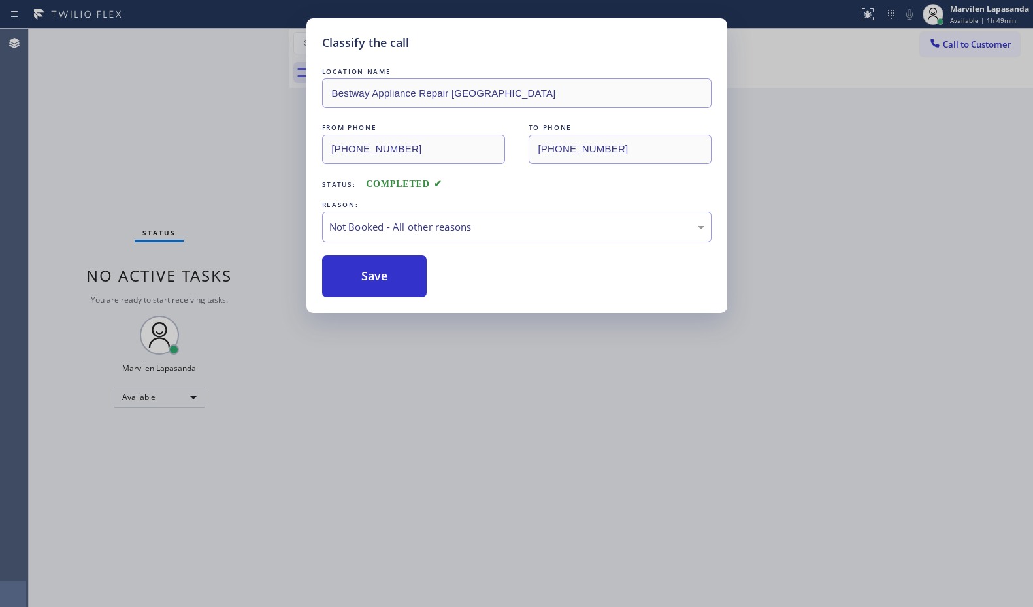
click at [367, 285] on button "Save" at bounding box center [374, 276] width 105 height 42
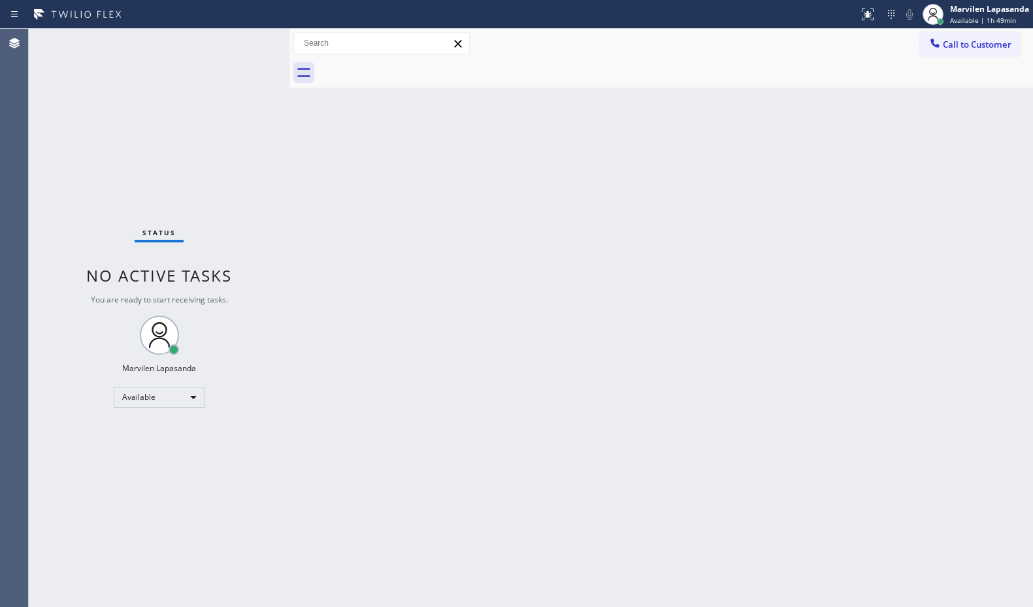
click at [248, 38] on div "Status No active tasks You are ready to start receiving tasks. Marvilen Lapasan…" at bounding box center [159, 318] width 261 height 578
click at [248, 39] on div "Status No active tasks You are ready to start receiving tasks. Marvilen Lapasan…" at bounding box center [159, 318] width 261 height 578
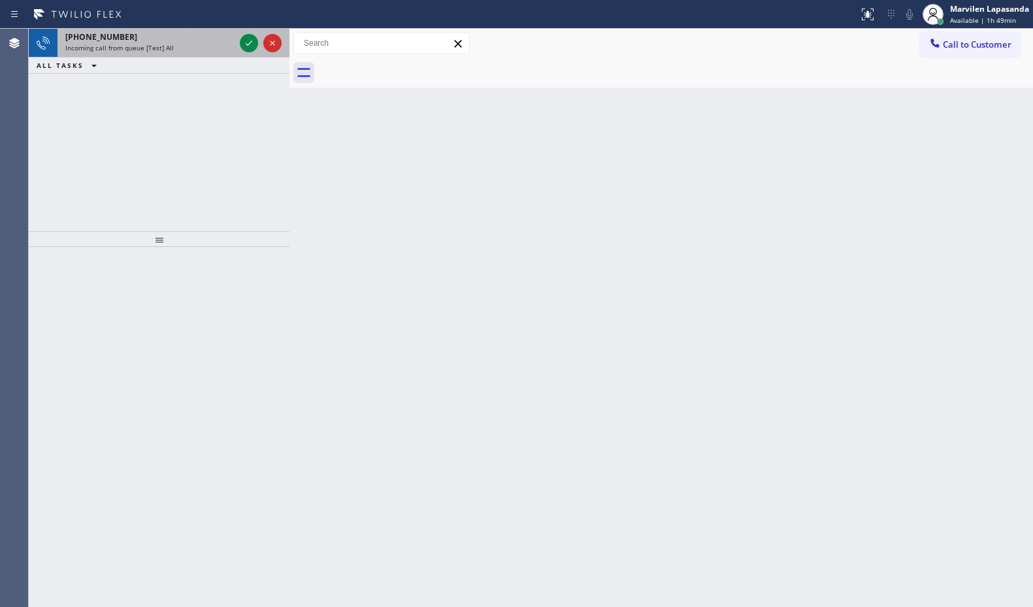
click at [152, 57] on div "[PHONE_NUMBER] Incoming call from queue [Test] All" at bounding box center [159, 43] width 261 height 29
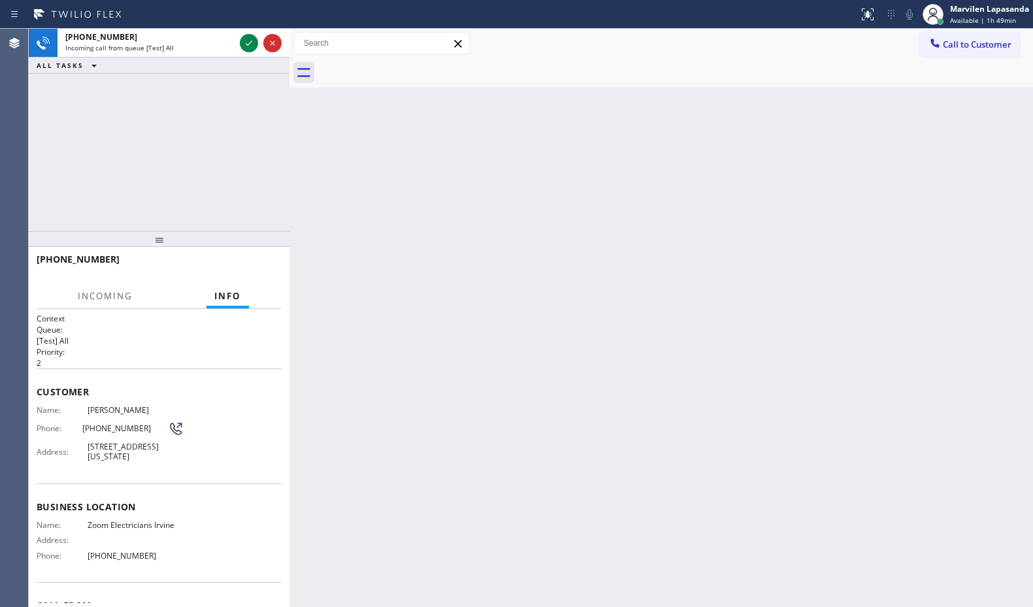
click at [281, 158] on div "[PHONE_NUMBER] Incoming call from queue [Test] All ALL TASKS ALL TASKS ACTIVE T…" at bounding box center [159, 130] width 261 height 202
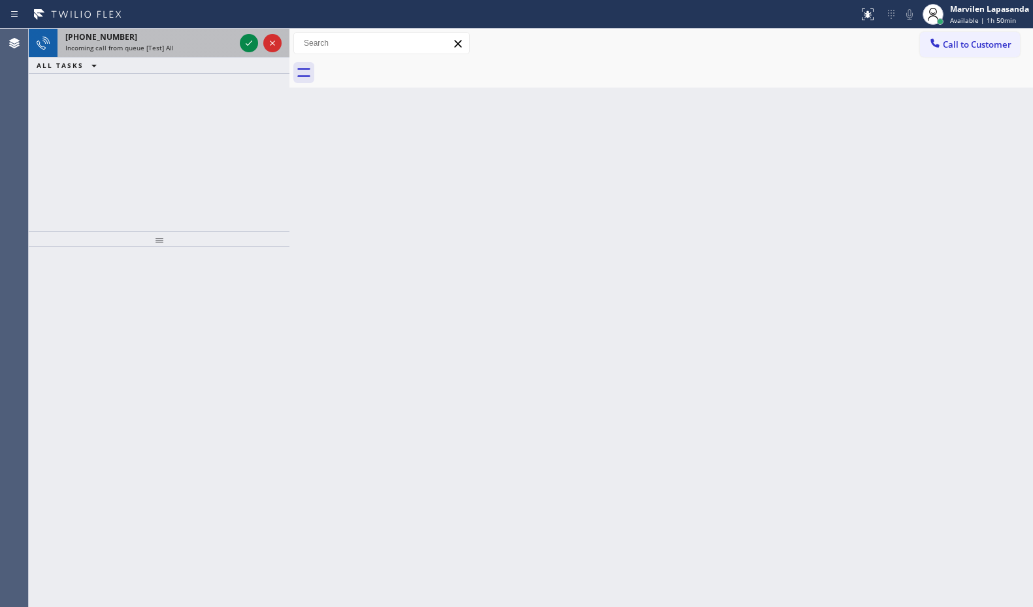
drag, startPoint x: 202, startPoint y: 40, endPoint x: 248, endPoint y: 48, distance: 46.5
click at [203, 40] on div "[PHONE_NUMBER]" at bounding box center [149, 36] width 169 height 11
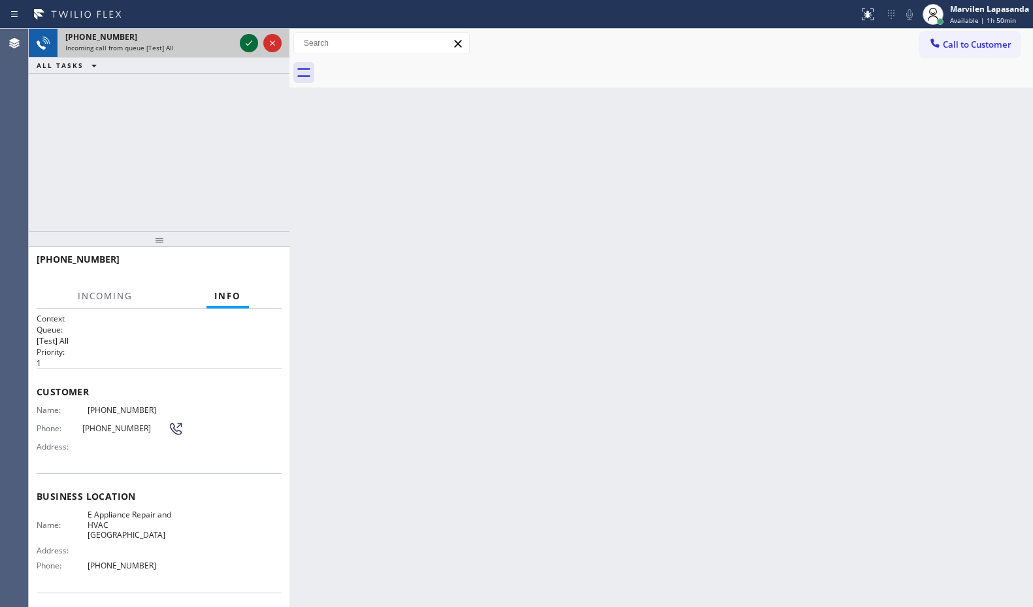
click at [251, 44] on icon at bounding box center [249, 43] width 16 height 16
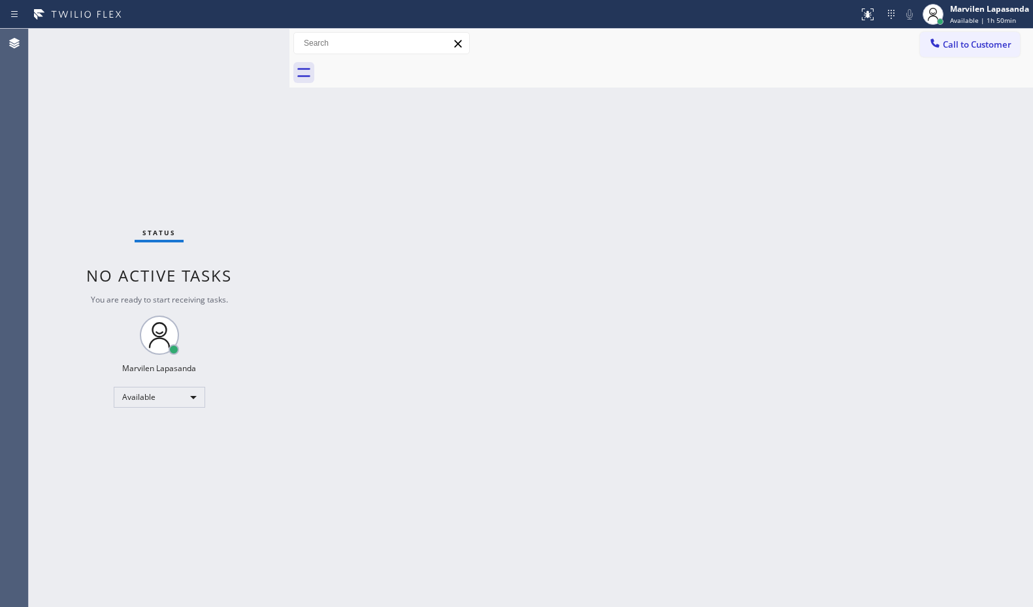
click at [248, 42] on div "Status No active tasks You are ready to start receiving tasks. Marvilen Lapasan…" at bounding box center [159, 318] width 261 height 578
click at [247, 42] on div "Status No active tasks You are ready to start receiving tasks. Marvilen Lapasan…" at bounding box center [159, 318] width 261 height 578
click at [809, 159] on div "Back to Dashboard Change Sender ID Customers Technicians Select a contact Outbo…" at bounding box center [660, 318] width 743 height 578
click at [807, 159] on div "Back to Dashboard Change Sender ID Customers Technicians Select a contact Outbo…" at bounding box center [660, 318] width 743 height 578
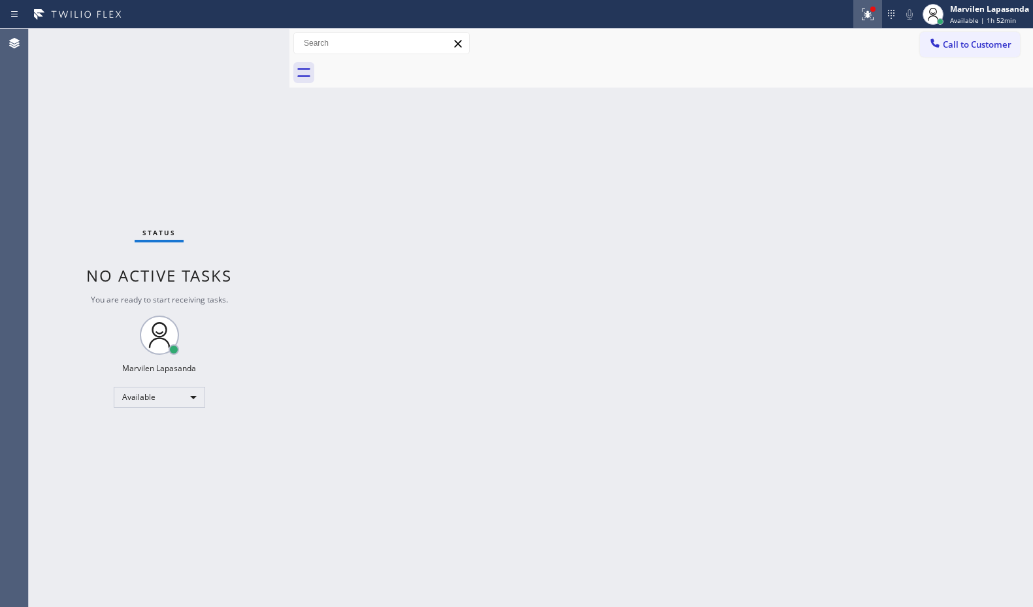
drag, startPoint x: 861, startPoint y: 14, endPoint x: 865, endPoint y: 23, distance: 9.4
click at [862, 15] on icon at bounding box center [868, 15] width 16 height 16
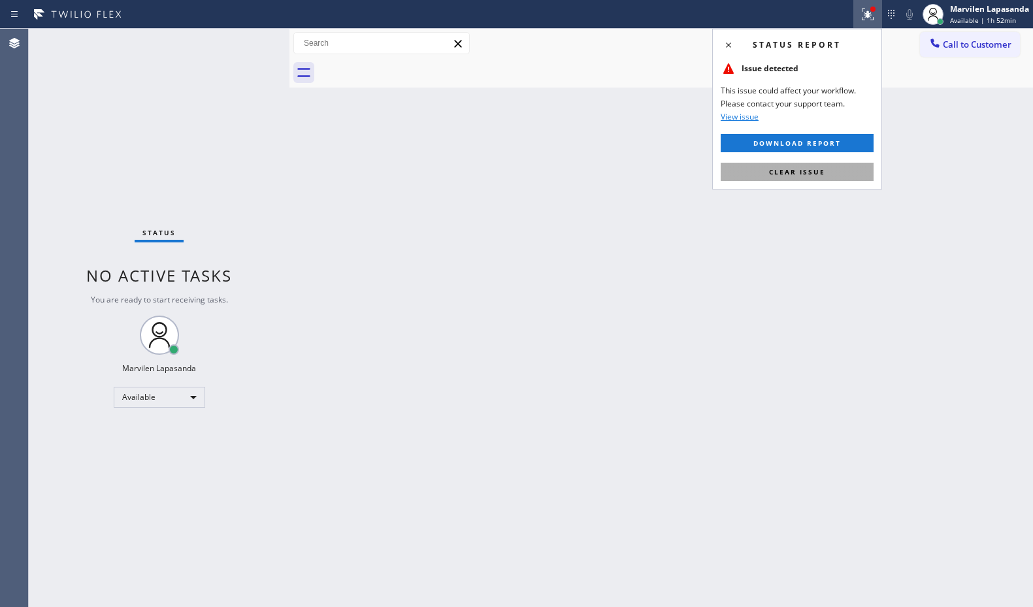
click at [813, 169] on span "Clear issue" at bounding box center [797, 171] width 56 height 9
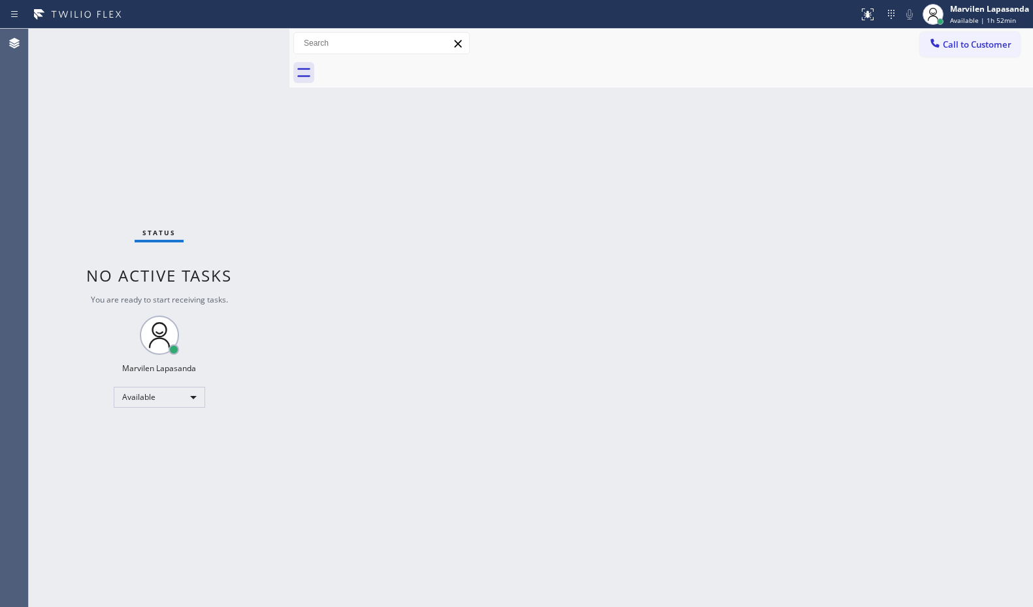
click at [813, 169] on div "Back to Dashboard Change Sender ID Customers Technicians Select a contact Outbo…" at bounding box center [660, 318] width 743 height 578
click at [251, 48] on div "Status No active tasks You are ready to start receiving tasks. Marvilen Lapasan…" at bounding box center [159, 318] width 261 height 578
click at [248, 39] on div "Status No active tasks You are ready to start receiving tasks. Marvilen Lapasan…" at bounding box center [159, 318] width 261 height 578
click at [246, 39] on div "Status No active tasks You are ready to start receiving tasks. Marvilen Lapasan…" at bounding box center [159, 318] width 261 height 578
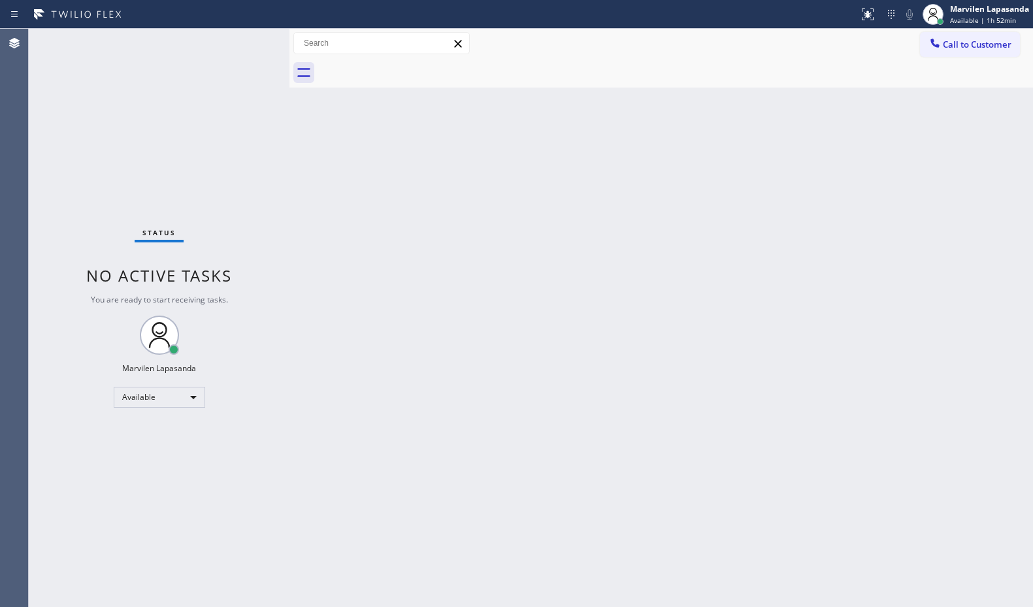
drag, startPoint x: 908, startPoint y: 106, endPoint x: 1028, endPoint y: 74, distance: 124.4
click at [918, 101] on div "Back to Dashboard Change Sender ID Customers Technicians Select a contact Outbo…" at bounding box center [660, 318] width 743 height 578
click at [246, 41] on div "Status No active tasks You are ready to start receiving tasks. Marvilen Lapasan…" at bounding box center [159, 318] width 261 height 578
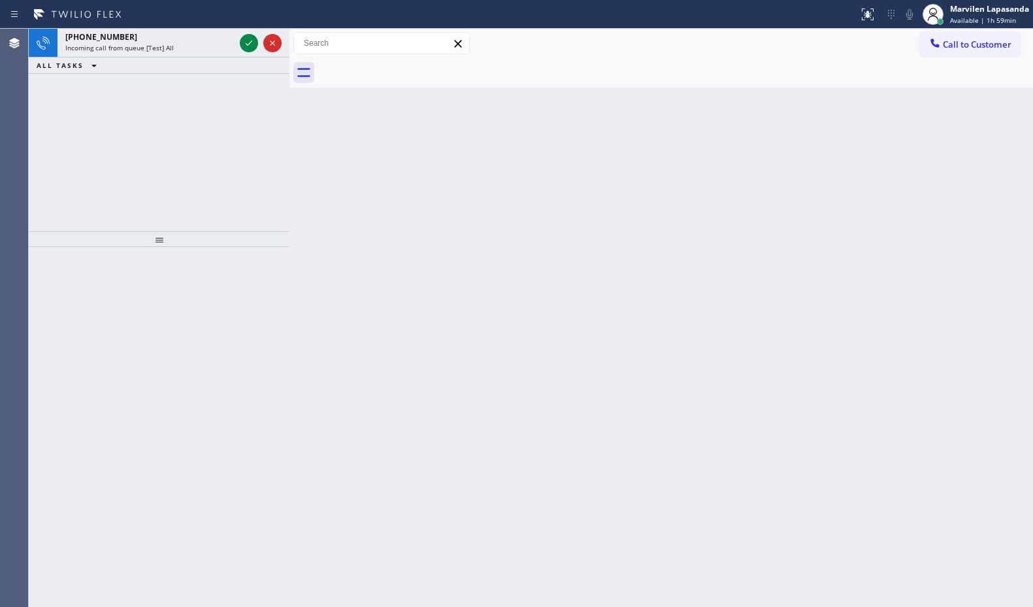
click at [246, 41] on icon at bounding box center [249, 43] width 16 height 16
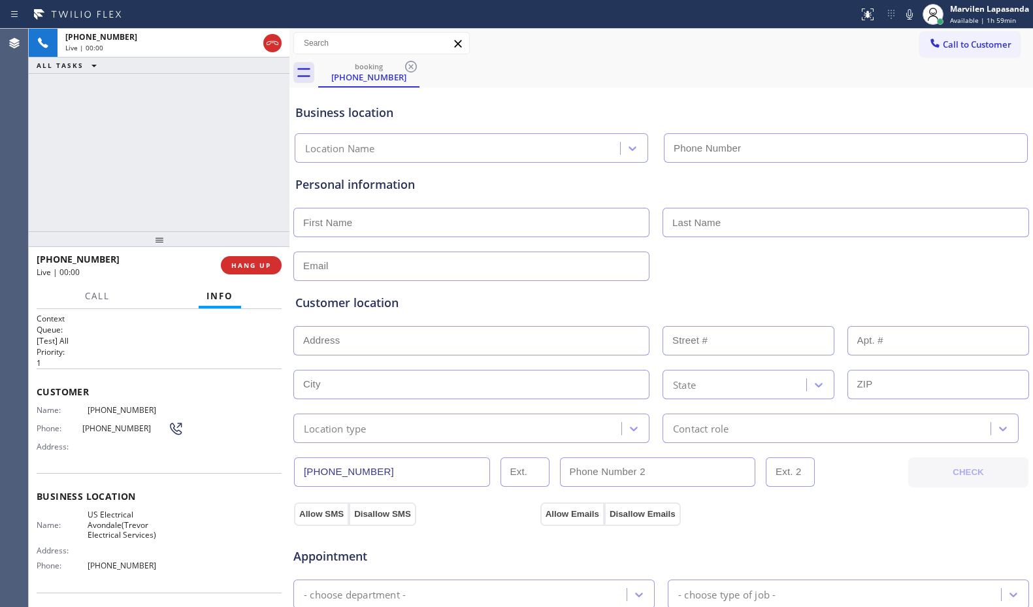
type input "[PHONE_NUMBER]"
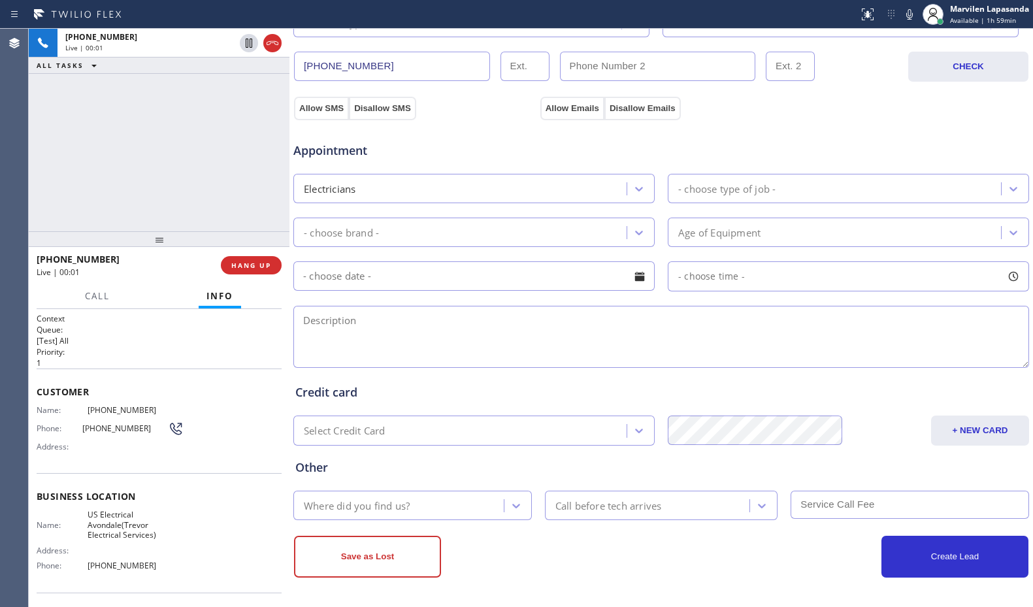
scroll to position [88, 0]
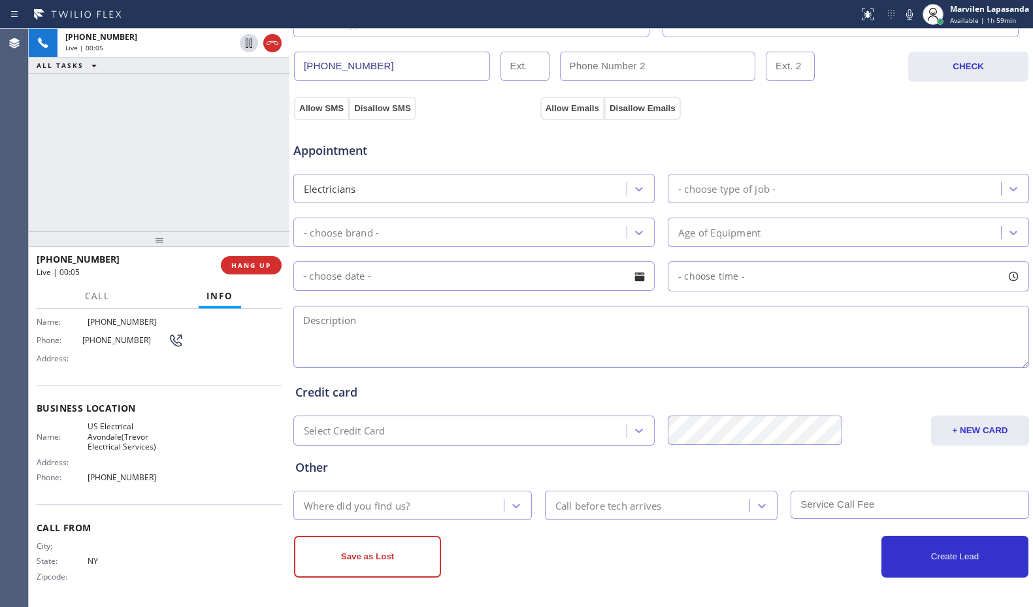
click at [244, 360] on div "Name: [PHONE_NUMBER] Phone: [PHONE_NUMBER] Address:" at bounding box center [159, 343] width 245 height 52
click at [263, 351] on div "Name: [PHONE_NUMBER] Phone: [PHONE_NUMBER] Address:" at bounding box center [159, 343] width 245 height 52
click at [253, 359] on div "Name: [PHONE_NUMBER] Phone: [PHONE_NUMBER] Address:" at bounding box center [159, 343] width 245 height 52
click at [369, 325] on textarea at bounding box center [660, 337] width 735 height 62
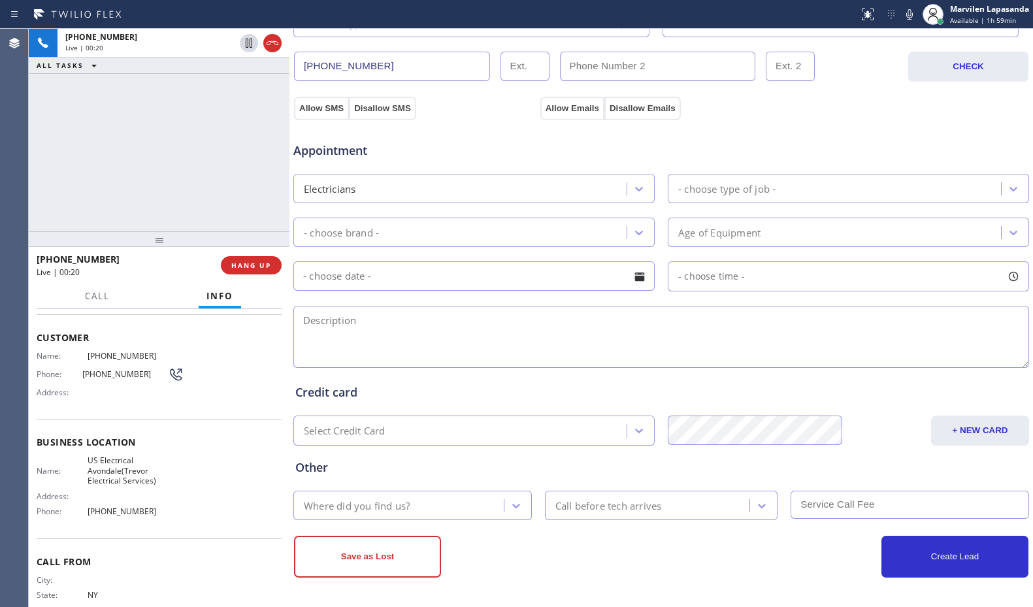
scroll to position [23, 0]
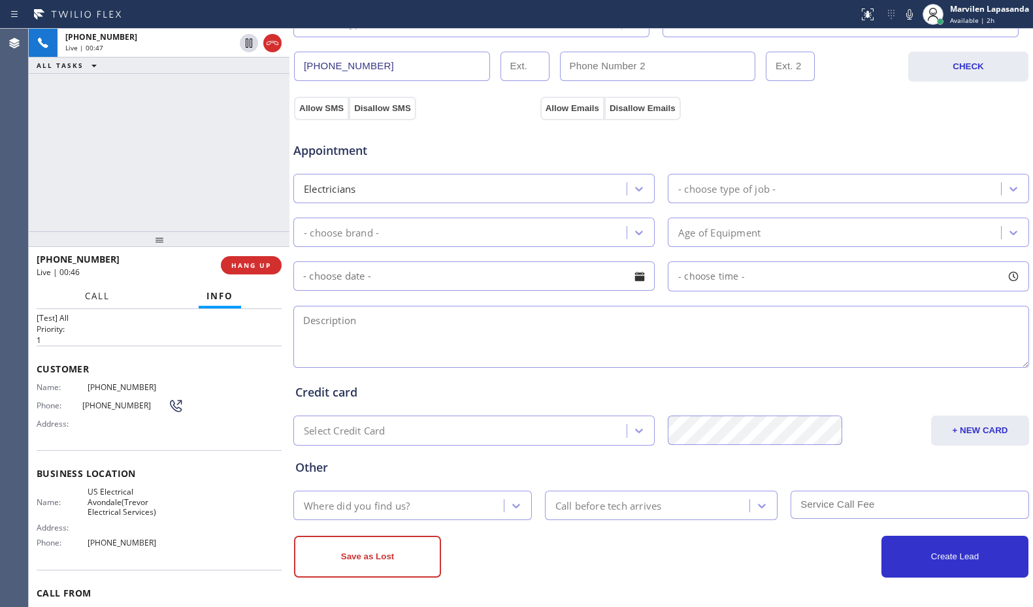
click at [97, 291] on span "Call" at bounding box center [97, 296] width 25 height 12
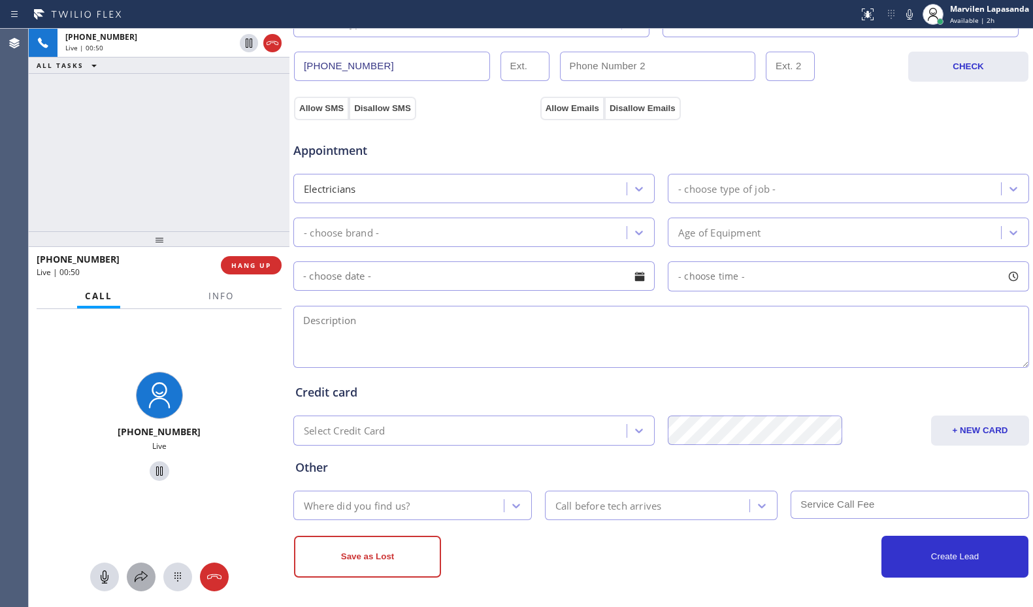
click at [141, 574] on icon at bounding box center [141, 576] width 13 height 11
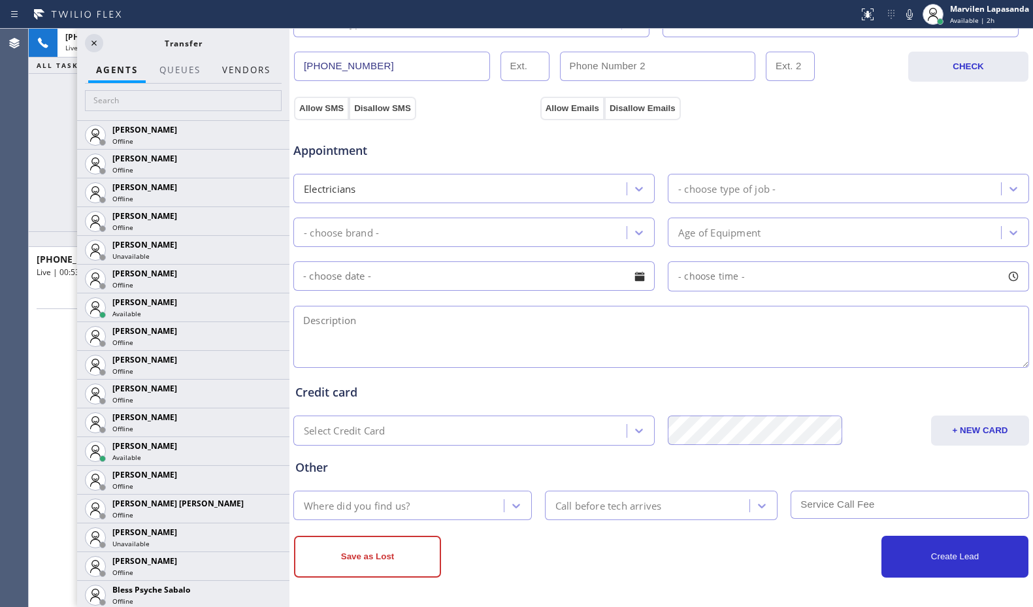
click at [238, 71] on button "Vendors" at bounding box center [246, 69] width 64 height 25
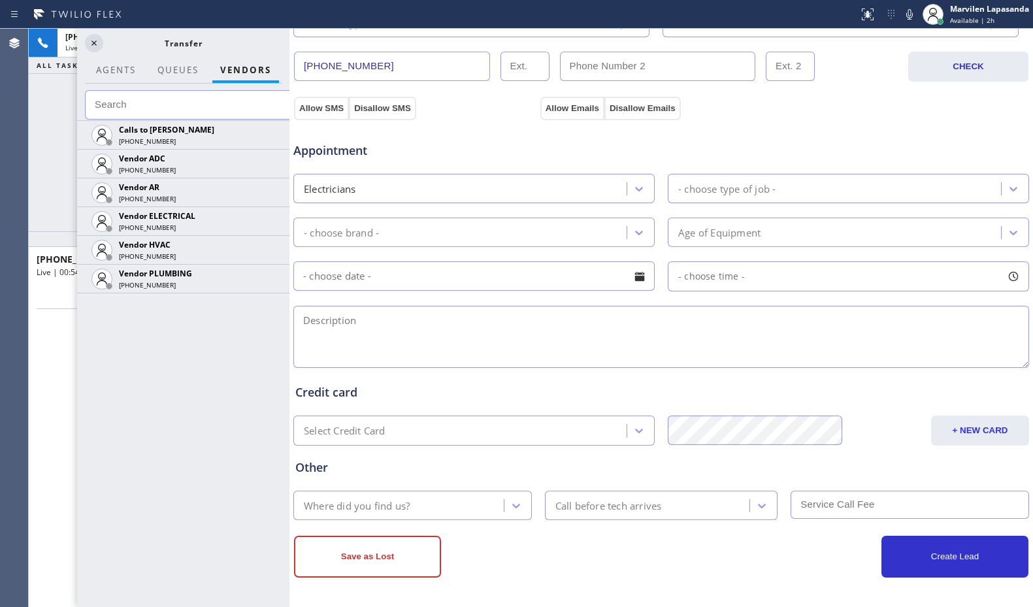
click at [211, 108] on input "text" at bounding box center [191, 104] width 212 height 29
click at [214, 110] on input "text" at bounding box center [191, 104] width 212 height 29
click at [142, 107] on input "text" at bounding box center [191, 104] width 212 height 29
click at [118, 106] on input "text" at bounding box center [191, 104] width 212 height 29
click at [121, 106] on input "text" at bounding box center [191, 104] width 212 height 29
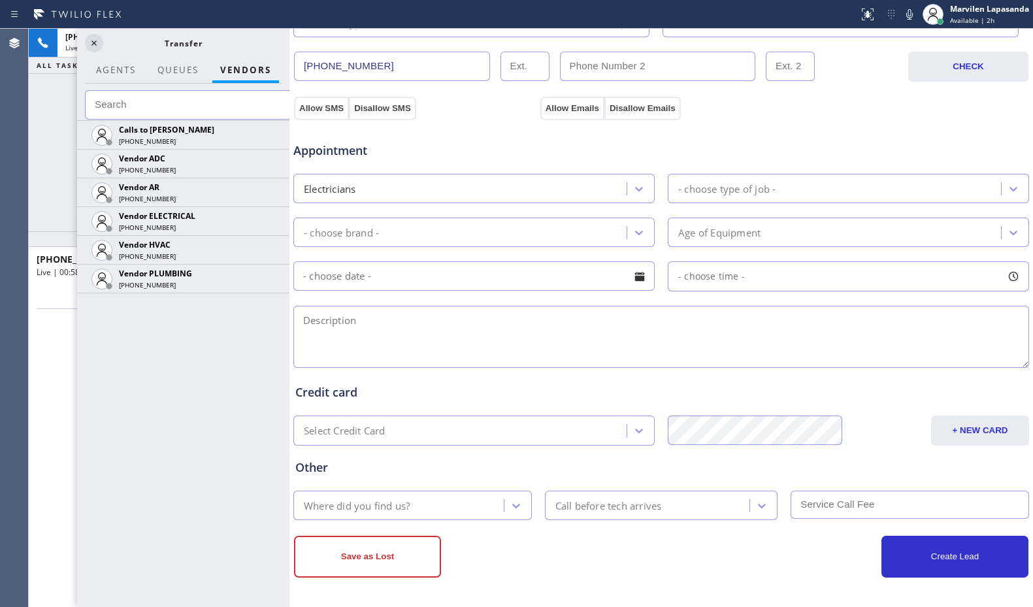
click at [132, 103] on input "text" at bounding box center [191, 104] width 212 height 29
click at [128, 103] on input "text" at bounding box center [191, 104] width 212 height 29
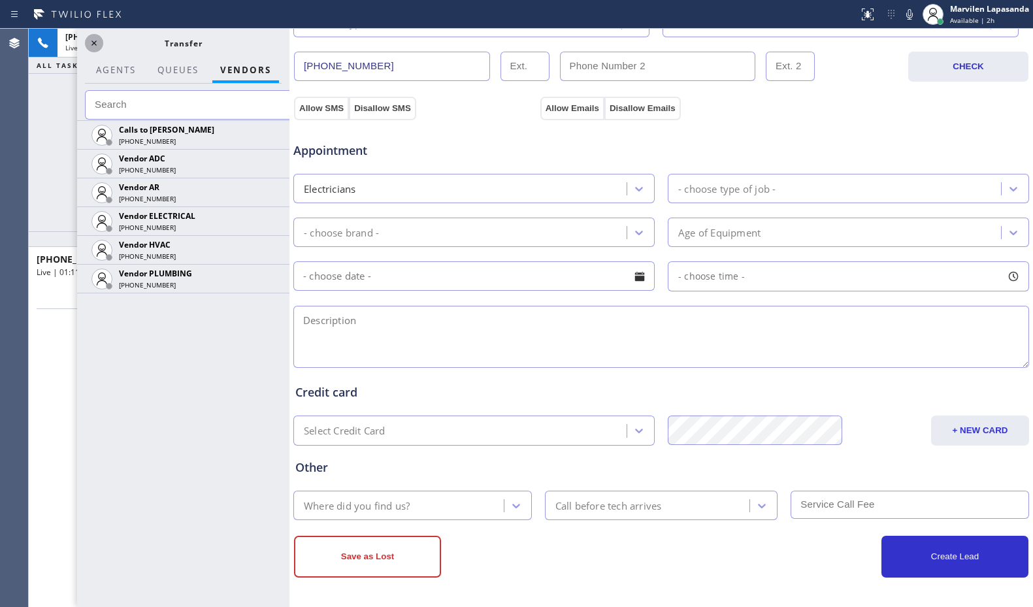
click at [94, 45] on icon at bounding box center [94, 43] width 16 height 16
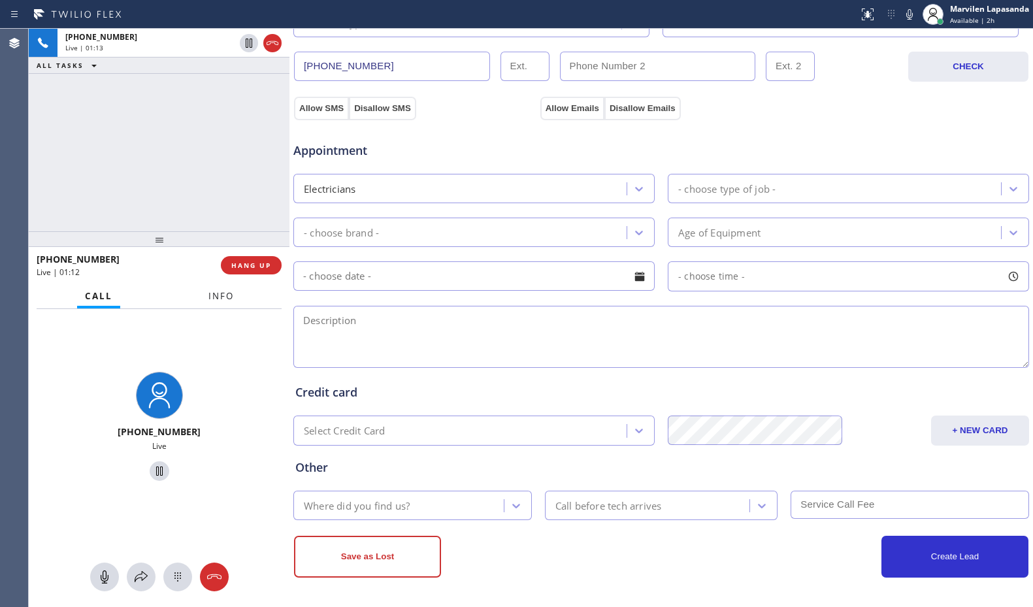
click at [211, 298] on span "Info" at bounding box center [220, 296] width 25 height 12
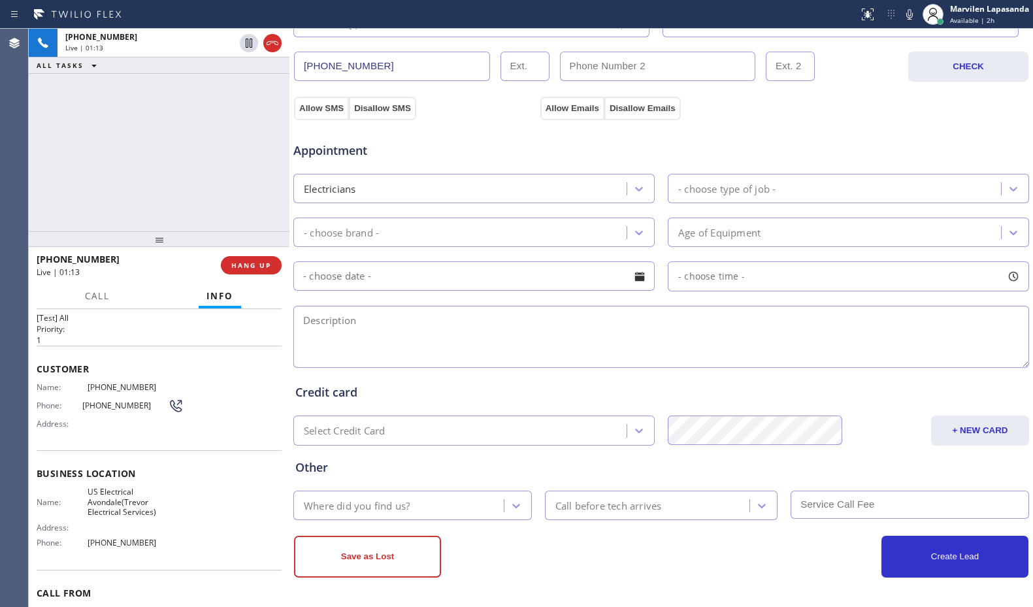
click at [105, 523] on div "Address:" at bounding box center [110, 528] width 147 height 10
drag, startPoint x: 85, startPoint y: 485, endPoint x: 153, endPoint y: 518, distance: 76.2
click at [153, 518] on div "Business location Name: [GEOGRAPHIC_DATA] Electrical [GEOGRAPHIC_DATA](Trevor E…" at bounding box center [159, 509] width 245 height 119
click at [529, 165] on div "Appointment Electricians - choose type of job - - choose brand - Age of Equipme…" at bounding box center [661, 248] width 732 height 244
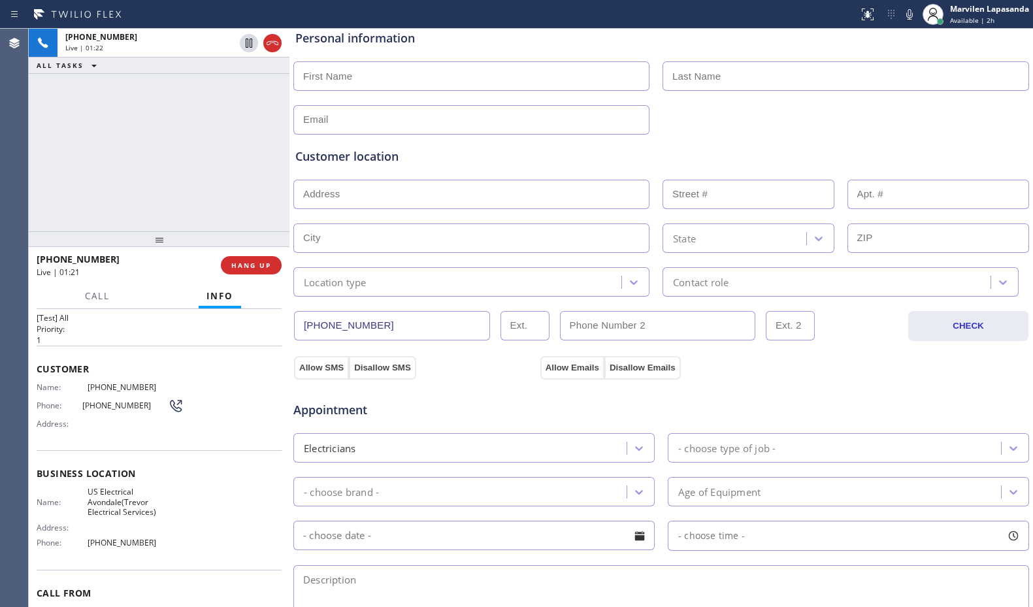
scroll to position [144, 0]
click at [341, 80] on input "text" at bounding box center [471, 77] width 356 height 29
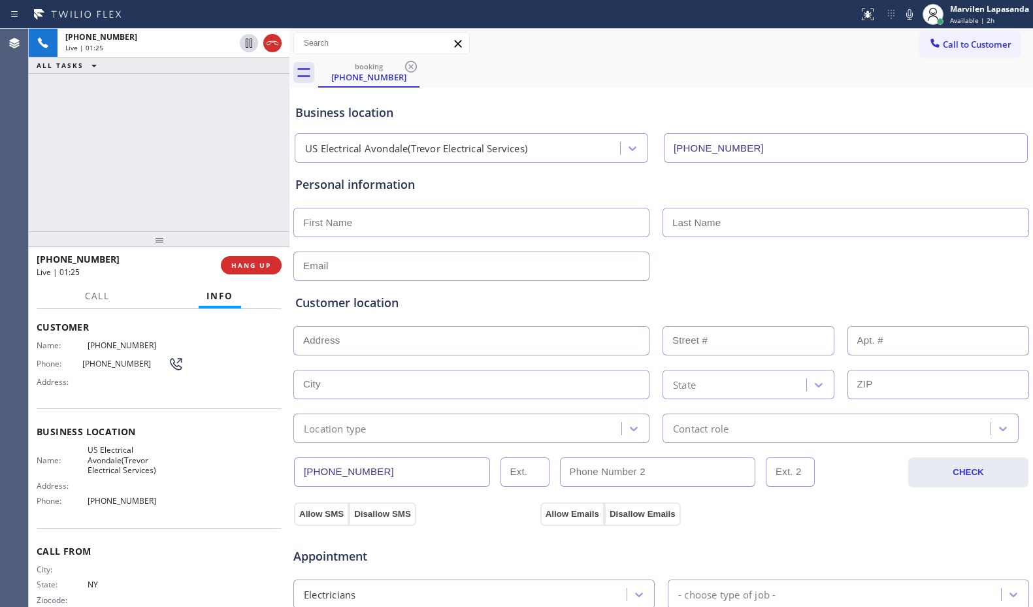
scroll to position [88, 0]
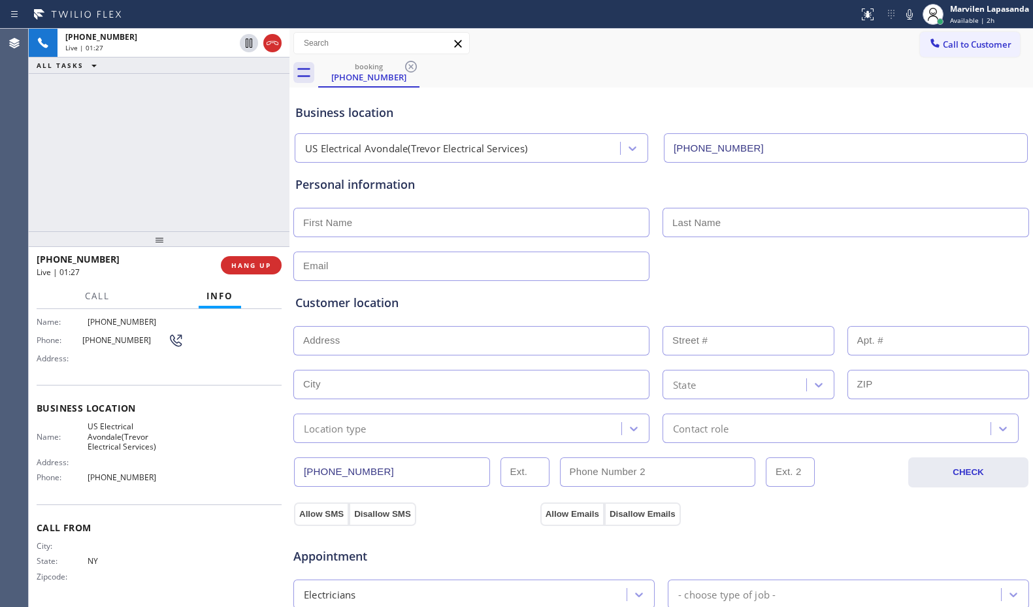
click at [174, 477] on span "[PHONE_NUMBER]" at bounding box center [136, 477] width 96 height 10
click at [165, 470] on div "Name: [GEOGRAPHIC_DATA] Electrical Avondale(Trevor Electrical Services) Address…" at bounding box center [110, 454] width 147 height 66
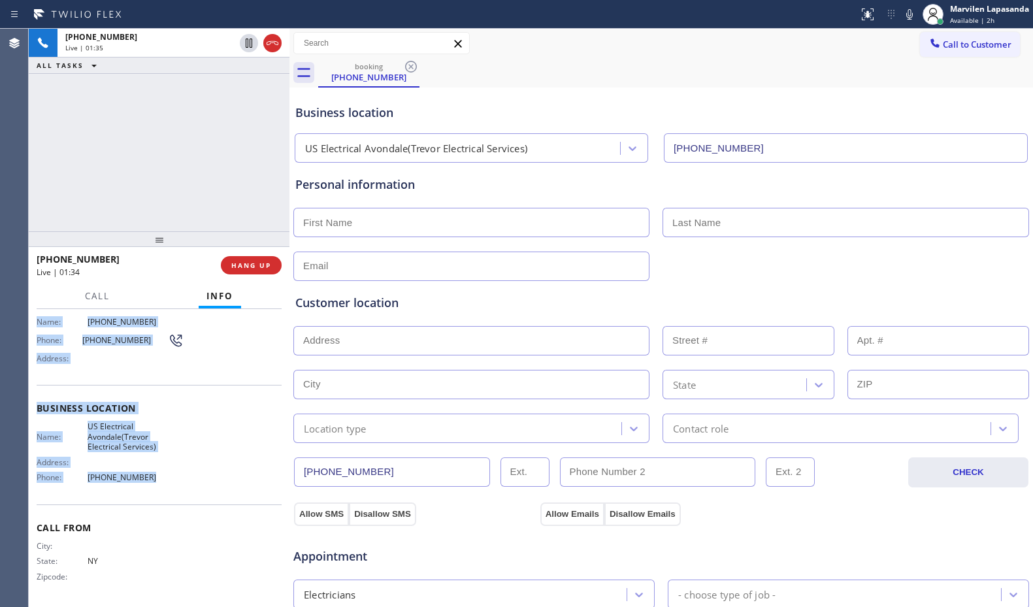
drag, startPoint x: 151, startPoint y: 476, endPoint x: 34, endPoint y: 326, distance: 190.4
click at [34, 326] on div "Context Queue: [Test] All Priority: 1 Customer Name: [PHONE_NUMBER] Phone: [PHO…" at bounding box center [159, 458] width 261 height 298
click at [180, 467] on div "Name: [GEOGRAPHIC_DATA] Electrical Avondale(Trevor Electrical Services) Address…" at bounding box center [159, 454] width 245 height 66
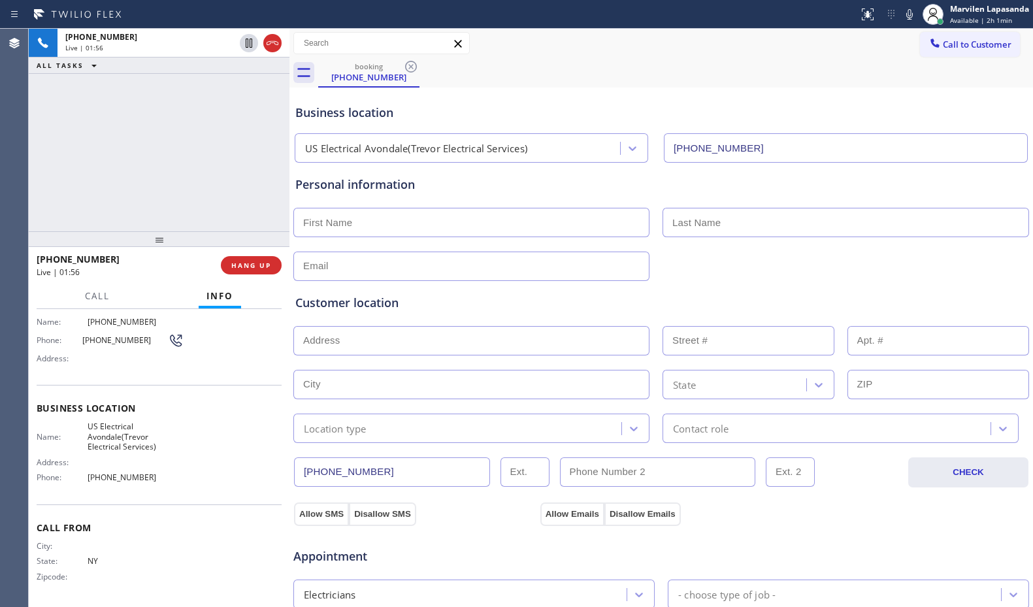
click at [323, 342] on input "text" at bounding box center [471, 340] width 356 height 29
paste input "76052"
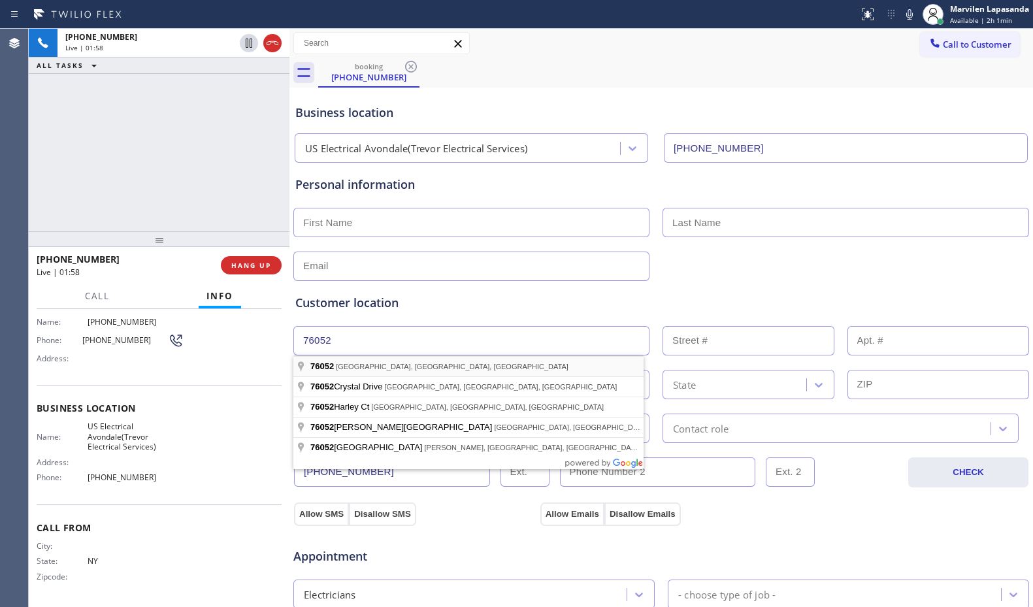
type input "[GEOGRAPHIC_DATA], [GEOGRAPHIC_DATA]"
type input "Haslet"
type input "76052"
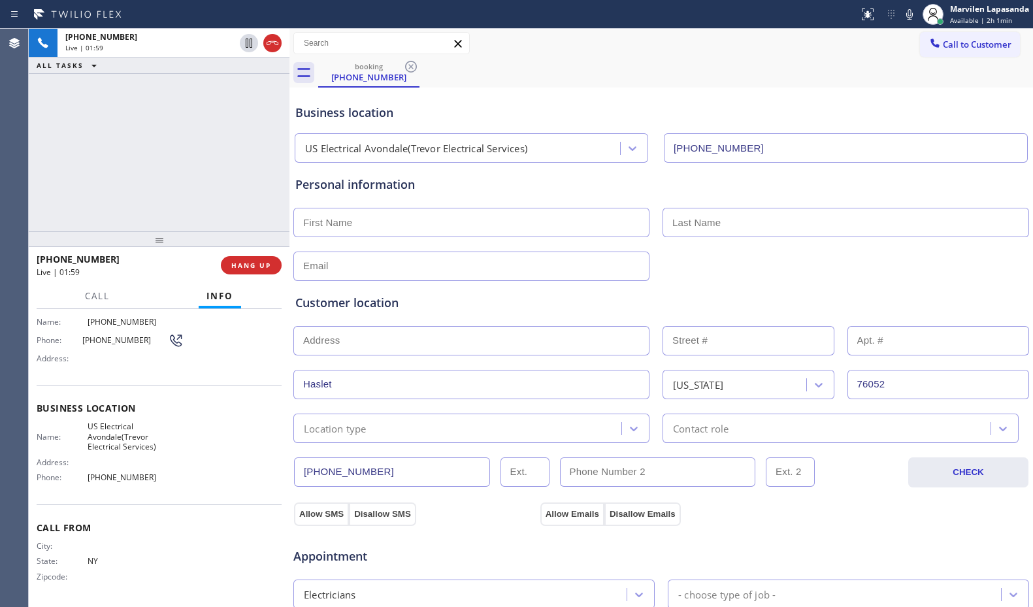
click at [328, 341] on input "text" at bounding box center [471, 340] width 356 height 29
type input ","
click at [710, 323] on div "," at bounding box center [661, 339] width 738 height 32
click at [705, 340] on input "text" at bounding box center [748, 340] width 172 height 29
type input ","
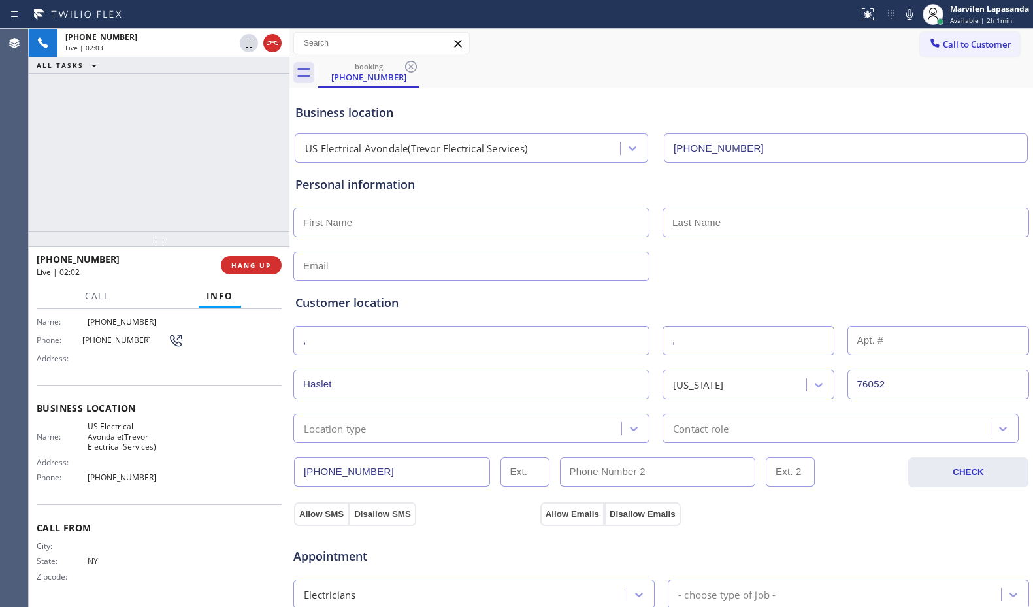
click at [671, 301] on div "Customer location" at bounding box center [661, 303] width 732 height 18
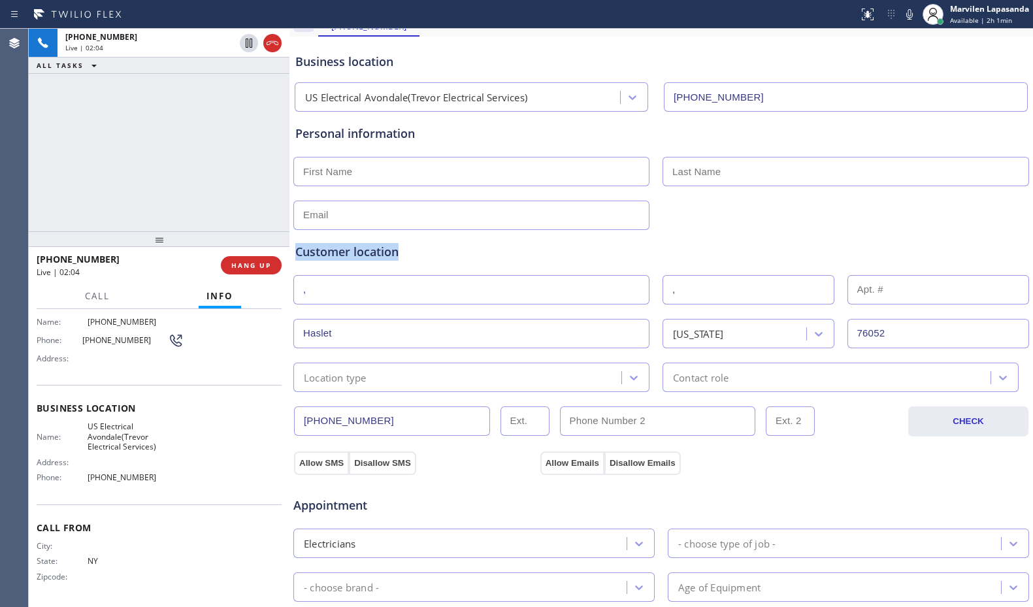
scroll to position [131, 0]
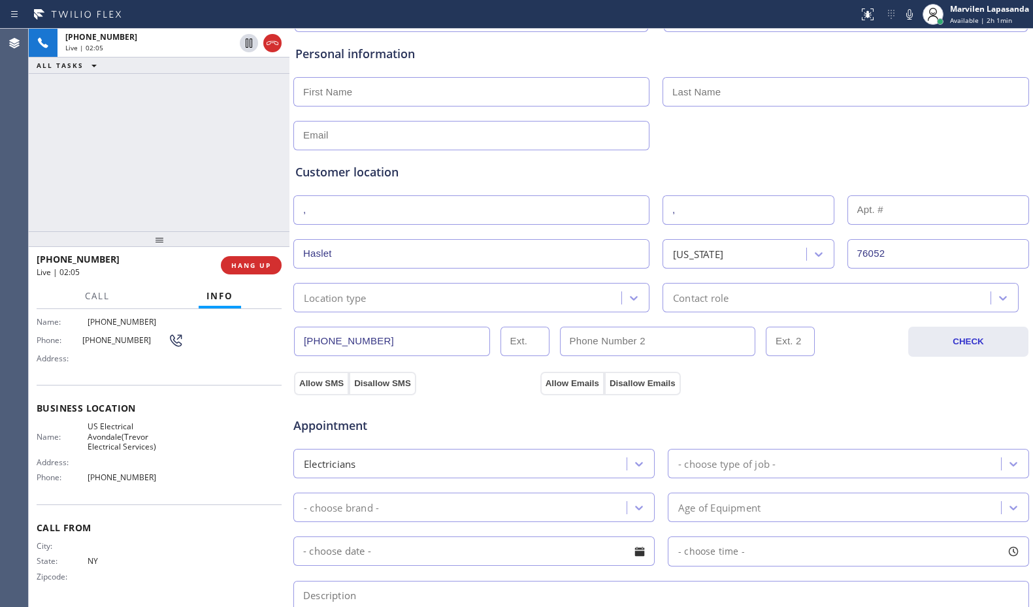
click at [344, 314] on div "[PHONE_NUMBER] CHECK" at bounding box center [661, 334] width 737 height 44
click at [343, 304] on div "Location type" at bounding box center [335, 297] width 63 height 15
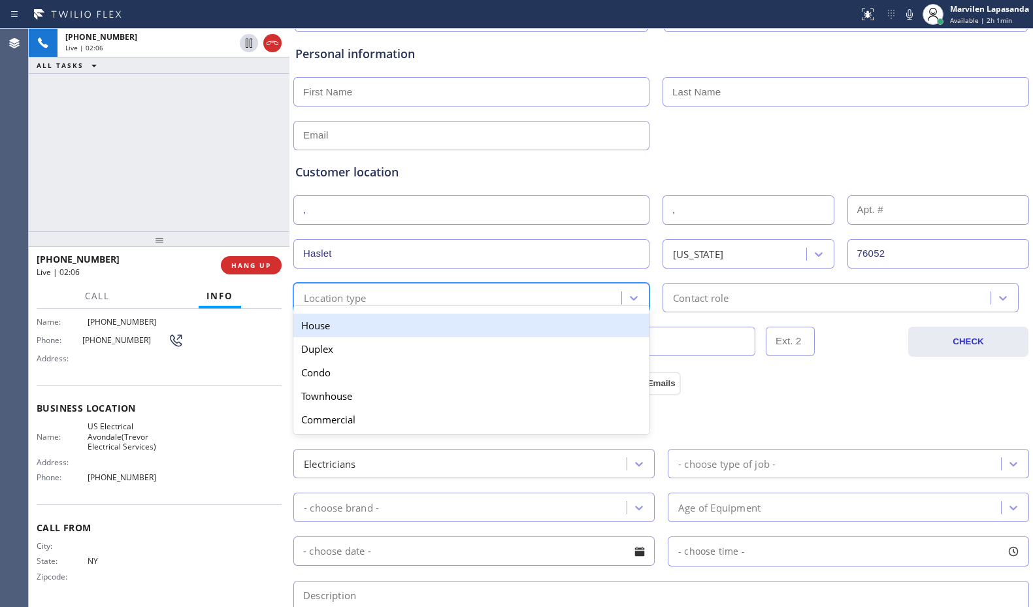
click at [372, 327] on div "House" at bounding box center [471, 326] width 356 height 24
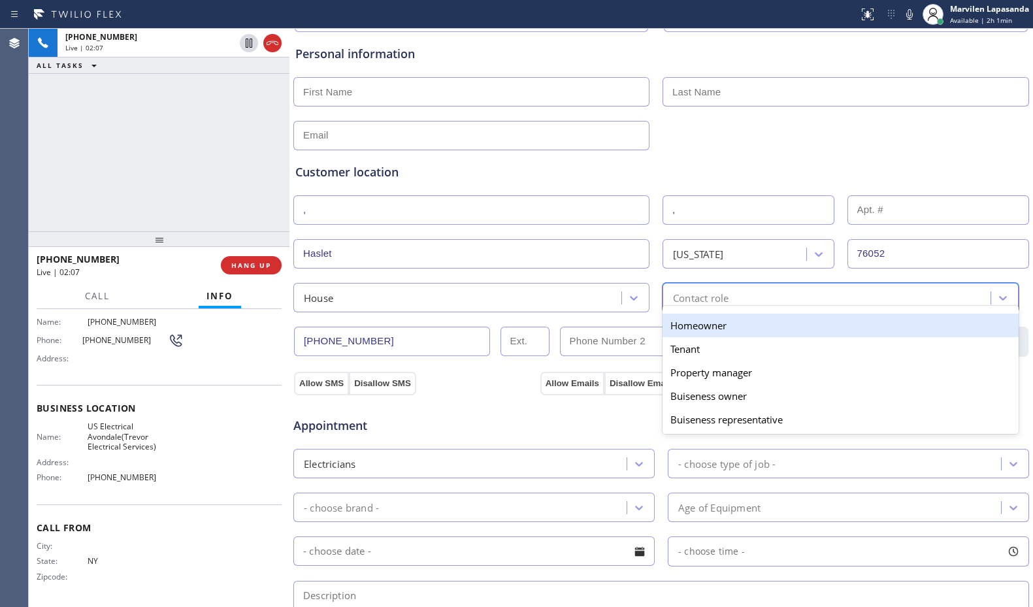
click at [695, 303] on div "Contact role" at bounding box center [701, 297] width 56 height 15
click at [700, 329] on div "Homeowner" at bounding box center [840, 326] width 356 height 24
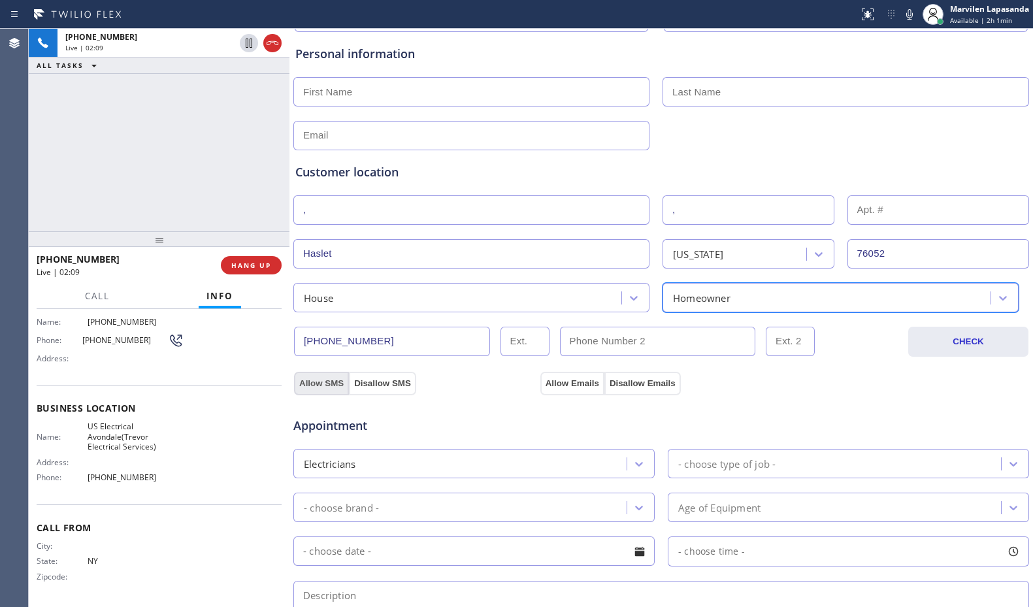
click at [308, 381] on button "Allow SMS" at bounding box center [321, 384] width 55 height 24
click at [309, 381] on button "Allow SMS" at bounding box center [321, 384] width 55 height 24
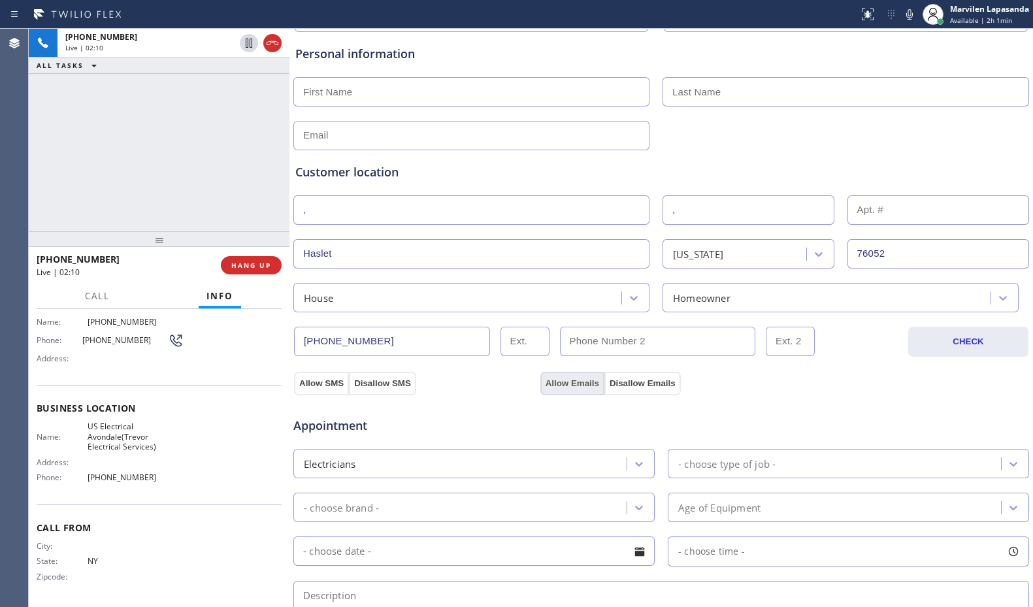
click at [579, 380] on button "Allow Emails" at bounding box center [572, 384] width 64 height 24
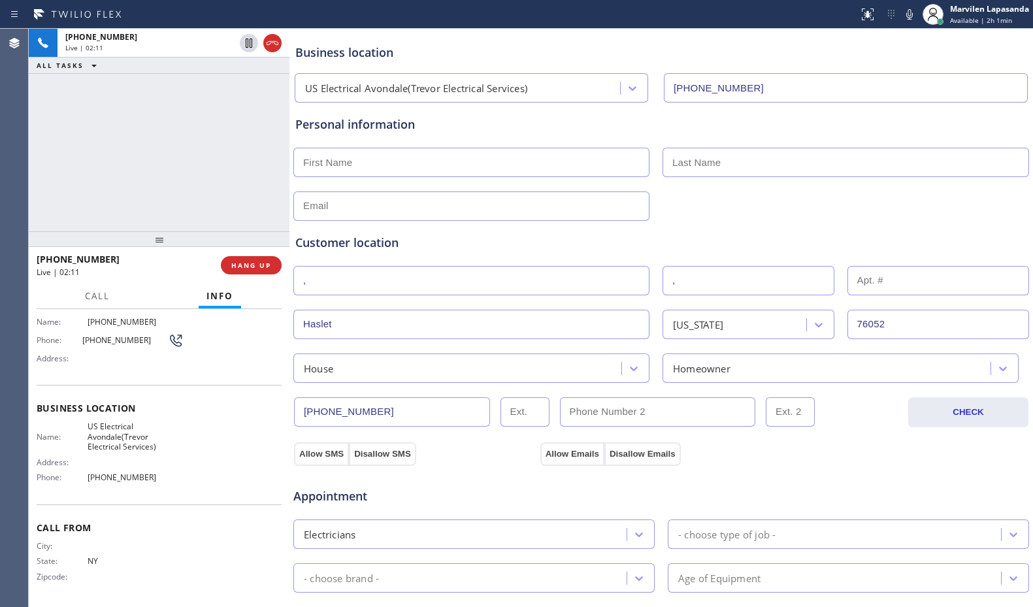
scroll to position [0, 0]
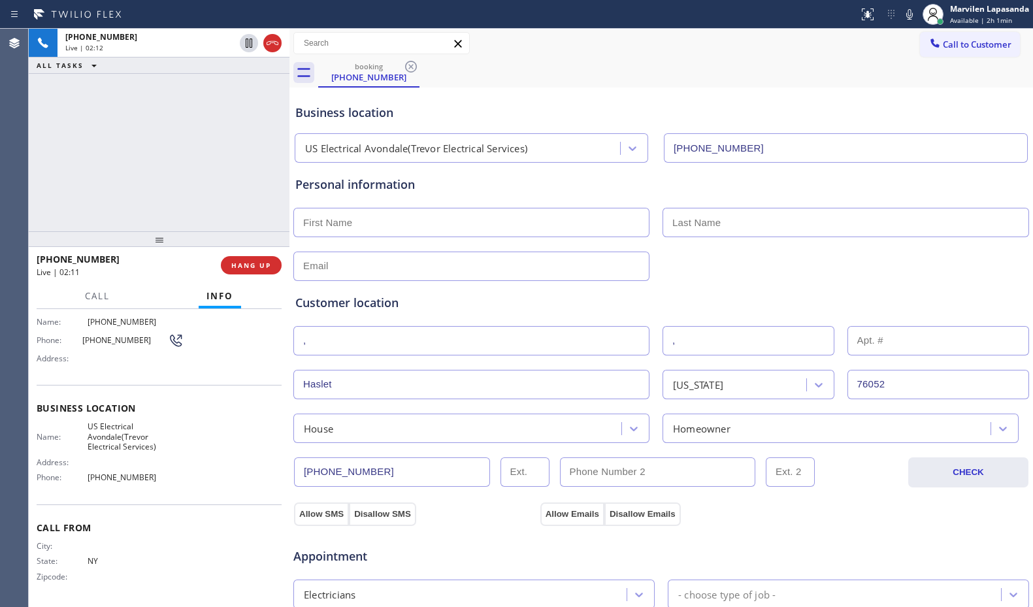
click at [392, 227] on input "text" at bounding box center [471, 222] width 356 height 29
type input "Mr"
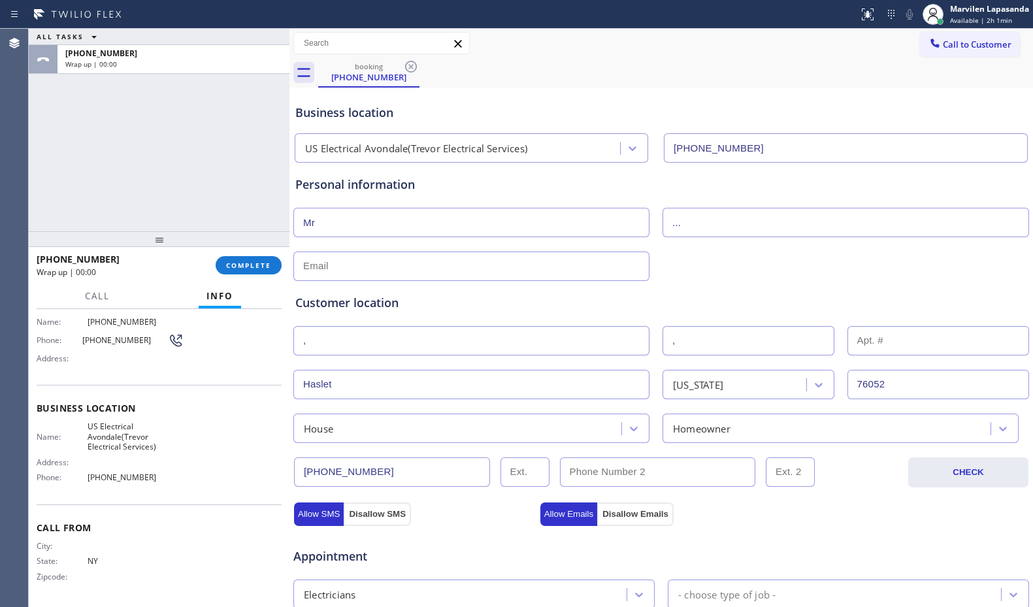
type input "..."
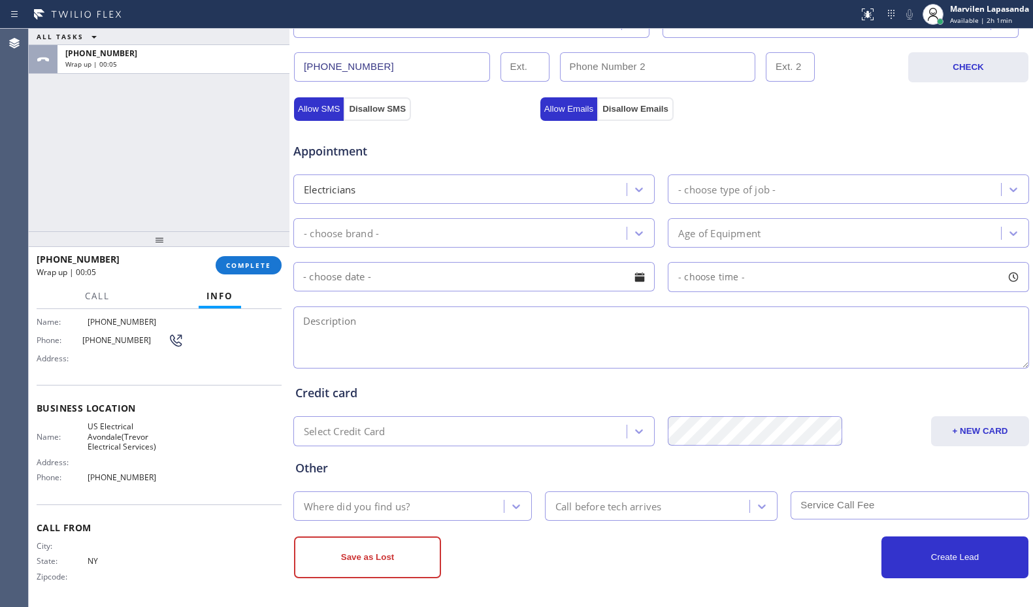
scroll to position [406, 0]
type input "[EMAIL_ADDRESS][DOMAIN_NAME]"
click at [731, 186] on div "- choose type of job -" at bounding box center [726, 188] width 97 height 15
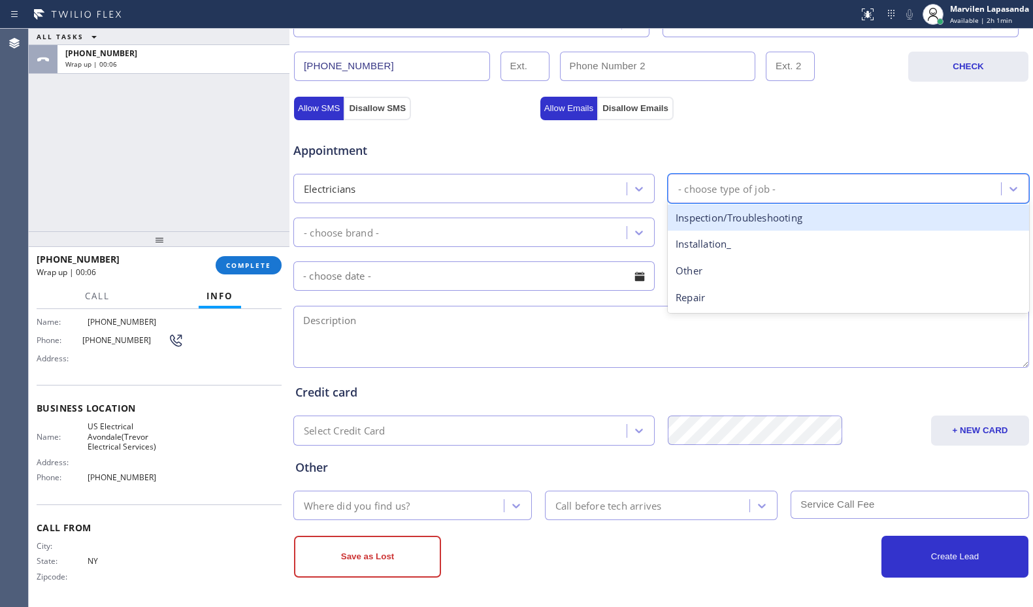
click at [720, 219] on div "Inspection/Troubleshooting" at bounding box center [848, 217] width 361 height 27
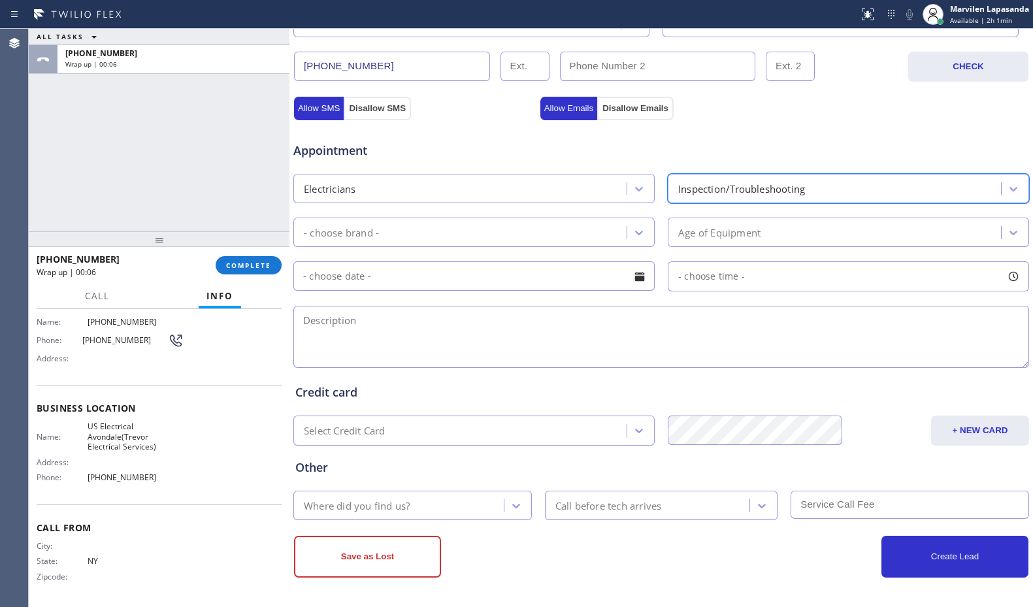
click at [417, 234] on div "- choose brand -" at bounding box center [461, 232] width 329 height 23
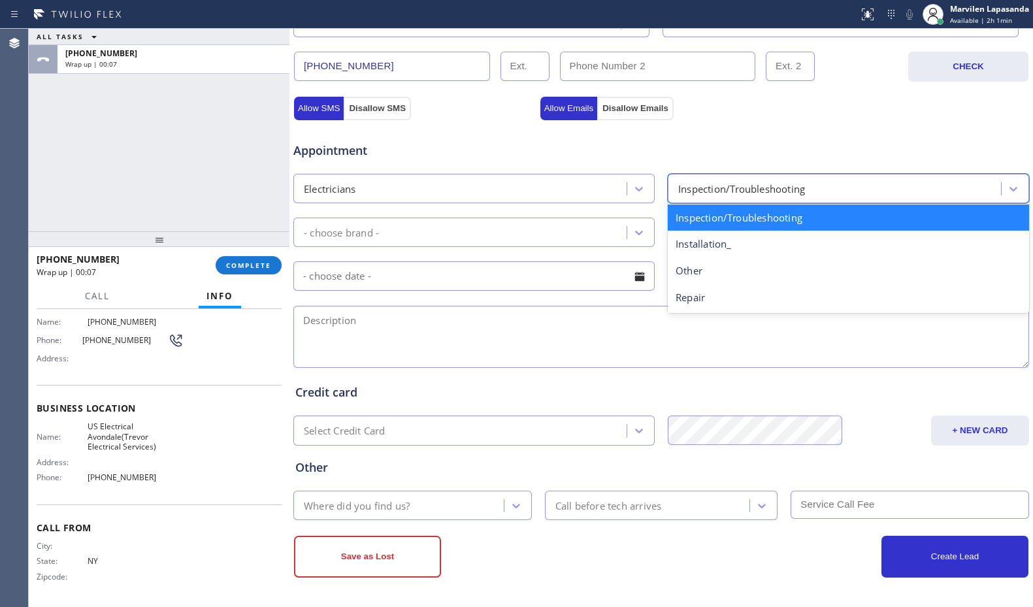
click at [764, 191] on div "Inspection/Troubleshooting" at bounding box center [741, 188] width 127 height 15
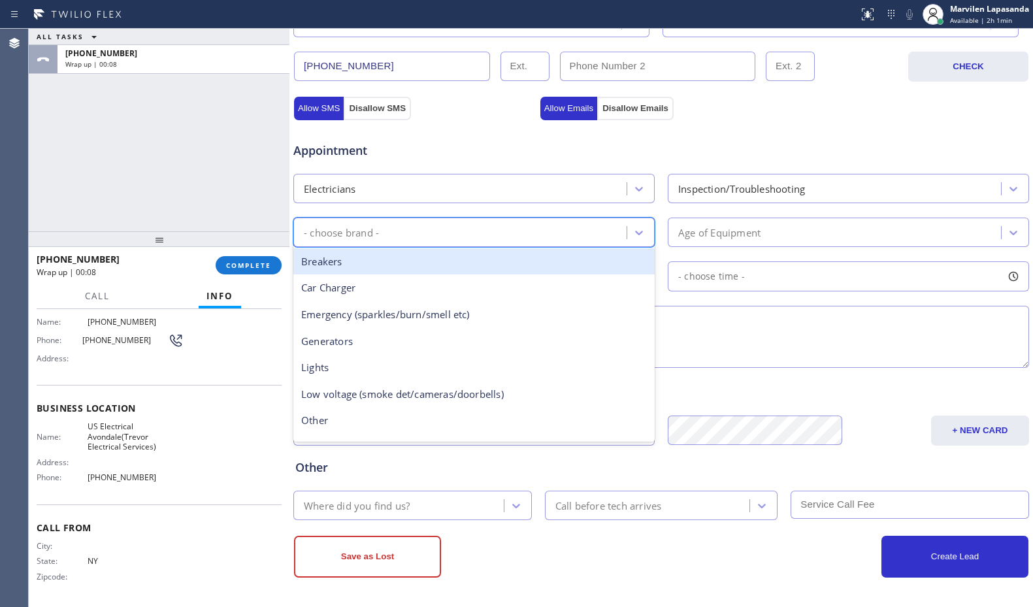
click at [408, 225] on div "- choose brand -" at bounding box center [461, 232] width 329 height 23
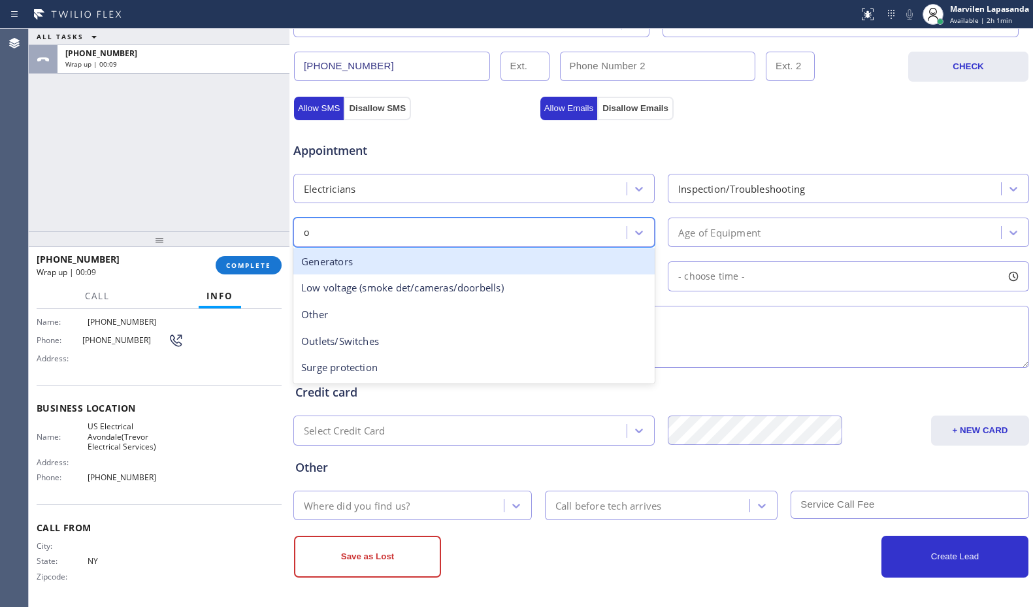
type input "ou"
drag, startPoint x: 389, startPoint y: 261, endPoint x: 684, endPoint y: 256, distance: 295.3
click at [405, 265] on div "Outlets/Switches" at bounding box center [473, 261] width 361 height 27
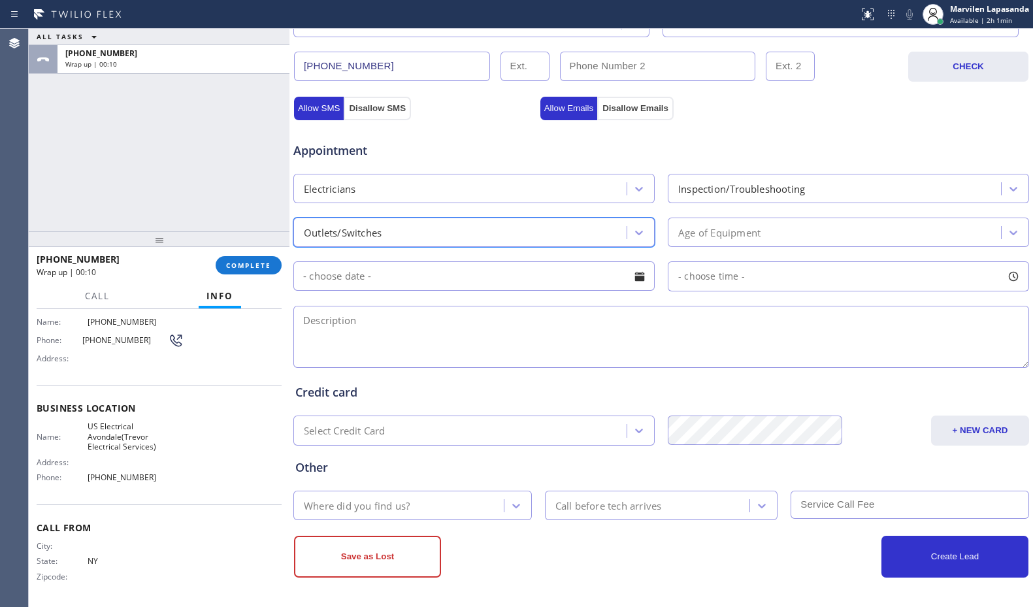
click at [745, 245] on div "Age of Equipment" at bounding box center [848, 231] width 361 height 29
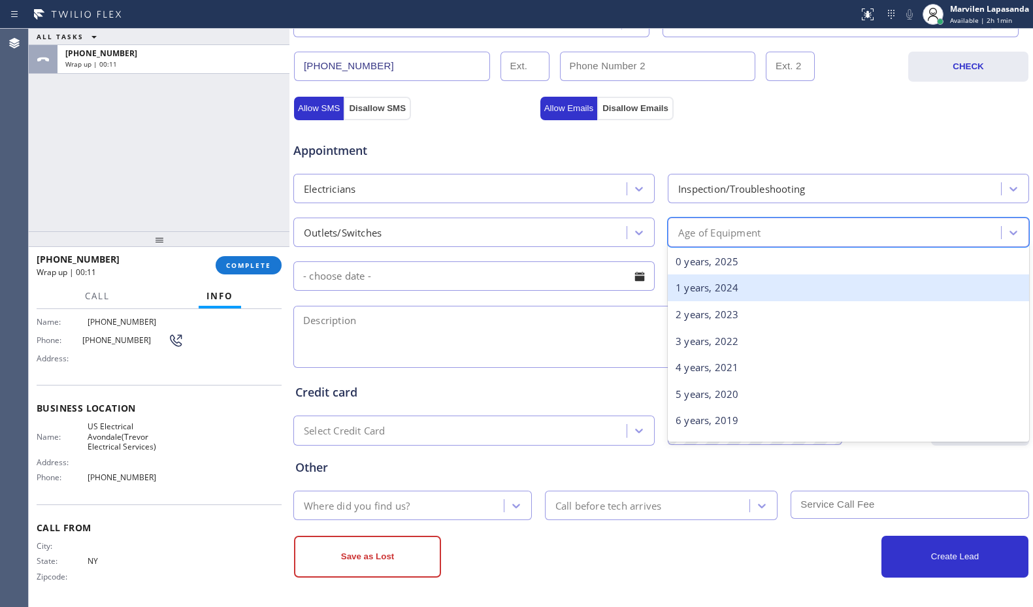
click at [724, 283] on div "1 years, 2024" at bounding box center [848, 287] width 361 height 27
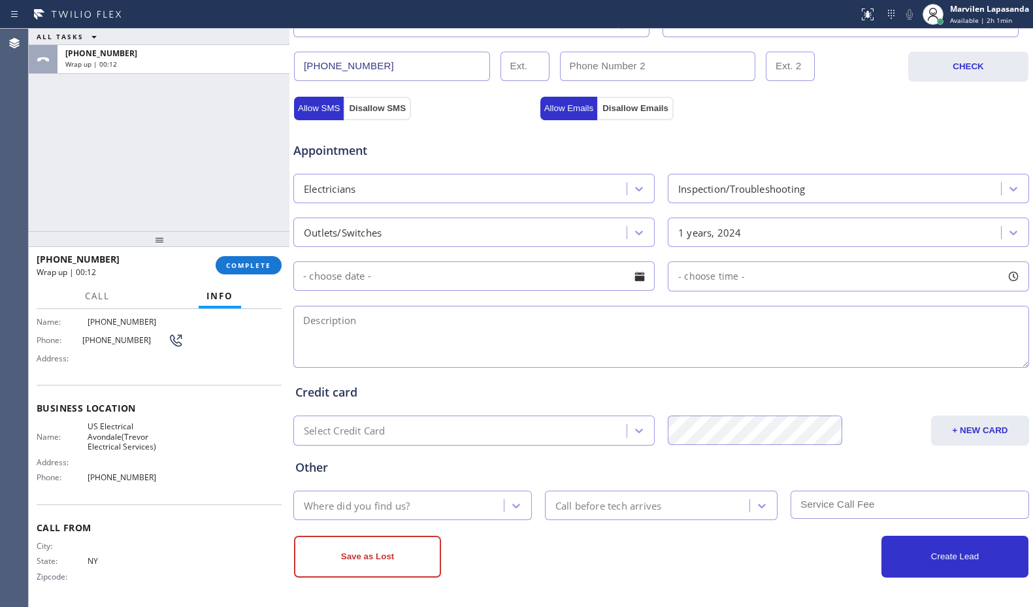
click at [460, 338] on textarea at bounding box center [660, 337] width 735 height 62
paste textarea "76052"
type textarea "76052"
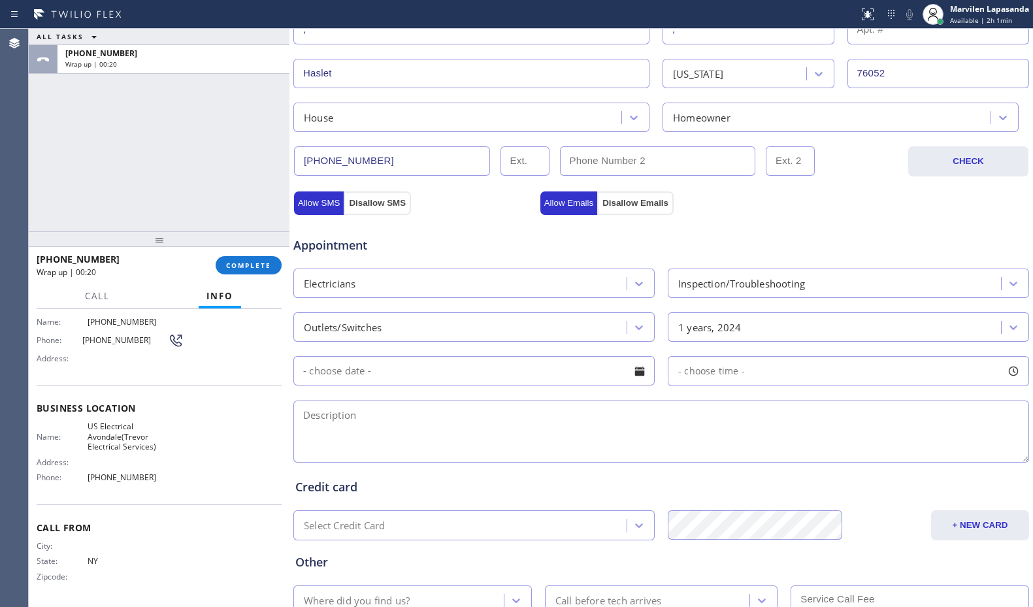
scroll to position [327, 0]
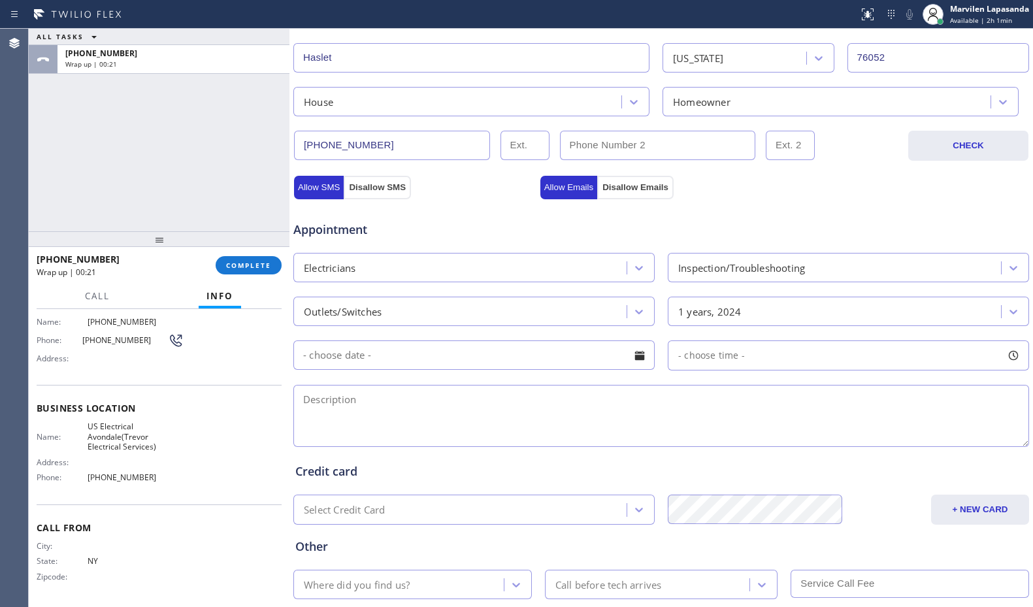
click at [383, 427] on textarea at bounding box center [660, 416] width 735 height 62
paste textarea "Fix an outlet/ 76052/ [GEOGRAPHIC_DATA] Electrical [GEOGRAPHIC_DATA](Trevor Ele…"
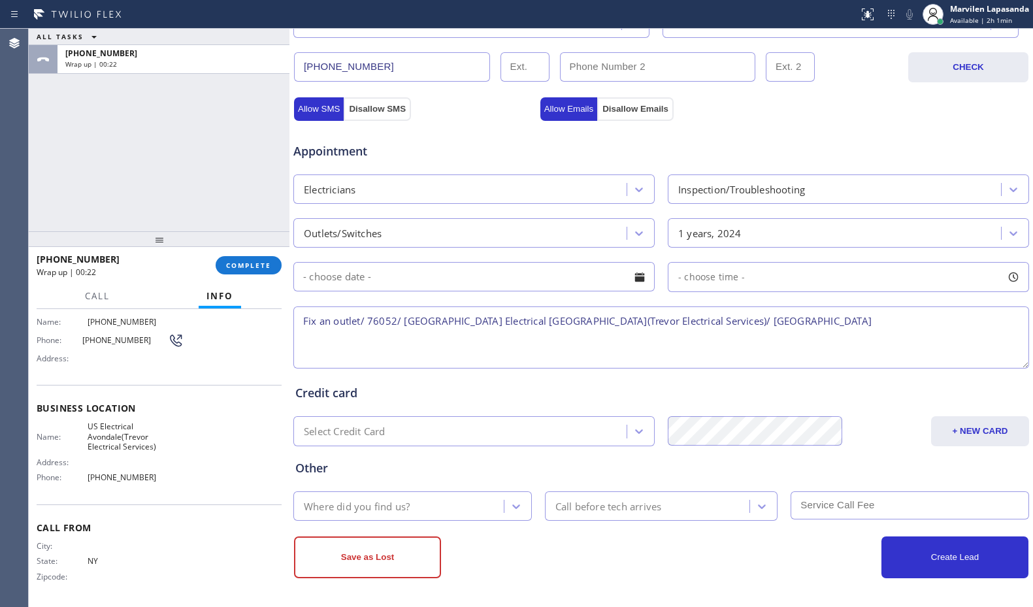
scroll to position [406, 0]
type textarea "Fix an outlet/ 76052/ [GEOGRAPHIC_DATA] Electrical [GEOGRAPHIC_DATA](Trevor Ele…"
click at [364, 503] on div "Where did you find us?" at bounding box center [357, 505] width 106 height 15
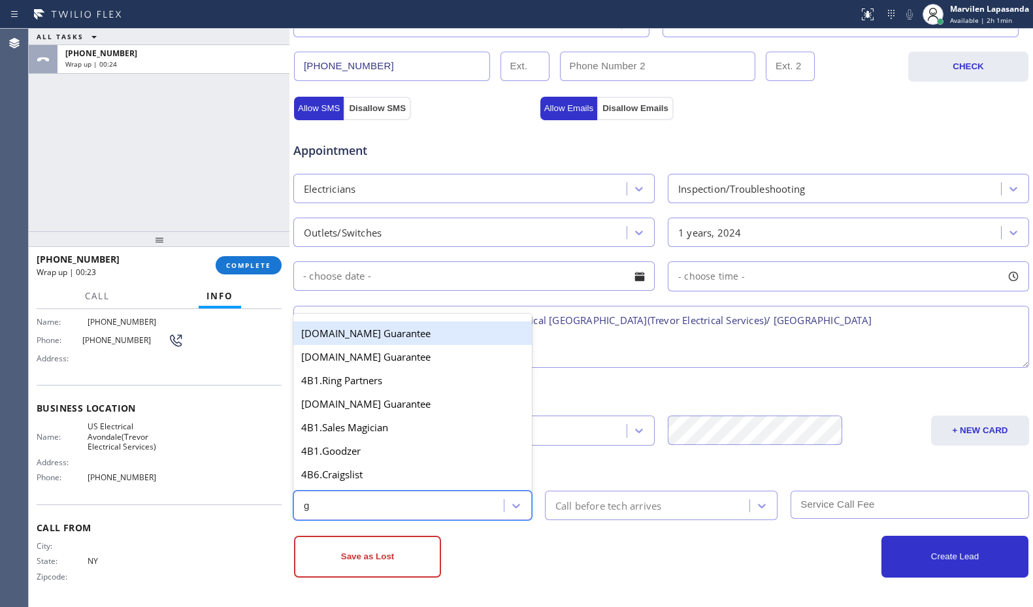
type input "go"
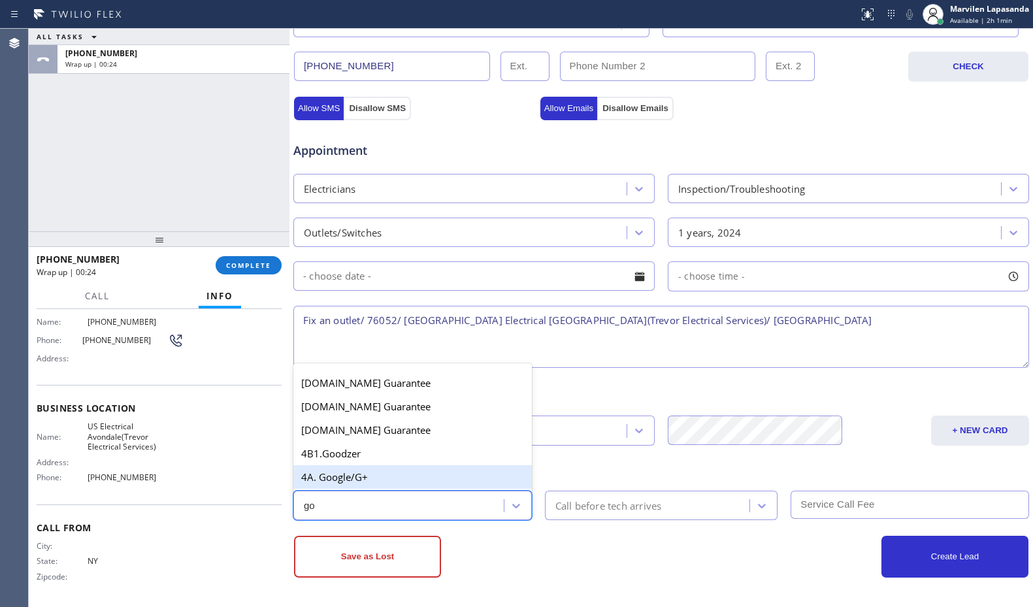
click at [362, 482] on div "4A. Google/G+" at bounding box center [412, 477] width 238 height 24
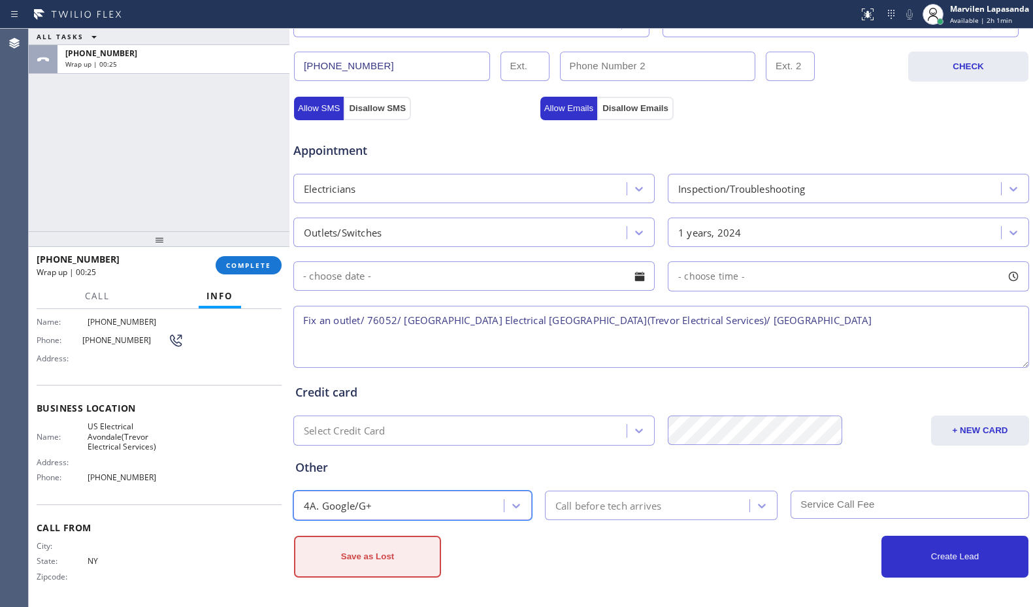
click at [381, 556] on button "Save as Lost" at bounding box center [367, 557] width 147 height 42
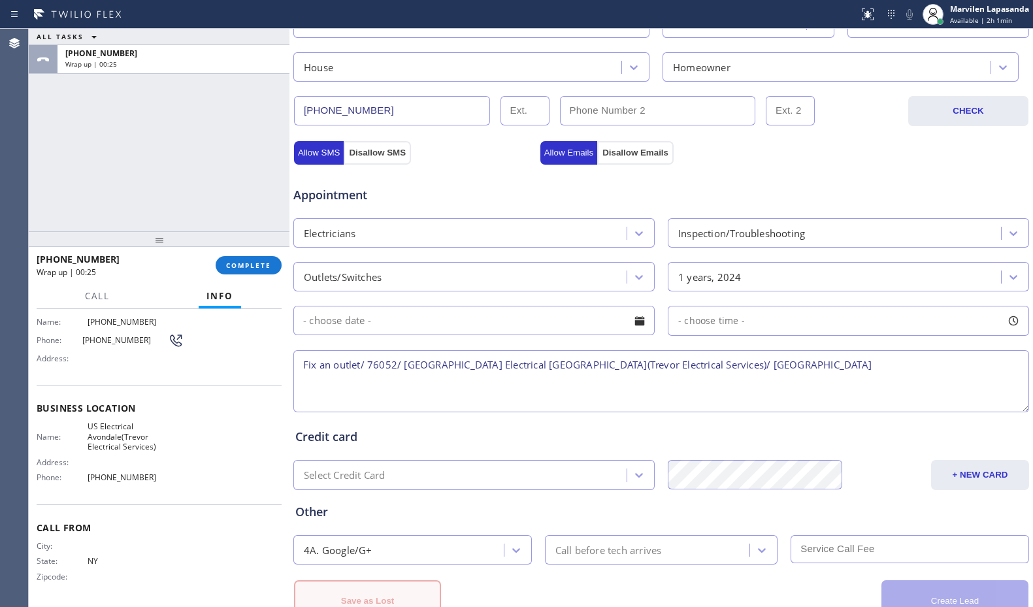
scroll to position [450, 0]
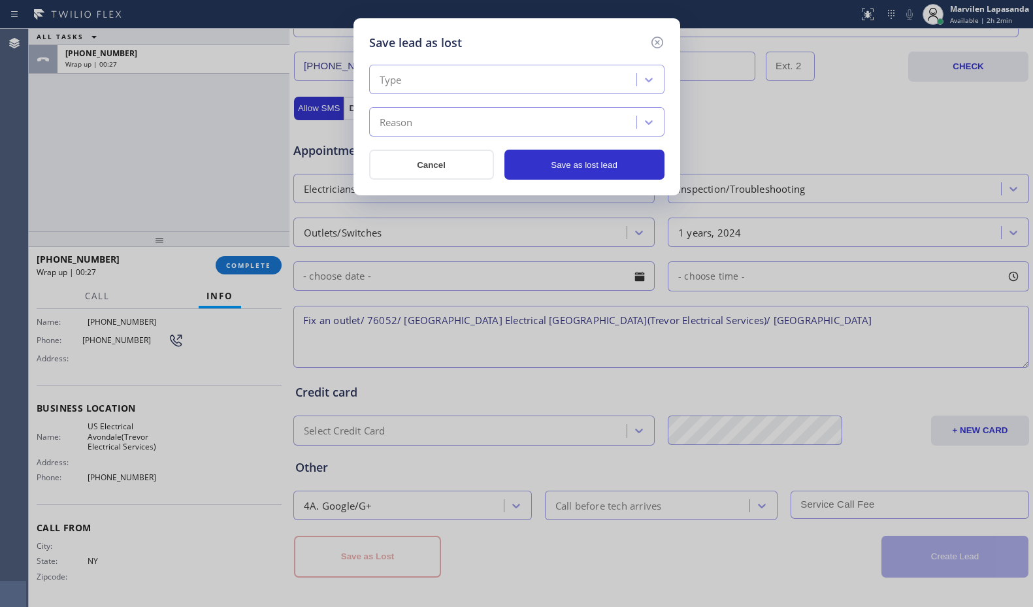
click at [407, 83] on div "Type" at bounding box center [504, 80] width 263 height 23
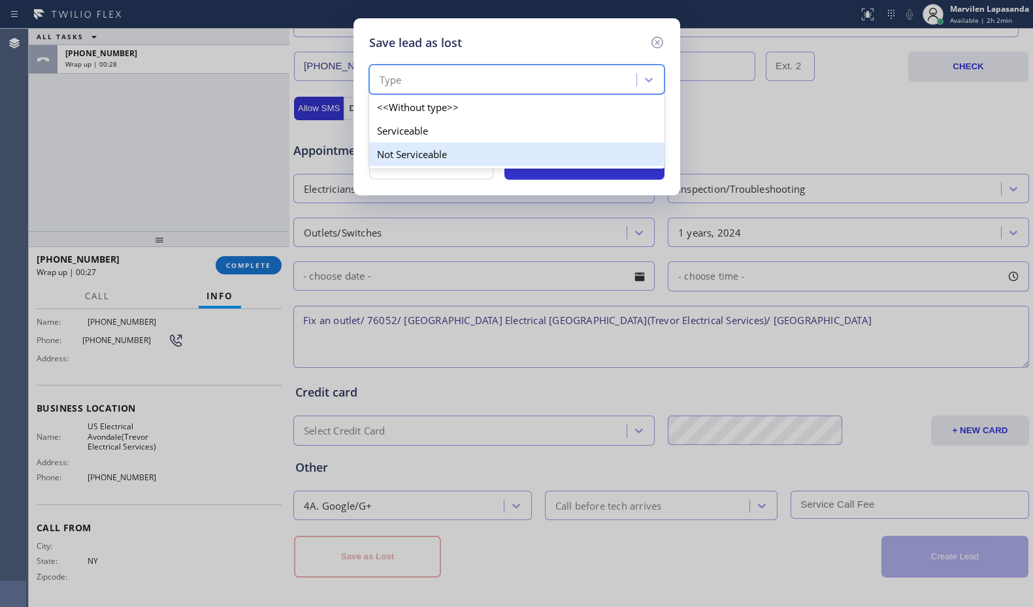
click at [417, 156] on div "Not Serviceable" at bounding box center [516, 154] width 295 height 24
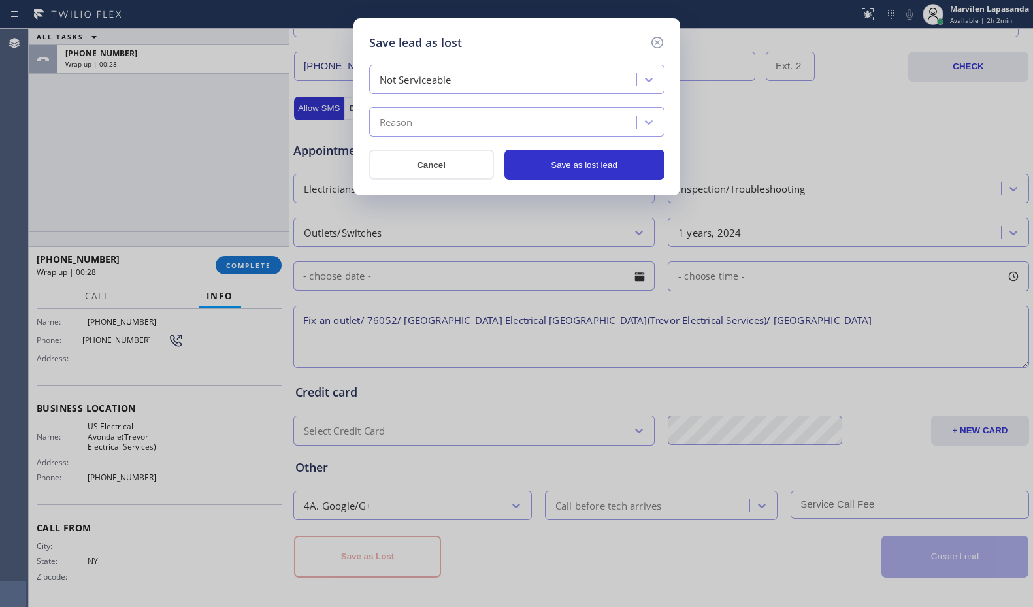
click at [407, 127] on div "Reason" at bounding box center [395, 122] width 33 height 15
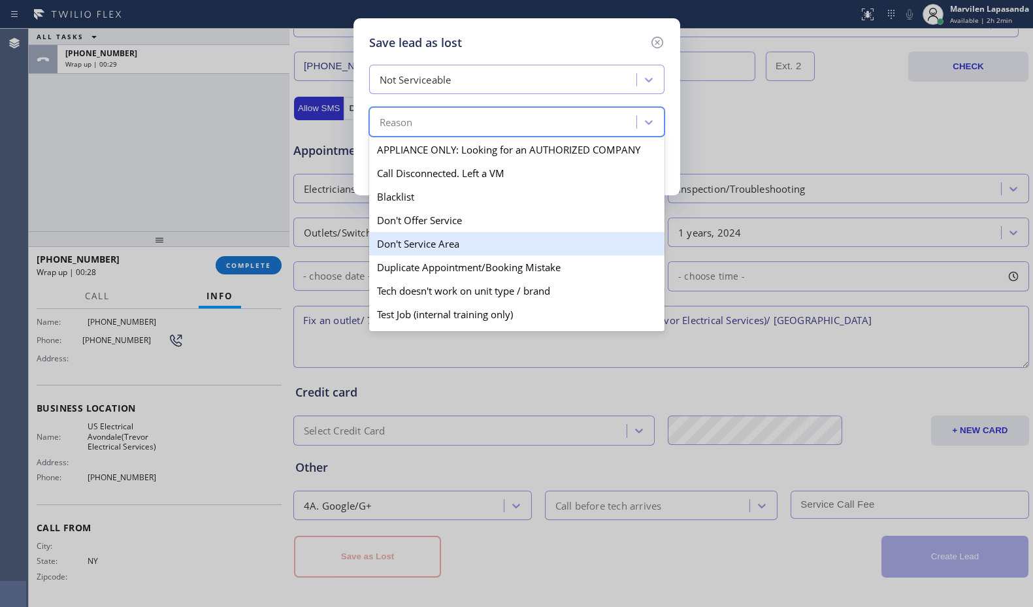
click at [417, 240] on div "Don't Service Area" at bounding box center [516, 244] width 295 height 24
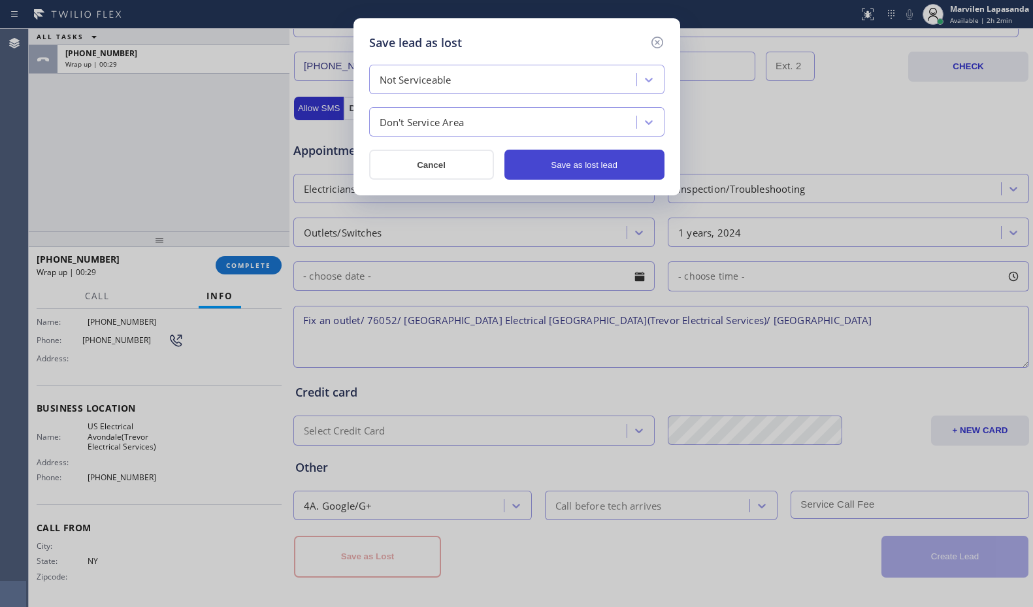
click at [547, 165] on button "Save as lost lead" at bounding box center [584, 165] width 160 height 30
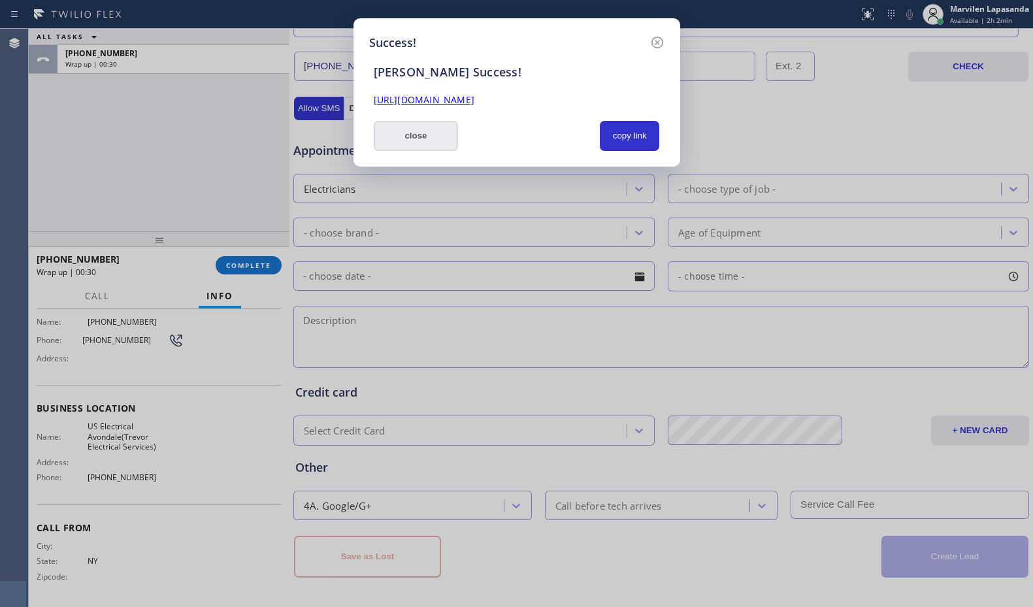
click at [423, 139] on button "close" at bounding box center [416, 136] width 85 height 30
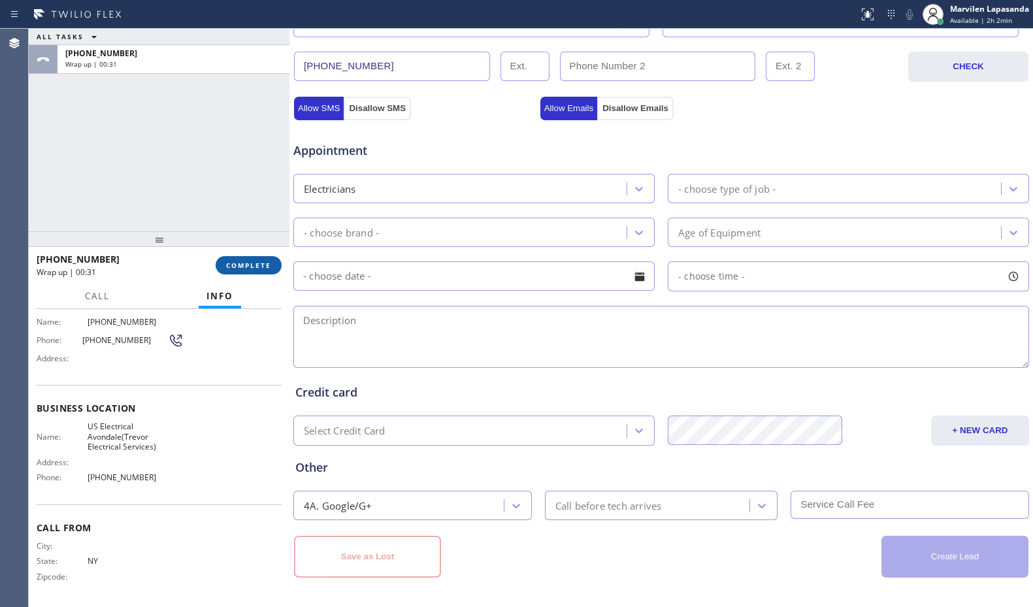
click at [244, 263] on span "COMPLETE" at bounding box center [248, 265] width 45 height 9
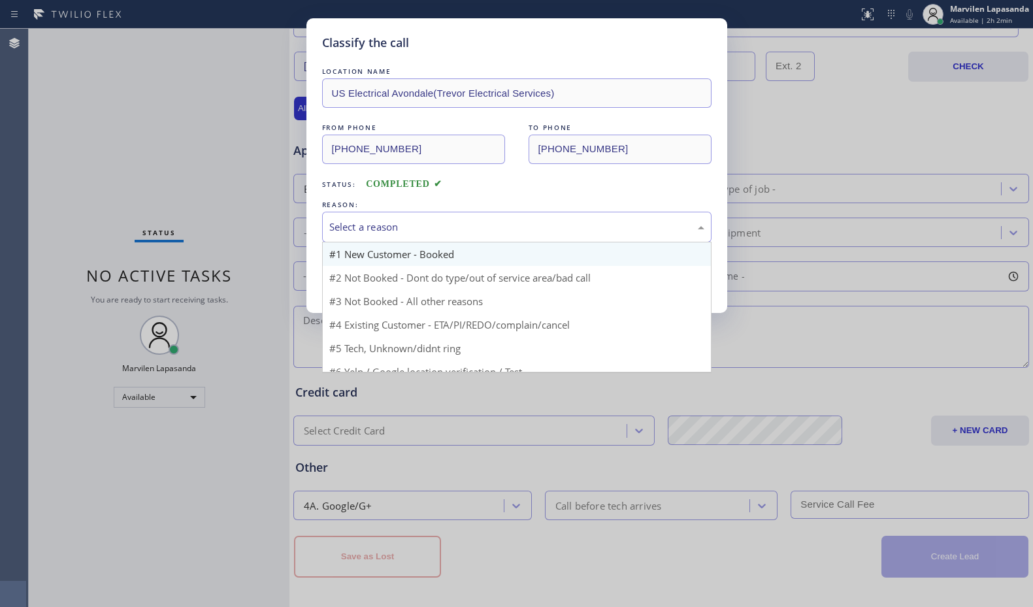
drag, startPoint x: 387, startPoint y: 222, endPoint x: 378, endPoint y: 255, distance: 34.1
click at [387, 224] on div "Select a reason" at bounding box center [516, 226] width 375 height 15
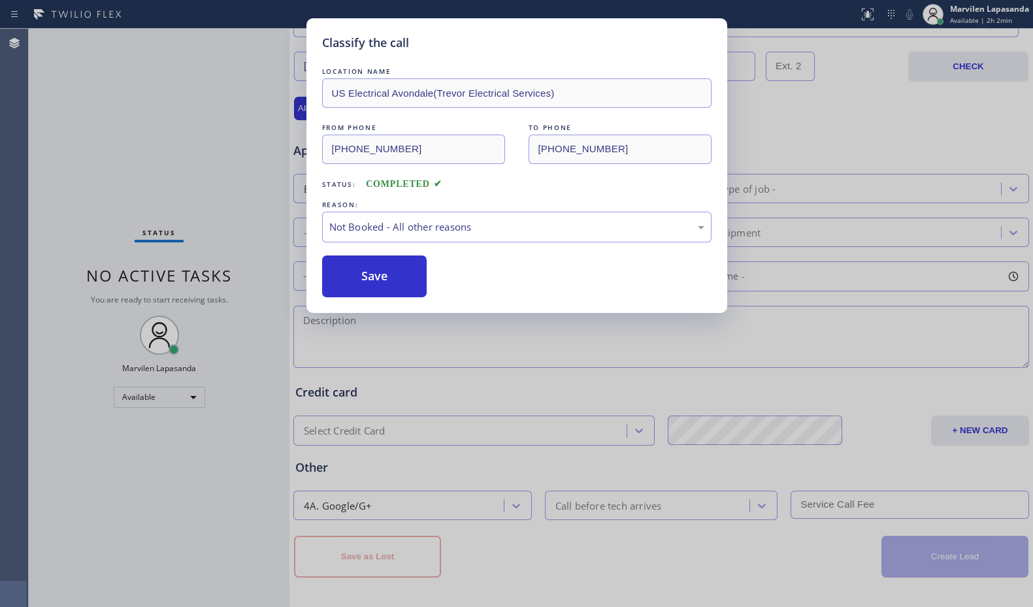
click at [372, 274] on button "Save" at bounding box center [374, 276] width 105 height 42
drag, startPoint x: 372, startPoint y: 274, endPoint x: 368, endPoint y: 245, distance: 29.7
click at [371, 274] on button "Save" at bounding box center [374, 276] width 105 height 42
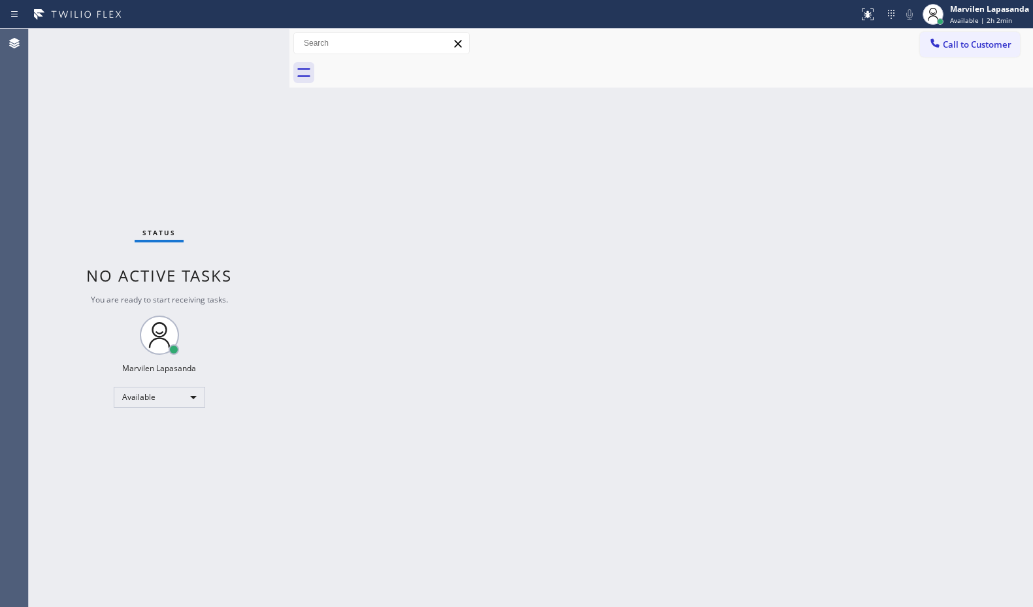
drag, startPoint x: 229, startPoint y: 217, endPoint x: 217, endPoint y: 46, distance: 170.9
click at [229, 206] on div "Status No active tasks You are ready to start receiving tasks. Marvilen Lapasan…" at bounding box center [159, 318] width 261 height 578
click at [244, 38] on div "Status No active tasks You are ready to start receiving tasks. Marvilen Lapasan…" at bounding box center [159, 318] width 261 height 578
click at [245, 39] on div "Status No active tasks You are ready to start receiving tasks. Marvilen Lapasan…" at bounding box center [159, 318] width 261 height 578
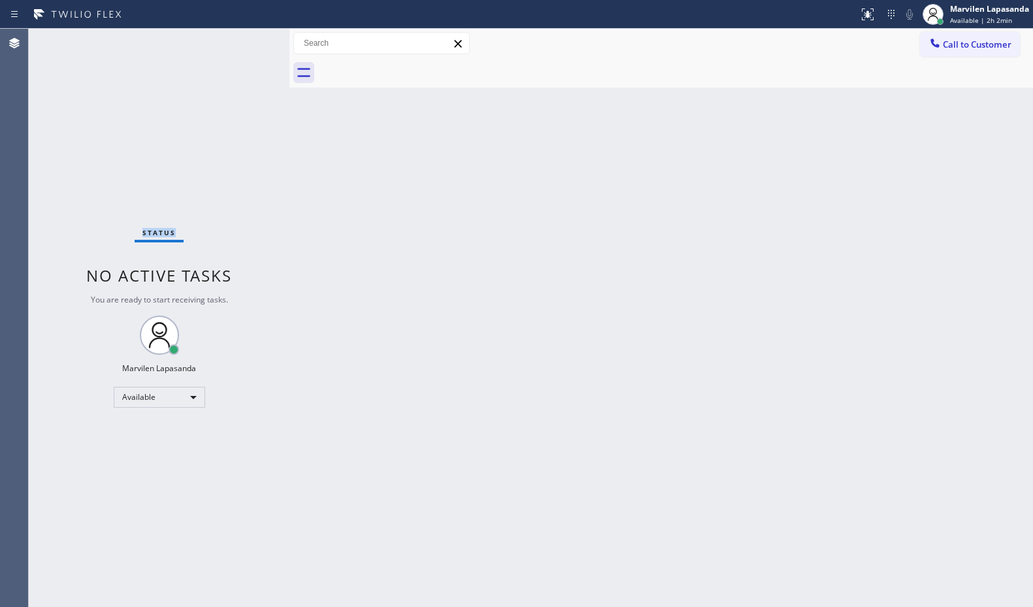
click at [245, 39] on div "Status No active tasks You are ready to start receiving tasks. Marvilen Lapasan…" at bounding box center [159, 318] width 261 height 578
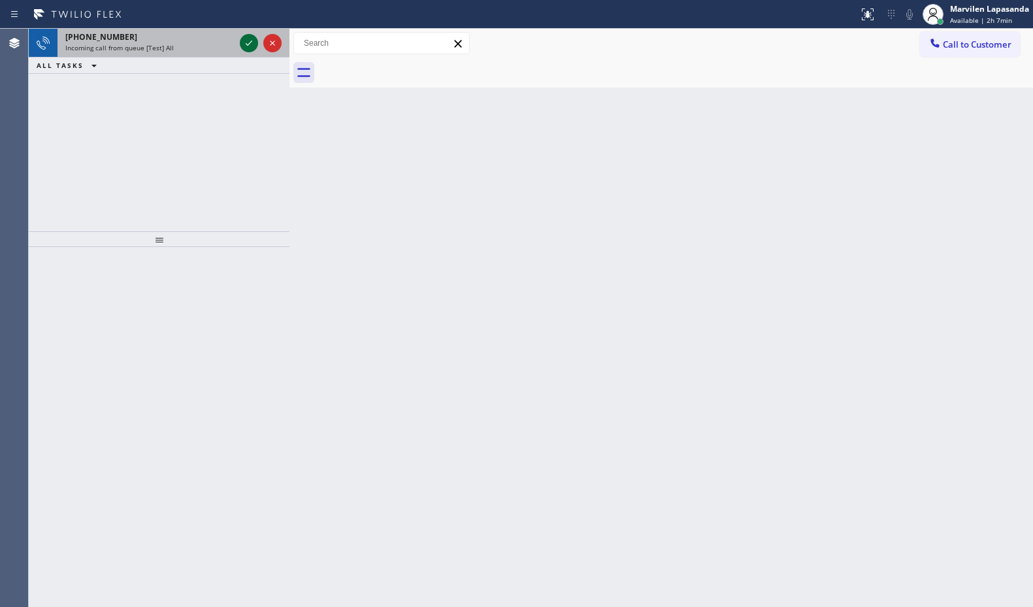
click at [245, 39] on icon at bounding box center [249, 43] width 16 height 16
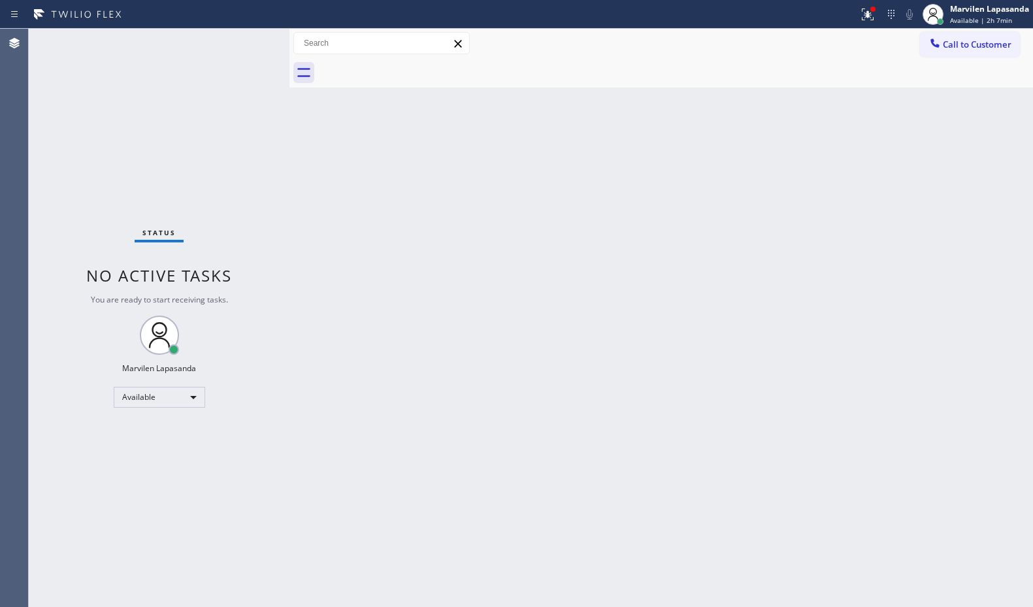
click at [245, 39] on div "Status No active tasks You are ready to start receiving tasks. Marvilen Lapasan…" at bounding box center [159, 318] width 261 height 578
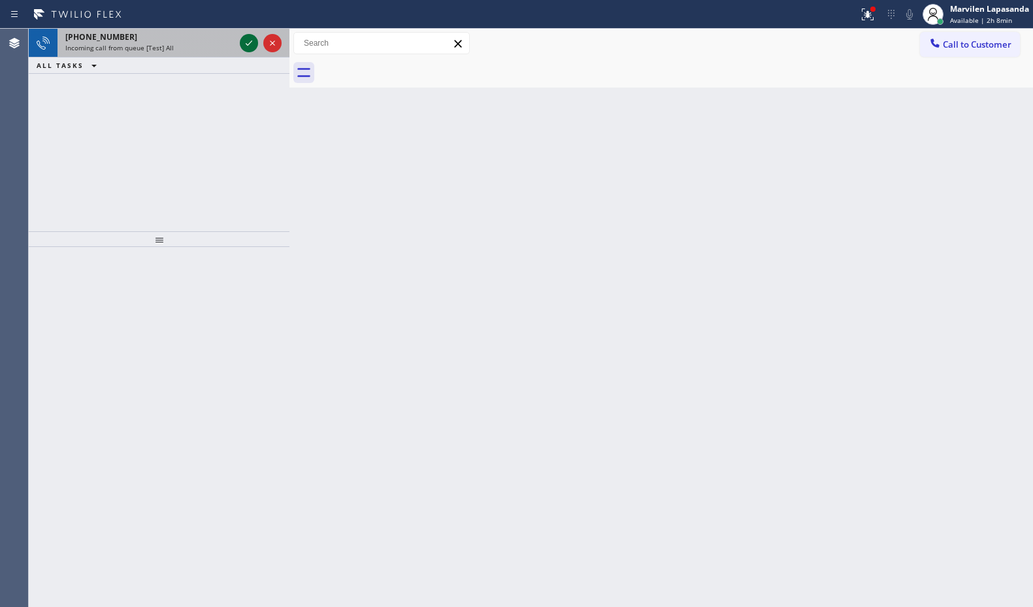
click at [245, 39] on icon at bounding box center [249, 43] width 16 height 16
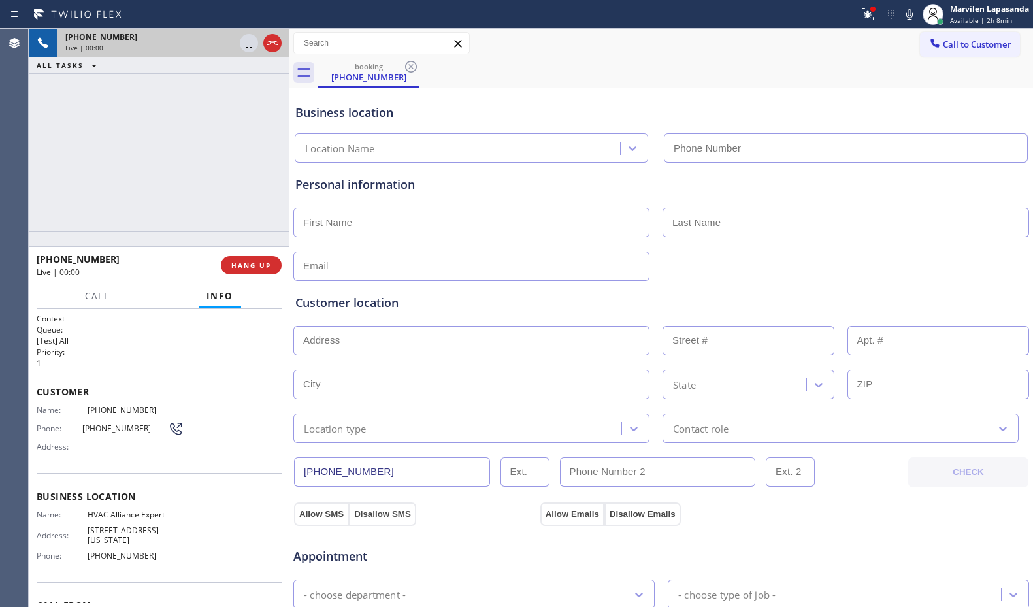
type input "[PHONE_NUMBER]"
click at [66, 461] on div "Customer Name: [PHONE_NUMBER] Phone: [PHONE_NUMBER] Address:" at bounding box center [159, 420] width 245 height 105
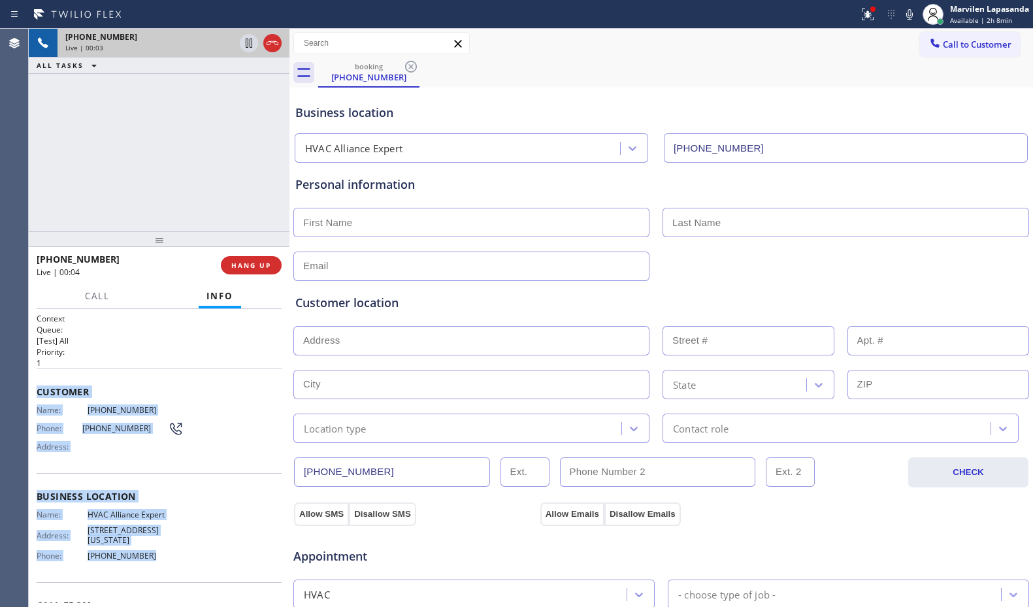
drag, startPoint x: 35, startPoint y: 386, endPoint x: 176, endPoint y: 571, distance: 232.5
click at [176, 571] on div "Context Queue: [Test] All Priority: 1 Customer Name: [PHONE_NUMBER] Phone: [PHO…" at bounding box center [159, 458] width 261 height 298
click at [243, 272] on button "HANG UP" at bounding box center [251, 265] width 61 height 18
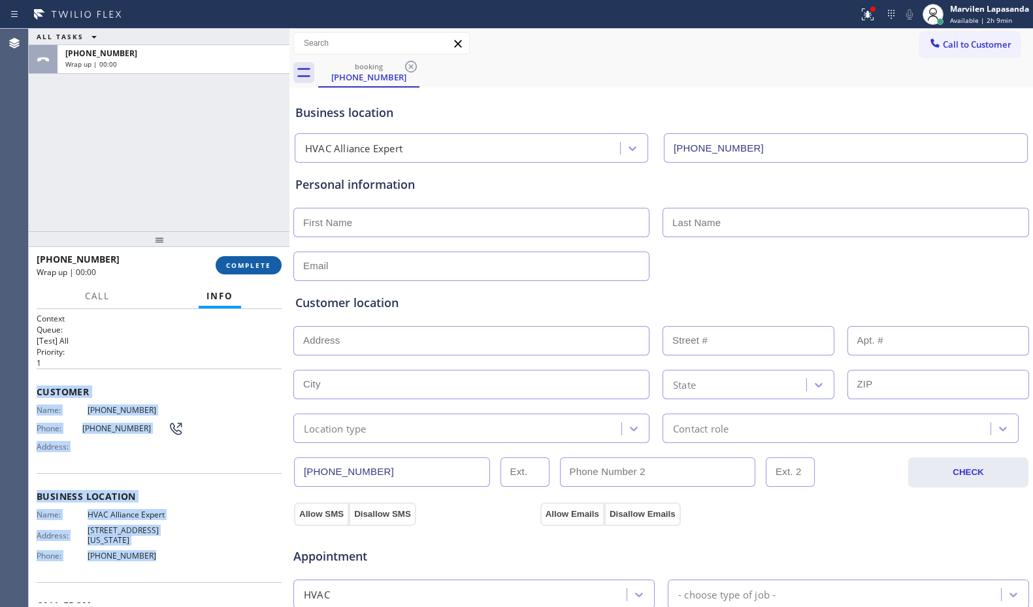
click at [243, 272] on button "COMPLETE" at bounding box center [249, 265] width 66 height 18
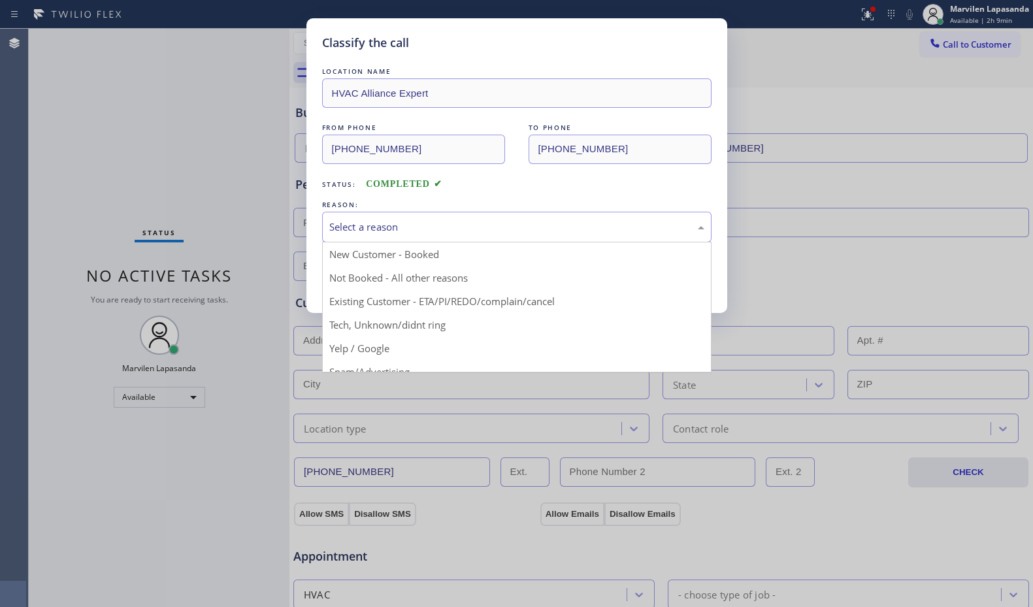
click at [362, 223] on div "Select a reason" at bounding box center [516, 226] width 375 height 15
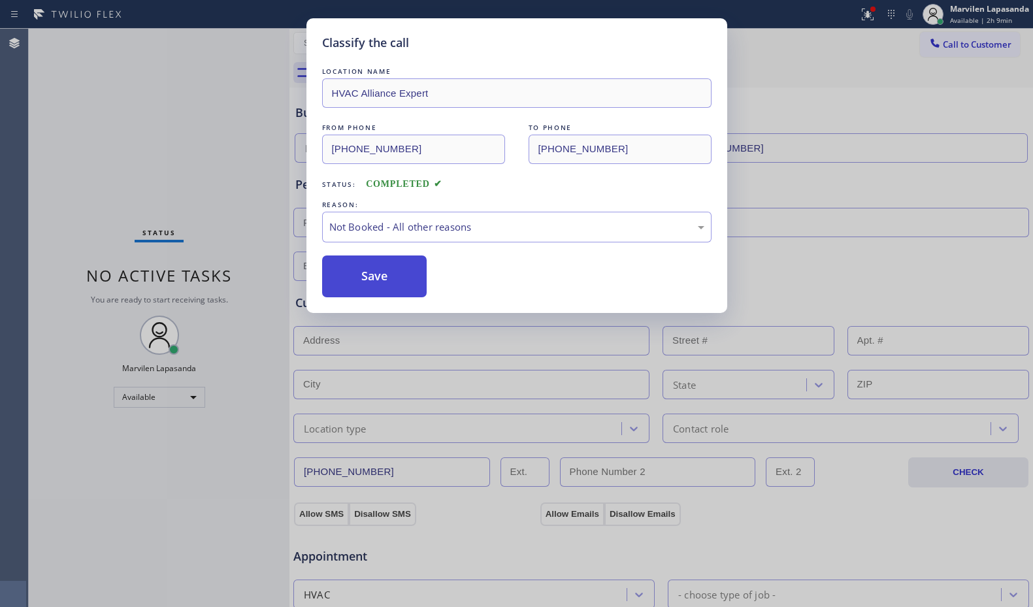
click at [364, 277] on button "Save" at bounding box center [374, 276] width 105 height 42
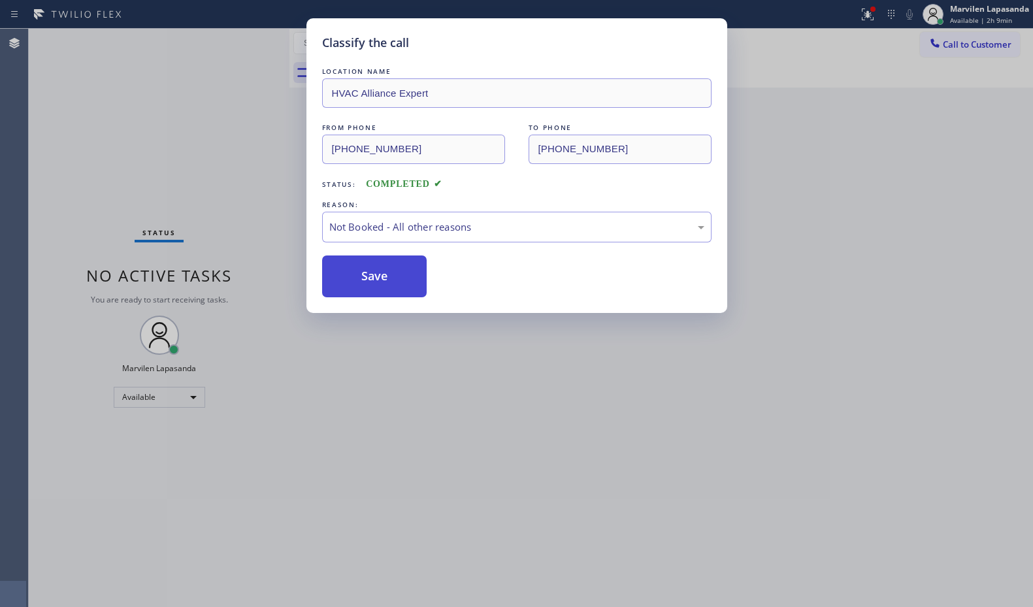
click at [364, 277] on button "Save" at bounding box center [374, 276] width 105 height 42
click at [246, 41] on div "Status No active tasks You are ready to start receiving tasks. Marvilen Lapasan…" at bounding box center [159, 318] width 261 height 578
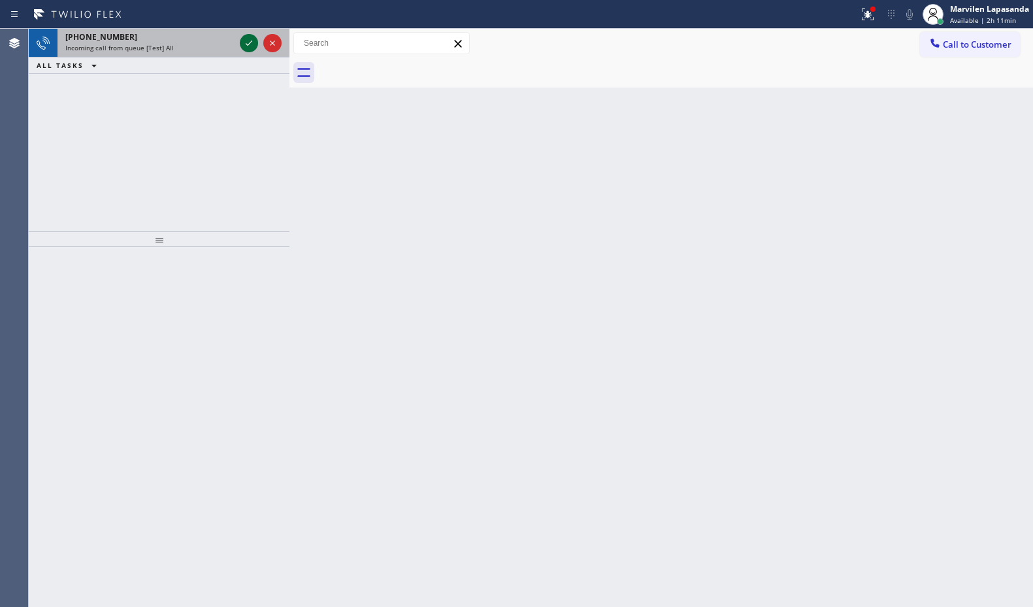
click at [250, 42] on icon at bounding box center [249, 43] width 16 height 16
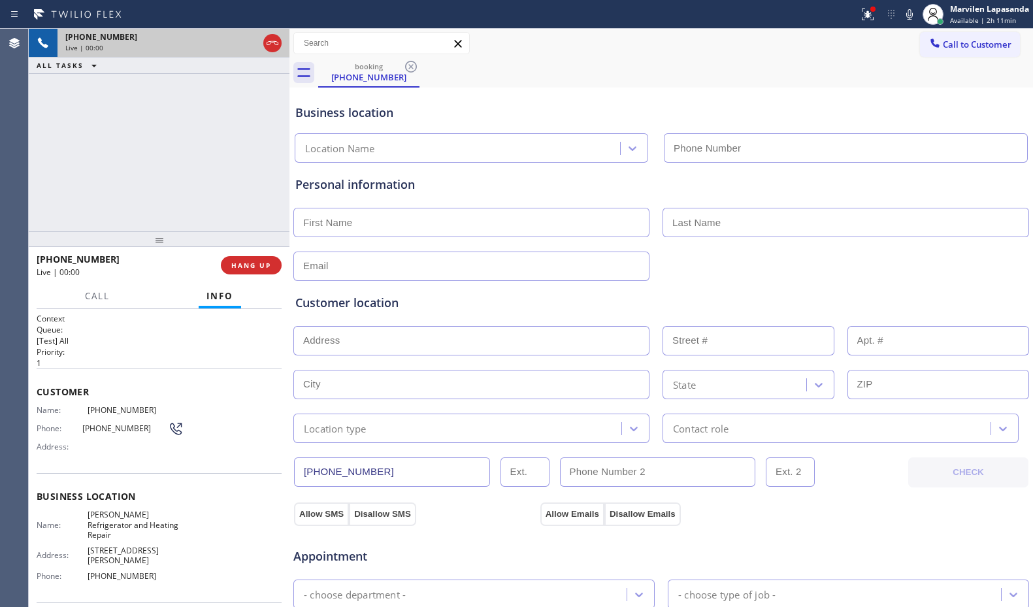
type input "[PHONE_NUMBER]"
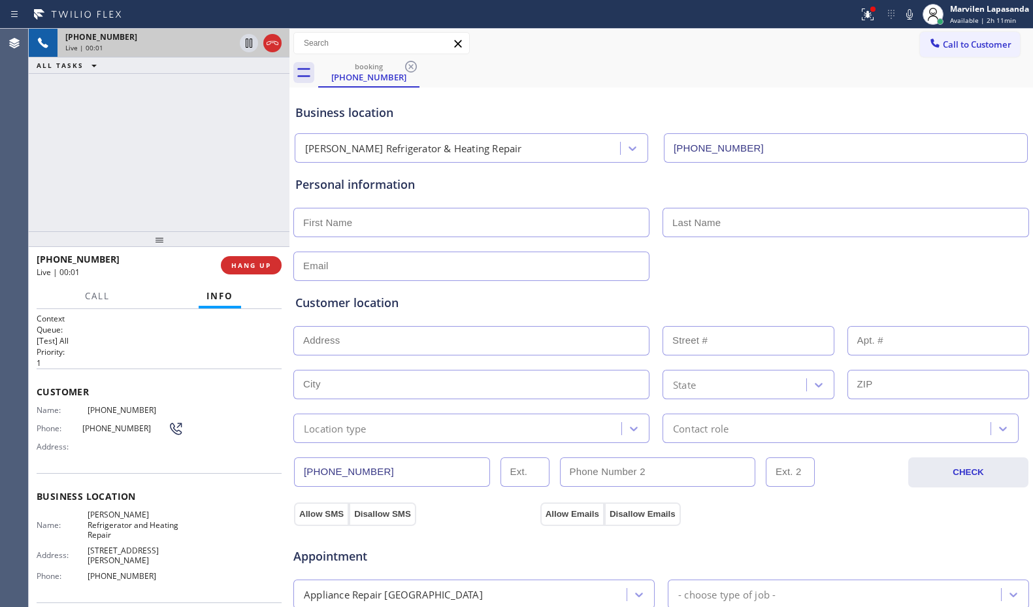
click at [101, 527] on span "[PERSON_NAME] Refrigerator and Heating Repair" at bounding box center [136, 524] width 96 height 30
click at [88, 513] on span "[PERSON_NAME] Refrigerator and Heating Repair" at bounding box center [136, 524] width 96 height 30
click at [112, 515] on span "[PERSON_NAME] Refrigerator and Heating Repair" at bounding box center [136, 524] width 96 height 30
click at [139, 517] on span "[PERSON_NAME] Refrigerator and Heating Repair" at bounding box center [136, 524] width 96 height 30
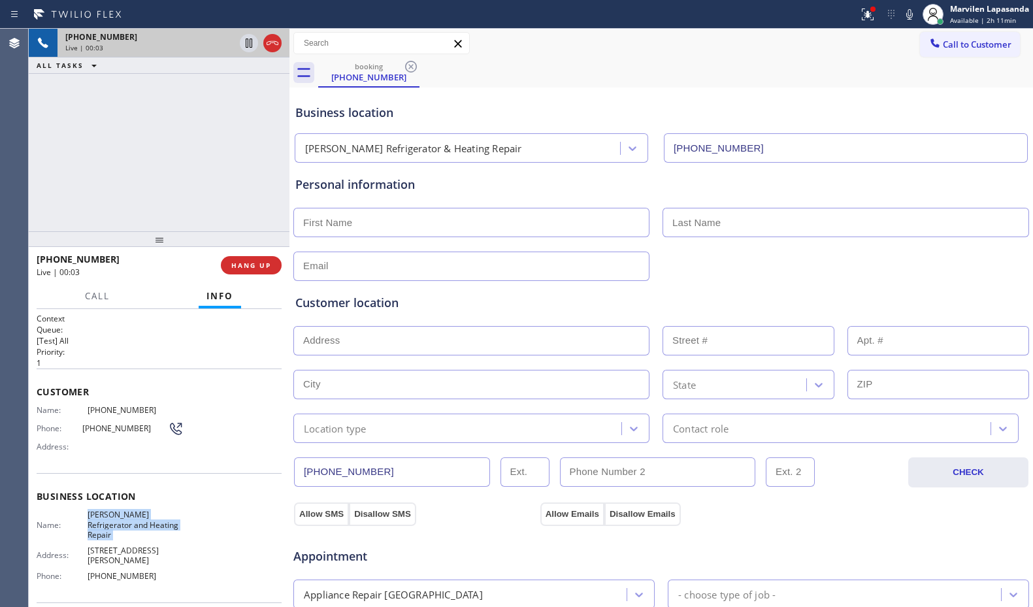
click at [139, 517] on span "[PERSON_NAME] Refrigerator and Heating Repair" at bounding box center [136, 524] width 96 height 30
click at [100, 525] on span "[PERSON_NAME] Refrigerator and Heating Repair" at bounding box center [136, 524] width 96 height 30
click at [58, 521] on span "Name:" at bounding box center [62, 525] width 51 height 10
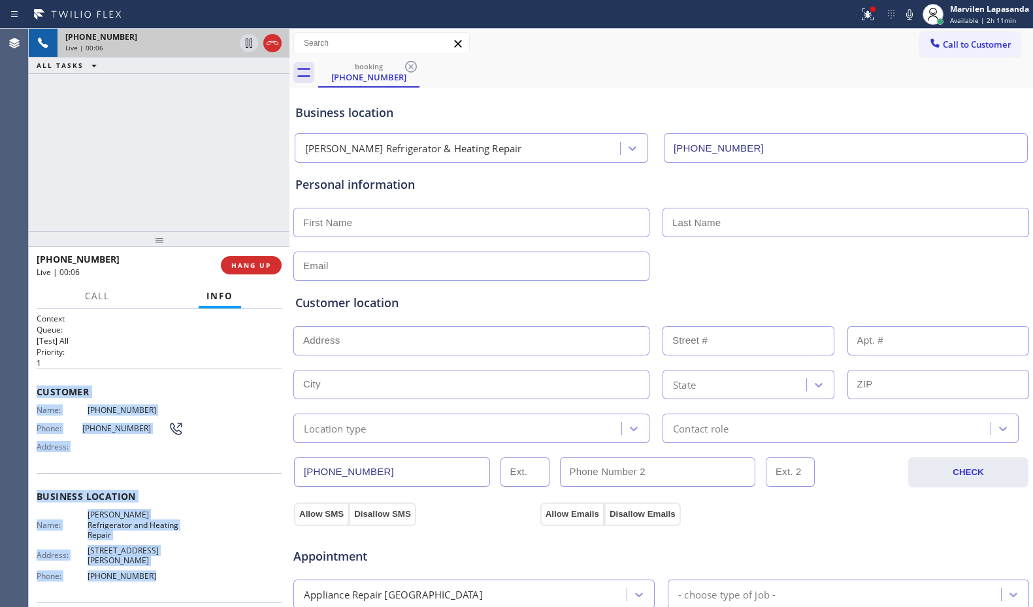
drag, startPoint x: 35, startPoint y: 390, endPoint x: 173, endPoint y: 564, distance: 221.8
click at [173, 564] on div "Context Queue: [Test] All Priority: 1 Customer Name: [PHONE_NUMBER] Phone: [PHO…" at bounding box center [159, 458] width 261 height 298
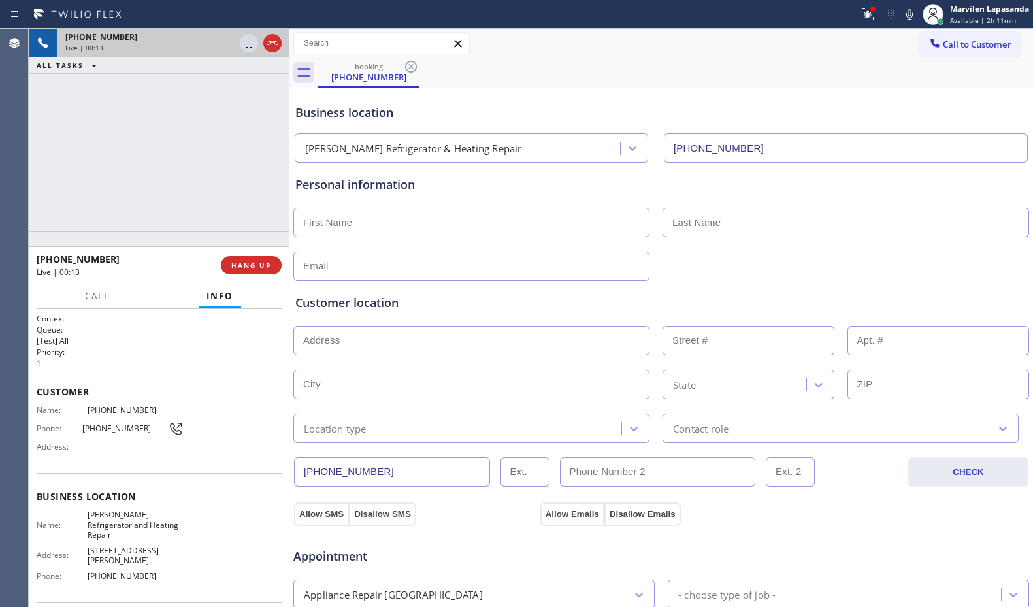
click at [223, 200] on div "[PHONE_NUMBER] Live | 00:13 ALL TASKS ALL TASKS ACTIVE TASKS TASKS IN WRAP UP" at bounding box center [159, 130] width 261 height 202
click at [231, 210] on div "[PHONE_NUMBER] Live | 00:13 ALL TASKS ALL TASKS ACTIVE TASKS TASKS IN WRAP UP" at bounding box center [159, 130] width 261 height 202
click at [231, 210] on div "[PHONE_NUMBER] Live | 00:14 ALL TASKS ALL TASKS ACTIVE TASKS TASKS IN WRAP UP" at bounding box center [159, 130] width 261 height 202
click at [231, 210] on div "[PHONE_NUMBER] Live | 00:15 ALL TASKS ALL TASKS ACTIVE TASKS TASKS IN WRAP UP" at bounding box center [159, 130] width 261 height 202
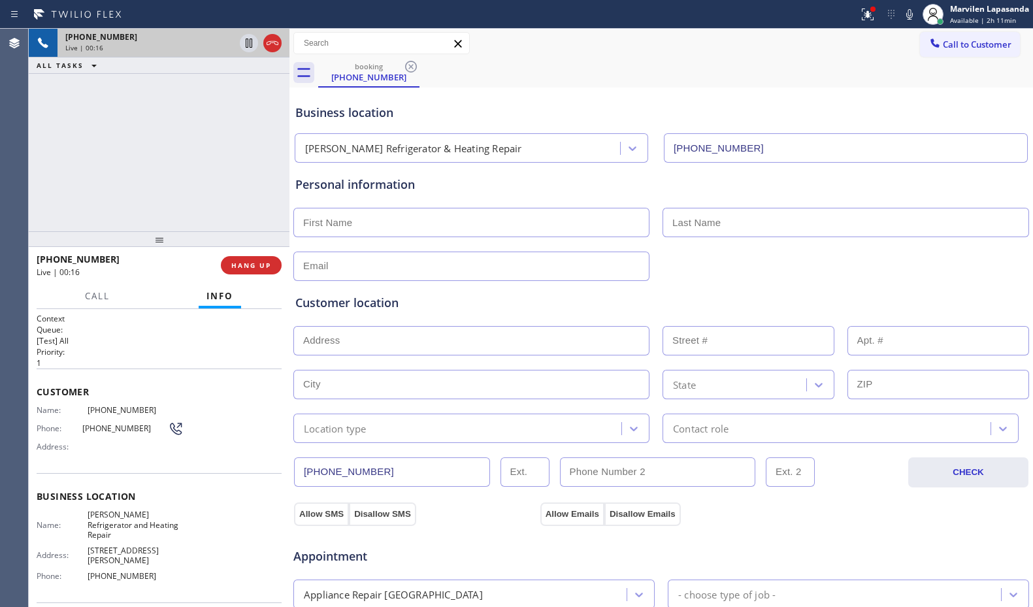
click at [236, 211] on div "[PHONE_NUMBER] Live | 00:16 ALL TASKS ALL TASKS ACTIVE TASKS TASKS IN WRAP UP" at bounding box center [159, 130] width 261 height 202
click at [250, 212] on div "[PHONE_NUMBER] Live | 00:17 ALL TASKS ALL TASKS ACTIVE TASKS TASKS IN WRAP UP" at bounding box center [159, 130] width 261 height 202
click at [274, 196] on div "[PHONE_NUMBER] Live | 00:33 ALL TASKS ALL TASKS ACTIVE TASKS TASKS IN WRAP UP" at bounding box center [159, 130] width 261 height 202
click at [274, 186] on div "[PHONE_NUMBER] Live | 00:34 ALL TASKS ALL TASKS ACTIVE TASKS TASKS IN WRAP UP" at bounding box center [159, 130] width 261 height 202
click at [274, 183] on div "[PHONE_NUMBER] Live | 00:34 ALL TASKS ALL TASKS ACTIVE TASKS TASKS IN WRAP UP" at bounding box center [159, 130] width 261 height 202
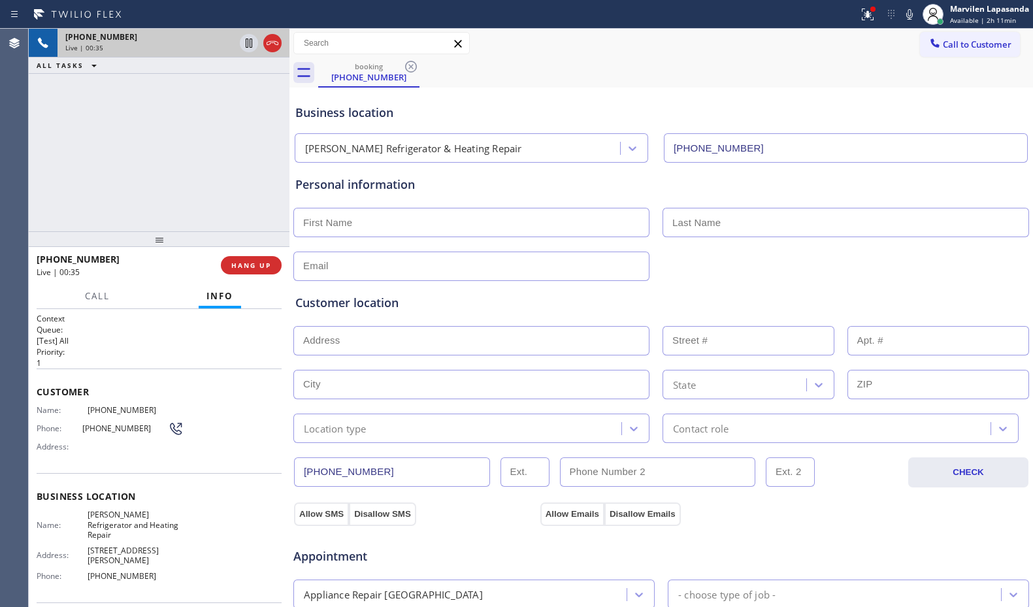
click at [274, 183] on div "[PHONE_NUMBER] Live | 00:35 ALL TASKS ALL TASKS ACTIVE TASKS TASKS IN WRAP UP" at bounding box center [159, 130] width 261 height 202
click at [274, 183] on div "[PHONE_NUMBER] Live | 00:36 ALL TASKS ALL TASKS ACTIVE TASKS TASKS IN WRAP UP" at bounding box center [159, 130] width 261 height 202
click at [274, 183] on div "[PHONE_NUMBER] Live | 00:37 ALL TASKS ALL TASKS ACTIVE TASKS TASKS IN WRAP UP" at bounding box center [159, 130] width 261 height 202
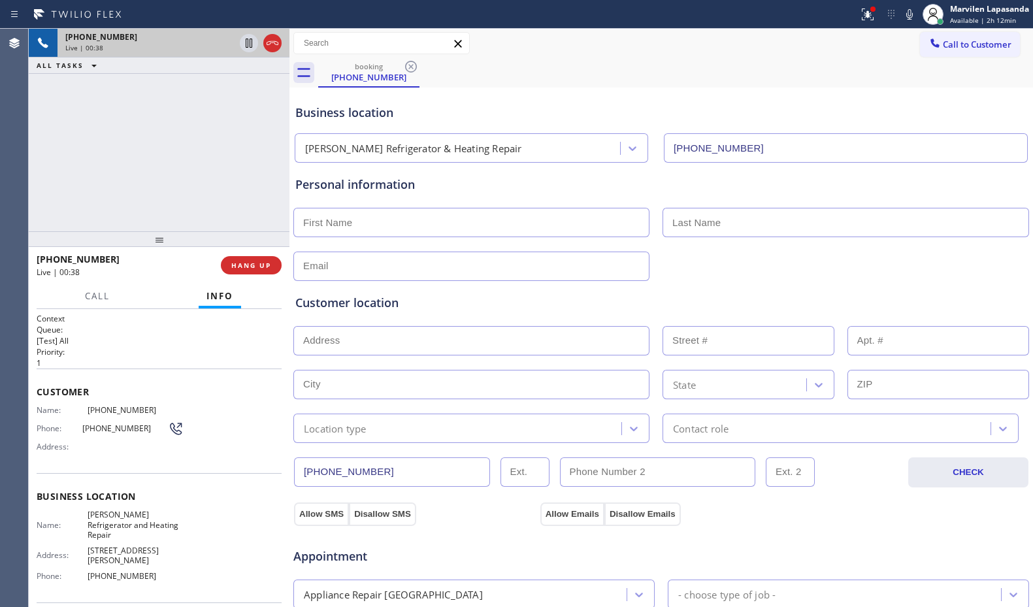
click at [84, 457] on div "Name: [PHONE_NUMBER] Phone: [PHONE_NUMBER] Address:" at bounding box center [110, 431] width 147 height 52
click at [85, 449] on span "Address:" at bounding box center [62, 447] width 51 height 10
click at [149, 231] on div at bounding box center [159, 239] width 261 height 16
click at [229, 216] on div "[PHONE_NUMBER] Live | 00:45 ALL TASKS ALL TASKS ACTIVE TASKS TASKS IN WRAP UP" at bounding box center [159, 130] width 261 height 202
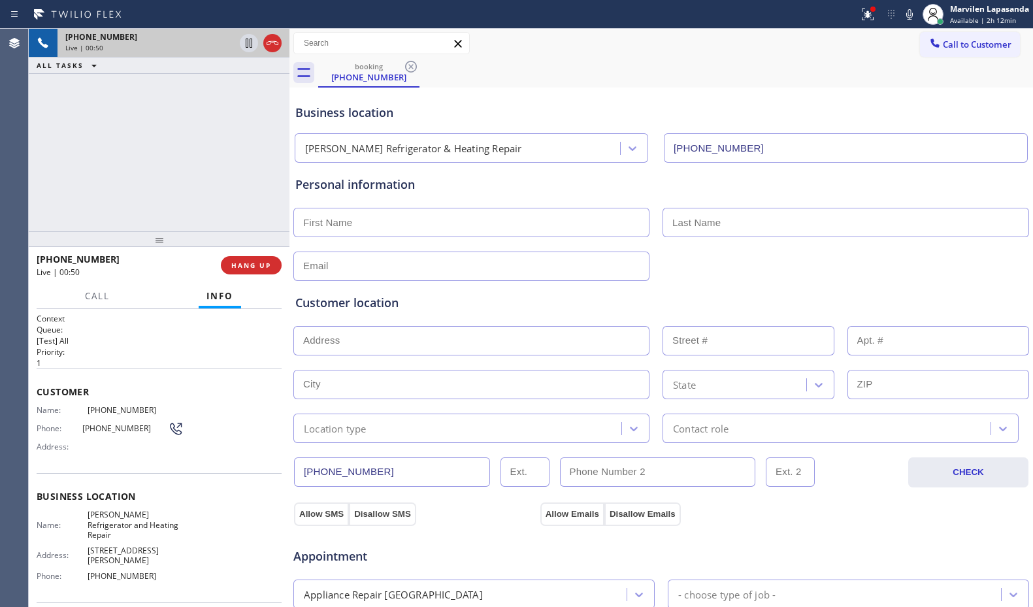
click at [143, 189] on div "[PHONE_NUMBER] Live | 00:50 ALL TASKS ALL TASKS ACTIVE TASKS TASKS IN WRAP UP" at bounding box center [159, 130] width 261 height 202
click at [186, 193] on div "[PHONE_NUMBER] Live | 00:51 ALL TASKS ALL TASKS ACTIVE TASKS TASKS IN WRAP UP" at bounding box center [159, 130] width 261 height 202
click at [223, 199] on div "[PHONE_NUMBER] Live | 00:51 ALL TASKS ALL TASKS ACTIVE TASKS TASKS IN WRAP UP" at bounding box center [159, 130] width 261 height 202
click at [224, 193] on div "[PHONE_NUMBER] Live | 00:54 ALL TASKS ALL TASKS ACTIVE TASKS TASKS IN WRAP UP" at bounding box center [159, 130] width 261 height 202
click at [223, 189] on div "[PHONE_NUMBER] Live | 00:54 ALL TASKS ALL TASKS ACTIVE TASKS TASKS IN WRAP UP" at bounding box center [159, 130] width 261 height 202
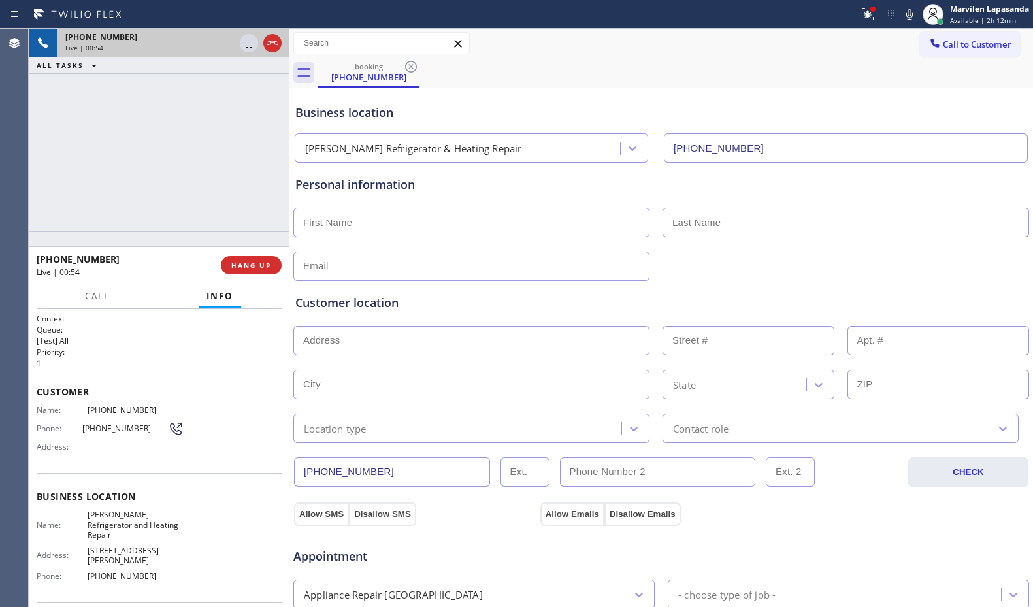
click at [221, 179] on div "[PHONE_NUMBER] Live | 00:54 ALL TASKS ALL TASKS ACTIVE TASKS TASKS IN WRAP UP" at bounding box center [159, 130] width 261 height 202
click at [221, 179] on div "[PHONE_NUMBER] Live | 00:55 ALL TASKS ALL TASKS ACTIVE TASKS TASKS IN WRAP UP" at bounding box center [159, 130] width 261 height 202
click at [221, 179] on div "[PHONE_NUMBER] Live | 00:59 ALL TASKS ALL TASKS ACTIVE TASKS TASKS IN WRAP UP" at bounding box center [159, 130] width 261 height 202
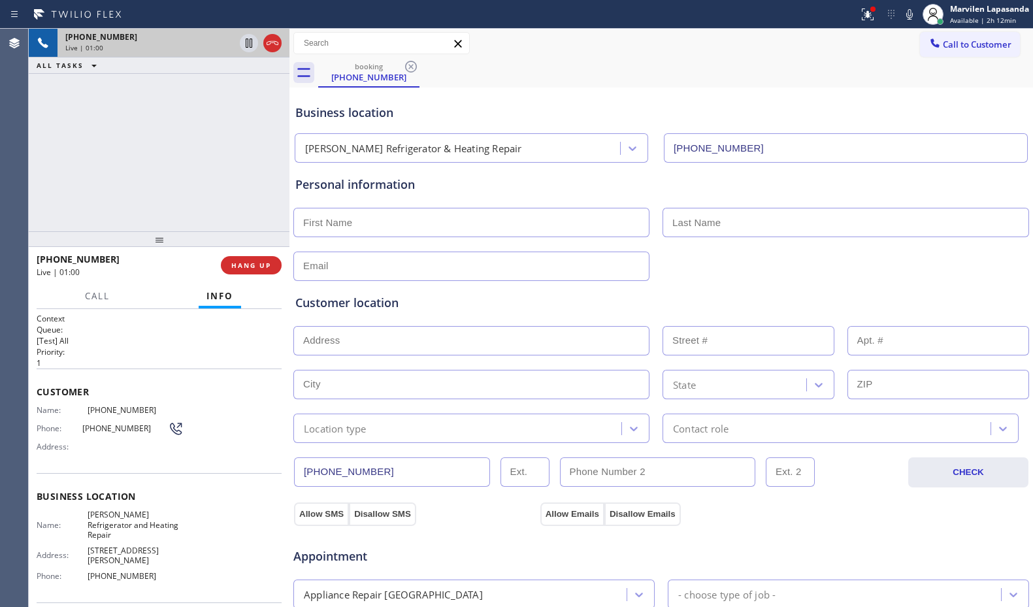
click at [221, 179] on div "[PHONE_NUMBER] Live | 01:00 ALL TASKS ALL TASKS ACTIVE TASKS TASKS IN WRAP UP" at bounding box center [159, 130] width 261 height 202
click at [255, 189] on div "[PHONE_NUMBER] Live | 01:01 ALL TASKS ALL TASKS ACTIVE TASKS TASKS IN WRAP UP" at bounding box center [159, 130] width 261 height 202
click at [250, 270] on button "HANG UP" at bounding box center [251, 265] width 61 height 18
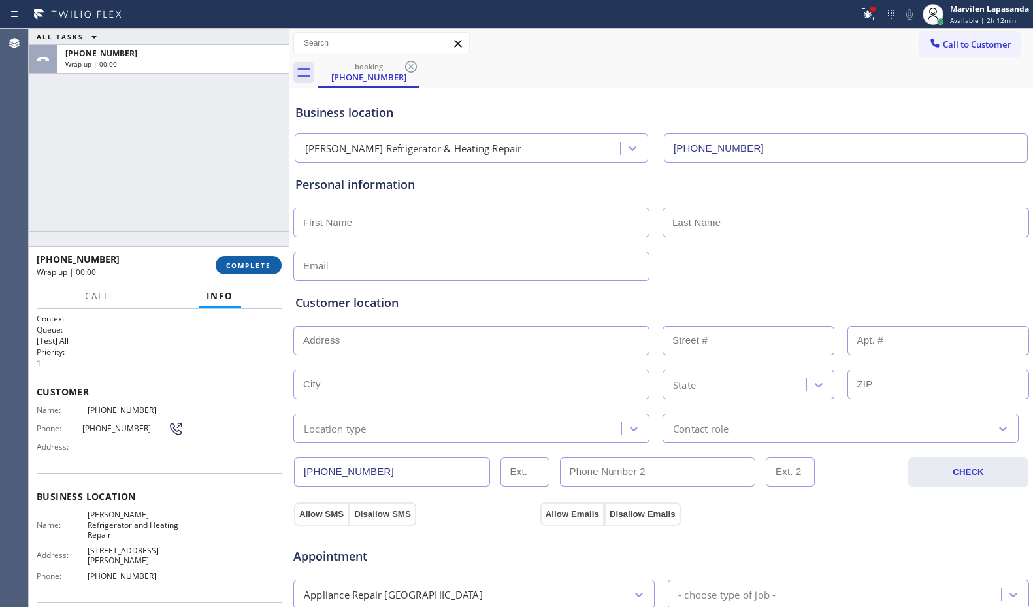
click at [250, 270] on button "COMPLETE" at bounding box center [249, 265] width 66 height 18
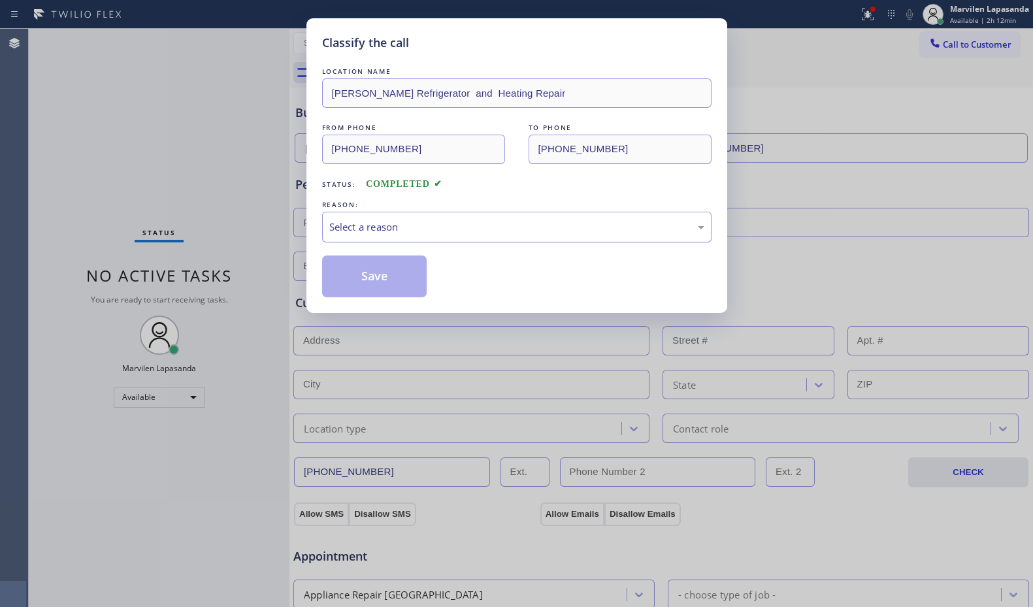
click at [355, 229] on div "Select a reason" at bounding box center [516, 226] width 375 height 15
click at [354, 285] on button "Save" at bounding box center [374, 276] width 105 height 42
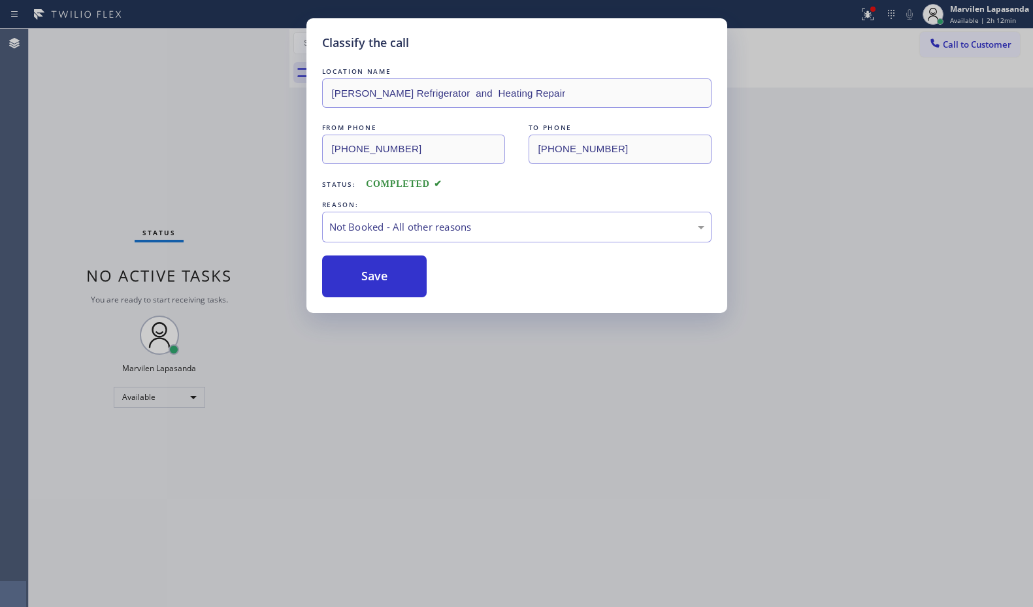
click at [354, 285] on button "Save" at bounding box center [374, 276] width 105 height 42
drag, startPoint x: 354, startPoint y: 285, endPoint x: 1014, endPoint y: 172, distance: 669.3
click at [361, 283] on button "Save" at bounding box center [374, 276] width 105 height 42
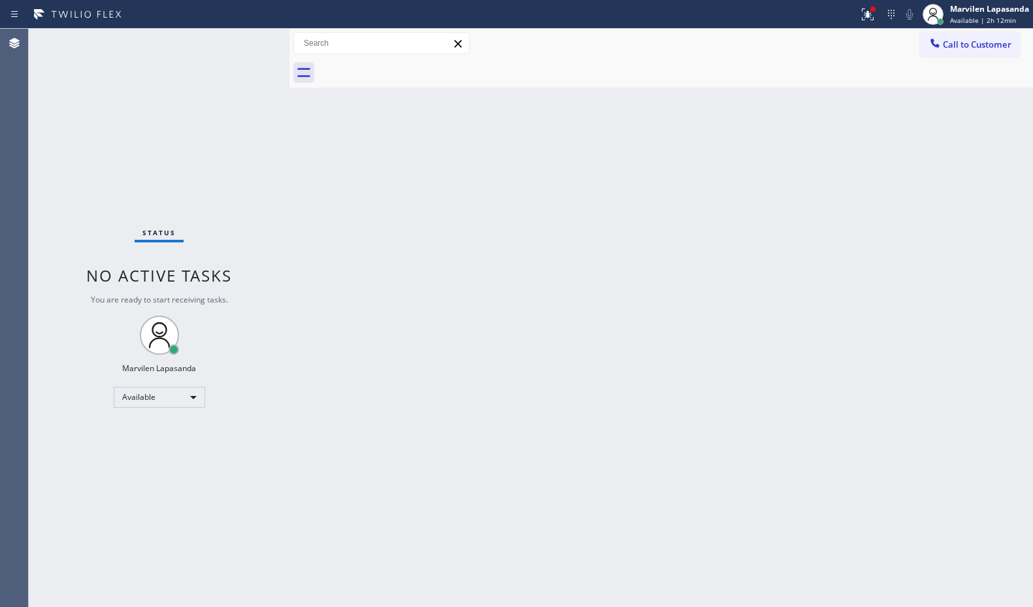
click at [385, 185] on div "Back to Dashboard Change Sender ID Customers Technicians Select a contact Outbo…" at bounding box center [660, 318] width 743 height 578
click at [806, 93] on div "Back to Dashboard Change Sender ID Customers Technicians Select a contact Outbo…" at bounding box center [660, 318] width 743 height 578
click at [813, 97] on div "Back to Dashboard Change Sender ID Customers Technicians Select a contact Outbo…" at bounding box center [660, 318] width 743 height 578
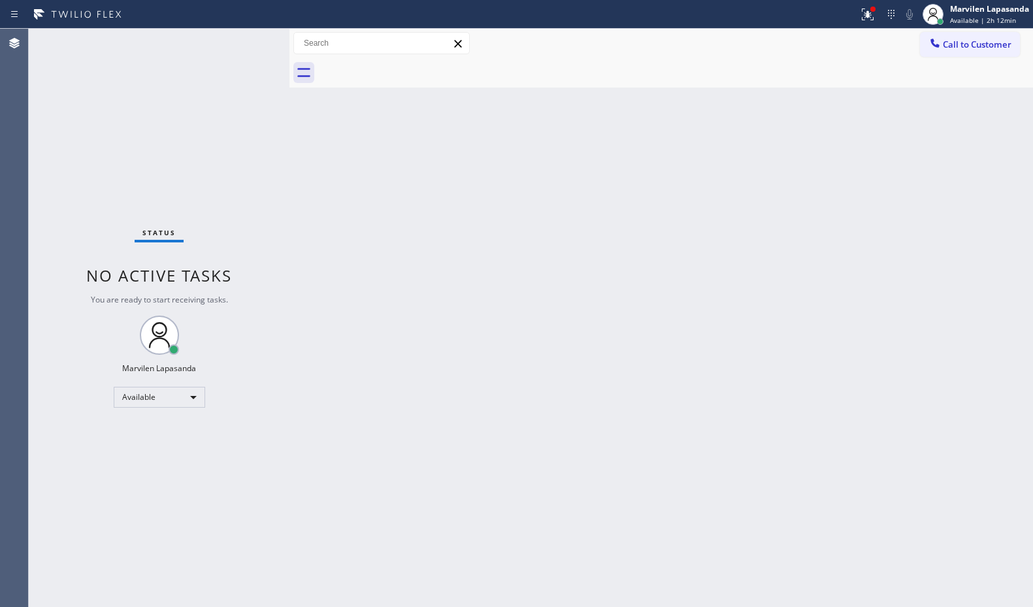
click at [809, 95] on div "Back to Dashboard Change Sender ID Customers Technicians Select a contact Outbo…" at bounding box center [660, 318] width 743 height 578
click at [858, 20] on div at bounding box center [867, 15] width 29 height 16
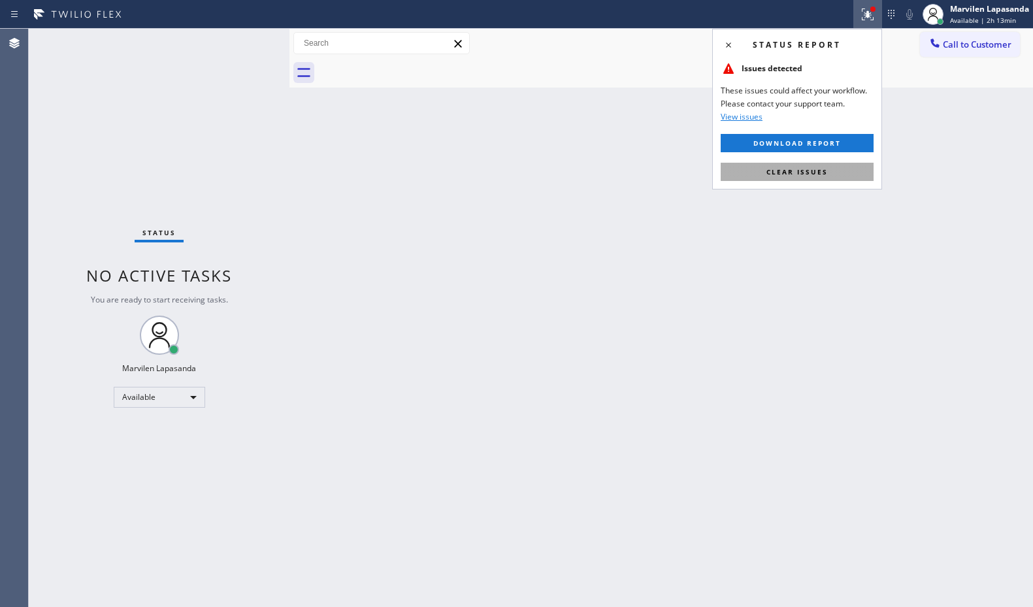
click at [813, 171] on span "Clear issues" at bounding box center [796, 171] width 61 height 9
click at [813, 171] on div "Back to Dashboard Change Sender ID Customers Technicians Select a contact Outbo…" at bounding box center [660, 318] width 743 height 578
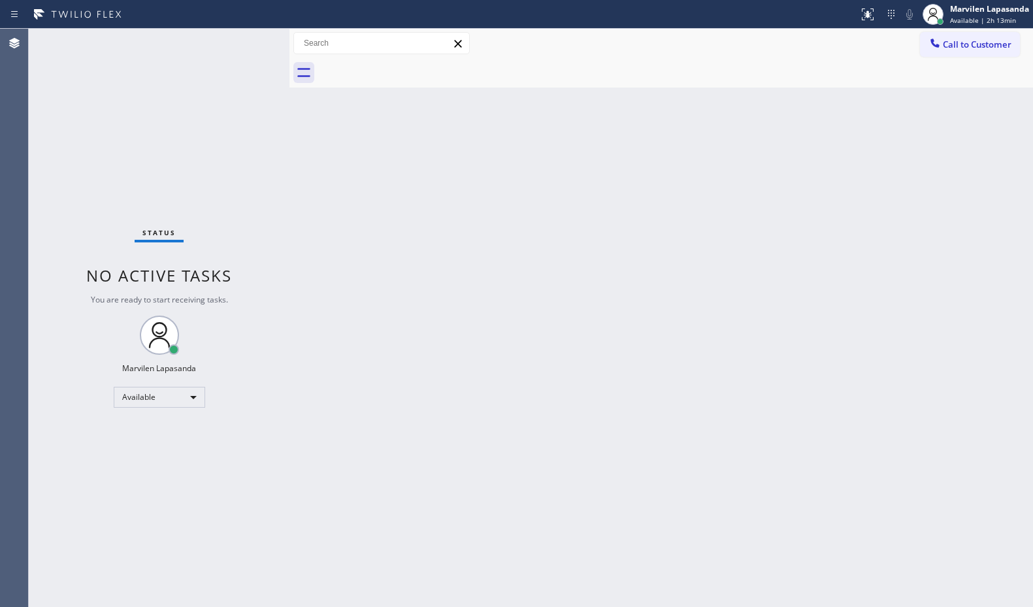
click at [721, 37] on div "Call to Customer Outbound call Location Quick Tune Service Your caller id phone…" at bounding box center [660, 43] width 743 height 23
click at [868, 72] on div at bounding box center [675, 72] width 715 height 29
click at [873, 83] on div at bounding box center [675, 72] width 715 height 29
click at [889, 103] on div "Back to Dashboard Change Sender ID Customers Technicians Select a contact Outbo…" at bounding box center [660, 318] width 743 height 578
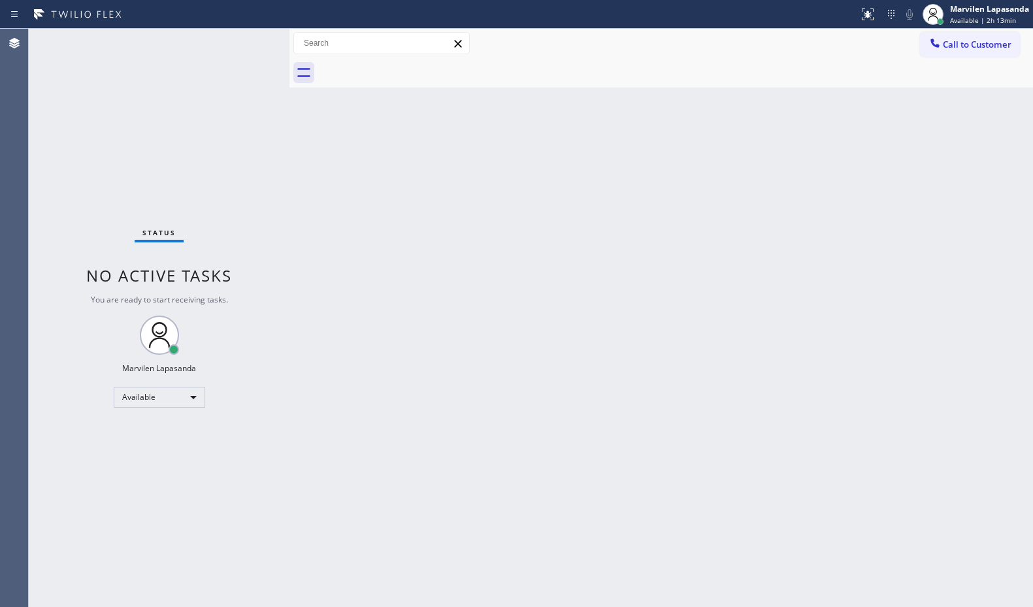
click at [889, 103] on div "Back to Dashboard Change Sender ID Customers Technicians Select a contact Outbo…" at bounding box center [660, 318] width 743 height 578
click at [717, 184] on div "Back to Dashboard Change Sender ID Customers Technicians Select a contact Outbo…" at bounding box center [660, 318] width 743 height 578
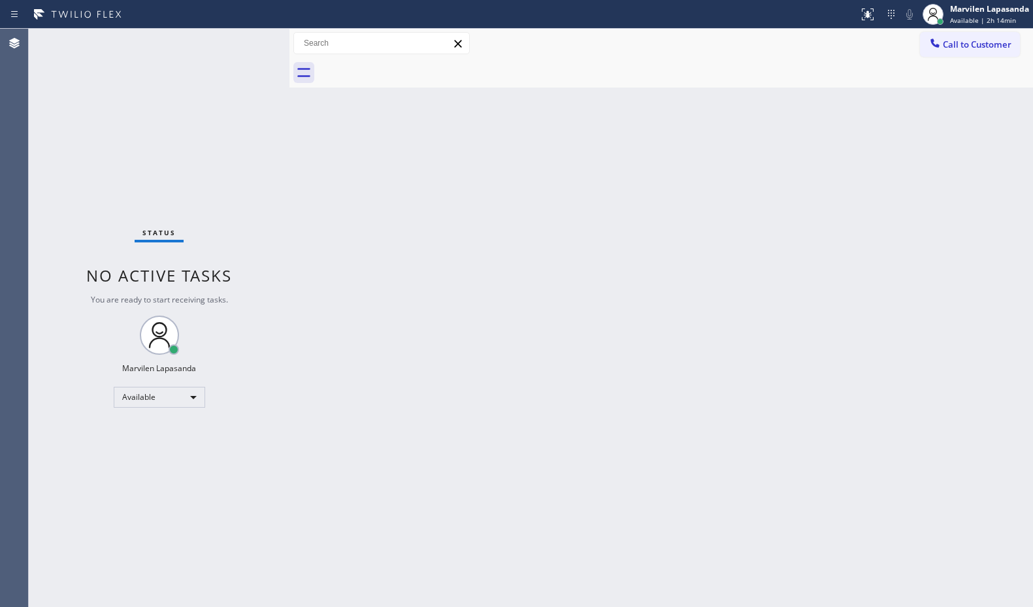
click at [717, 184] on div "Back to Dashboard Change Sender ID Customers Technicians Select a contact Outbo…" at bounding box center [660, 318] width 743 height 578
click at [982, 12] on div "Marvilen Lapasanda" at bounding box center [989, 8] width 79 height 11
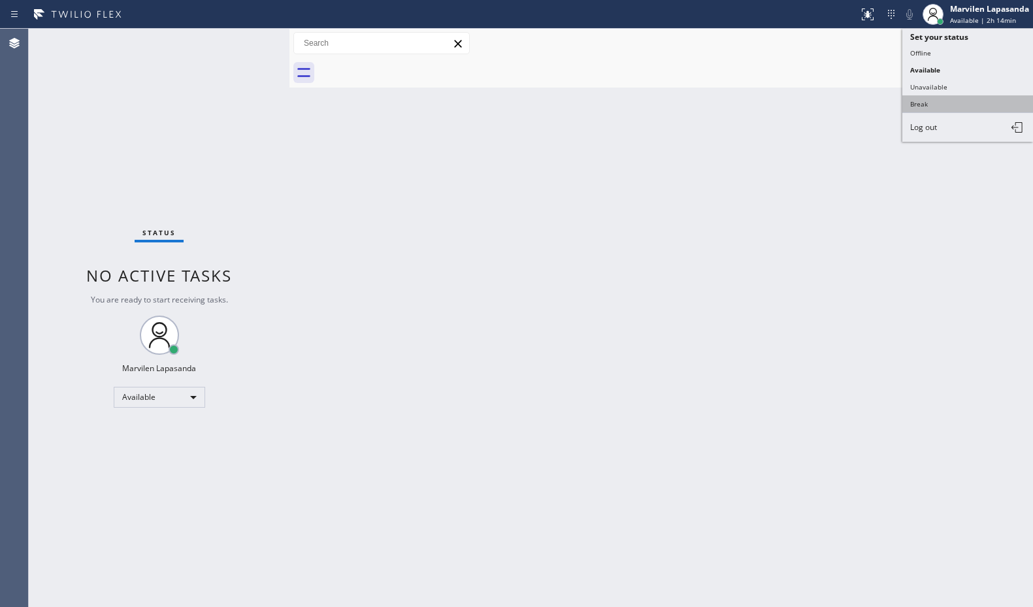
click at [929, 101] on button "Break" at bounding box center [967, 103] width 131 height 17
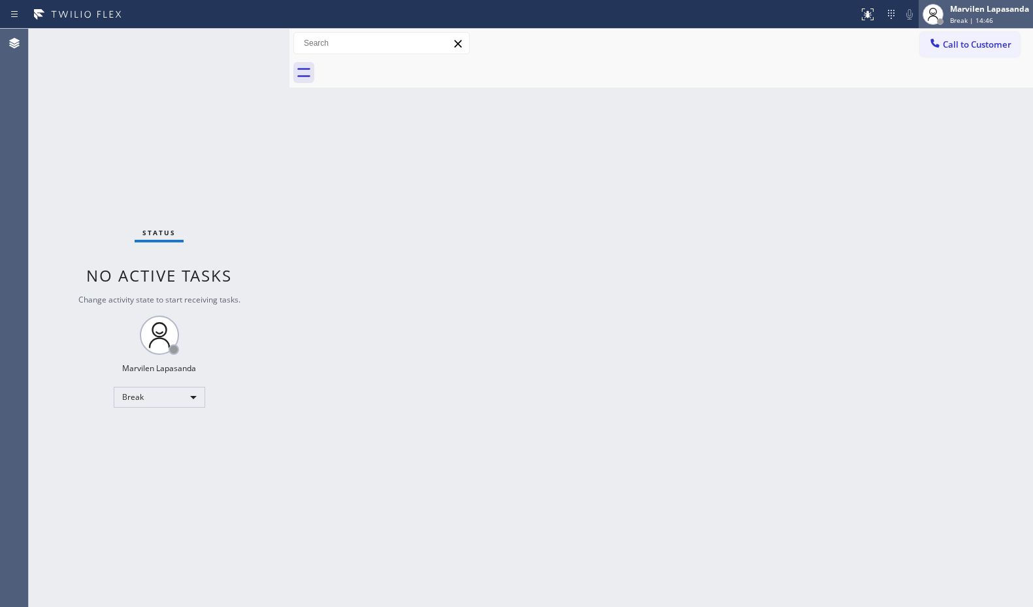
click at [969, 16] on span "Break | 14:46" at bounding box center [971, 20] width 43 height 9
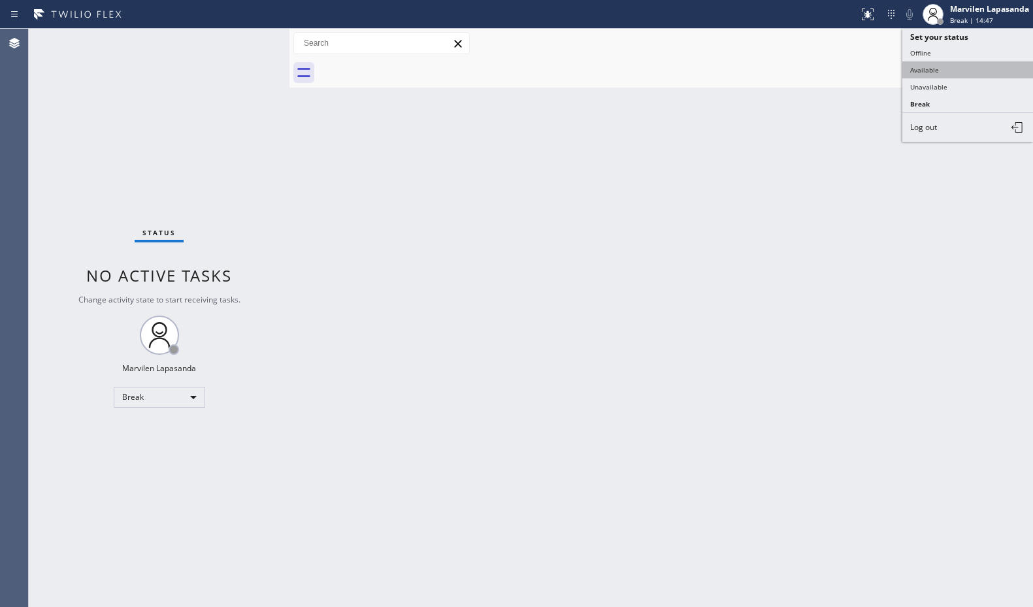
click at [933, 70] on button "Available" at bounding box center [967, 69] width 131 height 17
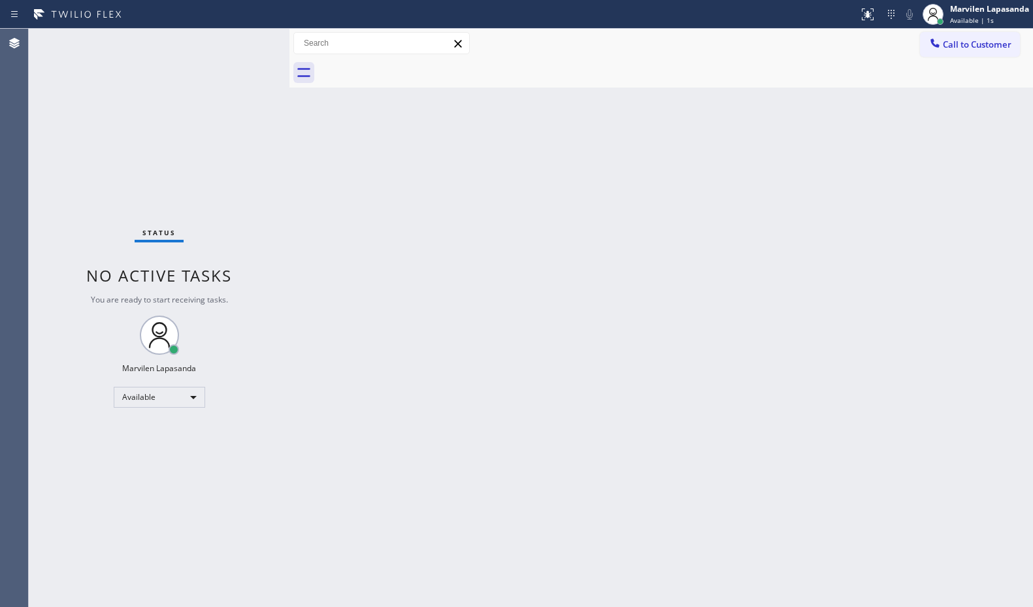
click at [531, 129] on div "Back to Dashboard Change Sender ID Customers Technicians Select a contact Outbo…" at bounding box center [660, 318] width 743 height 578
click at [61, 186] on div "Status No active tasks You are ready to start receiving tasks. Marvilen Lapasan…" at bounding box center [159, 318] width 261 height 578
click at [243, 39] on div "Status No active tasks You are ready to start receiving tasks. Marvilen Lapasan…" at bounding box center [159, 318] width 261 height 578
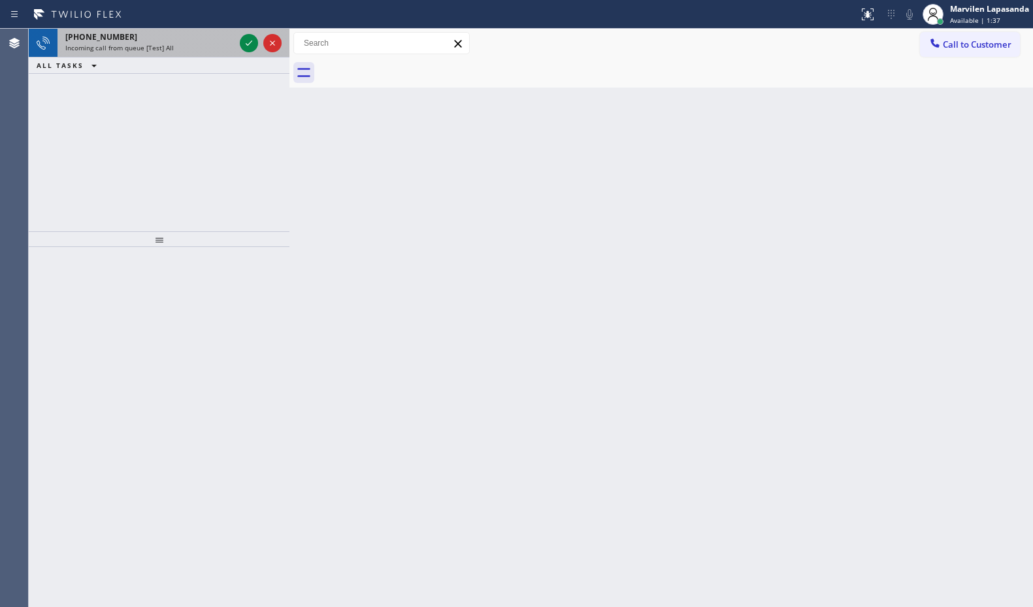
click at [205, 43] on div "Incoming call from queue [Test] All" at bounding box center [149, 47] width 169 height 9
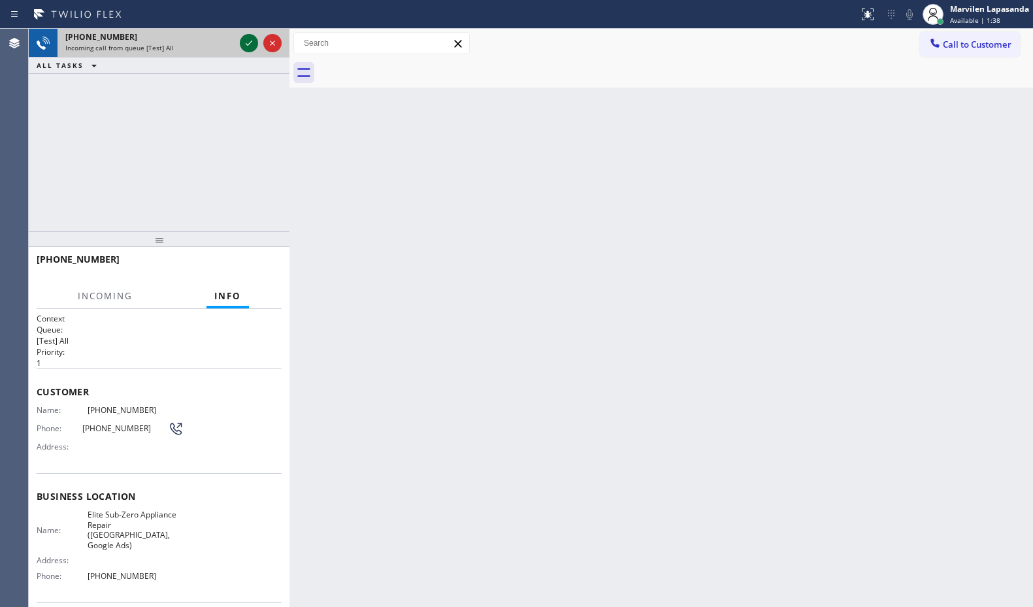
click at [248, 42] on icon at bounding box center [249, 43] width 16 height 16
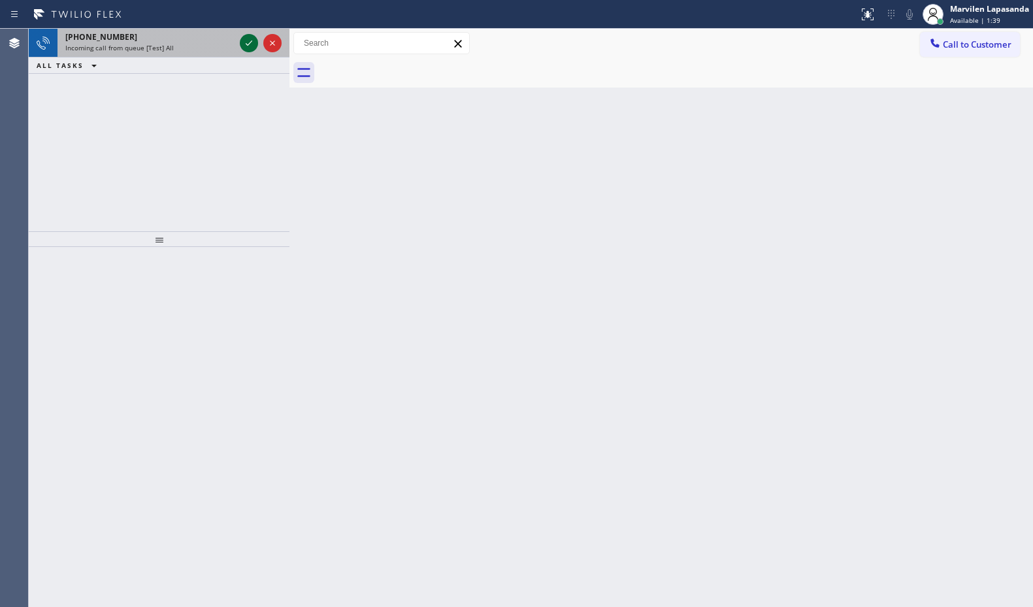
click at [247, 41] on icon at bounding box center [249, 43] width 16 height 16
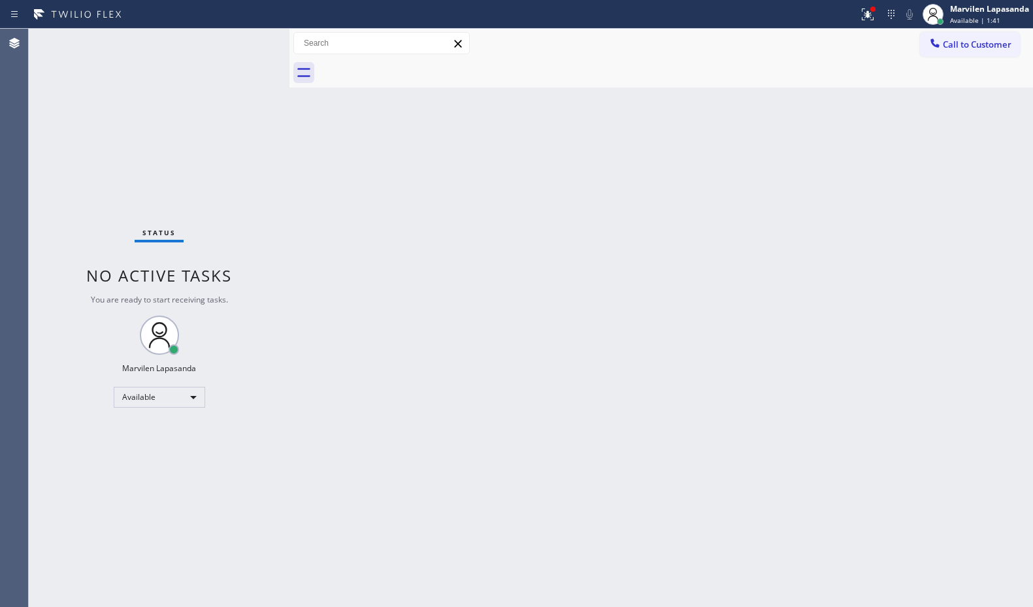
click at [248, 46] on div "Status No active tasks You are ready to start receiving tasks. Marvilen Lapasan…" at bounding box center [159, 318] width 261 height 578
click at [878, 23] on button at bounding box center [867, 14] width 29 height 29
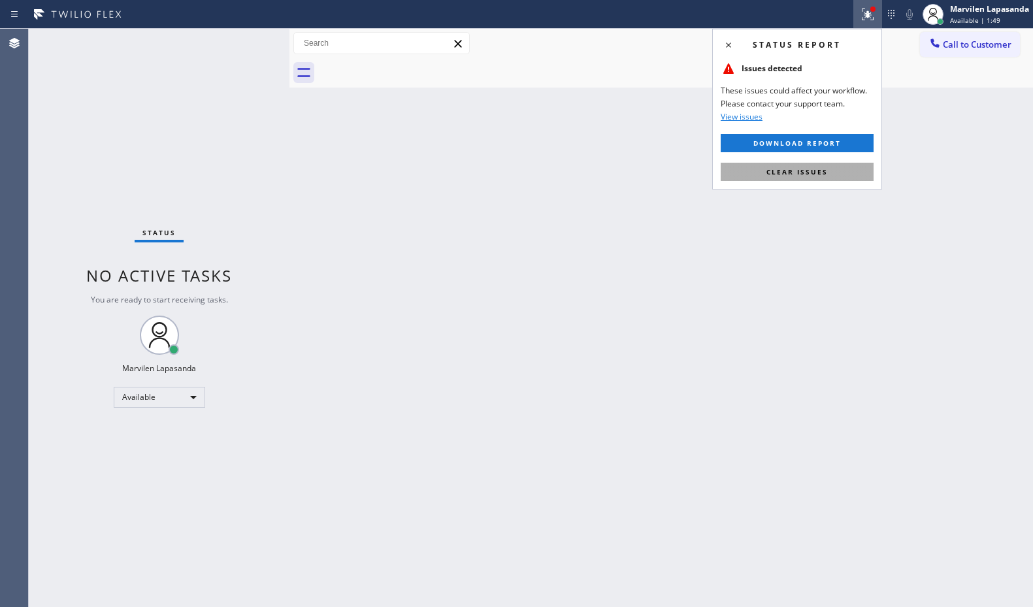
click at [811, 170] on span "Clear issues" at bounding box center [796, 171] width 61 height 9
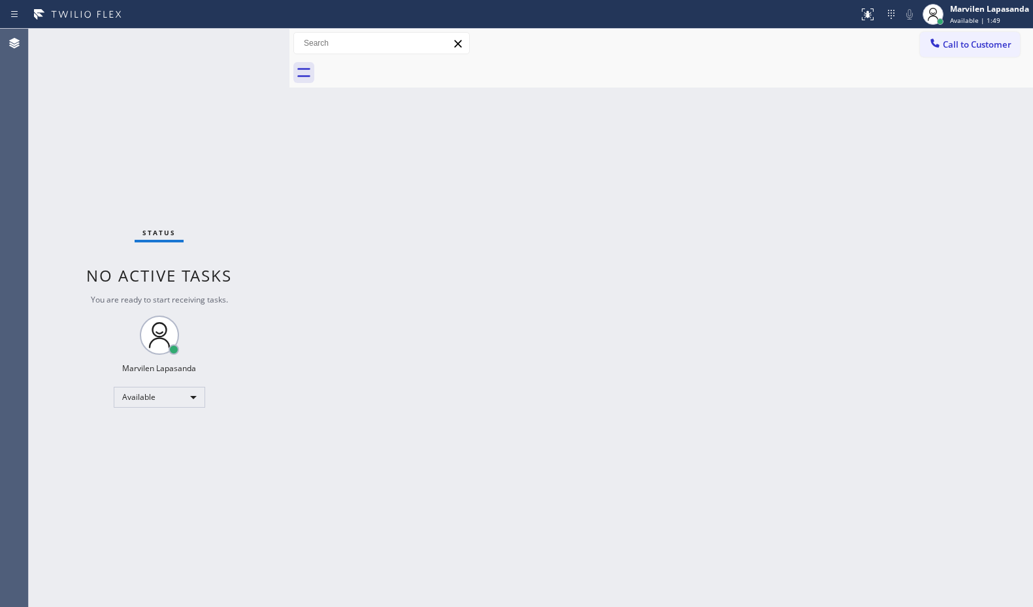
click at [811, 170] on div "Back to Dashboard Change Sender ID Customers Technicians Select a contact Outbo…" at bounding box center [660, 318] width 743 height 578
drag, startPoint x: 263, startPoint y: 42, endPoint x: 256, endPoint y: 43, distance: 6.6
click at [263, 42] on div "Status No active tasks You are ready to start receiving tasks. Marvilen Lapasan…" at bounding box center [159, 318] width 261 height 578
click at [244, 42] on div "Status No active tasks You are ready to start receiving tasks. Marvilen Lapasan…" at bounding box center [159, 318] width 261 height 578
click at [586, 179] on div "Back to Dashboard Change Sender ID Customers Technicians Select a contact Outbo…" at bounding box center [660, 318] width 743 height 578
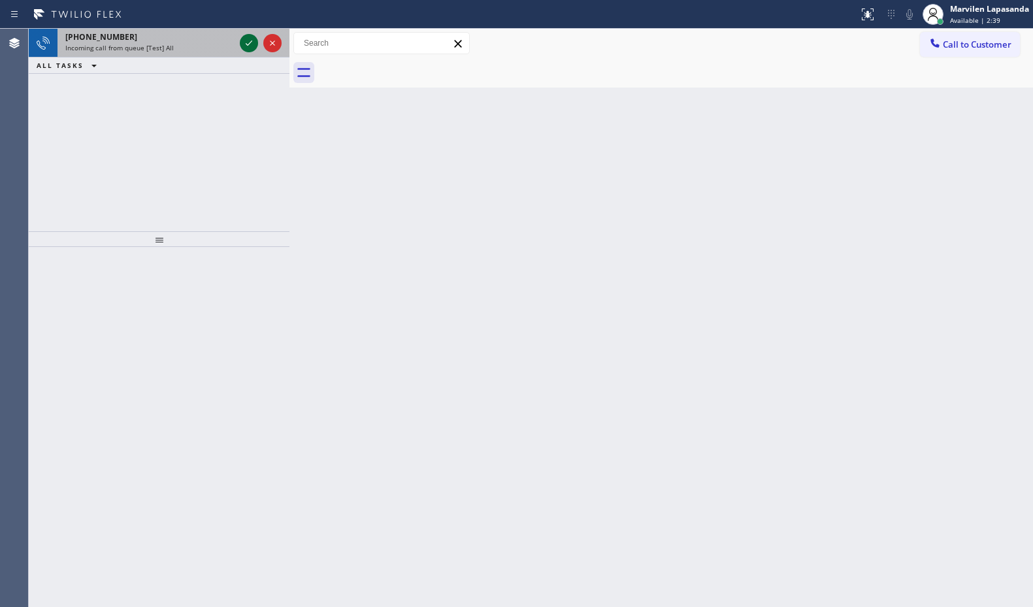
click at [245, 42] on icon at bounding box center [249, 43] width 16 height 16
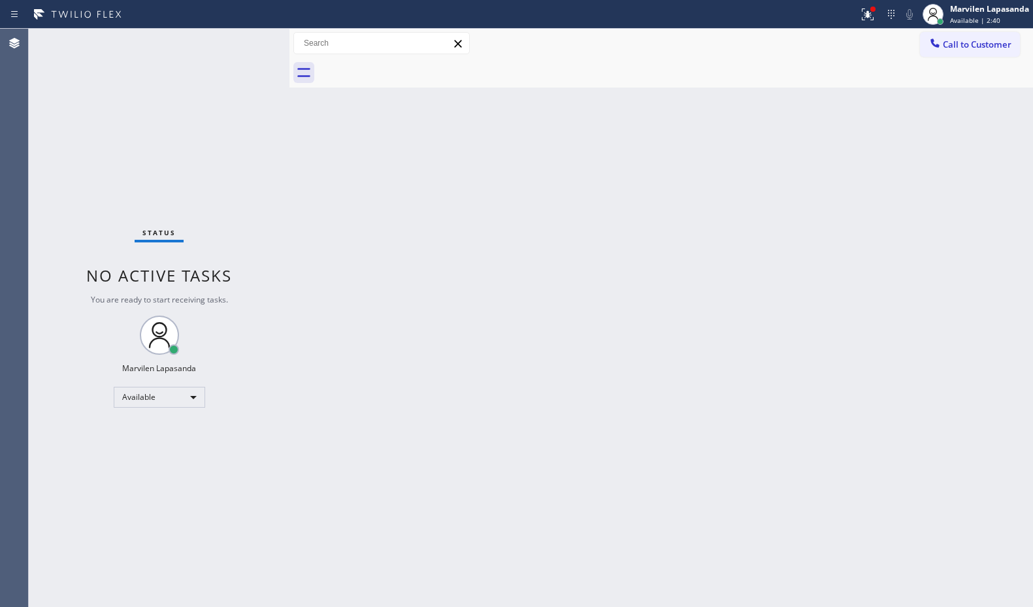
click at [245, 42] on div "Status No active tasks You are ready to start receiving tasks. Marvilen Lapasan…" at bounding box center [159, 318] width 261 height 578
click at [878, 20] on div at bounding box center [867, 15] width 29 height 16
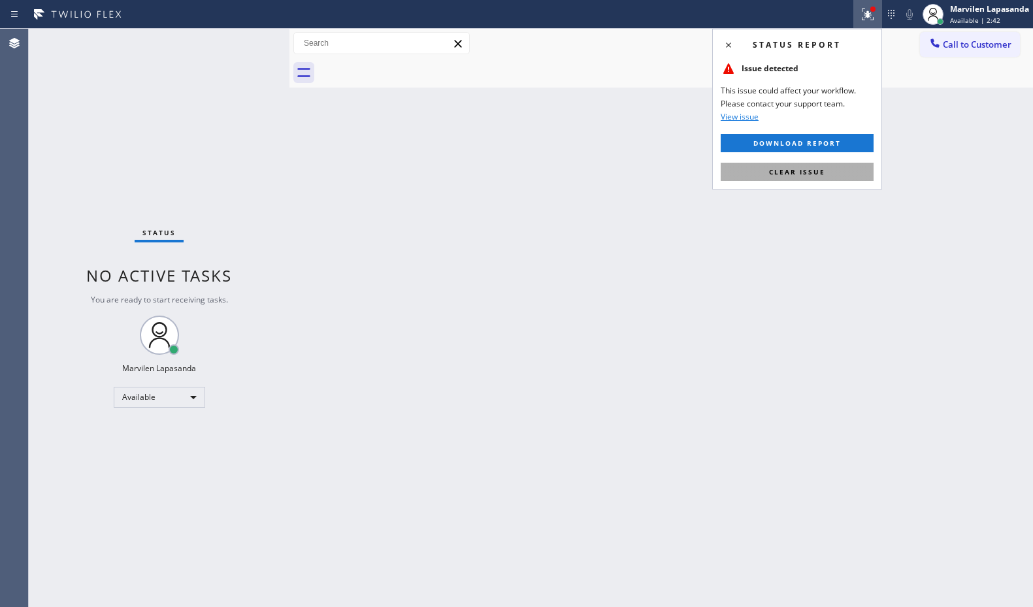
click at [786, 177] on button "Clear issue" at bounding box center [796, 172] width 153 height 18
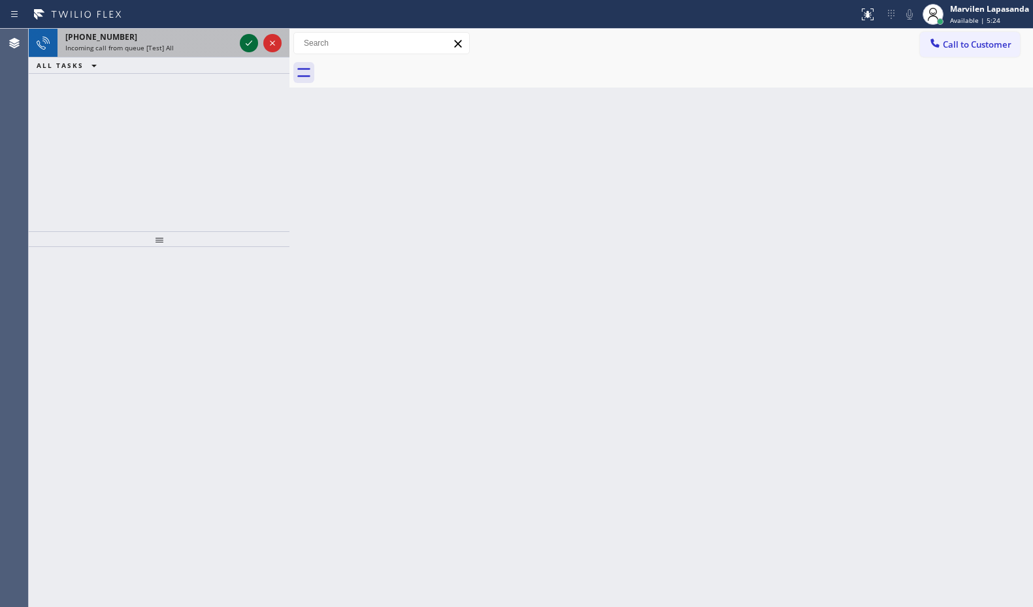
click at [244, 44] on icon at bounding box center [249, 43] width 16 height 16
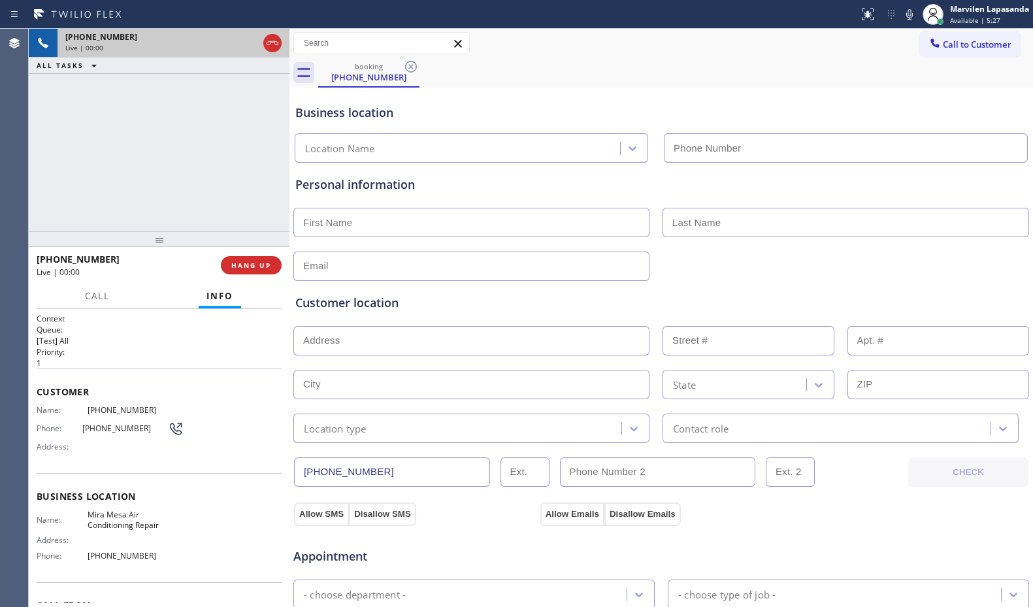
type input "[PHONE_NUMBER]"
click at [615, 37] on div "Call to Customer Outbound call Location Quick Tune Service Your caller id phone…" at bounding box center [660, 43] width 743 height 23
click at [904, 10] on icon at bounding box center [909, 15] width 16 height 16
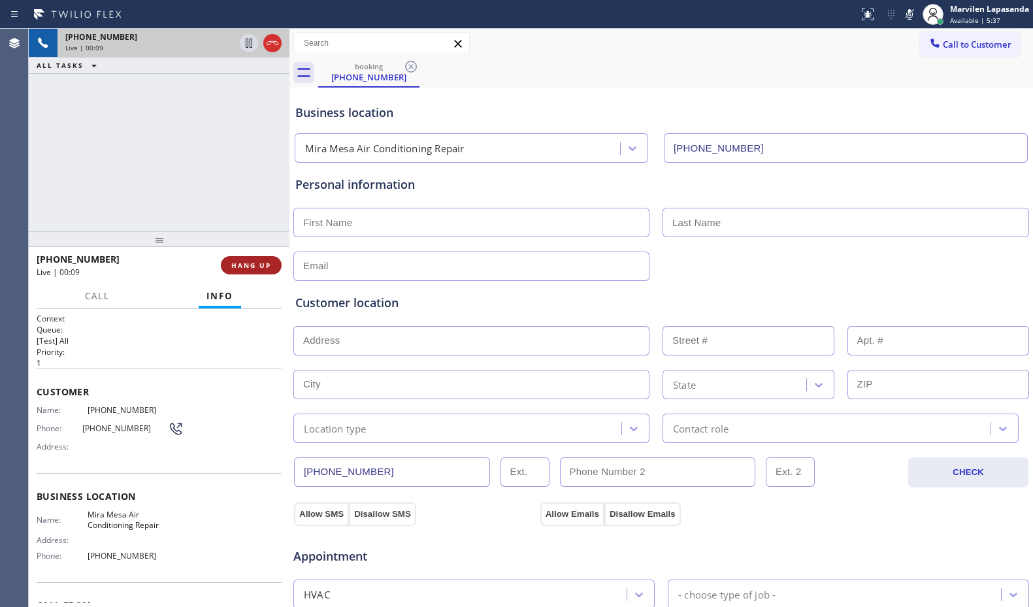
click at [246, 256] on button "HANG UP" at bounding box center [251, 265] width 61 height 18
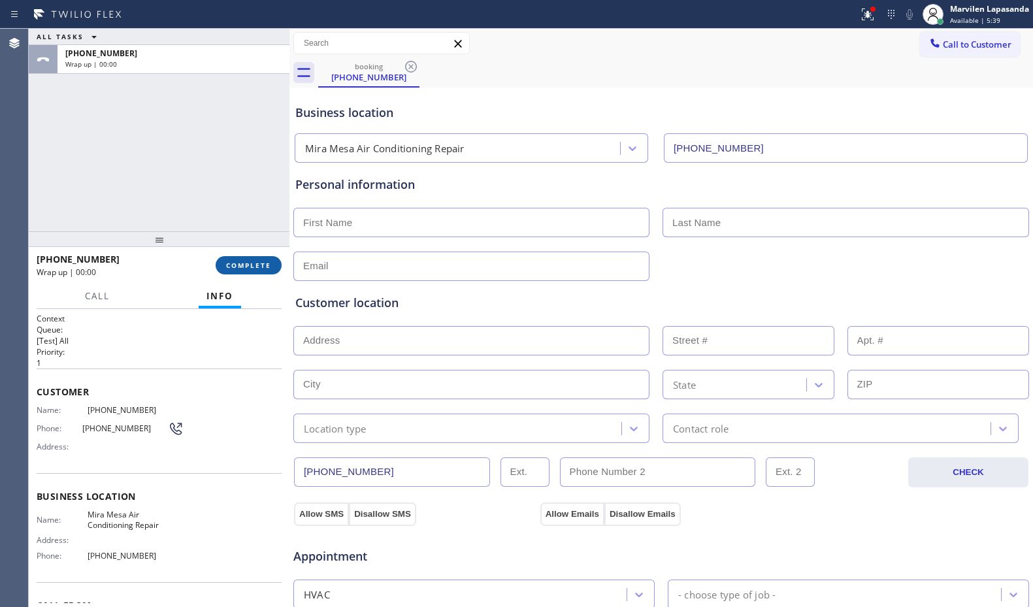
click at [245, 259] on button "COMPLETE" at bounding box center [249, 265] width 66 height 18
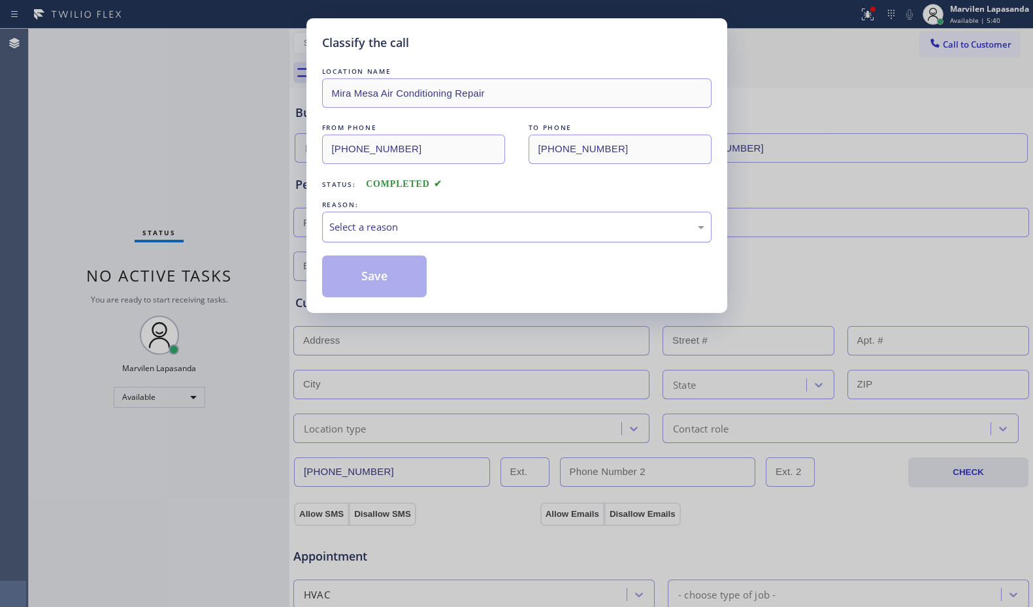
drag, startPoint x: 360, startPoint y: 230, endPoint x: 363, endPoint y: 236, distance: 7.3
click at [360, 231] on div "Select a reason" at bounding box center [516, 226] width 375 height 15
click at [373, 279] on button "Save" at bounding box center [374, 276] width 105 height 42
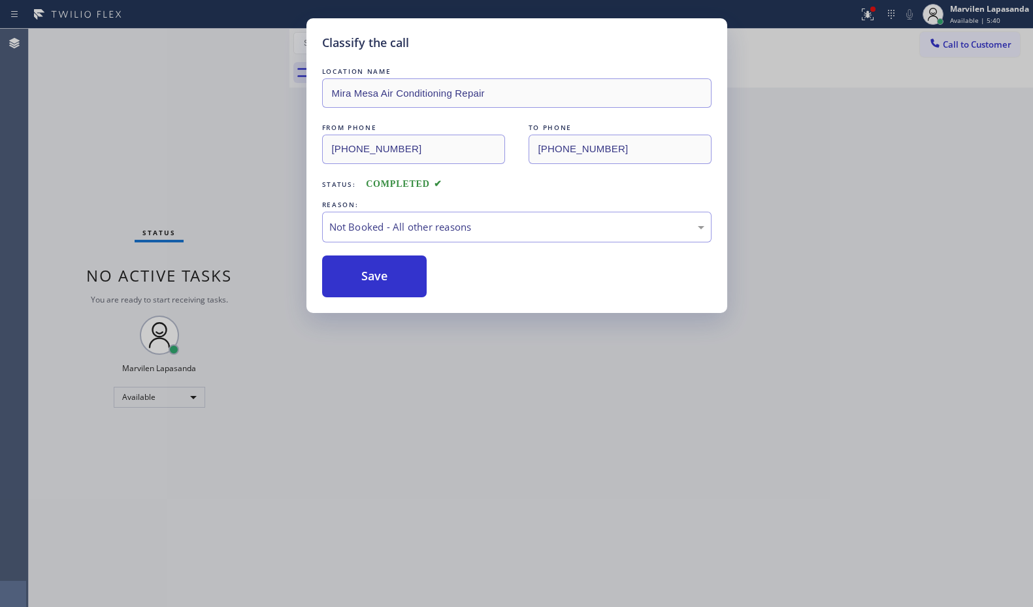
click at [373, 279] on button "Save" at bounding box center [374, 276] width 105 height 42
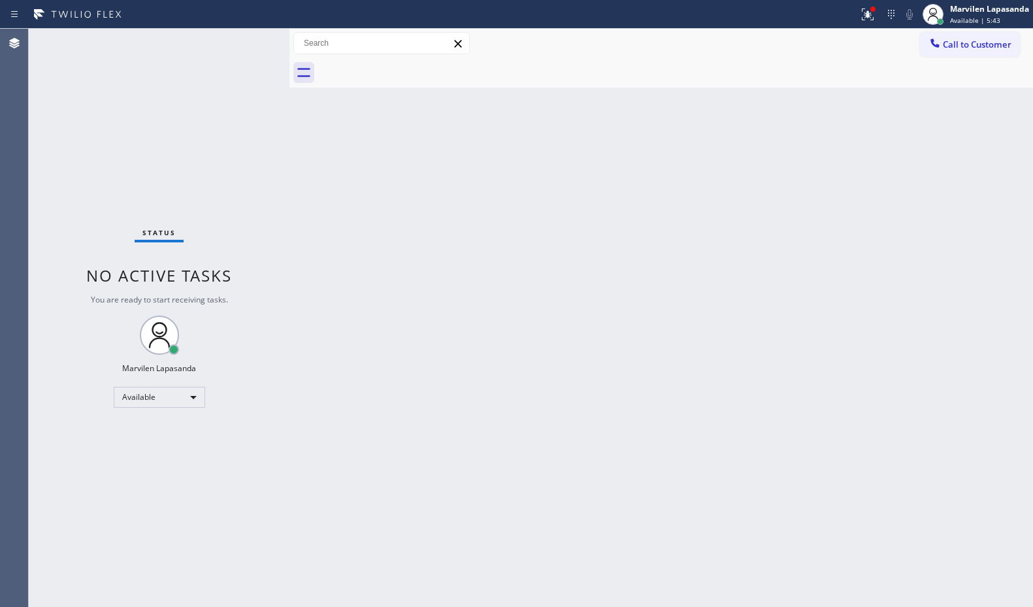
click at [254, 46] on div "Status No active tasks You are ready to start receiving tasks. Marvilen Lapasan…" at bounding box center [159, 318] width 261 height 578
click at [244, 53] on div "Status No active tasks You are ready to start receiving tasks. Marvilen Lapasan…" at bounding box center [159, 318] width 261 height 578
click at [254, 40] on div "Status No active tasks You are ready to start receiving tasks. Marvilen Lapasan…" at bounding box center [159, 318] width 261 height 578
click at [869, 18] on icon at bounding box center [868, 15] width 16 height 16
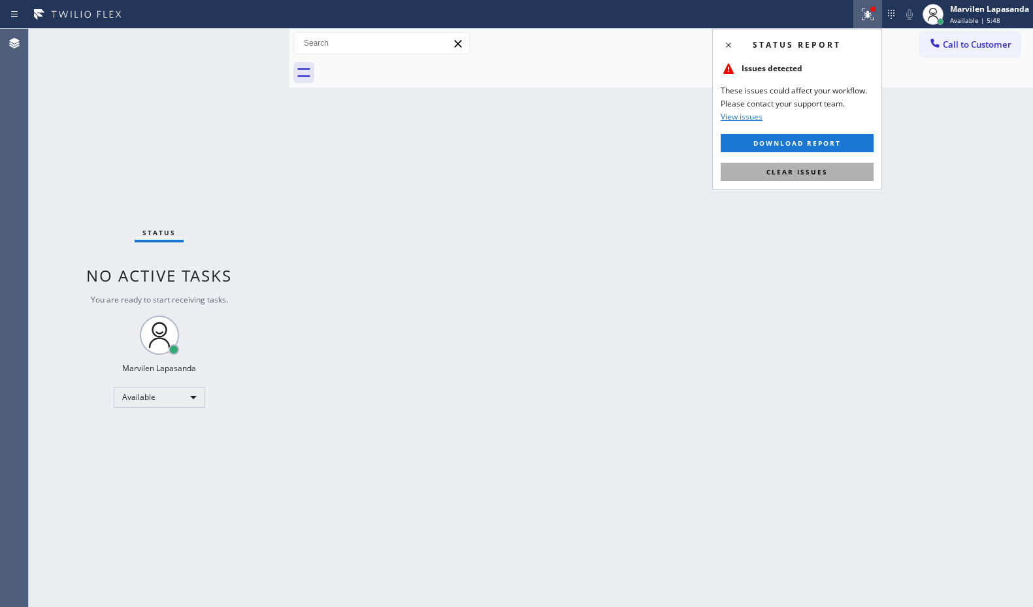
click at [797, 172] on span "Clear issues" at bounding box center [796, 171] width 61 height 9
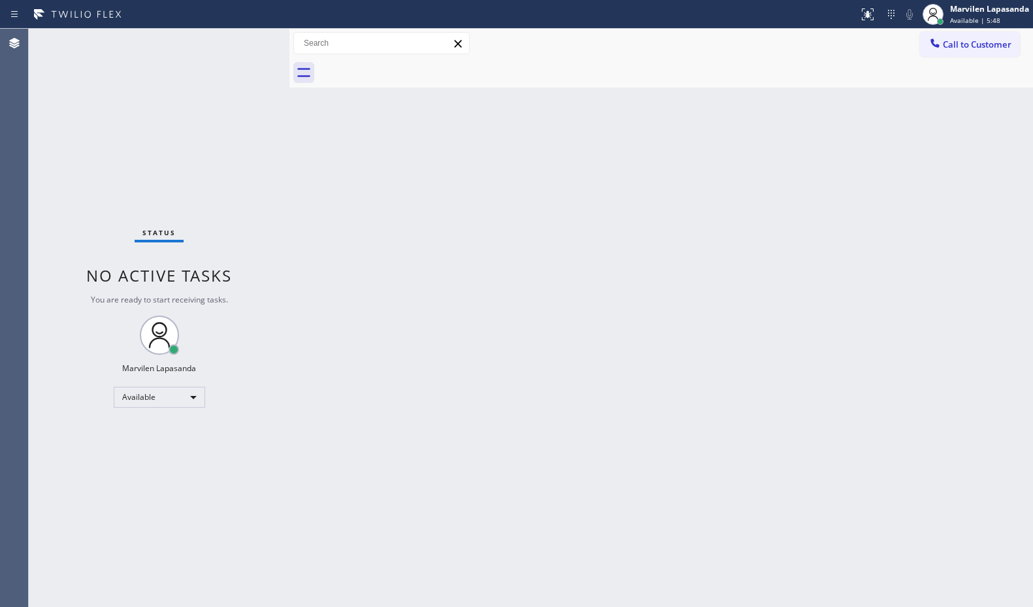
click at [797, 172] on div "Back to Dashboard Change Sender ID Customers Technicians Select a contact Outbo…" at bounding box center [660, 318] width 743 height 578
click at [246, 41] on div "Status No active tasks You are ready to start receiving tasks. Marvilen Lapasan…" at bounding box center [159, 318] width 261 height 578
click at [248, 39] on div "Status No active tasks You are ready to start receiving tasks. Marvilen Lapasan…" at bounding box center [159, 318] width 261 height 578
click at [248, 59] on div "Status No active tasks You are ready to start receiving tasks. Marvilen Lapasan…" at bounding box center [159, 318] width 261 height 578
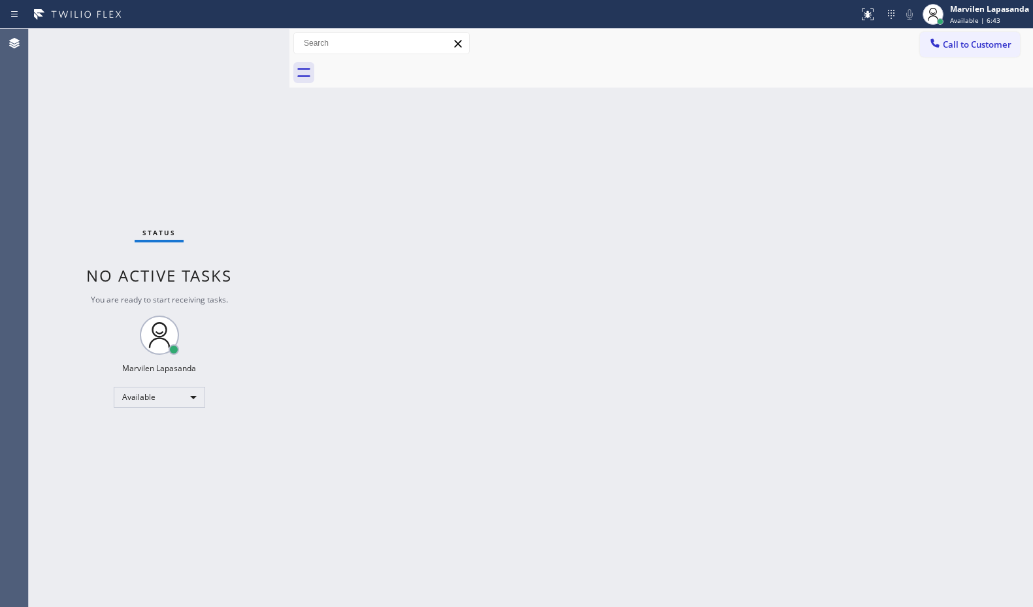
click at [262, 56] on div "Status No active tasks You are ready to start receiving tasks. Marvilen Lapasan…" at bounding box center [159, 318] width 261 height 578
click at [249, 42] on div "Status No active tasks You are ready to start receiving tasks. Marvilen Lapasan…" at bounding box center [159, 318] width 261 height 578
click at [244, 42] on div "Status No active tasks You are ready to start receiving tasks. Marvilen Lapasan…" at bounding box center [159, 318] width 261 height 578
drag, startPoint x: 865, startPoint y: 0, endPoint x: 265, endPoint y: 151, distance: 619.5
click at [265, 151] on div "Status No active tasks You are ready to start receiving tasks. Marvilen Lapasan…" at bounding box center [159, 318] width 261 height 578
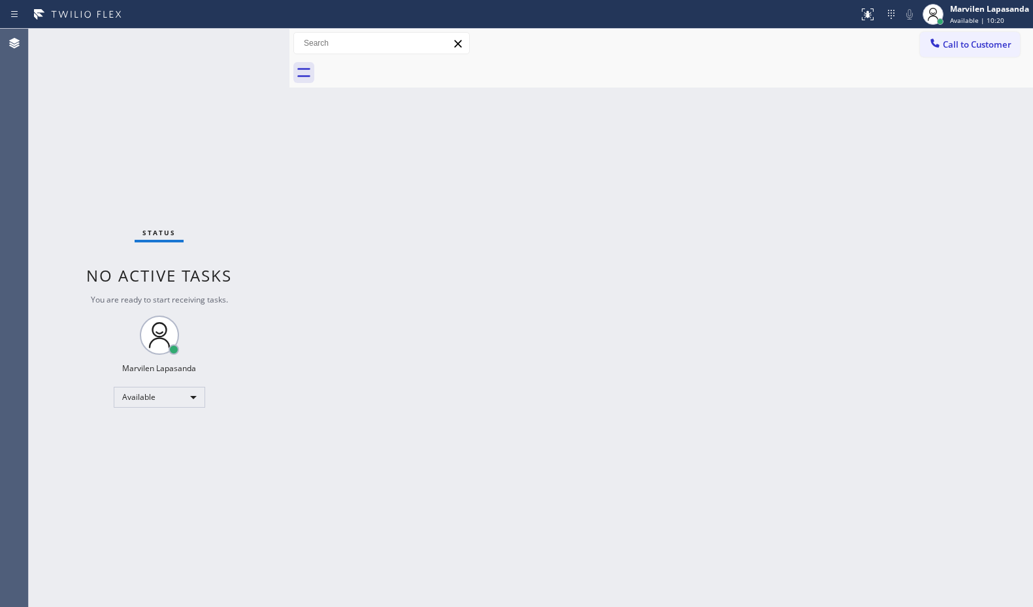
click at [586, 36] on div "Call to Customer Outbound call Location Quick Tune Service Your caller id phone…" at bounding box center [660, 43] width 743 height 23
click at [240, 26] on div "Status report No issues detected If you experience an issue, please download th…" at bounding box center [516, 14] width 1033 height 29
click at [244, 49] on div "Status No active tasks You are ready to start receiving tasks. Marvilen Lapasan…" at bounding box center [159, 318] width 261 height 578
click at [244, 46] on div "Status No active tasks You are ready to start receiving tasks. Marvilen Lapasan…" at bounding box center [159, 318] width 261 height 578
click at [242, 42] on div "Status No active tasks You are ready to start receiving tasks. Marvilen Lapasan…" at bounding box center [159, 318] width 261 height 578
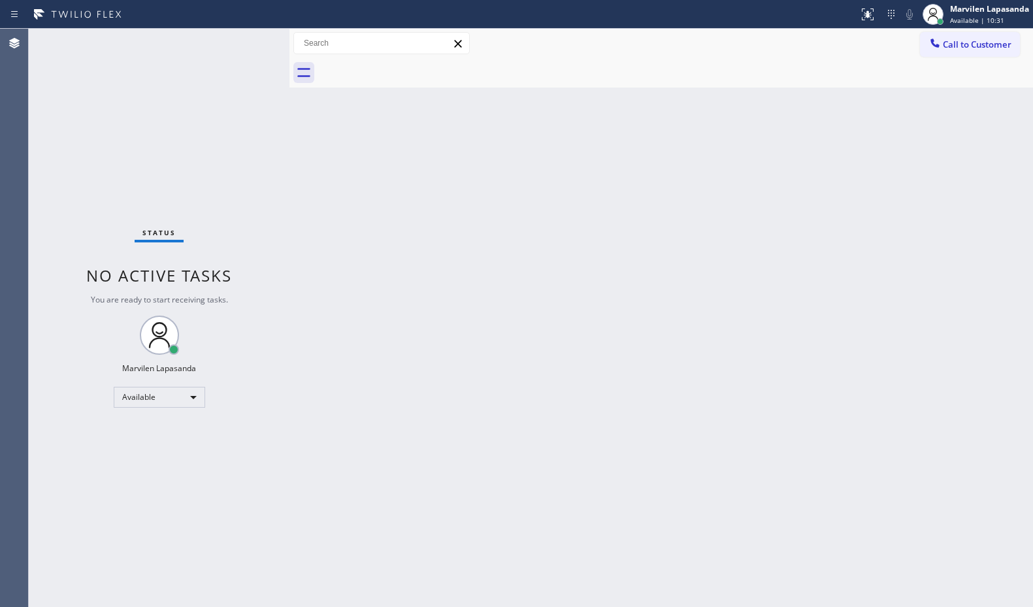
click at [246, 38] on div "Status No active tasks You are ready to start receiving tasks. Marvilen Lapasan…" at bounding box center [159, 318] width 261 height 578
click at [242, 37] on div "Status No active tasks You are ready to start receiving tasks. Marvilen Lapasan…" at bounding box center [159, 318] width 261 height 578
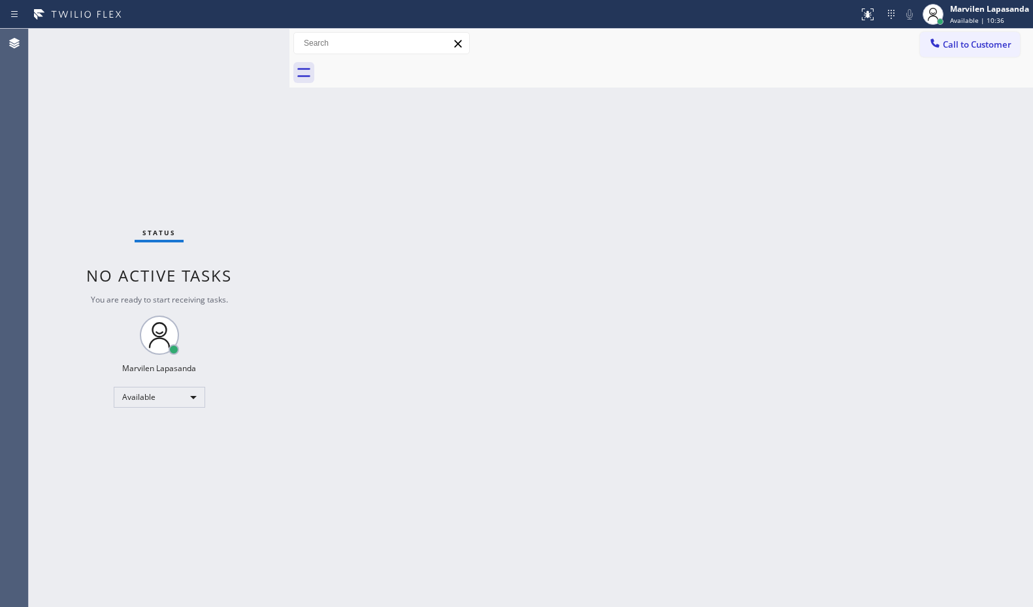
click at [242, 37] on div "Status No active tasks You are ready to start receiving tasks. Marvilen Lapasan…" at bounding box center [159, 318] width 261 height 578
click at [634, 170] on div "Back to Dashboard Change Sender ID Customers Technicians Select a contact Outbo…" at bounding box center [660, 318] width 743 height 578
click at [813, 27] on div "Status report No issues detected If you experience an issue, please download th…" at bounding box center [516, 14] width 1033 height 29
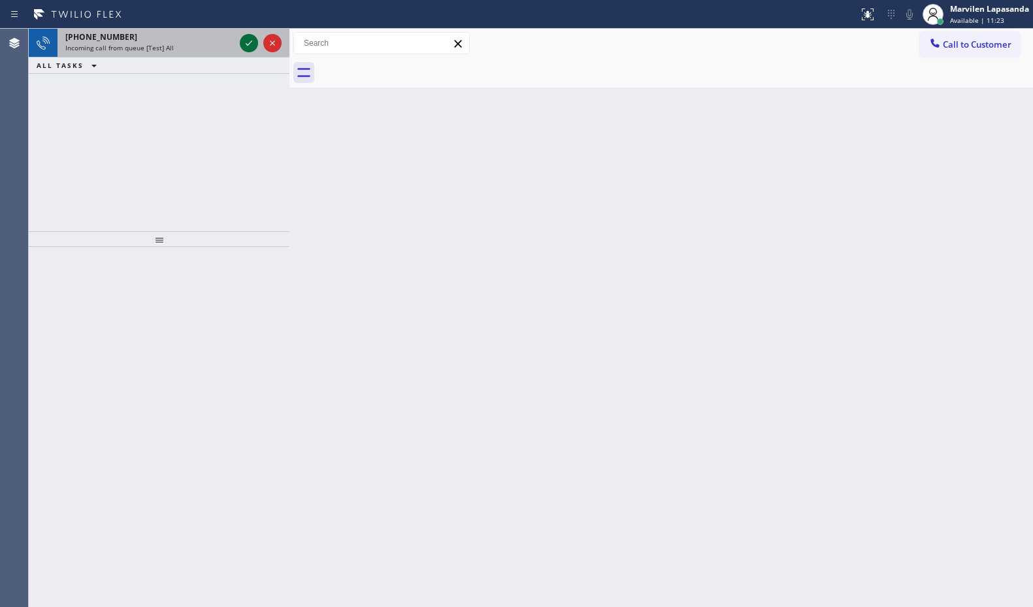
click at [254, 46] on icon at bounding box center [249, 43] width 16 height 16
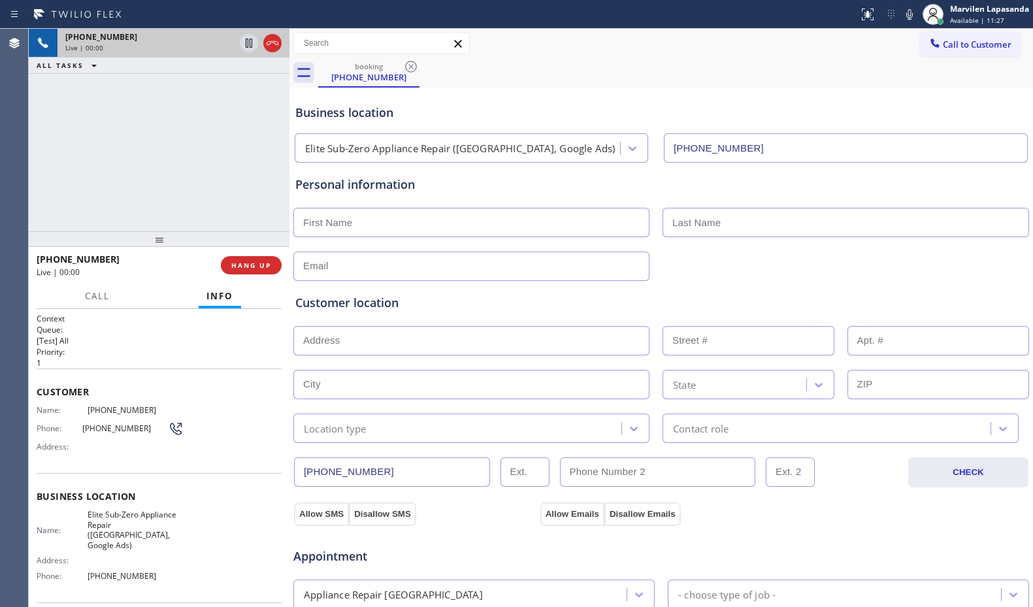
type input "[PHONE_NUMBER]"
click at [79, 478] on div "Business location Name: Elite Sub-Zero Appliance Repair ([GEOGRAPHIC_DATA], Goo…" at bounding box center [159, 537] width 245 height 129
click at [61, 473] on div "Business location Name: Elite Sub-Zero Appliance Repair ([GEOGRAPHIC_DATA], Goo…" at bounding box center [159, 537] width 245 height 129
click at [52, 464] on div "Customer Name: [PHONE_NUMBER] Phone: [PHONE_NUMBER] Address:" at bounding box center [159, 420] width 245 height 105
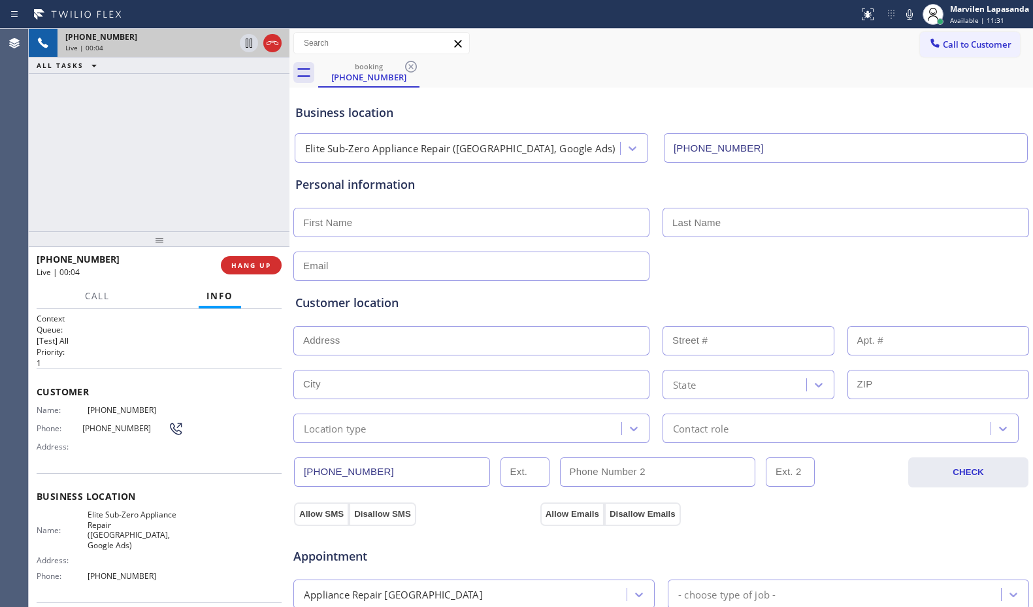
click at [801, 60] on div "booking [PHONE_NUMBER]" at bounding box center [675, 72] width 715 height 29
drag, startPoint x: 871, startPoint y: 63, endPoint x: 882, endPoint y: 67, distance: 11.6
click at [873, 65] on div "booking [PHONE_NUMBER]" at bounding box center [675, 72] width 715 height 29
drag, startPoint x: 882, startPoint y: 67, endPoint x: 899, endPoint y: 40, distance: 31.5
click at [886, 67] on div "booking [PHONE_NUMBER]" at bounding box center [675, 72] width 715 height 29
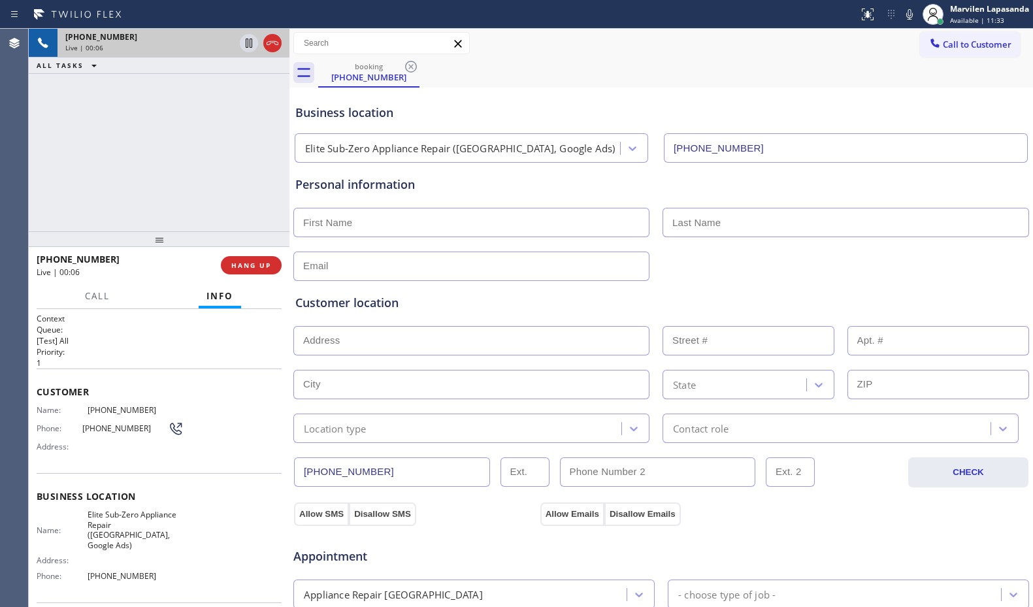
click at [907, 18] on icon at bounding box center [909, 15] width 16 height 16
click at [911, 16] on icon at bounding box center [909, 15] width 16 height 16
click at [79, 421] on div "Phone: [PHONE_NUMBER]" at bounding box center [110, 429] width 147 height 16
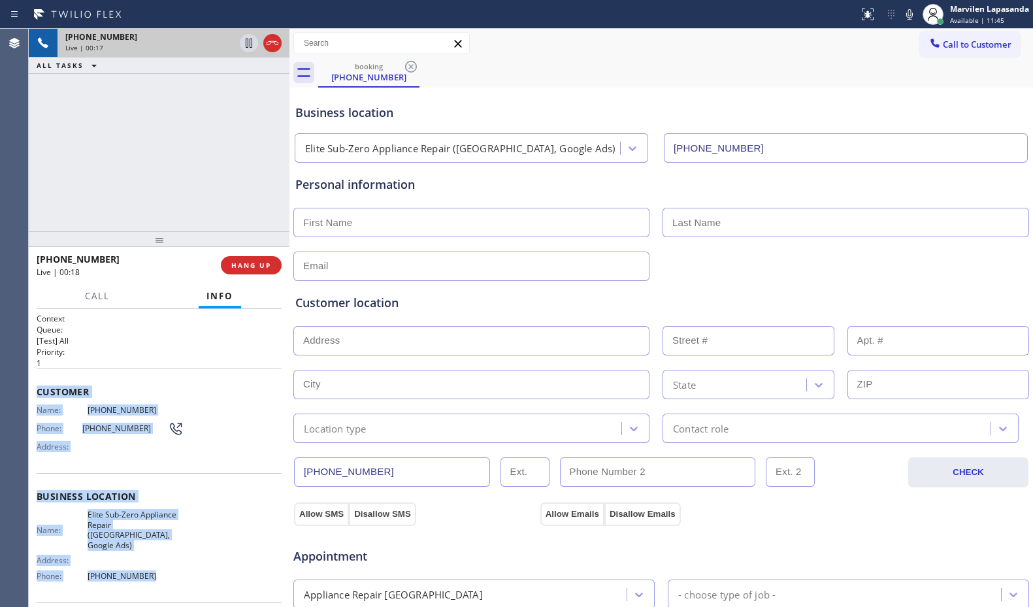
drag, startPoint x: 36, startPoint y: 389, endPoint x: 175, endPoint y: 587, distance: 242.4
click at [175, 587] on div "Context Queue: [Test] All Priority: 1 Customer Name: [PHONE_NUMBER] Phone: [PHO…" at bounding box center [159, 458] width 261 height 298
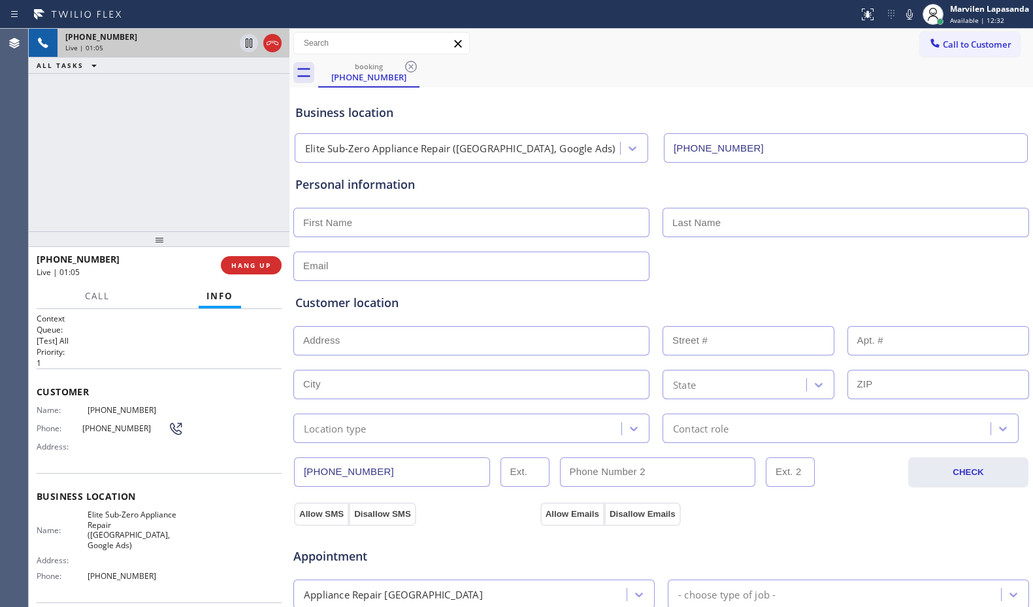
click at [665, 32] on div "Call to Customer Outbound call Location Quick Tune Service Your caller id phone…" at bounding box center [660, 43] width 743 height 23
click at [664, 32] on div "Call to Customer Outbound call Location Quick Tune Service Your caller id phone…" at bounding box center [660, 43] width 743 height 23
click at [803, 56] on div "Call to Customer Outbound call Location Quick Tune Service Your caller id phone…" at bounding box center [660, 43] width 743 height 29
click at [867, 56] on div "Call to Customer Outbound call Location Quick Tune Service Your caller id phone…" at bounding box center [660, 43] width 743 height 29
click at [505, 102] on div "Business location Elite Sub-Zero Appliance Repair ([GEOGRAPHIC_DATA], Google Ad…" at bounding box center [661, 127] width 737 height 72
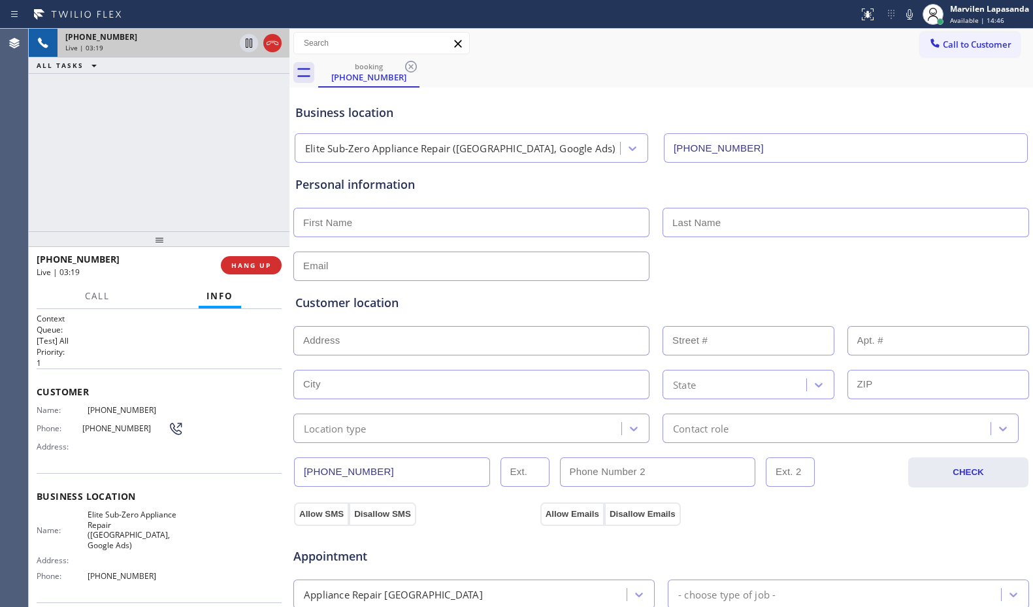
click at [916, 12] on icon at bounding box center [909, 15] width 16 height 16
click at [907, 74] on div "booking [PHONE_NUMBER]" at bounding box center [675, 72] width 715 height 29
click at [905, 75] on div "booking [PHONE_NUMBER]" at bounding box center [675, 72] width 715 height 29
click at [908, 20] on icon at bounding box center [909, 15] width 16 height 16
drag, startPoint x: 651, startPoint y: 85, endPoint x: 665, endPoint y: 83, distance: 14.5
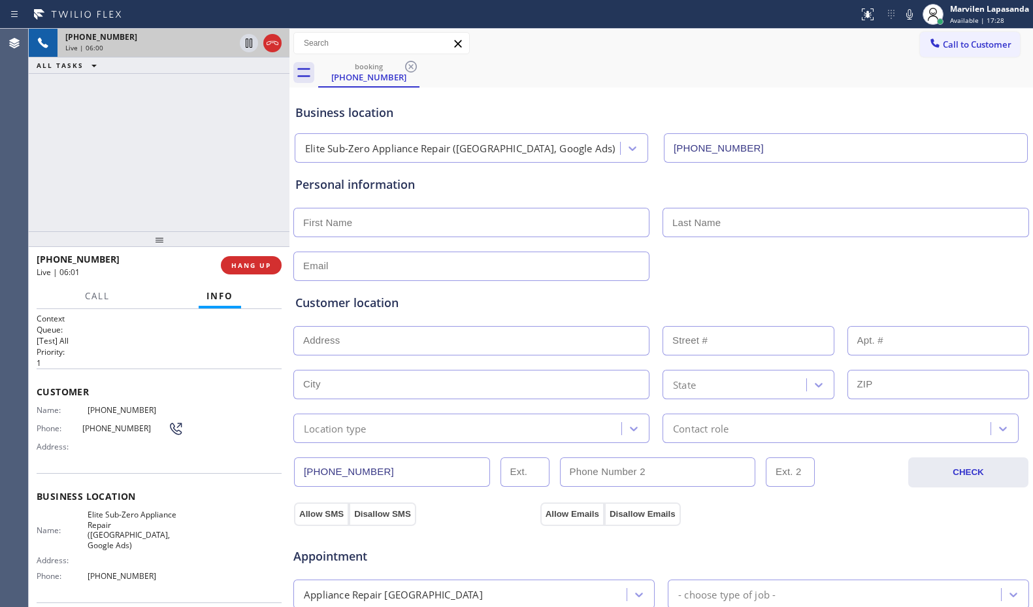
click at [658, 84] on div "booking [PHONE_NUMBER]" at bounding box center [675, 72] width 715 height 29
click at [909, 19] on icon at bounding box center [909, 14] width 7 height 10
click at [647, 99] on div "Business location Elite Sub-Zero Appliance Repair ([GEOGRAPHIC_DATA], Google Ad…" at bounding box center [661, 127] width 737 height 72
click at [653, 99] on div "Business location Elite Sub-Zero Appliance Repair ([GEOGRAPHIC_DATA], Google Ad…" at bounding box center [661, 127] width 737 height 72
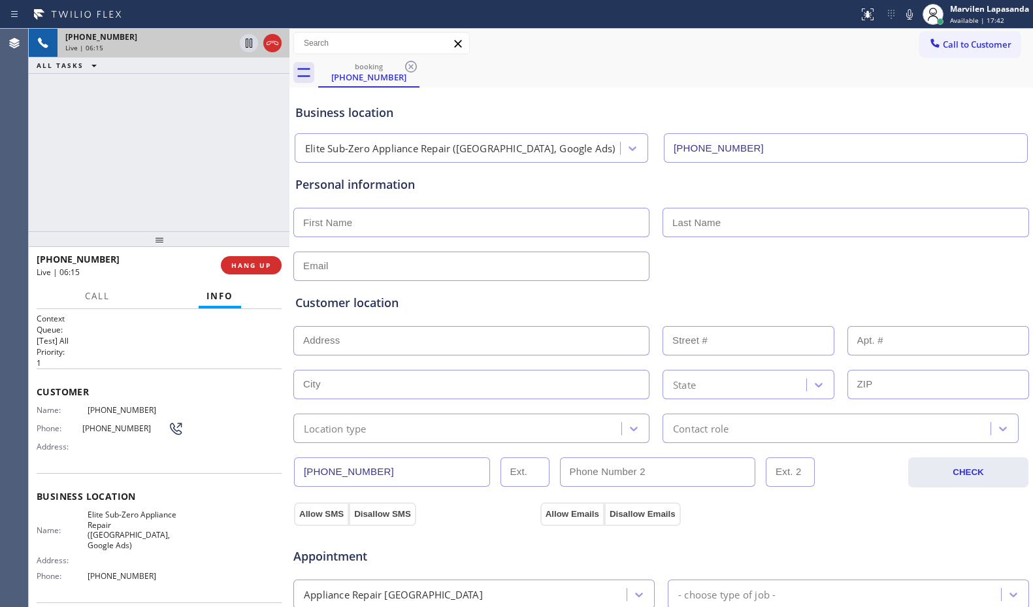
click at [905, 18] on icon at bounding box center [909, 15] width 16 height 16
click at [864, 69] on div "booking [PHONE_NUMBER]" at bounding box center [675, 72] width 715 height 29
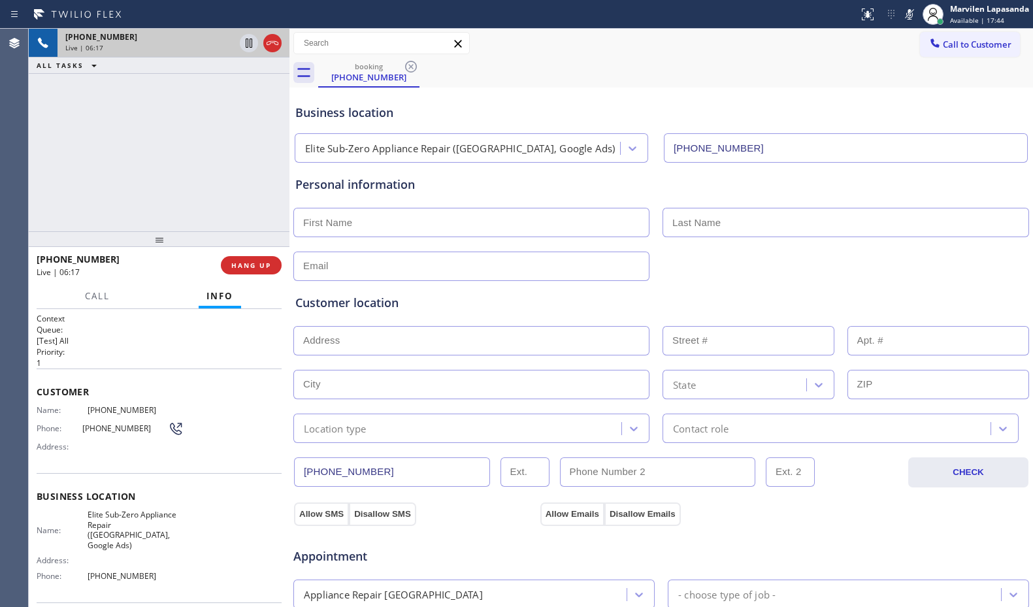
click at [864, 69] on div "booking [PHONE_NUMBER]" at bounding box center [675, 72] width 715 height 29
click at [867, 103] on div "Business location Elite Sub-Zero Appliance Repair ([GEOGRAPHIC_DATA], Google Ad…" at bounding box center [661, 127] width 737 height 72
click at [909, 15] on icon at bounding box center [909, 14] width 7 height 10
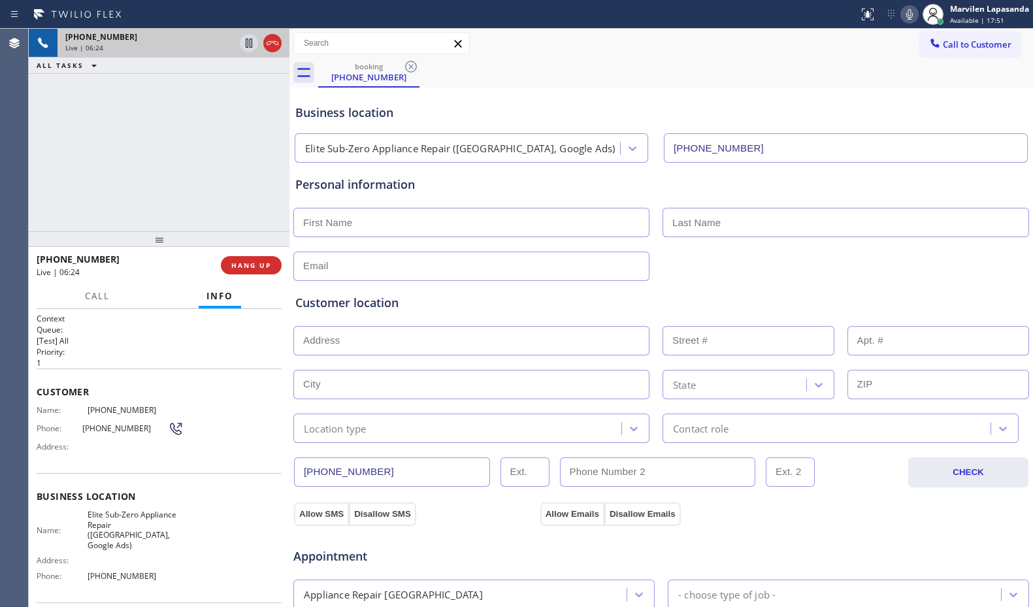
click at [902, 105] on div "Business location" at bounding box center [661, 113] width 732 height 18
click at [683, 299] on div "Customer location" at bounding box center [661, 303] width 732 height 18
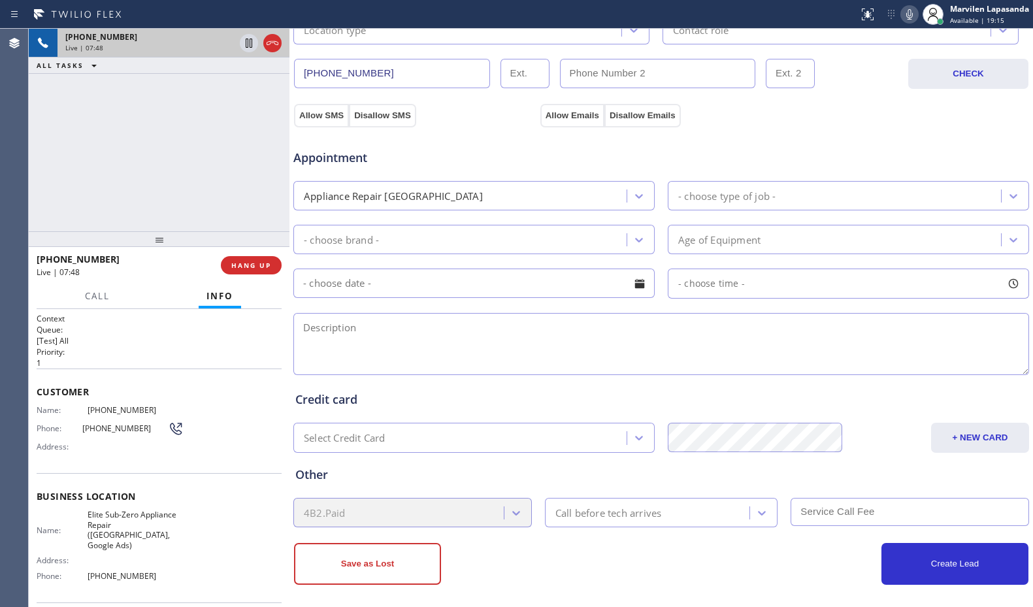
scroll to position [406, 0]
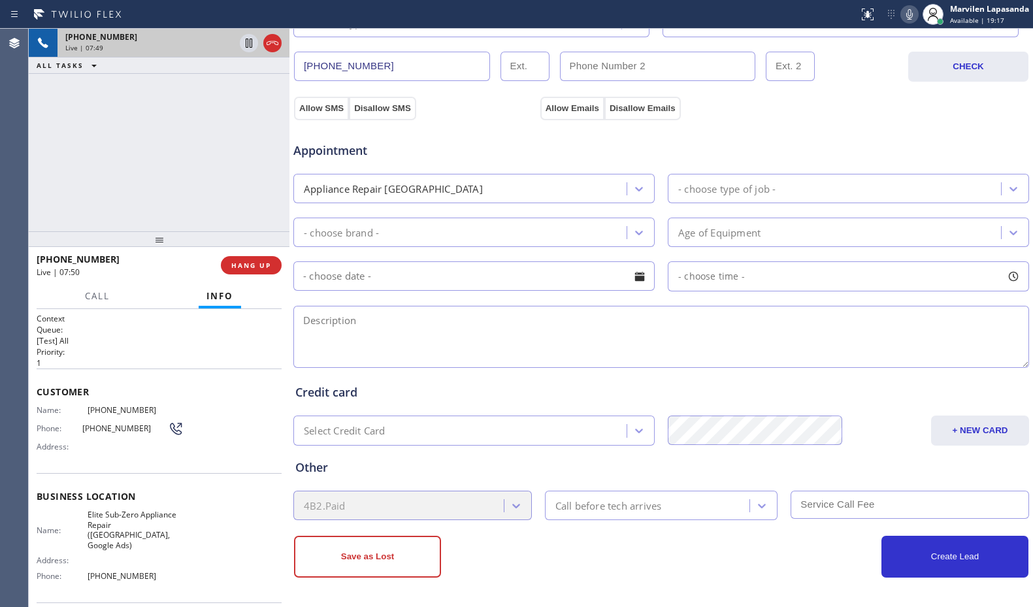
click at [391, 336] on textarea at bounding box center [660, 337] width 735 height 62
click at [395, 300] on div "Appointment Appliance Repair High End - choose type of job - - choose brand - A…" at bounding box center [661, 248] width 732 height 244
click at [405, 319] on textarea at bounding box center [660, 337] width 735 height 62
click at [404, 301] on div "Appointment Appliance Repair High End - choose type of job - - choose brand - A…" at bounding box center [661, 248] width 732 height 244
click at [404, 321] on textarea at bounding box center [660, 337] width 735 height 62
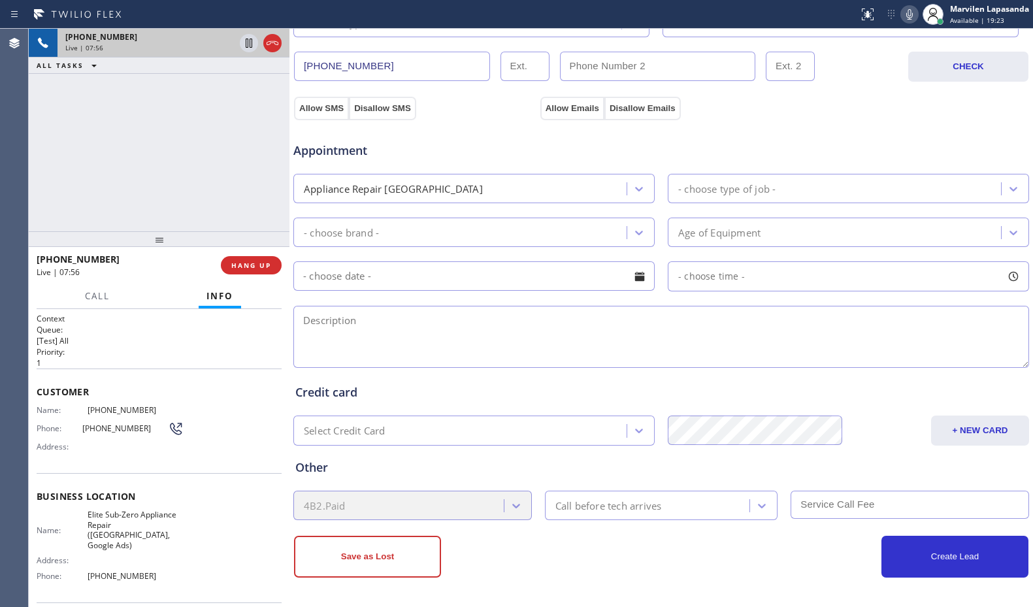
click at [125, 207] on div "[PHONE_NUMBER] Live | 07:56 ALL TASKS ALL TASKS ACTIVE TASKS TASKS IN WRAP UP" at bounding box center [159, 130] width 261 height 202
click at [234, 266] on span "HANG UP" at bounding box center [251, 265] width 40 height 9
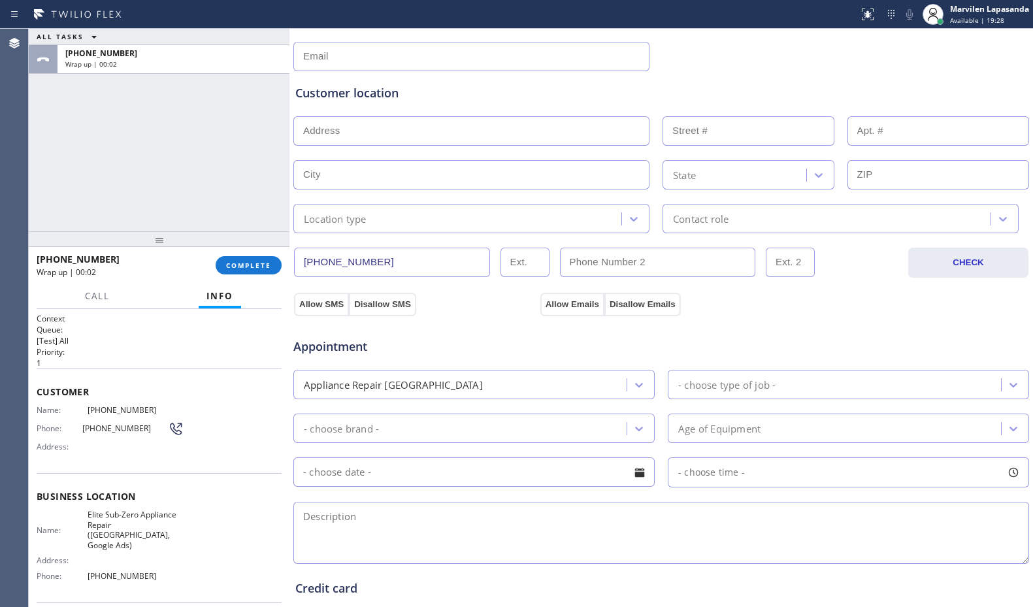
scroll to position [0, 0]
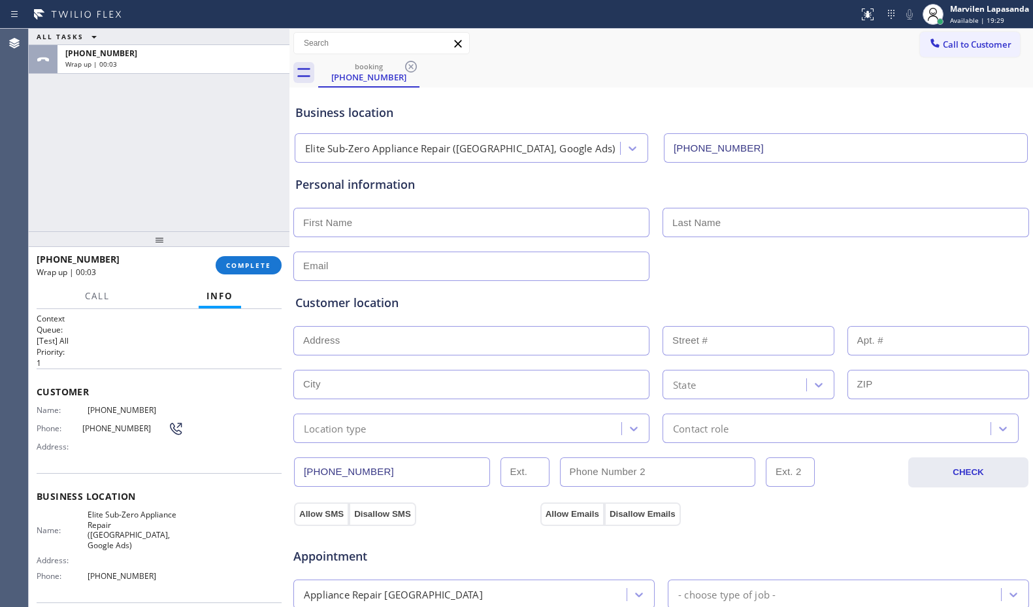
click at [325, 218] on input "text" at bounding box center [471, 222] width 356 height 29
paste input "[PERSON_NAME]"
type input "[PERSON_NAME]"
click at [717, 212] on input "text" at bounding box center [845, 222] width 366 height 29
click at [686, 227] on input "text" at bounding box center [845, 222] width 366 height 29
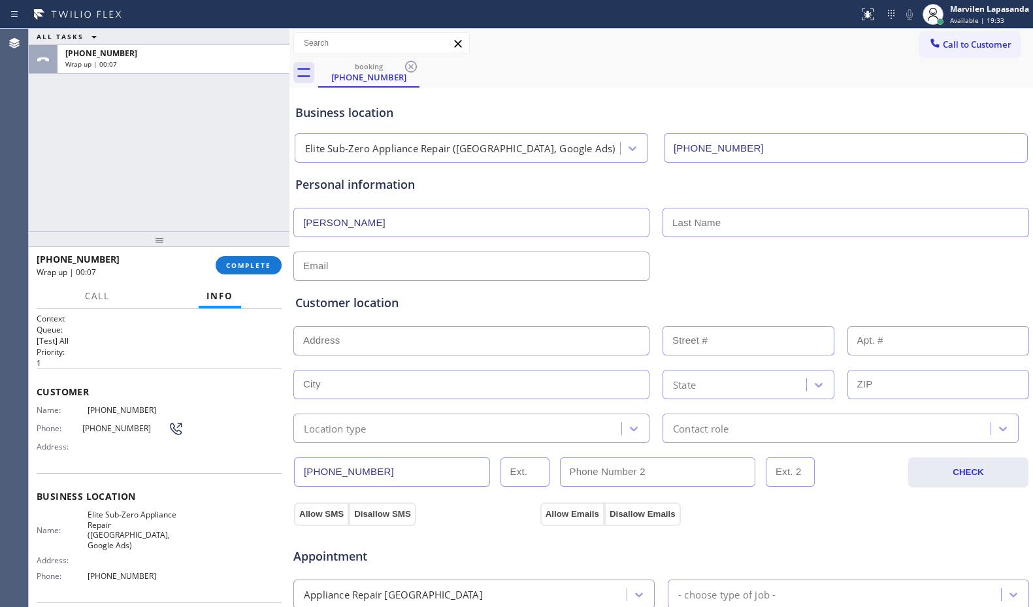
paste input "[PERSON_NAME]"
type input "[PERSON_NAME]"
click at [358, 263] on input "text" at bounding box center [471, 265] width 356 height 29
paste input "[EMAIL_ADDRESS][DOMAIN_NAME]"
type input "[EMAIL_ADDRESS][DOMAIN_NAME]"
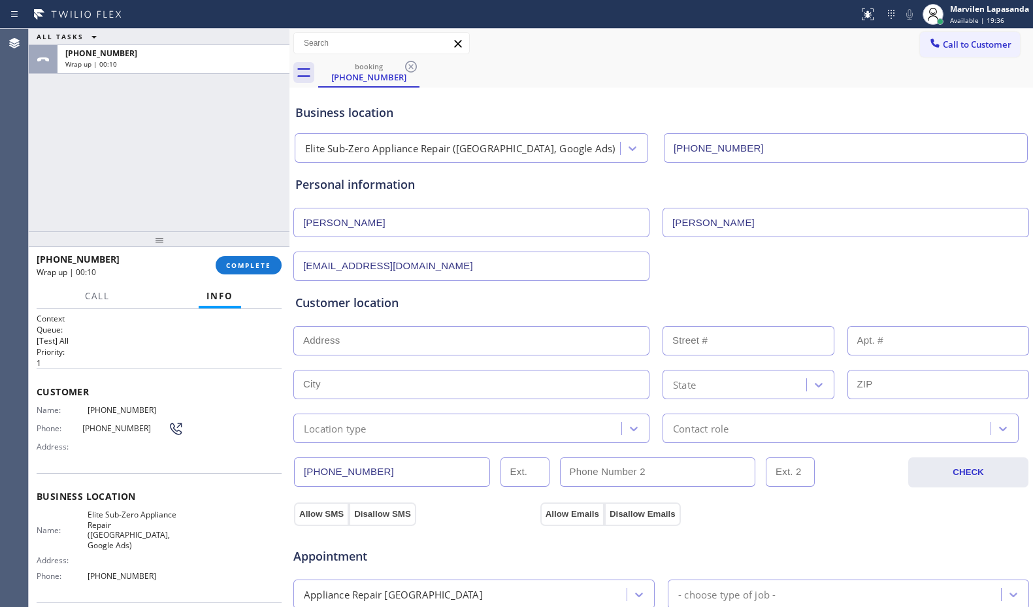
click at [382, 303] on div "Customer location" at bounding box center [661, 303] width 732 height 18
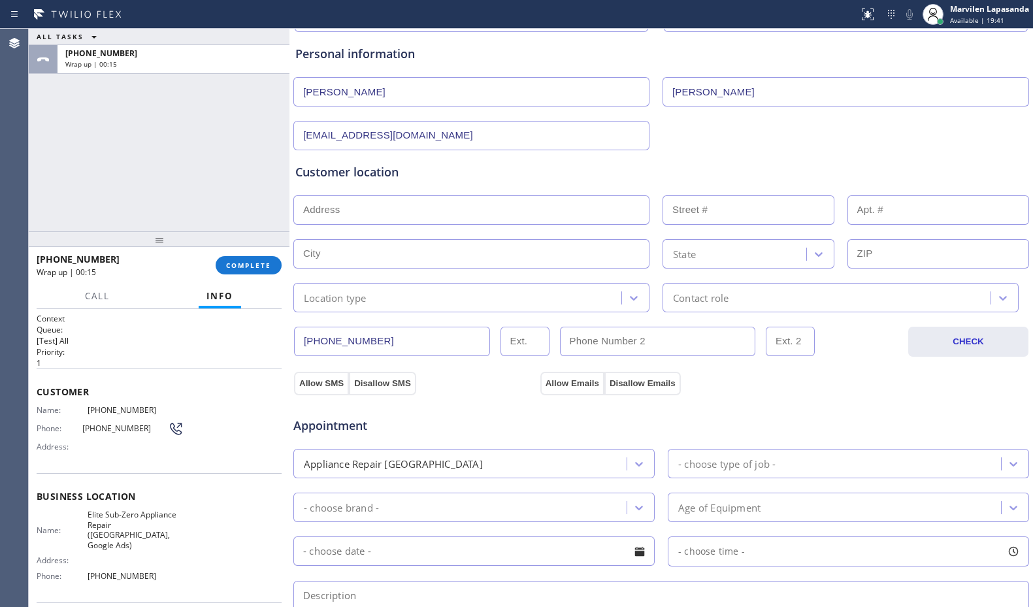
click at [340, 210] on input "text" at bounding box center [471, 209] width 356 height 29
paste input "[STREET_ADDRESS][PERSON_NAME]"
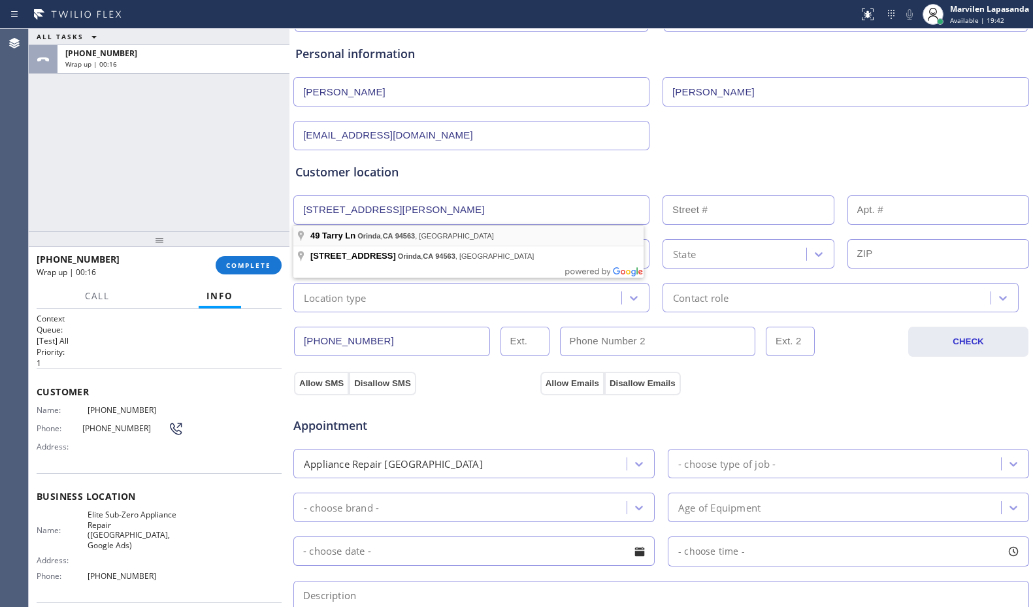
type input "[STREET_ADDRESS]"
type input "49"
type input "Orinda"
type input "94563"
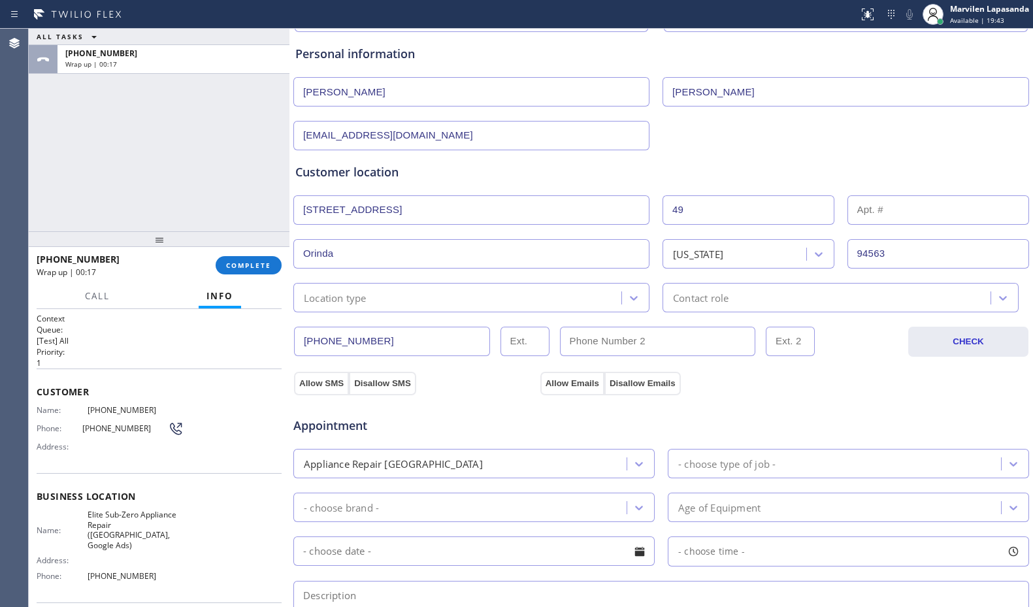
click at [330, 291] on div "Location type" at bounding box center [335, 297] width 63 height 15
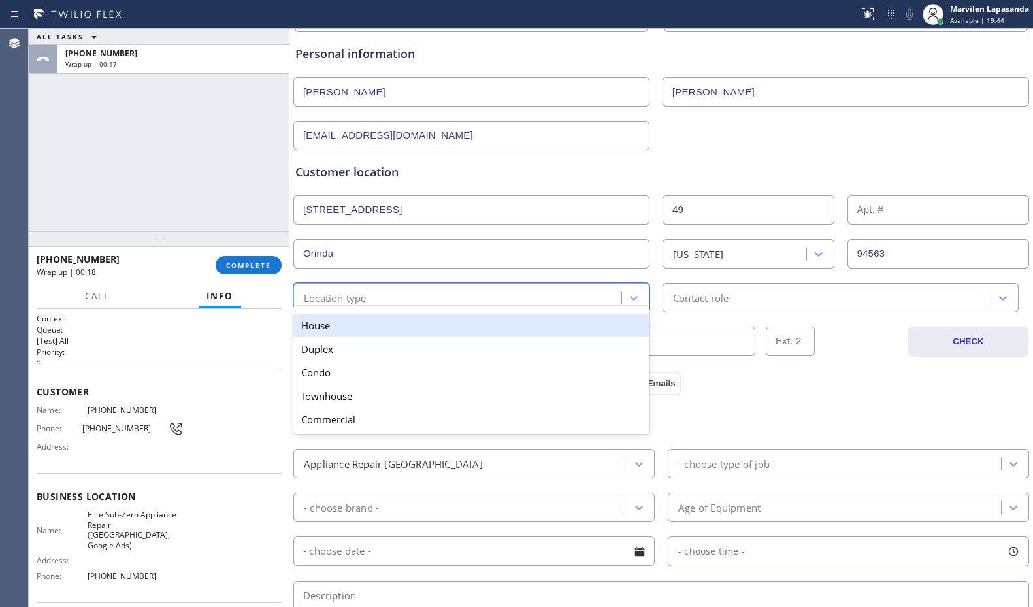
click at [327, 325] on div "House" at bounding box center [471, 326] width 356 height 24
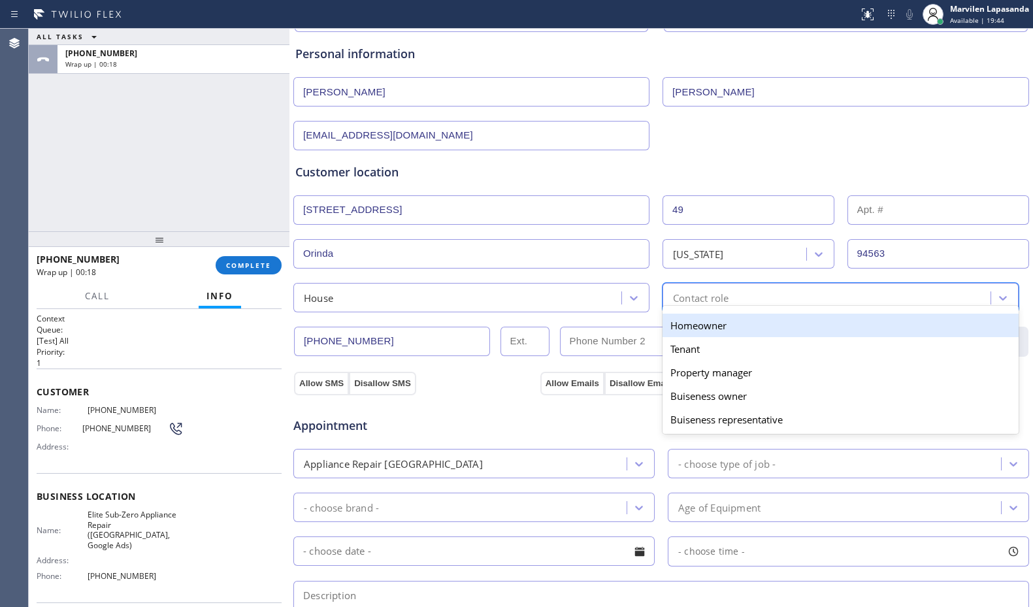
click at [768, 307] on div "option Homeowner focused, 1 of 5. 5 results available. Use Up and Down to choos…" at bounding box center [840, 297] width 356 height 29
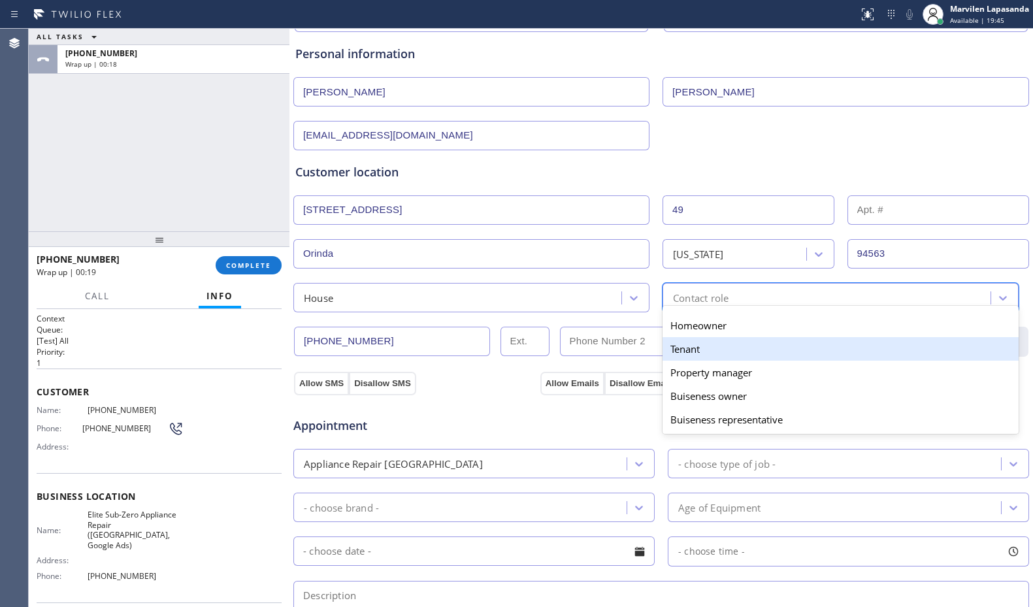
click at [700, 338] on div "Tenant" at bounding box center [840, 349] width 356 height 24
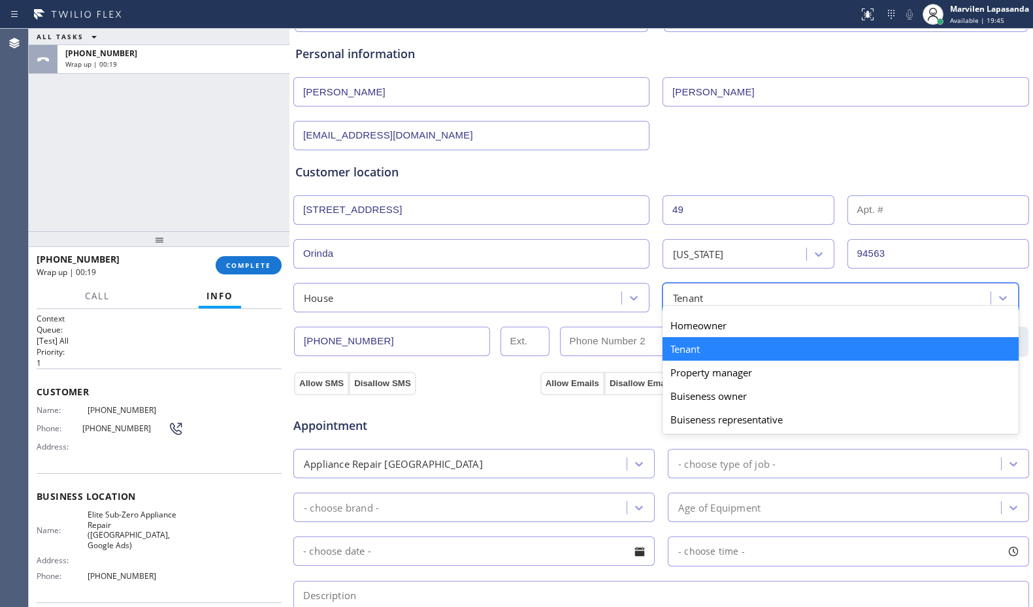
click at [701, 298] on div "Tenant" at bounding box center [828, 297] width 324 height 23
click at [690, 327] on div "Homeowner" at bounding box center [840, 326] width 356 height 24
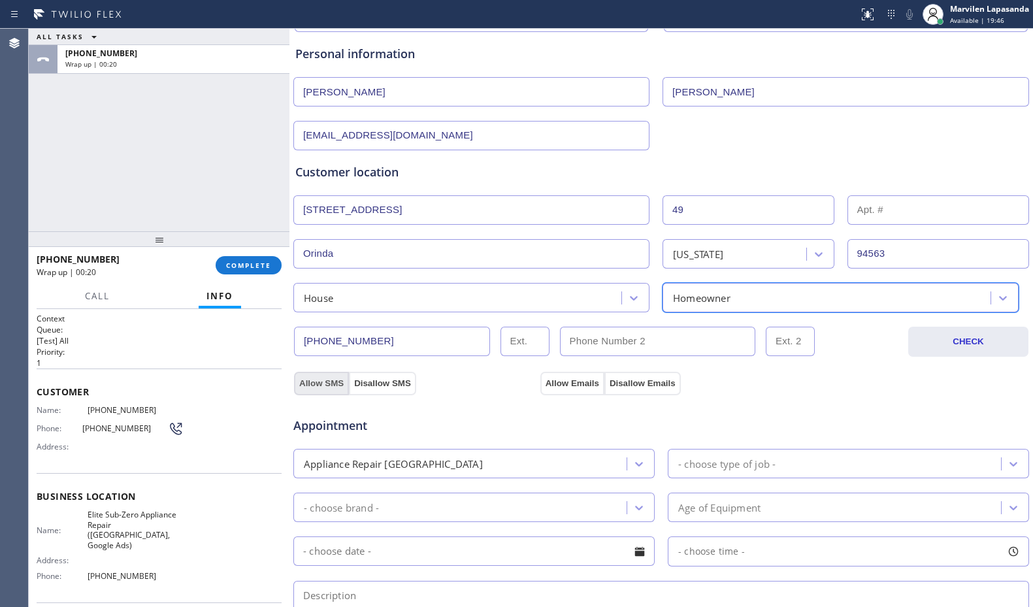
click at [314, 384] on button "Allow SMS" at bounding box center [321, 384] width 55 height 24
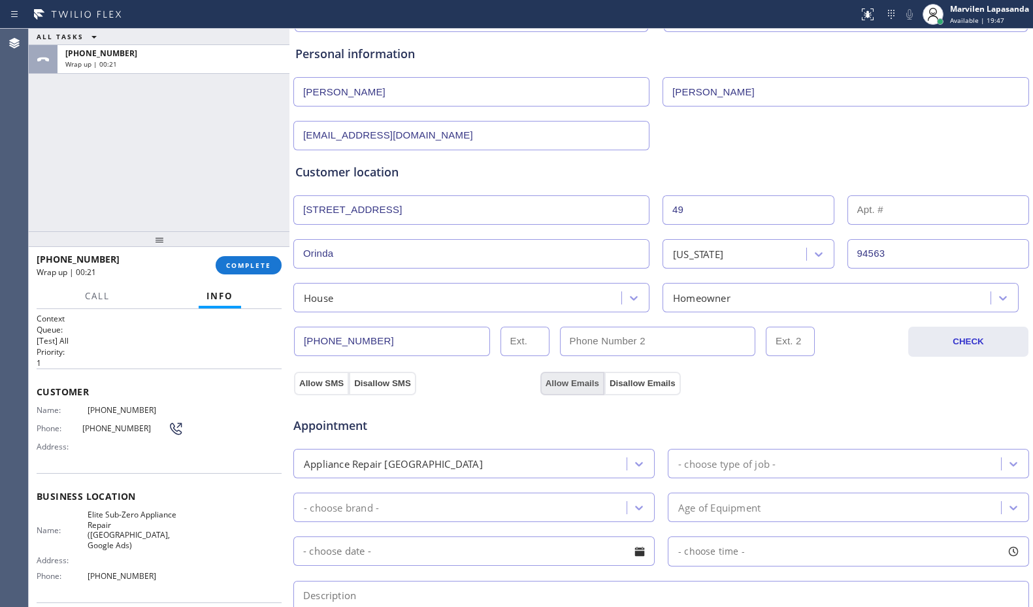
click at [568, 387] on button "Allow Emails" at bounding box center [572, 384] width 64 height 24
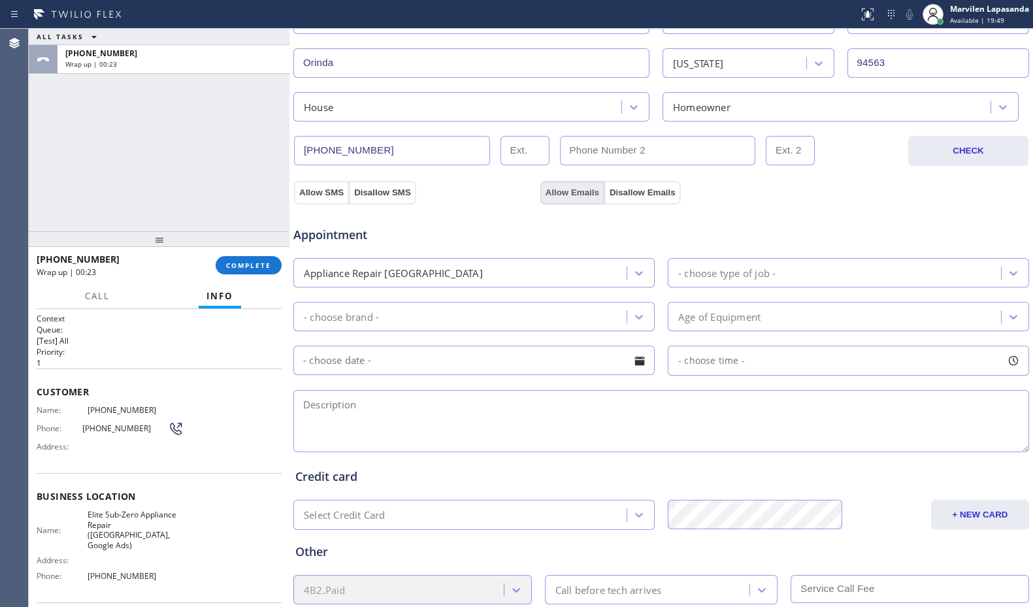
scroll to position [327, 0]
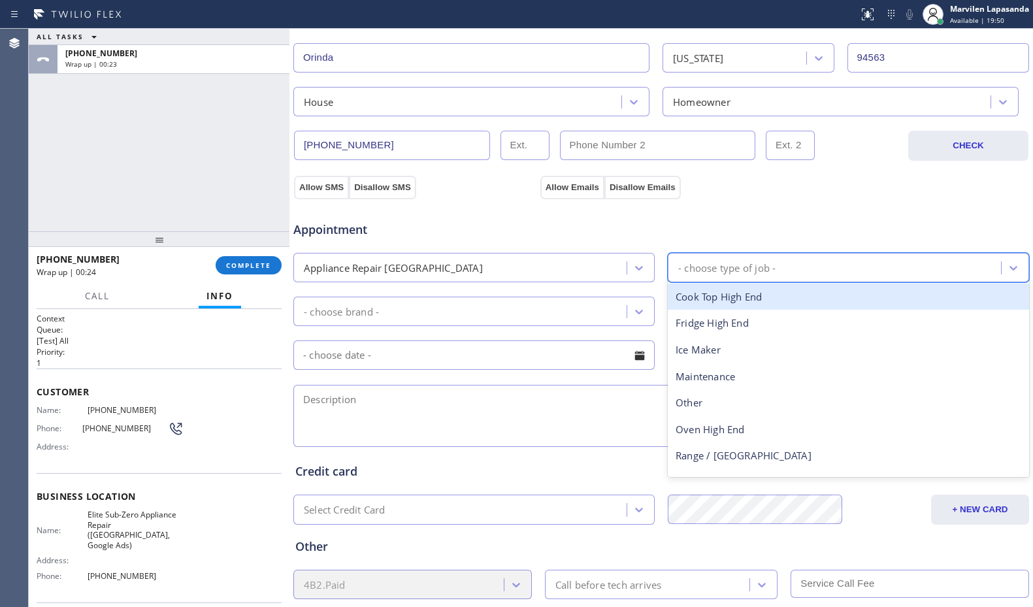
click at [722, 263] on div "- choose type of job -" at bounding box center [726, 267] width 97 height 15
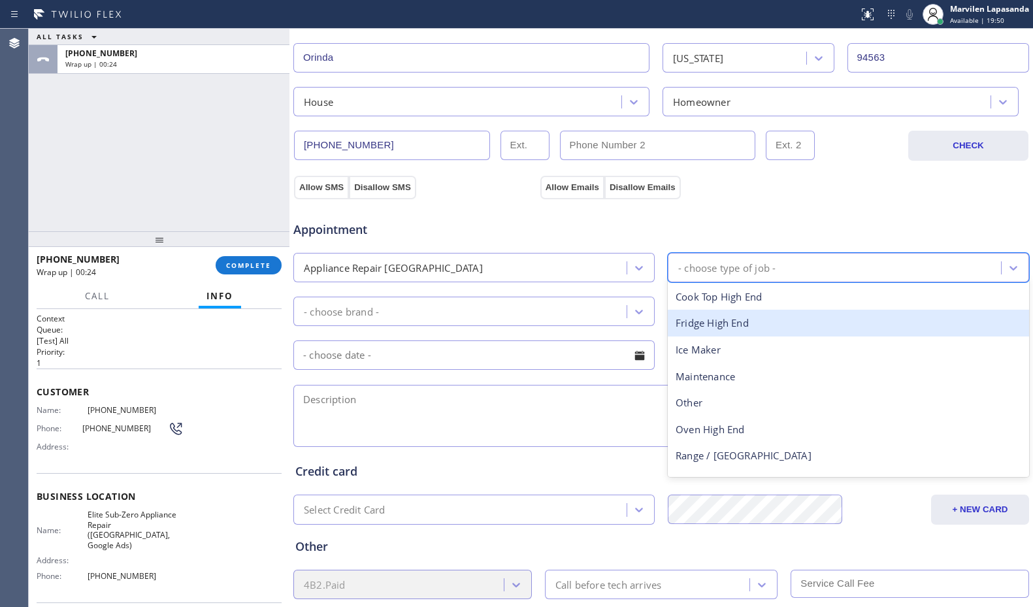
click at [704, 330] on div "Fridge High End" at bounding box center [848, 323] width 361 height 27
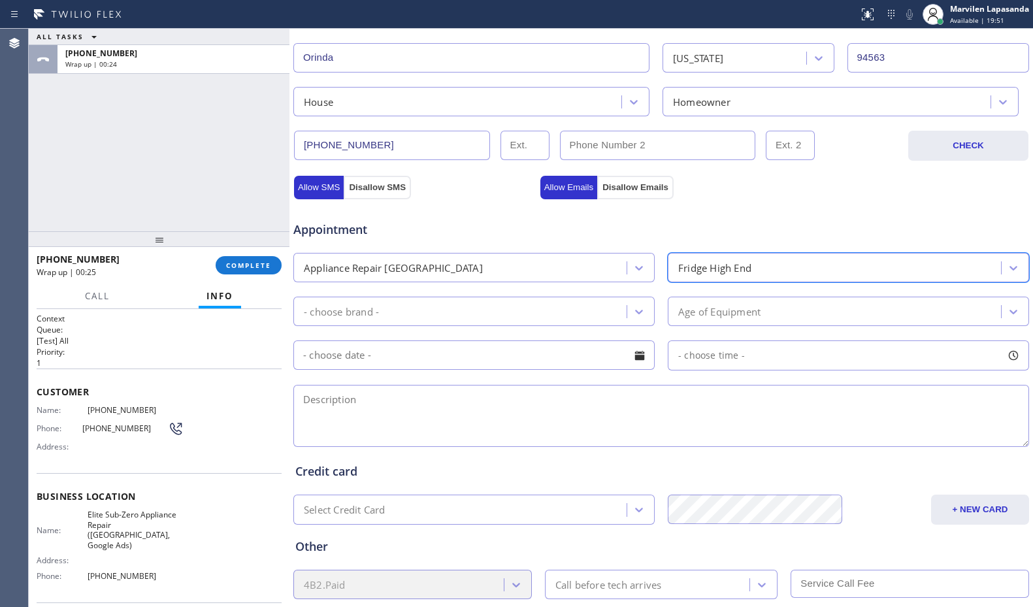
click at [509, 315] on div "- choose brand -" at bounding box center [461, 311] width 329 height 23
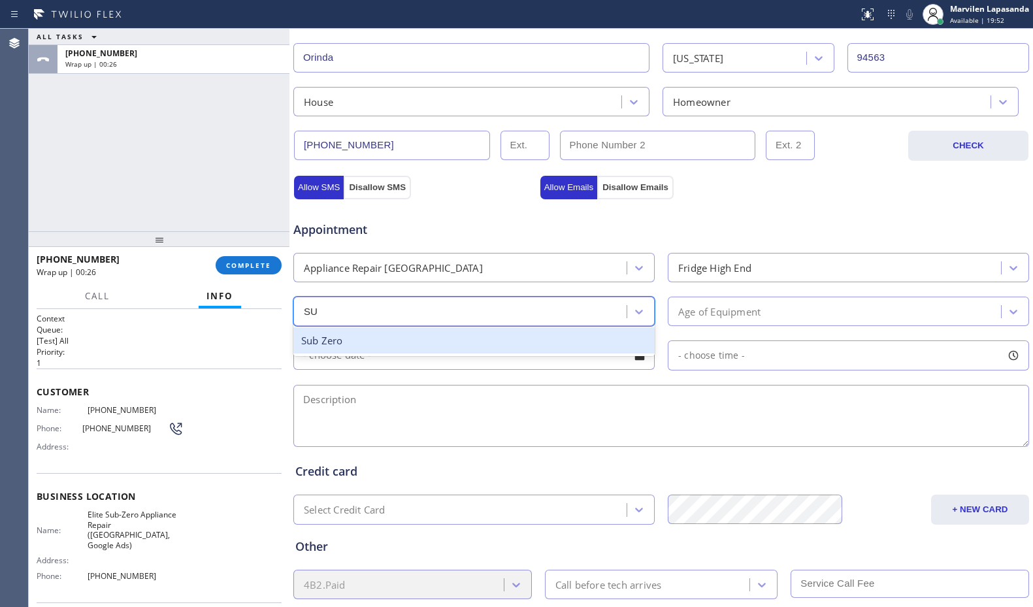
type input "SUB"
click at [415, 342] on div "Sub Zero" at bounding box center [473, 340] width 361 height 27
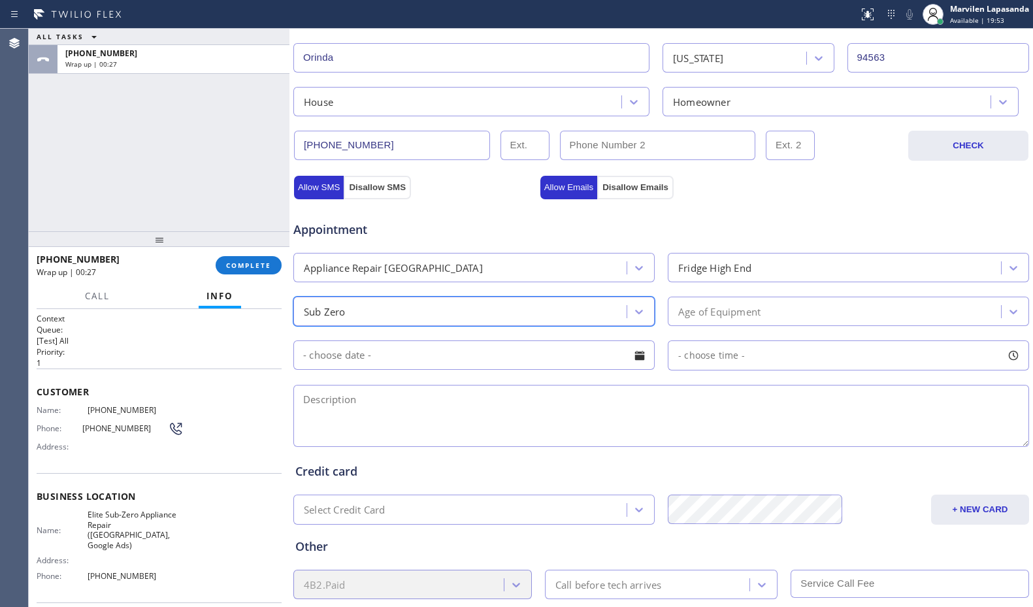
click at [724, 311] on div "Age of Equipment" at bounding box center [719, 311] width 82 height 15
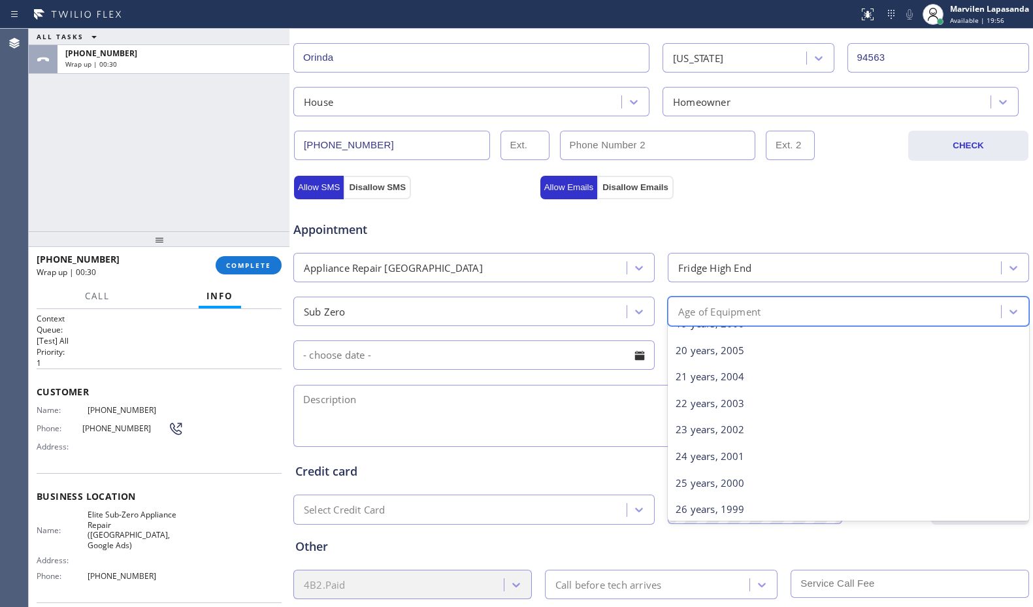
scroll to position [523, 0]
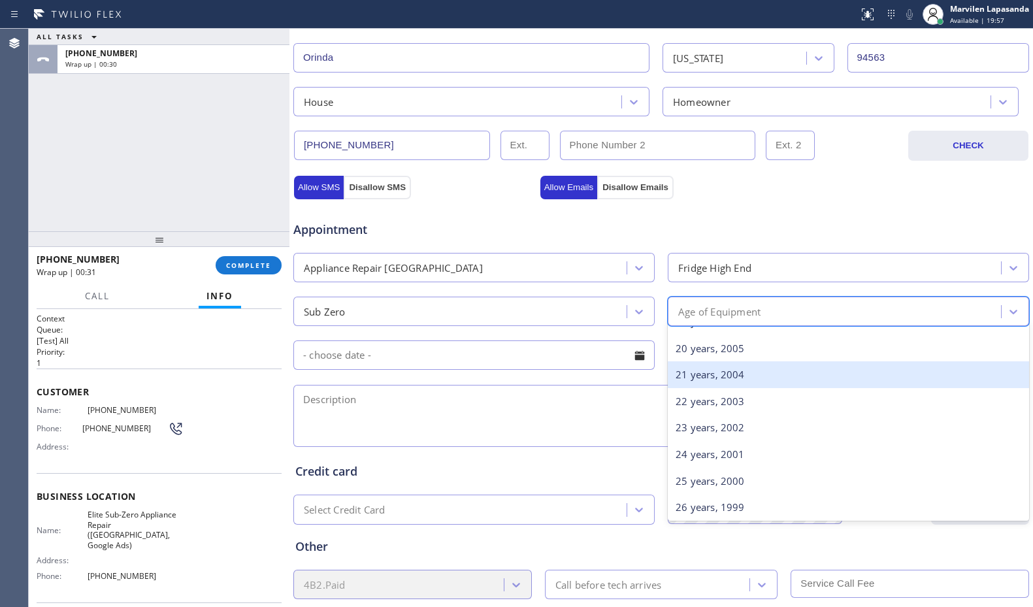
click at [697, 379] on div "21 years, 2004" at bounding box center [848, 374] width 361 height 27
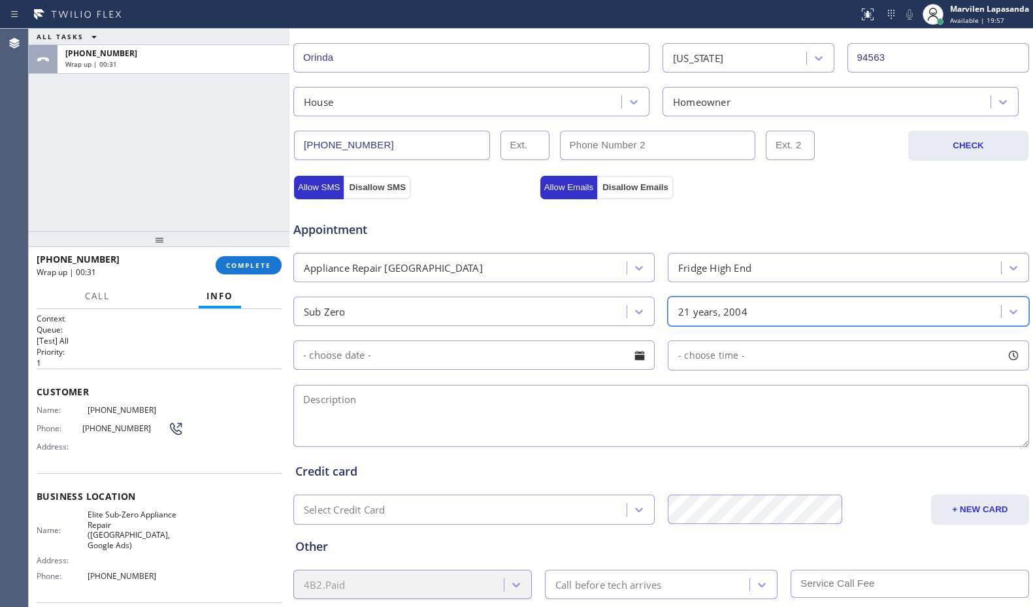
click at [636, 359] on div at bounding box center [639, 355] width 22 height 22
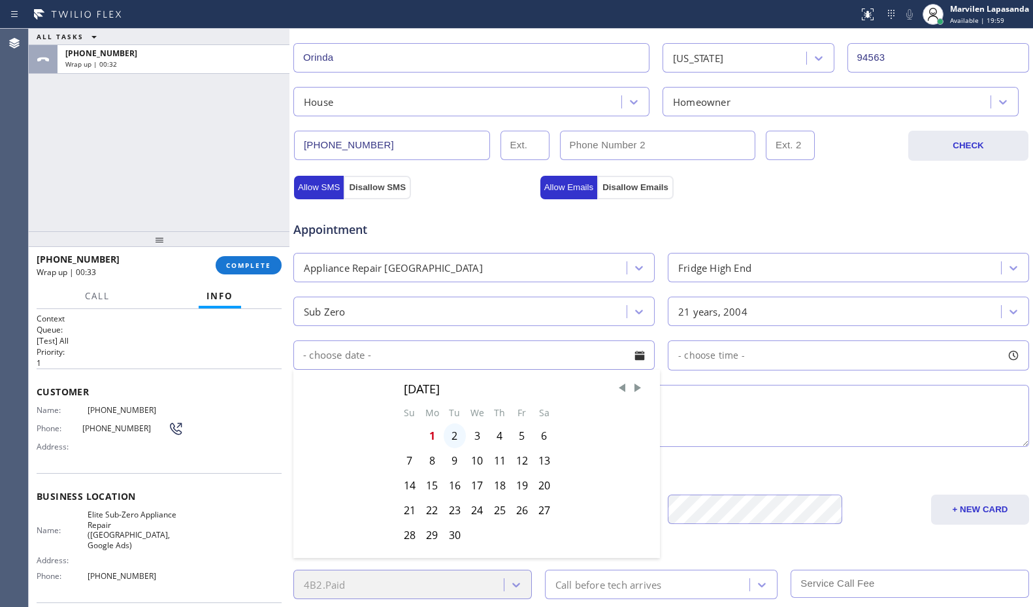
click at [449, 434] on div "2" at bounding box center [454, 435] width 22 height 25
type input "[DATE]"
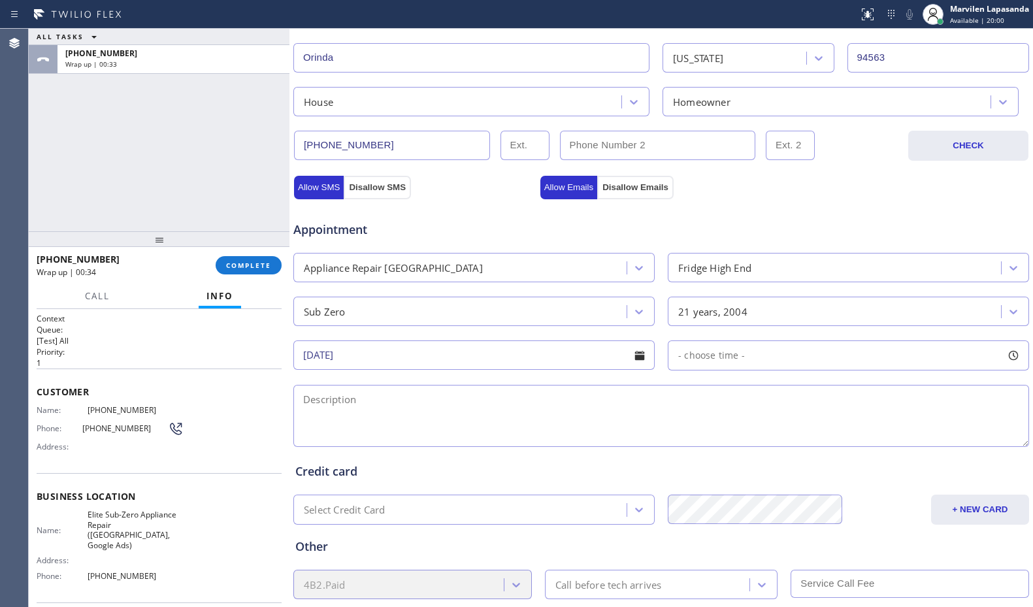
click at [1005, 350] on div at bounding box center [1013, 355] width 22 height 22
drag, startPoint x: 673, startPoint y: 437, endPoint x: 776, endPoint y: 439, distance: 103.2
click at [777, 439] on div at bounding box center [785, 434] width 16 height 27
drag, startPoint x: 680, startPoint y: 437, endPoint x: 705, endPoint y: 440, distance: 25.7
click at [705, 440] on div at bounding box center [707, 434] width 16 height 27
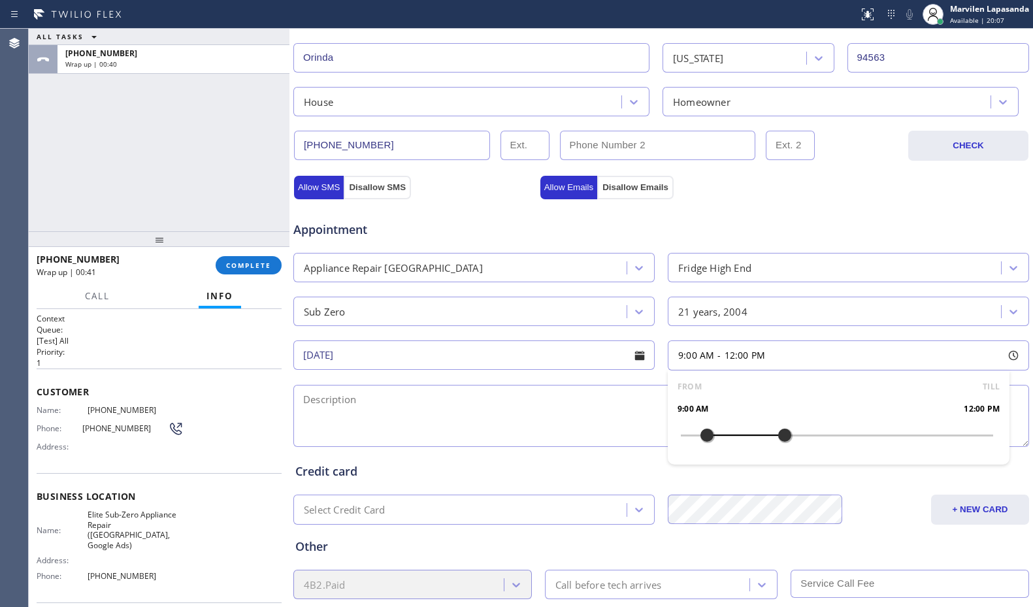
click at [580, 425] on textarea at bounding box center [660, 416] width 735 height 62
click at [389, 402] on textarea at bounding box center [660, 416] width 735 height 62
paste textarea "9-12/ PRIME/ Sub Zero/ Fridge/ The icemaker is not working/ Over 20 yrs/ House-…"
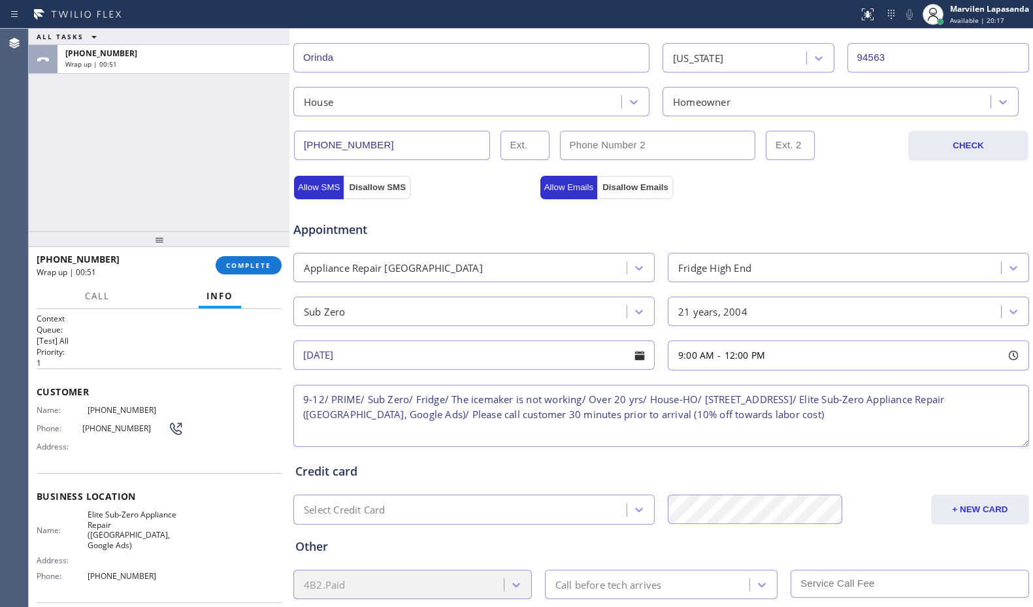
click at [306, 399] on textarea "9-12/ PRIME/ Sub Zero/ Fridge/ The icemaker is not working/ Over 20 yrs/ House-…" at bounding box center [660, 416] width 735 height 62
click at [336, 402] on textarea "9-12/ PRIME/ Sub Zero/ Fridge/ The icemaker is not working/ Over 20 yrs/ House-…" at bounding box center [660, 416] width 735 height 62
click at [361, 400] on textarea "9-12/ PRIME/ Sub Zero/ Fridge/ The icemaker is not working/ Over 20 yrs/ House-…" at bounding box center [660, 416] width 735 height 62
click at [387, 400] on textarea "9-12/ PRIME/ Sub Zero/ Fridge/ The icemaker is not working/ Over 20 yrs/ House-…" at bounding box center [660, 416] width 735 height 62
click at [432, 400] on textarea "9-12/ PRIME/ Sub Zero/ Fridge/ The icemaker is not working/ Over 20 yrs/ House-…" at bounding box center [660, 416] width 735 height 62
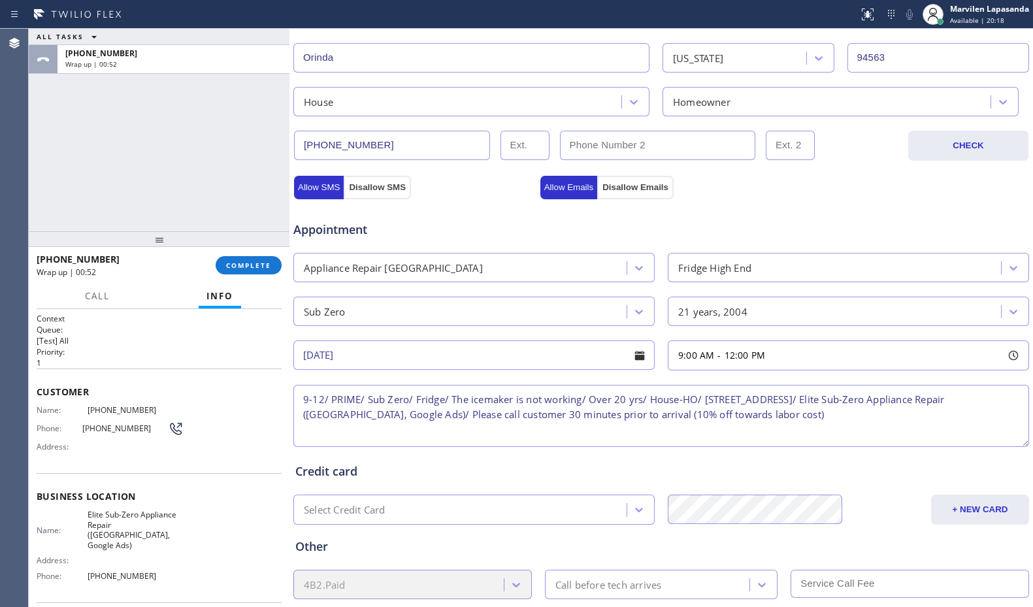
click at [505, 400] on textarea "9-12/ PRIME/ Sub Zero/ Fridge/ The icemaker is not working/ Over 20 yrs/ House-…" at bounding box center [660, 416] width 735 height 62
click at [554, 398] on textarea "9-12/ PRIME/ Sub Zero/ Fridge/ The icemaker is not working/ Over 20 yrs/ House-…" at bounding box center [660, 416] width 735 height 62
drag, startPoint x: 609, startPoint y: 400, endPoint x: 669, endPoint y: 399, distance: 60.8
click at [609, 400] on textarea "9-12/ PRIME/ Sub Zero/ Fridge/ The icemaker is not working/ Over 20 yrs/ House-…" at bounding box center [660, 416] width 735 height 62
drag, startPoint x: 669, startPoint y: 399, endPoint x: 702, endPoint y: 402, distance: 32.8
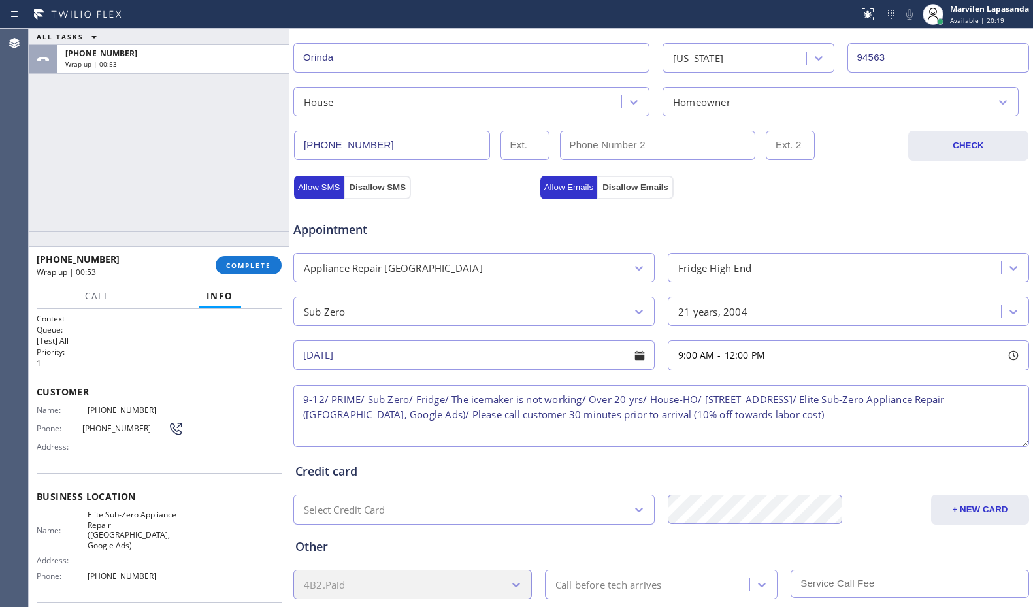
click at [681, 400] on textarea "9-12/ PRIME/ Sub Zero/ Fridge/ The icemaker is not working/ Over 20 yrs/ House-…" at bounding box center [660, 416] width 735 height 62
click at [702, 402] on textarea "9-12/ PRIME/ Sub Zero/ Fridge/ The icemaker is not working/ Over 20 yrs/ House-…" at bounding box center [660, 416] width 735 height 62
click at [692, 400] on textarea "9-12/ PRIME/ Sub Zero/ Fridge/ The icemaker is not working/ Over 20 yrs/ House-…" at bounding box center [660, 416] width 735 height 62
click at [732, 400] on textarea "9-12/ PRIME/ Sub Zero/ Fridge/ The icemaker is not working/ Over 20 yrs/ House-…" at bounding box center [660, 416] width 735 height 62
drag, startPoint x: 793, startPoint y: 401, endPoint x: 861, endPoint y: 402, distance: 68.6
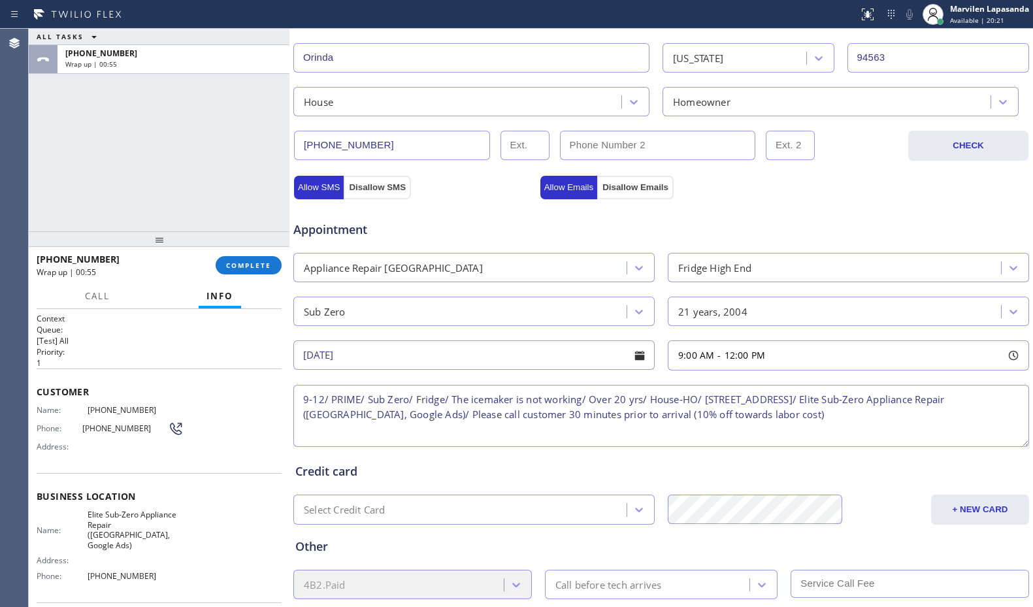
click at [794, 401] on textarea "9-12/ PRIME/ Sub Zero/ Fridge/ The icemaker is not working/ Over 20 yrs/ House-…" at bounding box center [660, 416] width 735 height 62
drag, startPoint x: 861, startPoint y: 402, endPoint x: 930, endPoint y: 404, distance: 68.6
click at [865, 402] on textarea "9-12/ PRIME/ Sub Zero/ Fridge/ The icemaker is not working/ Over 20 yrs/ House-…" at bounding box center [660, 416] width 735 height 62
click at [930, 404] on textarea "9-12/ PRIME/ Sub Zero/ Fridge/ The icemaker is not working/ Over 20 yrs/ House-…" at bounding box center [660, 416] width 735 height 62
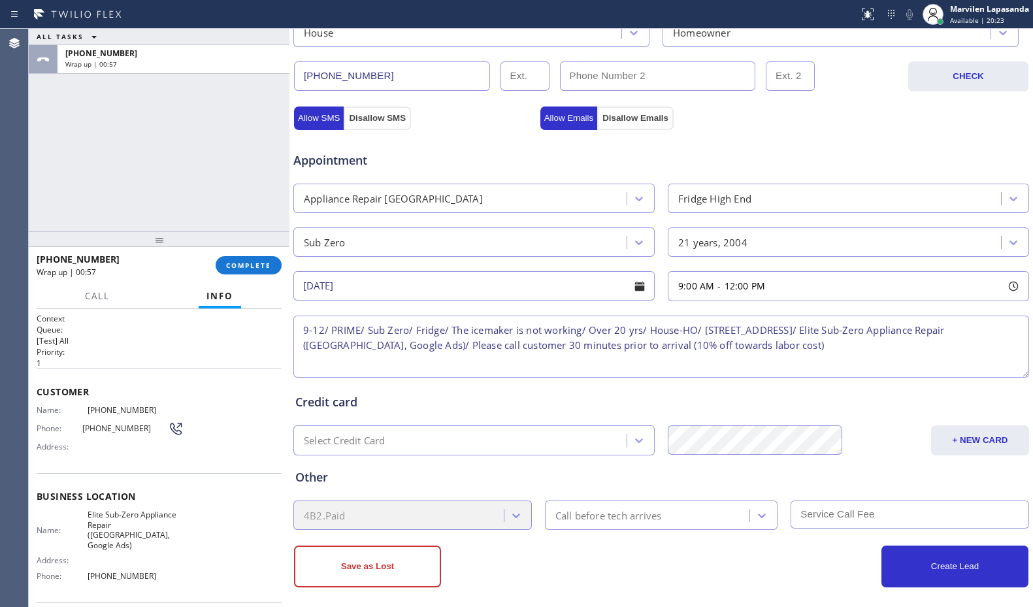
scroll to position [406, 0]
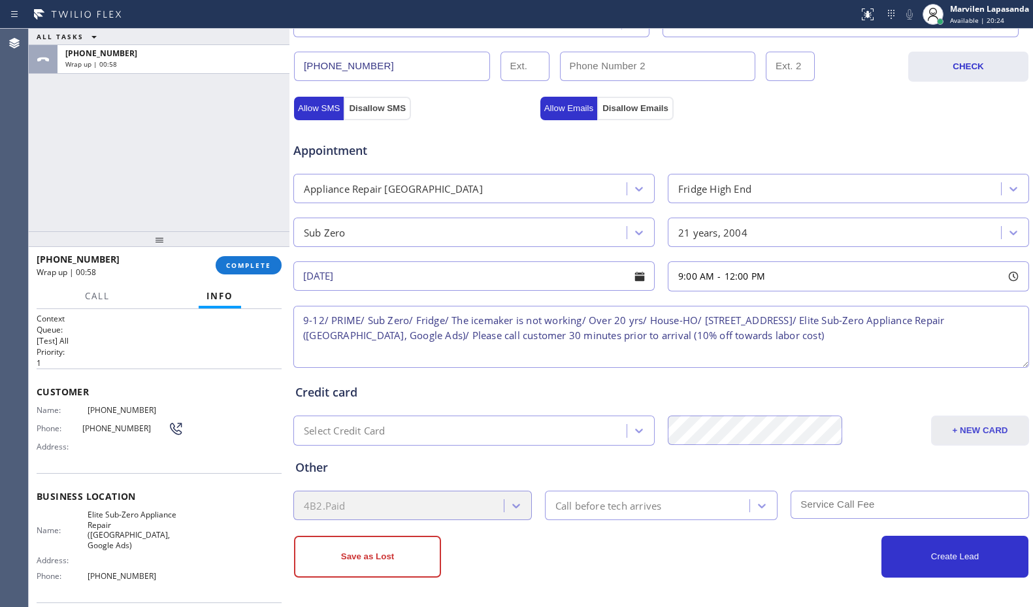
type textarea "9-12/ PRIME/ Sub Zero/ Fridge/ The icemaker is not working/ Over 20 yrs/ House-…"
click at [973, 427] on button "+ NEW CARD" at bounding box center [980, 430] width 98 height 30
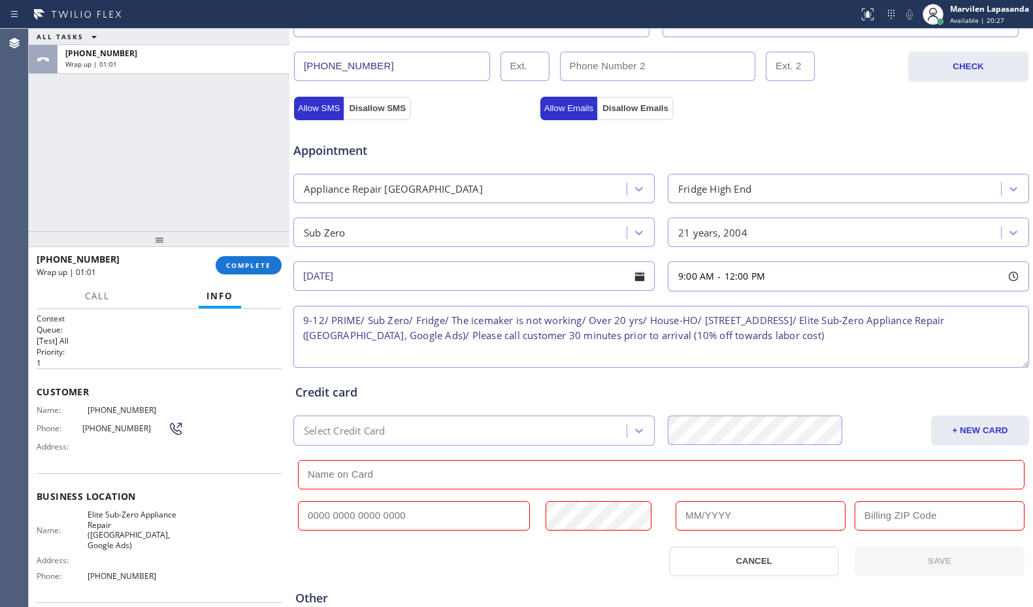
click at [341, 519] on input "text" at bounding box center [414, 515] width 232 height 29
paste input "[CREDIT_CARD_NUMBER]"
type input "[CREDIT_CARD_NUMBER]"
drag, startPoint x: 356, startPoint y: 470, endPoint x: 663, endPoint y: 225, distance: 393.1
click at [359, 470] on input "text" at bounding box center [661, 474] width 726 height 29
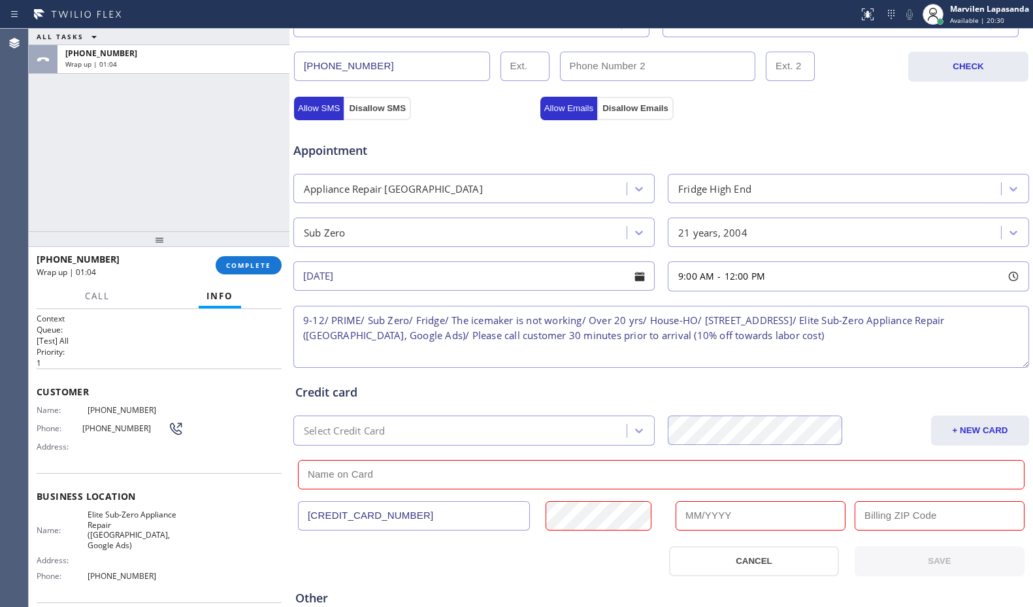
click at [365, 470] on input "text" at bounding box center [661, 474] width 726 height 29
paste input "[PERSON_NAME]"
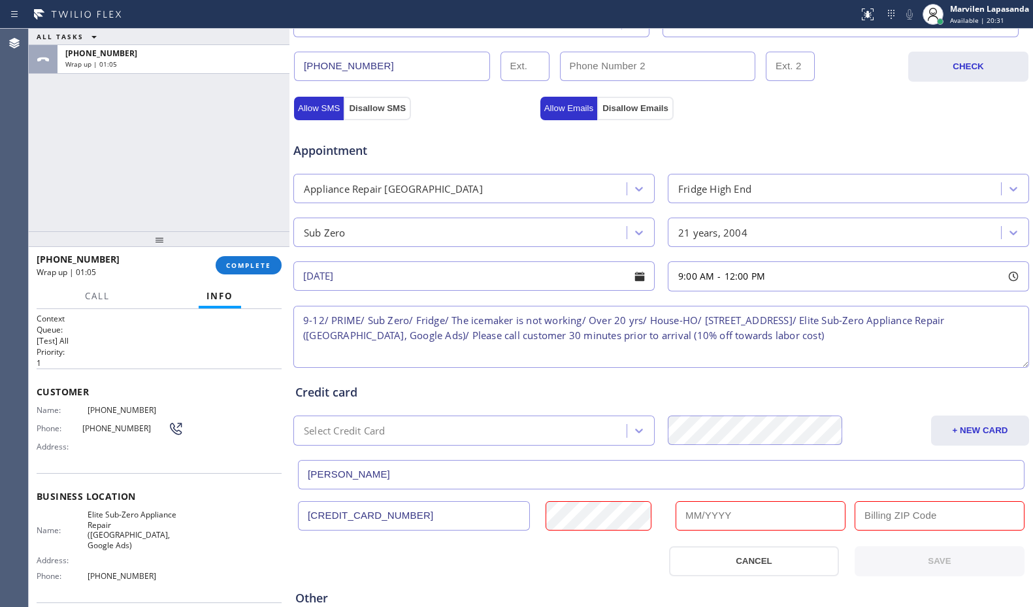
type input "[PERSON_NAME]"
click at [717, 523] on input "text" at bounding box center [760, 515] width 170 height 29
type input "06/2028"
click at [660, 398] on div "Credit card" at bounding box center [661, 392] width 732 height 18
click at [886, 514] on input "text" at bounding box center [939, 515] width 170 height 29
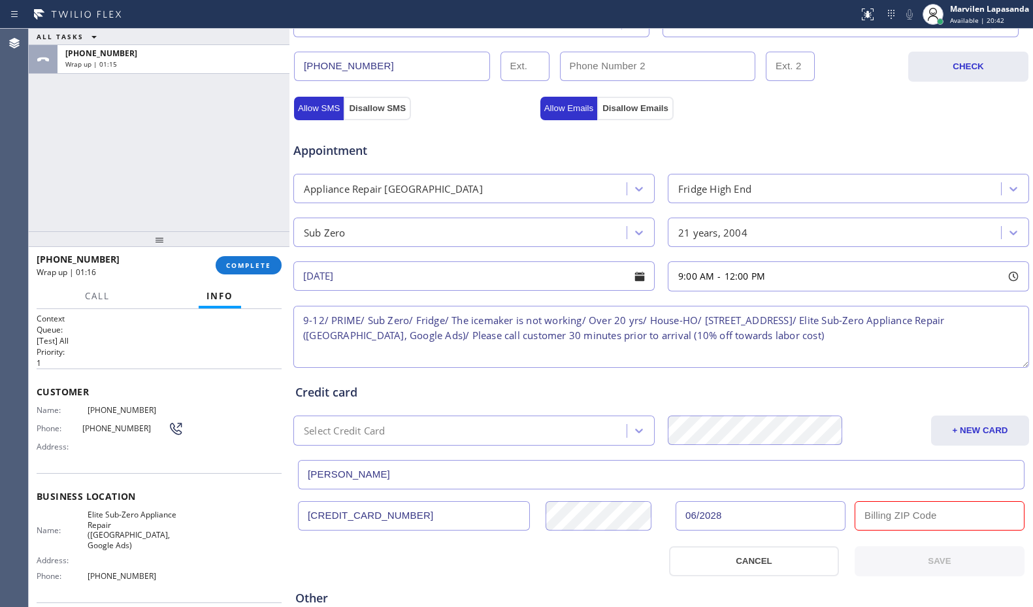
paste input "94563"
type input "94563"
click at [901, 560] on button "SAVE" at bounding box center [939, 561] width 170 height 30
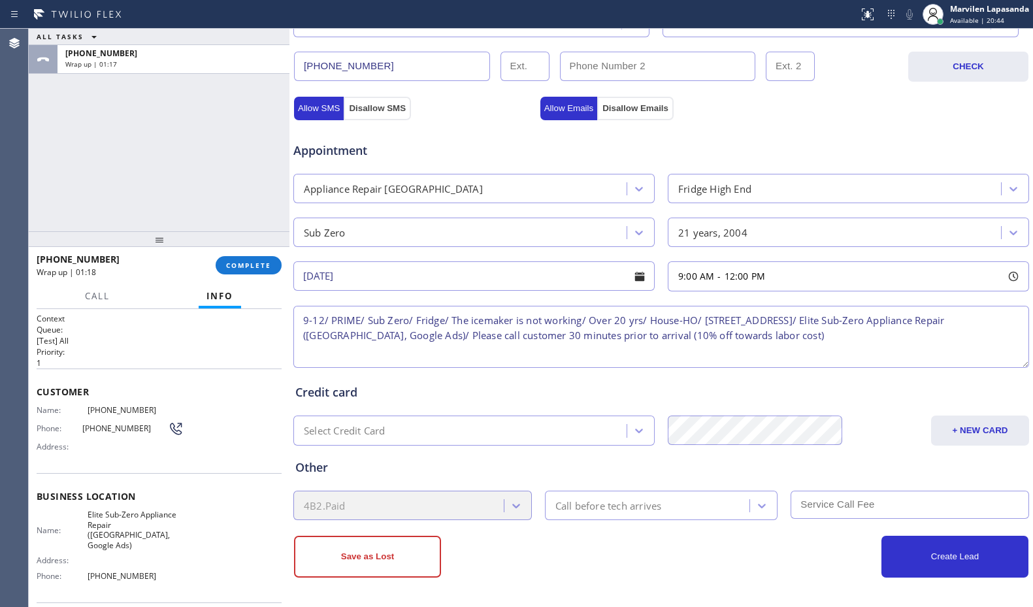
click at [626, 511] on div "Call before tech arrives" at bounding box center [608, 505] width 106 height 15
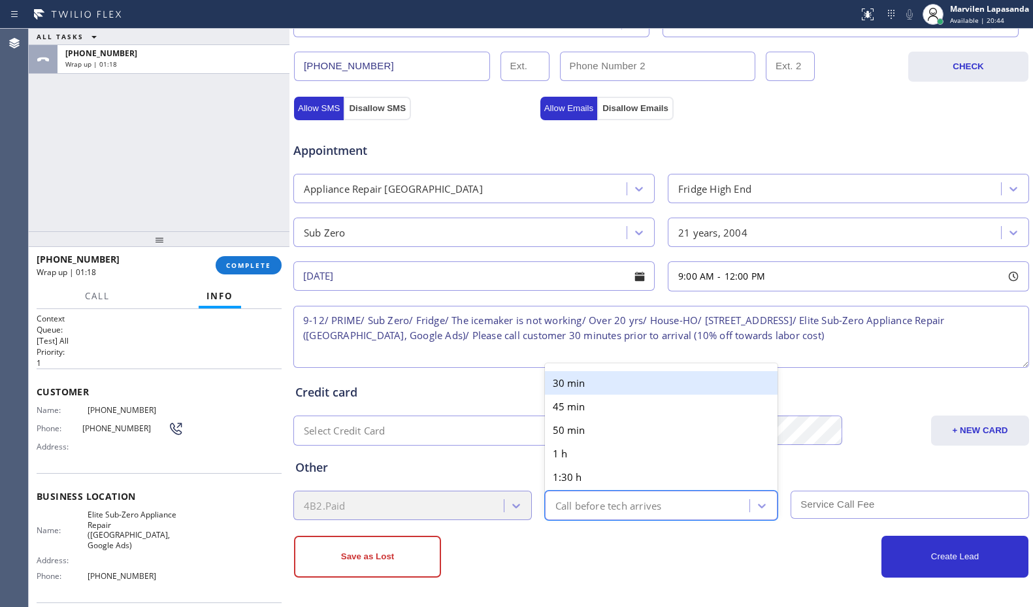
click at [594, 384] on div "30 min" at bounding box center [661, 383] width 233 height 24
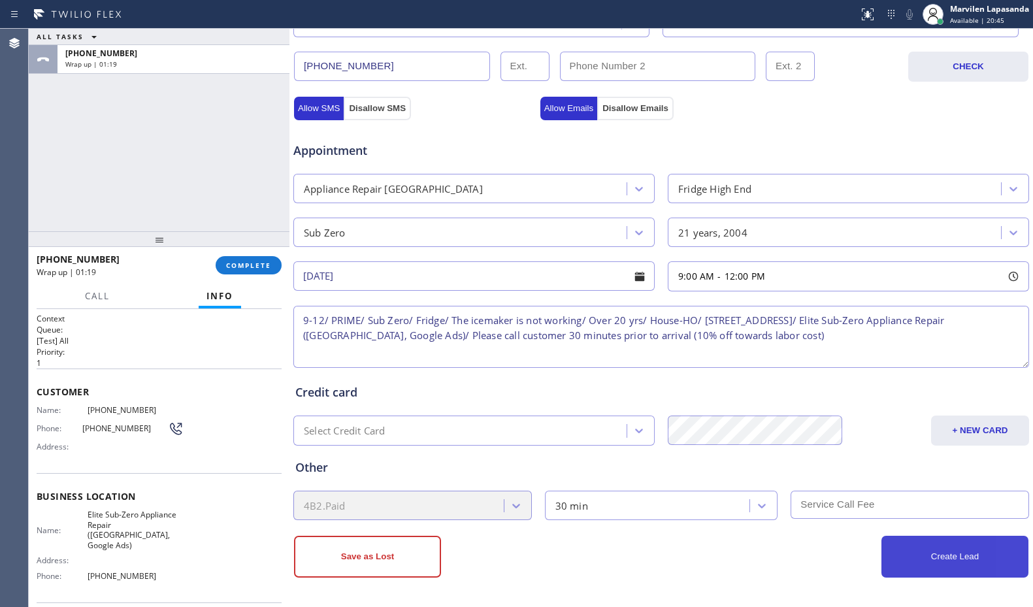
click at [924, 560] on button "Create Lead" at bounding box center [954, 557] width 147 height 42
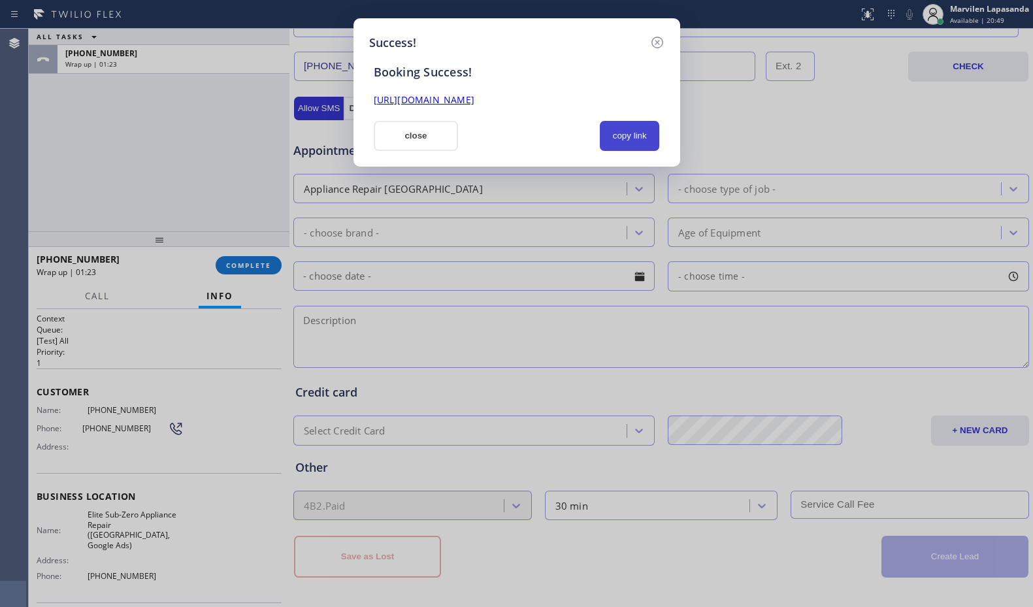
click at [631, 138] on button "copy link" at bounding box center [630, 136] width 60 height 30
click at [474, 101] on link "[URL][DOMAIN_NAME]" at bounding box center [424, 99] width 101 height 12
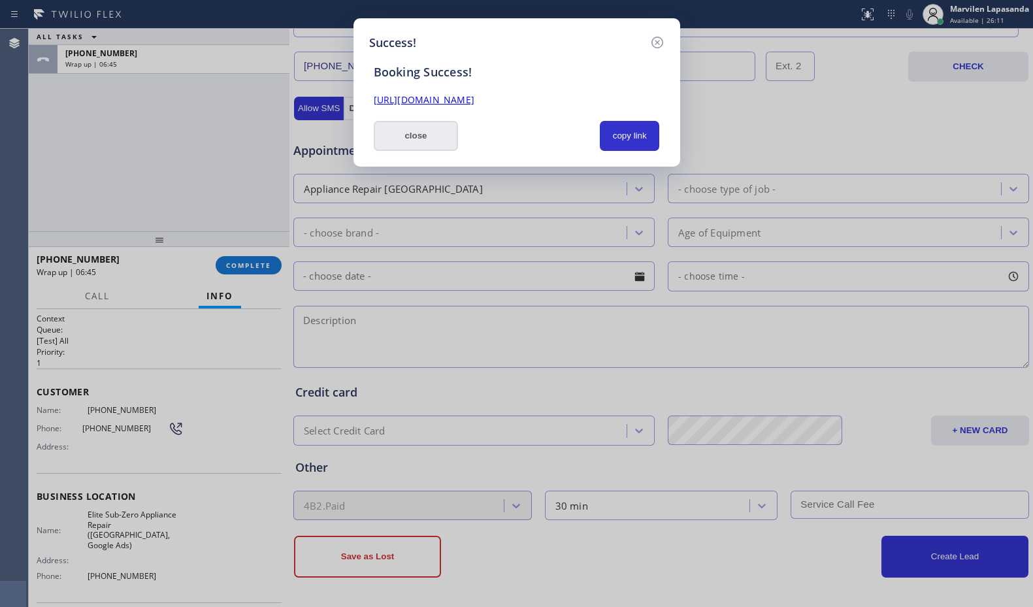
click at [428, 138] on button "close" at bounding box center [416, 136] width 85 height 30
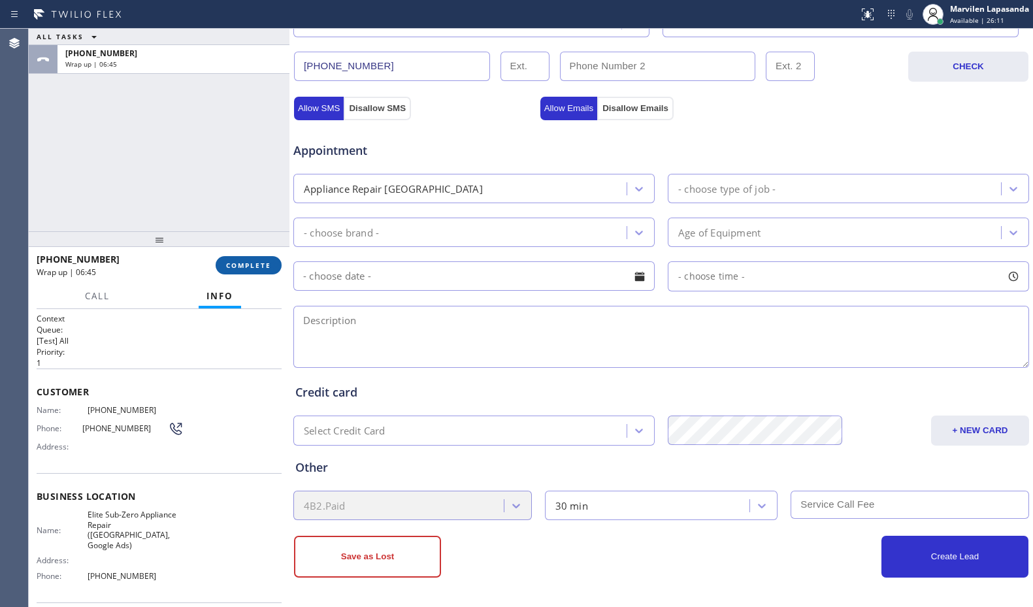
click at [225, 270] on button "COMPLETE" at bounding box center [249, 265] width 66 height 18
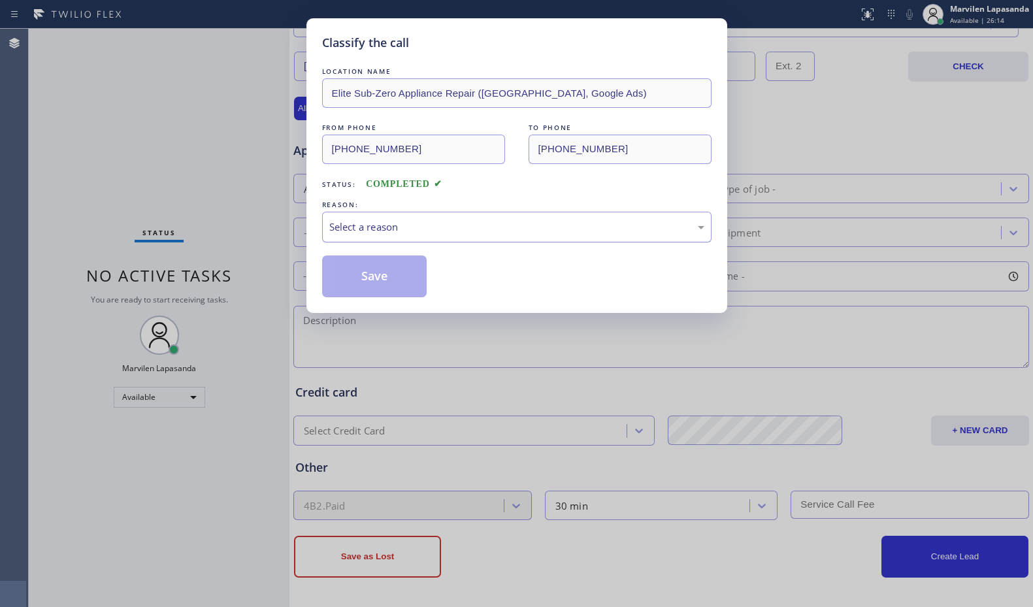
click at [349, 234] on div "Select a reason" at bounding box center [516, 227] width 389 height 31
click at [350, 280] on button "Save" at bounding box center [374, 276] width 105 height 42
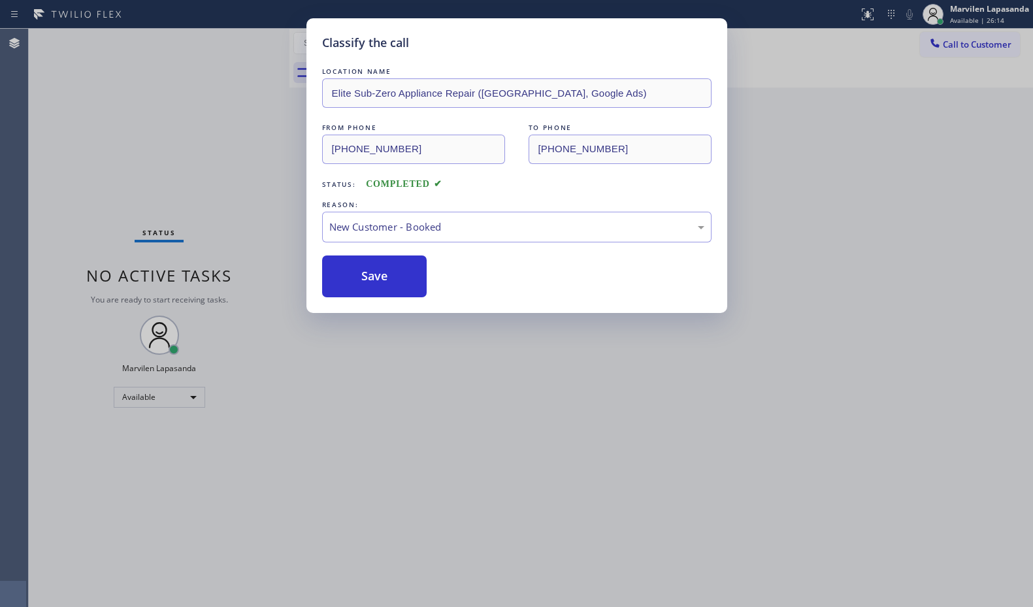
drag, startPoint x: 351, startPoint y: 280, endPoint x: 428, endPoint y: 266, distance: 77.6
click at [369, 278] on button "Save" at bounding box center [374, 276] width 105 height 42
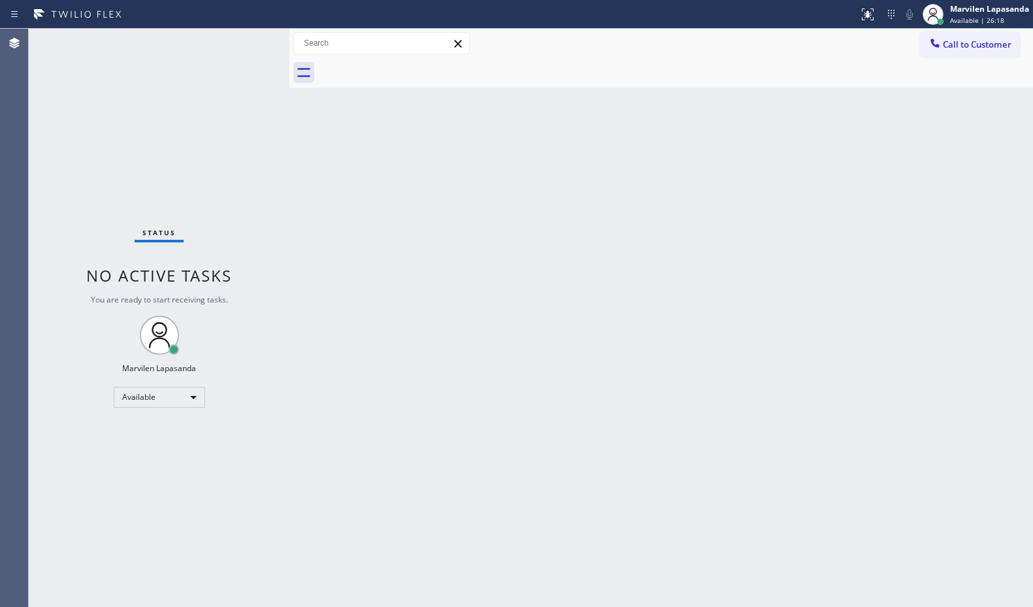
click at [605, 44] on div "Call to Customer Outbound call Location Quick Tune Service Your caller id phone…" at bounding box center [660, 43] width 743 height 23
click at [578, 181] on div "Back to Dashboard Change Sender ID Customers Technicians Select a contact Outbo…" at bounding box center [660, 318] width 743 height 578
click at [857, 212] on div "Back to Dashboard Change Sender ID Customers Technicians Select a contact Outbo…" at bounding box center [660, 318] width 743 height 578
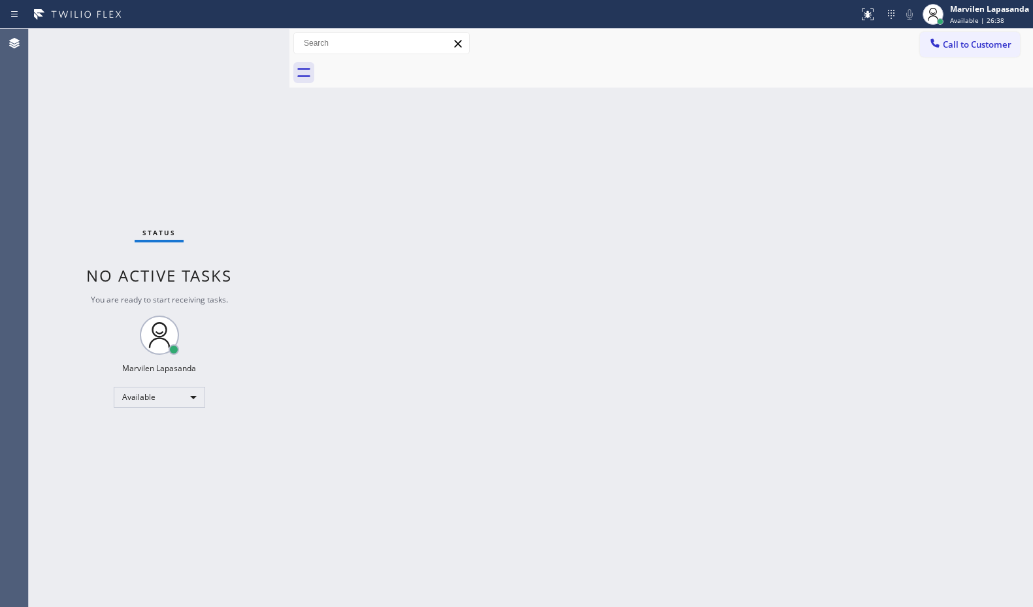
click at [858, 213] on div "Back to Dashboard Change Sender ID Customers Technicians Select a contact Outbo…" at bounding box center [660, 318] width 743 height 578
click at [855, 39] on div "Call to Customer Outbound call Location Quick Tune Service Your caller id phone…" at bounding box center [660, 43] width 743 height 23
click at [245, 43] on div "Status No active tasks You are ready to start receiving tasks. Marvilen Lapasan…" at bounding box center [159, 318] width 261 height 578
click at [245, 41] on div "Status No active tasks You are ready to start receiving tasks. Marvilen Lapasan…" at bounding box center [159, 318] width 261 height 578
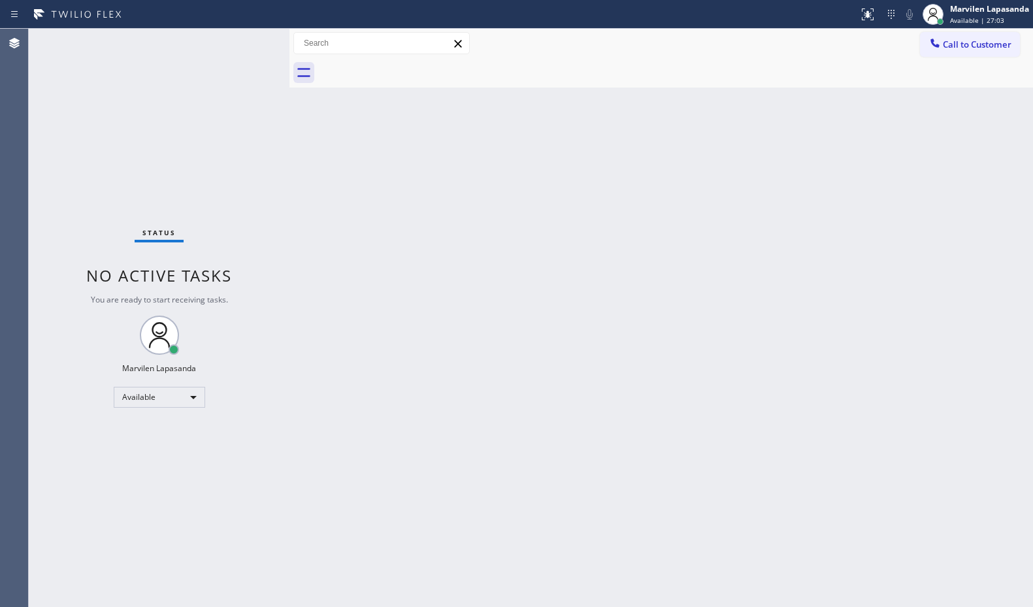
click at [249, 41] on div "Status No active tasks You are ready to start receiving tasks. Marvilen Lapasan…" at bounding box center [159, 318] width 261 height 578
click at [244, 40] on div "Status No active tasks You are ready to start receiving tasks. Marvilen Lapasan…" at bounding box center [159, 318] width 261 height 578
click at [246, 40] on div "Status No active tasks You are ready to start receiving tasks. Marvilen Lapasan…" at bounding box center [159, 318] width 261 height 578
click at [246, 47] on div "Status No active tasks You are ready to start receiving tasks. Marvilen Lapasan…" at bounding box center [159, 318] width 261 height 578
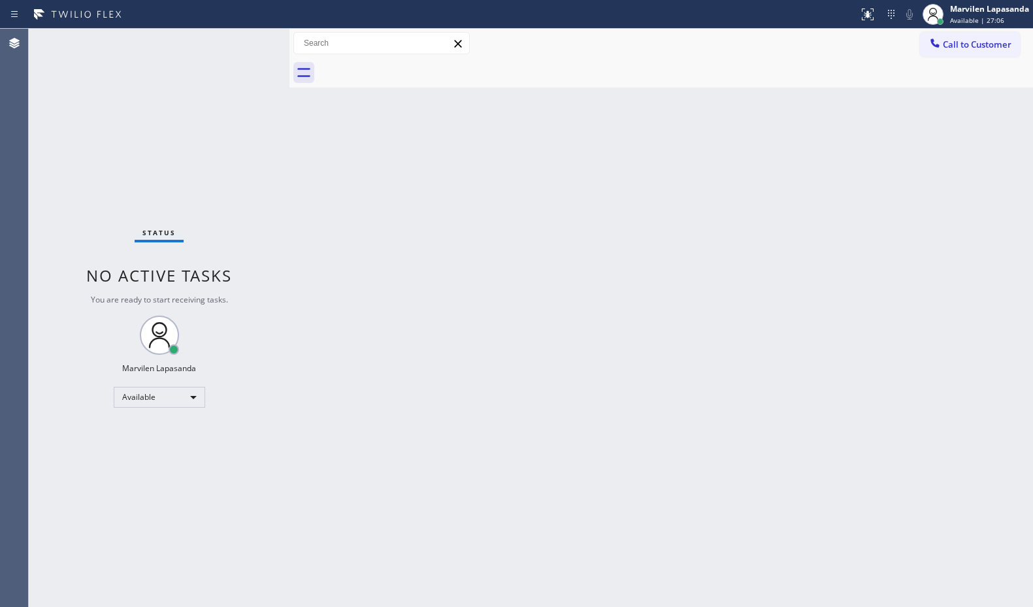
click at [247, 38] on div "Status No active tasks You are ready to start receiving tasks. Marvilen Lapasan…" at bounding box center [159, 318] width 261 height 578
click at [245, 42] on div "Status No active tasks You are ready to start receiving tasks. Marvilen Lapasan…" at bounding box center [159, 318] width 261 height 578
click at [246, 41] on div "Status No active tasks You are ready to start receiving tasks. Marvilen Lapasan…" at bounding box center [159, 318] width 261 height 578
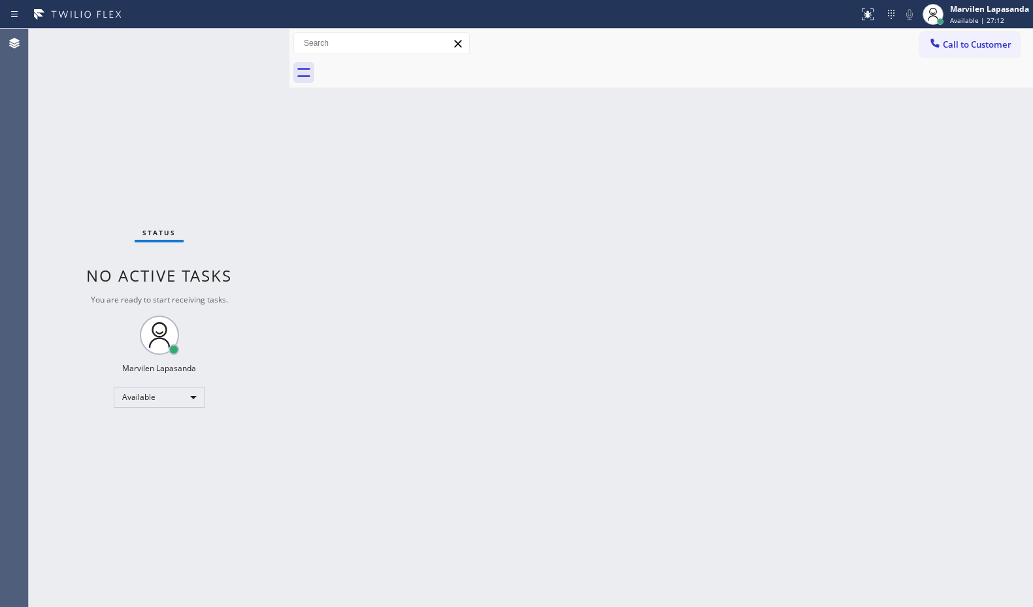
click at [246, 41] on div "Status No active tasks You are ready to start receiving tasks. Marvilen Lapasan…" at bounding box center [159, 318] width 261 height 578
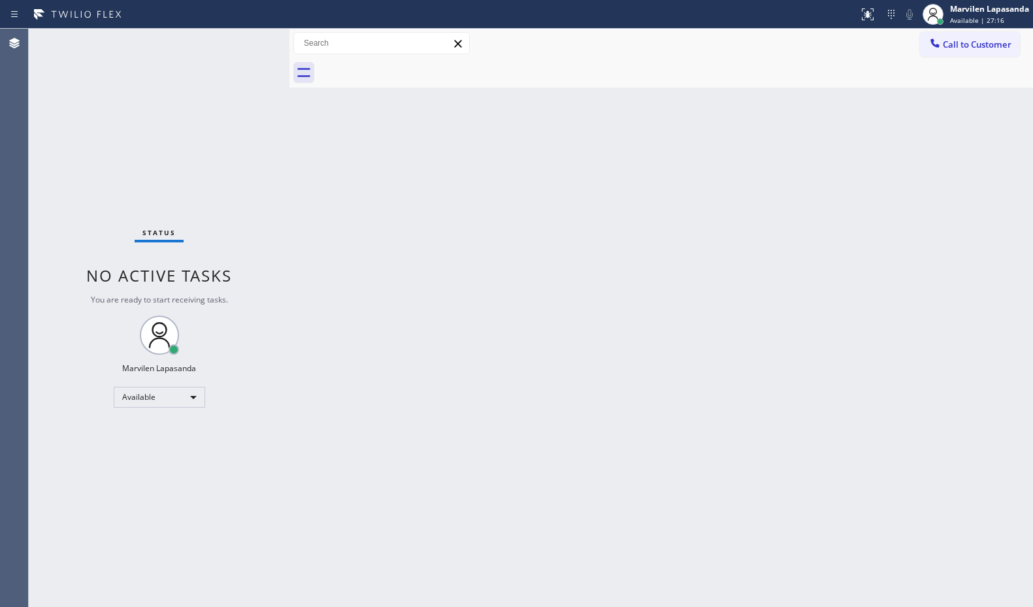
click at [246, 41] on div "Status No active tasks You are ready to start receiving tasks. Marvilen Lapasan…" at bounding box center [159, 318] width 261 height 578
click at [237, 71] on div "Status No active tasks You are ready to start receiving tasks. Marvilen Lapasan…" at bounding box center [159, 318] width 261 height 578
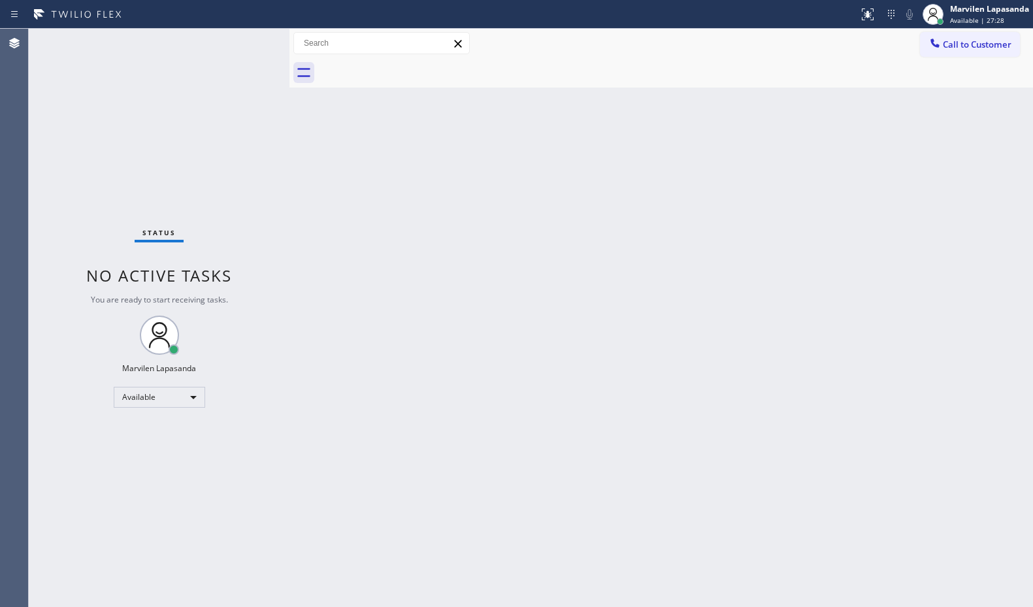
click at [251, 40] on div "Status No active tasks You are ready to start receiving tasks. Marvilen Lapasan…" at bounding box center [159, 318] width 261 height 578
click at [264, 77] on div "Status No active tasks You are ready to start receiving tasks. Marvilen Lapasan…" at bounding box center [159, 318] width 261 height 578
click at [261, 78] on div "Status No active tasks You are ready to start receiving tasks. Marvilen Lapasan…" at bounding box center [159, 318] width 261 height 578
click at [763, 297] on div "Back to Dashboard Change Sender ID Customers Technicians Select a contact Outbo…" at bounding box center [660, 318] width 743 height 578
click at [244, 42] on div "Status No active tasks You are ready to start receiving tasks. Marvilen Lapasan…" at bounding box center [159, 318] width 261 height 578
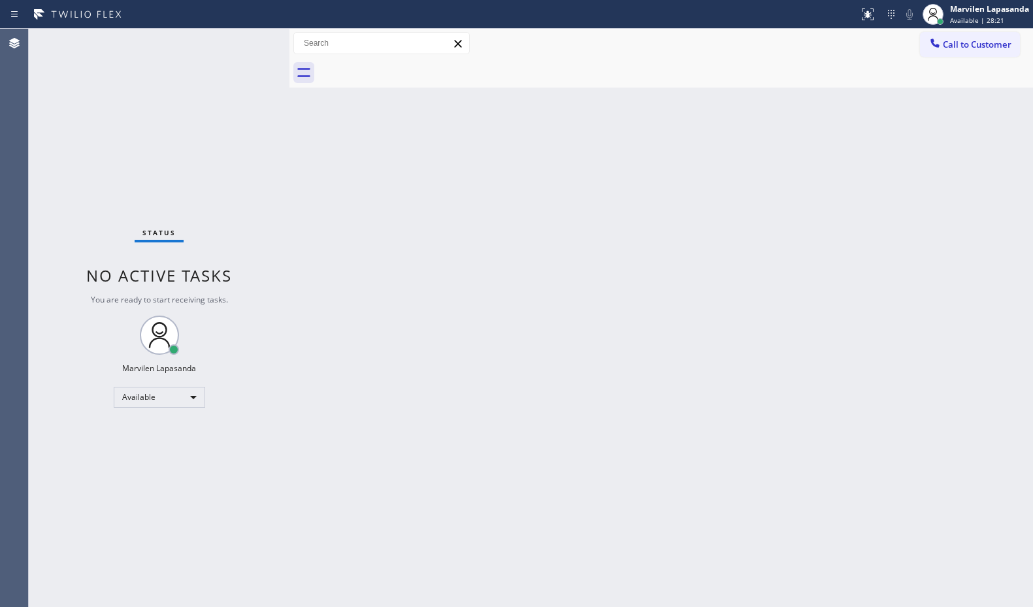
click at [244, 42] on div "Status No active tasks You are ready to start receiving tasks. Marvilen Lapasan…" at bounding box center [159, 318] width 261 height 578
click at [734, 201] on div "Back to Dashboard Change Sender ID Customers Technicians Select a contact Outbo…" at bounding box center [660, 318] width 743 height 578
drag, startPoint x: 258, startPoint y: 36, endPoint x: 250, endPoint y: 36, distance: 8.5
click at [257, 36] on div "Status No active tasks You are ready to start receiving tasks. Marvilen Lapasan…" at bounding box center [159, 318] width 261 height 578
click at [249, 36] on div "Status No active tasks You are ready to start receiving tasks. Marvilen Lapasan…" at bounding box center [159, 318] width 261 height 578
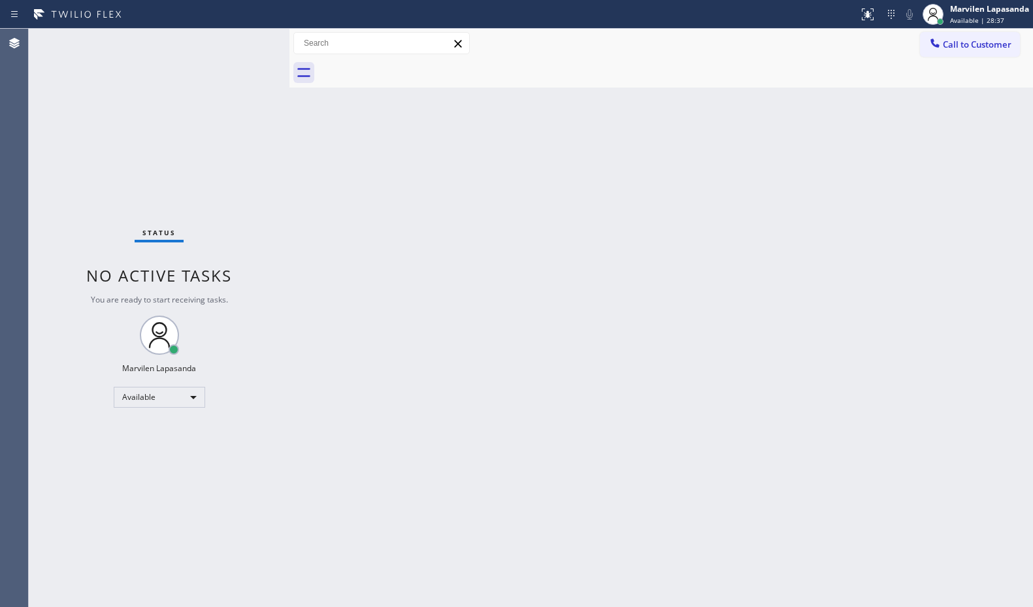
click at [248, 36] on div "Status No active tasks You are ready to start receiving tasks. Marvilen Lapasan…" at bounding box center [159, 318] width 261 height 578
click at [1027, 69] on div at bounding box center [675, 72] width 715 height 29
click at [952, 93] on div "Back to Dashboard Change Sender ID Customers Technicians Select a contact Outbo…" at bounding box center [660, 318] width 743 height 578
click at [952, 86] on div at bounding box center [675, 72] width 715 height 29
click at [1010, 276] on div "Back to Dashboard Change Sender ID Customers Technicians Select a contact Outbo…" at bounding box center [660, 318] width 743 height 578
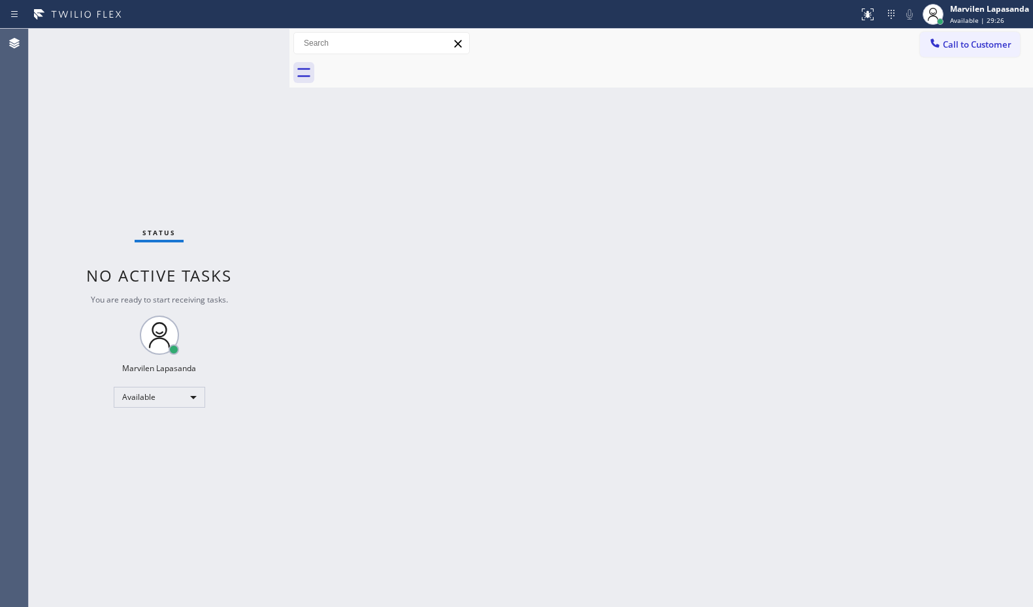
click at [771, 375] on div "Back to Dashboard Change Sender ID Customers Technicians Select a contact Outbo…" at bounding box center [660, 318] width 743 height 578
drag, startPoint x: 519, startPoint y: 245, endPoint x: 534, endPoint y: 251, distance: 16.4
click at [519, 245] on div "Back to Dashboard Change Sender ID Customers Technicians Select a contact Outbo…" at bounding box center [660, 318] width 743 height 578
click at [268, 86] on div "Status No active tasks You are ready to start receiving tasks. Marvilen Lapasan…" at bounding box center [159, 318] width 261 height 578
click at [784, 164] on div "Back to Dashboard Change Sender ID Customers Technicians Select a contact Outbo…" at bounding box center [660, 318] width 743 height 578
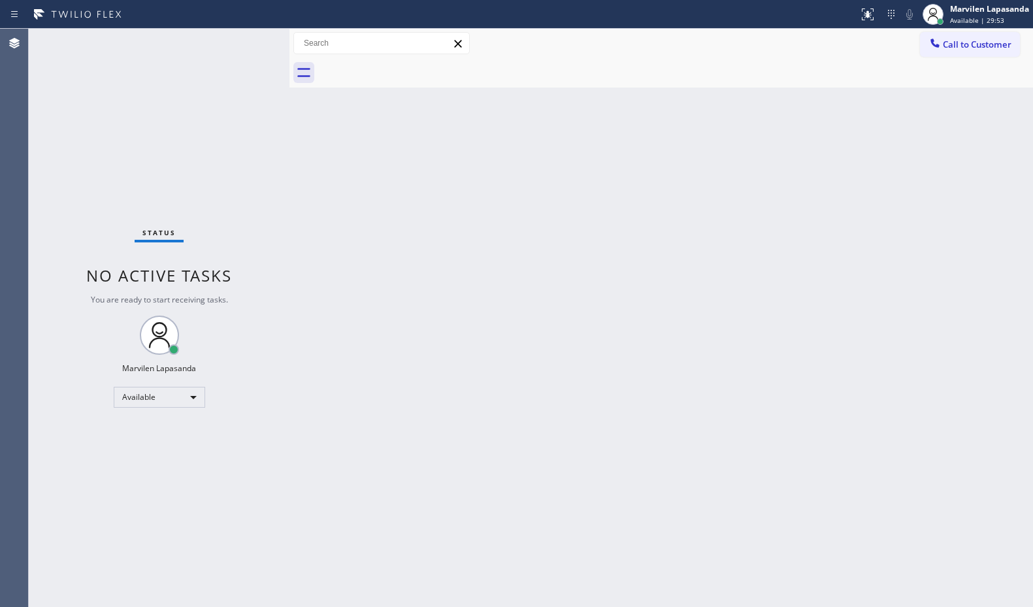
click at [549, 47] on div "Call to Customer Outbound call Location Quick Tune Service Your caller id phone…" at bounding box center [660, 43] width 743 height 23
click at [926, 156] on div "Back to Dashboard Change Sender ID Customers Technicians Select a contact Outbo…" at bounding box center [660, 318] width 743 height 578
click at [596, 144] on div "Back to Dashboard Change Sender ID Customers Technicians Select a contact Outbo…" at bounding box center [660, 318] width 743 height 578
click at [969, 50] on span "Call to Customer" at bounding box center [976, 45] width 69 height 12
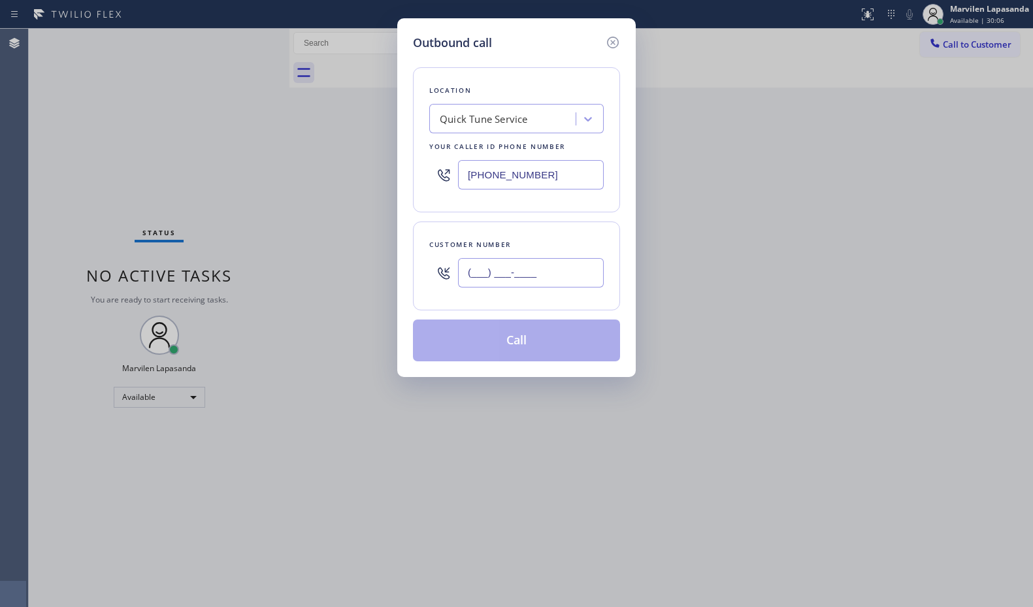
click at [507, 268] on input "(___) ___-____" at bounding box center [531, 272] width 146 height 29
paste input "510) 414-6222"
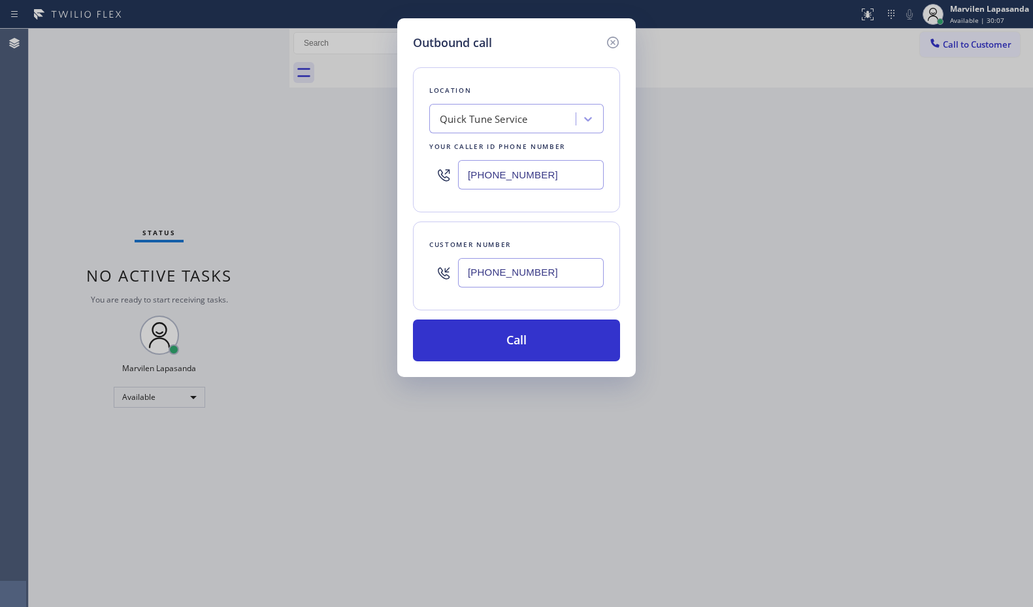
type input "[PHONE_NUMBER]"
drag, startPoint x: 551, startPoint y: 176, endPoint x: 450, endPoint y: 174, distance: 100.6
click at [450, 174] on div "[PHONE_NUMBER]" at bounding box center [516, 174] width 174 height 42
paste input "650) 977-4405"
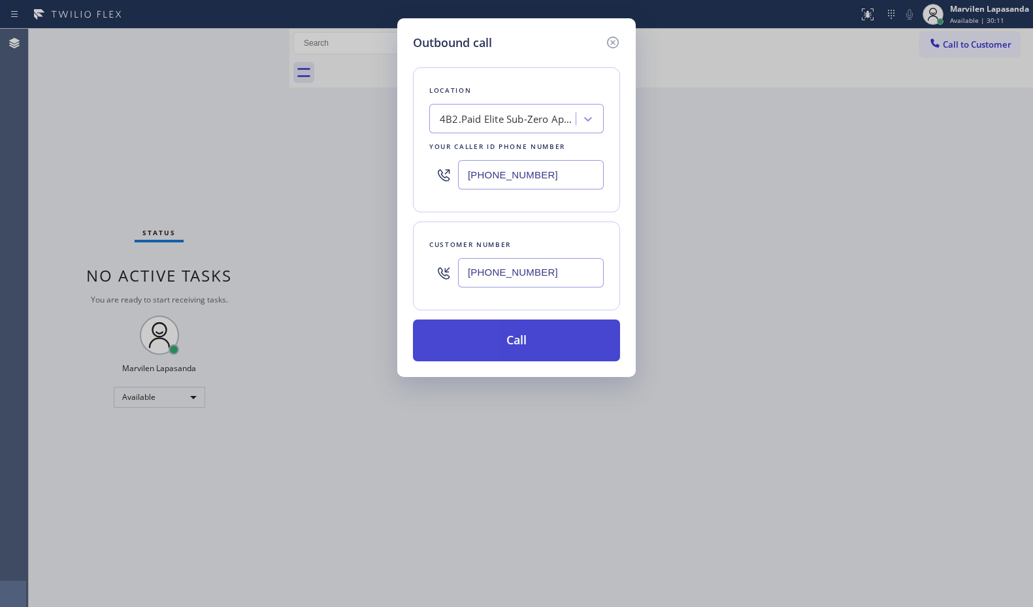
type input "[PHONE_NUMBER]"
click at [506, 343] on button "Call" at bounding box center [516, 340] width 207 height 42
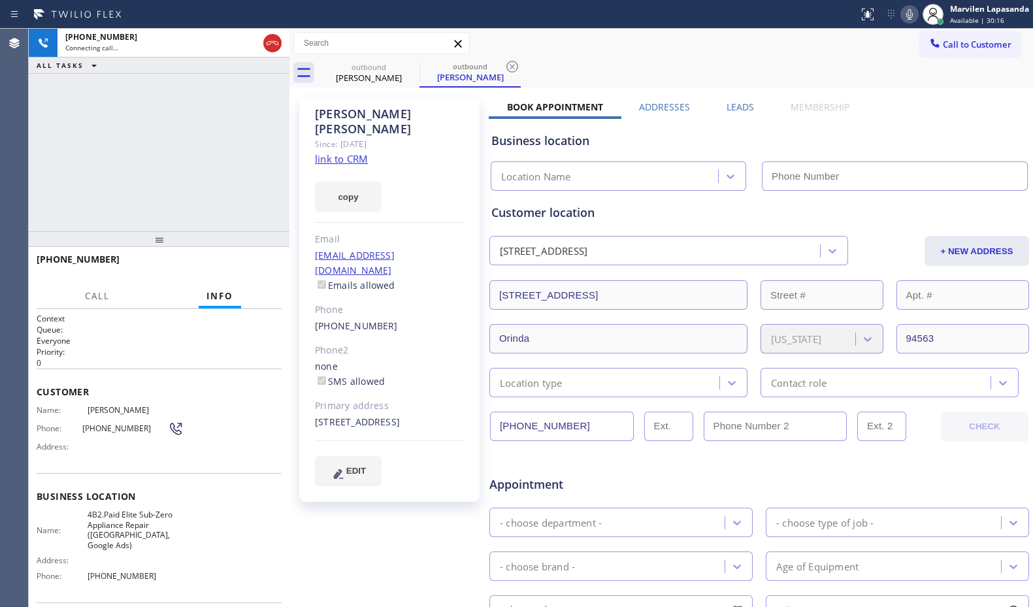
click at [113, 187] on div "[PHONE_NUMBER] Connecting call… ALL TASKS ALL TASKS ACTIVE TASKS TASKS IN WRAP …" at bounding box center [159, 130] width 261 height 202
click at [158, 172] on div "[PHONE_NUMBER] Connecting call… ALL TASKS ALL TASKS ACTIVE TASKS TASKS IN WRAP …" at bounding box center [159, 130] width 261 height 202
type input "[PHONE_NUMBER]"
click at [158, 172] on div "[PHONE_NUMBER] Connecting call… ALL TASKS ALL TASKS ACTIVE TASKS TASKS IN WRAP …" at bounding box center [159, 130] width 261 height 202
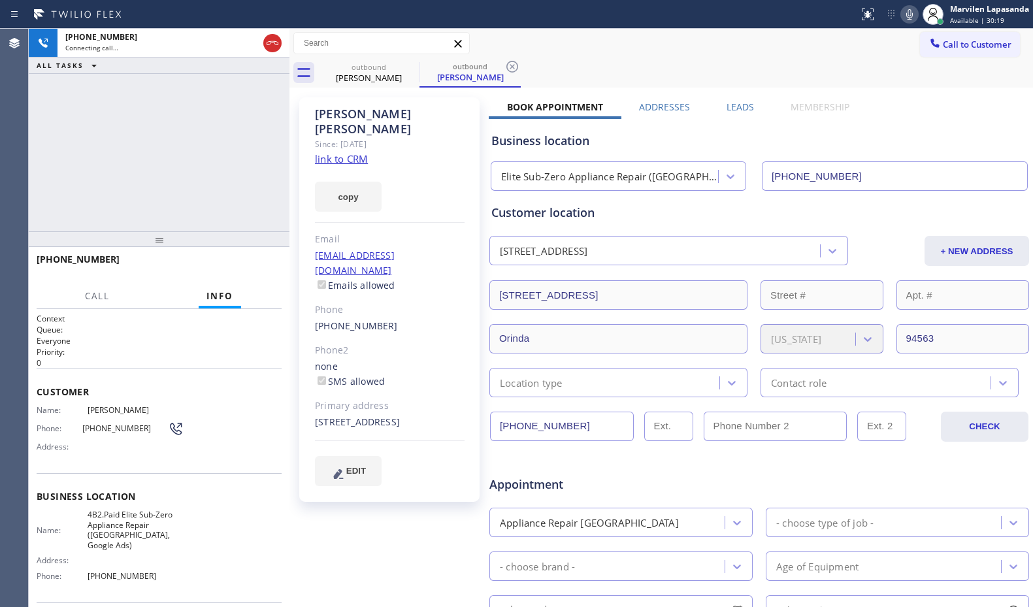
click at [158, 172] on div "[PHONE_NUMBER] Connecting call… ALL TASKS ALL TASKS ACTIVE TASKS TASKS IN WRAP …" at bounding box center [159, 130] width 261 height 202
click at [193, 172] on div "[PHONE_NUMBER] Connecting call… ALL TASKS ALL TASKS ACTIVE TASKS TASKS IN WRAP …" at bounding box center [159, 130] width 261 height 202
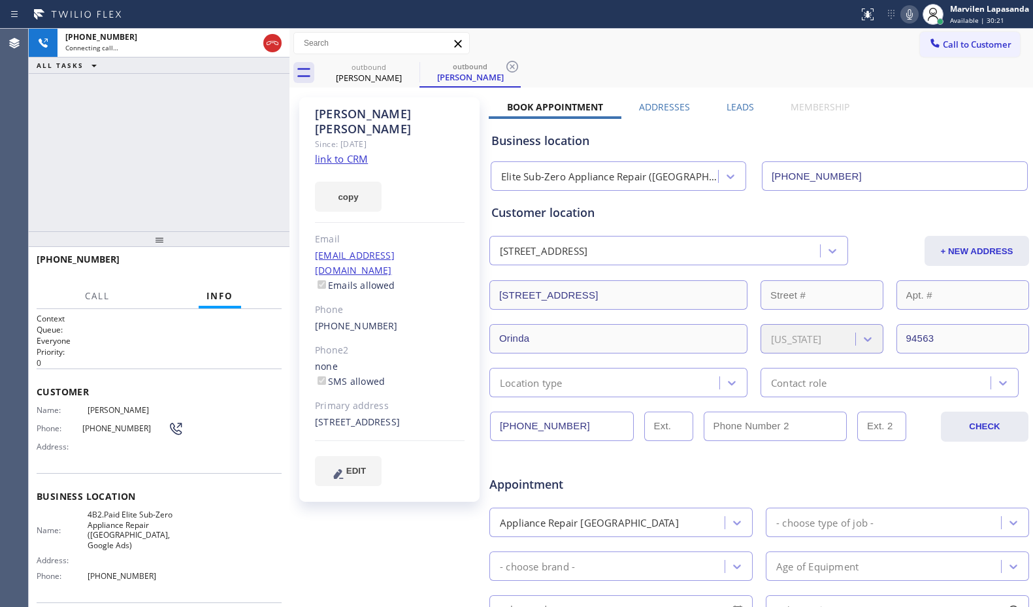
click at [212, 170] on div "[PHONE_NUMBER] Connecting call… ALL TASKS ALL TASKS ACTIVE TASKS TASKS IN WRAP …" at bounding box center [159, 130] width 261 height 202
click at [52, 163] on div "[PHONE_NUMBER] Live | 00:03 ALL TASKS ALL TASKS ACTIVE TASKS TASKS IN WRAP UP" at bounding box center [159, 130] width 261 height 202
click at [52, 163] on div "[PHONE_NUMBER] Live | 00:04 ALL TASKS ALL TASKS ACTIVE TASKS TASKS IN WRAP UP" at bounding box center [159, 130] width 261 height 202
click at [180, 176] on div "[PHONE_NUMBER] Live | 00:04 ALL TASKS ALL TASKS ACTIVE TASKS TASKS IN WRAP UP" at bounding box center [159, 130] width 261 height 202
click at [263, 176] on div "[PHONE_NUMBER] Live | 00:05 ALL TASKS ALL TASKS ACTIVE TASKS TASKS IN WRAP UP" at bounding box center [159, 130] width 261 height 202
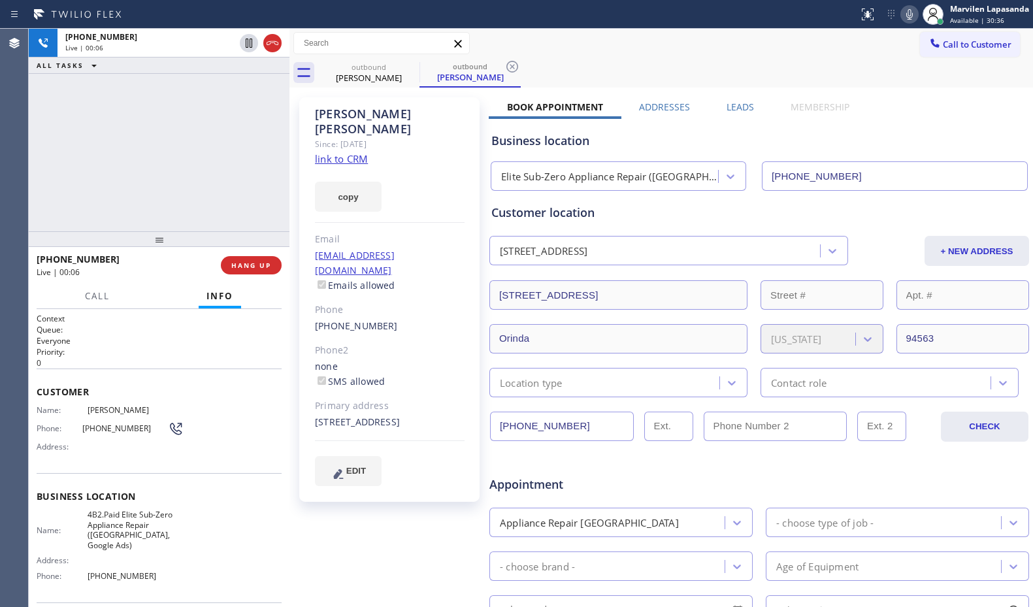
click at [298, 177] on div "[PERSON_NAME] Since: [DATE] link to CRM copy Email [EMAIL_ADDRESS][DOMAIN_NAME]…" at bounding box center [391, 514] width 196 height 846
click at [274, 175] on div "[PHONE_NUMBER] Live | 00:06 ALL TASKS ALL TASKS ACTIVE TASKS TASKS IN WRAP UP" at bounding box center [159, 130] width 261 height 202
click at [234, 170] on div "[PHONE_NUMBER] Live | 00:07 ALL TASKS ALL TASKS ACTIVE TASKS TASKS IN WRAP UP" at bounding box center [159, 130] width 261 height 202
click at [260, 170] on div "[PHONE_NUMBER] Live | 00:07 ALL TASKS ALL TASKS ACTIVE TASKS TASKS IN WRAP UP" at bounding box center [159, 130] width 261 height 202
click at [265, 172] on div "[PHONE_NUMBER] Live | 00:13 ALL TASKS ALL TASKS ACTIVE TASKS TASKS IN WRAP UP" at bounding box center [159, 130] width 261 height 202
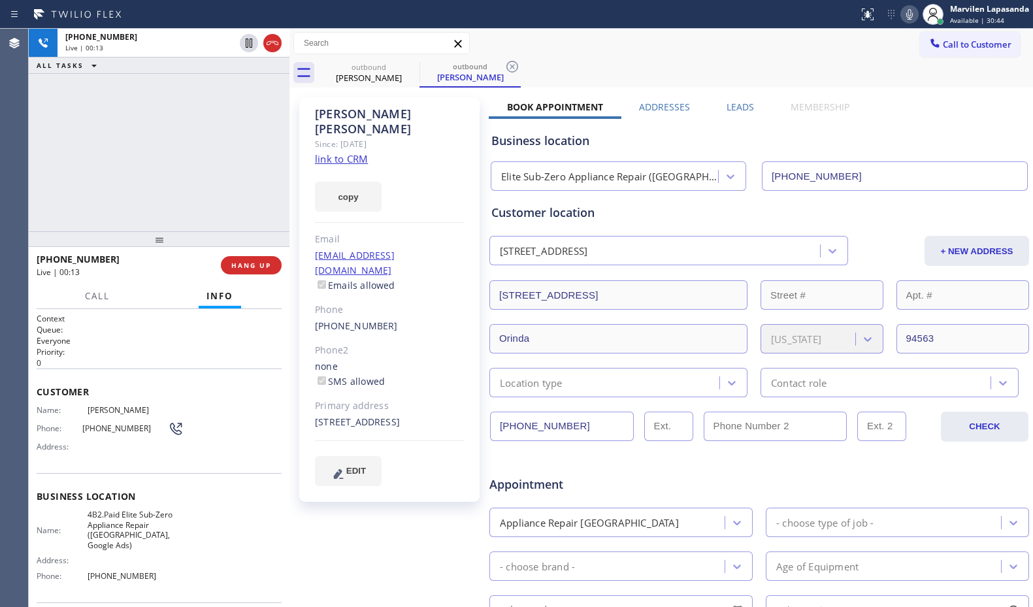
click at [293, 172] on div "[PERSON_NAME] Since: [DATE] link to CRM copy Email [EMAIL_ADDRESS][DOMAIN_NAME]…" at bounding box center [391, 514] width 196 height 846
click at [300, 172] on div "[PERSON_NAME] Since: [DATE] link to CRM copy Email [EMAIL_ADDRESS][DOMAIN_NAME]…" at bounding box center [389, 299] width 180 height 404
click at [295, 172] on div "[PERSON_NAME] Since: [DATE] link to CRM copy Email [EMAIL_ADDRESS][DOMAIN_NAME]…" at bounding box center [391, 514] width 196 height 846
click at [271, 170] on div "[PHONE_NUMBER] Live | 00:15 ALL TASKS ALL TASKS ACTIVE TASKS TASKS IN WRAP UP" at bounding box center [159, 130] width 261 height 202
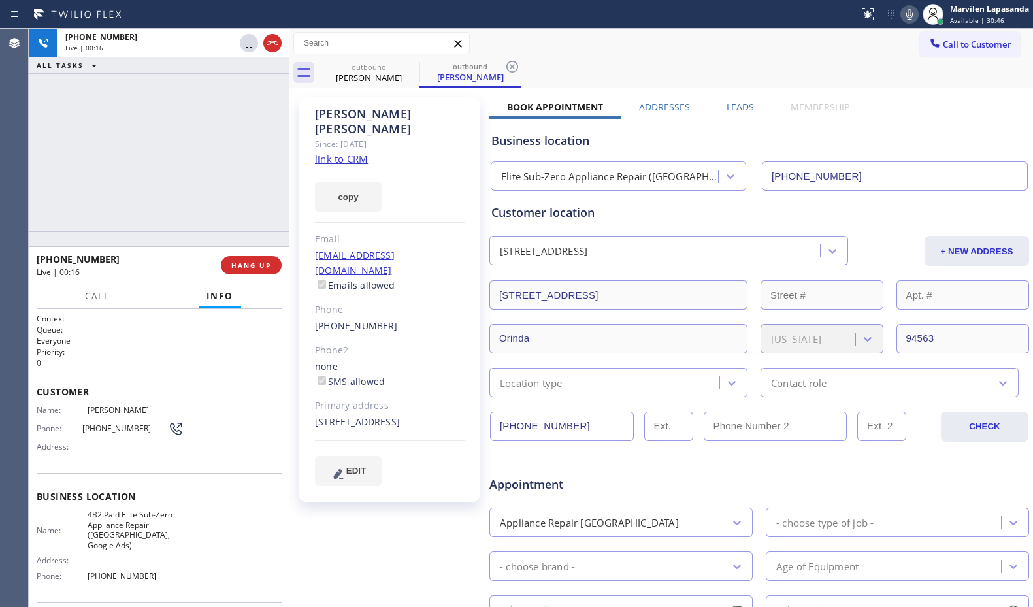
click at [289, 170] on div at bounding box center [289, 318] width 0 height 578
click at [300, 170] on div "[PERSON_NAME] Since: [DATE] link to CRM copy Email [EMAIL_ADDRESS][DOMAIN_NAME]…" at bounding box center [389, 299] width 180 height 404
click at [297, 161] on div "[PERSON_NAME] Since: [DATE] link to CRM copy Email [EMAIL_ADDRESS][DOMAIN_NAME]…" at bounding box center [391, 514] width 196 height 846
click at [296, 160] on div "[PERSON_NAME] Since: [DATE] link to CRM copy Email [EMAIL_ADDRESS][DOMAIN_NAME]…" at bounding box center [391, 514] width 196 height 846
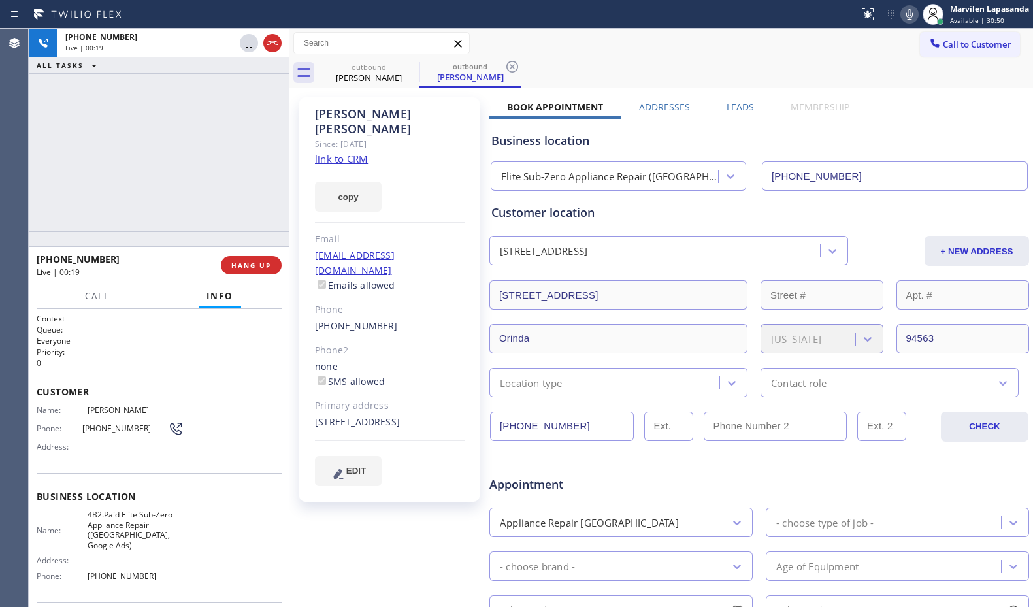
click at [300, 159] on div "[PERSON_NAME] Since: [DATE] link to CRM copy Email [EMAIL_ADDRESS][DOMAIN_NAME]…" at bounding box center [389, 299] width 180 height 404
click at [289, 160] on div at bounding box center [289, 318] width 0 height 578
click at [300, 160] on div "[PERSON_NAME] Since: [DATE] link to CRM copy Email [EMAIL_ADDRESS][DOMAIN_NAME]…" at bounding box center [389, 299] width 180 height 404
drag, startPoint x: 850, startPoint y: 46, endPoint x: 886, endPoint y: 40, distance: 36.4
click at [860, 48] on div "Call to Customer Outbound call Location Elite Sub-Zero Appliance Repair ([GEOGR…" at bounding box center [660, 43] width 743 height 23
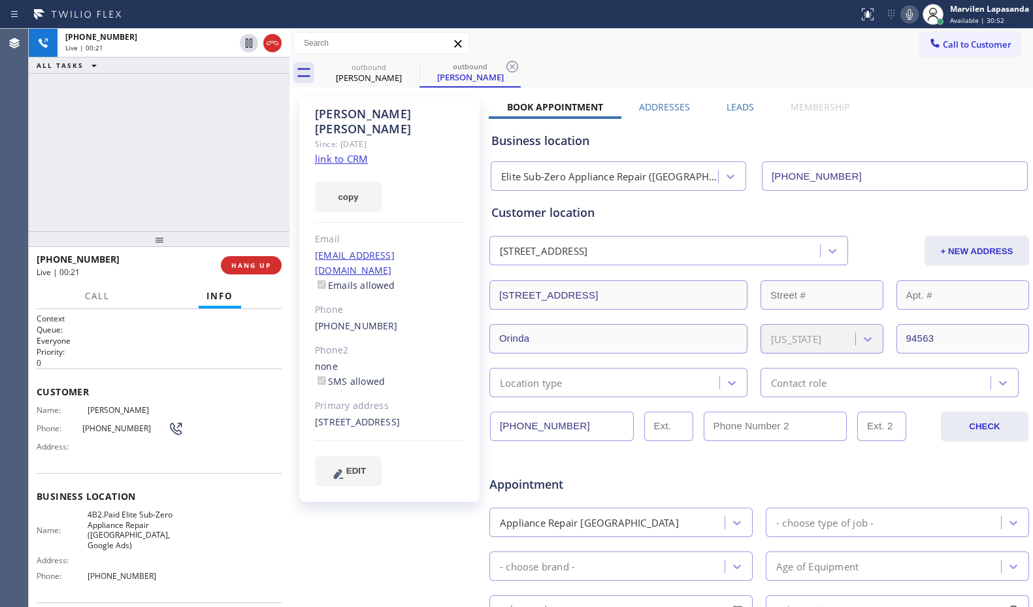
click at [913, 19] on icon at bounding box center [909, 15] width 16 height 16
click at [911, 17] on icon at bounding box center [909, 14] width 7 height 10
click at [905, 58] on div "outbound [PERSON_NAME] outbound [PERSON_NAME]" at bounding box center [675, 72] width 715 height 29
click at [897, 63] on div "outbound [PERSON_NAME] outbound [PERSON_NAME]" at bounding box center [675, 72] width 715 height 29
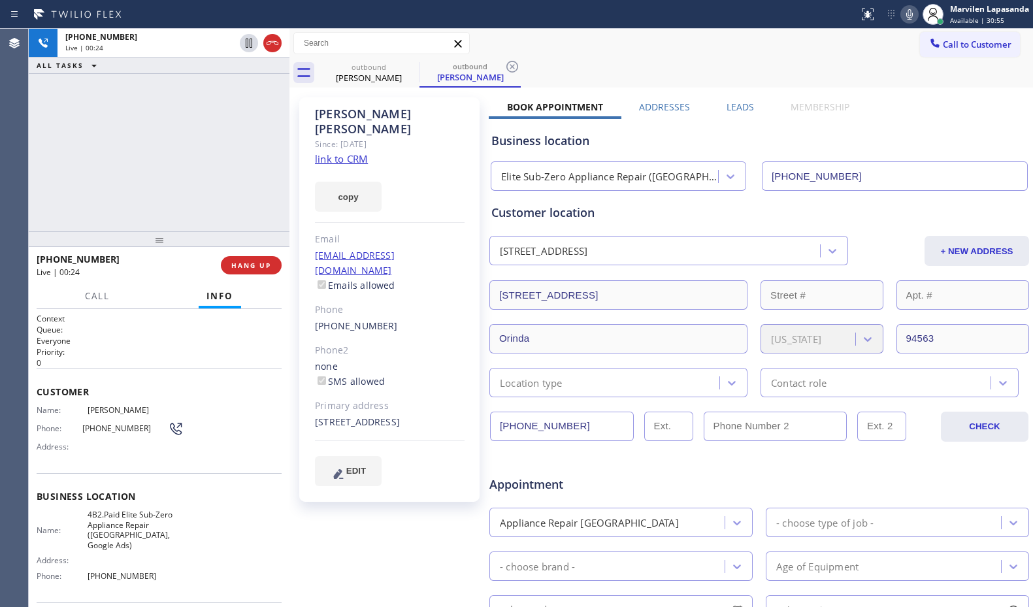
click at [906, 19] on icon at bounding box center [909, 15] width 16 height 16
click at [888, 65] on div "outbound [PERSON_NAME] outbound [PERSON_NAME]" at bounding box center [675, 72] width 715 height 29
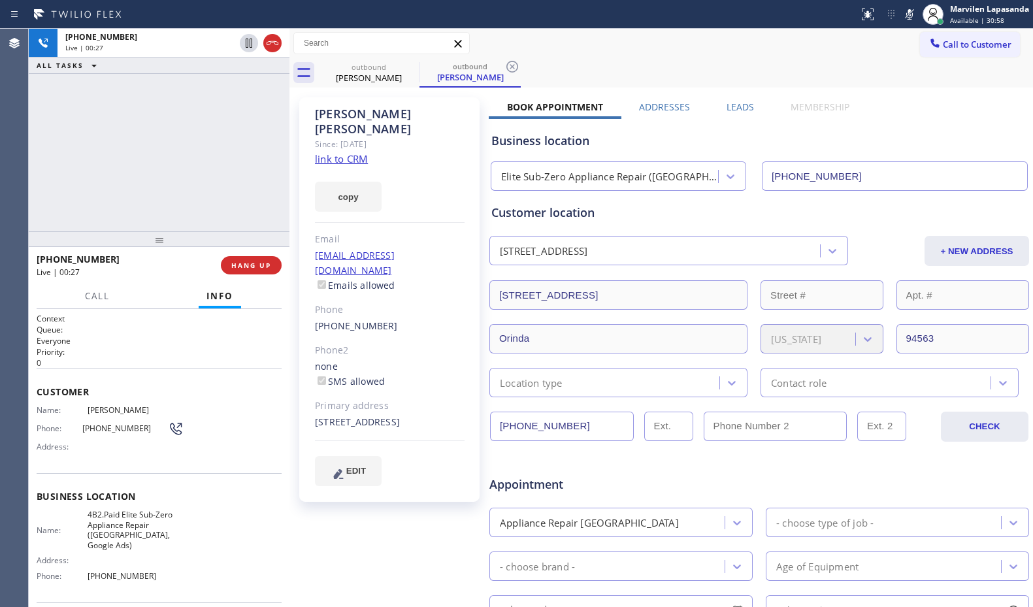
click at [888, 65] on div "outbound [PERSON_NAME] outbound [PERSON_NAME]" at bounding box center [675, 72] width 715 height 29
click at [894, 75] on div "outbound [PERSON_NAME] outbound [PERSON_NAME]" at bounding box center [675, 72] width 715 height 29
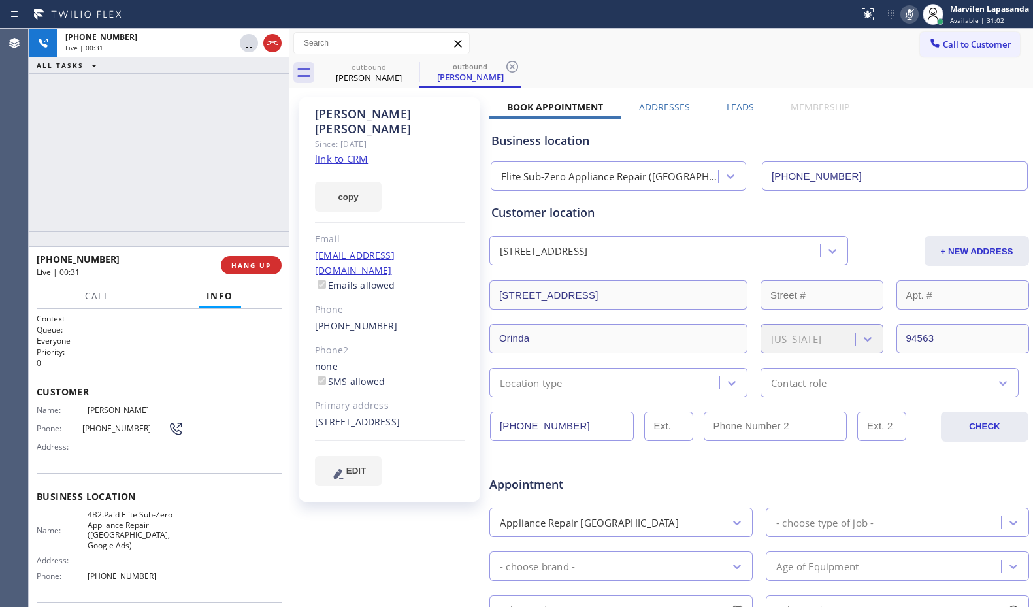
click at [909, 17] on icon at bounding box center [909, 14] width 7 height 10
click at [892, 93] on div "[PERSON_NAME] Since: [DATE] link to CRM copy Email [EMAIL_ADDRESS][DOMAIN_NAME]…" at bounding box center [661, 514] width 737 height 846
click at [904, 16] on icon at bounding box center [909, 15] width 16 height 16
click at [890, 73] on div "outbound [PERSON_NAME] outbound [PERSON_NAME]" at bounding box center [675, 72] width 715 height 29
click at [894, 95] on div "[PERSON_NAME] Since: [DATE] link to CRM copy Email [EMAIL_ADDRESS][DOMAIN_NAME]…" at bounding box center [661, 514] width 737 height 846
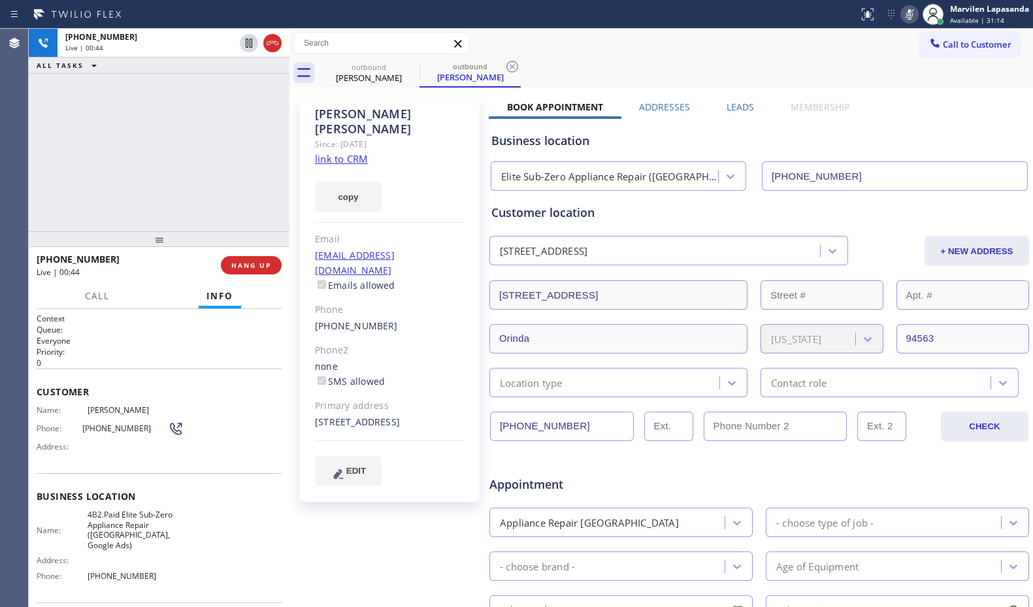
click at [905, 15] on icon at bounding box center [909, 15] width 16 height 16
click at [885, 87] on div "outbound [PERSON_NAME] outbound [PERSON_NAME]" at bounding box center [675, 72] width 715 height 29
click at [281, 146] on div "[PHONE_NUMBER] Live | 00:50 ALL TASKS ALL TASKS ACTIVE TASKS TASKS IN WRAP UP" at bounding box center [159, 130] width 261 height 202
click at [328, 152] on link "link to CRM" at bounding box center [341, 158] width 53 height 13
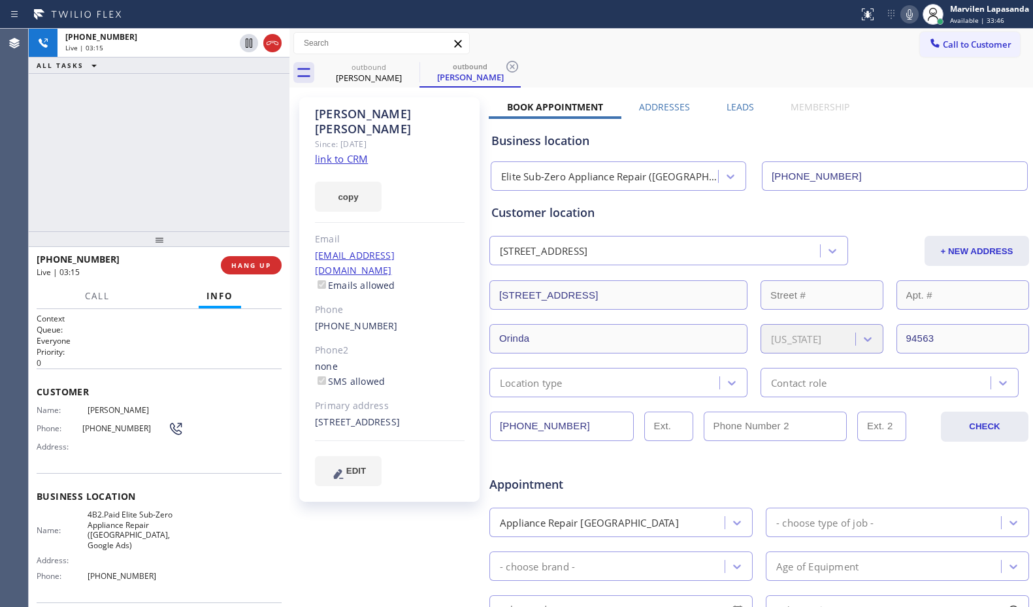
click at [869, 97] on div "[PERSON_NAME] Since: [DATE] link to CRM copy Email [EMAIL_ADDRESS][DOMAIN_NAME]…" at bounding box center [661, 514] width 737 height 846
click at [908, 99] on div "[PERSON_NAME] Since: [DATE] link to CRM copy Email [EMAIL_ADDRESS][DOMAIN_NAME]…" at bounding box center [661, 514] width 737 height 846
click at [900, 91] on div "[PERSON_NAME] Since: [DATE] link to CRM copy Email [EMAIL_ADDRESS][DOMAIN_NAME]…" at bounding box center [661, 514] width 737 height 846
click at [907, 10] on icon at bounding box center [909, 15] width 16 height 16
click at [167, 199] on div "[PHONE_NUMBER] Live | 03:17 ALL TASKS ALL TASKS ACTIVE TASKS TASKS IN WRAP UP" at bounding box center [159, 130] width 261 height 202
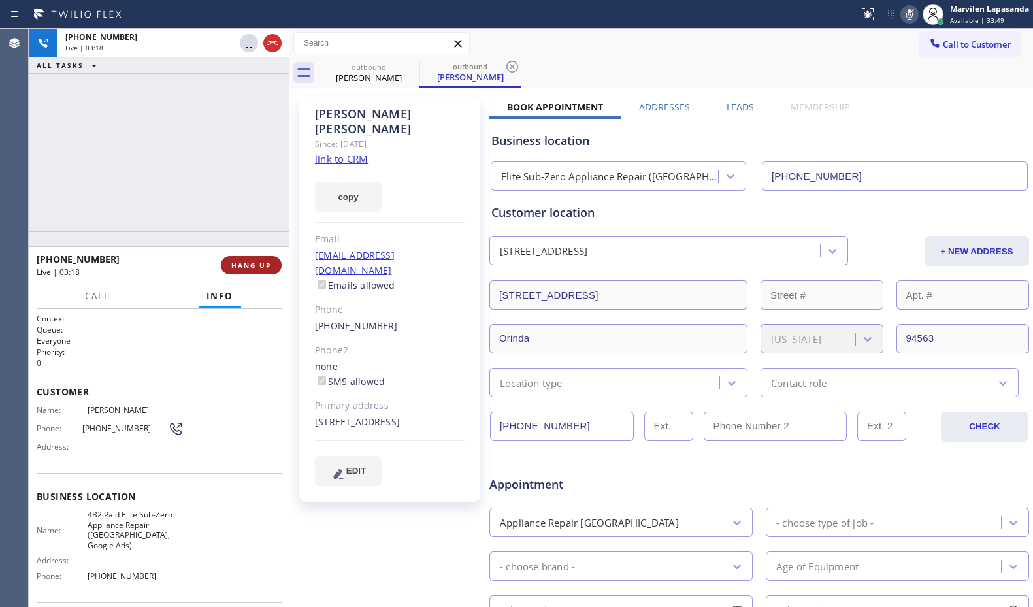
click at [240, 268] on span "HANG UP" at bounding box center [251, 265] width 40 height 9
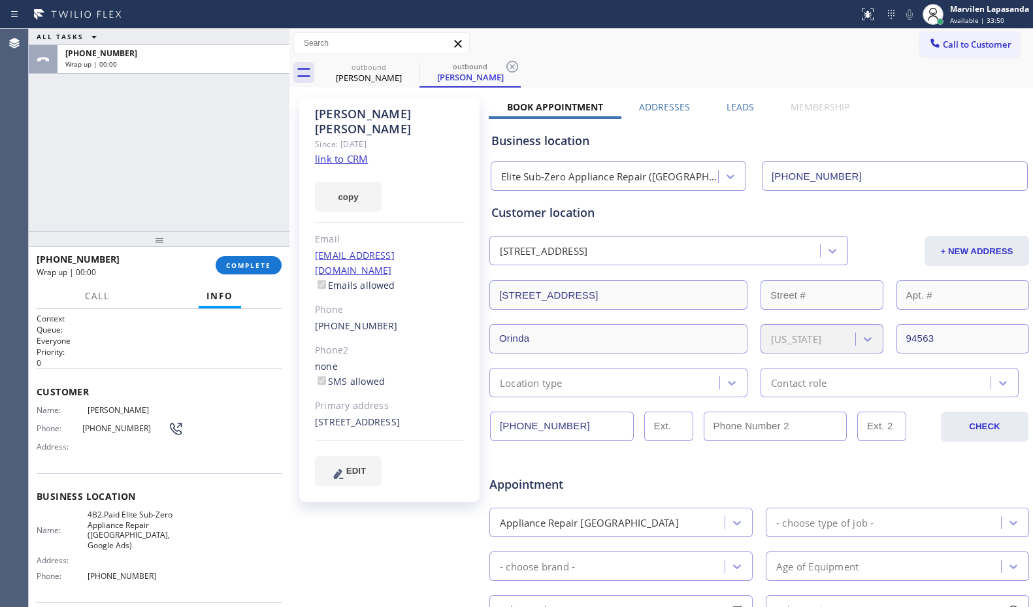
click at [247, 141] on div "ALL TASKS ALL TASKS ACTIVE TASKS TASKS IN WRAP UP [PHONE_NUMBER] Wrap up | 00:00" at bounding box center [159, 130] width 261 height 202
click at [541, 48] on div "Call to Customer Outbound call Location Elite Sub-Zero Appliance Repair ([GEOGR…" at bounding box center [660, 43] width 743 height 23
click at [240, 270] on button "COMPLETE" at bounding box center [249, 265] width 66 height 18
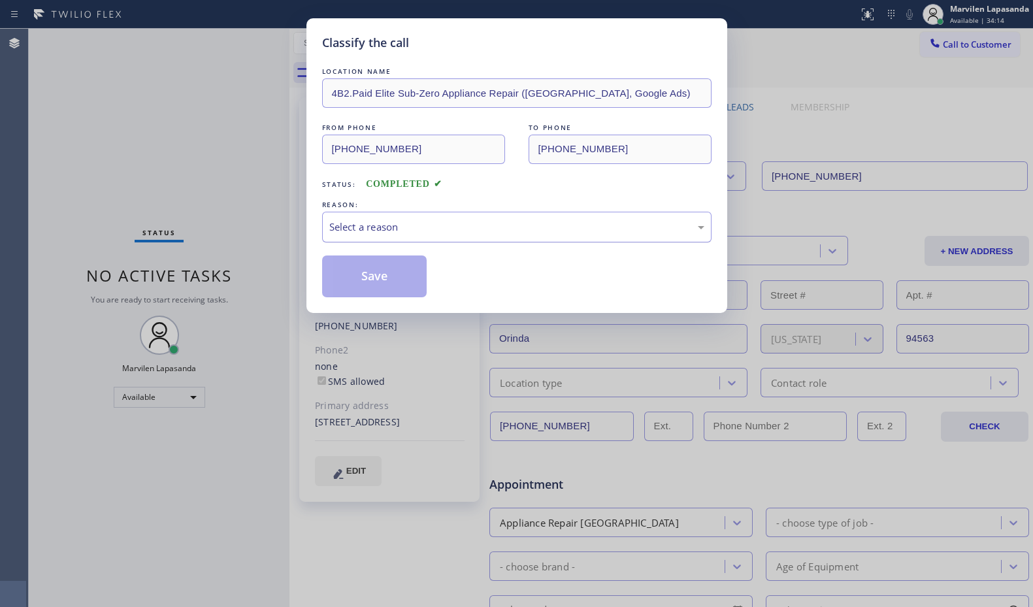
click at [356, 229] on div "Select a reason" at bounding box center [516, 226] width 375 height 15
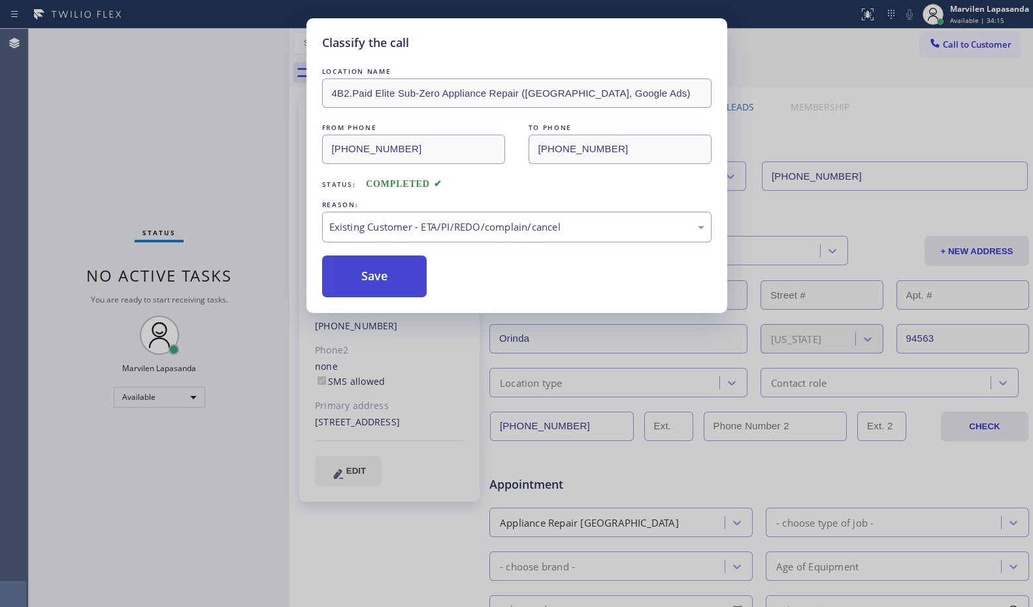
click at [355, 280] on button "Save" at bounding box center [374, 276] width 105 height 42
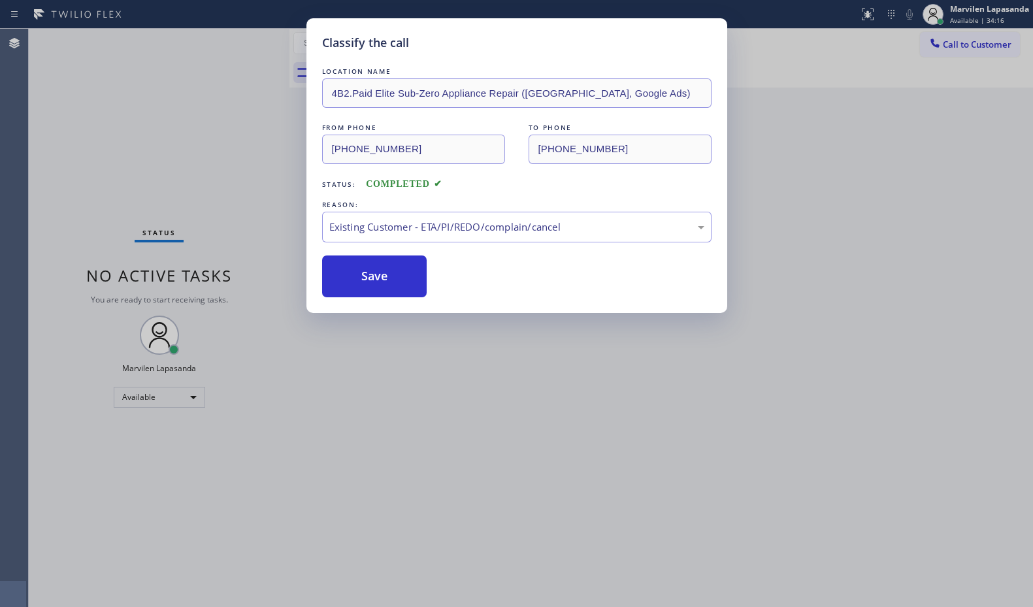
click at [120, 124] on div "Classify the call LOCATION NAME Premium Rooter Repair [GEOGRAPHIC_DATA] FROM PH…" at bounding box center [531, 318] width 1004 height 578
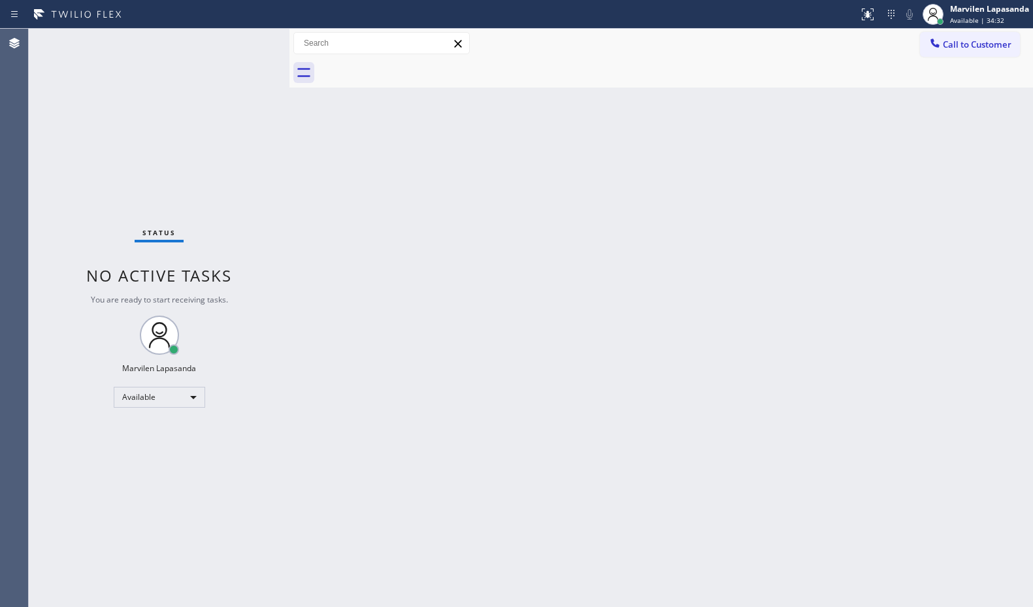
click at [304, 238] on div "Back to Dashboard Change Sender ID Customers Technicians Select a contact Outbo…" at bounding box center [660, 318] width 743 height 578
click at [549, 176] on div "Back to Dashboard Change Sender ID Customers Technicians Select a contact Outbo…" at bounding box center [660, 318] width 743 height 578
click at [558, 293] on div "Back to Dashboard Change Sender ID Customers Technicians Select a contact Outbo…" at bounding box center [660, 318] width 743 height 578
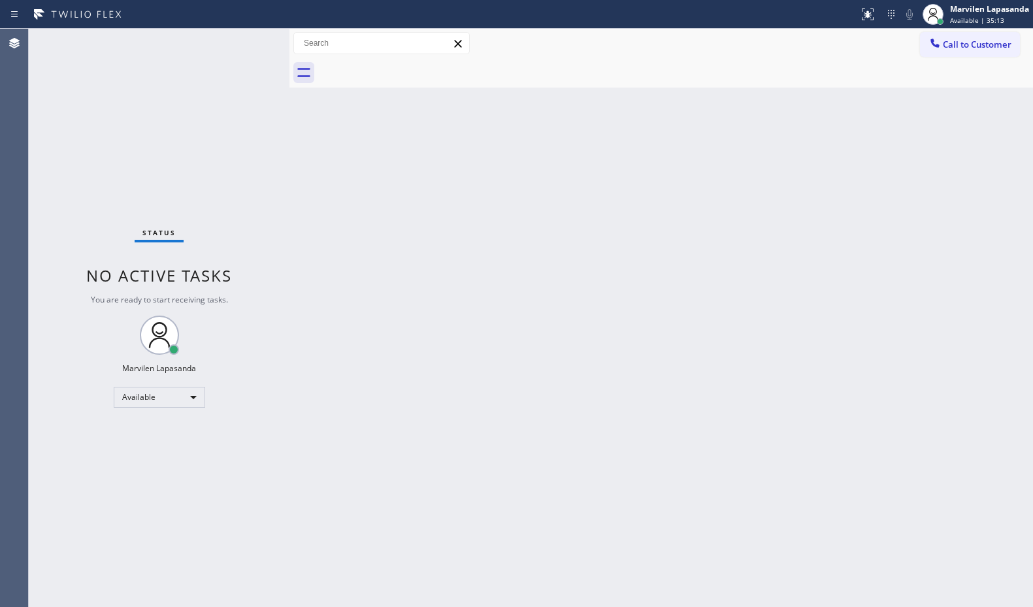
click at [227, 131] on div "Status No active tasks You are ready to start receiving tasks. Marvilen Lapasan…" at bounding box center [159, 318] width 261 height 578
click at [491, 172] on div "Back to Dashboard Change Sender ID Customers Technicians Select a contact Outbo…" at bounding box center [660, 318] width 743 height 578
drag, startPoint x: 731, startPoint y: 44, endPoint x: 769, endPoint y: 54, distance: 39.8
click at [741, 47] on div "Call to Customer Outbound call Location Elite Sub-Zero Appliance Repair ([GEOGR…" at bounding box center [660, 43] width 743 height 23
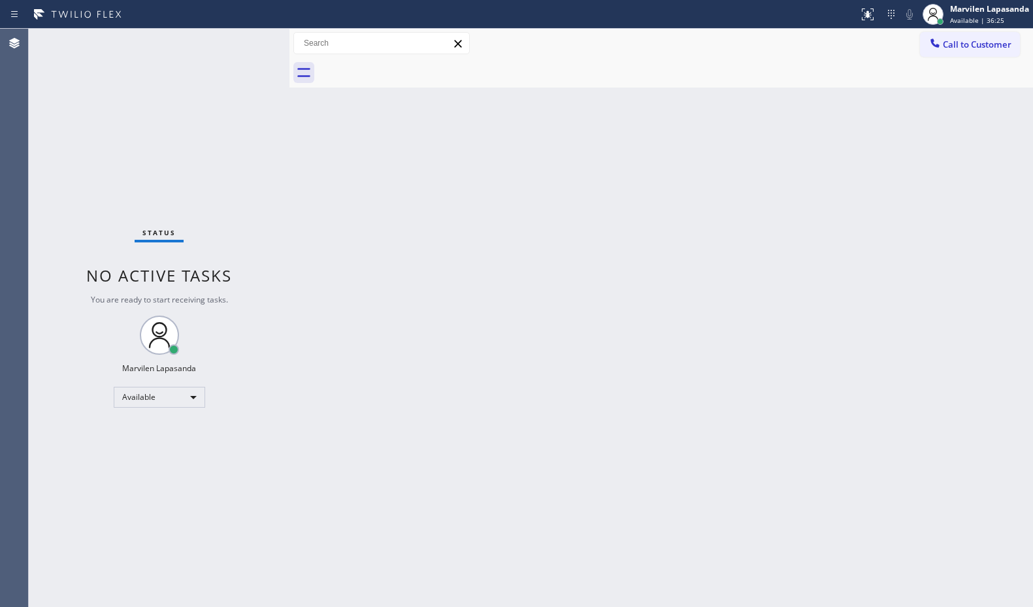
click at [643, 188] on div "Back to Dashboard Change Sender ID Customers Technicians Select a contact Outbo…" at bounding box center [660, 318] width 743 height 578
click at [549, 48] on div "Call to Customer Outbound call Location Elite Sub-Zero Appliance Repair ([GEOGR…" at bounding box center [660, 43] width 743 height 23
click at [829, 124] on div "Back to Dashboard Change Sender ID Customers Technicians Select a contact Outbo…" at bounding box center [660, 318] width 743 height 578
drag, startPoint x: 829, startPoint y: 125, endPoint x: 1022, endPoint y: 118, distance: 193.5
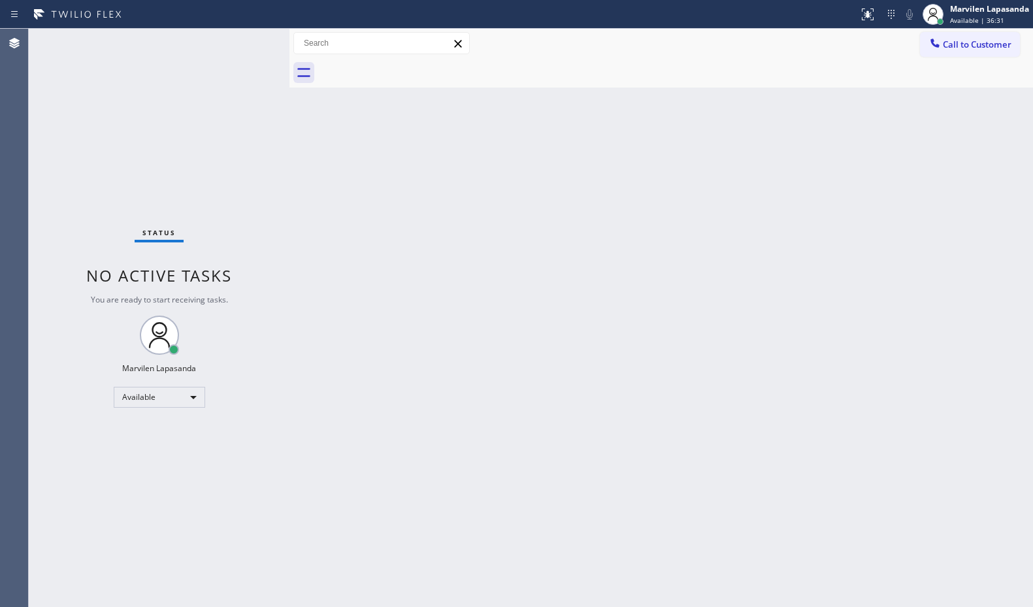
click at [830, 127] on div "Back to Dashboard Change Sender ID Customers Technicians Select a contact Outbo…" at bounding box center [660, 318] width 743 height 578
click at [626, 71] on div at bounding box center [675, 72] width 715 height 29
click at [551, 42] on div "Call to Customer Outbound call Location Elite Sub-Zero Appliance Repair ([GEOGR…" at bounding box center [660, 43] width 743 height 23
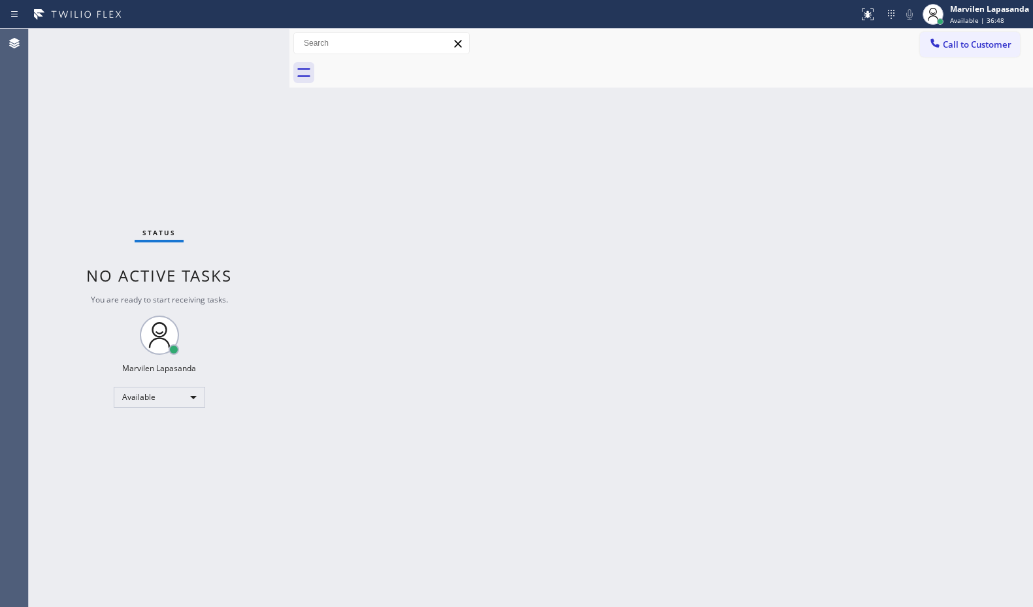
drag, startPoint x: 919, startPoint y: 93, endPoint x: 1006, endPoint y: 84, distance: 87.9
click at [919, 97] on div "Back to Dashboard Change Sender ID Customers Technicians Select a contact Outbo…" at bounding box center [660, 318] width 743 height 578
click at [892, 163] on div "Back to Dashboard Change Sender ID Customers Technicians Select a contact Outbo…" at bounding box center [660, 318] width 743 height 578
click at [959, 193] on div "Back to Dashboard Change Sender ID Customers Technicians Select a contact Outbo…" at bounding box center [660, 318] width 743 height 578
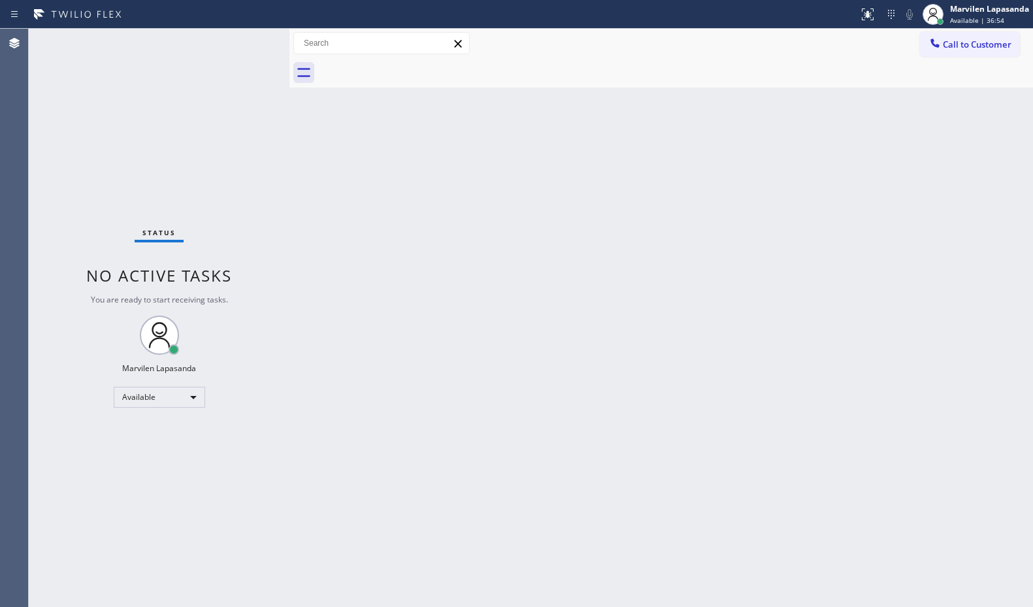
click at [227, 38] on div "Status No active tasks You are ready to start receiving tasks. Marvilen Lapasan…" at bounding box center [159, 318] width 261 height 578
click at [238, 46] on div "Status No active tasks You are ready to start receiving tasks. Marvilen Lapasan…" at bounding box center [159, 318] width 261 height 578
click at [248, 39] on div "Status No active tasks You are ready to start receiving tasks. Marvilen Lapasan…" at bounding box center [159, 318] width 261 height 578
click at [245, 40] on div "Status No active tasks You are ready to start receiving tasks. Marvilen Lapasan…" at bounding box center [159, 318] width 261 height 578
click at [252, 44] on div "Status No active tasks You are ready to start receiving tasks. Marvilen Lapasan…" at bounding box center [159, 318] width 261 height 578
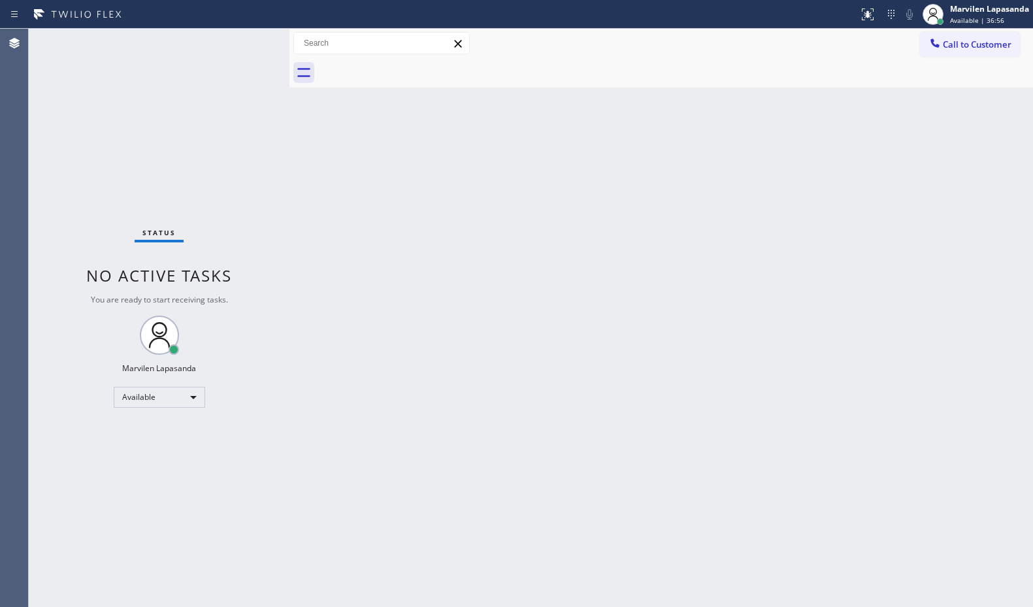
click at [247, 40] on div "Status No active tasks You are ready to start receiving tasks. Marvilen Lapasan…" at bounding box center [159, 318] width 261 height 578
click at [249, 44] on div "Status No active tasks You are ready to start receiving tasks. Marvilen Lapasan…" at bounding box center [159, 318] width 261 height 578
click at [261, 59] on div "Status No active tasks You are ready to start receiving tasks. Marvilen Lapasan…" at bounding box center [159, 318] width 261 height 578
click at [259, 88] on div "Status No active tasks You are ready to start receiving tasks. Marvilen Lapasan…" at bounding box center [159, 318] width 261 height 578
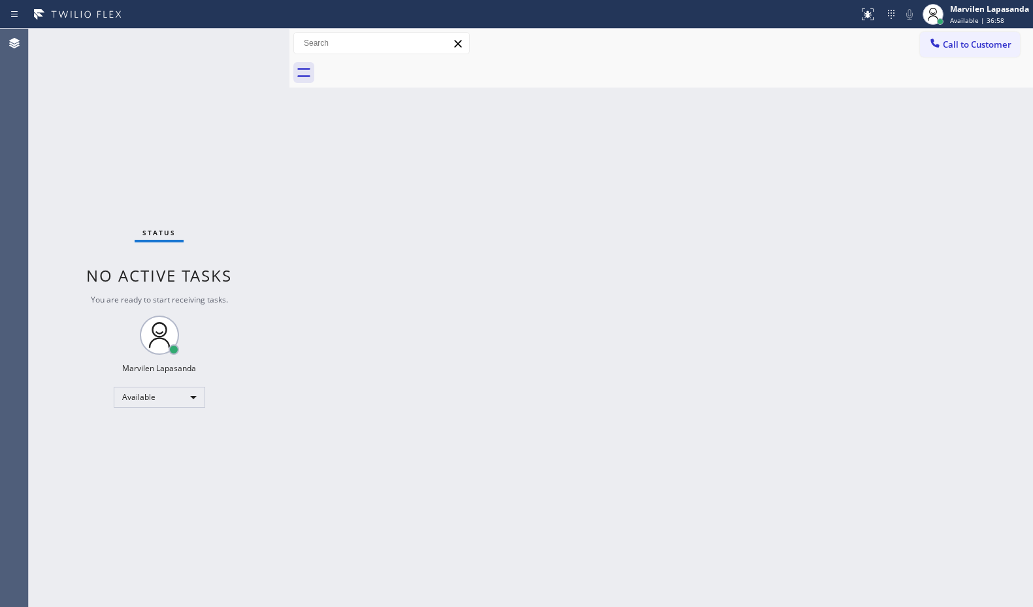
click at [259, 89] on div "Status No active tasks You are ready to start receiving tasks. Marvilen Lapasan…" at bounding box center [159, 318] width 261 height 578
click at [259, 88] on div "Status No active tasks You are ready to start receiving tasks. Marvilen Lapasan…" at bounding box center [159, 318] width 261 height 578
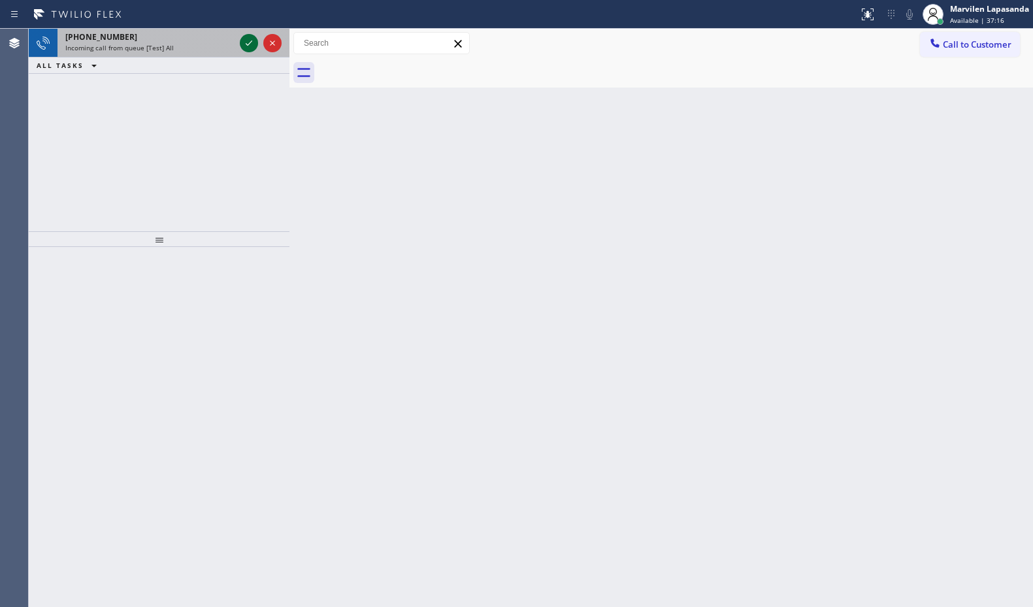
click at [251, 44] on icon at bounding box center [249, 43] width 16 height 16
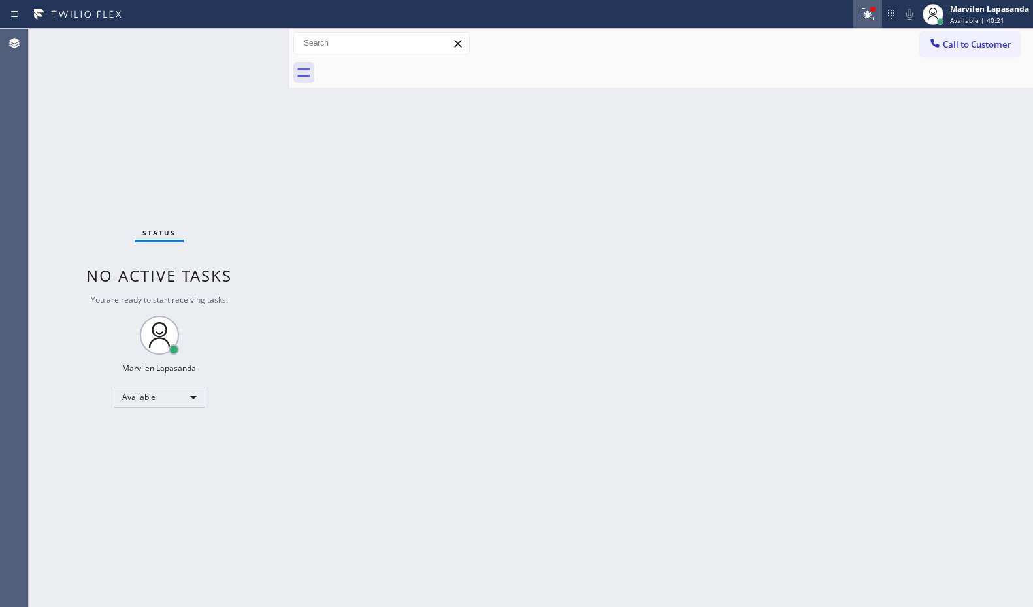
click at [870, 24] on button at bounding box center [867, 14] width 29 height 29
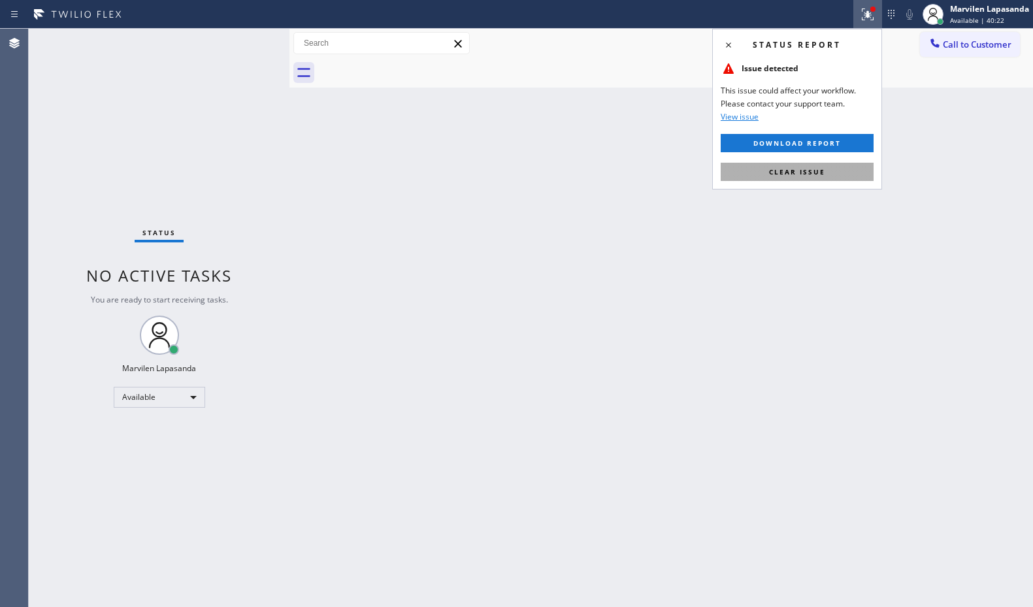
click at [824, 173] on button "Clear issue" at bounding box center [796, 172] width 153 height 18
click at [824, 173] on div "Back to Dashboard Change Sender ID Customers Technicians Select a contact Outbo…" at bounding box center [660, 318] width 743 height 578
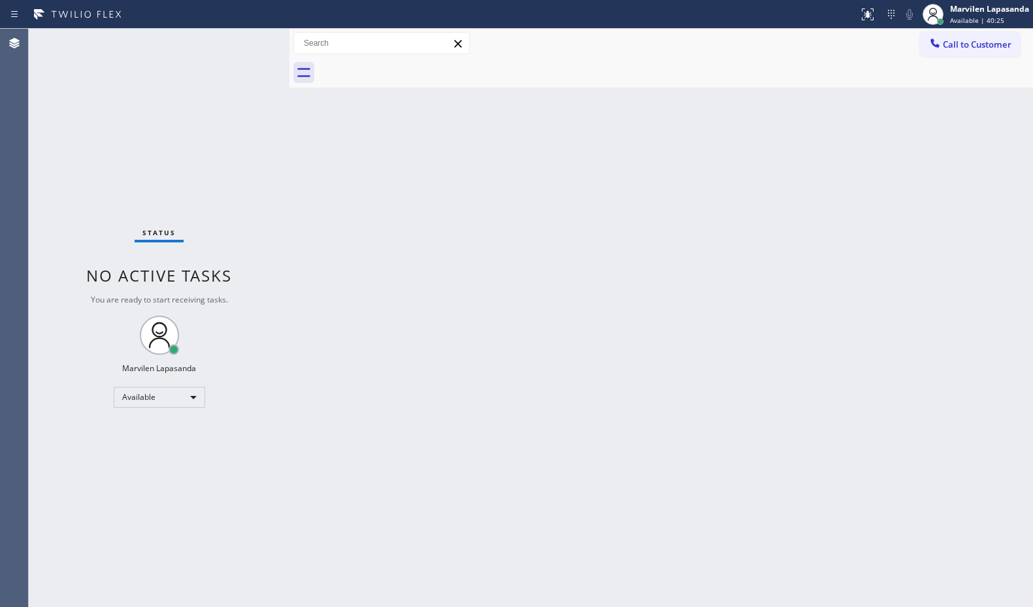
click at [970, 195] on div "Back to Dashboard Change Sender ID Customers Technicians Select a contact Outbo…" at bounding box center [660, 318] width 743 height 578
click at [251, 45] on div "Status No active tasks You are ready to start receiving tasks. Marvilen Lapasan…" at bounding box center [159, 318] width 261 height 578
drag, startPoint x: 247, startPoint y: 44, endPoint x: 283, endPoint y: 50, distance: 37.2
click at [246, 43] on div "Status No active tasks You are ready to start receiving tasks. Marvilen Lapasan…" at bounding box center [159, 318] width 261 height 578
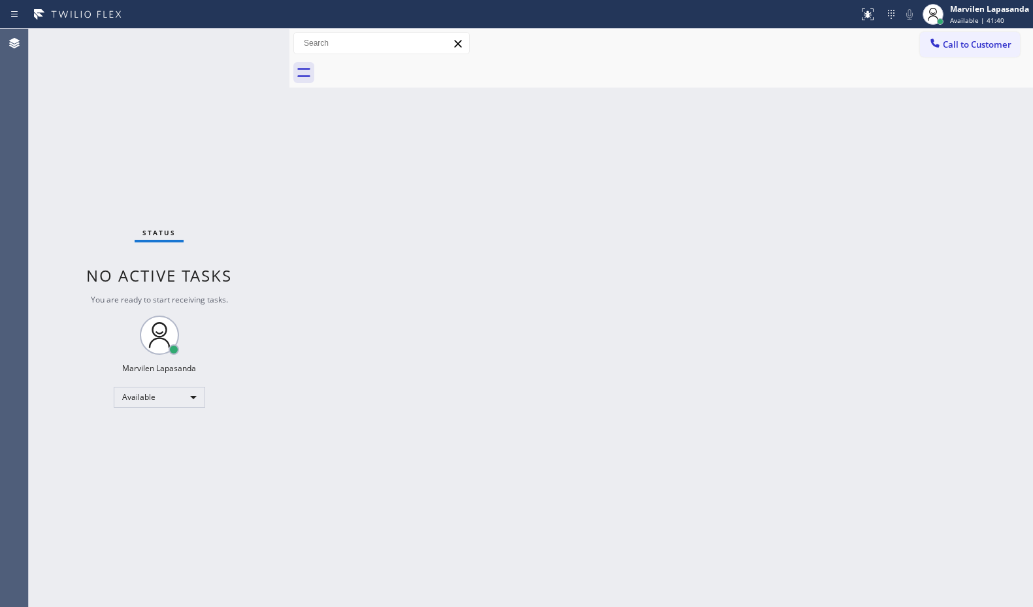
drag, startPoint x: 205, startPoint y: 30, endPoint x: 211, endPoint y: 36, distance: 8.3
click at [205, 30] on div "Status No active tasks You are ready to start receiving tasks. Marvilen Lapasan…" at bounding box center [159, 318] width 261 height 578
click at [250, 38] on div "Status No active tasks You are ready to start receiving tasks. Marvilen Lapasan…" at bounding box center [159, 318] width 261 height 578
click at [250, 39] on div "Status No active tasks You are ready to start receiving tasks. Marvilen Lapasan…" at bounding box center [159, 318] width 261 height 578
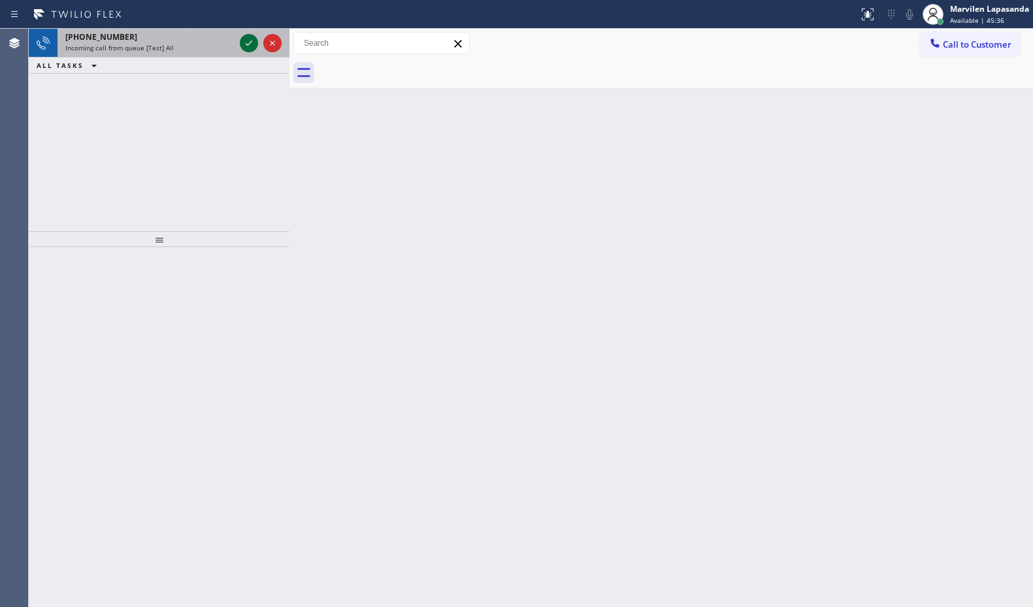
click at [250, 40] on icon at bounding box center [249, 43] width 16 height 16
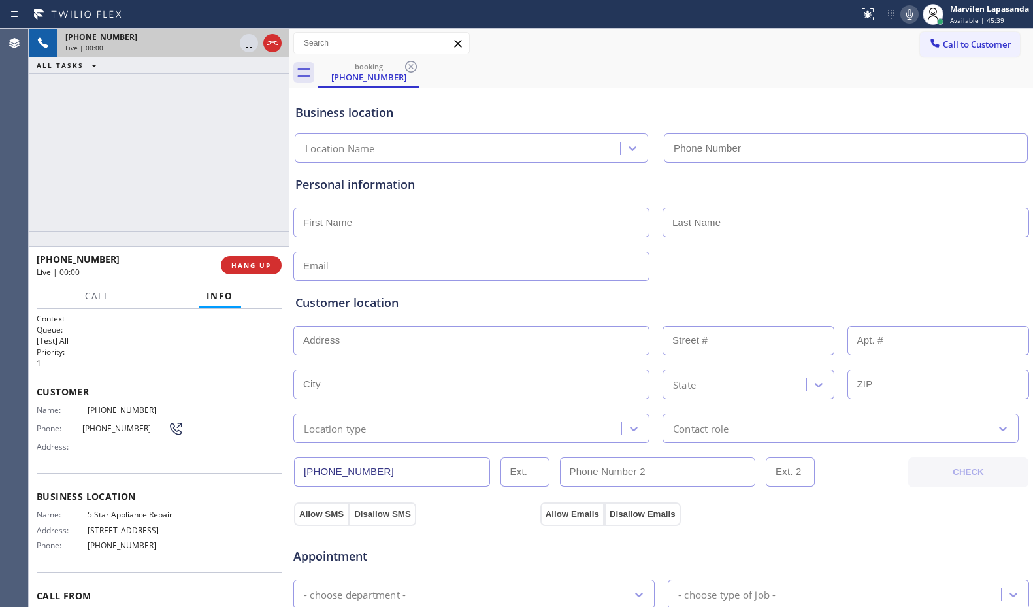
type input "[PHONE_NUMBER]"
click at [66, 455] on div "Name: [PHONE_NUMBER] Phone: [PHONE_NUMBER] Address:" at bounding box center [110, 431] width 147 height 52
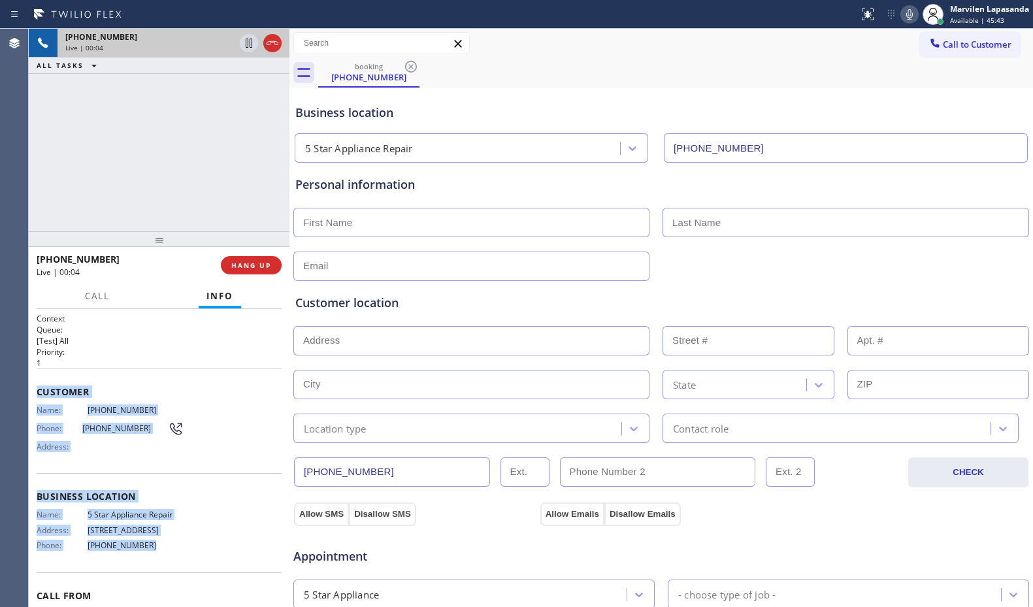
drag, startPoint x: 36, startPoint y: 389, endPoint x: 151, endPoint y: 543, distance: 192.8
click at [151, 543] on div "Context Queue: [Test] All Priority: 1 Customer Name: [PHONE_NUMBER] Phone: [PHO…" at bounding box center [159, 458] width 261 height 298
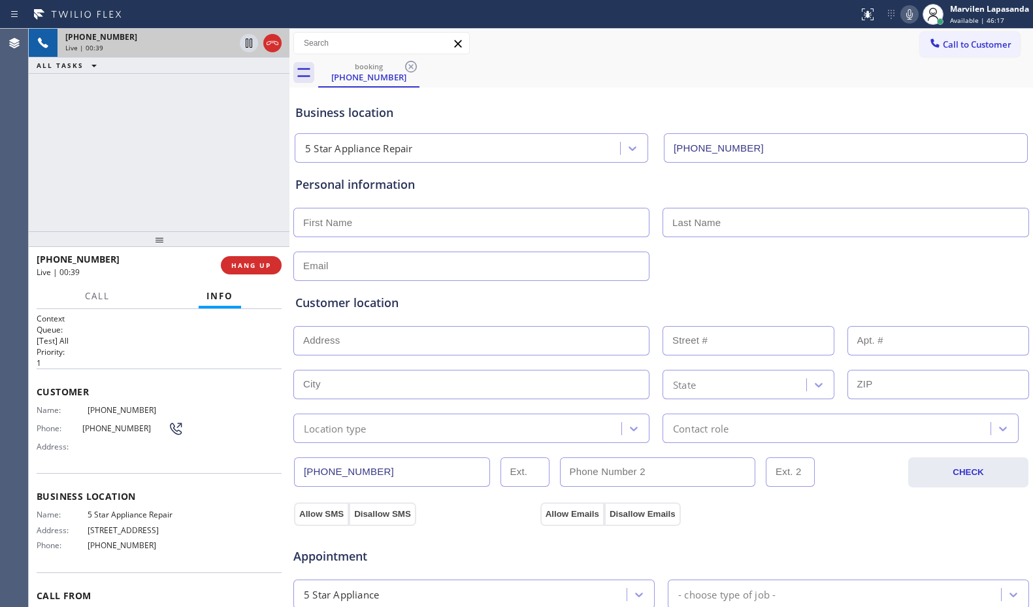
click at [189, 153] on div "[PHONE_NUMBER] Live | 00:39 ALL TASKS ALL TASKS ACTIVE TASKS TASKS IN WRAP UP" at bounding box center [159, 130] width 261 height 202
click at [904, 14] on icon at bounding box center [909, 15] width 16 height 16
click at [905, 16] on icon at bounding box center [909, 15] width 16 height 16
click at [452, 113] on div "Business location" at bounding box center [661, 113] width 732 height 18
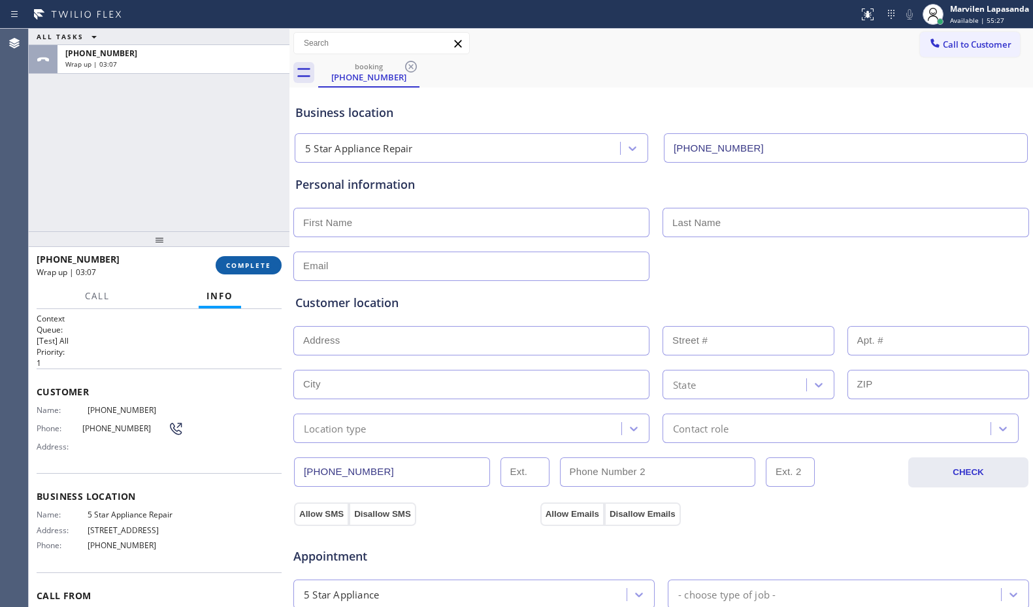
click at [255, 263] on span "COMPLETE" at bounding box center [248, 265] width 45 height 9
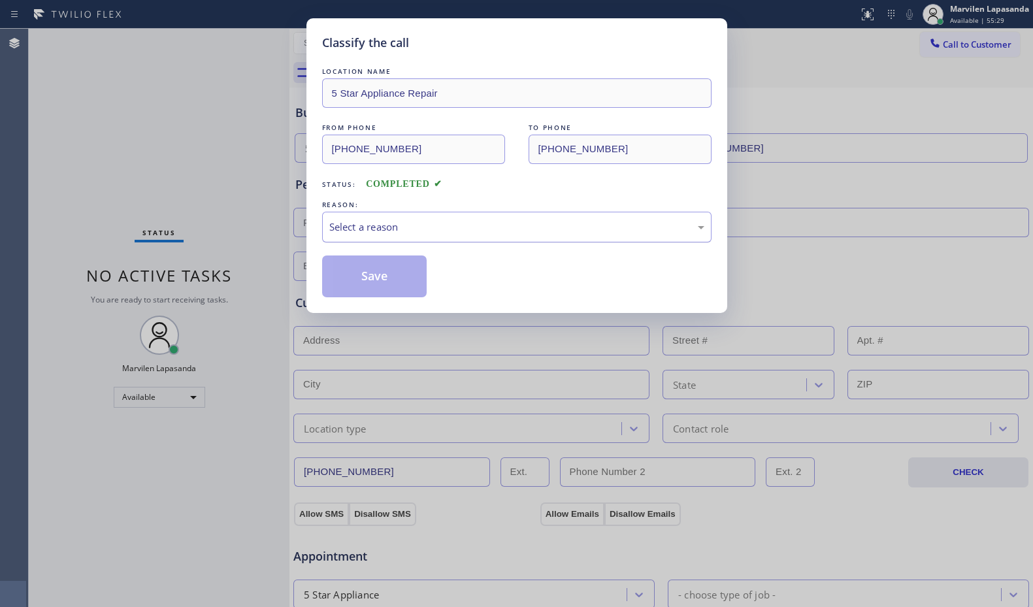
click at [350, 234] on div "Select a reason" at bounding box center [516, 227] width 389 height 31
click at [351, 273] on button "Save" at bounding box center [374, 276] width 105 height 42
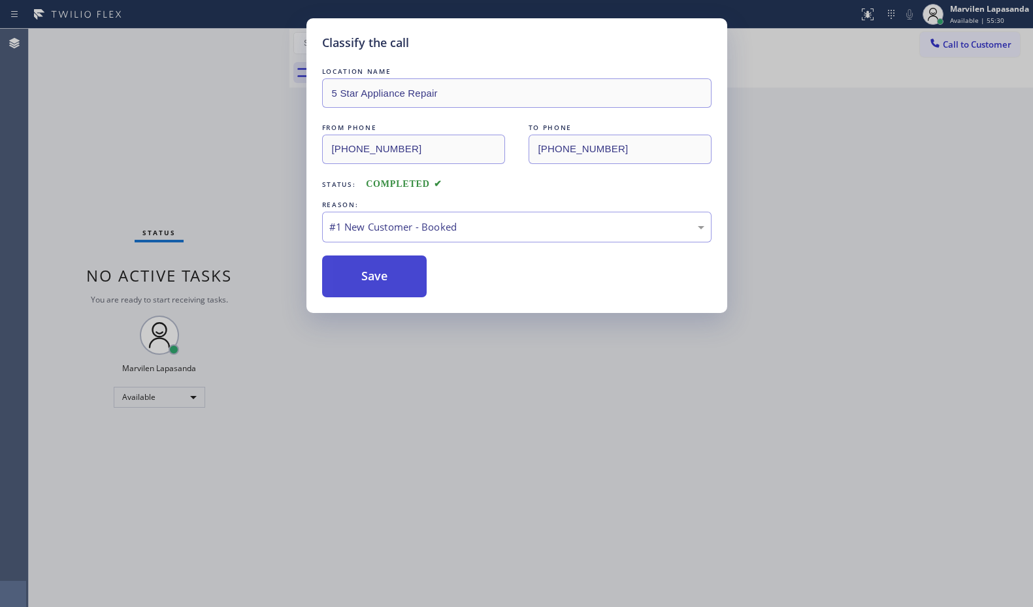
click at [351, 273] on button "Save" at bounding box center [374, 276] width 105 height 42
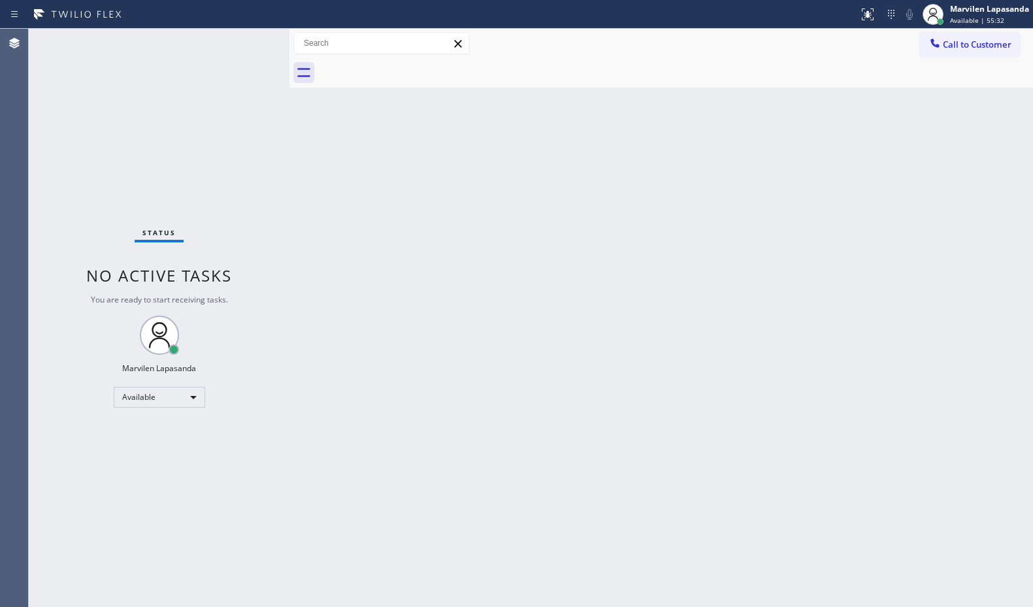
click at [346, 161] on div "Back to Dashboard Change Sender ID Customers Technicians Select a contact Outbo…" at bounding box center [660, 318] width 743 height 578
click at [944, 140] on div "Back to Dashboard Change Sender ID Customers Technicians Select a contact Outbo…" at bounding box center [660, 318] width 743 height 578
click at [669, 48] on div "Call to Customer Outbound call Location Elite Sub-Zero Appliance Repair ([GEOGR…" at bounding box center [660, 43] width 743 height 23
click at [504, 195] on div "Back to Dashboard Change Sender ID Customers Technicians Select a contact Outbo…" at bounding box center [660, 318] width 743 height 578
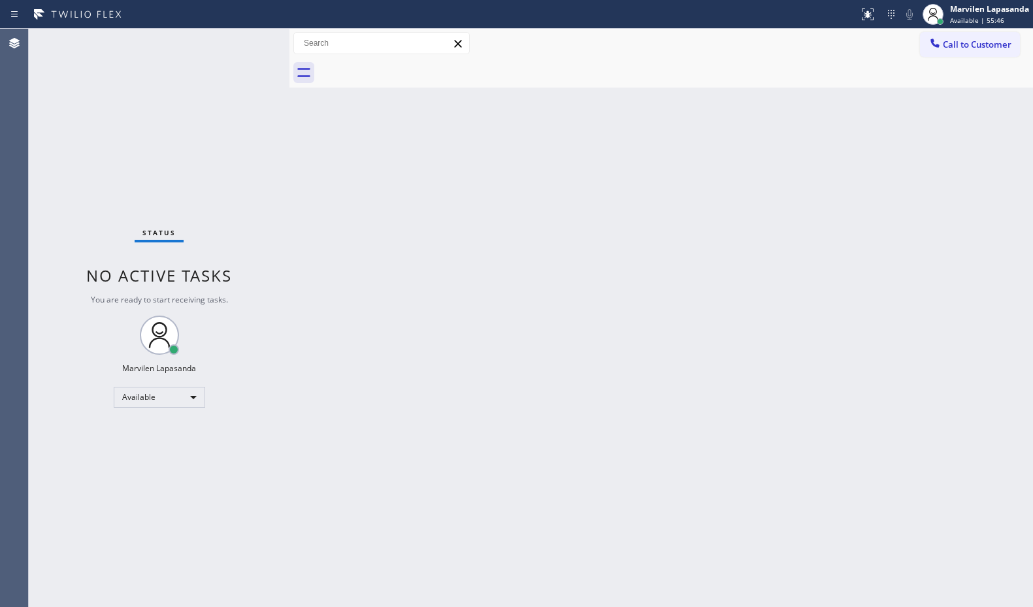
click at [505, 204] on div "Back to Dashboard Change Sender ID Customers Technicians Select a contact Outbo…" at bounding box center [660, 318] width 743 height 578
click at [250, 45] on div "Status No active tasks You are ready to start receiving tasks. Marvilen Lapasan…" at bounding box center [159, 318] width 261 height 578
click at [245, 42] on div "Status No active tasks You are ready to start receiving tasks. Marvilen Lapasan…" at bounding box center [159, 318] width 261 height 578
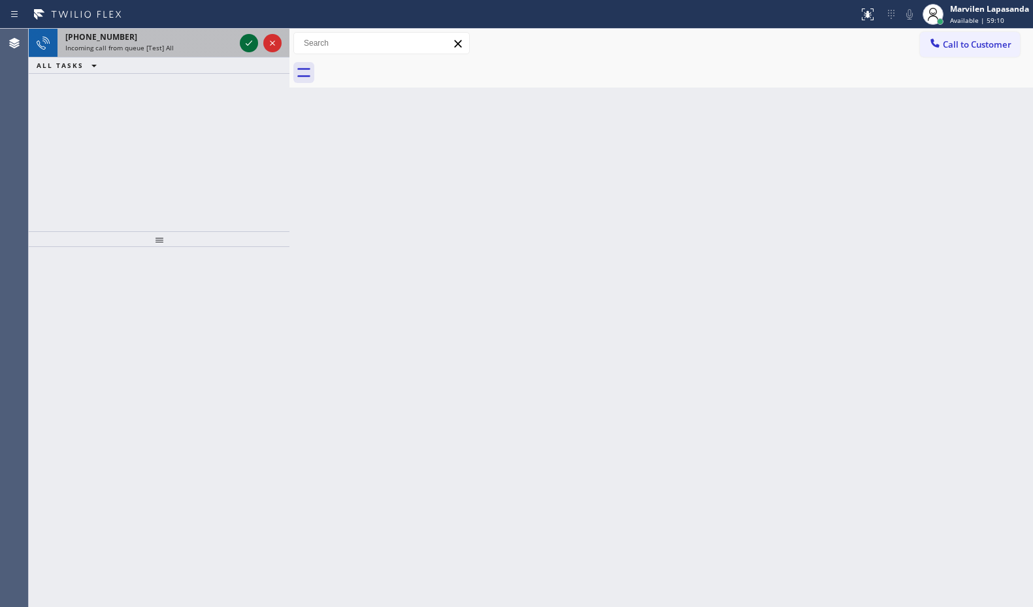
click at [245, 42] on icon at bounding box center [249, 43] width 16 height 16
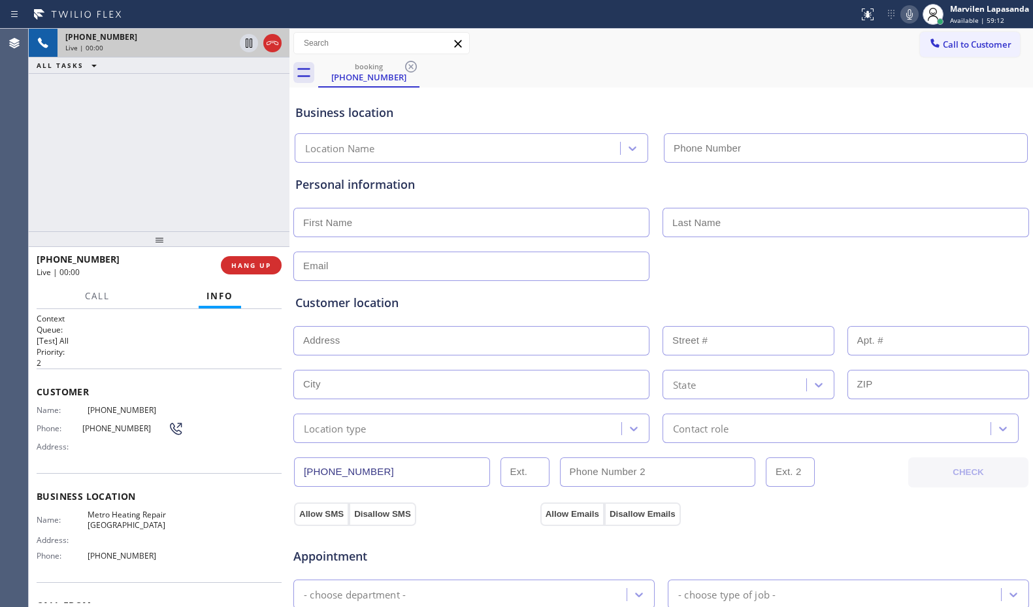
type input "[PHONE_NUMBER]"
click at [86, 480] on div "Business location Name: Metro Heating Repair Union City Address: Phone: [PHONE_…" at bounding box center [159, 527] width 245 height 109
click at [61, 443] on span "Address:" at bounding box center [62, 447] width 51 height 10
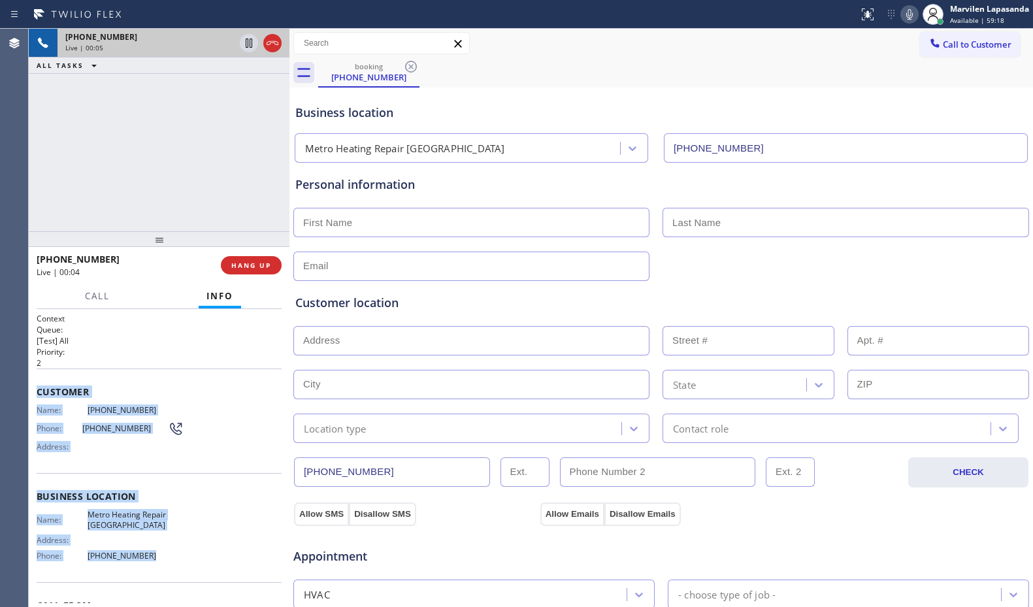
drag, startPoint x: 38, startPoint y: 385, endPoint x: 175, endPoint y: 570, distance: 229.6
click at [175, 570] on div "Context Queue: [Test] All Priority: 2 Customer Name: [PHONE_NUMBER] Phone: [PHO…" at bounding box center [159, 497] width 245 height 368
click at [243, 263] on span "HANG UP" at bounding box center [251, 265] width 40 height 9
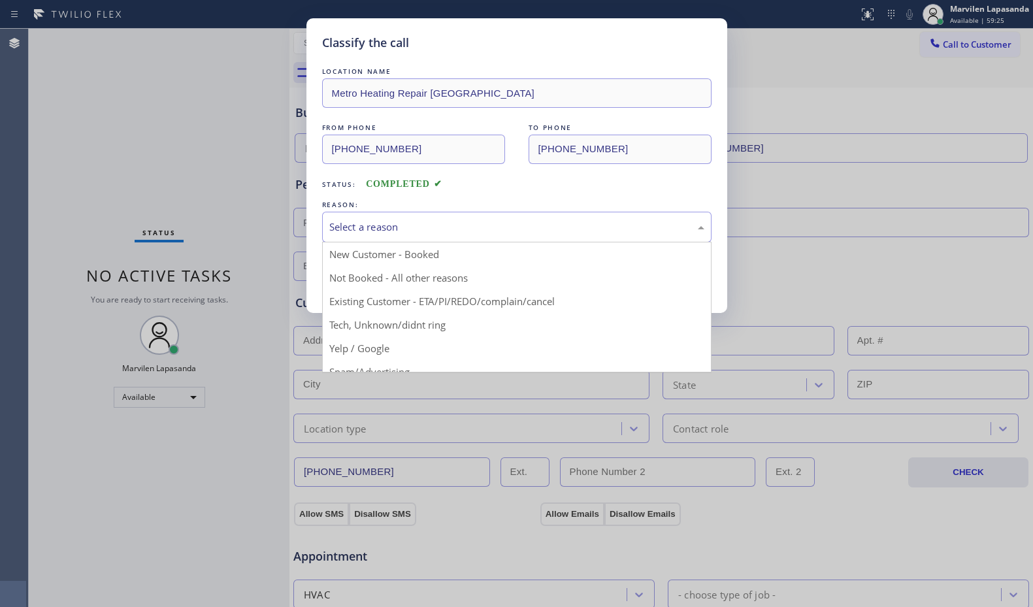
click at [421, 225] on div "Select a reason" at bounding box center [516, 226] width 375 height 15
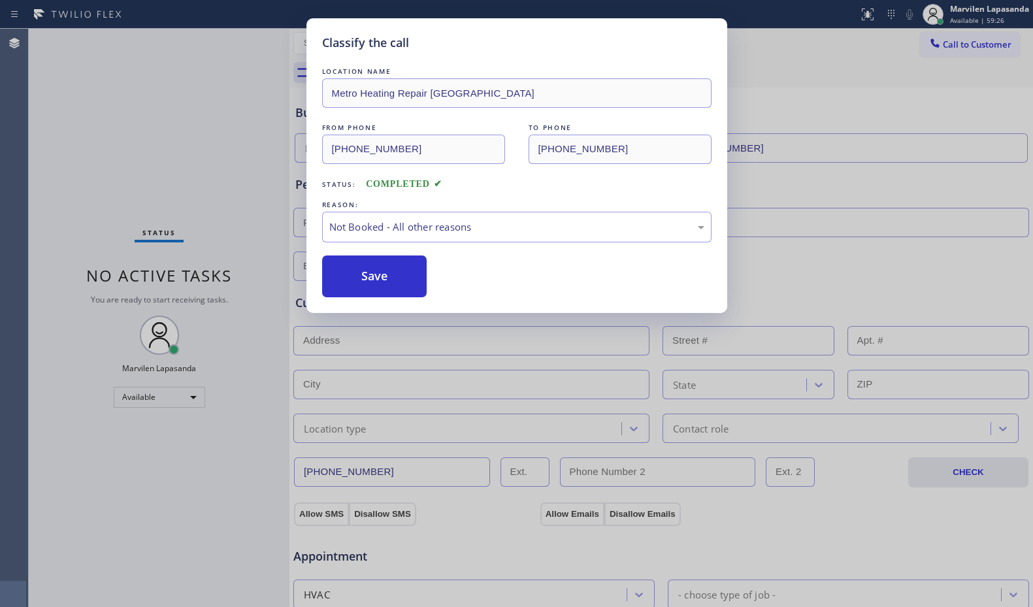
click at [376, 270] on button "Save" at bounding box center [374, 276] width 105 height 42
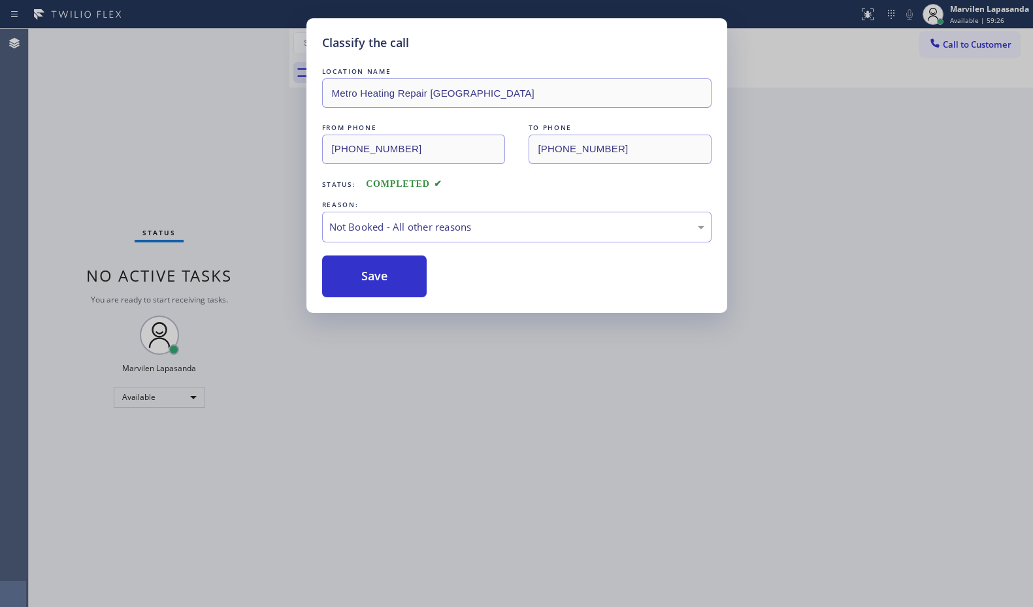
click at [376, 270] on button "Save" at bounding box center [374, 276] width 105 height 42
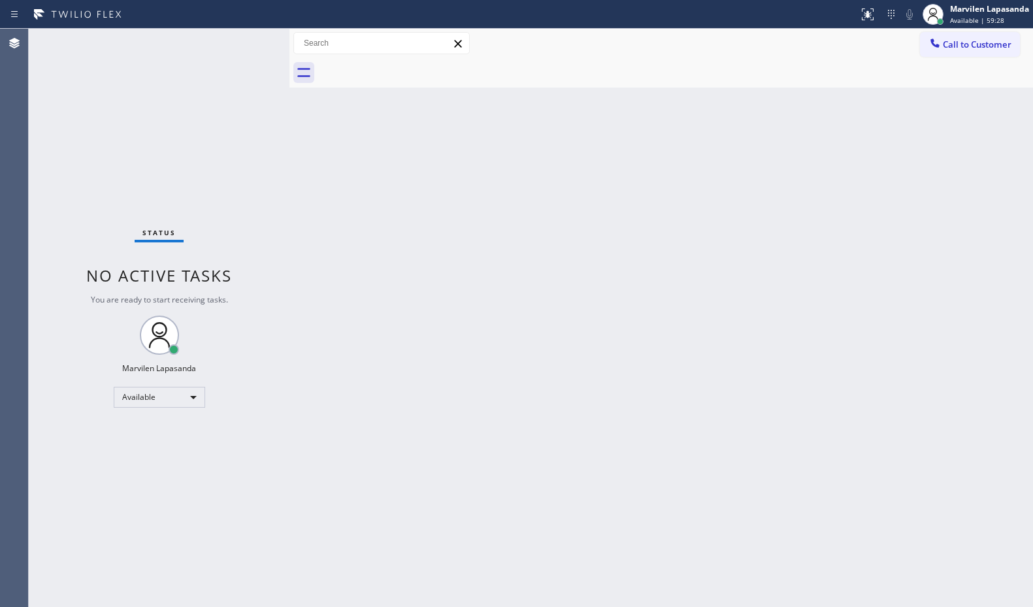
click at [278, 133] on div "Status No active tasks You are ready to start receiving tasks. Marvilen Lapasan…" at bounding box center [159, 318] width 261 height 578
drag, startPoint x: 232, startPoint y: 64, endPoint x: 243, endPoint y: 55, distance: 14.4
click at [233, 64] on div "Status No active tasks You are ready to start receiving tasks. Marvilen Lapasan…" at bounding box center [159, 318] width 261 height 578
click at [246, 42] on div "Status No active tasks You are ready to start receiving tasks. Marvilen Lapasan…" at bounding box center [159, 318] width 261 height 578
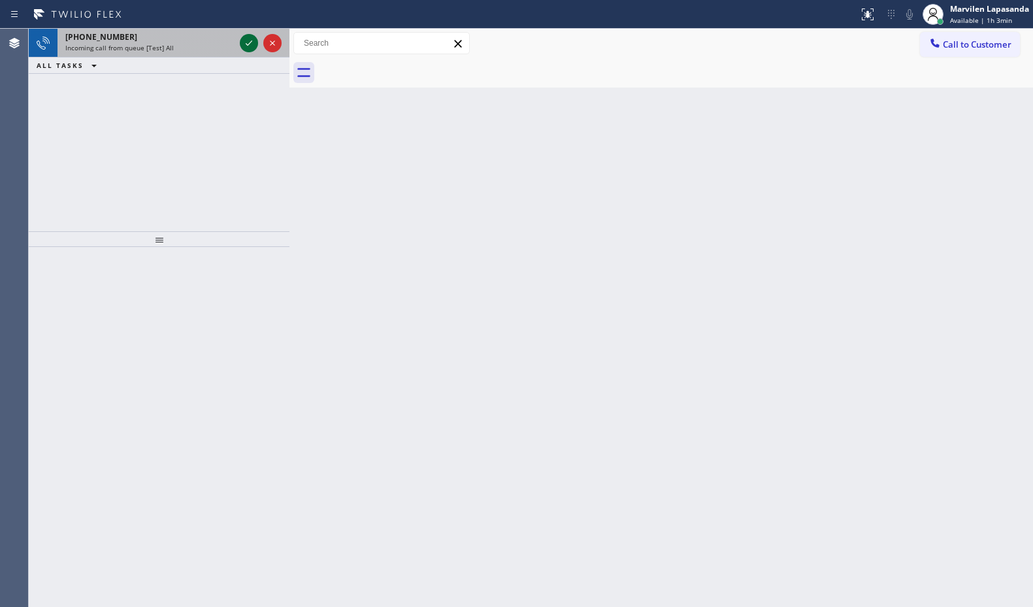
click at [246, 42] on icon at bounding box center [249, 43] width 16 height 16
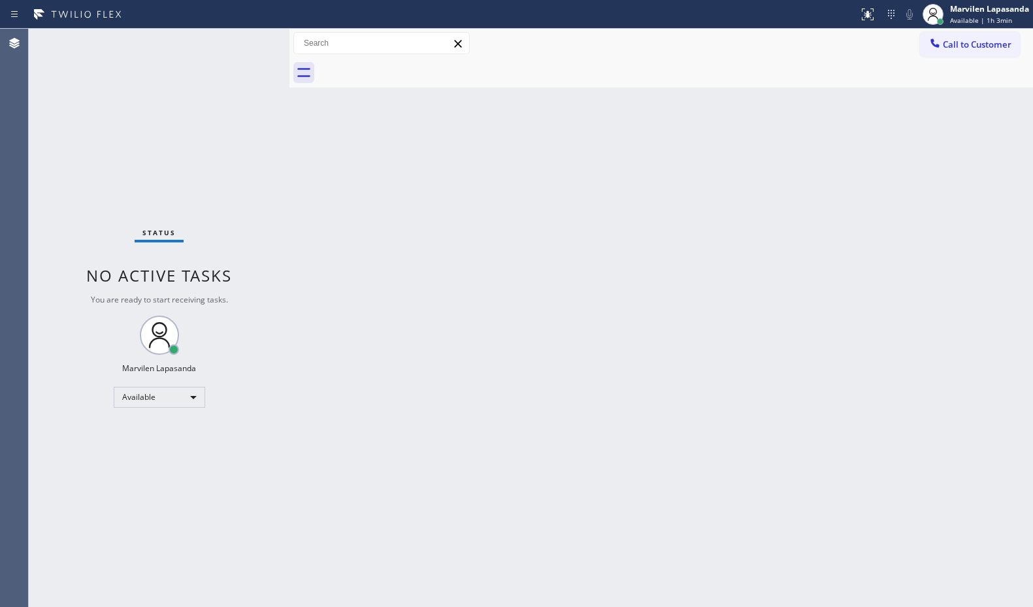
click at [246, 42] on div "Status No active tasks You are ready to start receiving tasks. Marvilen Lapasan…" at bounding box center [159, 318] width 261 height 578
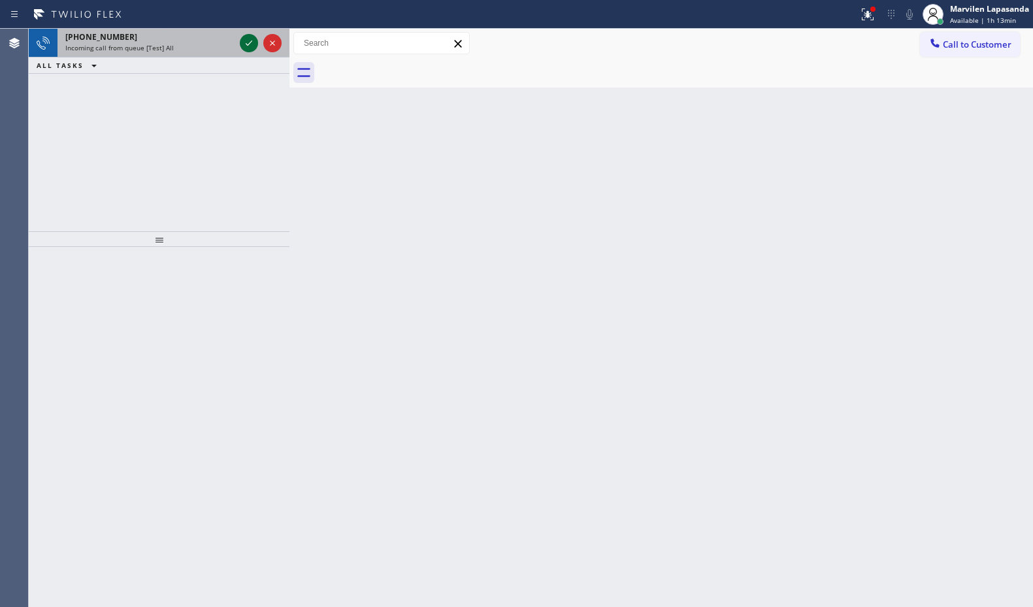
click at [246, 42] on icon at bounding box center [249, 43] width 16 height 16
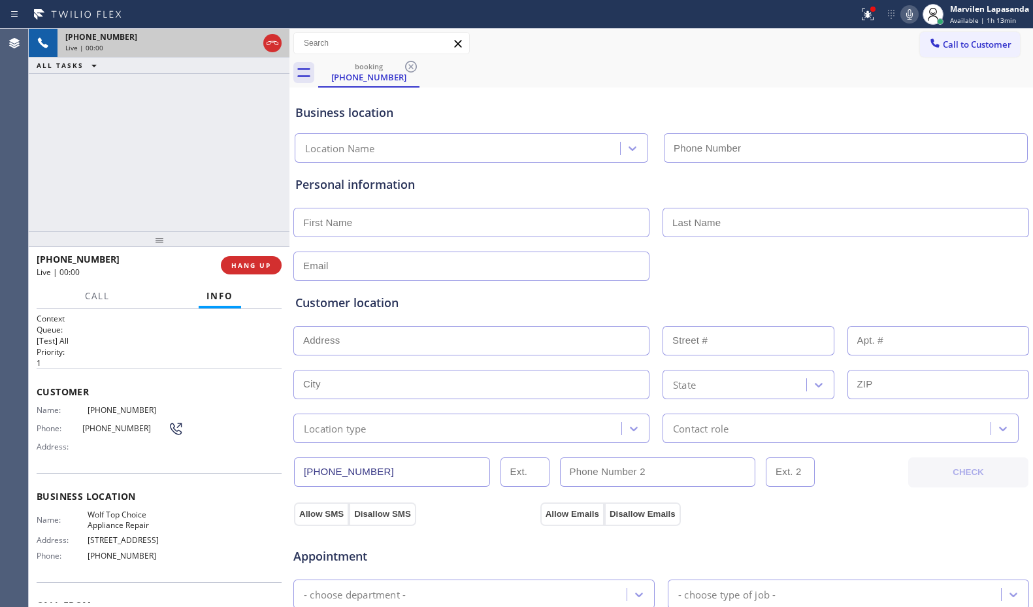
type input "[PHONE_NUMBER]"
click at [78, 413] on span "Name:" at bounding box center [62, 410] width 51 height 10
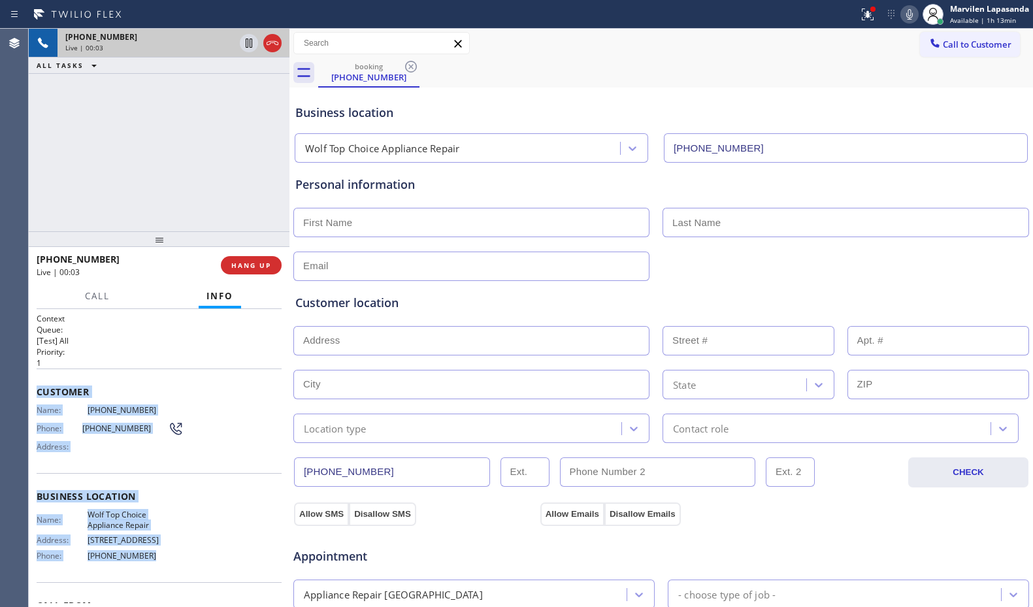
drag, startPoint x: 38, startPoint y: 387, endPoint x: 159, endPoint y: 558, distance: 209.5
click at [159, 558] on div "Context Queue: [Test] All Priority: 1 Customer Name: [PHONE_NUMBER] Phone: [PHO…" at bounding box center [159, 497] width 245 height 368
click at [861, 5] on button at bounding box center [867, 14] width 29 height 29
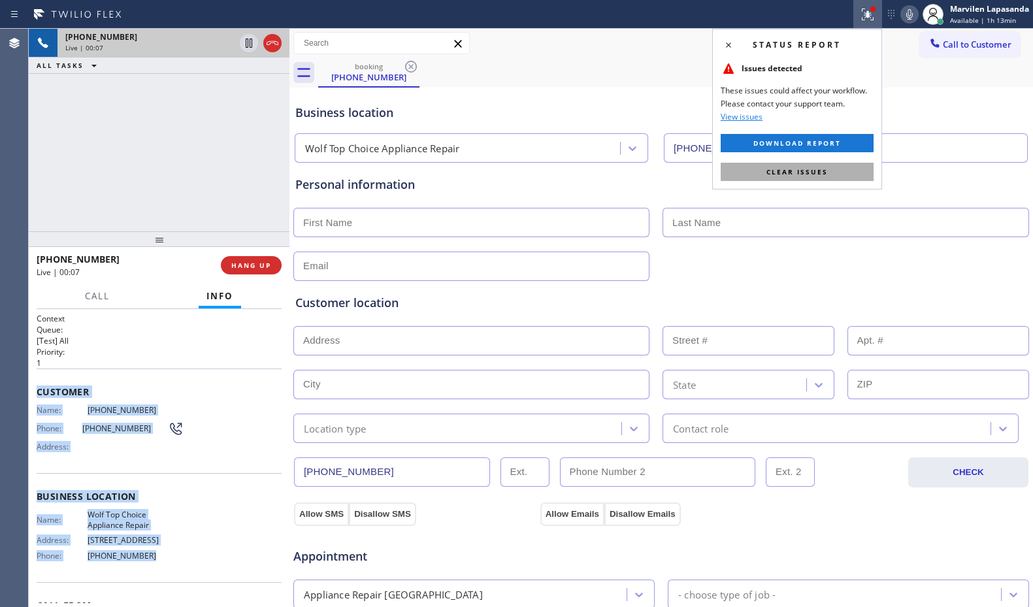
click at [821, 170] on span "Clear issues" at bounding box center [796, 171] width 61 height 9
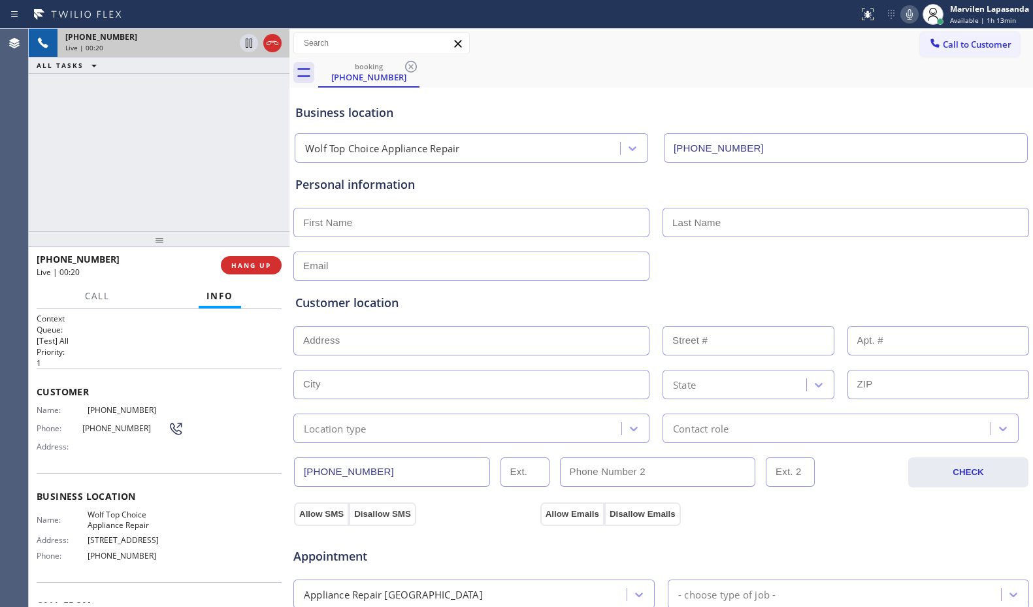
drag, startPoint x: 671, startPoint y: 63, endPoint x: 779, endPoint y: 81, distance: 108.6
click at [689, 70] on div "booking [PHONE_NUMBER]" at bounding box center [675, 72] width 715 height 29
click at [905, 11] on icon at bounding box center [909, 15] width 16 height 16
click at [225, 171] on div "[PHONE_NUMBER] Live | 00:31 ALL TASKS ALL TASKS ACTIVE TASKS TASKS IN WRAP UP" at bounding box center [159, 130] width 261 height 202
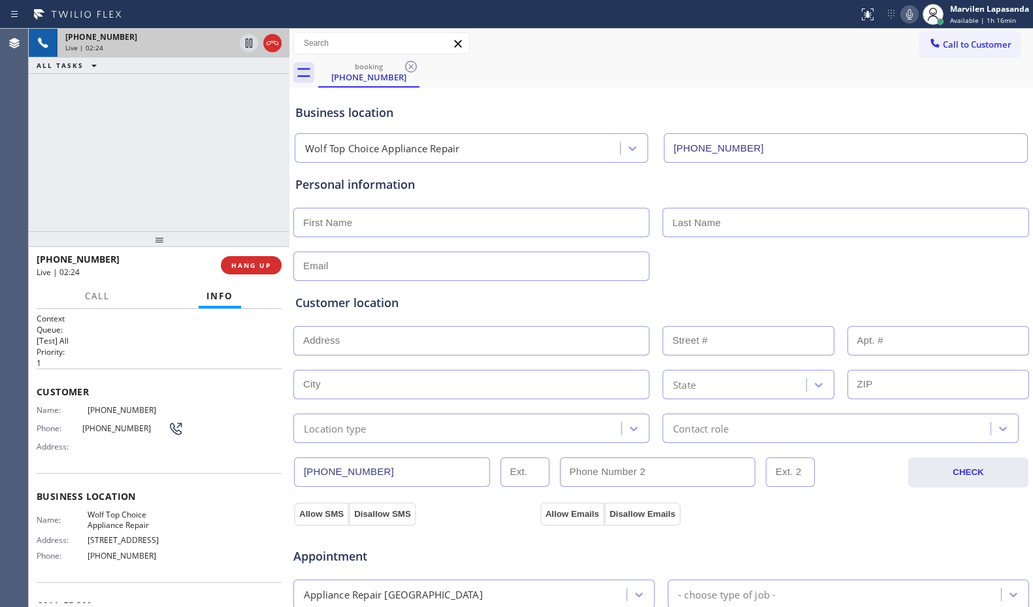
click at [531, 87] on div "Business location Wolf Top Choice Appliance Repair [PHONE_NUMBER]" at bounding box center [661, 124] width 737 height 77
click at [778, 83] on div "booking [PHONE_NUMBER]" at bounding box center [675, 72] width 715 height 29
click at [717, 84] on div "booking [PHONE_NUMBER]" at bounding box center [675, 72] width 715 height 29
drag, startPoint x: 783, startPoint y: 84, endPoint x: 813, endPoint y: 91, distance: 30.7
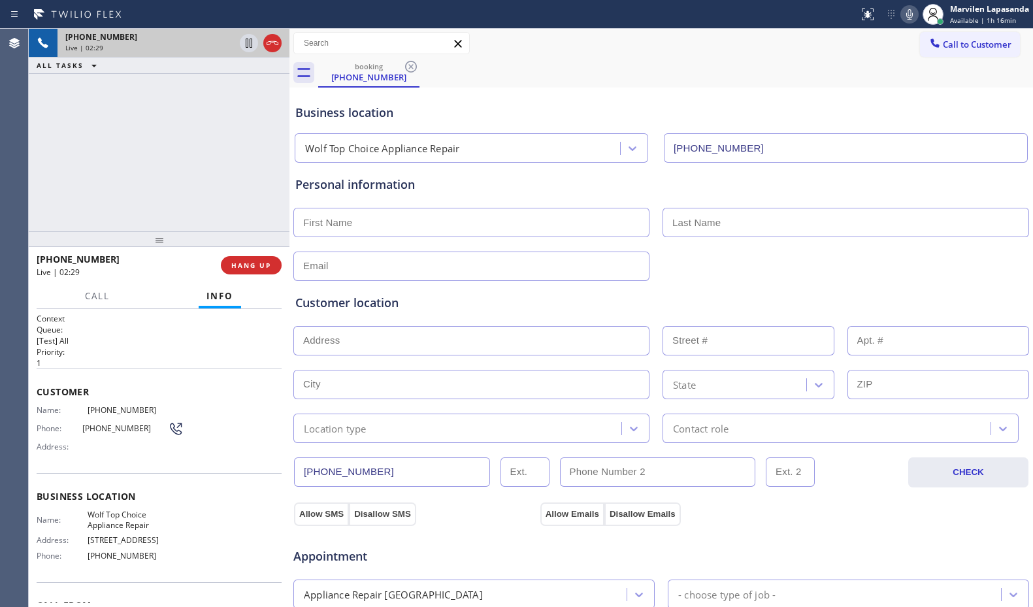
click at [794, 87] on div "booking [PHONE_NUMBER] Call to Customer Outbound call Location Elite Sub-Zero A…" at bounding box center [660, 521] width 743 height 984
drag, startPoint x: 173, startPoint y: 89, endPoint x: 219, endPoint y: 74, distance: 48.5
click at [181, 89] on div "[PHONE_NUMBER] Live | 02:34 ALL TASKS ALL TASKS ACTIVE TASKS TASKS IN WRAP UP" at bounding box center [159, 130] width 261 height 202
click at [246, 46] on icon at bounding box center [249, 43] width 7 height 9
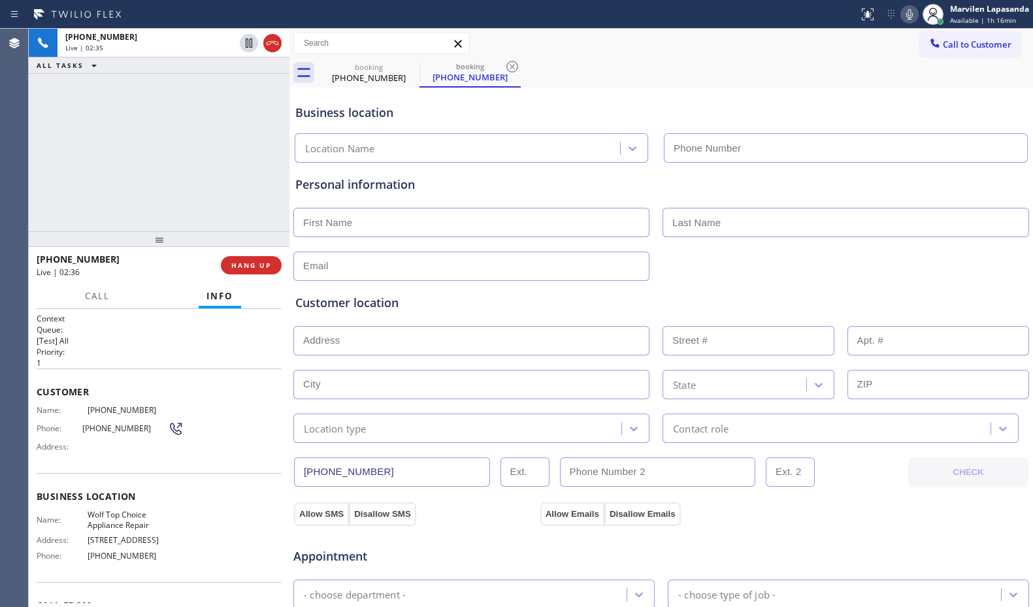
type input "[PHONE_NUMBER]"
click at [912, 13] on icon at bounding box center [909, 14] width 7 height 10
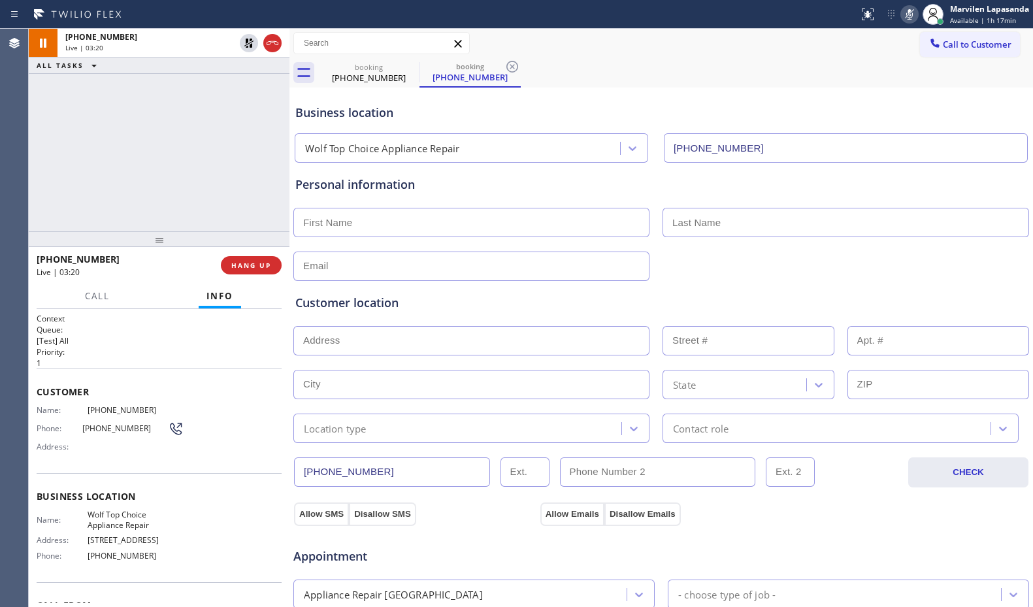
click at [558, 45] on div "Call to Customer Outbound call Location Elite Sub-Zero Appliance Repair ([GEOGR…" at bounding box center [660, 43] width 743 height 23
click at [907, 14] on icon at bounding box center [909, 15] width 16 height 16
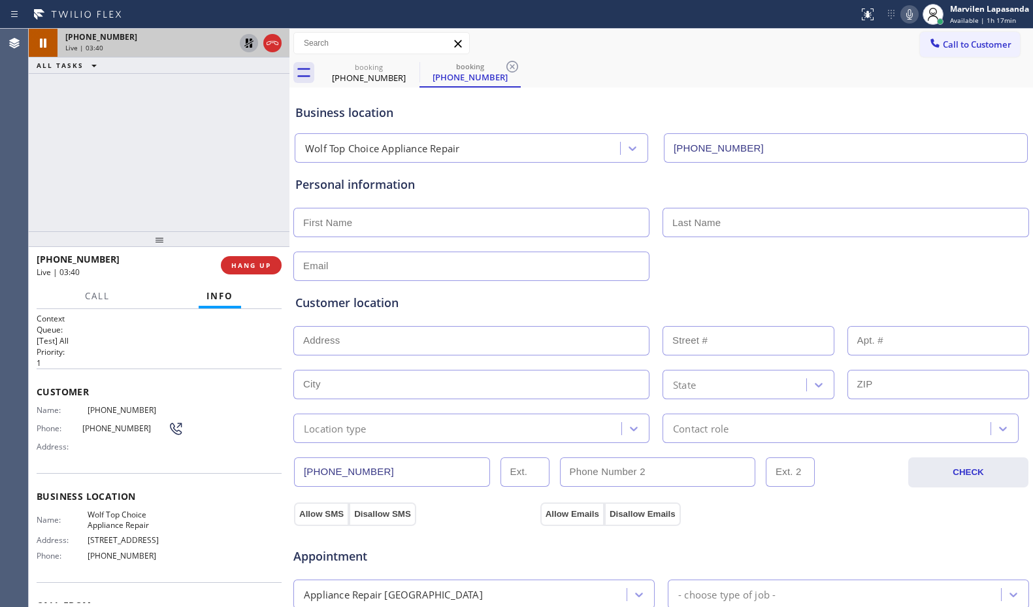
click at [251, 46] on icon at bounding box center [248, 43] width 9 height 9
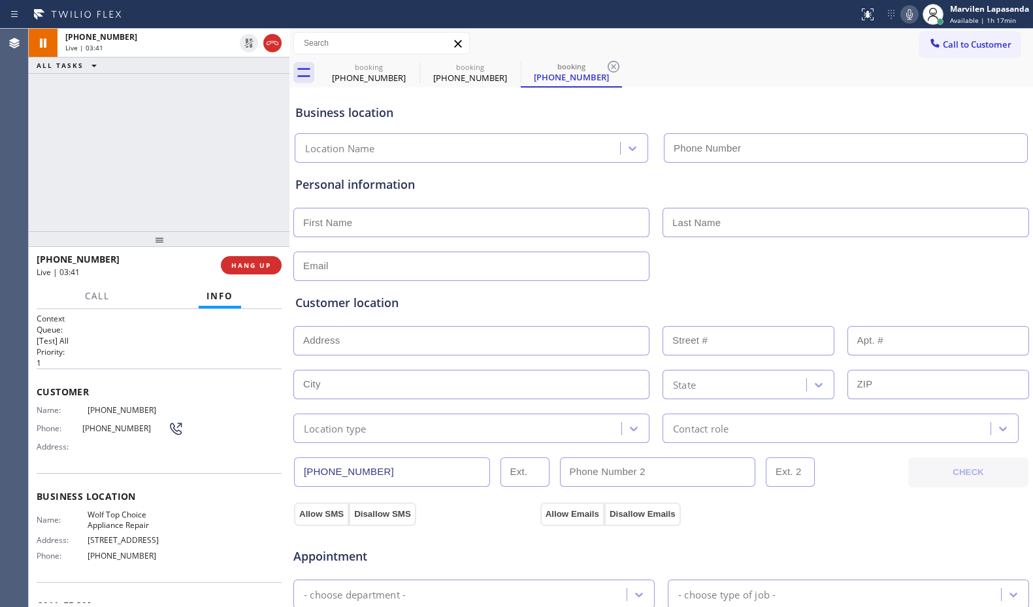
type input "[PHONE_NUMBER]"
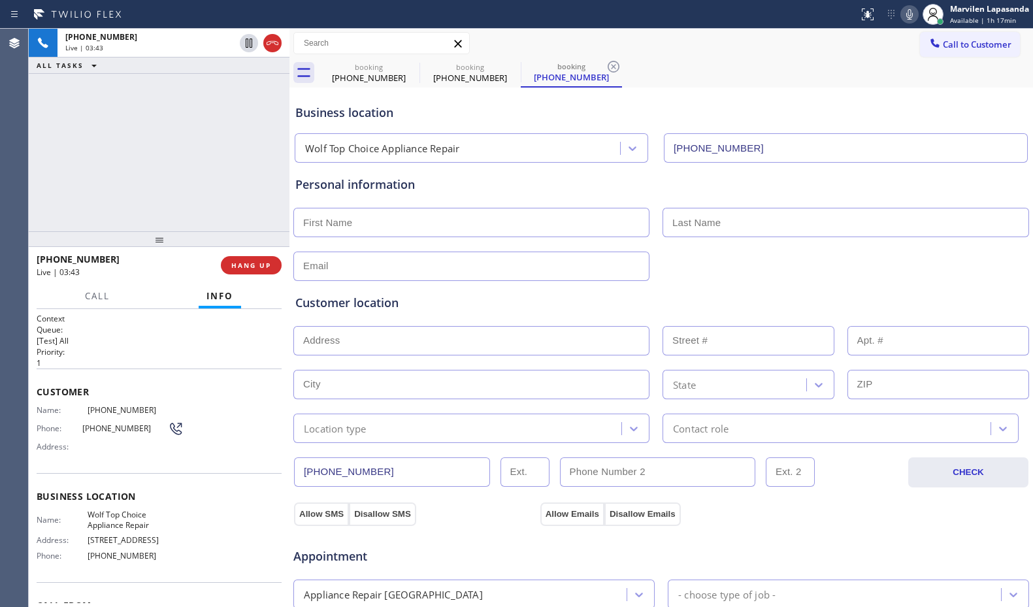
click at [207, 187] on div "[PHONE_NUMBER] Live | 03:43 ALL TASKS ALL TASKS ACTIVE TASKS TASKS IN WRAP UP" at bounding box center [159, 130] width 261 height 202
click at [254, 371] on div "Customer Name: [PHONE_NUMBER] Phone: [PHONE_NUMBER] Address:" at bounding box center [159, 420] width 245 height 105
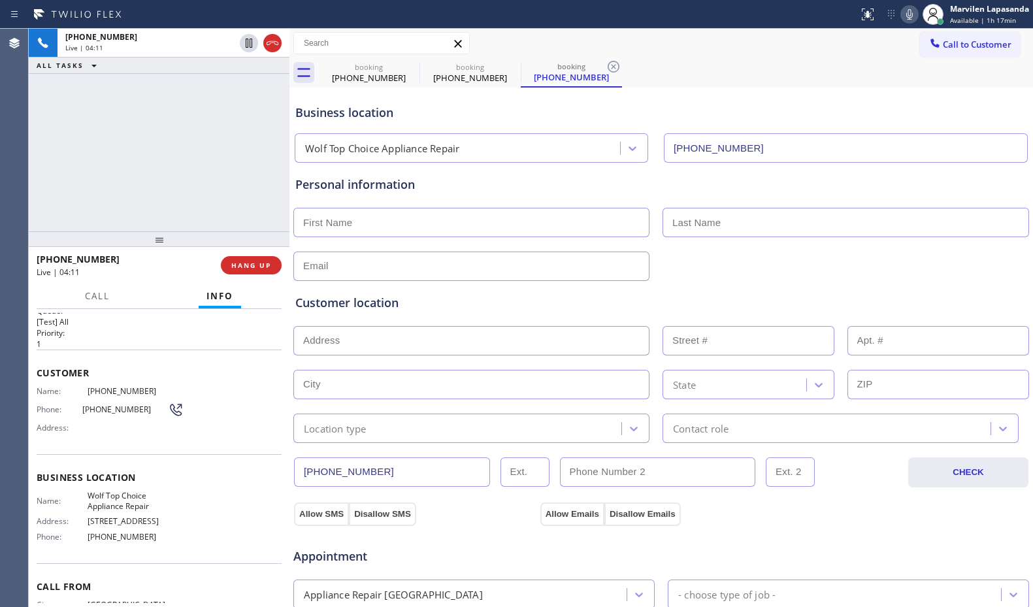
scroll to position [3, 0]
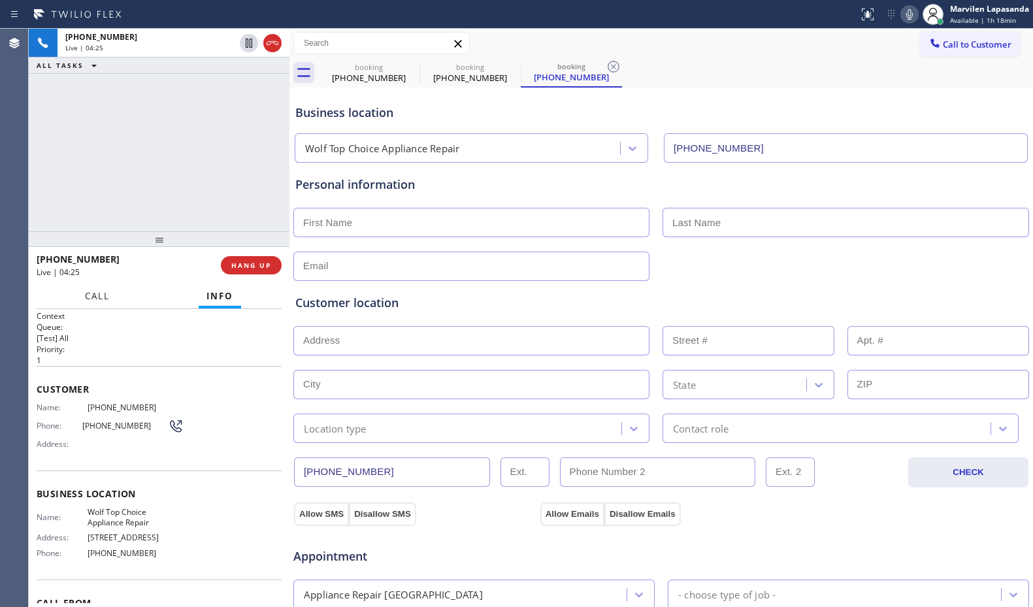
click at [83, 298] on button "Call" at bounding box center [97, 295] width 40 height 25
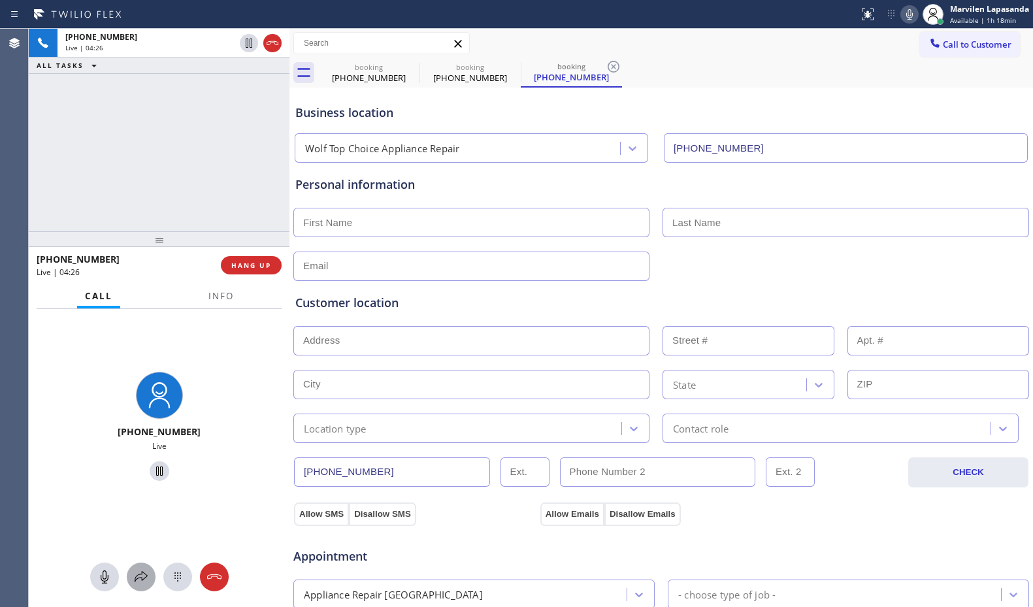
click at [138, 572] on icon at bounding box center [141, 577] width 16 height 16
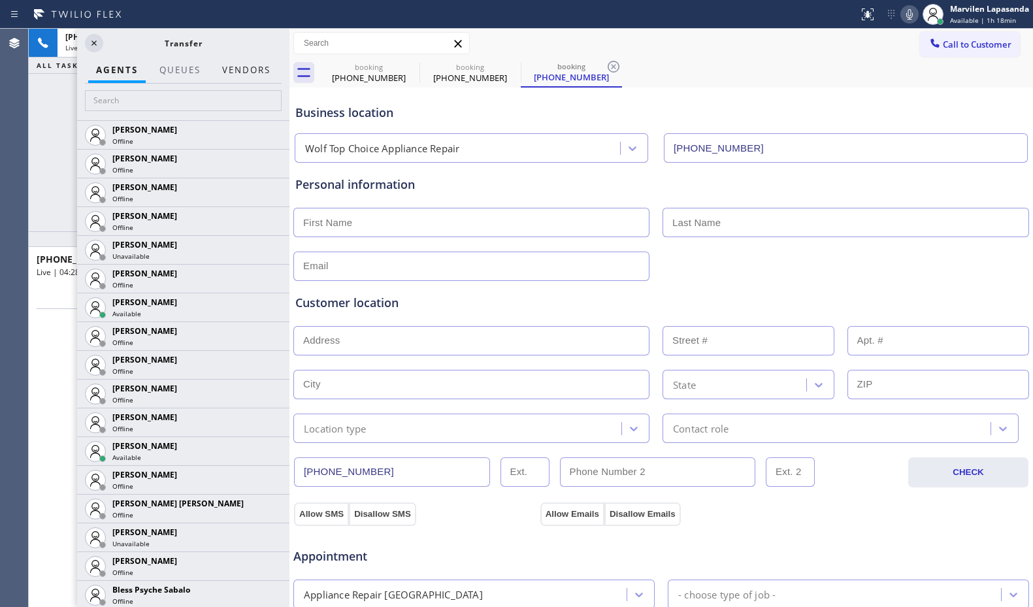
click at [238, 62] on button "Vendors" at bounding box center [246, 69] width 64 height 25
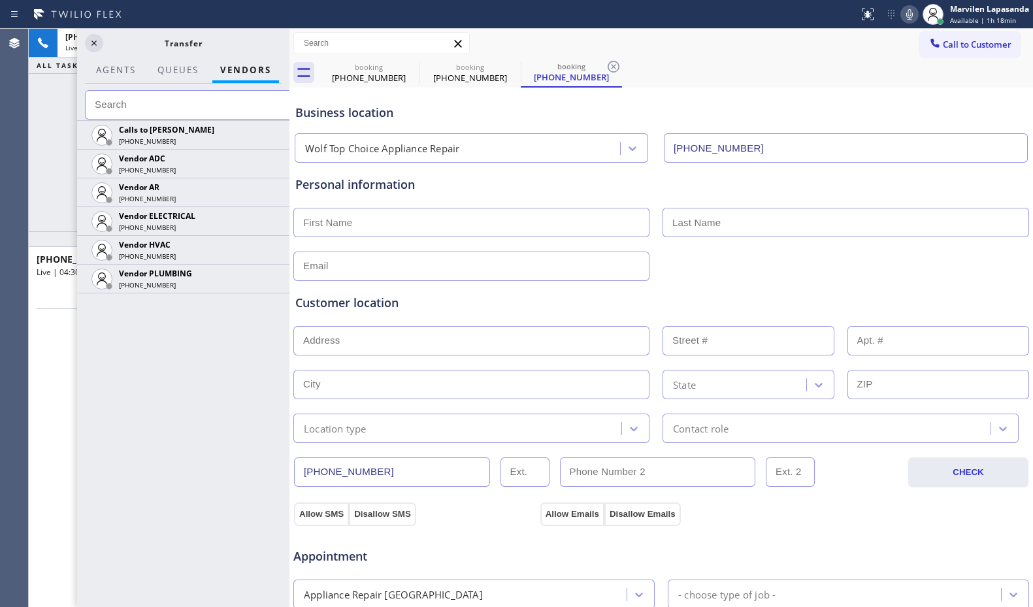
click at [55, 154] on div "[PHONE_NUMBER] Live | 04:30 ALL TASKS ALL TASKS ACTIVE TASKS TASKS IN WRAP UP" at bounding box center [159, 130] width 261 height 202
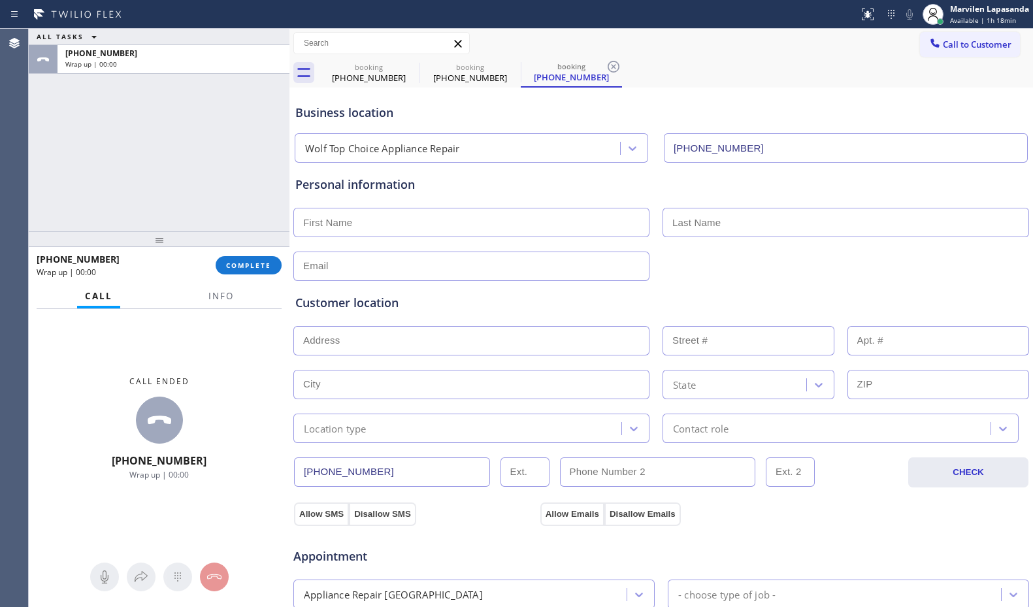
click at [174, 142] on div "ALL TASKS ALL TASKS ACTIVE TASKS TASKS IN WRAP UP [PHONE_NUMBER] Wrap up | 00:00" at bounding box center [159, 130] width 261 height 202
click at [413, 233] on input "text" at bounding box center [471, 222] width 356 height 29
type input "Ms"
type input "..."
type input "[EMAIL_ADDRESS][DOMAIN_NAME]"
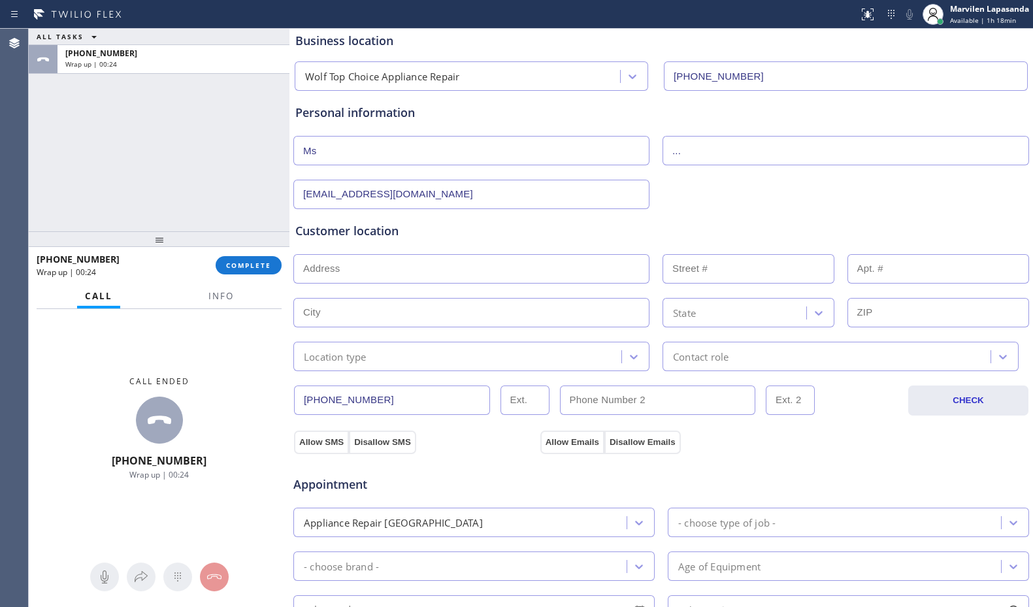
scroll to position [261, 0]
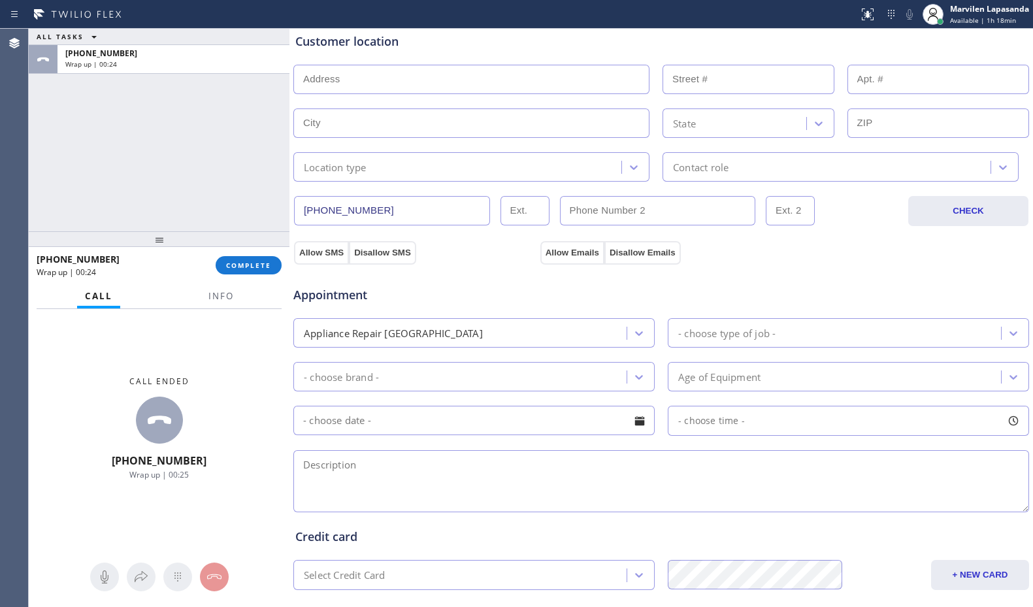
click at [379, 470] on textarea at bounding box center [660, 481] width 735 height 62
paste textarea "Unknown/ Washer/ There's water at the bottom of the unit after the cycle/ 2023/…"
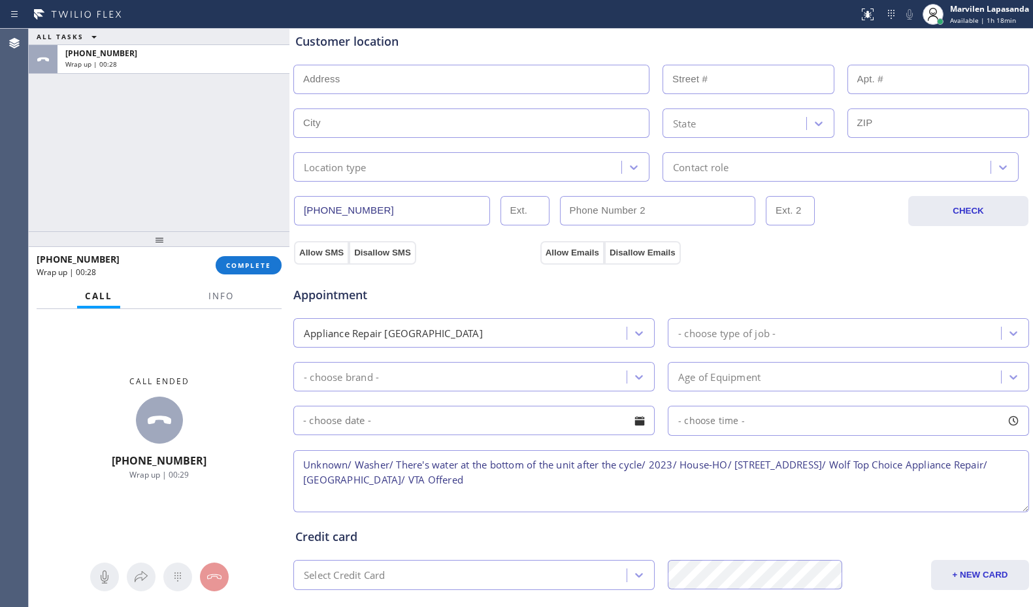
drag, startPoint x: 740, startPoint y: 464, endPoint x: 933, endPoint y: 469, distance: 192.7
click at [933, 469] on textarea "Unknown/ Washer/ There's water at the bottom of the unit after the cycle/ 2023/…" at bounding box center [660, 481] width 735 height 62
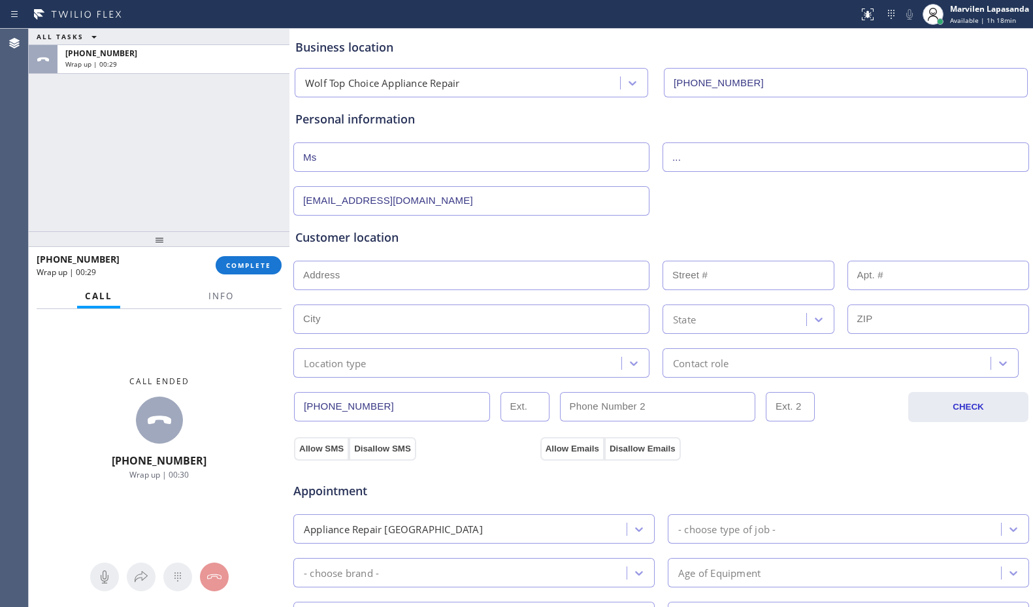
type textarea "Unknown/ Washer/ There's water at the bottom of the unit after the cycle/ 2023/…"
click at [346, 275] on input "text" at bounding box center [471, 275] width 356 height 29
paste input "[STREET_ADDRESS]/"
type input "[STREET_ADDRESS]"
type input "543"
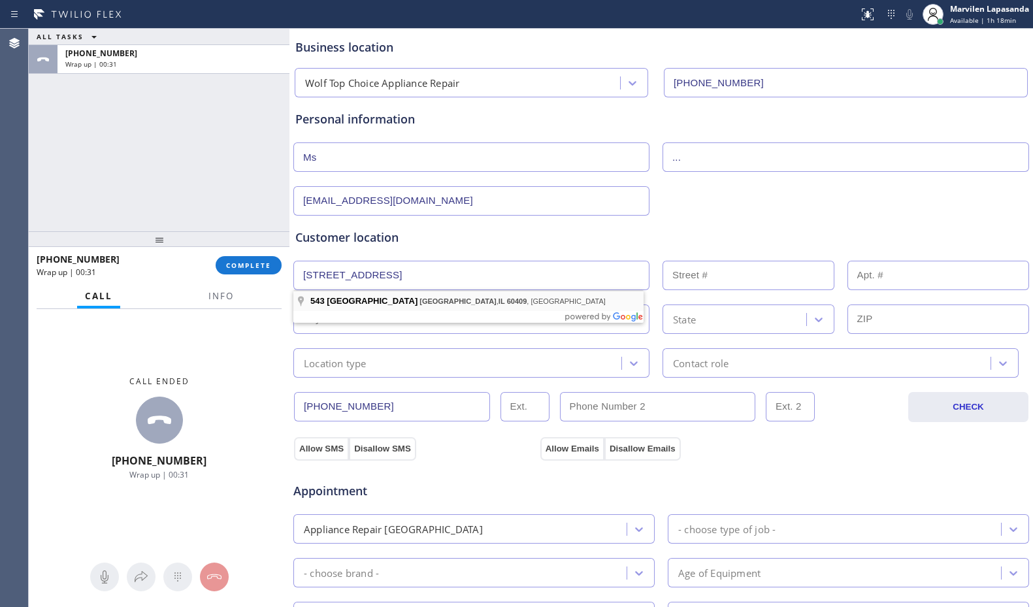
type input "[GEOGRAPHIC_DATA]"
type input "60409"
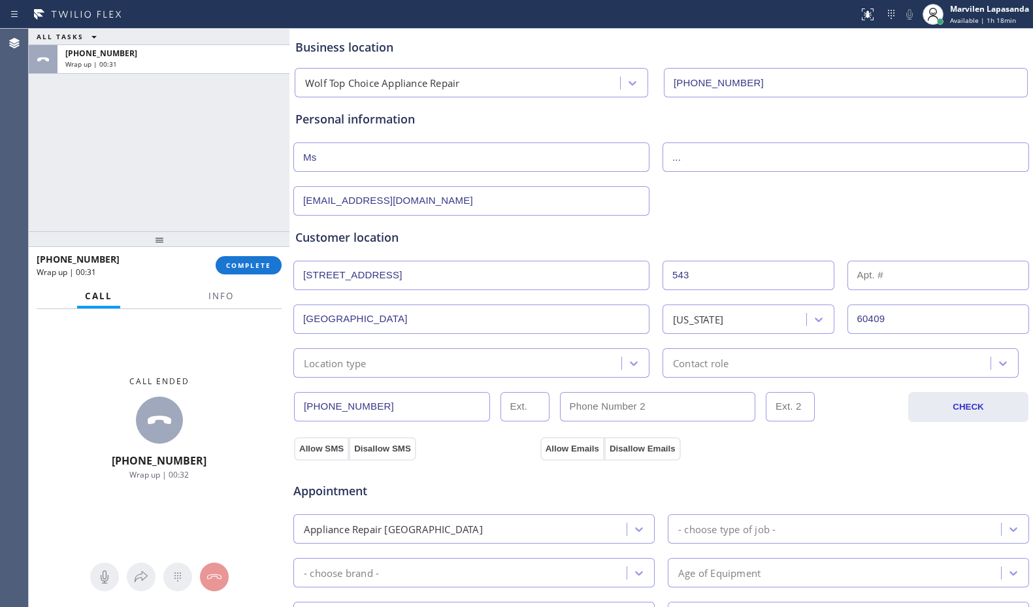
click at [341, 351] on div "Location type" at bounding box center [471, 362] width 356 height 29
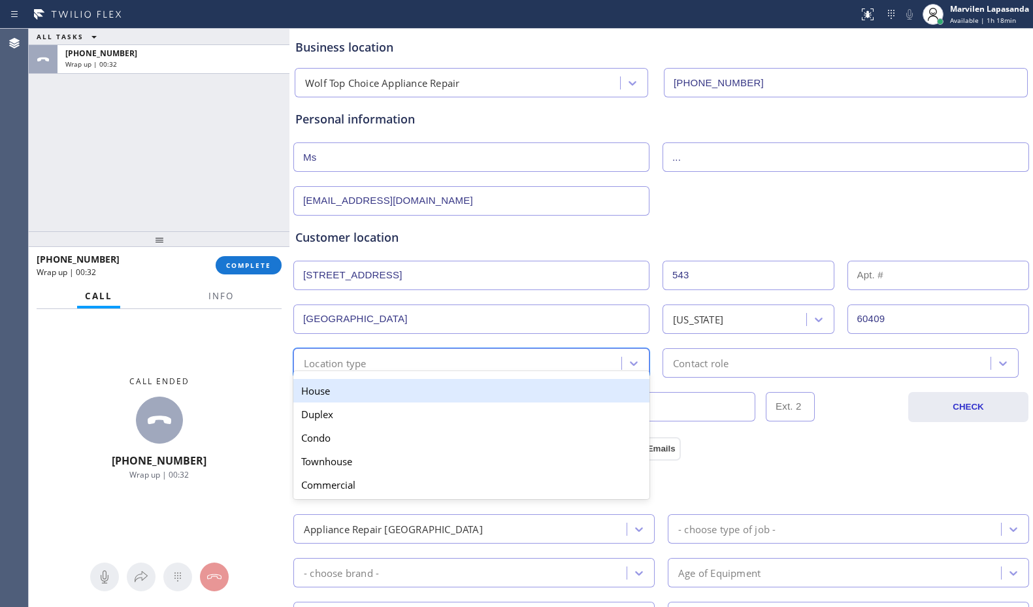
drag, startPoint x: 340, startPoint y: 391, endPoint x: 363, endPoint y: 398, distance: 24.0
click at [340, 391] on div "House" at bounding box center [471, 391] width 356 height 24
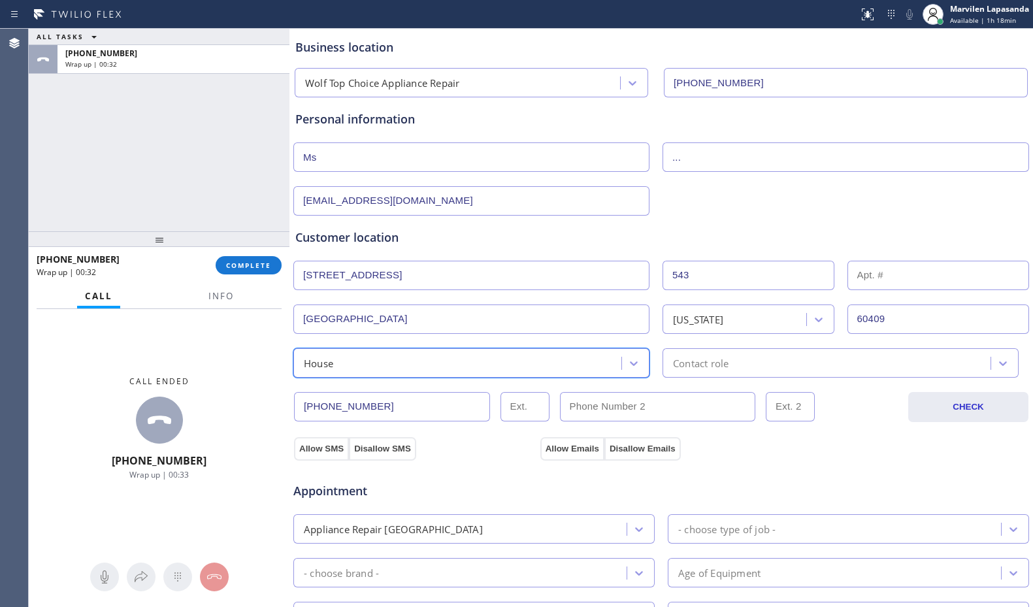
click at [675, 368] on div "Contact role" at bounding box center [701, 362] width 56 height 15
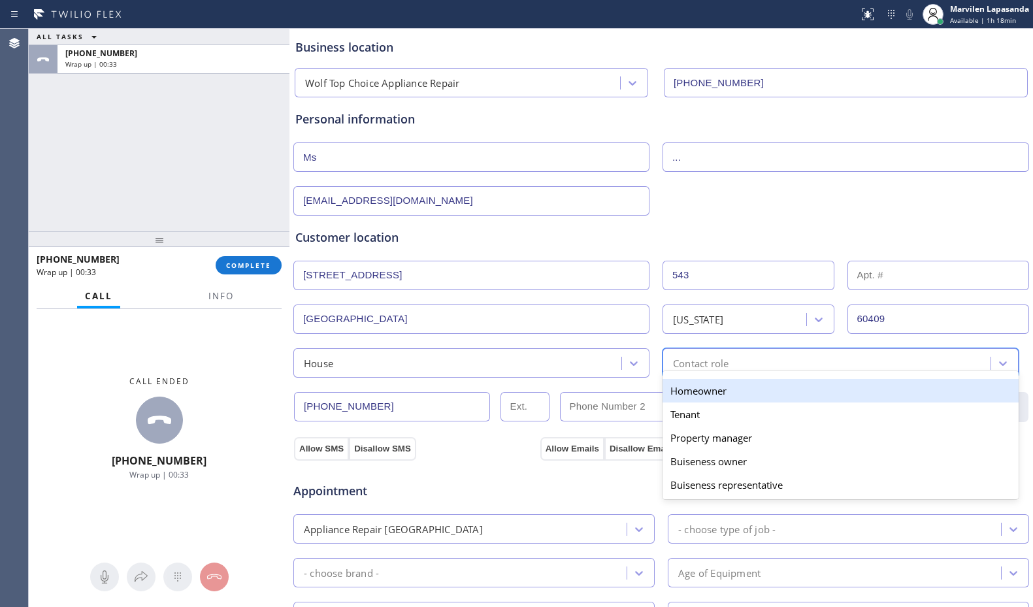
click at [671, 394] on div "Homeowner" at bounding box center [840, 391] width 356 height 24
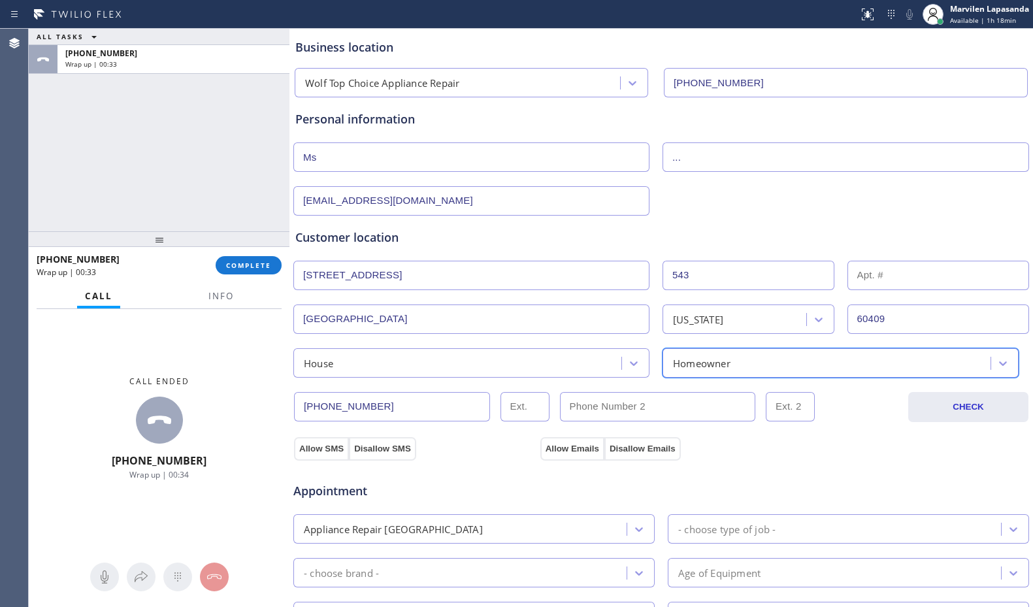
click at [329, 455] on div "Appointment Appliance Repair High End - choose type of job - - choose brand - A…" at bounding box center [661, 583] width 737 height 256
click at [315, 449] on button "Allow SMS" at bounding box center [321, 449] width 55 height 24
click at [597, 449] on button "Allow Emails" at bounding box center [572, 449] width 64 height 24
click at [583, 451] on button "Allow Emails" at bounding box center [572, 449] width 64 height 24
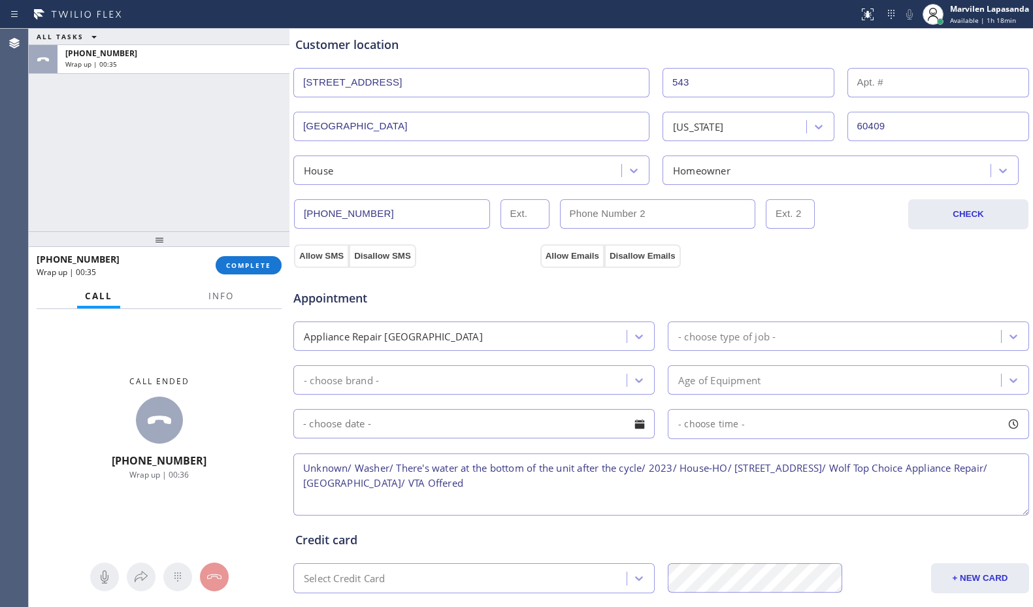
scroll to position [261, 0]
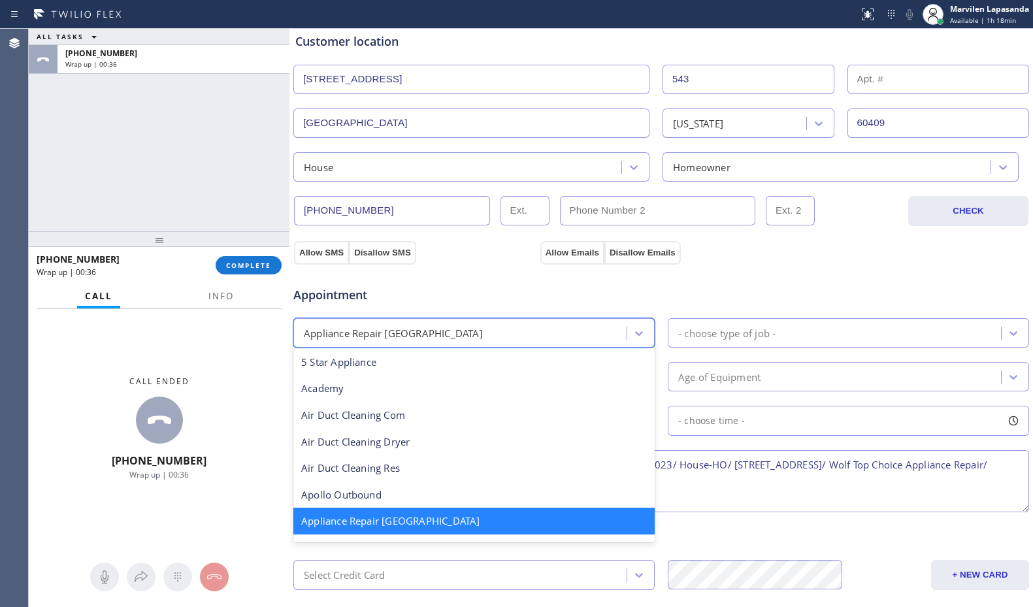
click at [388, 327] on div "Appliance Repair [GEOGRAPHIC_DATA]" at bounding box center [393, 332] width 179 height 15
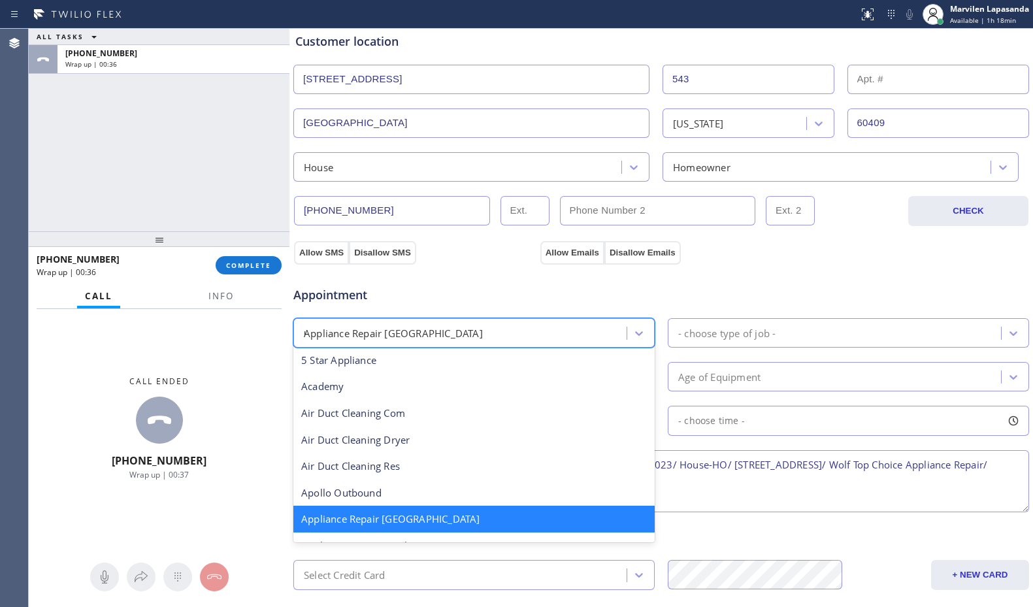
type input "re"
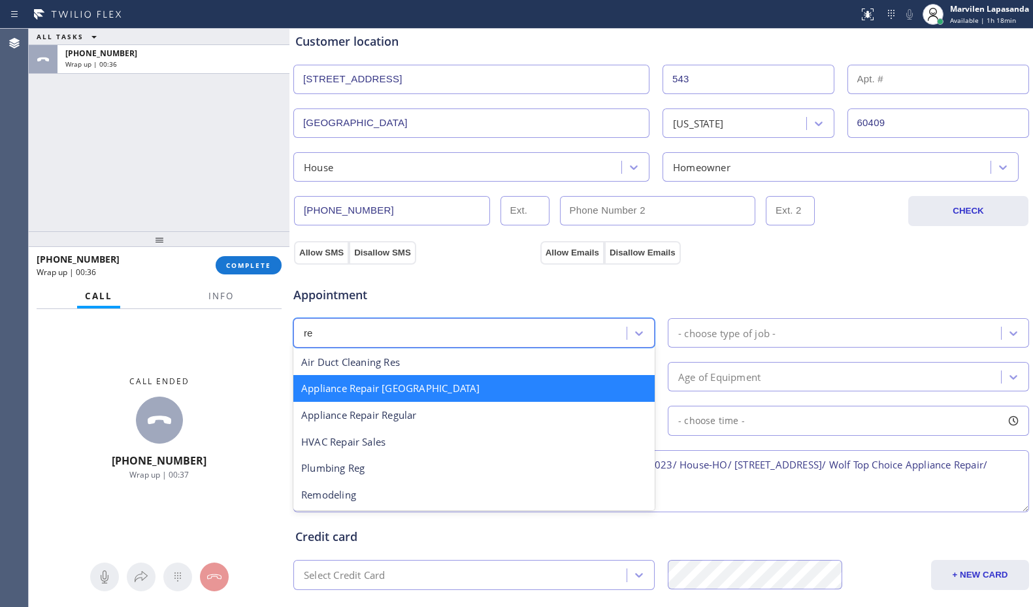
scroll to position [0, 0]
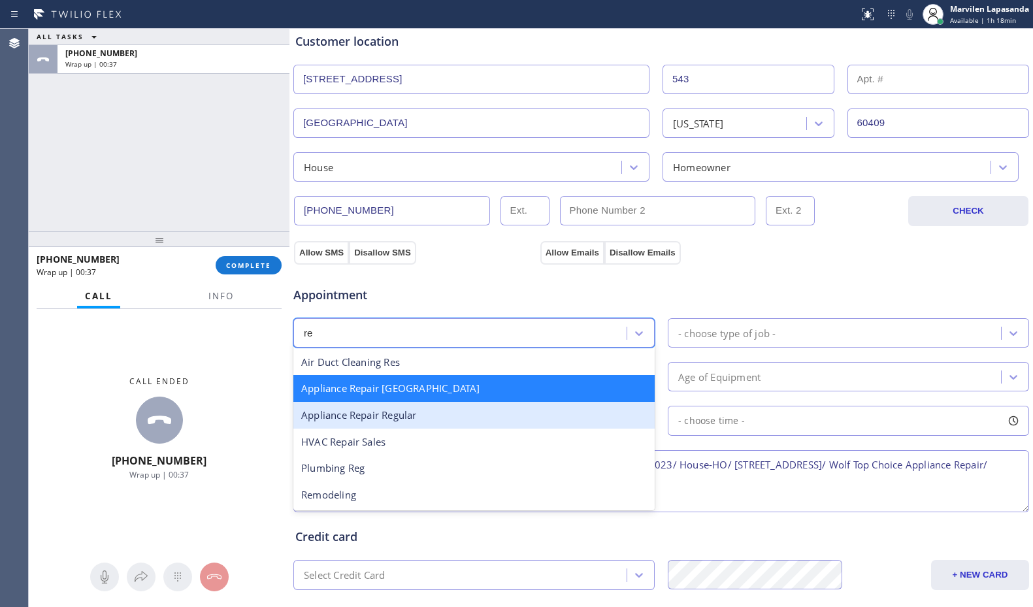
click at [400, 407] on div "Appliance Repair Regular" at bounding box center [473, 415] width 361 height 27
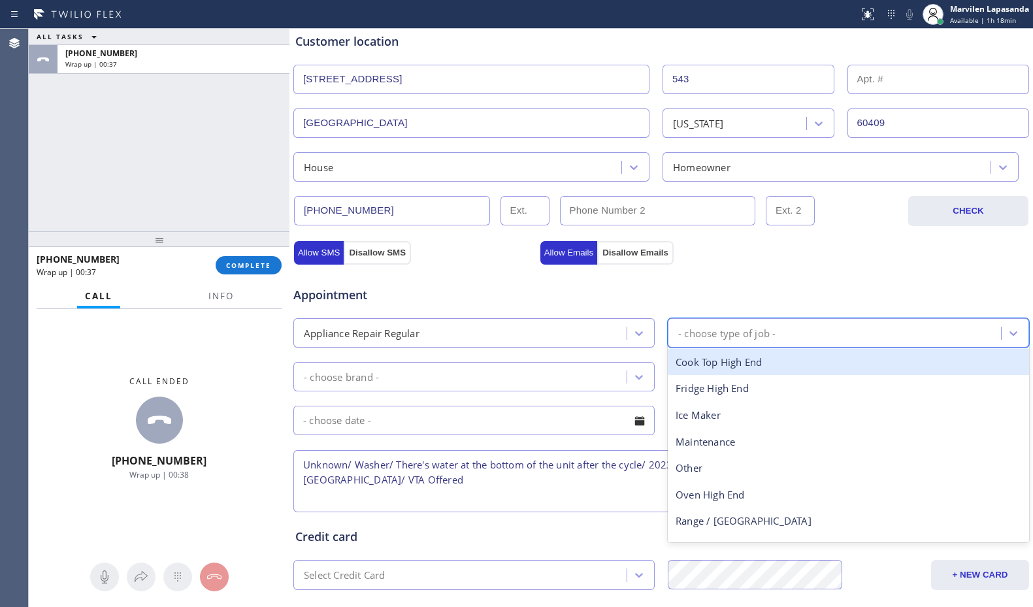
click at [690, 339] on div "- choose type of job -" at bounding box center [726, 332] width 97 height 15
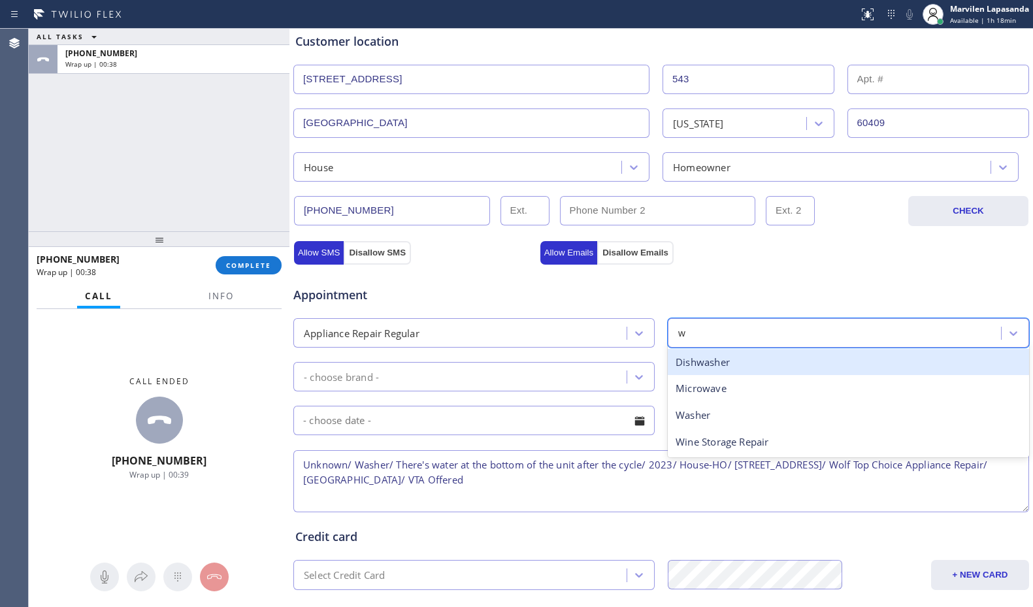
type input "wa"
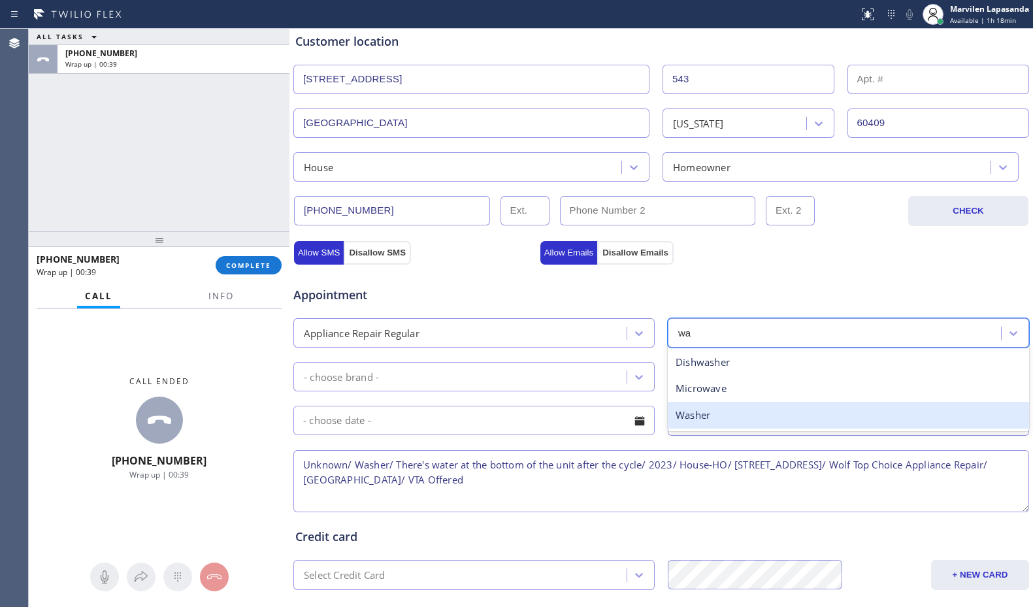
click at [689, 414] on div "Washer" at bounding box center [848, 415] width 361 height 27
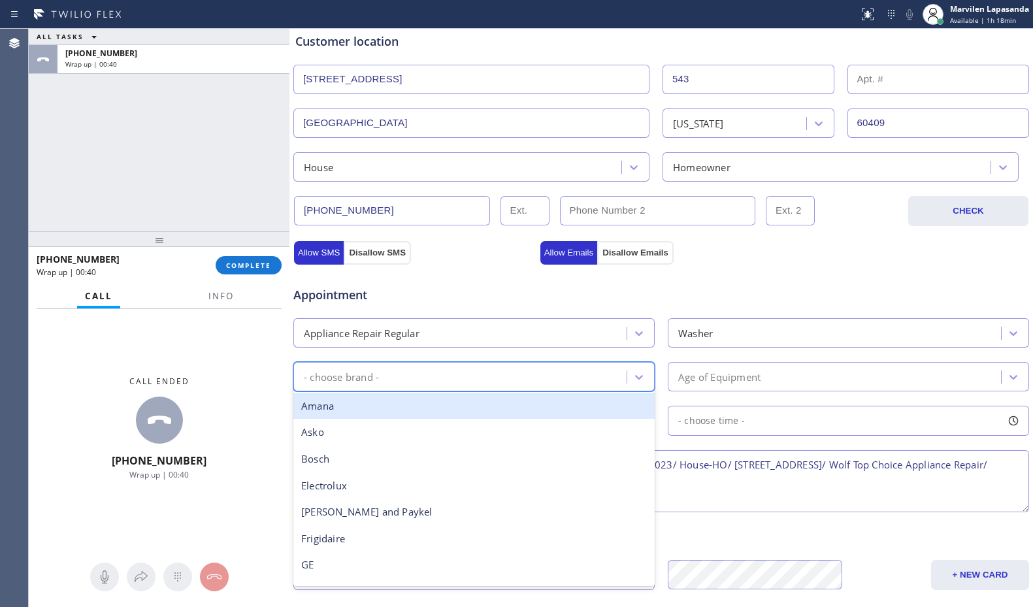
click at [411, 370] on div "- choose brand -" at bounding box center [461, 376] width 329 height 23
type input "ot"
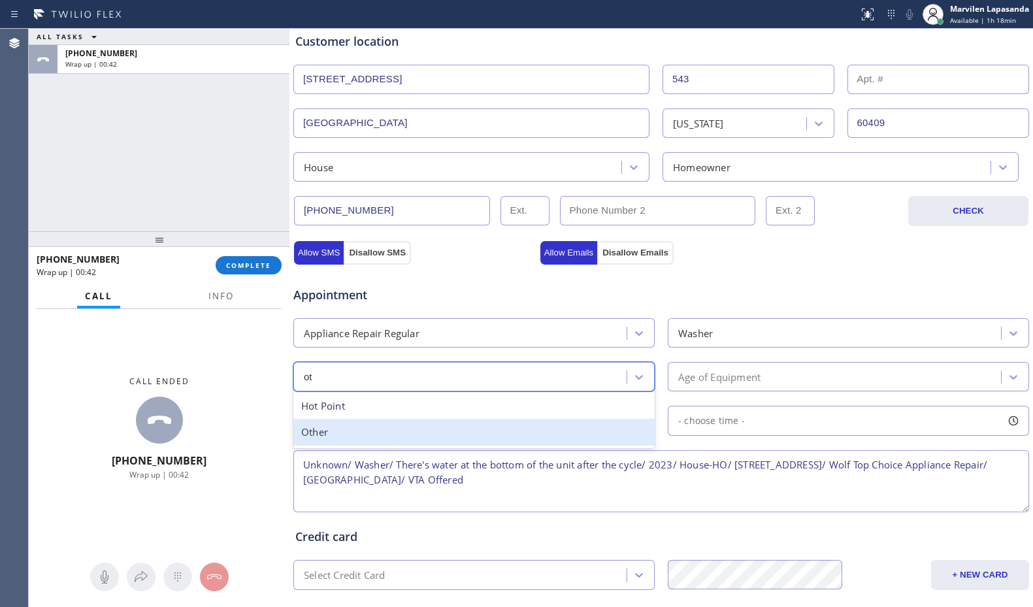
drag, startPoint x: 371, startPoint y: 428, endPoint x: 707, endPoint y: 376, distance: 339.9
click at [382, 428] on div "Other" at bounding box center [473, 432] width 361 height 27
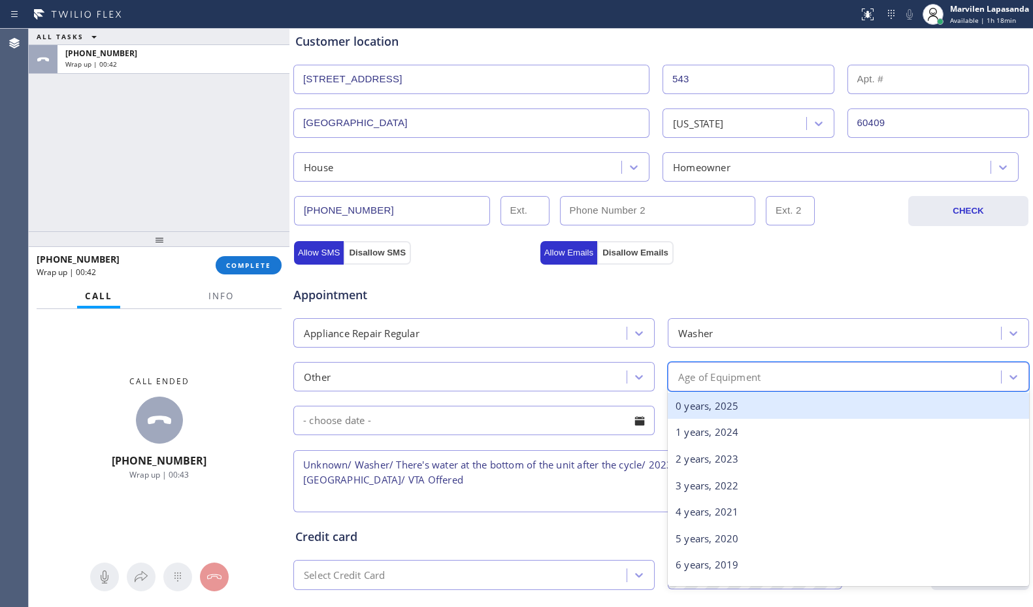
click at [740, 365] on div "Age of Equipment" at bounding box center [835, 376] width 329 height 23
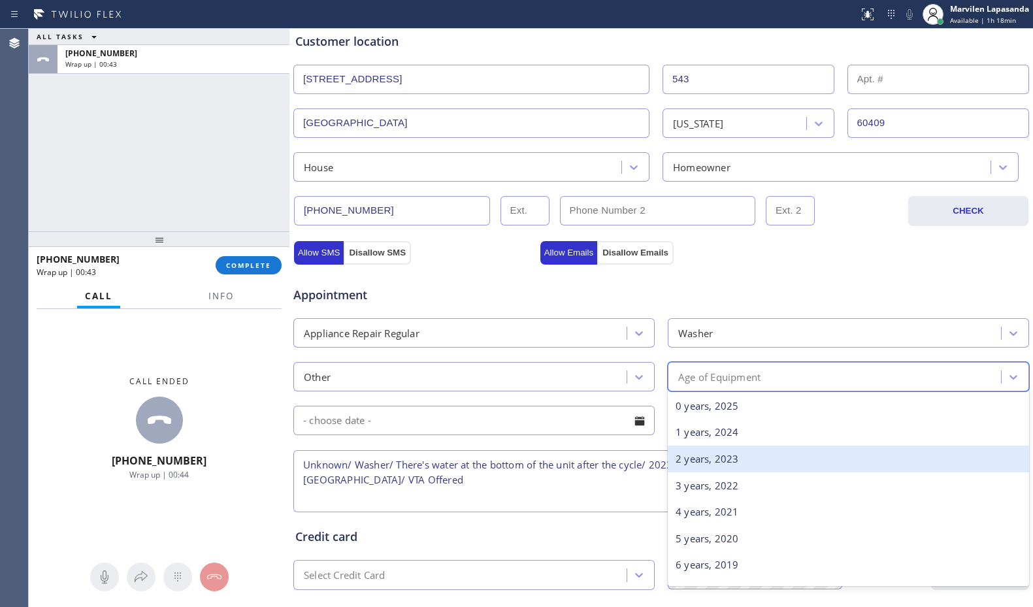
click at [697, 464] on div "2 years, 2023" at bounding box center [848, 458] width 361 height 27
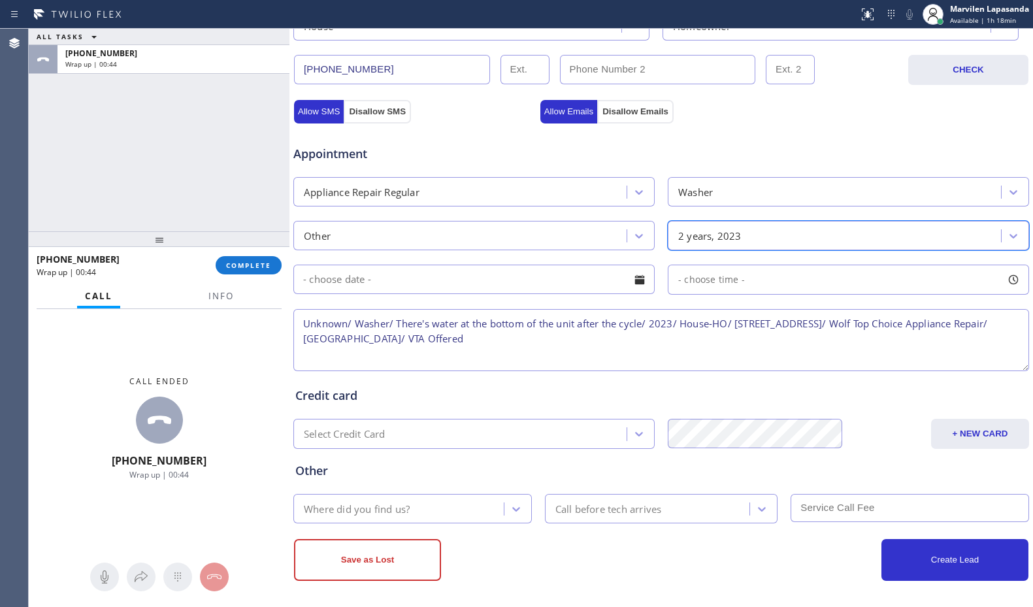
scroll to position [406, 0]
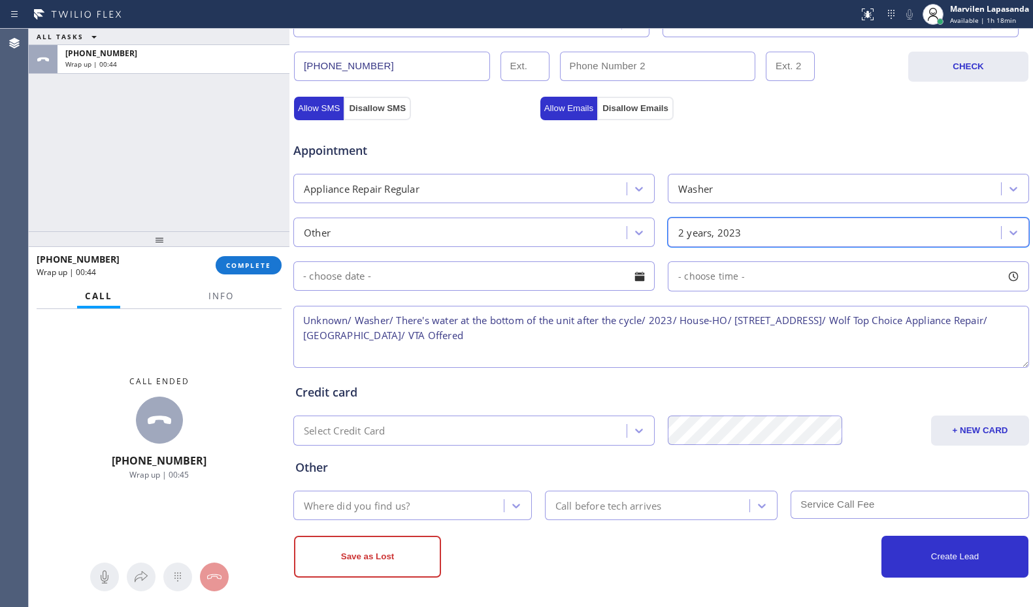
click at [401, 495] on div "Where did you find us?" at bounding box center [400, 505] width 206 height 23
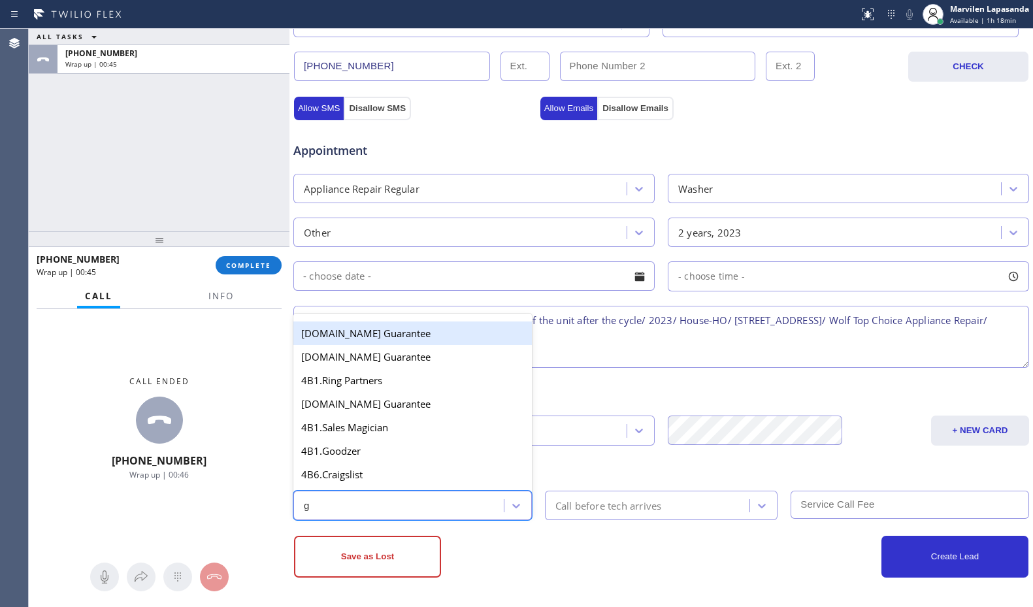
type input "go"
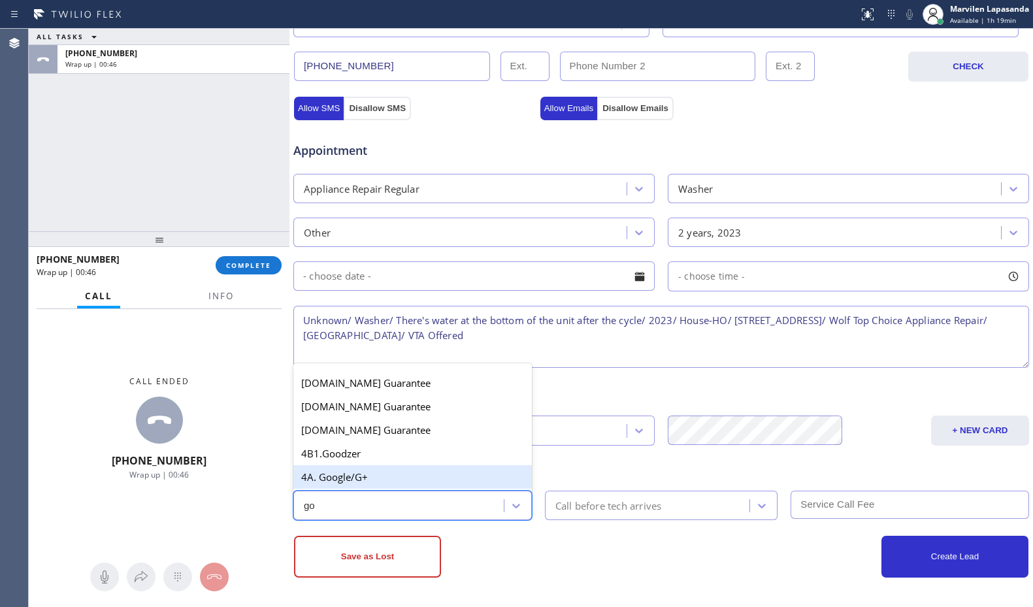
click at [398, 477] on div "4A. Google/G+" at bounding box center [412, 477] width 238 height 24
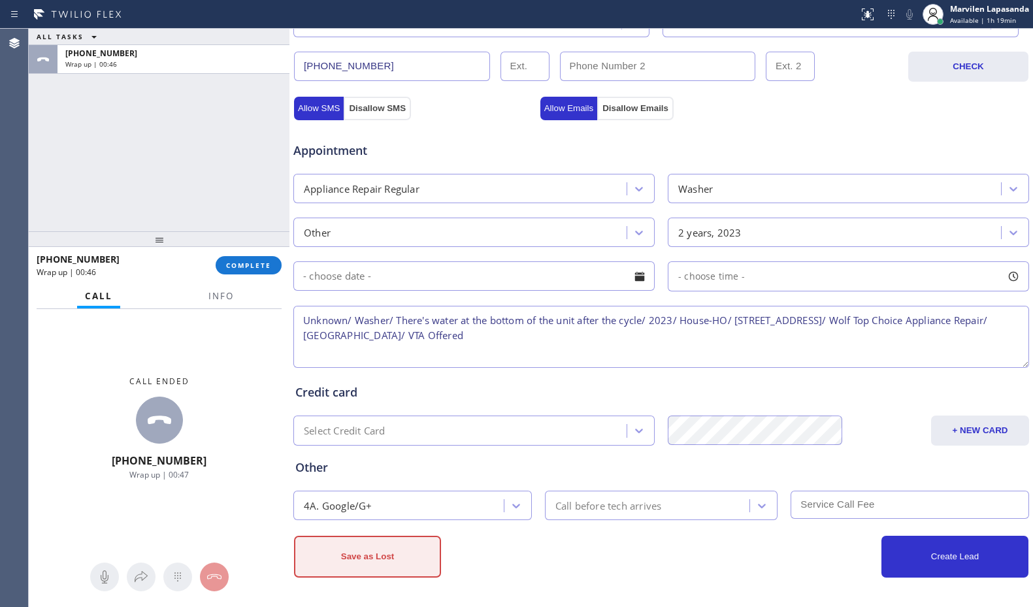
click at [364, 562] on button "Save as Lost" at bounding box center [367, 557] width 147 height 42
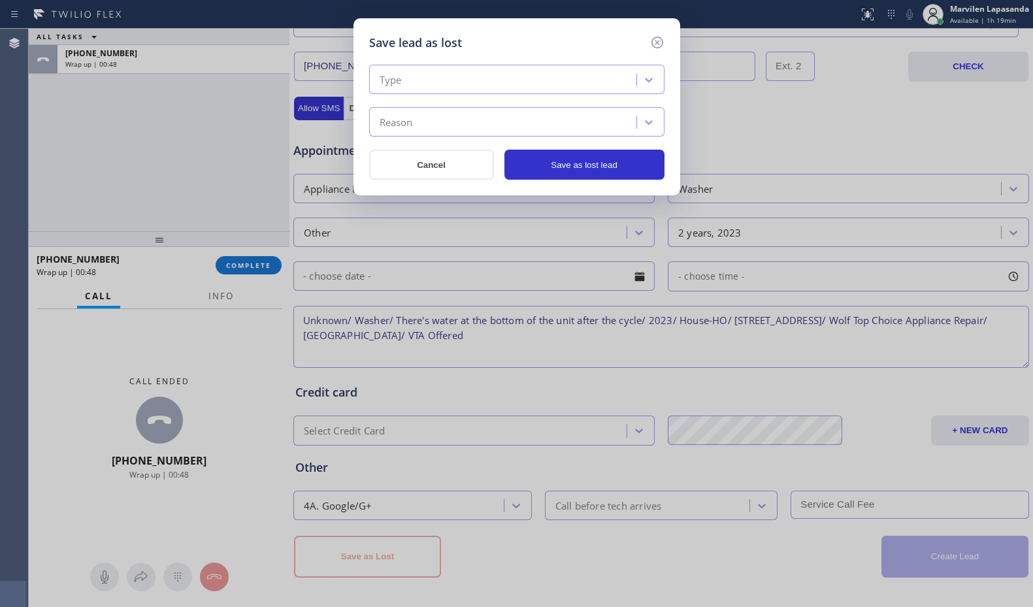
drag, startPoint x: 401, startPoint y: 82, endPoint x: 403, endPoint y: 89, distance: 7.4
click at [403, 87] on div "Type" at bounding box center [504, 80] width 263 height 23
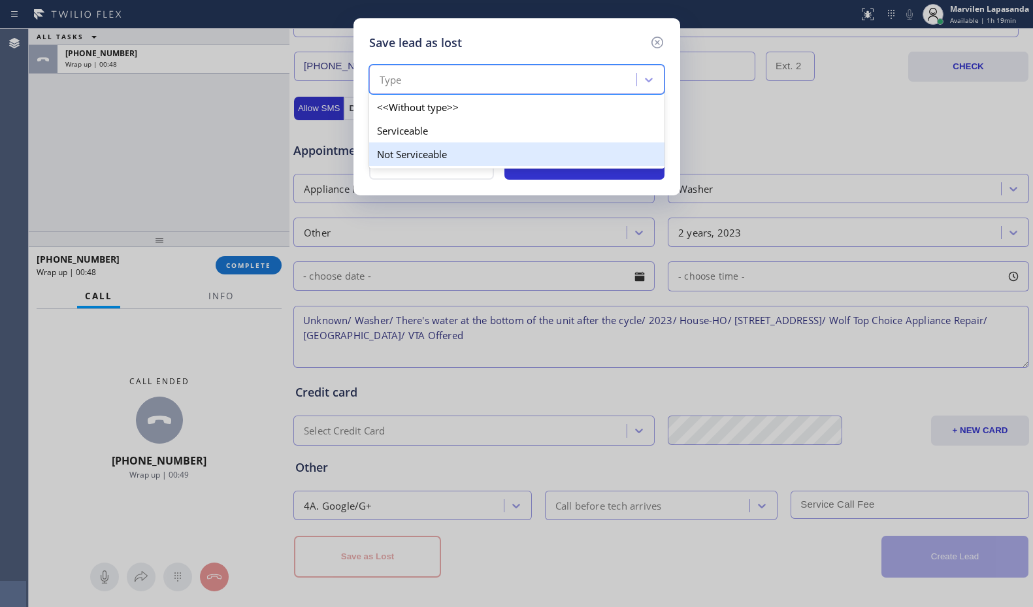
click at [404, 154] on div "Not Serviceable" at bounding box center [516, 154] width 295 height 24
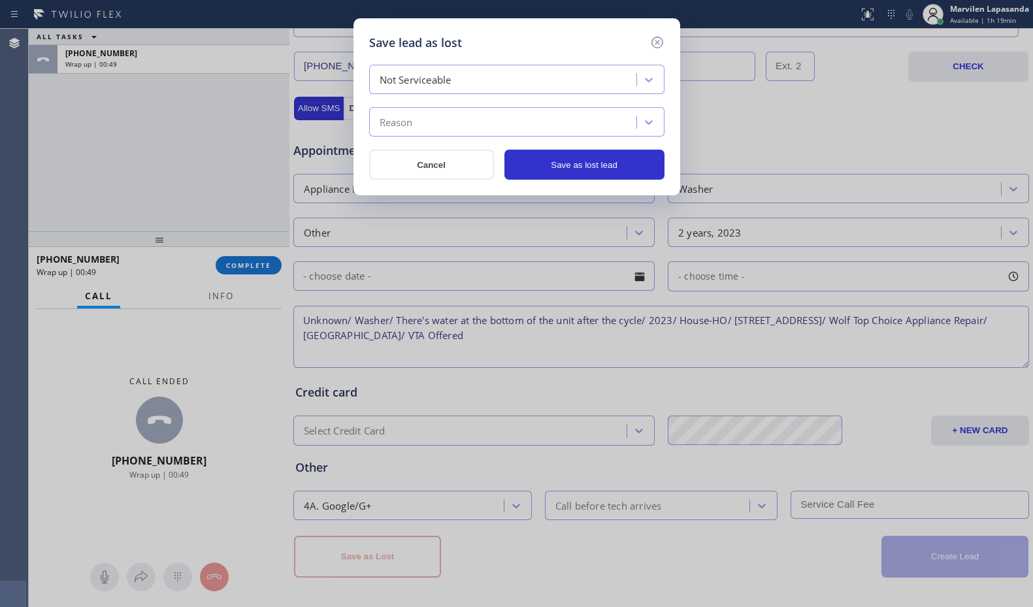
click at [405, 135] on div "Reason" at bounding box center [516, 121] width 295 height 29
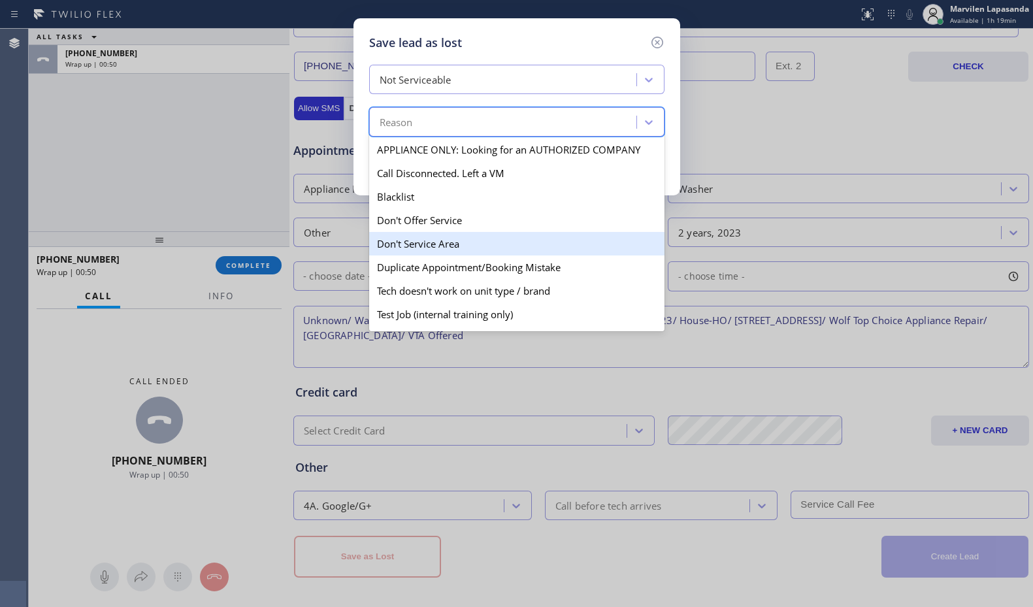
drag, startPoint x: 411, startPoint y: 248, endPoint x: 419, endPoint y: 247, distance: 7.9
click at [417, 248] on div "Don't Service Area" at bounding box center [516, 244] width 295 height 24
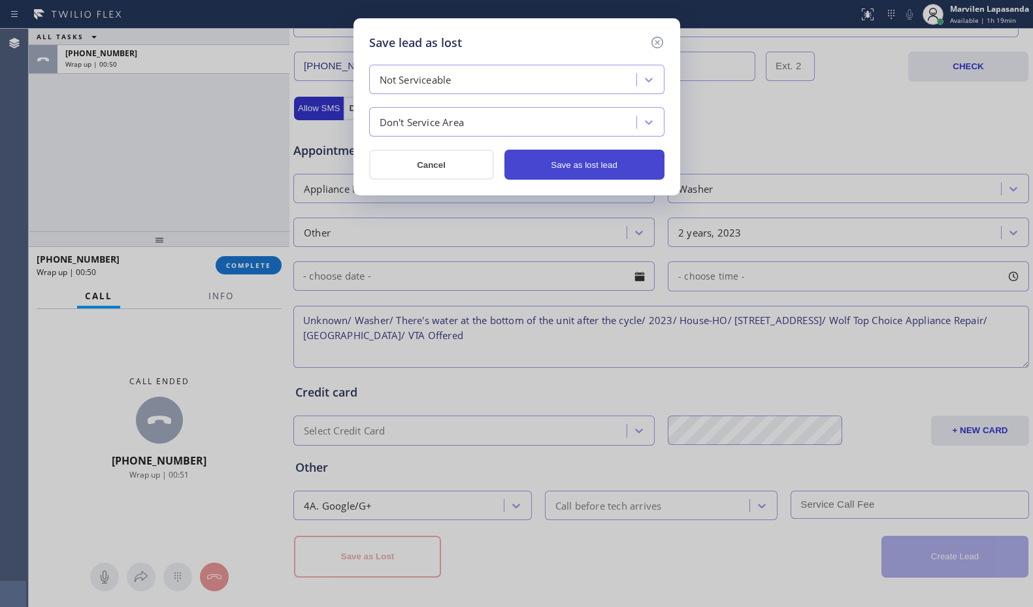
click at [595, 157] on button "Save as lost lead" at bounding box center [584, 165] width 160 height 30
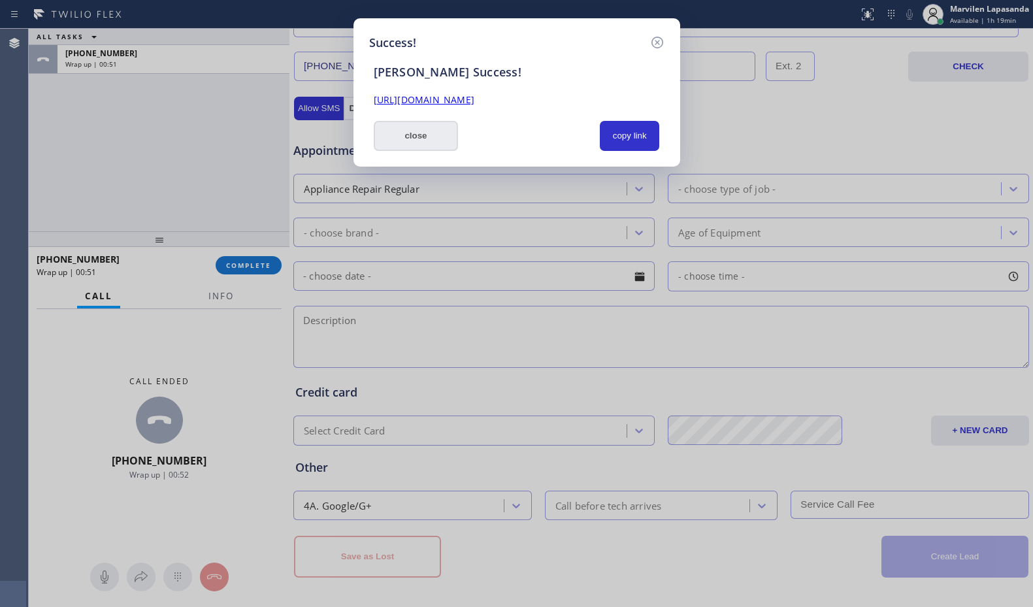
click at [383, 138] on button "close" at bounding box center [416, 136] width 85 height 30
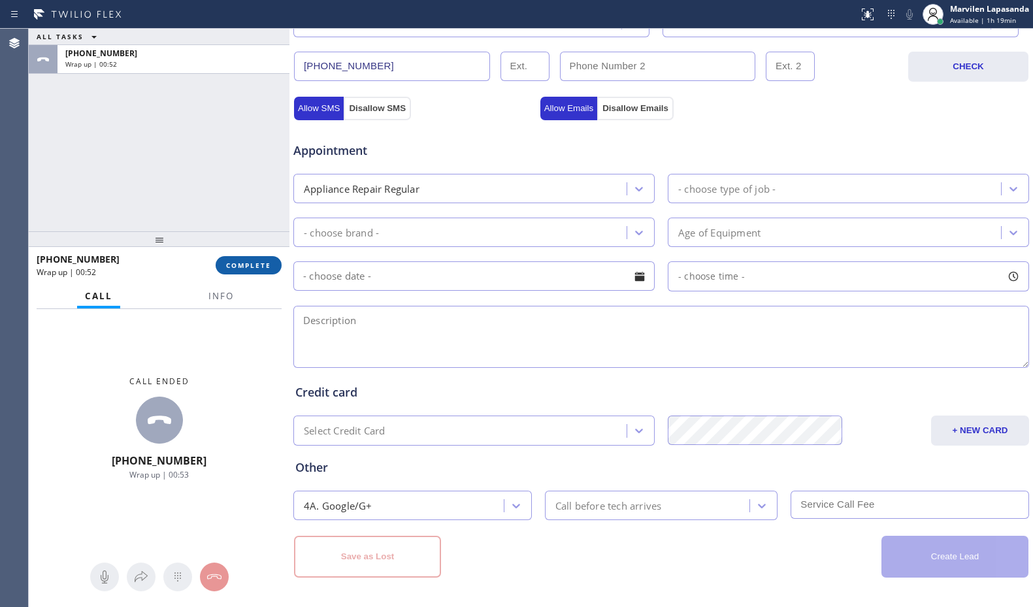
click at [239, 263] on span "COMPLETE" at bounding box center [248, 265] width 45 height 9
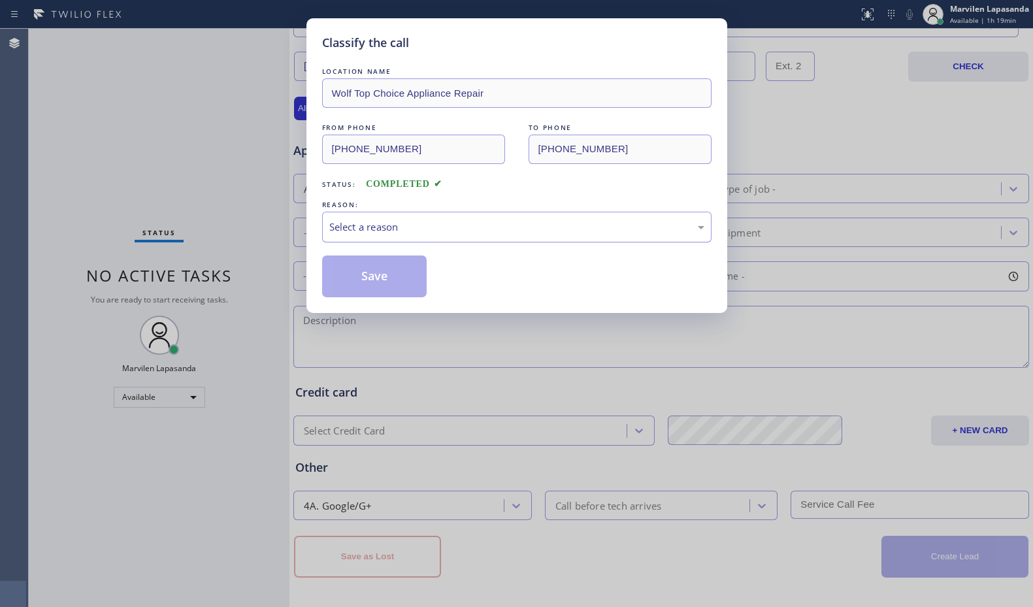
click at [375, 221] on div "Select a reason" at bounding box center [516, 226] width 375 height 15
click at [359, 280] on button "Save" at bounding box center [374, 276] width 105 height 42
drag, startPoint x: 359, startPoint y: 280, endPoint x: 309, endPoint y: 5, distance: 280.2
click at [362, 273] on button "Save" at bounding box center [374, 276] width 105 height 42
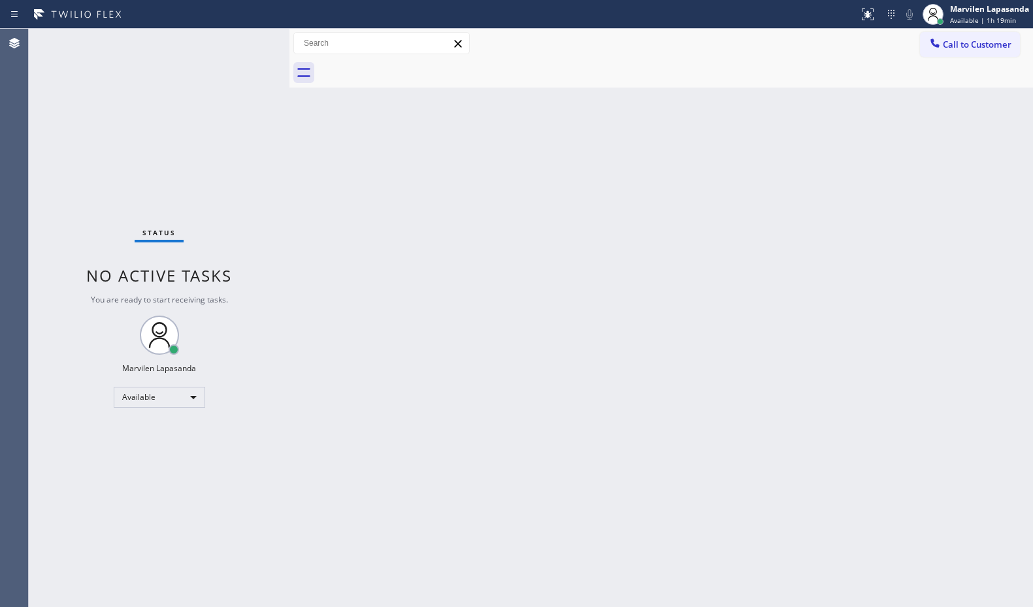
click at [347, 68] on div at bounding box center [675, 72] width 715 height 29
click at [244, 50] on div "Status No active tasks You are ready to start receiving tasks. Marvilen Lapasan…" at bounding box center [159, 318] width 261 height 578
click at [245, 39] on div "Status No active tasks You are ready to start receiving tasks. Marvilen Lapasan…" at bounding box center [159, 318] width 261 height 578
click at [244, 42] on div "Status No active tasks You are ready to start receiving tasks. Marvilen Lapasan…" at bounding box center [159, 318] width 261 height 578
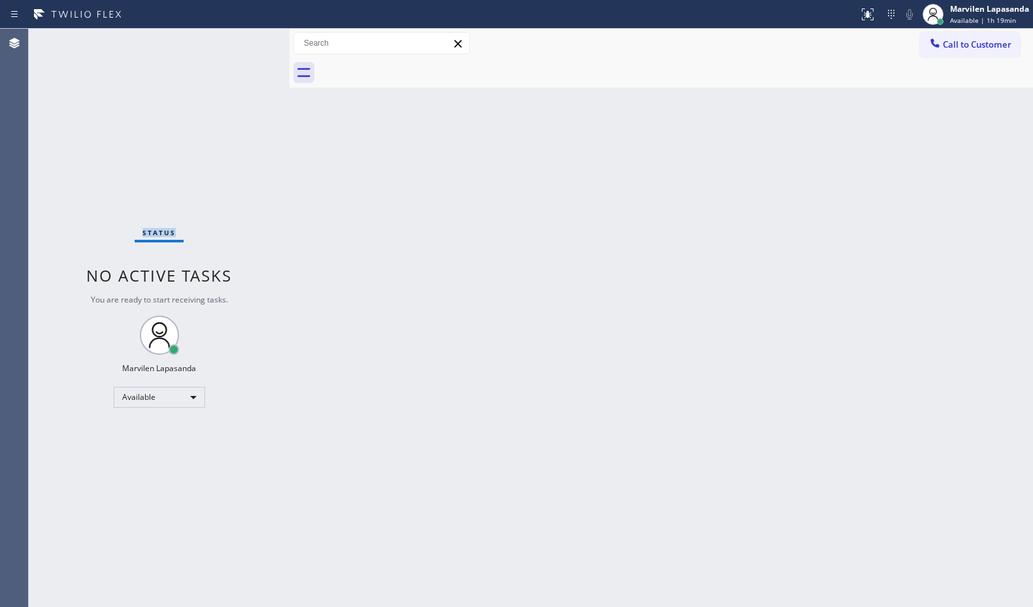
click at [244, 42] on div "Status No active tasks You are ready to start receiving tasks. Marvilen Lapasan…" at bounding box center [159, 318] width 261 height 578
click at [247, 40] on div "Status No active tasks You are ready to start receiving tasks. Marvilen Lapasan…" at bounding box center [159, 318] width 261 height 578
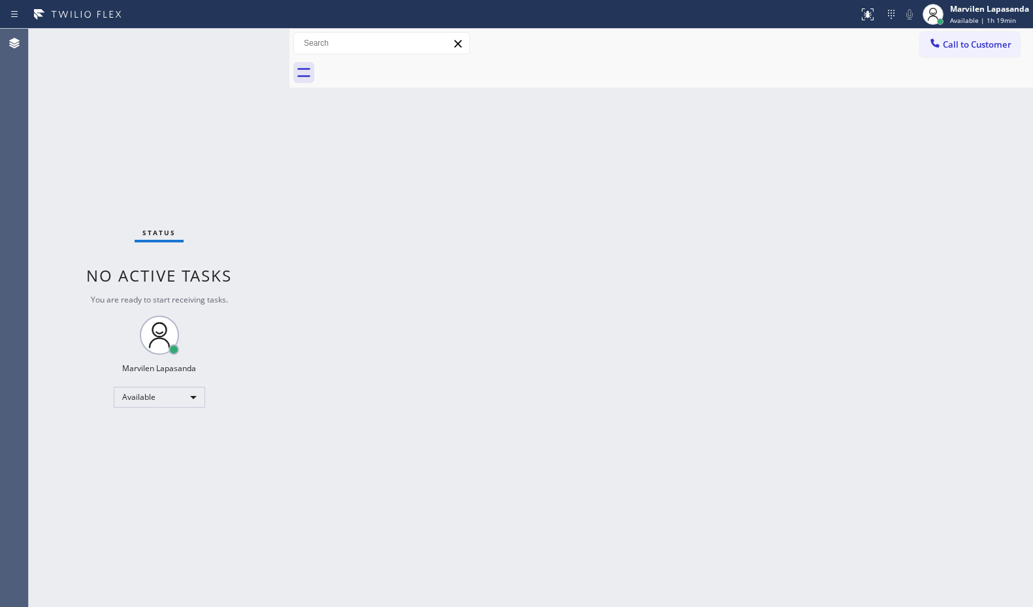
click at [246, 40] on div "Status No active tasks You are ready to start receiving tasks. Marvilen Lapasan…" at bounding box center [159, 318] width 261 height 578
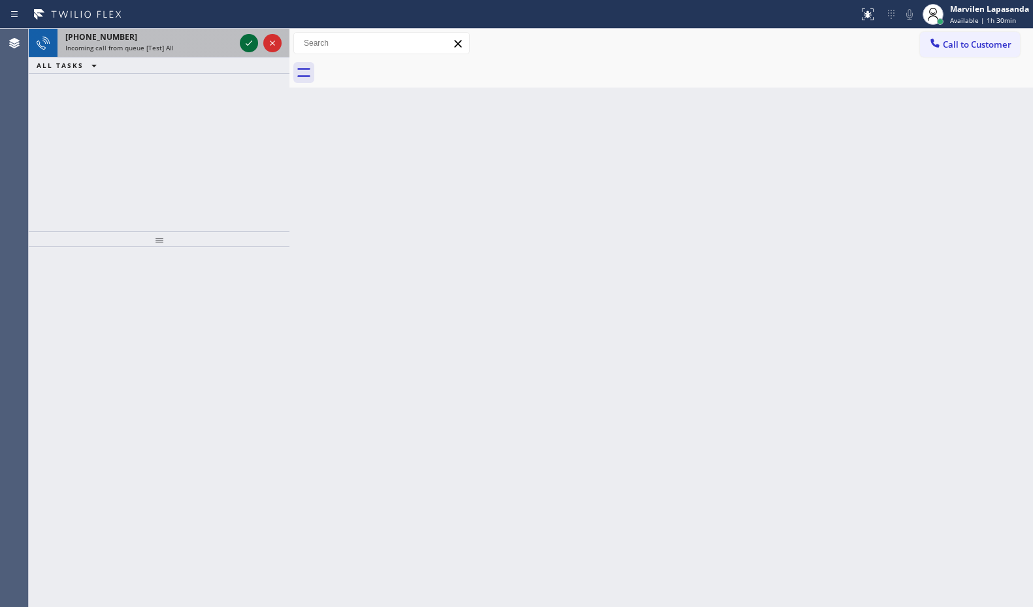
click at [246, 40] on icon at bounding box center [249, 43] width 16 height 16
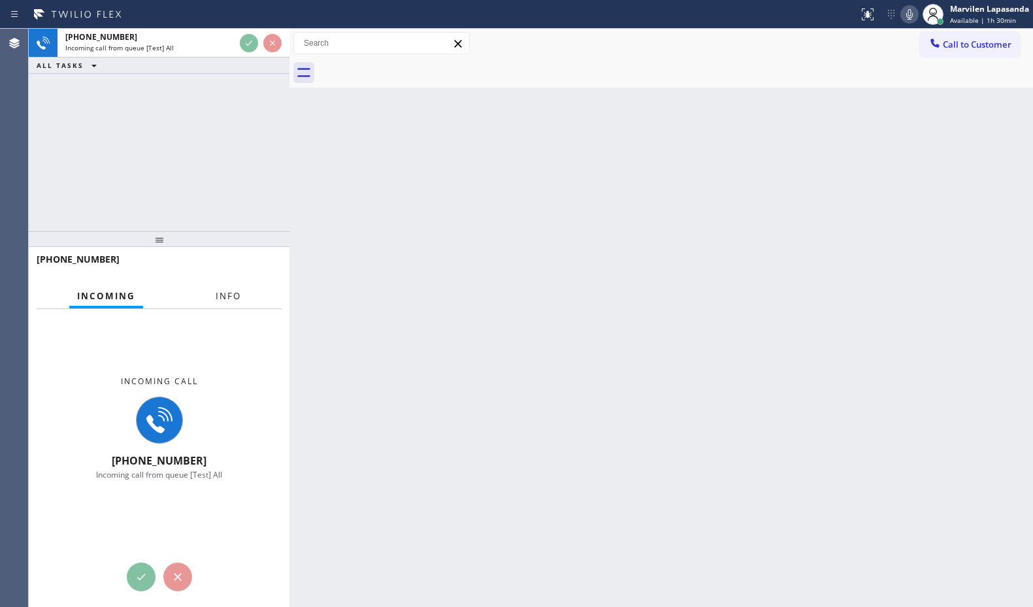
click at [233, 295] on span "Info" at bounding box center [228, 296] width 25 height 12
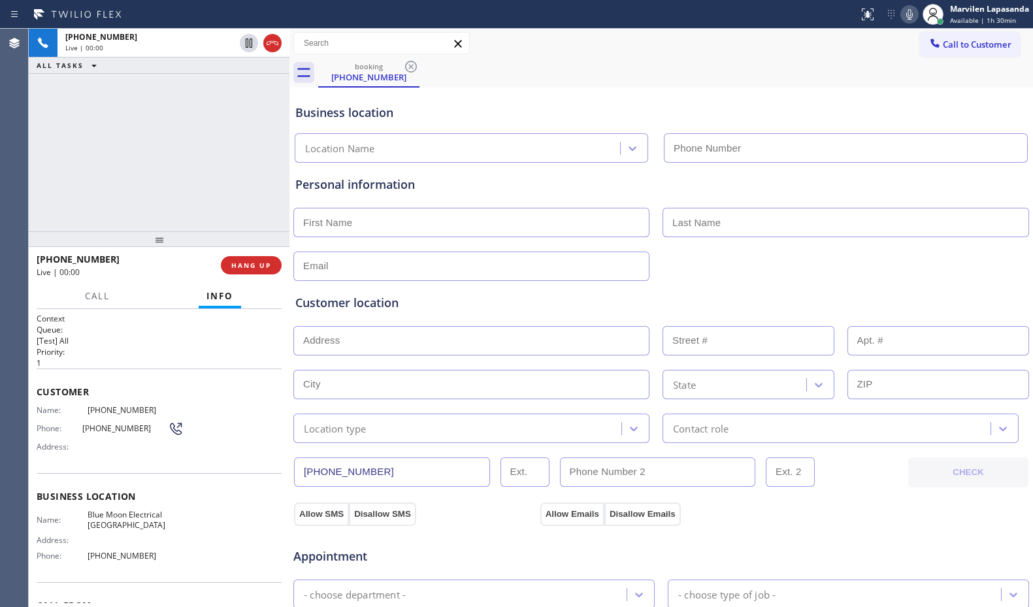
type input "[PHONE_NUMBER]"
click at [178, 186] on div "[PHONE_NUMBER] Live | 00:14 ALL TASKS ALL TASKS ACTIVE TASKS TASKS IN WRAP UP" at bounding box center [159, 130] width 261 height 202
click at [229, 218] on div "[PHONE_NUMBER] Live | 00:16 ALL TASKS ALL TASKS ACTIVE TASKS TASKS IN WRAP UP" at bounding box center [159, 130] width 261 height 202
click at [229, 218] on div "[PHONE_NUMBER] Live | 00:18 ALL TASKS ALL TASKS ACTIVE TASKS TASKS IN WRAP UP" at bounding box center [159, 130] width 261 height 202
click at [210, 221] on div "[PHONE_NUMBER] Live | 00:20 ALL TASKS ALL TASKS ACTIVE TASKS TASKS IN WRAP UP" at bounding box center [159, 130] width 261 height 202
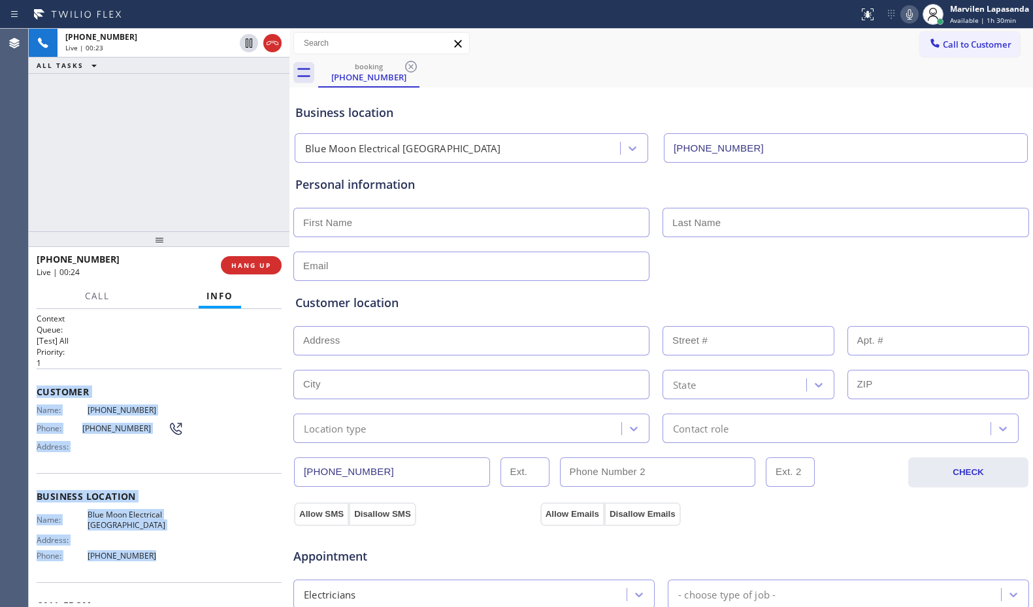
drag, startPoint x: 39, startPoint y: 387, endPoint x: 160, endPoint y: 558, distance: 209.5
click at [160, 558] on div "Context Queue: [Test] All Priority: 1 Customer Name: [PHONE_NUMBER] Phone: [PHO…" at bounding box center [159, 497] width 245 height 368
click at [146, 526] on span "Blue Moon Electrical [GEOGRAPHIC_DATA]" at bounding box center [136, 519] width 96 height 20
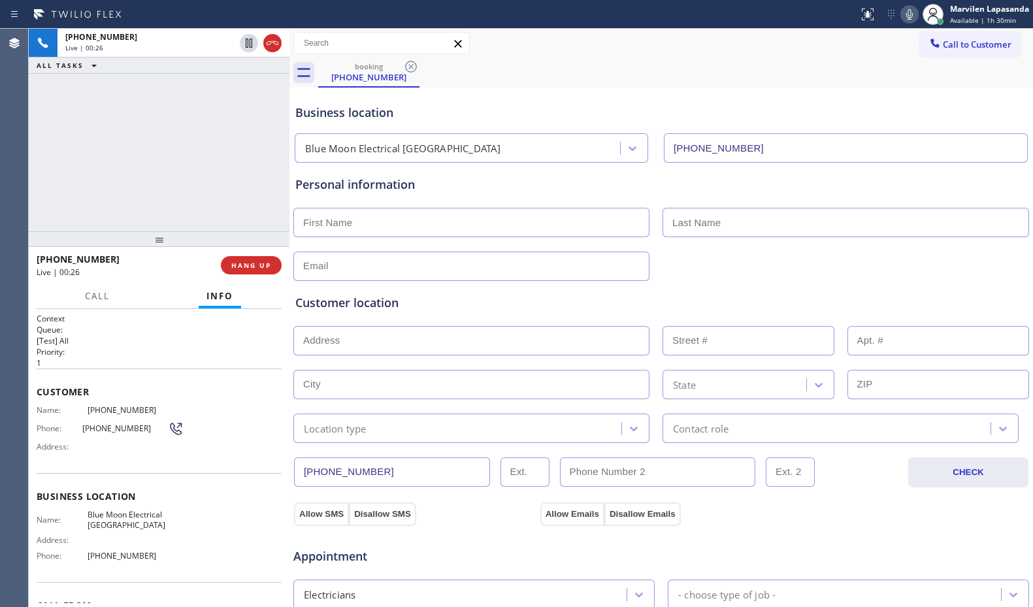
click at [146, 542] on div "Address:" at bounding box center [110, 540] width 147 height 10
drag, startPoint x: 86, startPoint y: 512, endPoint x: 131, endPoint y: 529, distance: 48.8
click at [131, 529] on span "Blue Moon Electrical [GEOGRAPHIC_DATA]" at bounding box center [136, 519] width 96 height 20
click at [136, 530] on span "Blue Moon Electrical [GEOGRAPHIC_DATA]" at bounding box center [136, 519] width 96 height 20
click at [103, 517] on span "Blue Moon Electrical [GEOGRAPHIC_DATA]" at bounding box center [136, 519] width 96 height 20
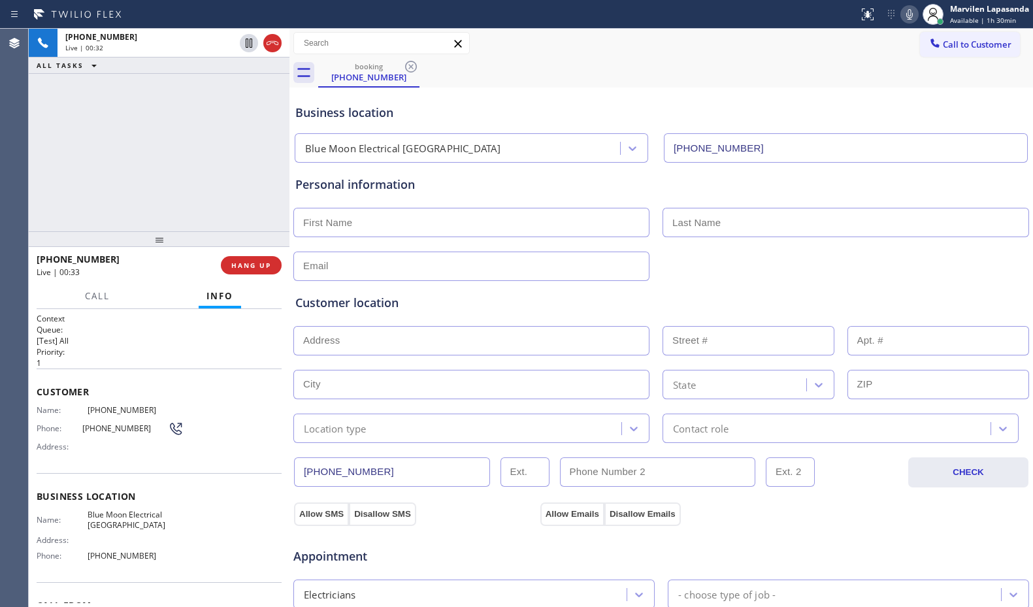
click at [113, 411] on span "[PHONE_NUMBER]" at bounding box center [136, 410] width 96 height 10
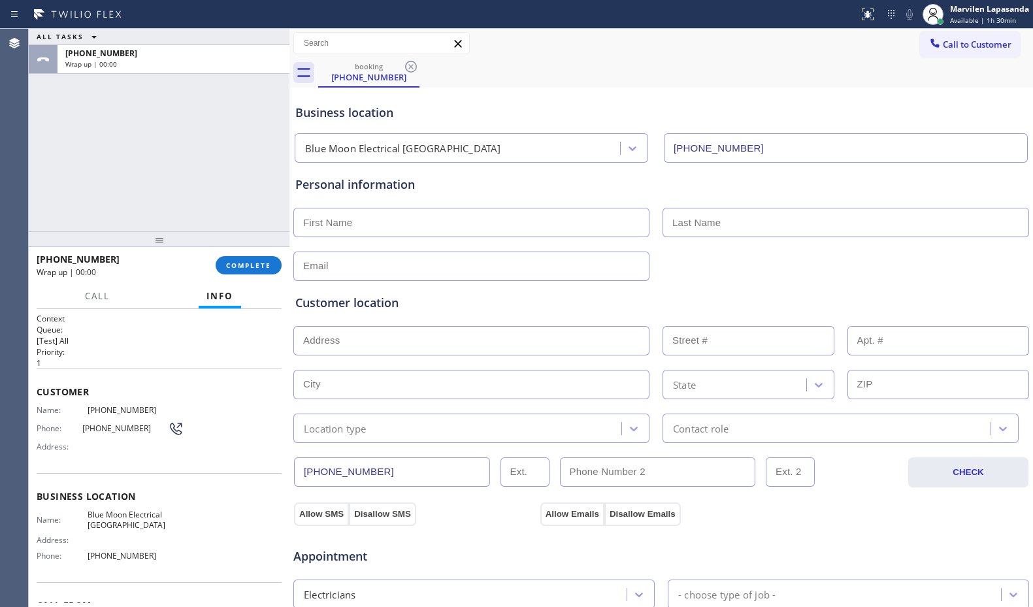
click at [88, 447] on div "Address:" at bounding box center [110, 447] width 147 height 10
click at [51, 190] on div "ALL TASKS ALL TASKS ACTIVE TASKS TASKS IN WRAP UP [PHONE_NUMBER] Wrap up | 02:32" at bounding box center [159, 130] width 261 height 202
click at [233, 276] on div "[PHONE_NUMBER] Wrap up | 02:34 COMPLETE" at bounding box center [159, 265] width 245 height 34
click at [238, 266] on span "COMPLETE" at bounding box center [248, 265] width 45 height 9
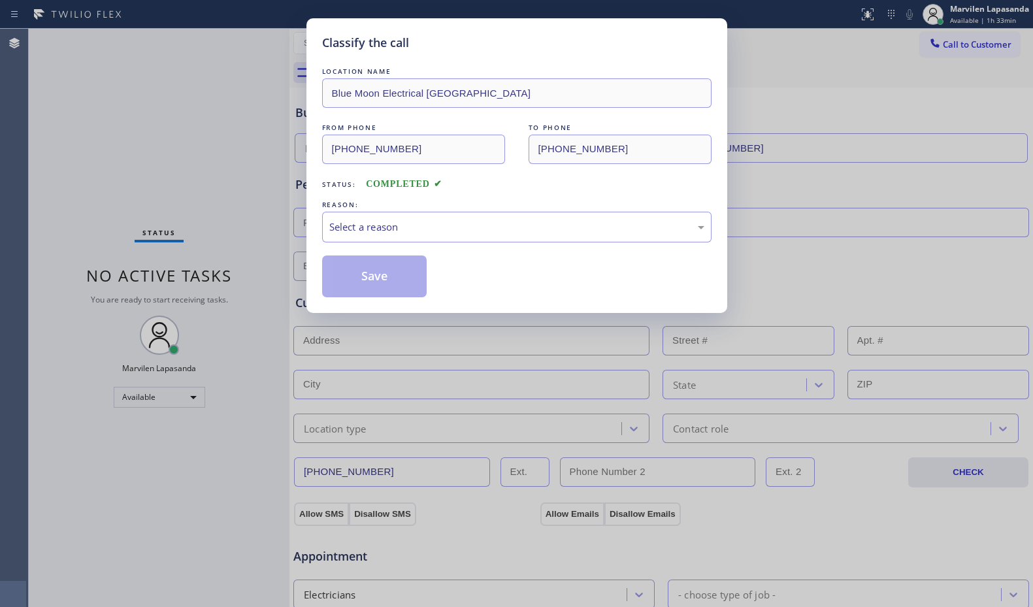
click at [353, 227] on div "Select a reason" at bounding box center [516, 226] width 375 height 15
click at [351, 269] on button "Save" at bounding box center [374, 276] width 105 height 42
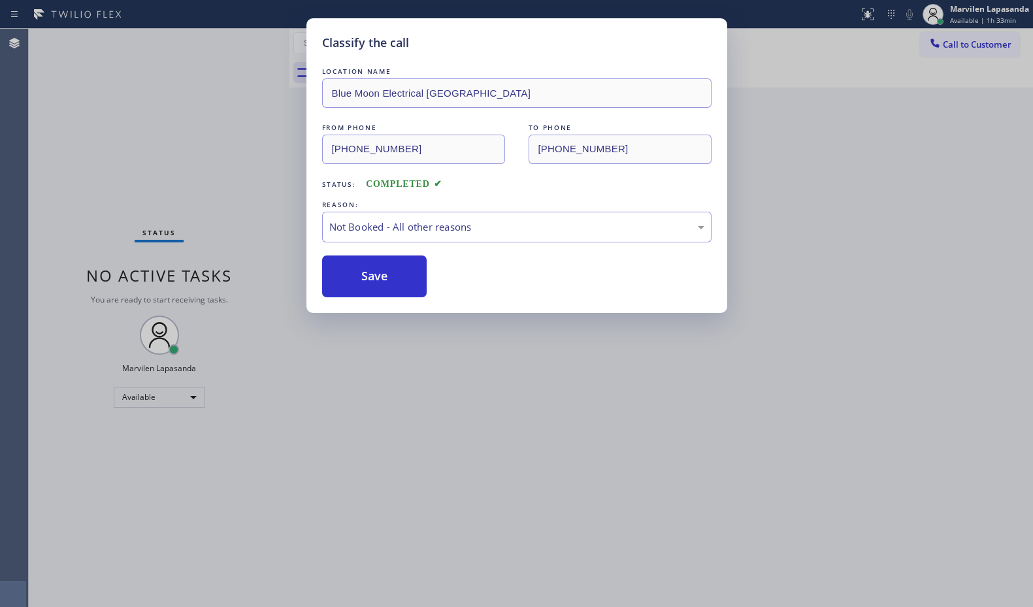
drag, startPoint x: 351, startPoint y: 269, endPoint x: 656, endPoint y: 265, distance: 305.1
click at [352, 269] on button "Save" at bounding box center [374, 276] width 105 height 42
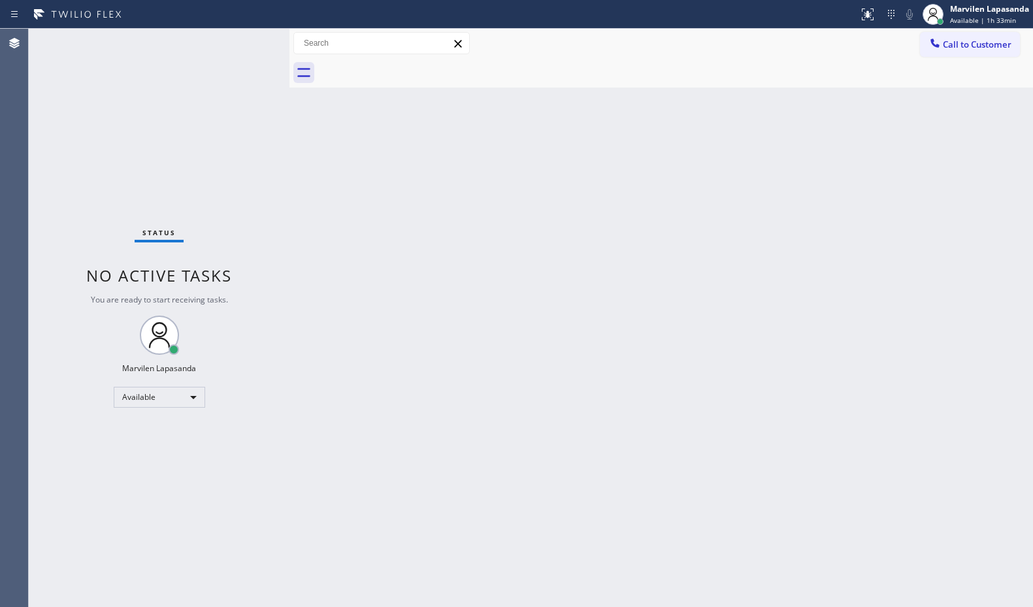
drag, startPoint x: 582, startPoint y: 46, endPoint x: 525, endPoint y: 53, distance: 57.2
click at [582, 46] on div "Call to Customer Outbound call Location Elite Sub-Zero Appliance Repair ([GEOGR…" at bounding box center [660, 43] width 743 height 23
click at [246, 42] on div "Status No active tasks You are ready to start receiving tasks. Marvilen Lapasan…" at bounding box center [159, 318] width 261 height 578
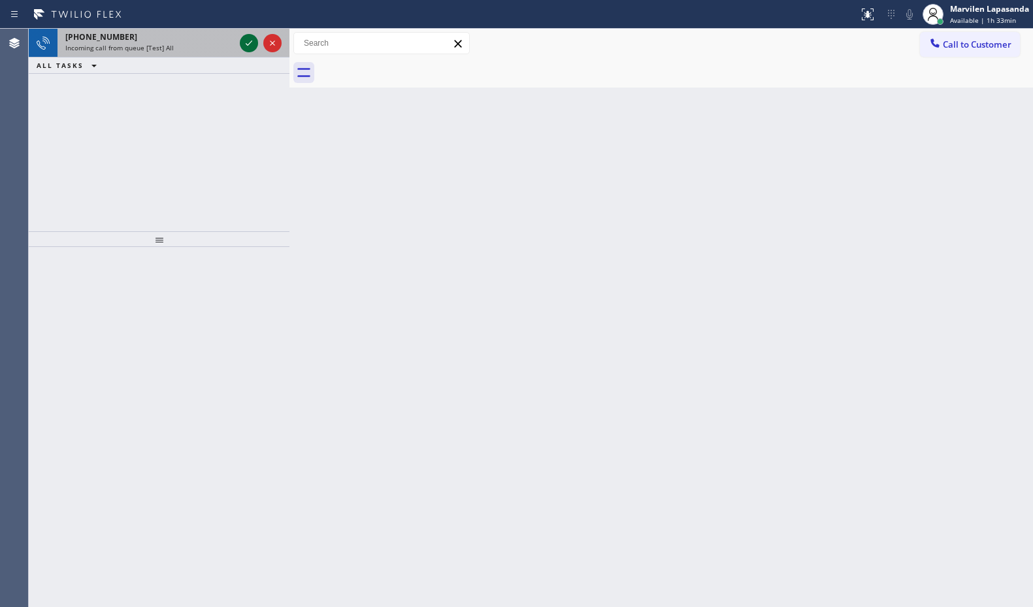
click at [246, 42] on icon at bounding box center [249, 43] width 16 height 16
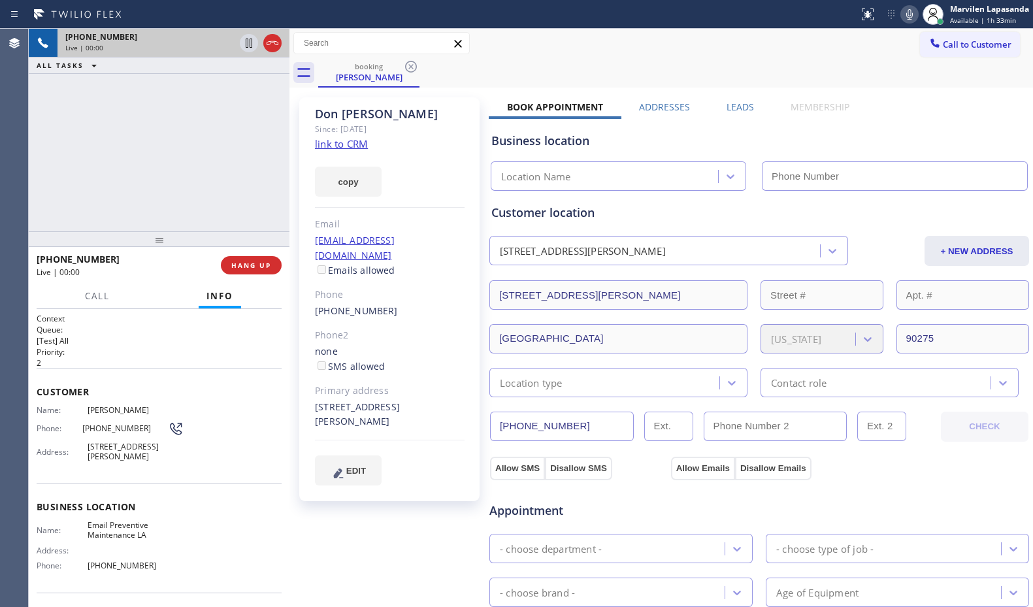
type input "[PHONE_NUMBER]"
click at [216, 399] on div "Customer Name: [PERSON_NAME] Phone: [PHONE_NUMBER] Address: [STREET_ADDRESS][PE…" at bounding box center [159, 425] width 245 height 114
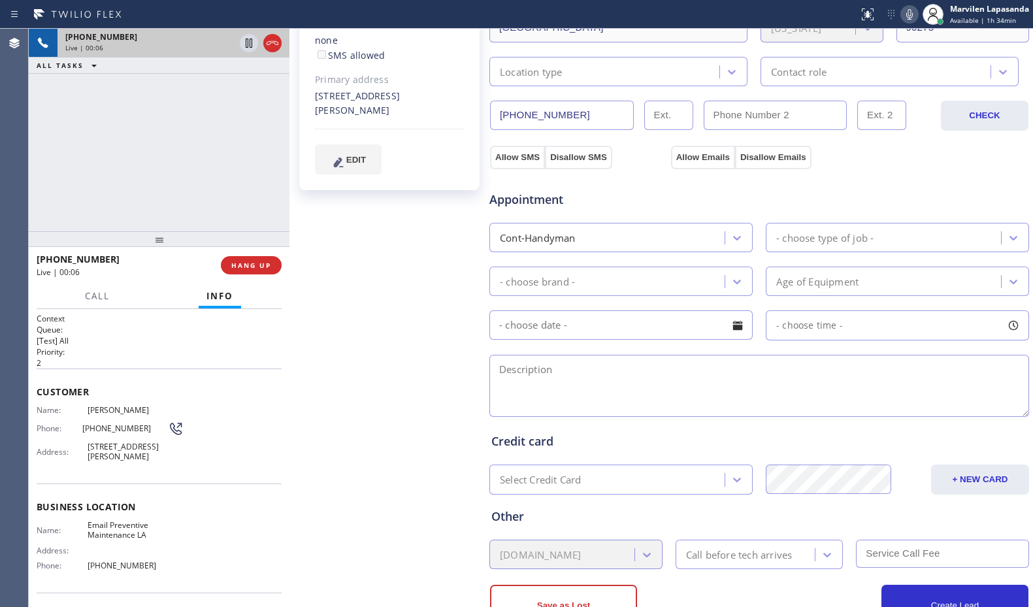
scroll to position [360, 0]
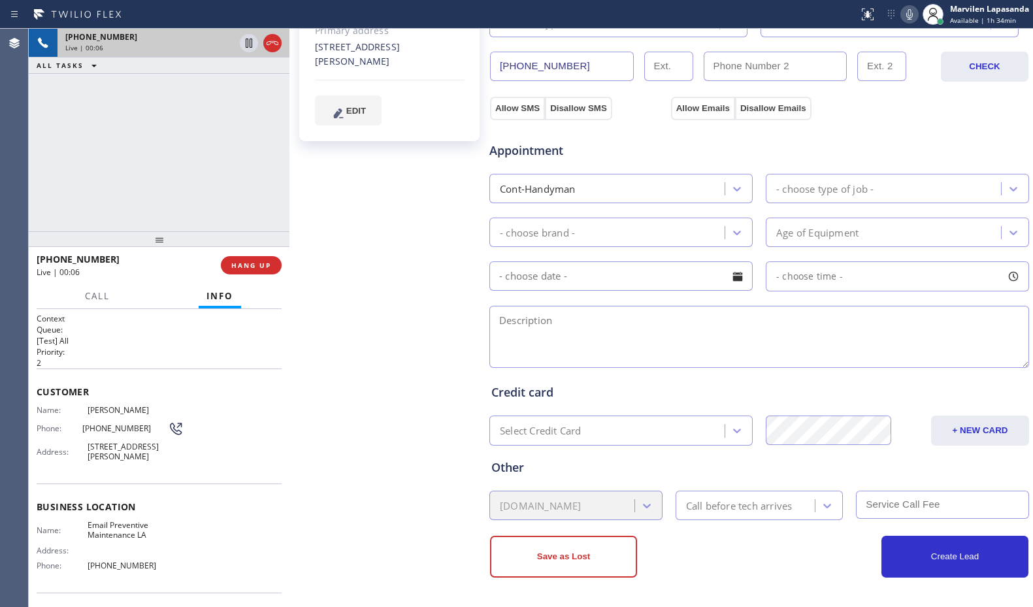
click at [405, 365] on div "[PERSON_NAME] Since: [DATE] link to CRM copy Email [EMAIL_ADDRESS][DOMAIN_NAME]…" at bounding box center [391, 167] width 196 height 873
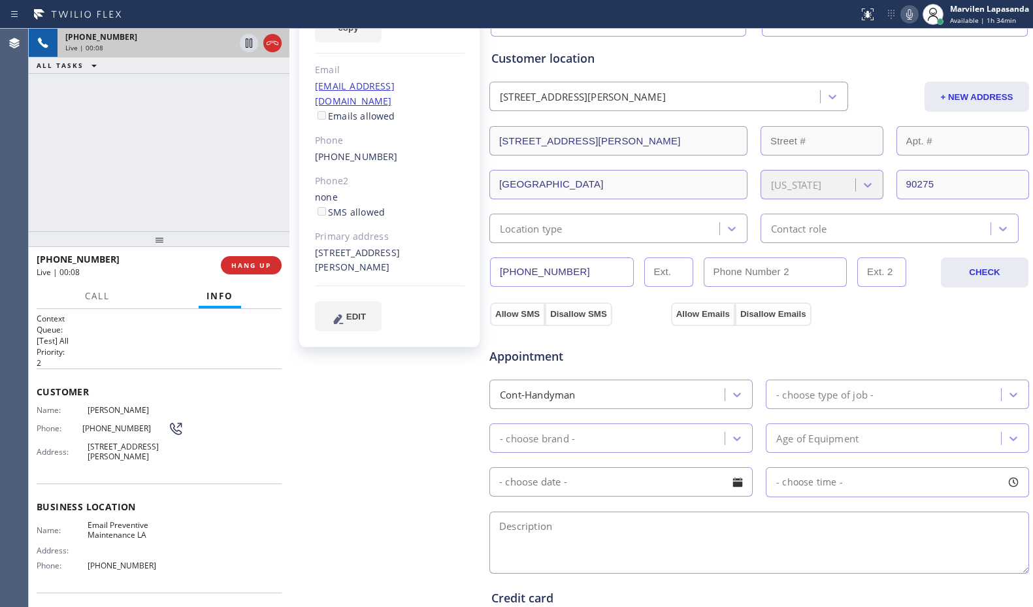
scroll to position [33, 0]
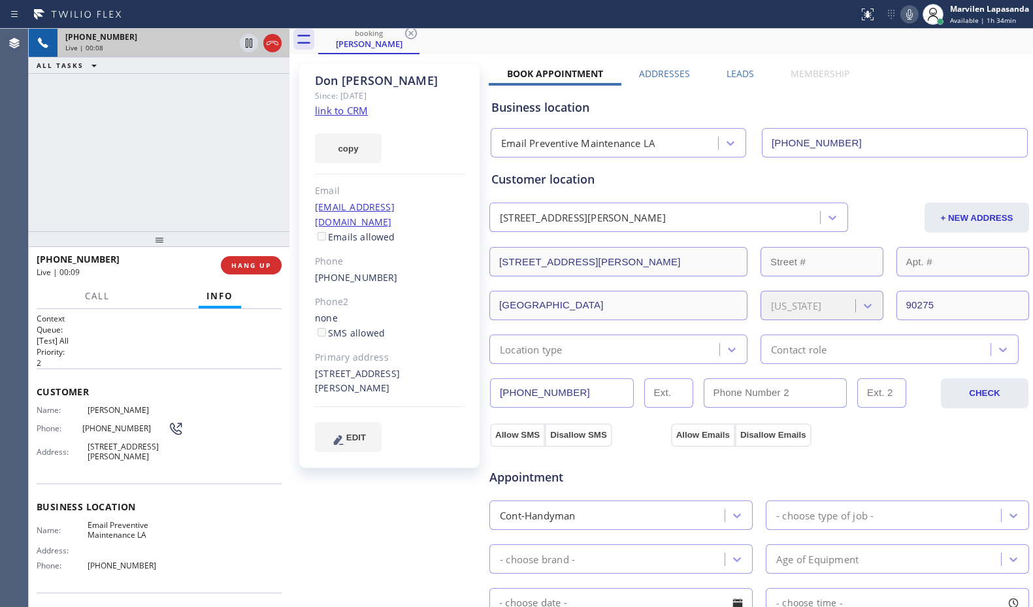
click at [353, 112] on link "link to CRM" at bounding box center [341, 110] width 53 height 13
click at [248, 46] on icon at bounding box center [249, 43] width 7 height 9
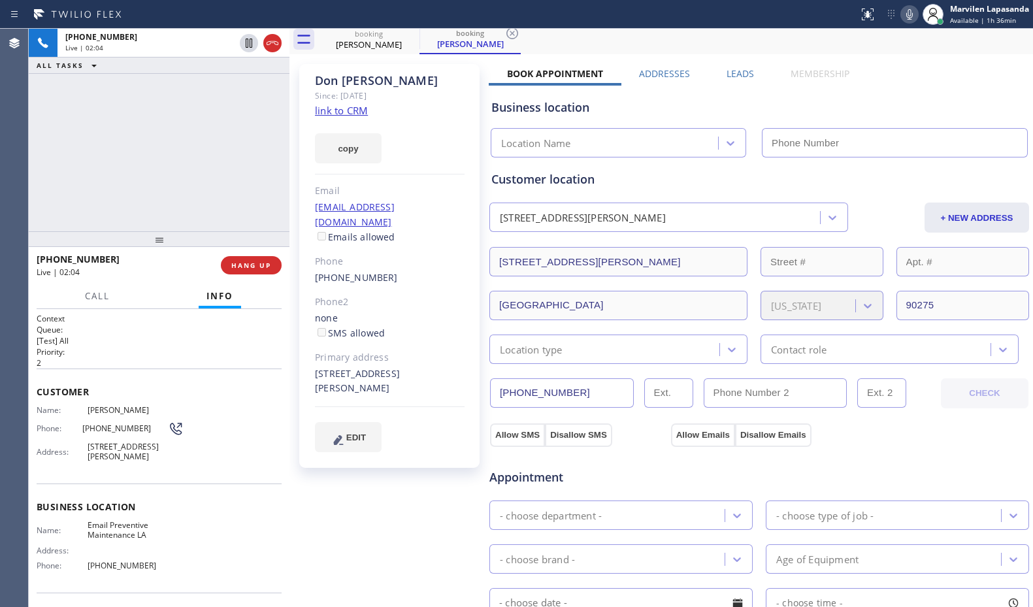
click at [911, 18] on icon at bounding box center [909, 15] width 16 height 16
type input "[PHONE_NUMBER]"
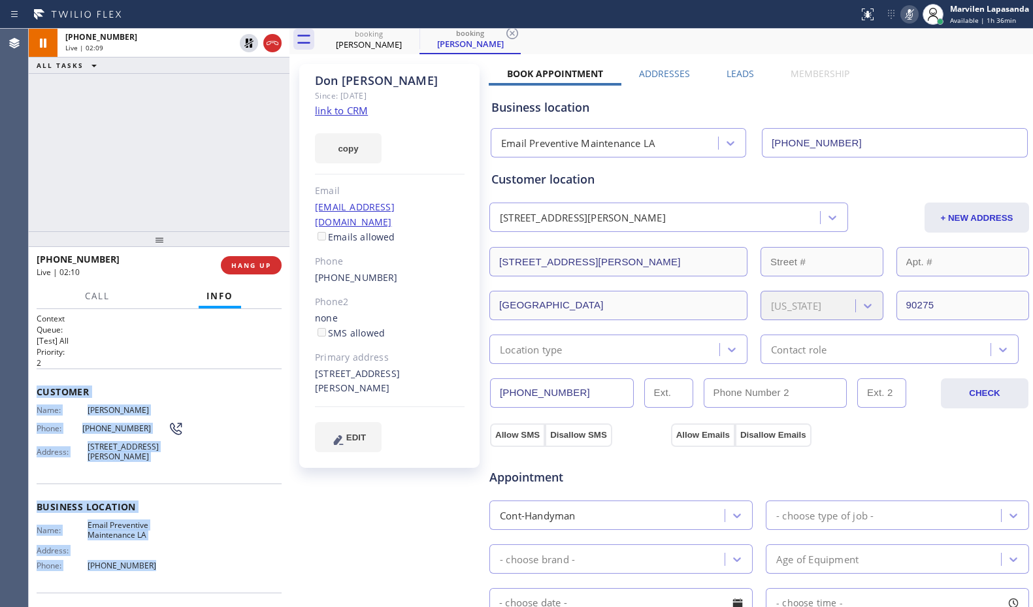
drag, startPoint x: 33, startPoint y: 384, endPoint x: 157, endPoint y: 588, distance: 238.6
click at [157, 588] on div "Context Queue: [Test] All Priority: 2 Customer Name: [PERSON_NAME] Phone: [PHON…" at bounding box center [159, 458] width 261 height 298
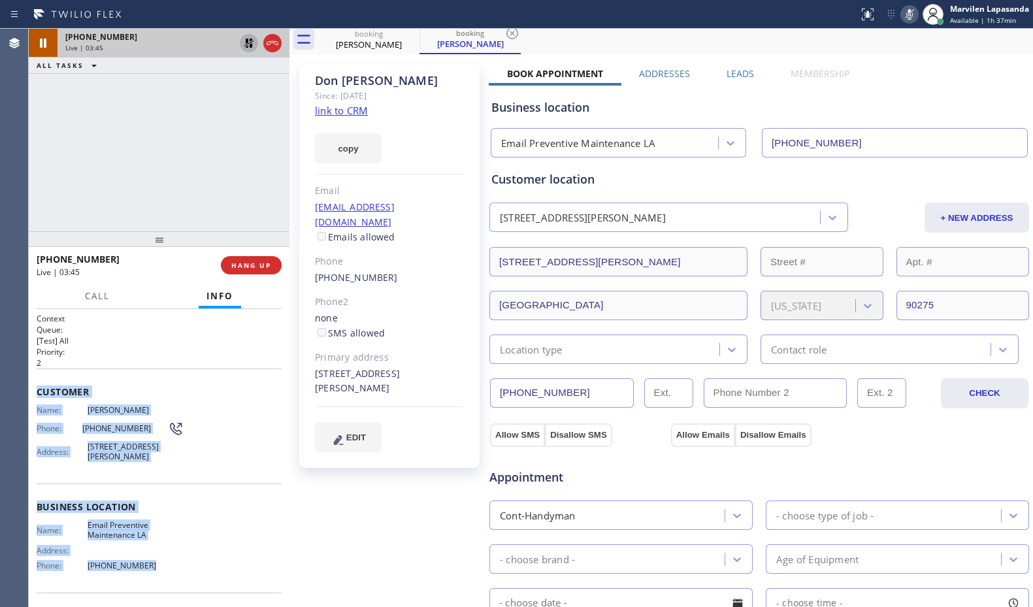
click at [248, 44] on icon at bounding box center [249, 43] width 16 height 16
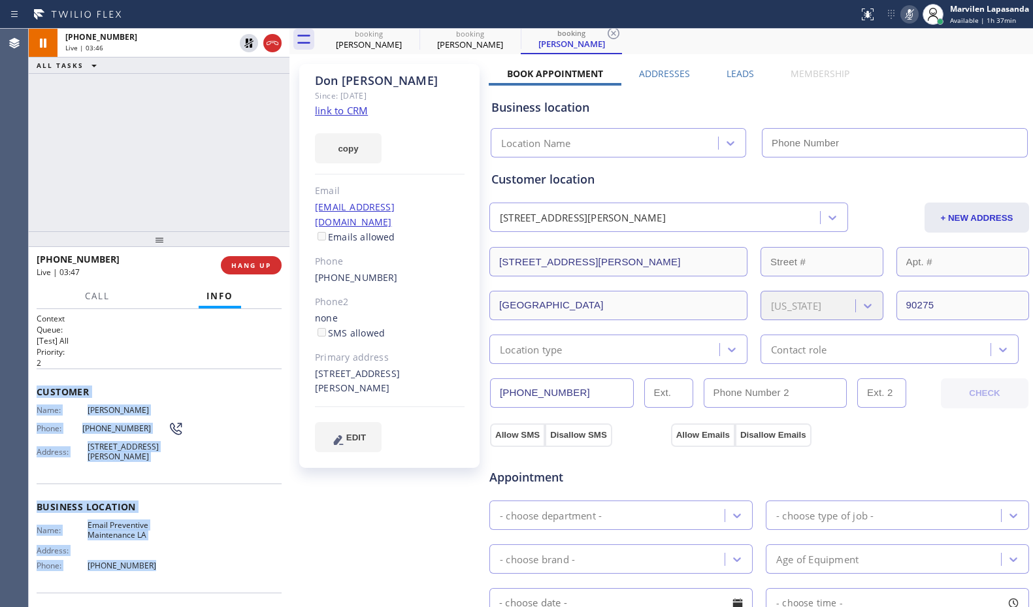
click at [910, 14] on icon at bounding box center [909, 15] width 16 height 16
type input "[PHONE_NUMBER]"
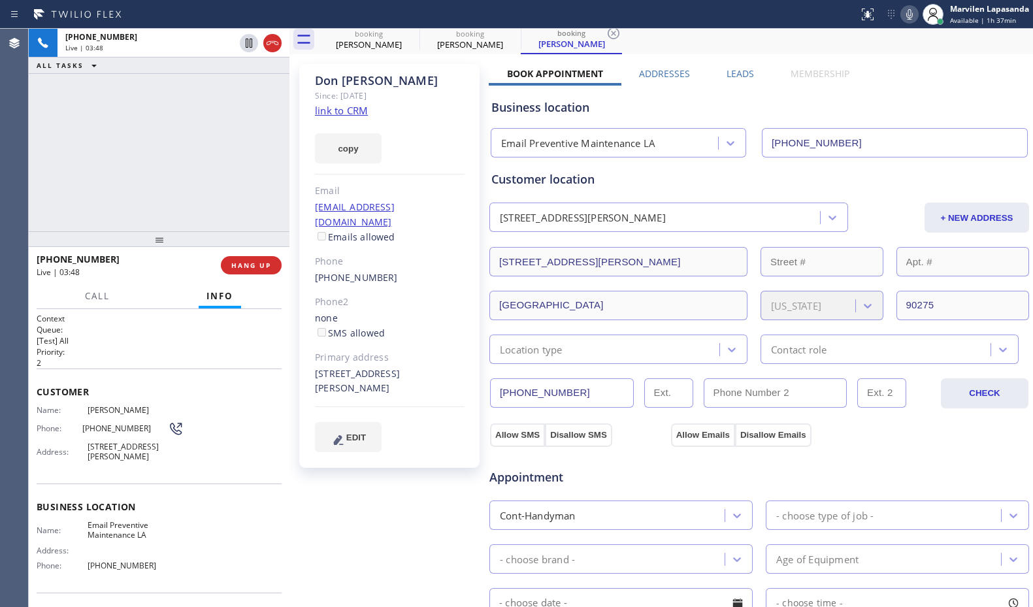
click at [205, 166] on div "[PHONE_NUMBER] Live | 03:48 ALL TASKS ALL TASKS ACTIVE TASKS TASKS IN WRAP UP" at bounding box center [159, 130] width 261 height 202
click at [198, 166] on div "[PHONE_NUMBER] Live | 03:49 ALL TASKS ALL TASKS ACTIVE TASKS TASKS IN WRAP UP" at bounding box center [159, 130] width 261 height 202
click at [914, 15] on icon at bounding box center [909, 15] width 16 height 16
click at [911, 17] on icon at bounding box center [909, 14] width 7 height 10
click at [893, 82] on div "Business location Email Preventive Maintenance LA [PHONE_NUMBER]" at bounding box center [759, 118] width 541 height 77
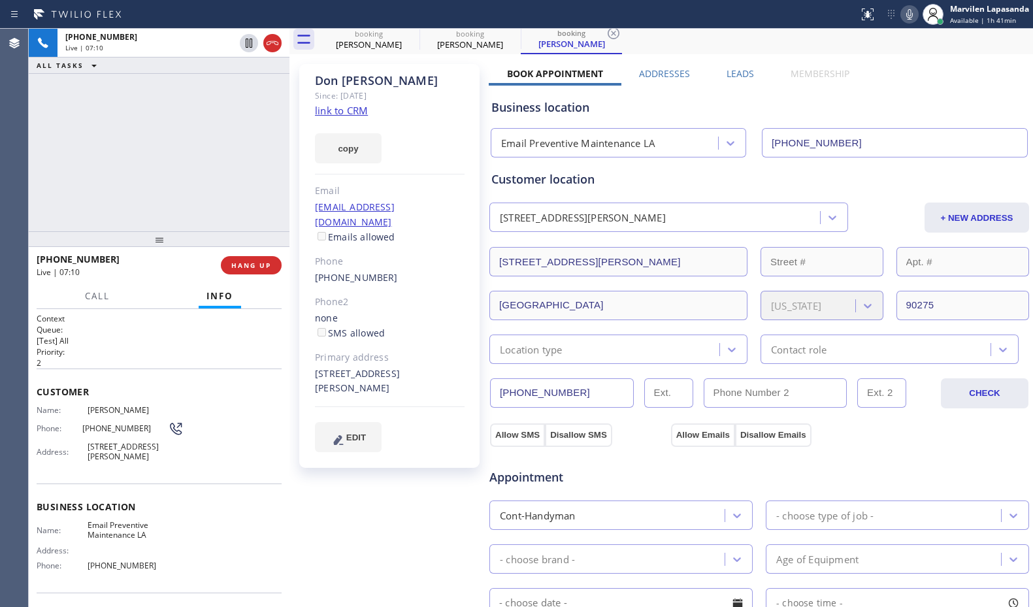
click at [892, 82] on div "Business location Email Preventive Maintenance LA [PHONE_NUMBER]" at bounding box center [759, 118] width 541 height 77
click at [909, 7] on icon at bounding box center [909, 15] width 16 height 16
click at [902, 84] on div "Business location Email Preventive Maintenance LA [PHONE_NUMBER]" at bounding box center [759, 118] width 541 height 77
click at [921, 61] on div "[PERSON_NAME] Since: [DATE] link to CRM copy Email [EMAIL_ADDRESS][DOMAIN_NAME]…" at bounding box center [661, 493] width 737 height 873
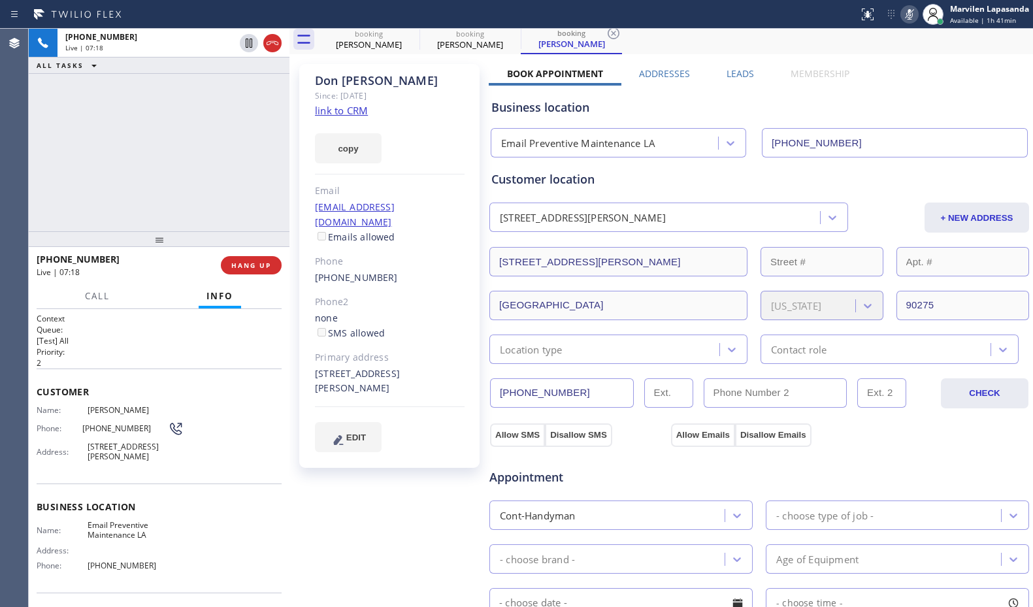
click at [921, 61] on div "[PERSON_NAME] Since: [DATE] link to CRM copy Email [EMAIL_ADDRESS][DOMAIN_NAME]…" at bounding box center [661, 493] width 737 height 873
click at [922, 97] on div "Business location Email Preventive Maintenance LA [PHONE_NUMBER]" at bounding box center [759, 122] width 541 height 72
click at [923, 93] on div "Business location Email Preventive Maintenance LA [PHONE_NUMBER]" at bounding box center [759, 122] width 541 height 72
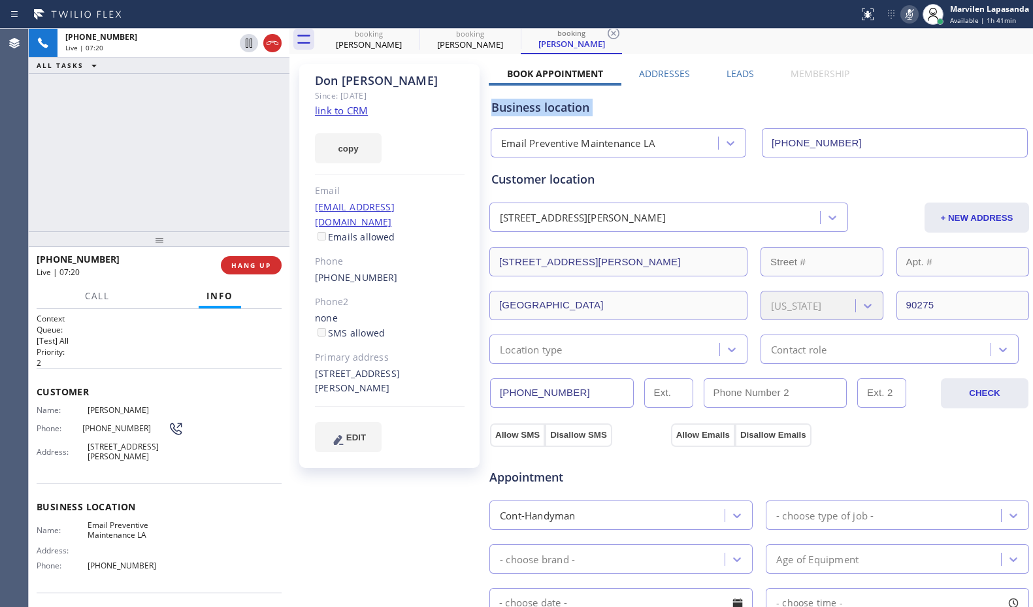
click at [924, 93] on div "Business location Email Preventive Maintenance LA [PHONE_NUMBER]" at bounding box center [759, 122] width 541 height 72
click at [926, 93] on div "Business location Email Preventive Maintenance LA [PHONE_NUMBER]" at bounding box center [759, 122] width 541 height 72
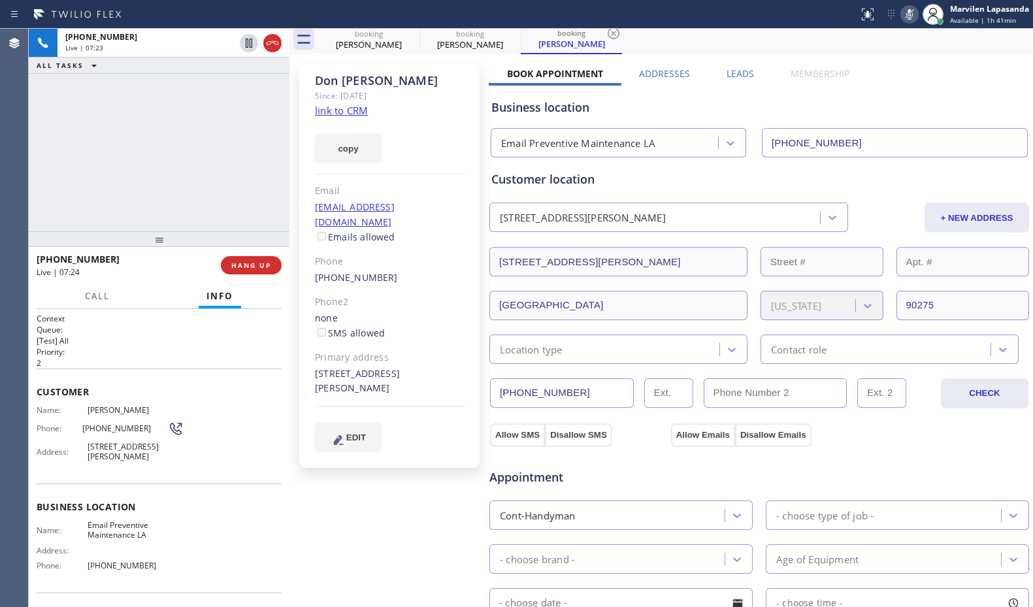
click at [926, 93] on div "Business location Email Preventive Maintenance LA [PHONE_NUMBER]" at bounding box center [759, 122] width 541 height 72
click at [909, 72] on div "Book Appointment Addresses Leads Membership Business location Email Preventive …" at bounding box center [759, 498] width 541 height 863
click at [910, 67] on div "[PERSON_NAME] Since: [DATE] link to CRM copy Email [EMAIL_ADDRESS][DOMAIN_NAME]…" at bounding box center [661, 493] width 737 height 873
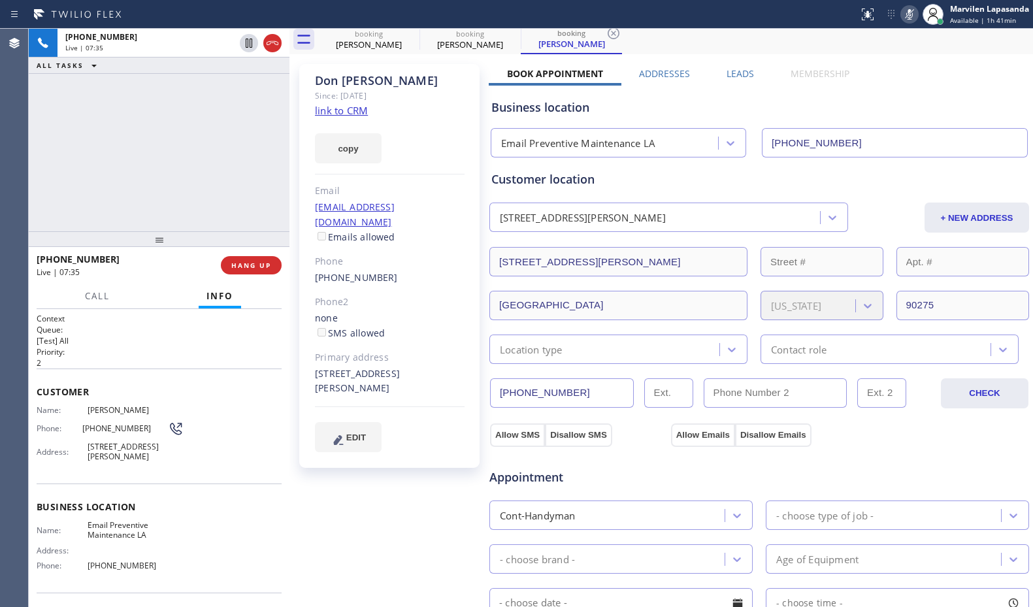
click at [915, 87] on div "Business location Email Preventive Maintenance LA [PHONE_NUMBER]" at bounding box center [759, 122] width 541 height 72
click at [912, 82] on div "Business location Email Preventive Maintenance LA [PHONE_NUMBER]" at bounding box center [759, 118] width 541 height 77
click at [909, 19] on icon at bounding box center [909, 14] width 7 height 10
click at [931, 88] on div "Business location Email Preventive Maintenance LA [PHONE_NUMBER]" at bounding box center [759, 122] width 541 height 72
click at [941, 74] on div "Book Appointment Addresses Leads Membership Business location Email Preventive …" at bounding box center [759, 498] width 541 height 863
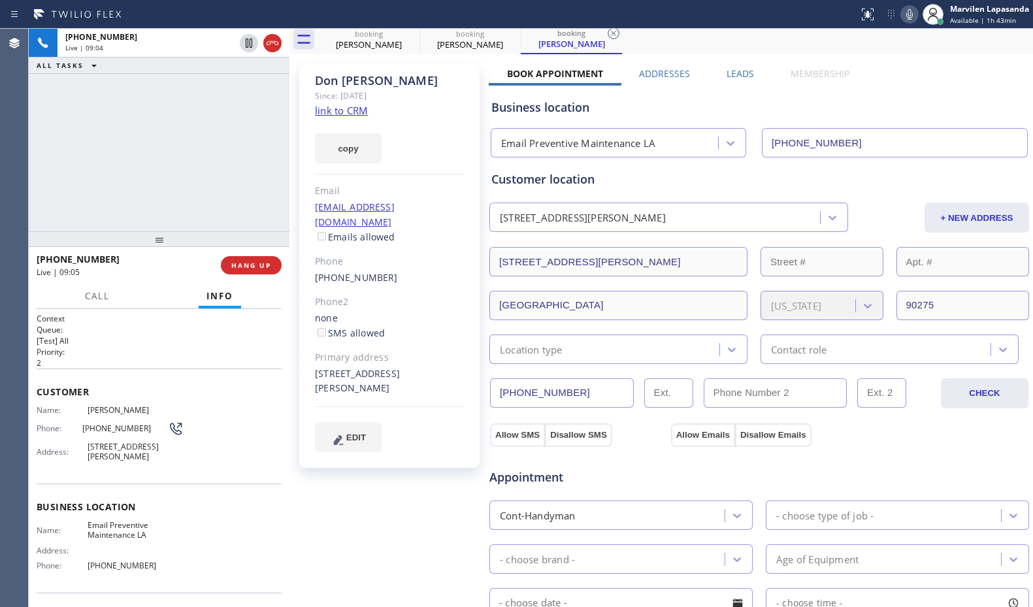
click at [937, 76] on div "Book Appointment Addresses Leads Membership Business location Email Preventive …" at bounding box center [759, 498] width 541 height 863
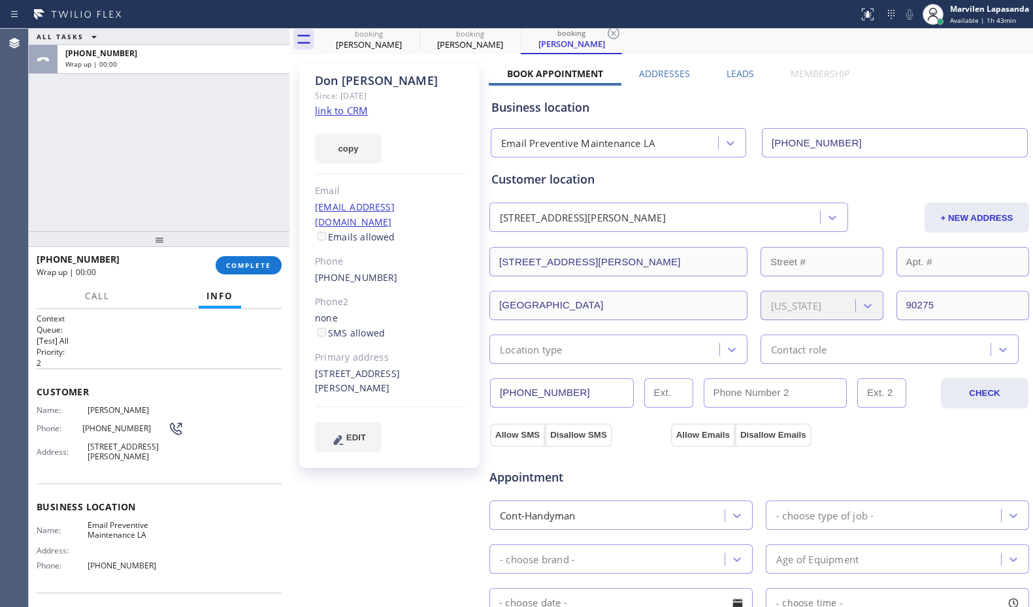
click at [172, 169] on div "ALL TASKS ALL TASKS ACTIVE TASKS TASKS IN WRAP UP [PHONE_NUMBER] Wrap up | 00:00" at bounding box center [159, 130] width 261 height 202
click at [63, 144] on div "ALL TASKS ALL TASKS ACTIVE TASKS TASKS IN WRAP UP [PHONE_NUMBER] Wrap up | 04:58" at bounding box center [159, 130] width 261 height 202
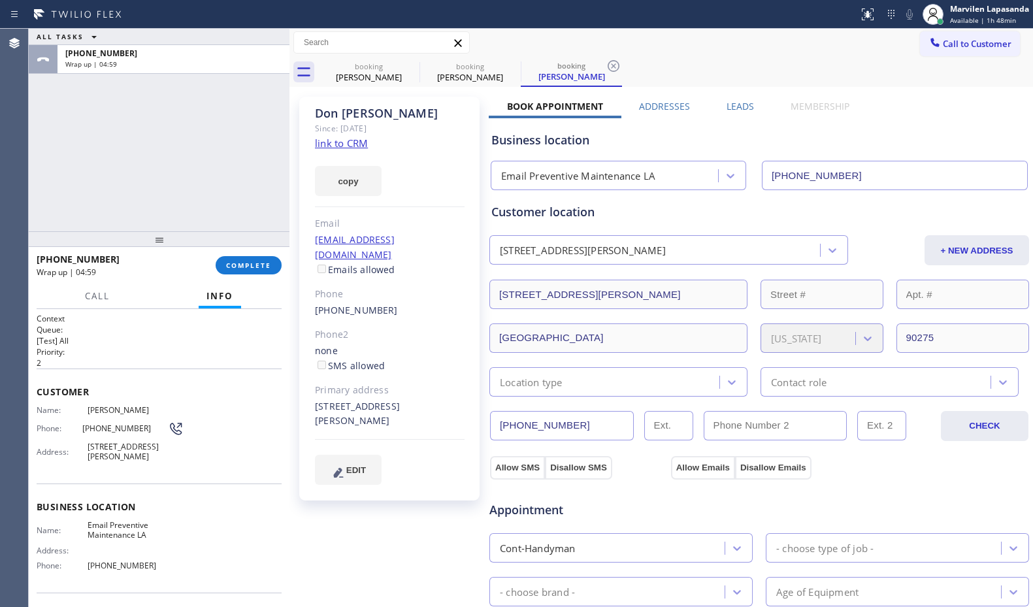
scroll to position [0, 0]
click at [234, 259] on button "COMPLETE" at bounding box center [249, 265] width 66 height 18
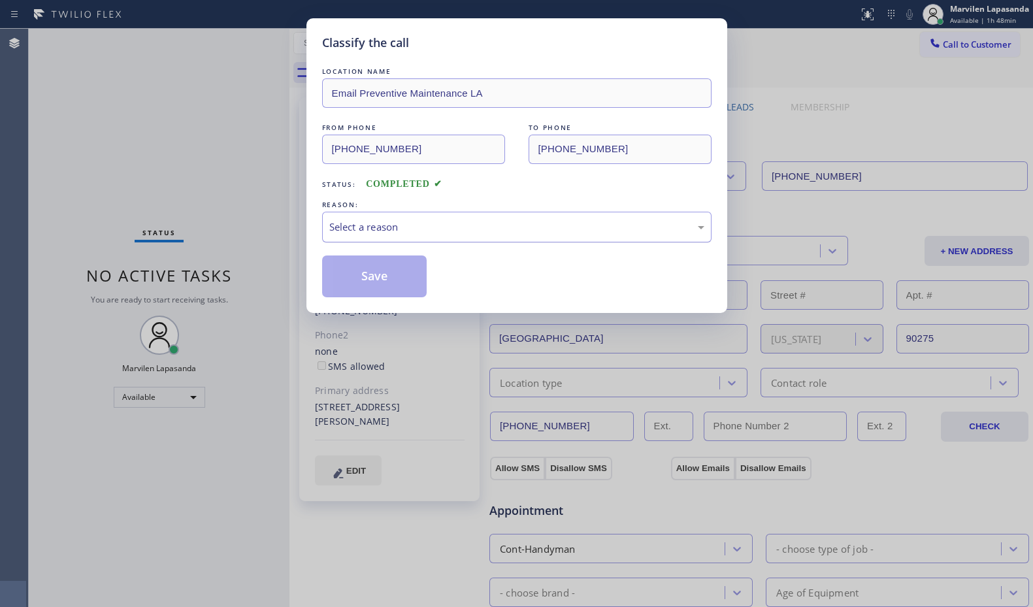
drag, startPoint x: 368, startPoint y: 225, endPoint x: 370, endPoint y: 236, distance: 11.8
click at [368, 225] on div "Select a reason" at bounding box center [516, 226] width 375 height 15
drag, startPoint x: 369, startPoint y: 251, endPoint x: 367, endPoint y: 268, distance: 17.1
click at [366, 272] on button "Save" at bounding box center [374, 276] width 105 height 42
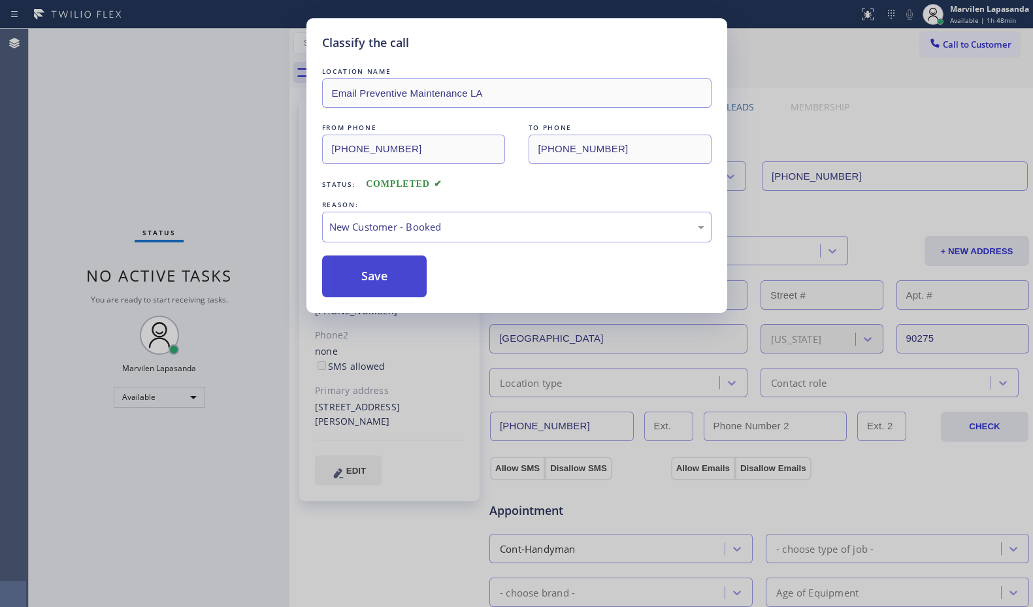
drag, startPoint x: 366, startPoint y: 272, endPoint x: 1004, endPoint y: 127, distance: 653.8
click at [370, 272] on button "Save" at bounding box center [374, 276] width 105 height 42
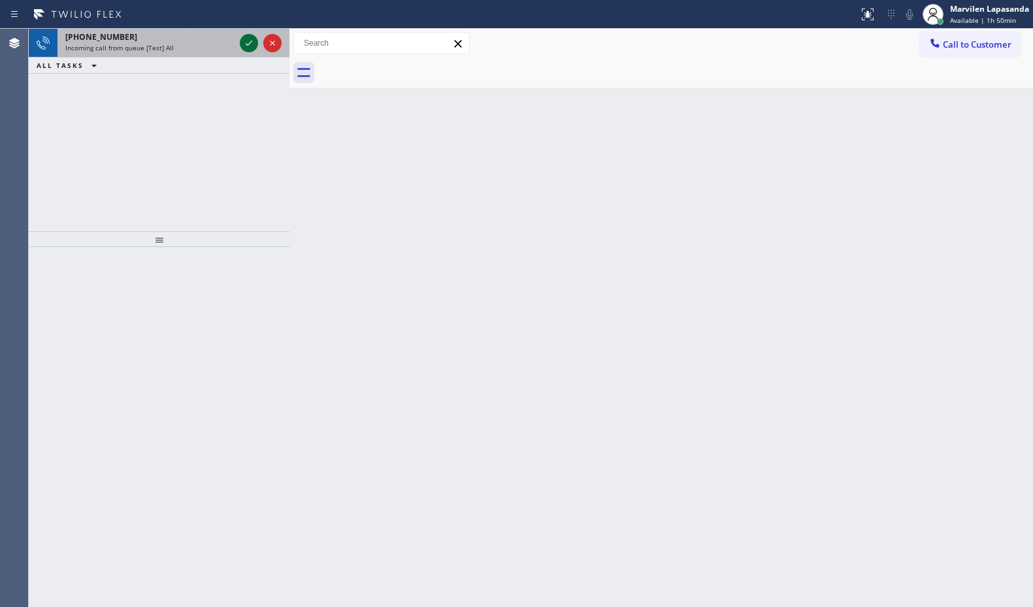
click at [251, 43] on icon at bounding box center [249, 43] width 16 height 16
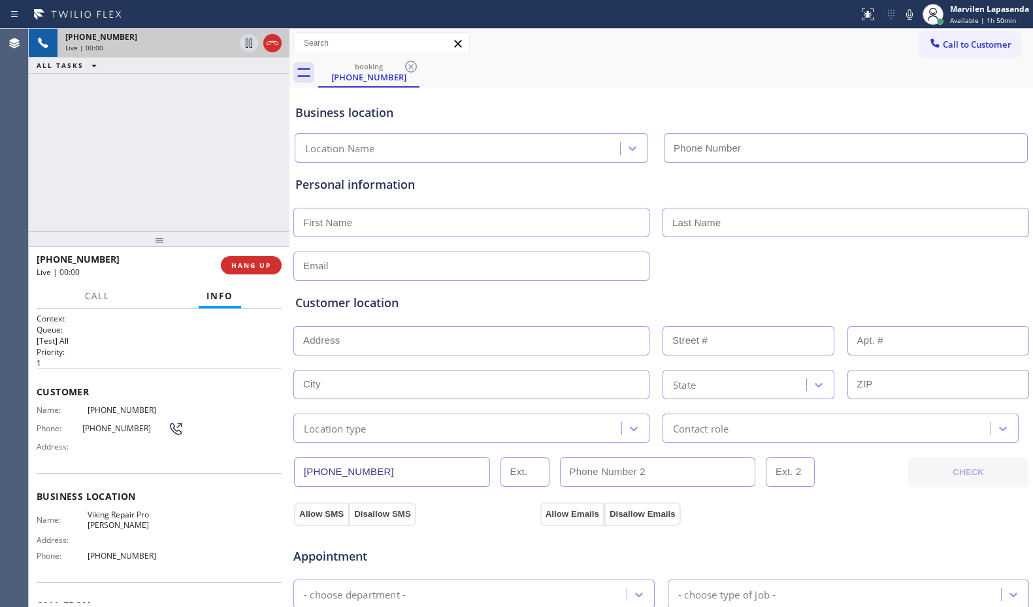
type input "[PHONE_NUMBER]"
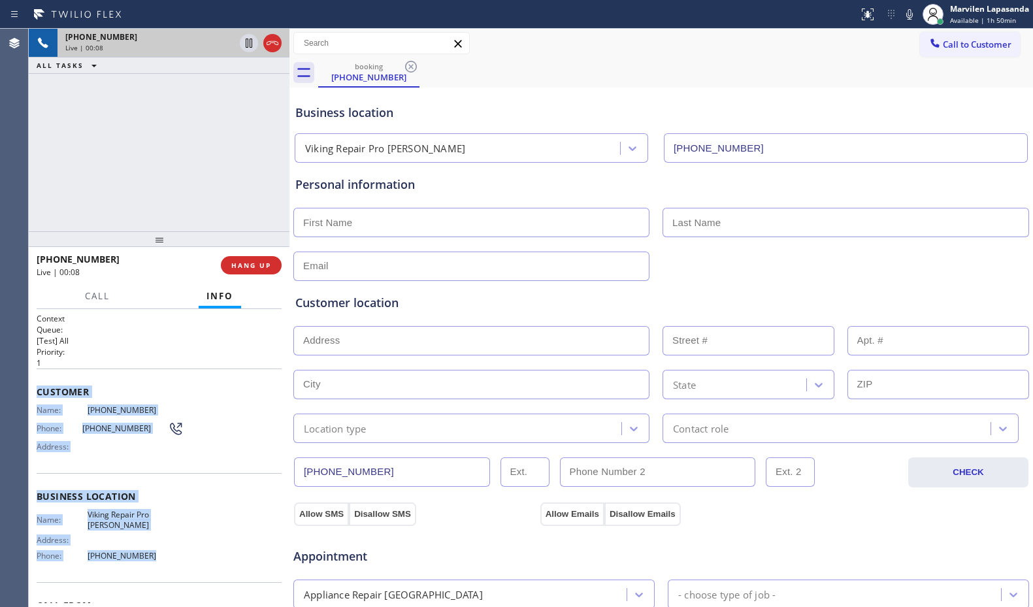
drag, startPoint x: 38, startPoint y: 387, endPoint x: 157, endPoint y: 564, distance: 213.6
click at [157, 564] on div "Context Queue: [Test] All Priority: 1 Customer Name: [PHONE_NUMBER] Phone: [PHO…" at bounding box center [159, 497] width 245 height 368
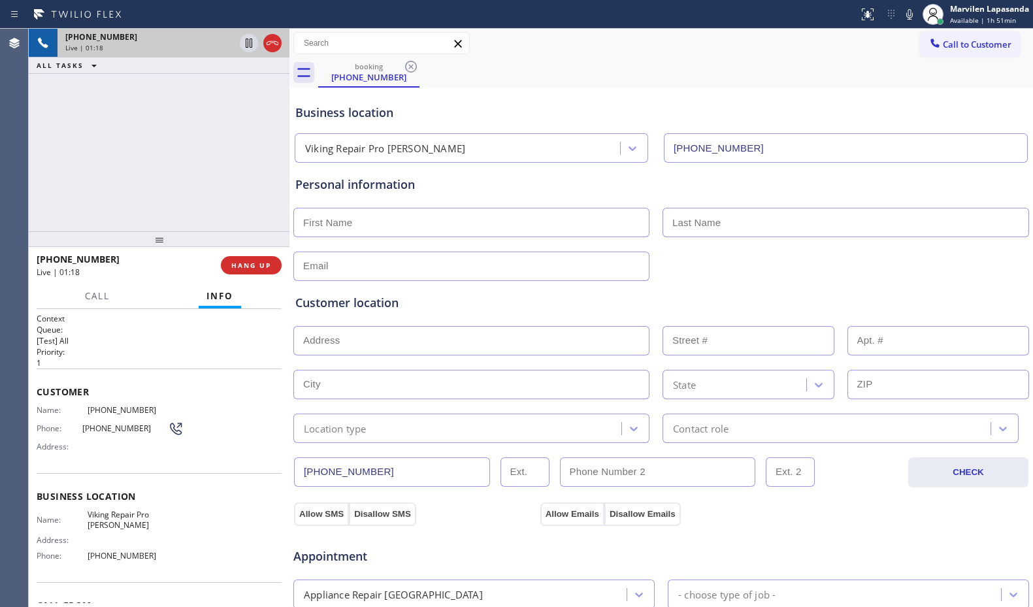
click at [236, 346] on h2 "Priority:" at bounding box center [159, 351] width 245 height 11
click at [216, 214] on div "[PHONE_NUMBER] Live | 01:19 ALL TASKS ALL TASKS ACTIVE TASKS TASKS IN WRAP UP" at bounding box center [159, 130] width 261 height 202
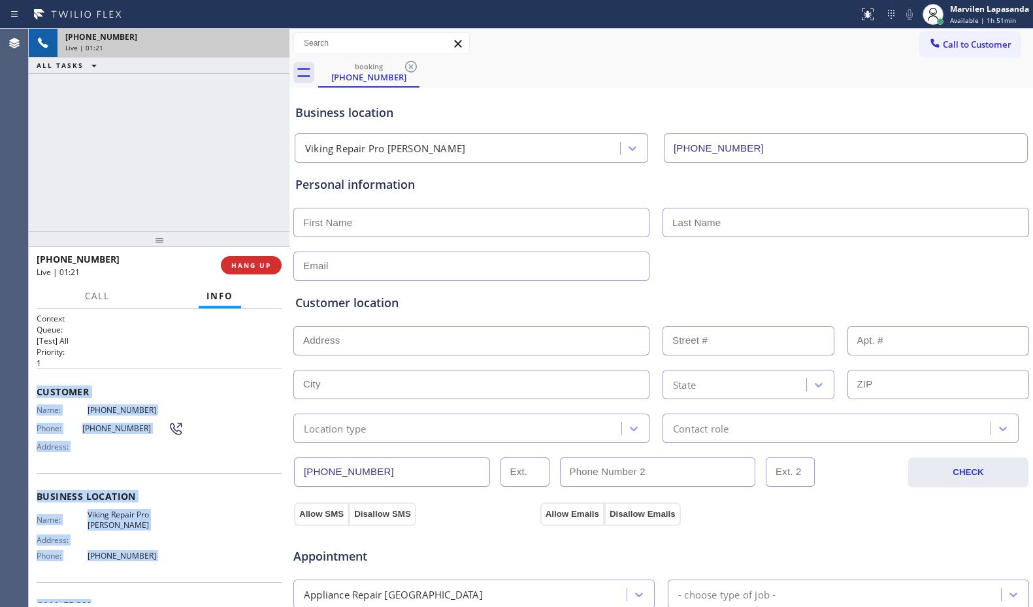
drag, startPoint x: 35, startPoint y: 389, endPoint x: 169, endPoint y: 583, distance: 234.8
click at [169, 586] on div "Context Queue: [Test] All Priority: 1 Customer Name: [PHONE_NUMBER] Phone: [PHO…" at bounding box center [159, 458] width 261 height 298
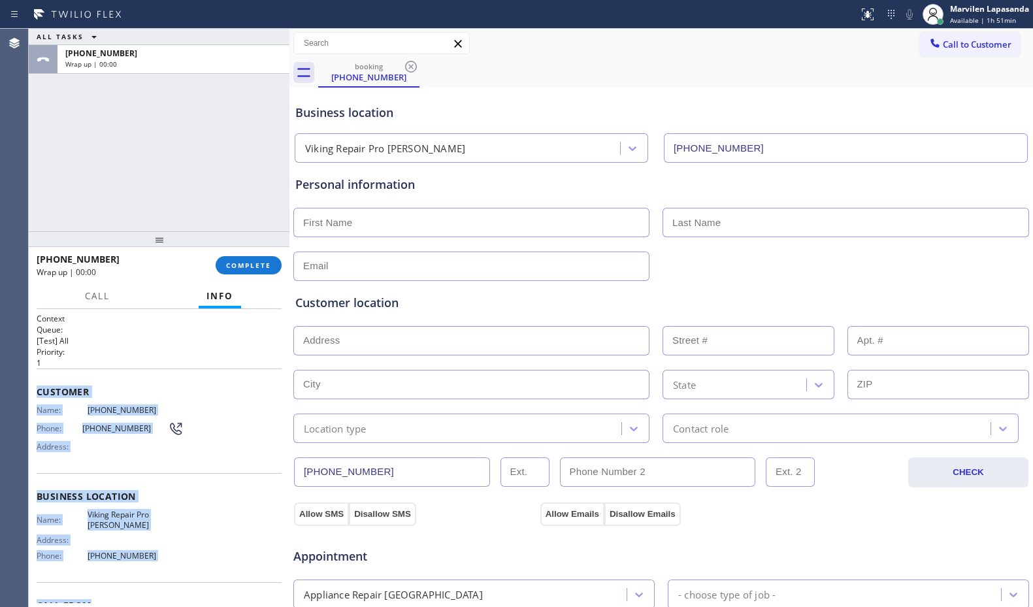
click at [162, 556] on span "[PHONE_NUMBER]" at bounding box center [136, 556] width 96 height 10
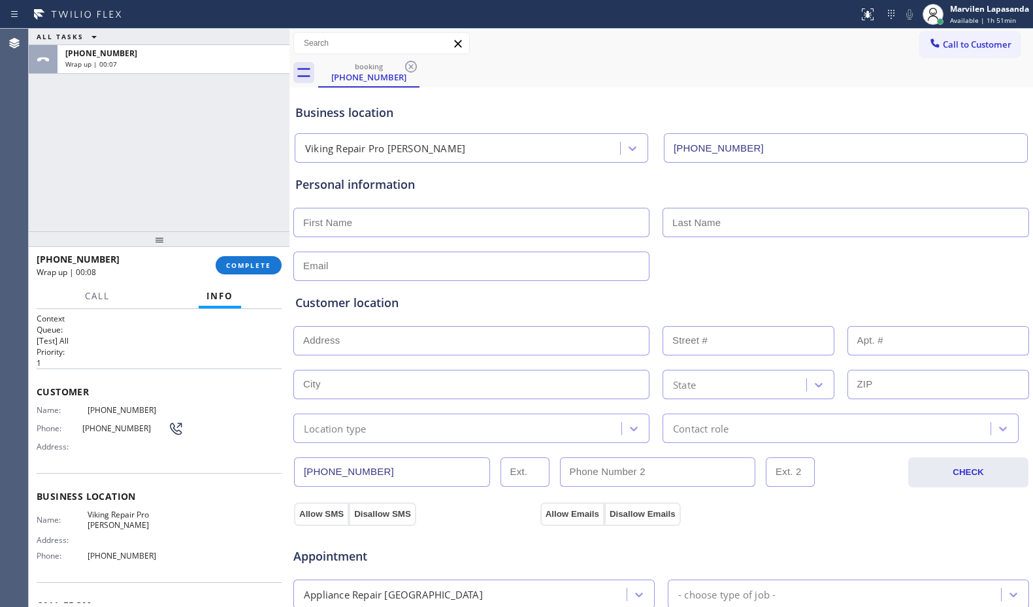
click at [185, 163] on div "ALL TASKS ALL TASKS ACTIVE TASKS TASKS IN WRAP UP [PHONE_NUMBER] Wrap up | 00:07" at bounding box center [159, 130] width 261 height 202
click at [185, 163] on div "ALL TASKS ALL TASKS ACTIVE TASKS TASKS IN WRAP UP [PHONE_NUMBER] Wrap up | 00:08" at bounding box center [159, 130] width 261 height 202
click at [185, 163] on div "ALL TASKS ALL TASKS ACTIVE TASKS TASKS IN WRAP UP [PHONE_NUMBER] Wrap up | 00:09" at bounding box center [159, 130] width 261 height 202
click at [235, 261] on span "COMPLETE" at bounding box center [248, 265] width 45 height 9
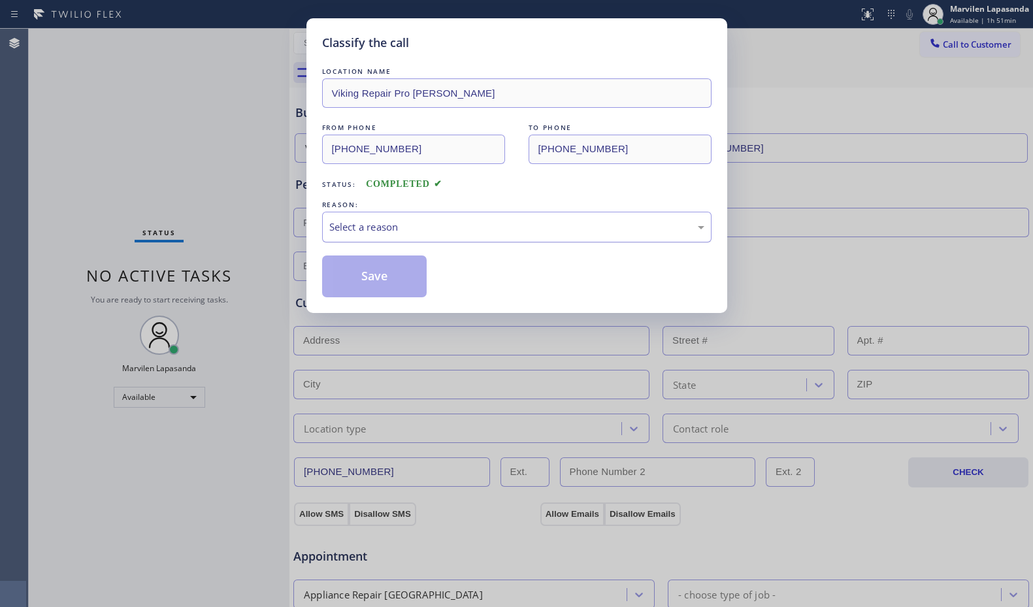
click at [368, 223] on div "Select a reason" at bounding box center [516, 226] width 375 height 15
click at [355, 284] on button "Save" at bounding box center [374, 276] width 105 height 42
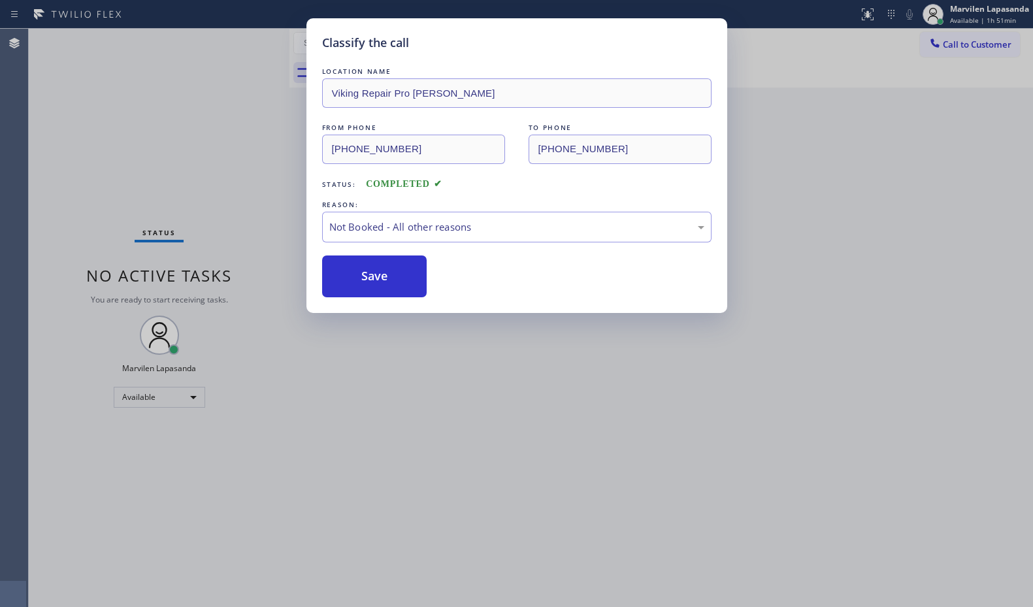
click at [355, 284] on button "Save" at bounding box center [374, 276] width 105 height 42
click at [252, 169] on div "Classify the call LOCATION NAME Viking Repair Pro [PERSON_NAME] FROM PHONE [PHO…" at bounding box center [516, 303] width 1033 height 607
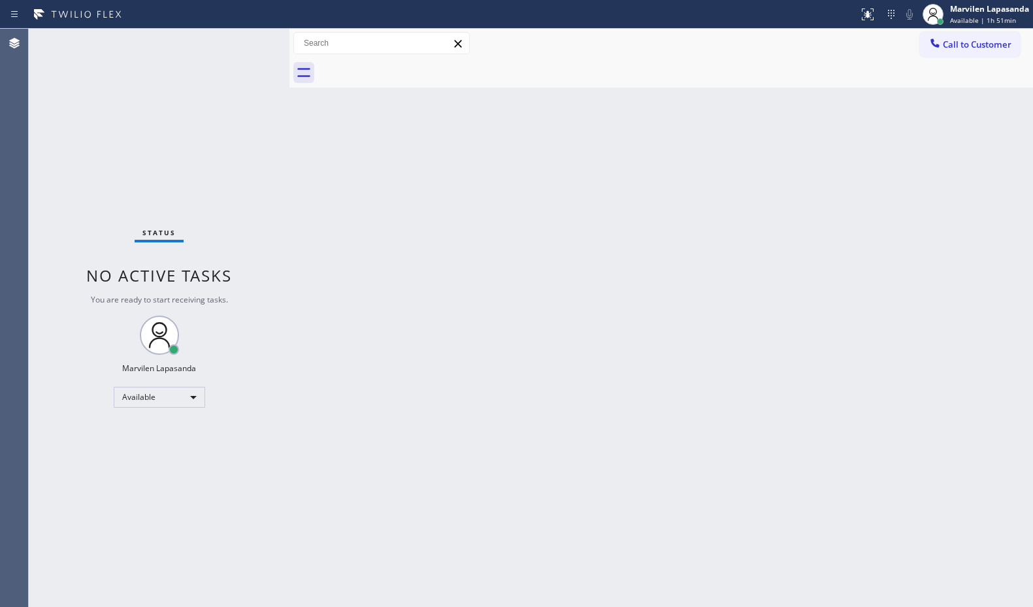
click at [252, 169] on div "Status No active tasks You are ready to start receiving tasks. Marvilen Lapasan…" at bounding box center [159, 318] width 261 height 578
click at [250, 181] on div "Status No active tasks You are ready to start receiving tasks. Marvilen Lapasan…" at bounding box center [159, 318] width 261 height 578
click at [568, 119] on div "Back to Dashboard Change Sender ID Customers Technicians Select a contact Outbo…" at bounding box center [660, 318] width 743 height 578
click at [566, 144] on div "Back to Dashboard Change Sender ID Customers Technicians Select a contact Outbo…" at bounding box center [660, 318] width 743 height 578
click at [255, 214] on div "Status No active tasks You are ready to start receiving tasks. Marvilen Lapasan…" at bounding box center [159, 318] width 261 height 578
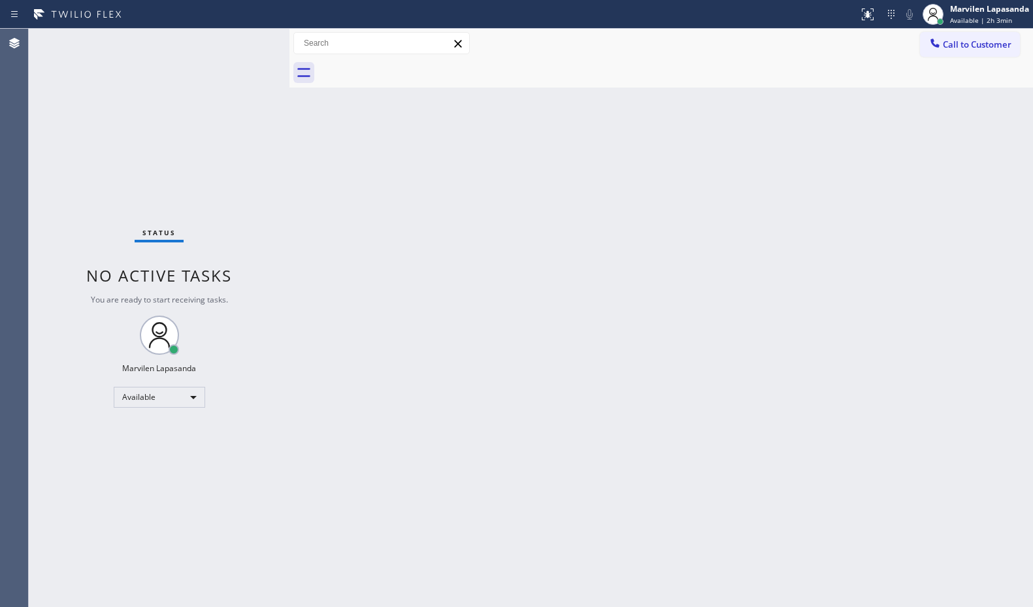
click at [269, 206] on div "Status No active tasks You are ready to start receiving tasks. Marvilen Lapasan…" at bounding box center [159, 318] width 261 height 578
click at [954, 18] on span "Available | 2h 3min" at bounding box center [981, 20] width 62 height 9
click at [944, 52] on button "Offline" at bounding box center [967, 52] width 131 height 17
click at [959, 24] on span "Available | 2h 3min" at bounding box center [981, 20] width 62 height 9
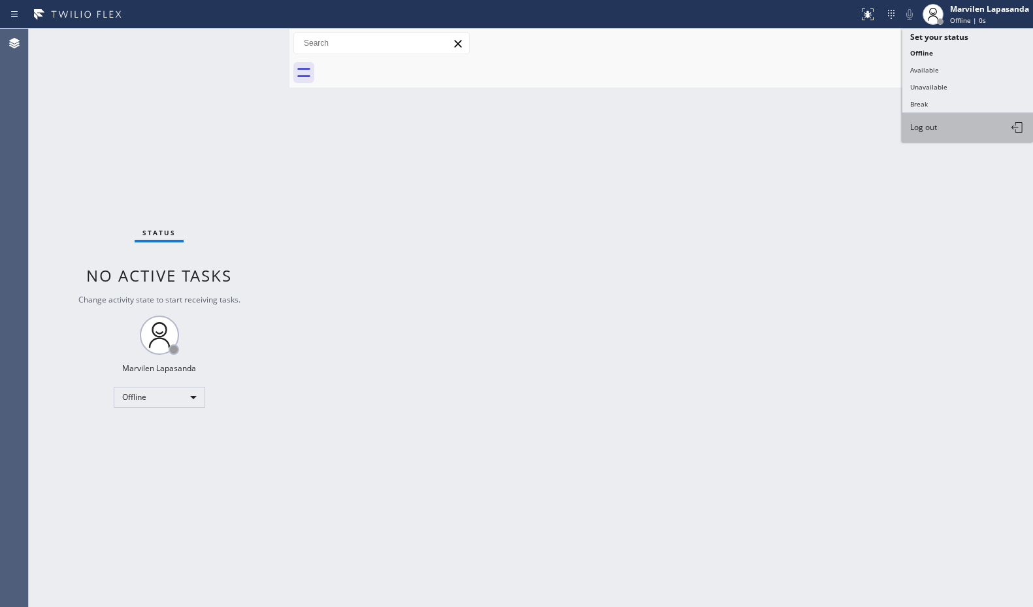
click at [939, 137] on button "Log out" at bounding box center [967, 127] width 131 height 29
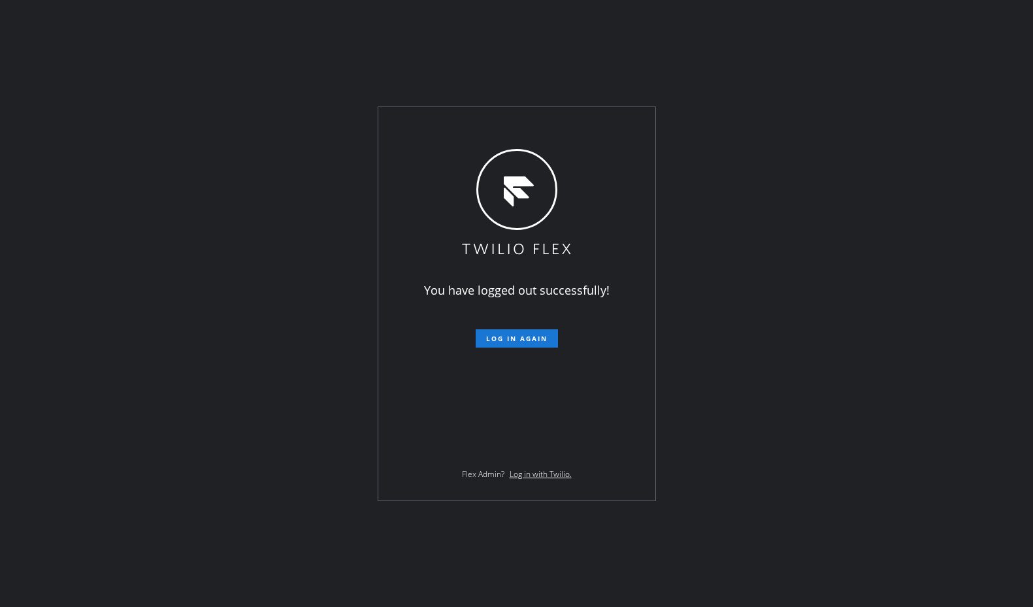
click at [780, 38] on div "You have logged out successfully! Log in again Flex Admin? Log in with Twilio." at bounding box center [516, 303] width 1033 height 607
click at [741, 341] on div "You have logged out successfully! Log in again Flex Admin? Log in with Twilio." at bounding box center [516, 303] width 1033 height 607
click at [914, 123] on div "You have logged out successfully! Log in again Flex Admin? Log in with Twilio." at bounding box center [516, 303] width 1033 height 607
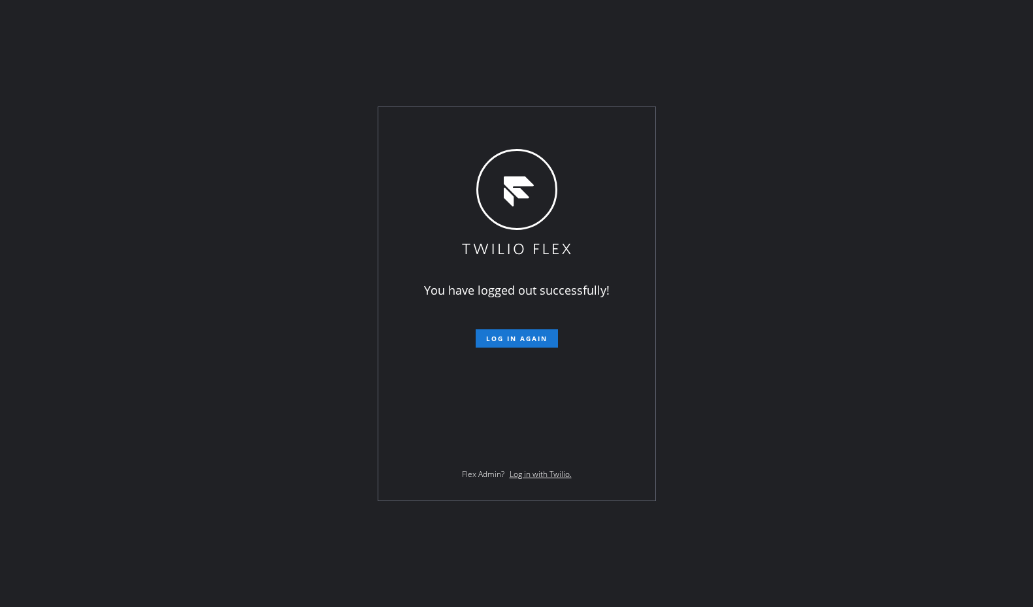
click at [914, 123] on div "You have logged out successfully! Log in again Flex Admin? Log in with Twilio." at bounding box center [516, 303] width 1033 height 607
drag, startPoint x: 619, startPoint y: 69, endPoint x: 996, endPoint y: 66, distance: 377.5
click at [623, 69] on div "You have logged out successfully! Log in again Flex Admin? Log in with Twilio." at bounding box center [516, 303] width 1033 height 607
